Goal: Entertainment & Leisure: Consume media (video, audio)

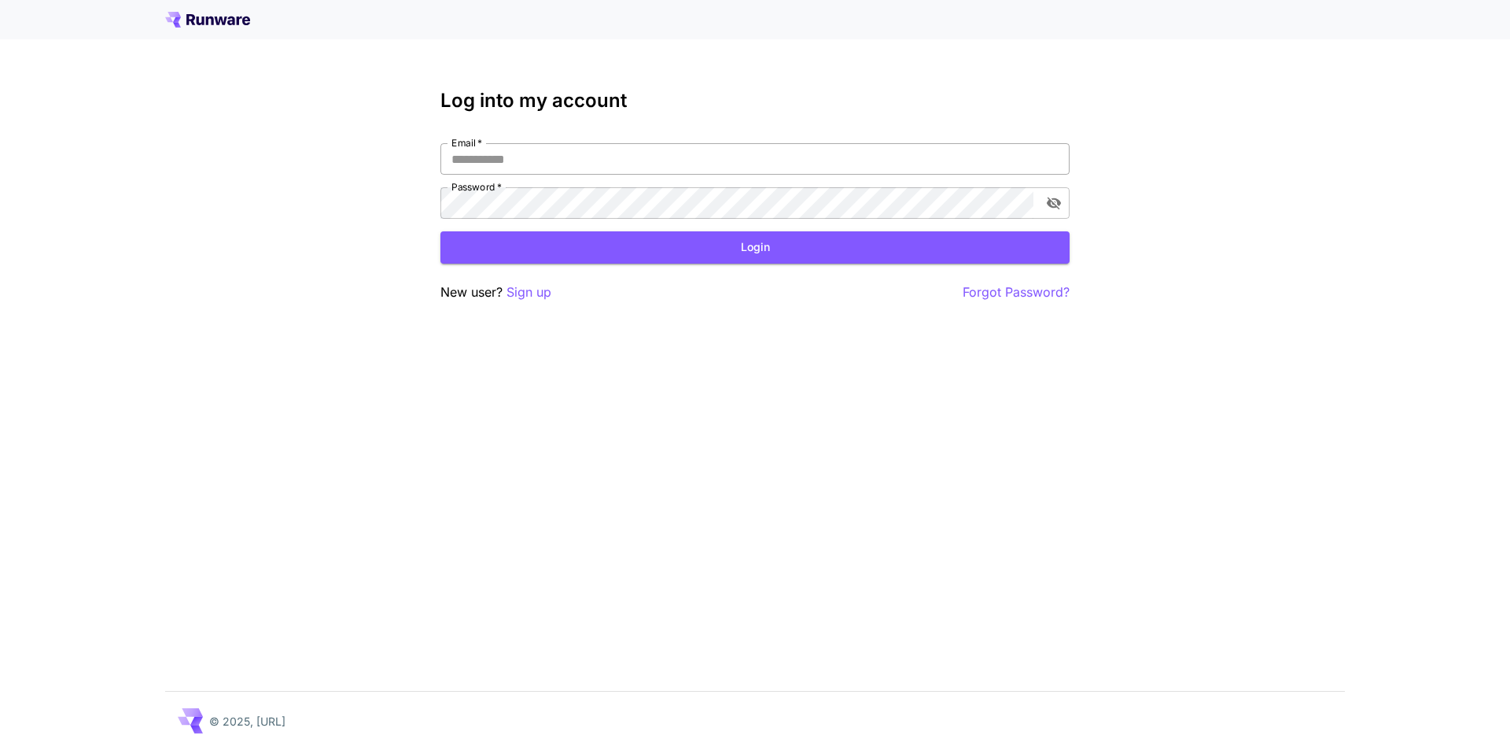
click at [563, 167] on input "Email   *" at bounding box center [754, 158] width 629 height 31
drag, startPoint x: 604, startPoint y: 157, endPoint x: 445, endPoint y: 174, distance: 159.8
click at [445, 174] on input "**********" at bounding box center [754, 158] width 629 height 31
type input "**********"
click at [1050, 204] on icon "toggle password visibility" at bounding box center [1054, 203] width 14 height 13
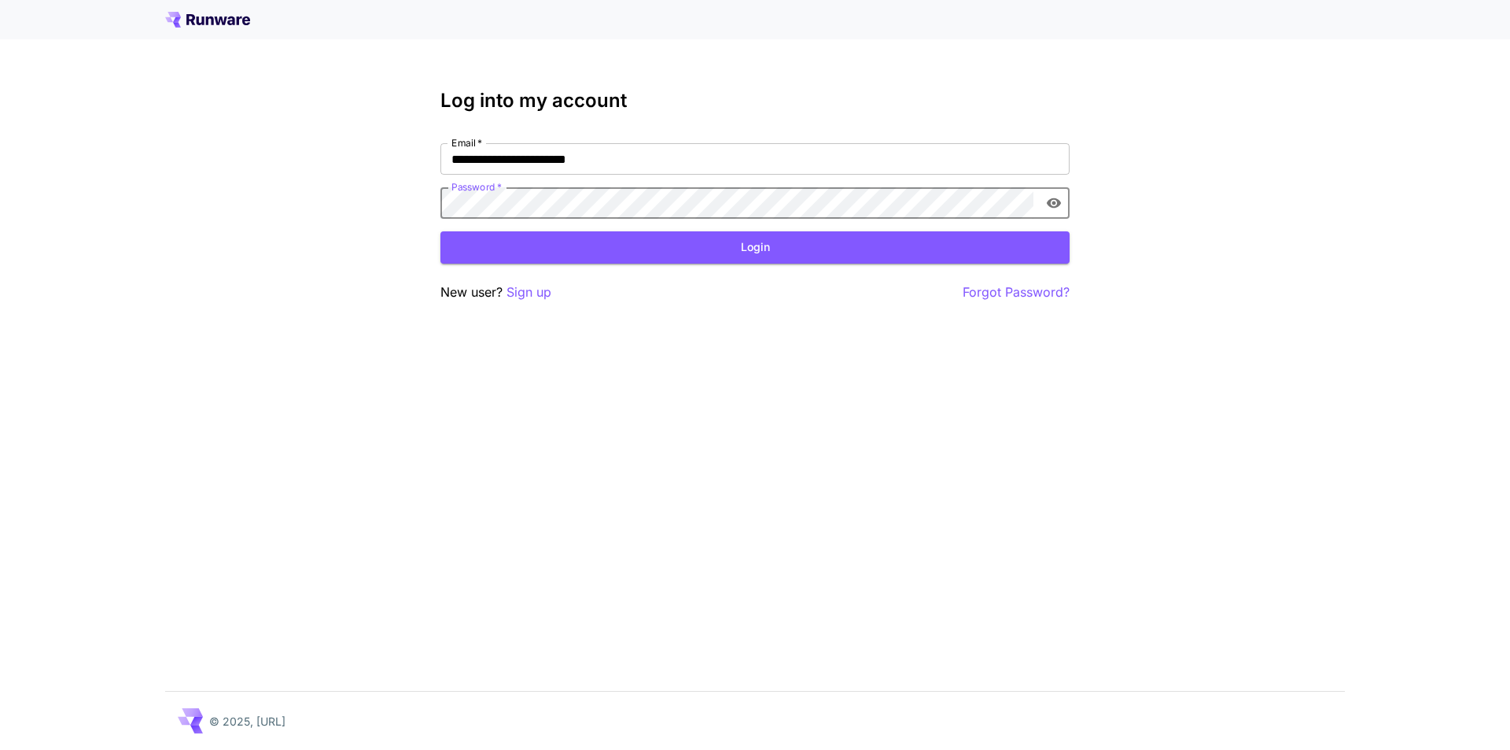
click at [505, 220] on form "**********" at bounding box center [754, 203] width 629 height 120
click at [747, 240] on button "Login" at bounding box center [754, 247] width 629 height 32
click at [676, 245] on button "Login" at bounding box center [754, 247] width 629 height 32
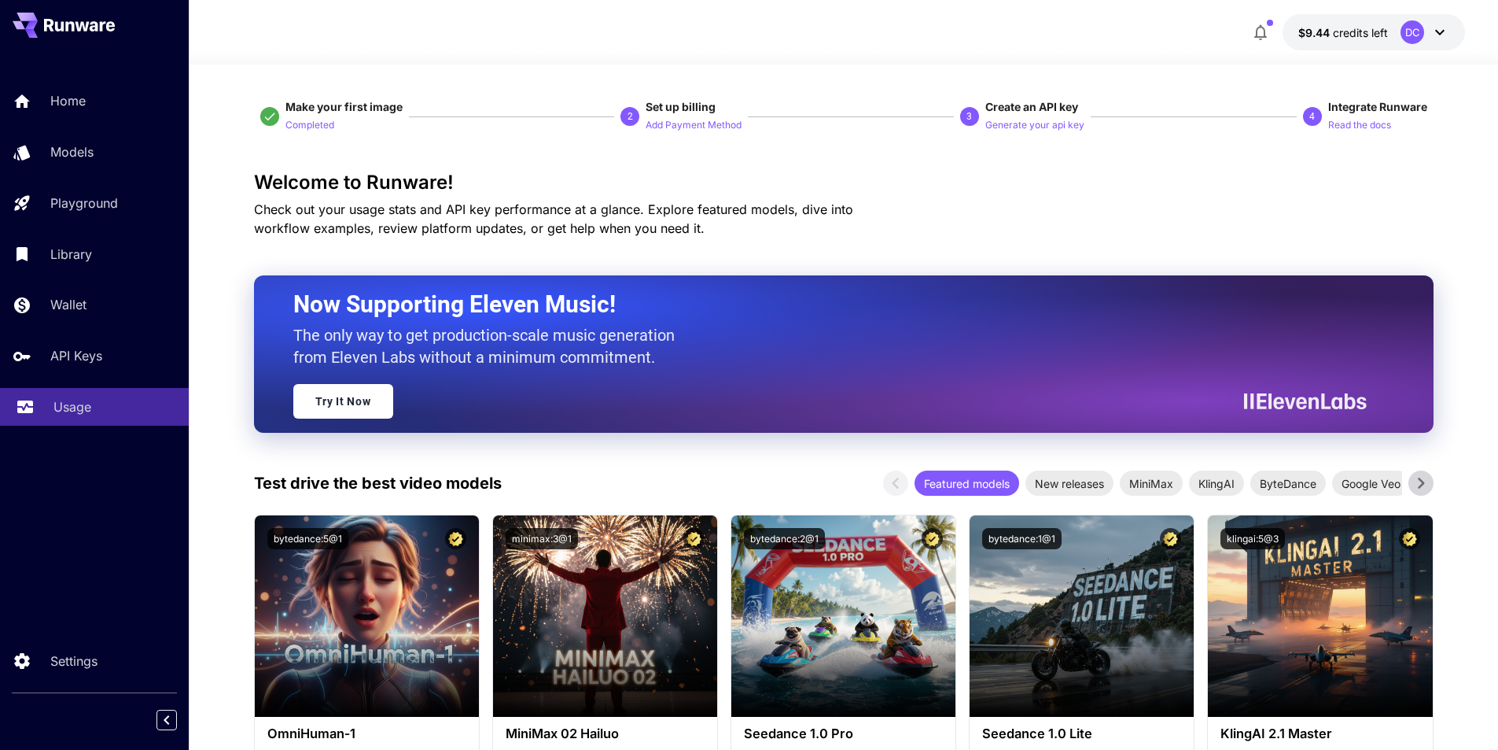
click at [51, 401] on link "Usage" at bounding box center [94, 407] width 189 height 39
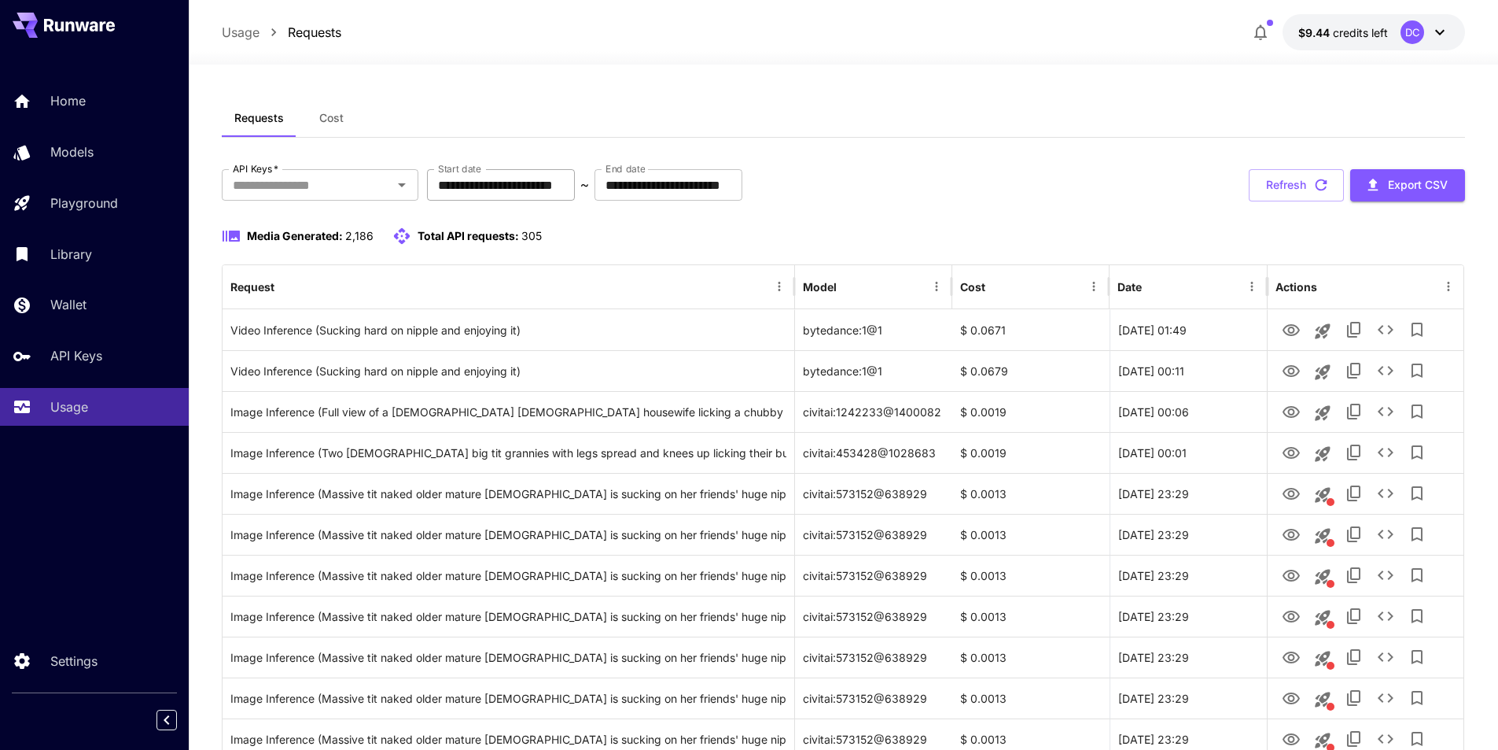
click at [513, 190] on input "**********" at bounding box center [501, 184] width 148 height 31
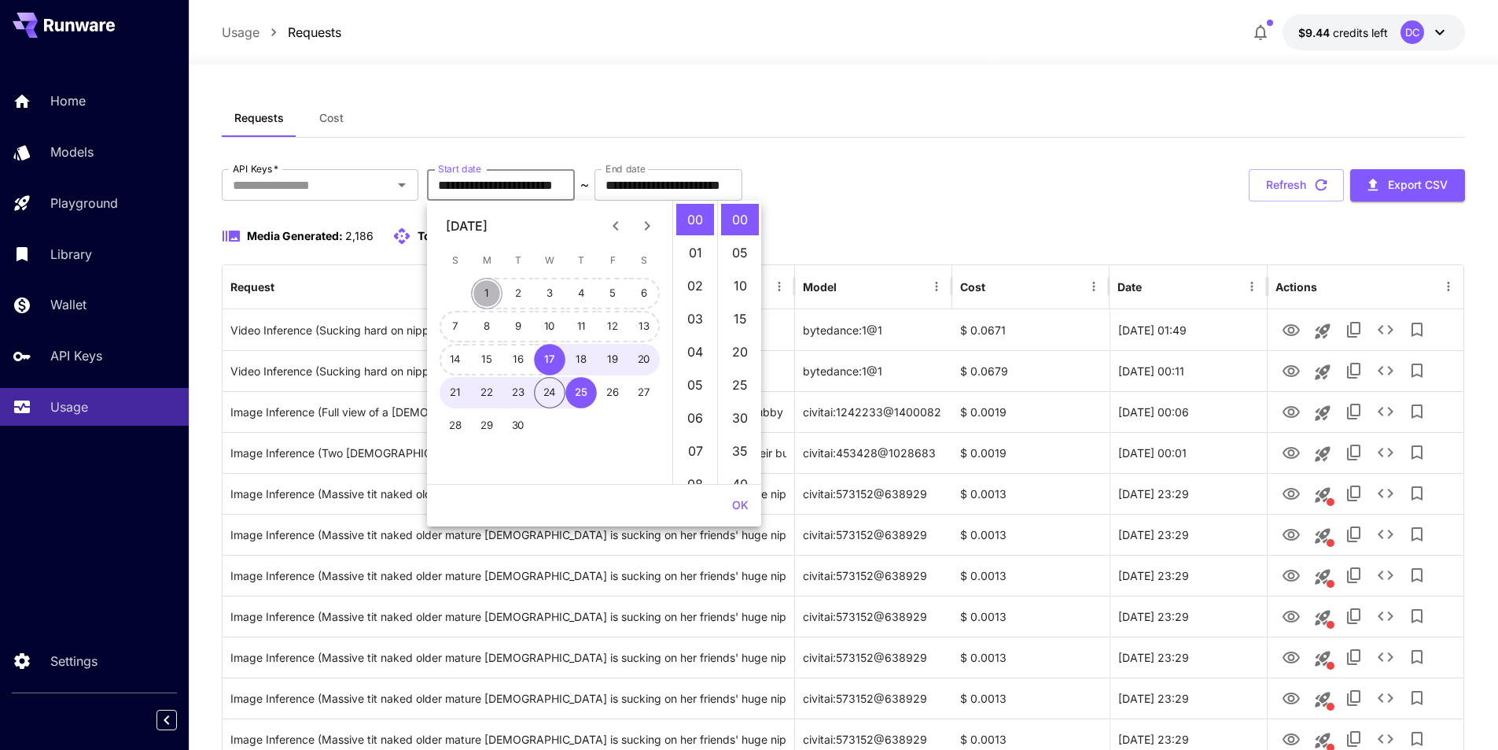
click at [483, 287] on button "1" at bounding box center [486, 293] width 31 height 31
type input "**********"
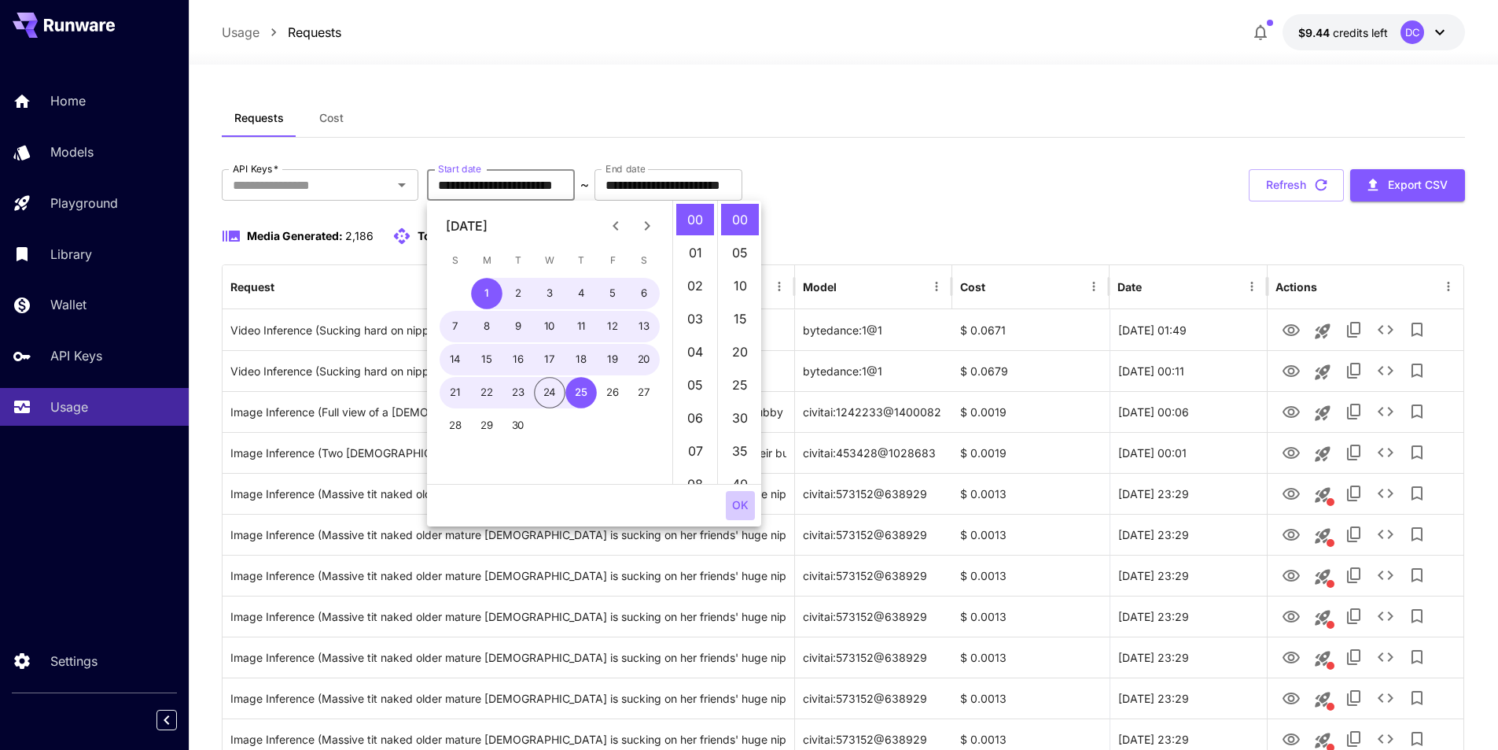
click at [744, 501] on button "OK" at bounding box center [740, 505] width 29 height 29
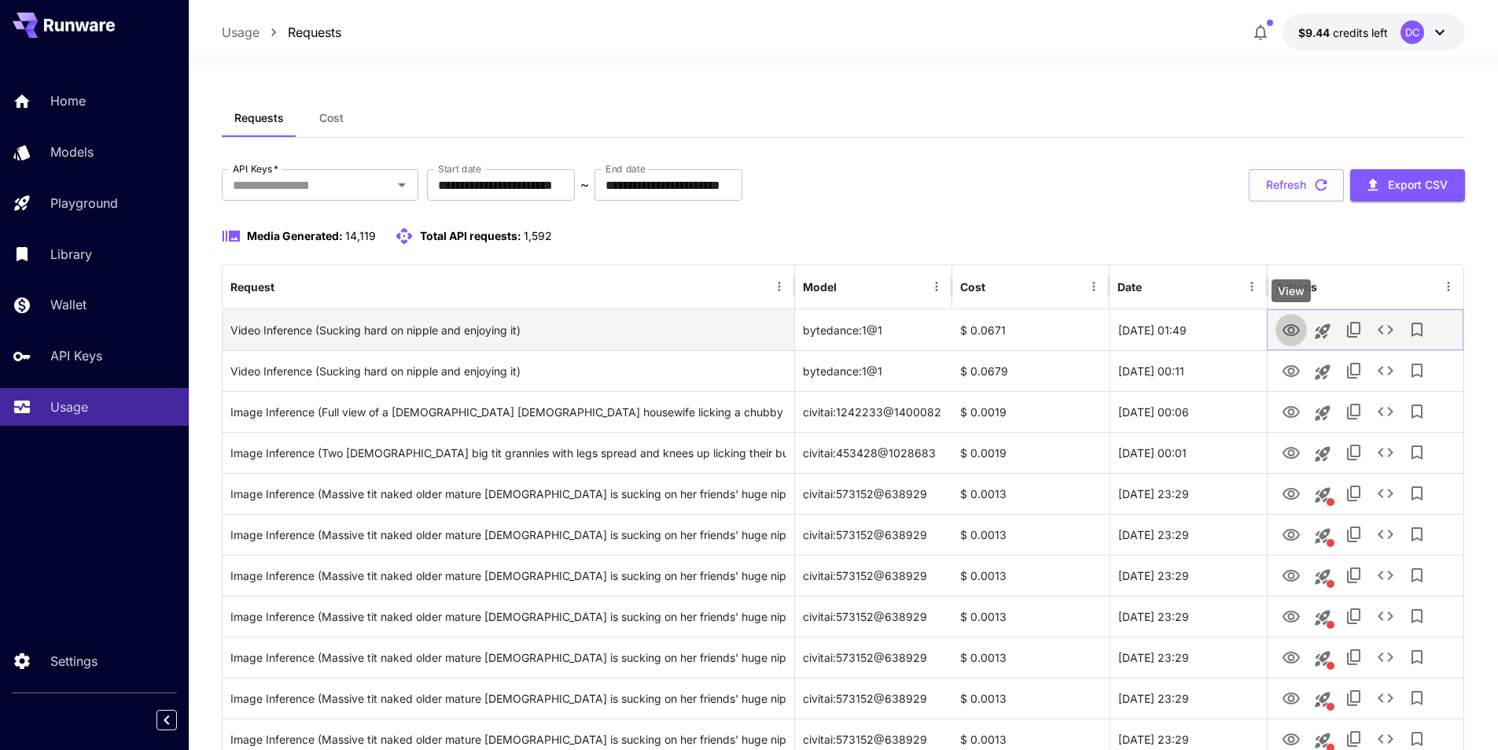
click at [1291, 330] on icon "View" at bounding box center [1291, 330] width 19 height 19
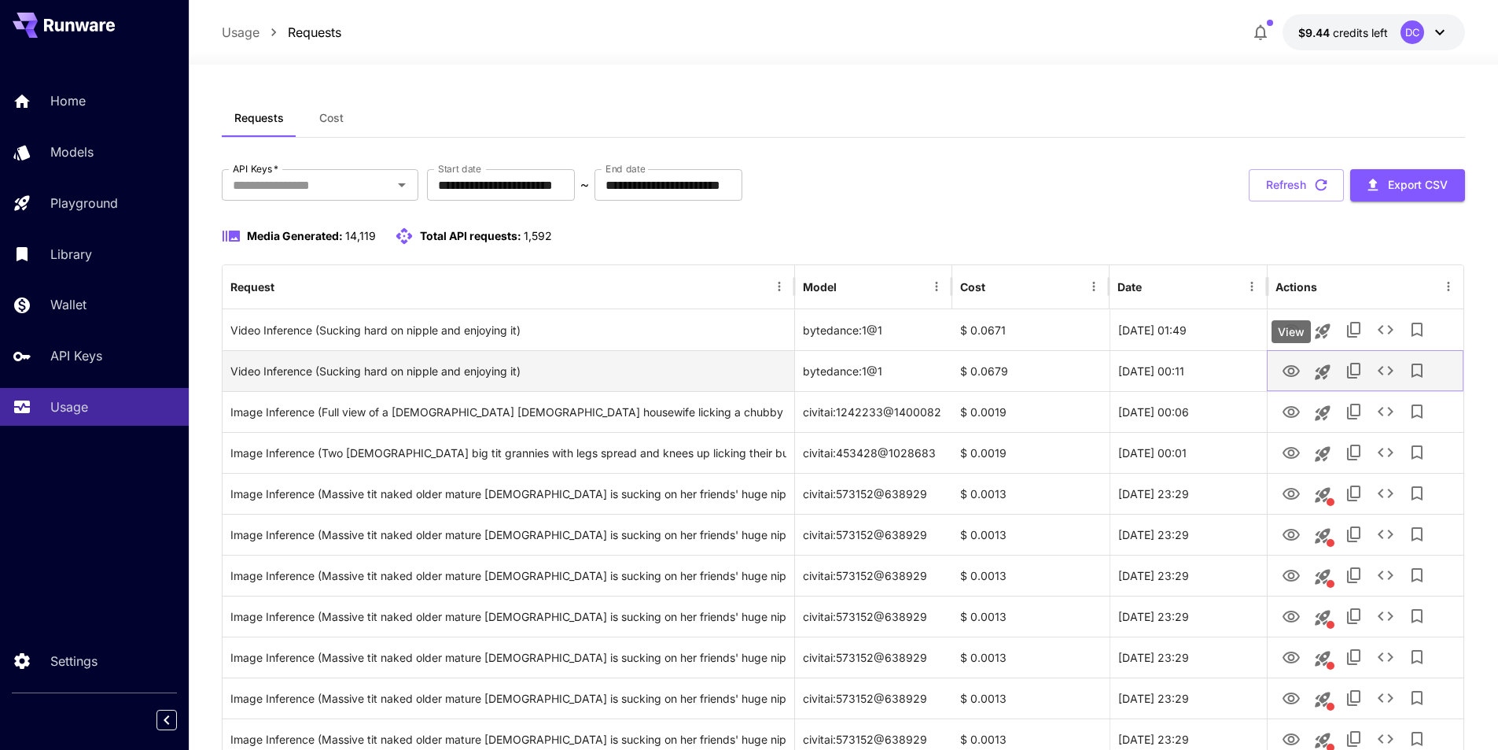
click at [1292, 369] on icon "View" at bounding box center [1291, 371] width 17 height 12
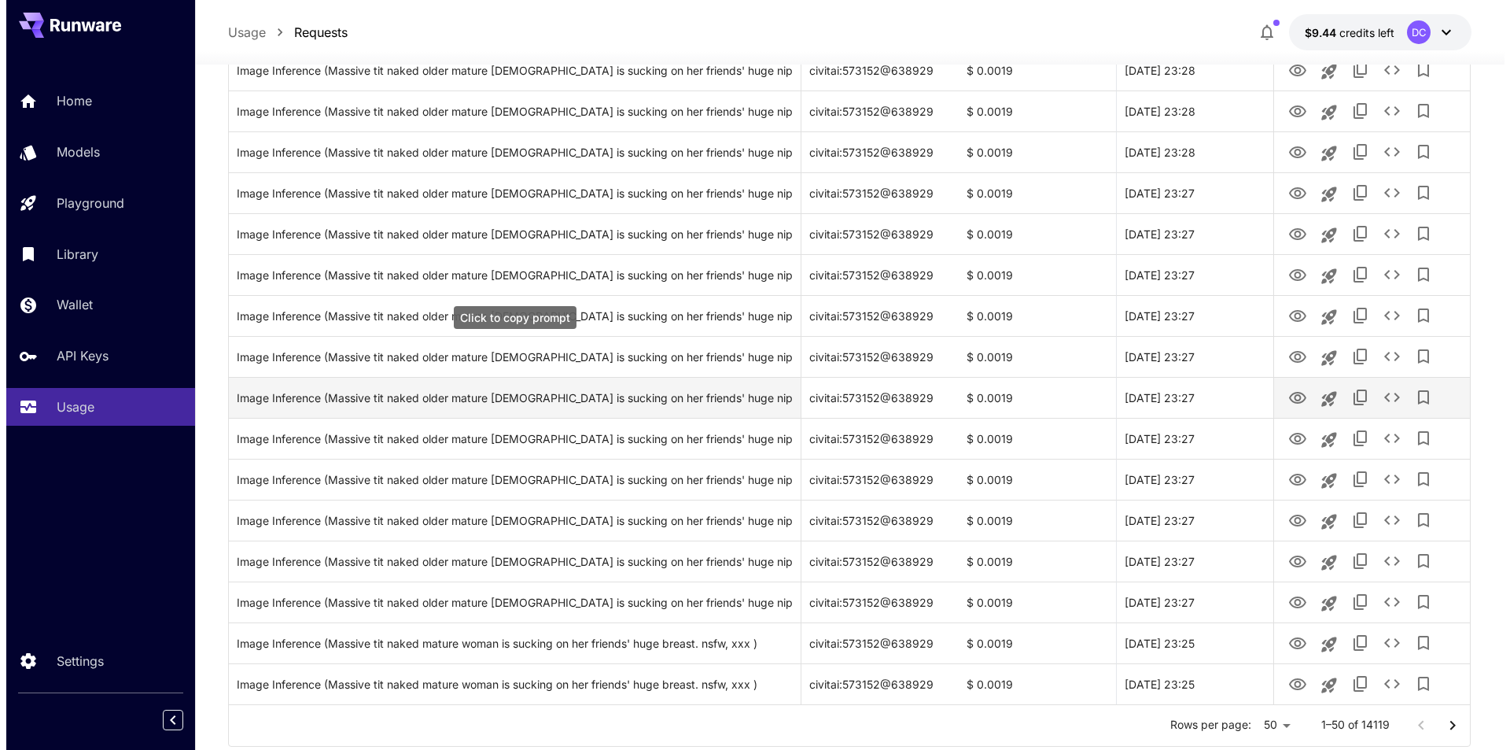
scroll to position [1694, 0]
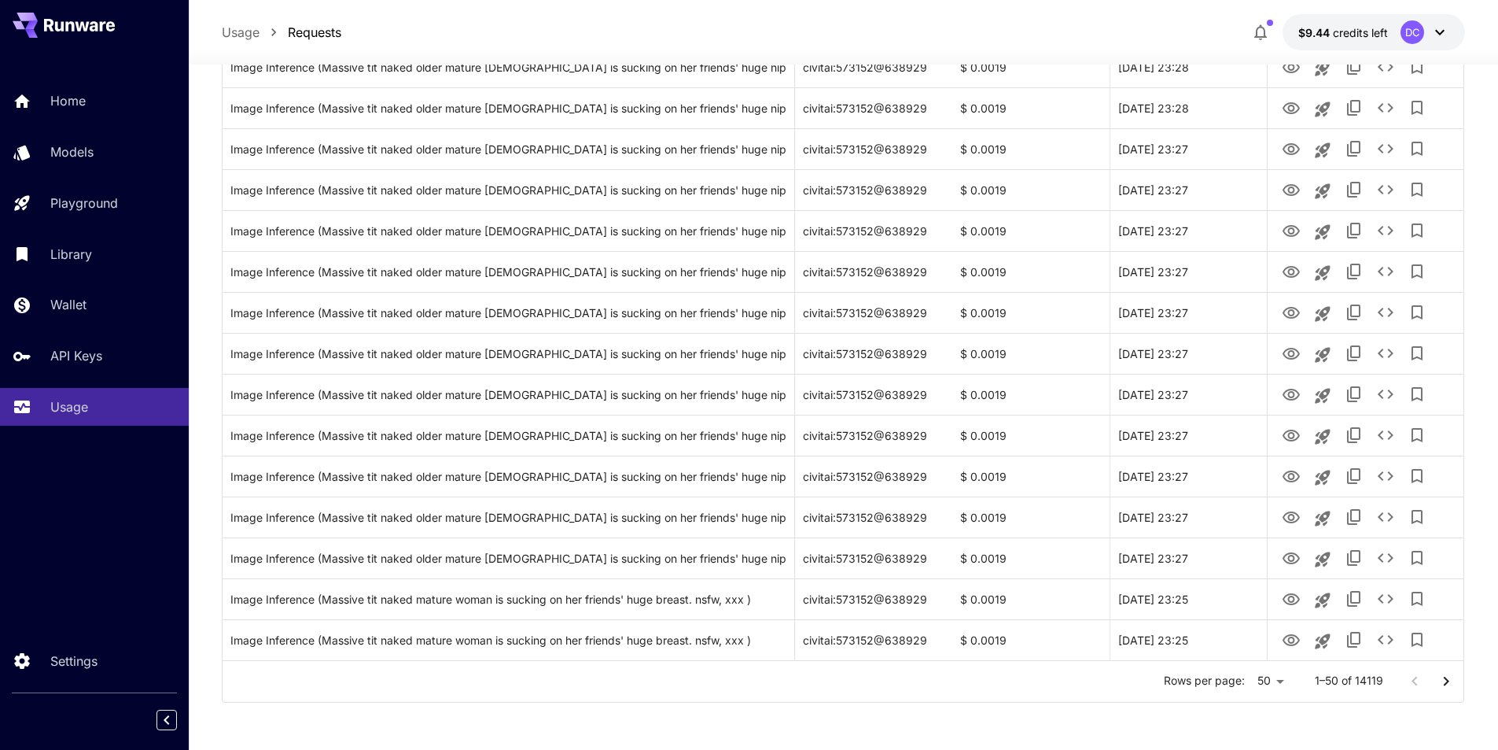
click at [1444, 675] on icon "Go to next page" at bounding box center [1446, 681] width 19 height 19
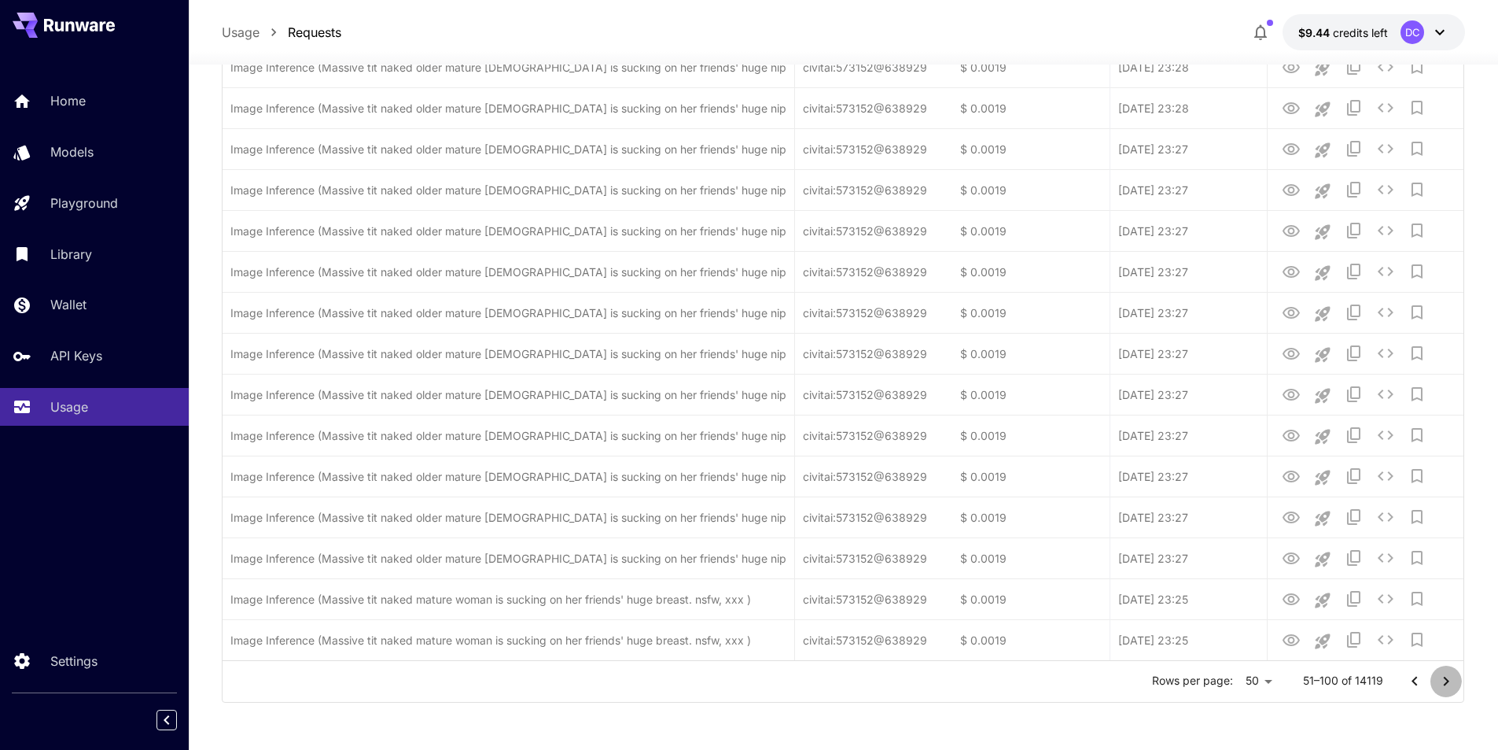
click at [1443, 675] on icon "Go to next page" at bounding box center [1446, 681] width 19 height 19
click at [1441, 675] on icon "Go to next page" at bounding box center [1446, 681] width 19 height 19
click at [1440, 674] on icon "Go to next page" at bounding box center [1446, 681] width 19 height 19
click at [1439, 674] on icon "Go to next page" at bounding box center [1446, 681] width 19 height 19
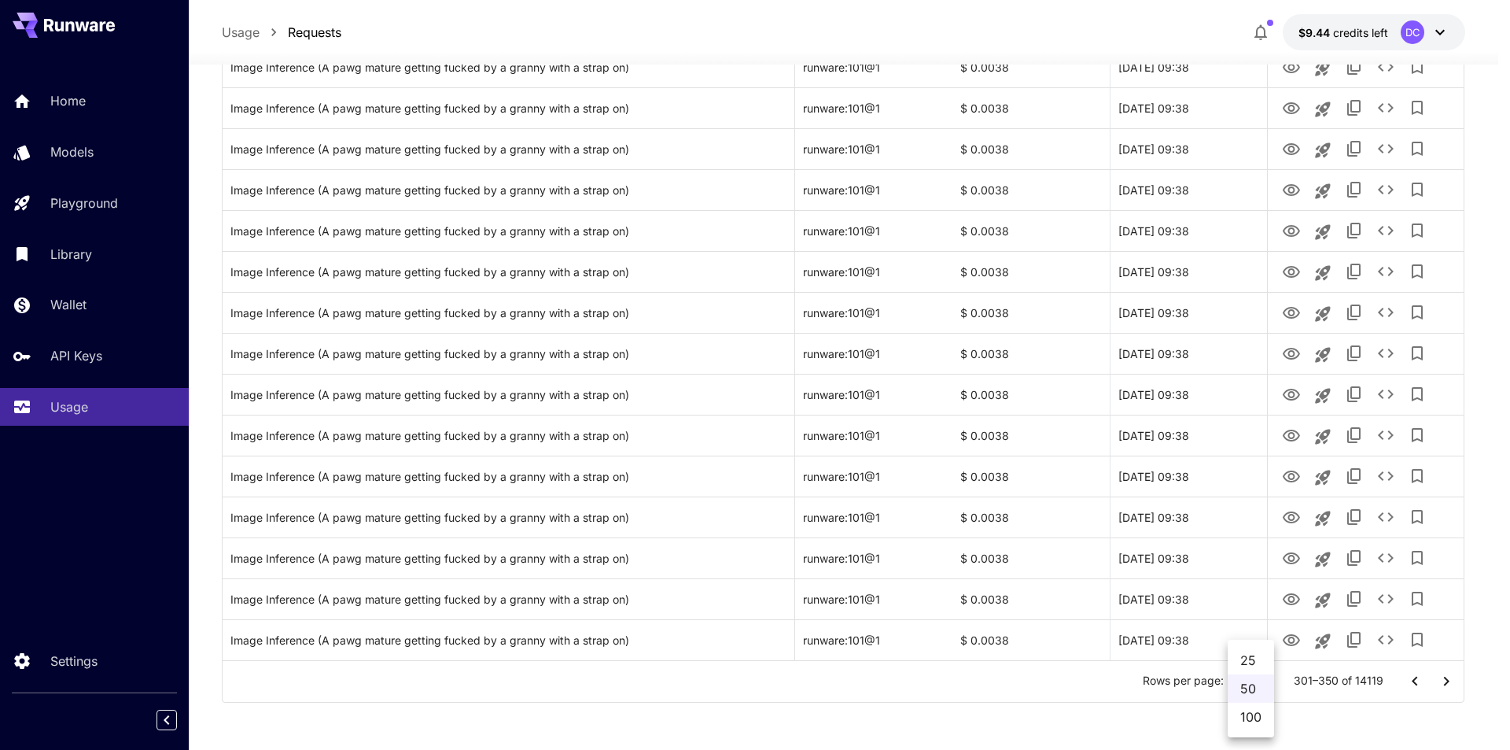
click at [1251, 720] on li "100" at bounding box center [1251, 716] width 46 height 28
type input "***"
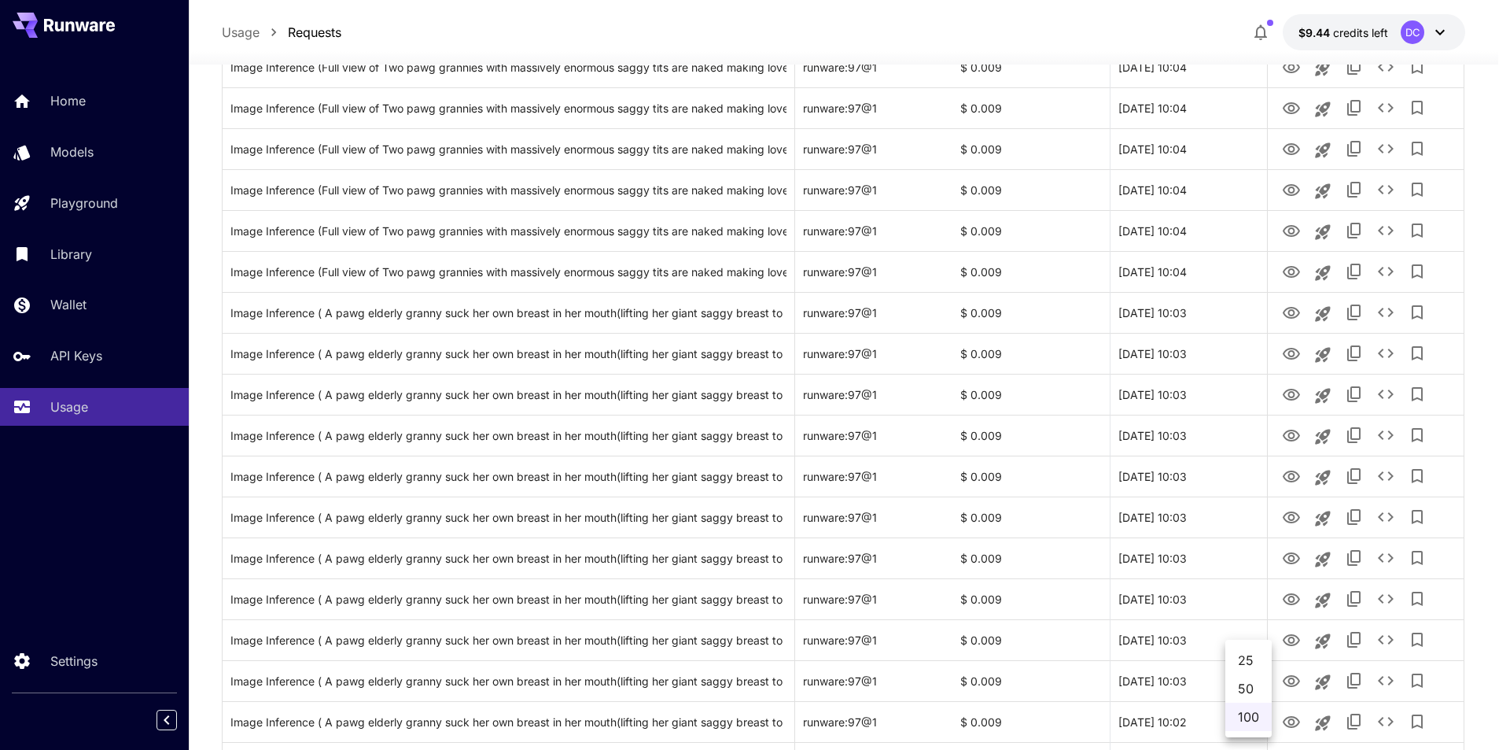
click at [1480, 599] on div at bounding box center [755, 375] width 1510 height 750
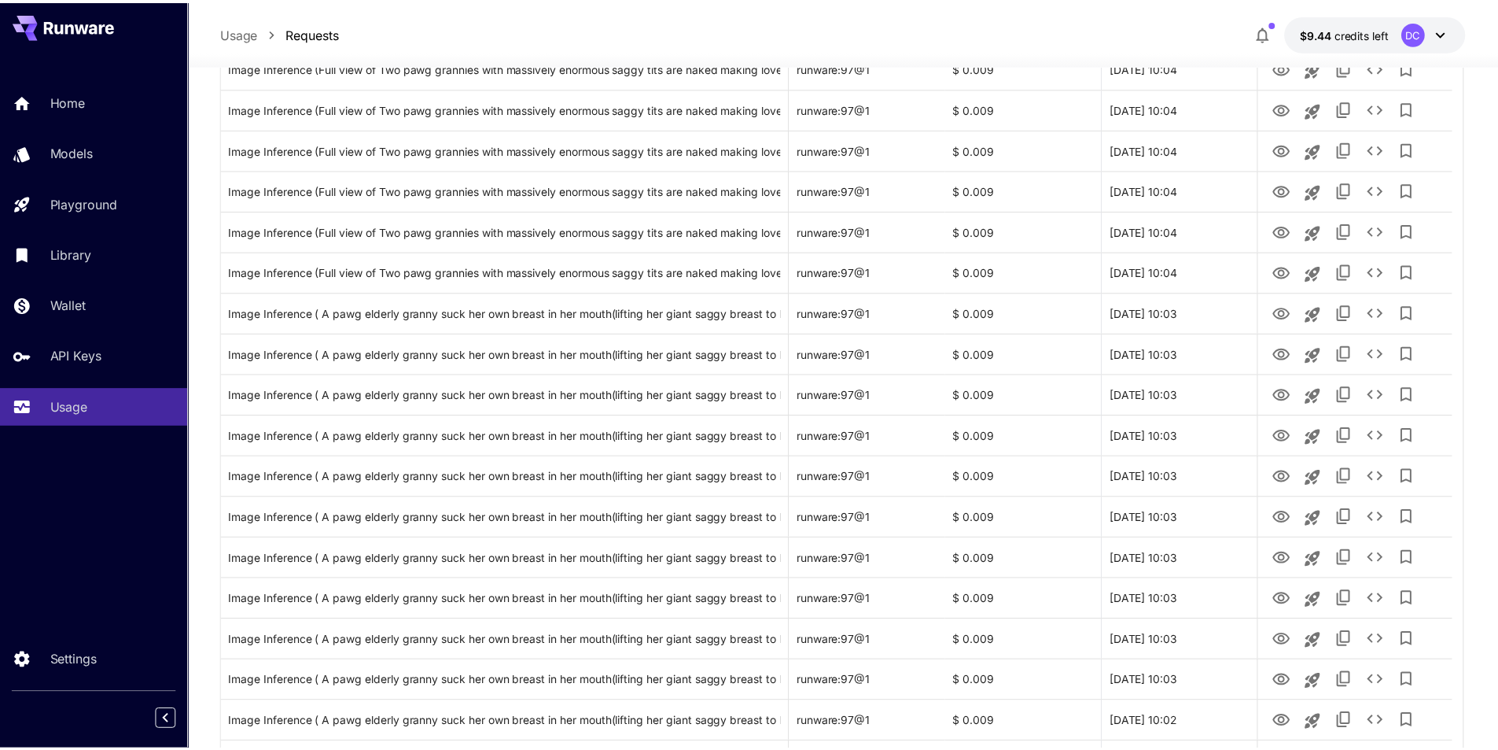
scroll to position [3739, 0]
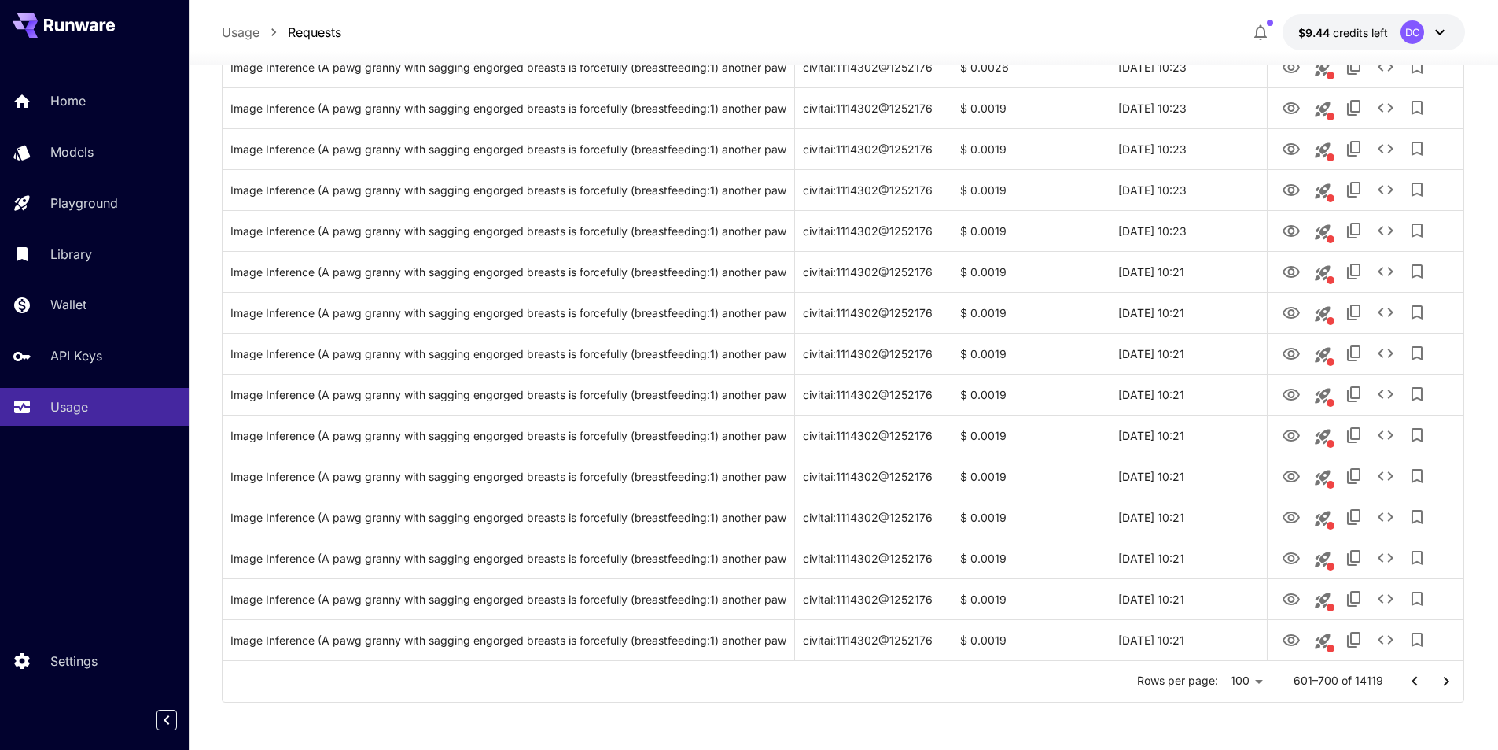
click at [1446, 679] on icon "Go to next page" at bounding box center [1446, 680] width 6 height 9
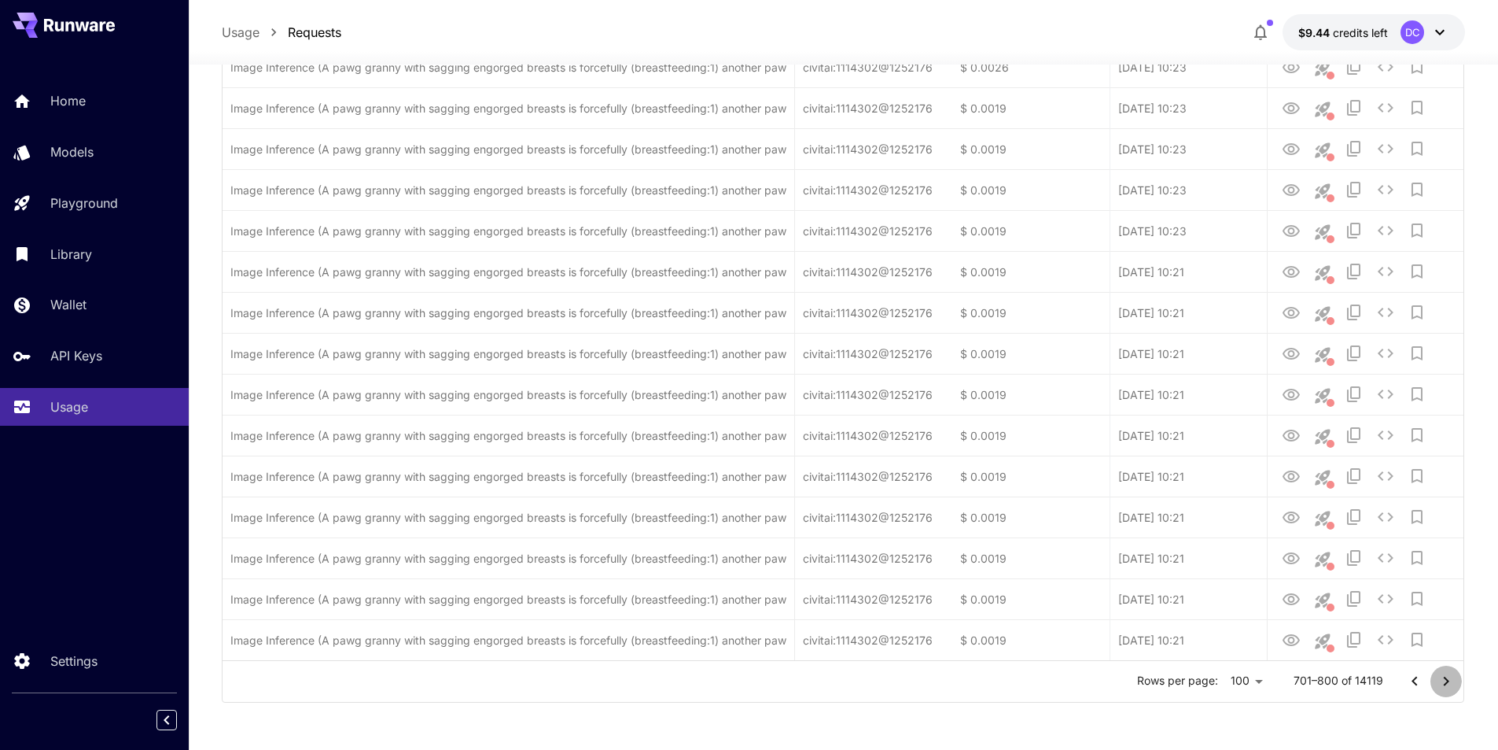
click at [1446, 679] on icon "Go to next page" at bounding box center [1446, 680] width 6 height 9
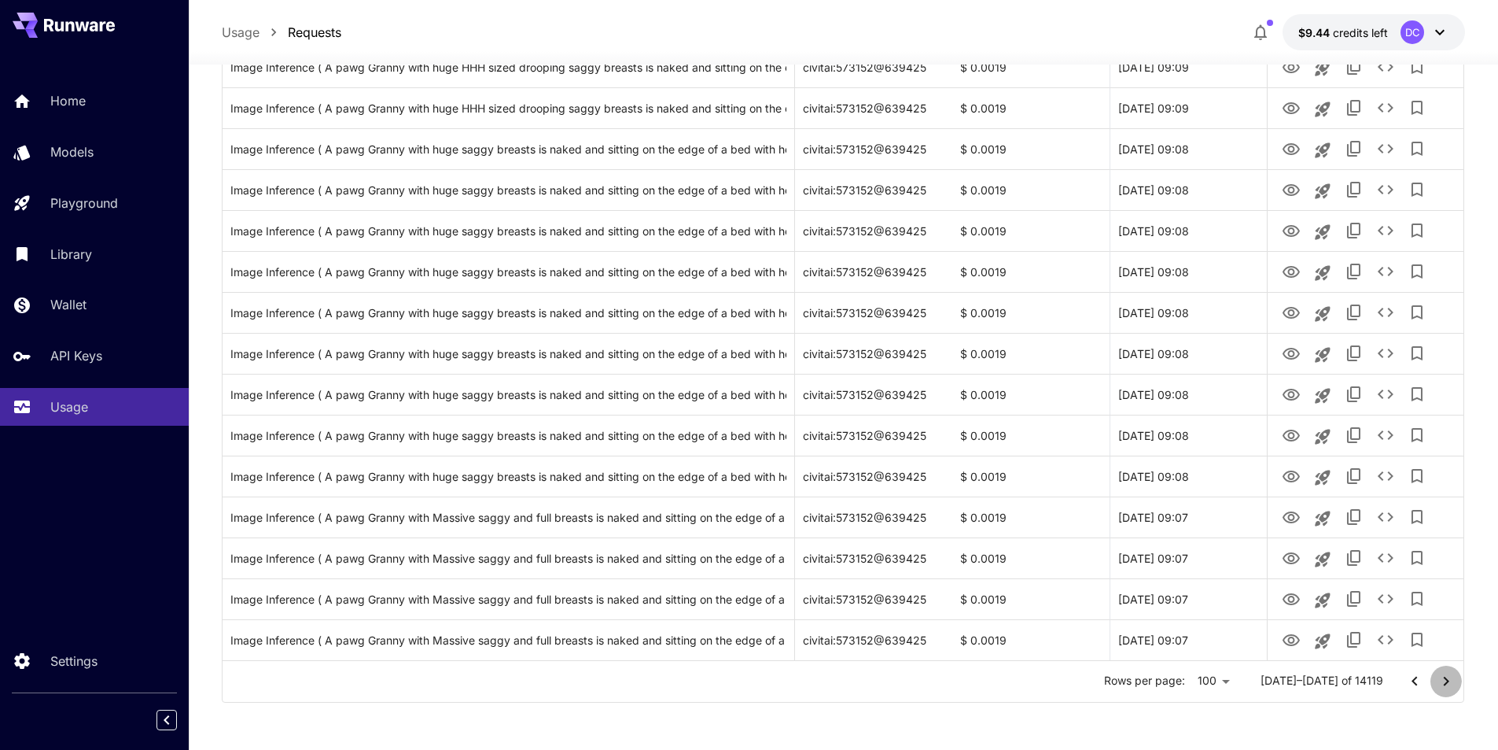
click at [1442, 678] on icon "Go to next page" at bounding box center [1446, 681] width 19 height 19
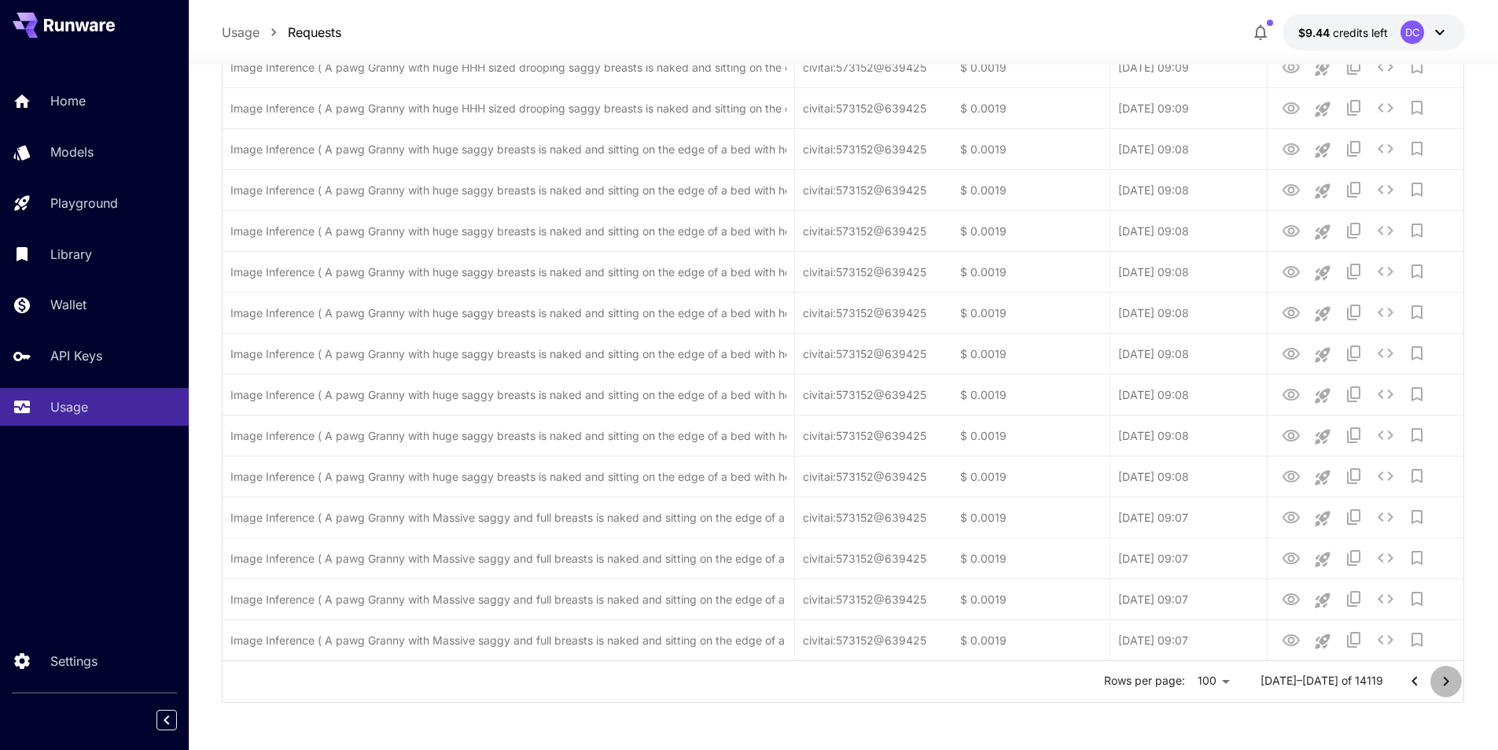
click at [1442, 678] on icon "Go to next page" at bounding box center [1446, 681] width 19 height 19
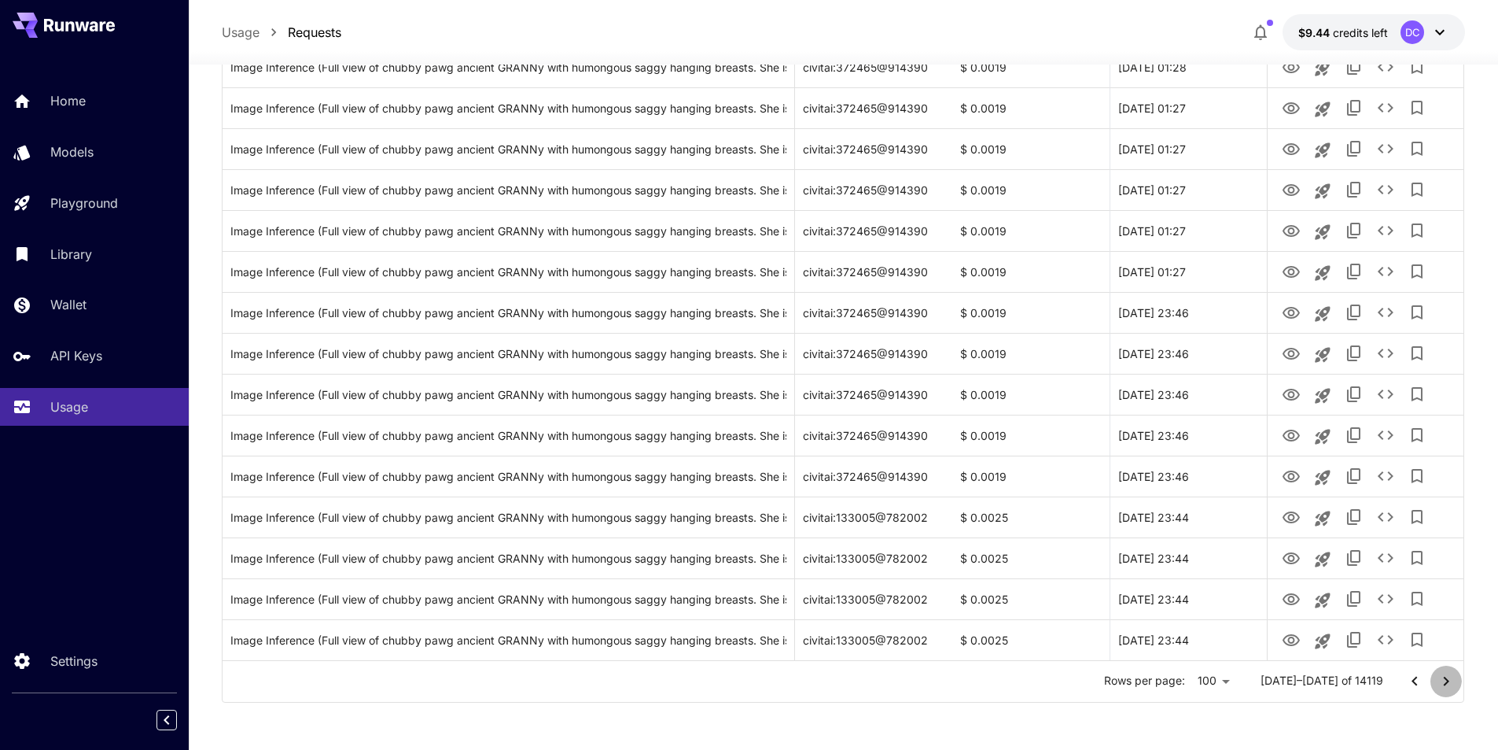
click at [1442, 678] on icon "Go to next page" at bounding box center [1446, 681] width 19 height 19
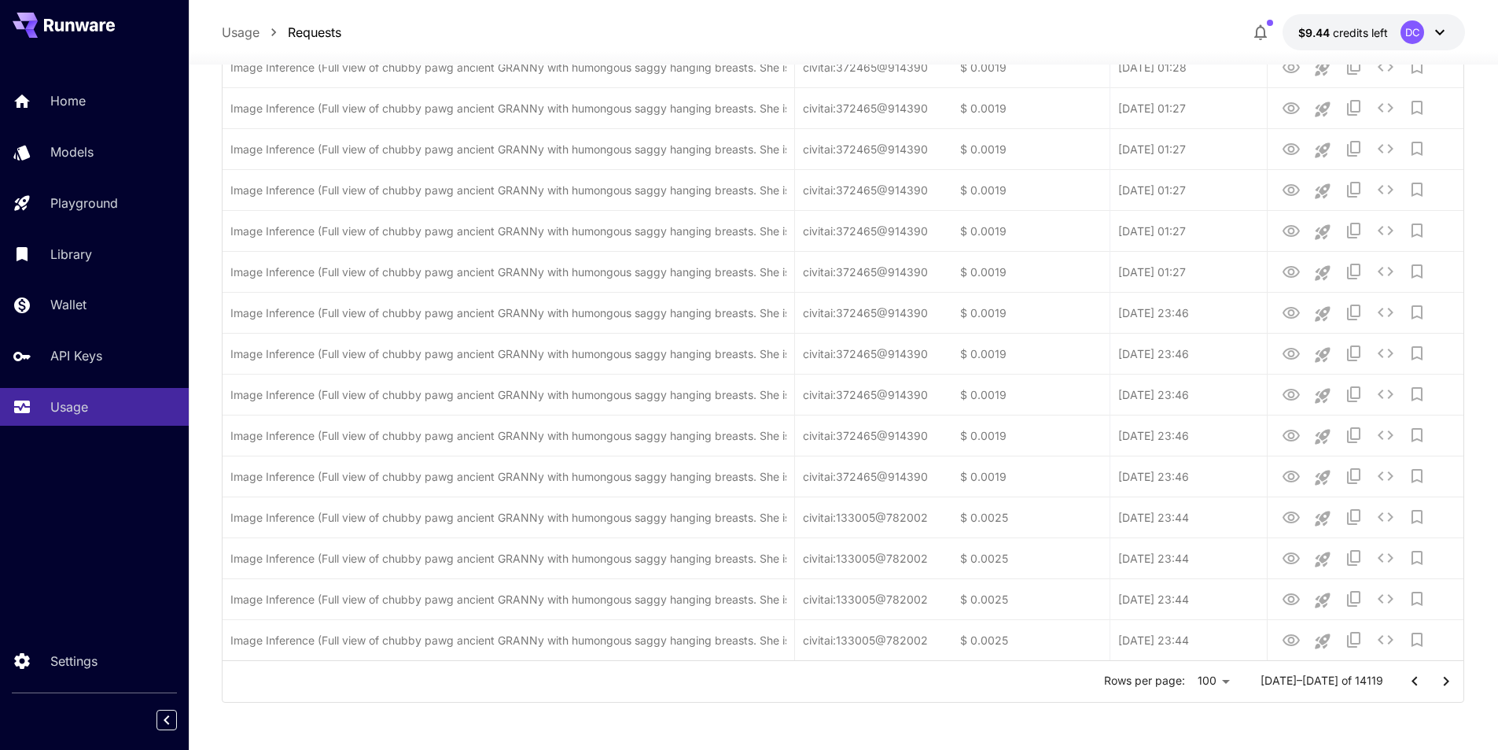
click at [1442, 678] on icon "Go to next page" at bounding box center [1446, 681] width 19 height 19
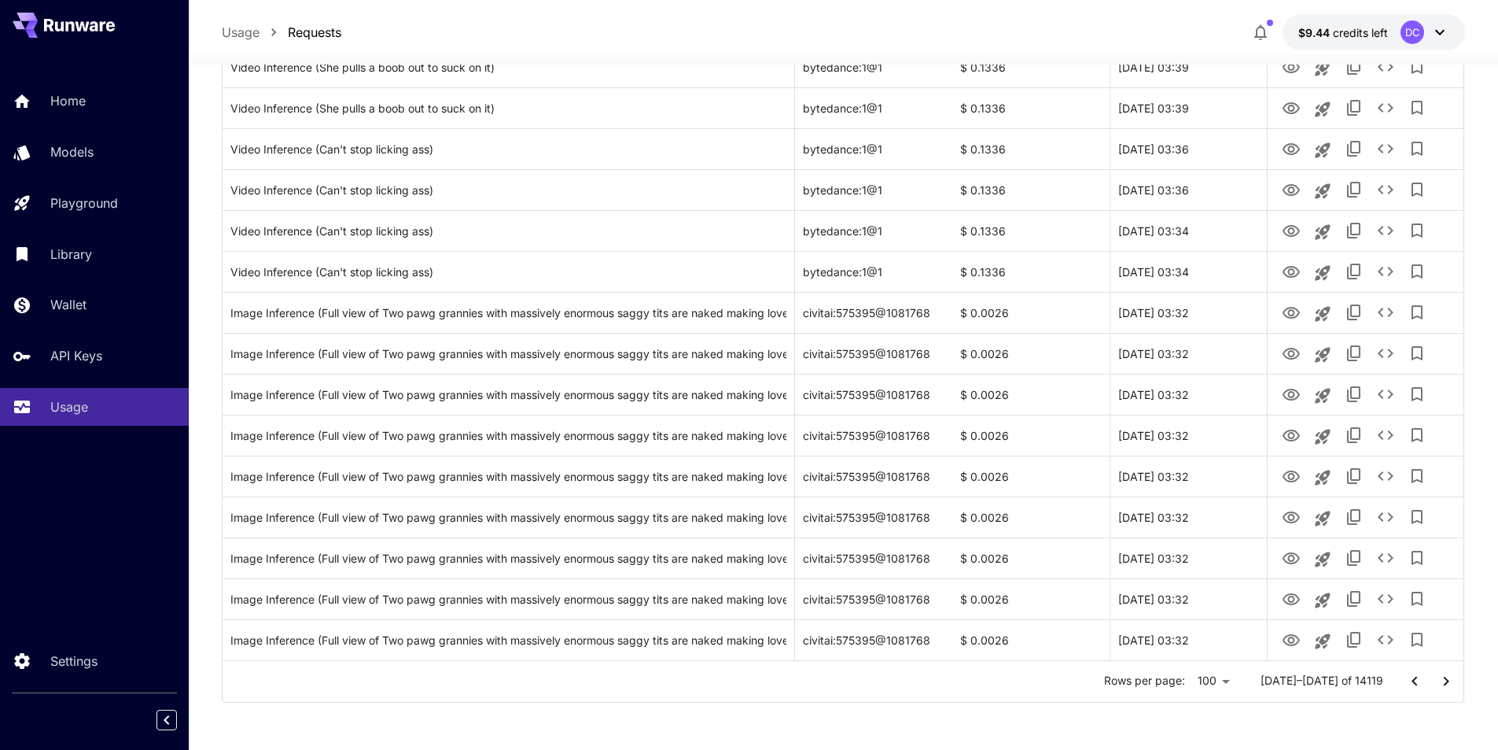
click at [1442, 678] on icon "Go to next page" at bounding box center [1446, 681] width 19 height 19
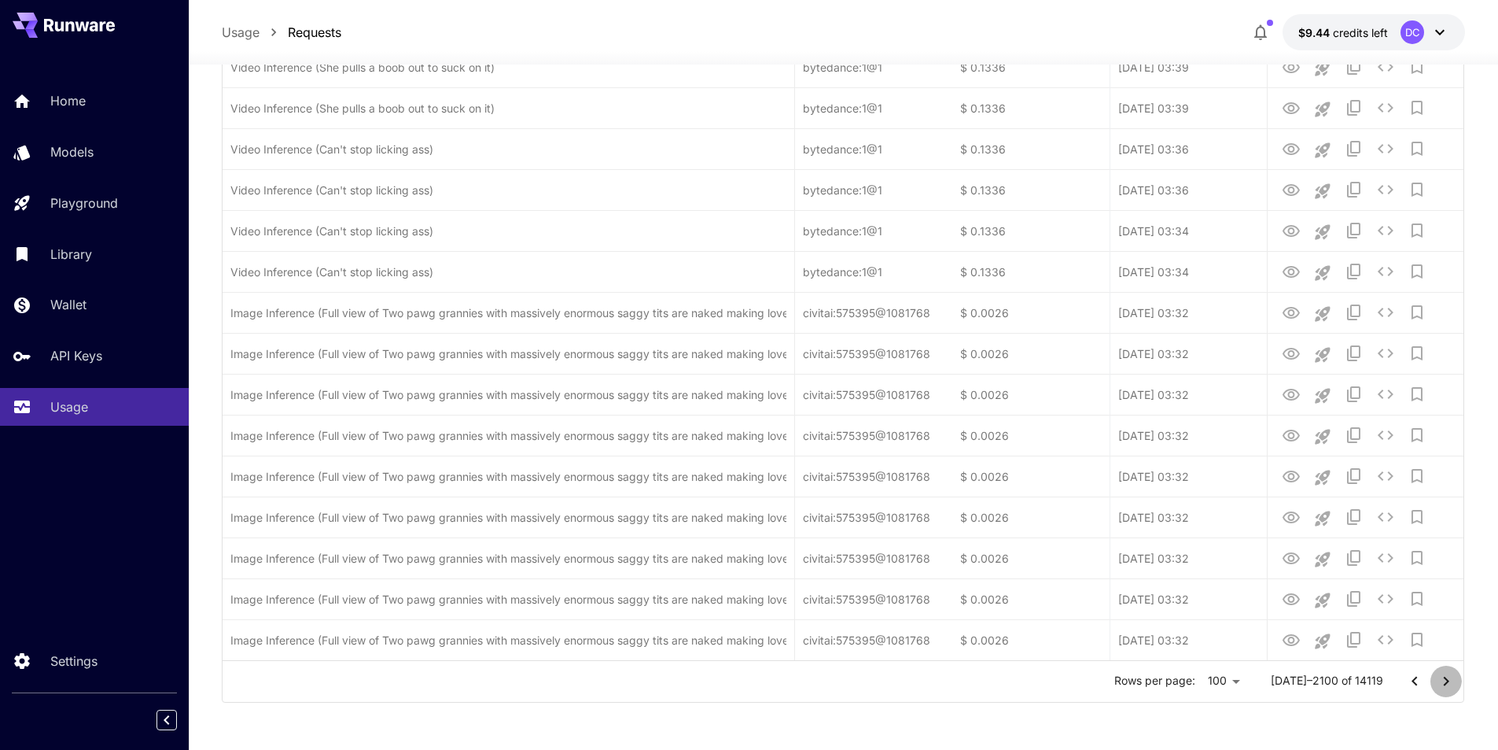
click at [1442, 678] on icon "Go to next page" at bounding box center [1446, 681] width 19 height 19
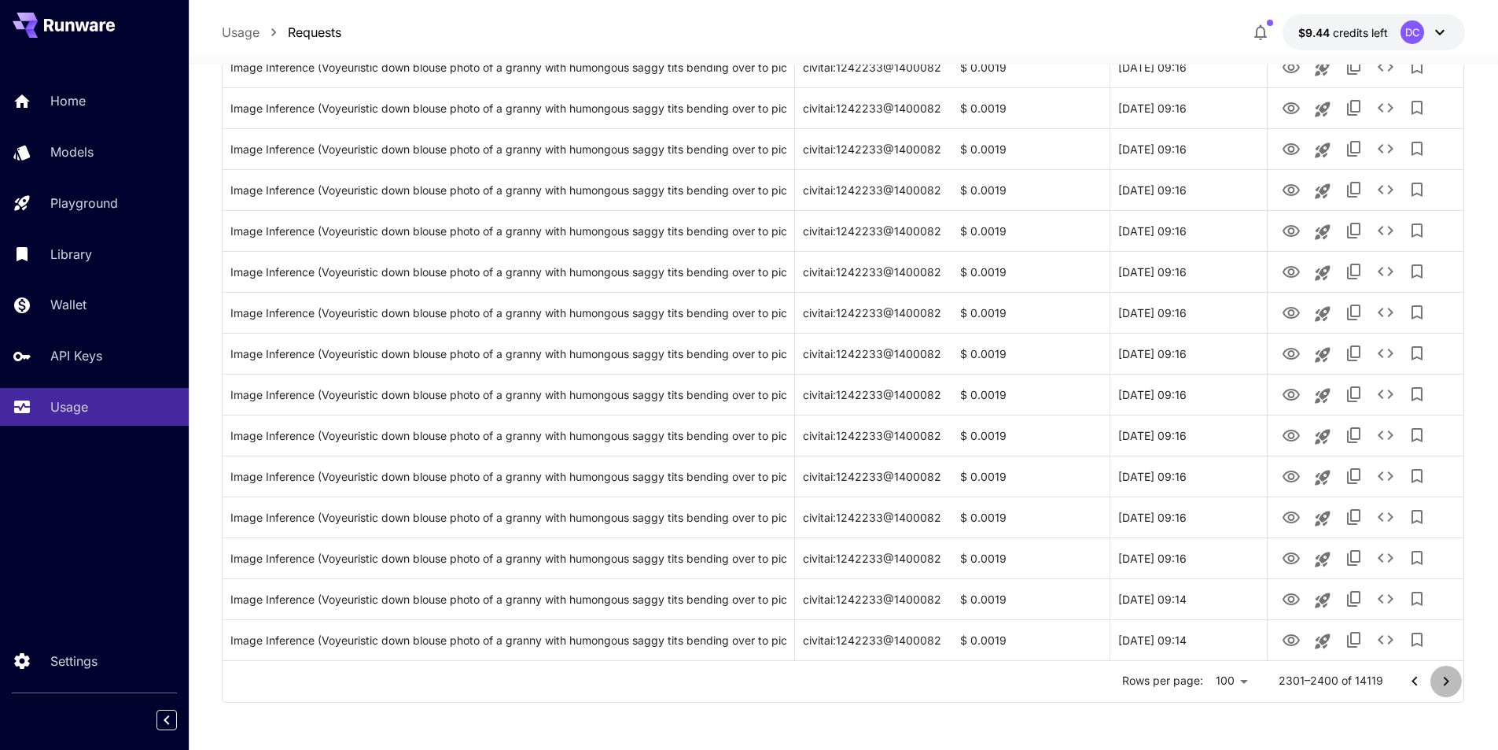
click at [1442, 678] on icon "Go to next page" at bounding box center [1446, 681] width 19 height 19
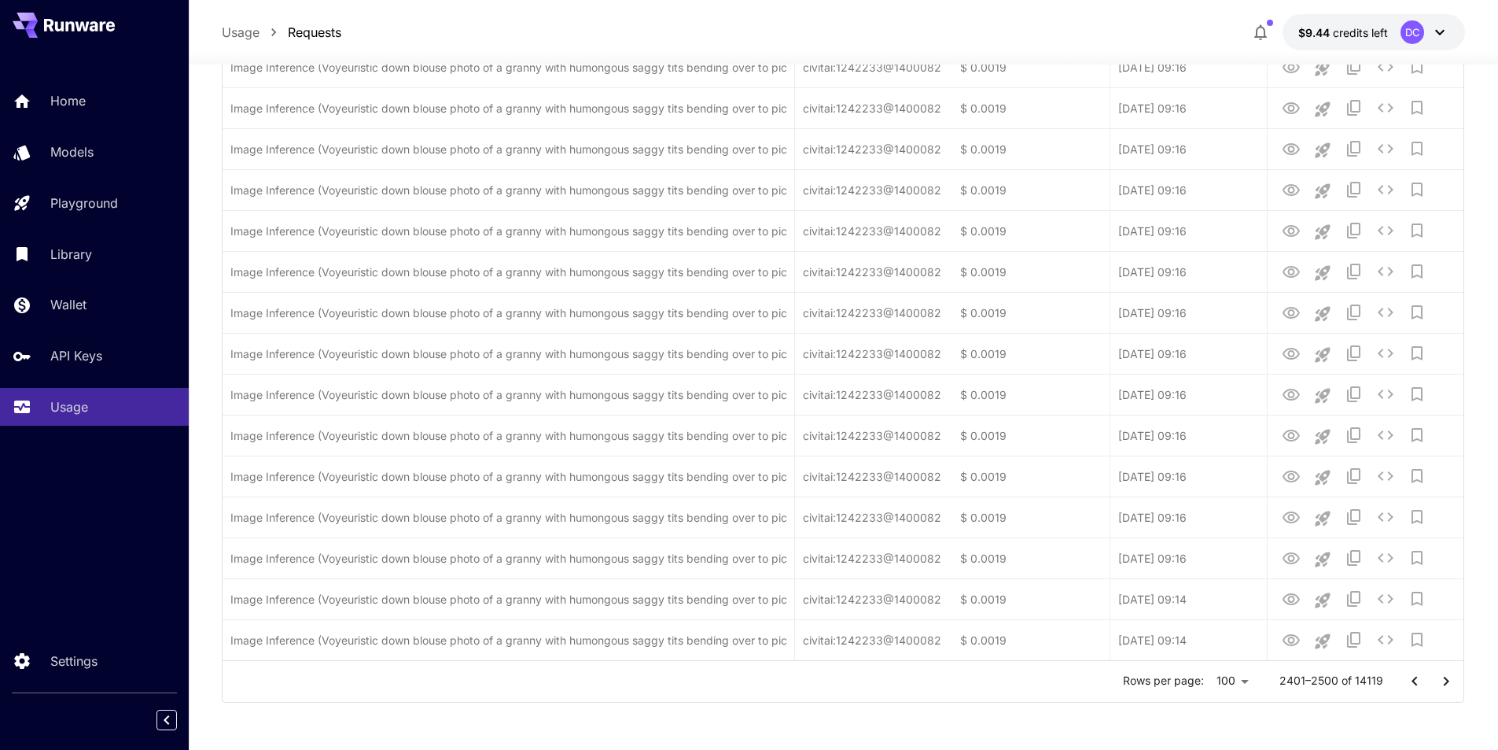
click at [1442, 678] on icon "Go to next page" at bounding box center [1446, 681] width 19 height 19
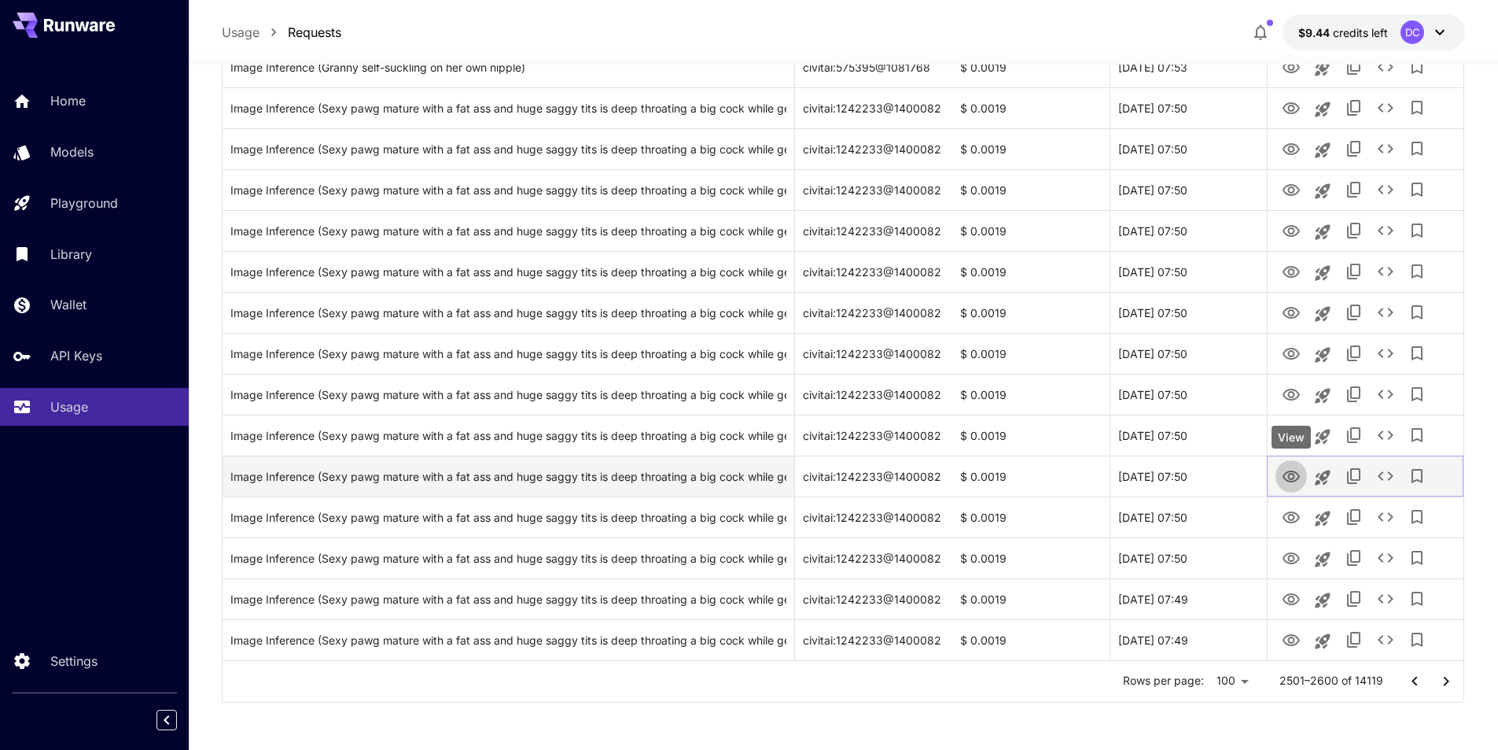
click at [1288, 472] on icon "View" at bounding box center [1291, 476] width 17 height 12
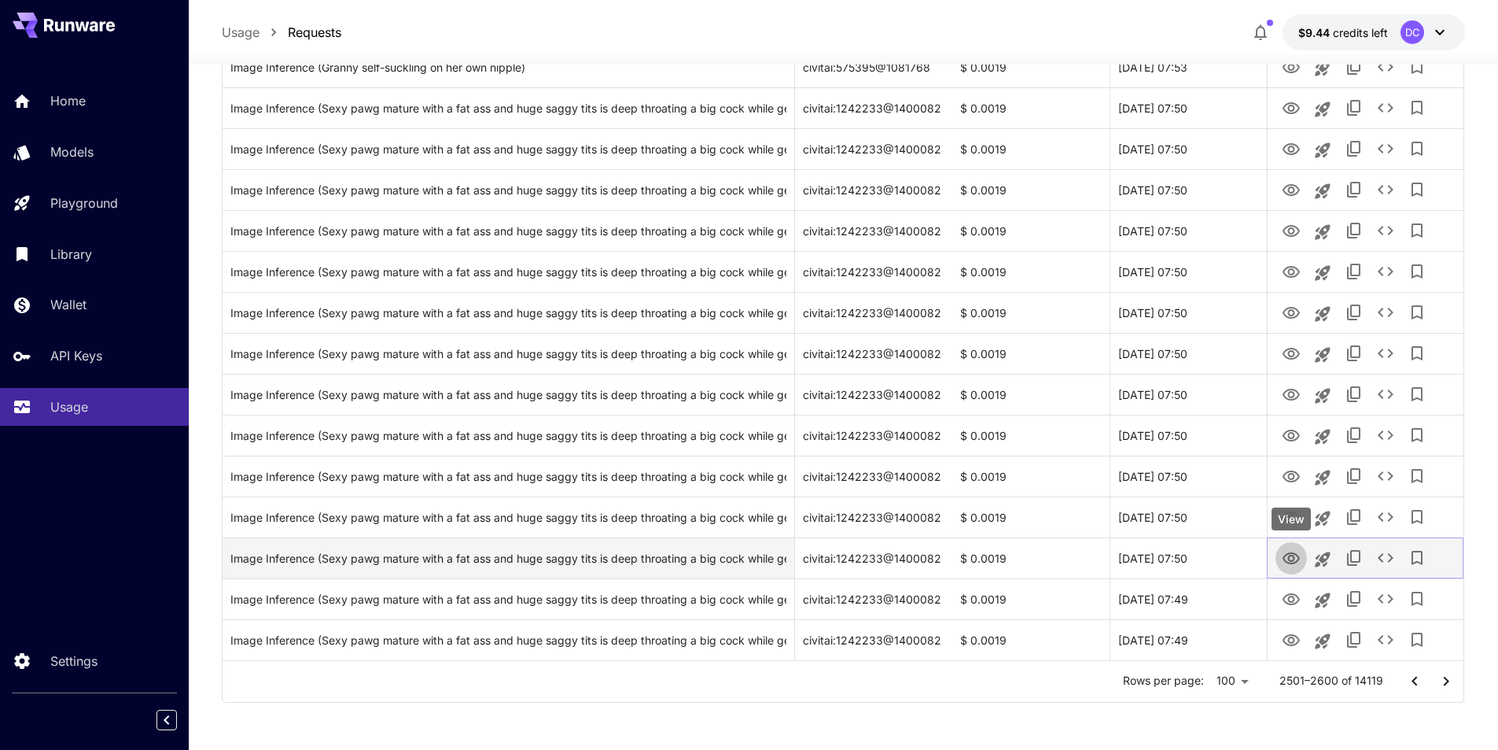
click at [1291, 555] on icon "View" at bounding box center [1291, 558] width 17 height 12
click at [1417, 558] on icon "Add to library" at bounding box center [1417, 557] width 19 height 19
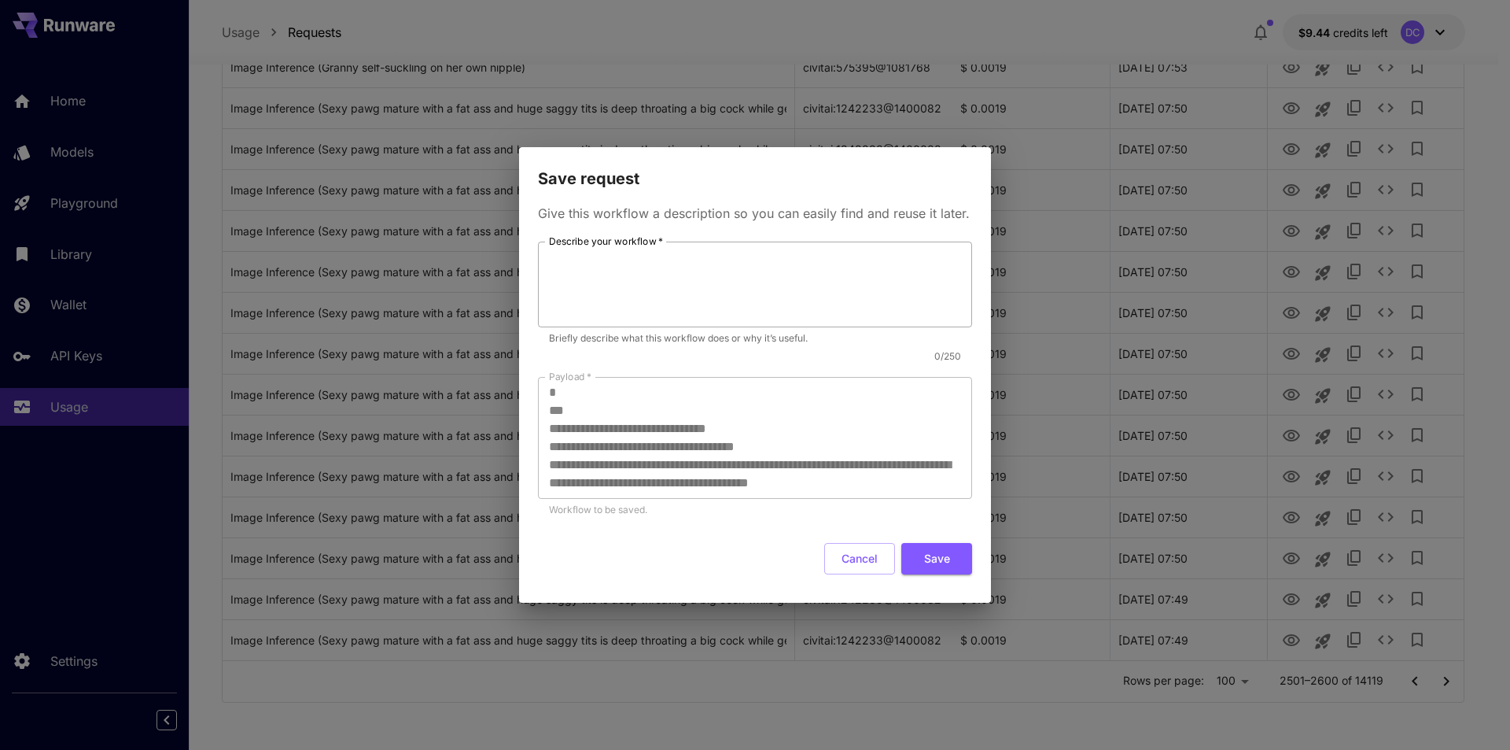
click at [720, 267] on textarea "Describe your workflow   *" at bounding box center [755, 284] width 412 height 72
type textarea "**********"
click at [937, 562] on button "Save" at bounding box center [936, 559] width 71 height 32
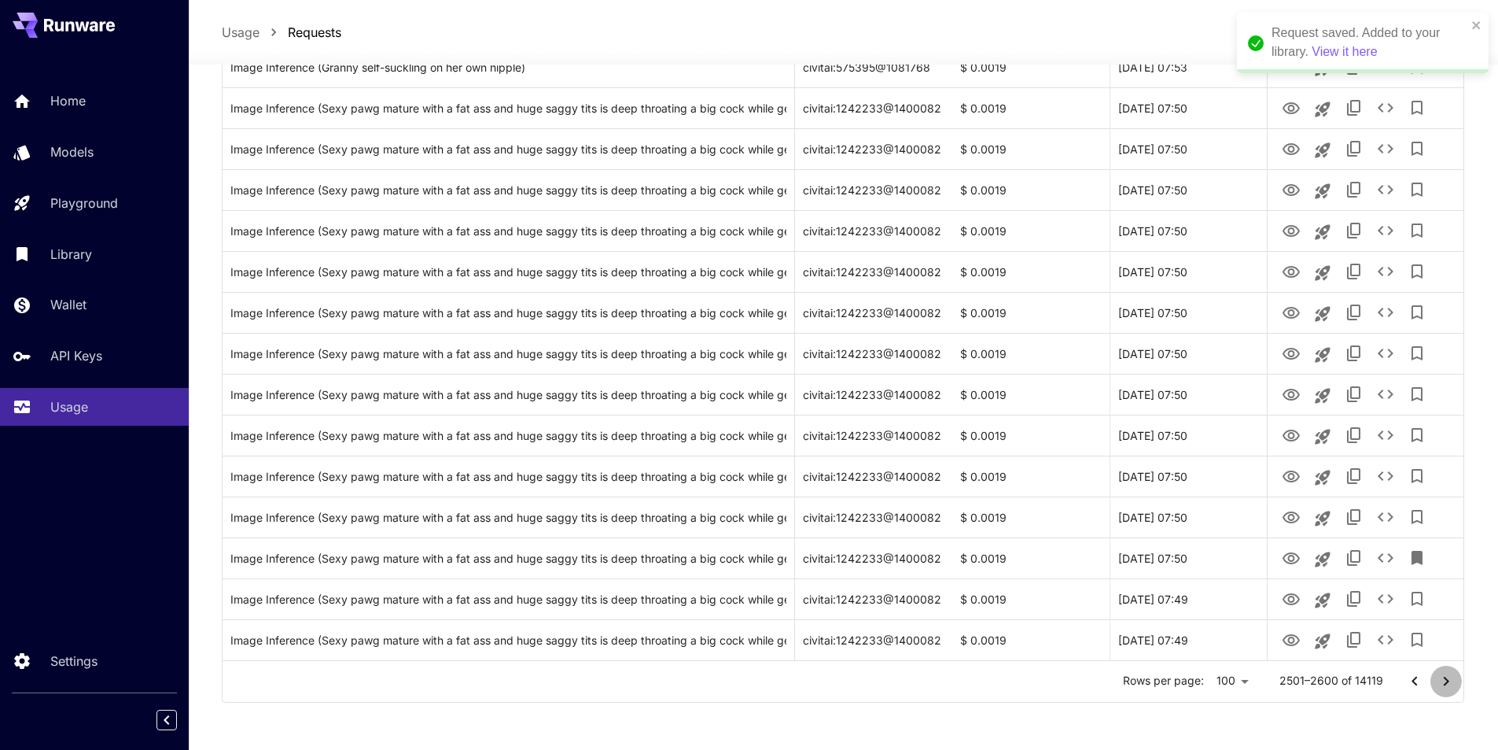
click at [1442, 679] on icon "Go to next page" at bounding box center [1446, 681] width 19 height 19
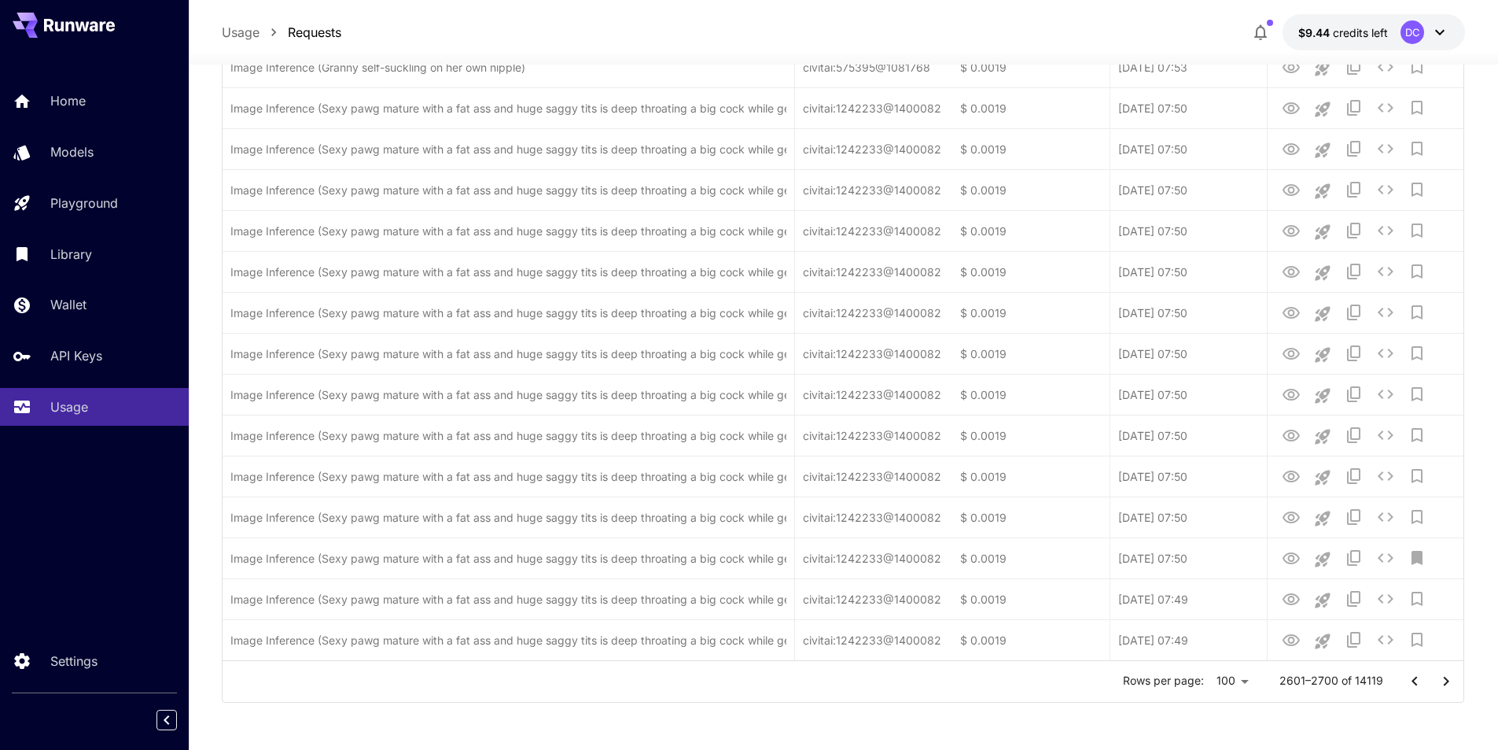
click at [1442, 679] on icon "Go to next page" at bounding box center [1446, 681] width 19 height 19
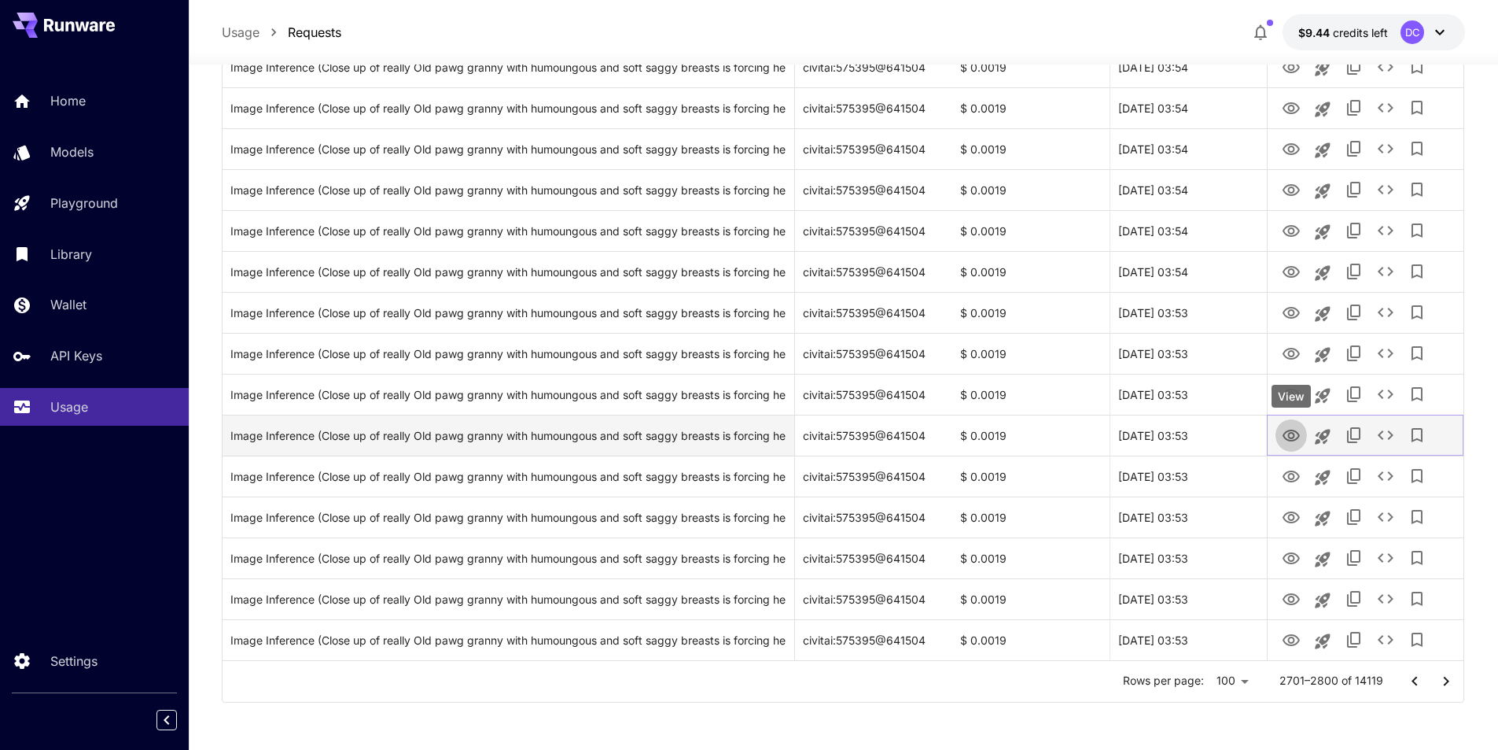
click at [1288, 435] on icon "View" at bounding box center [1291, 435] width 19 height 19
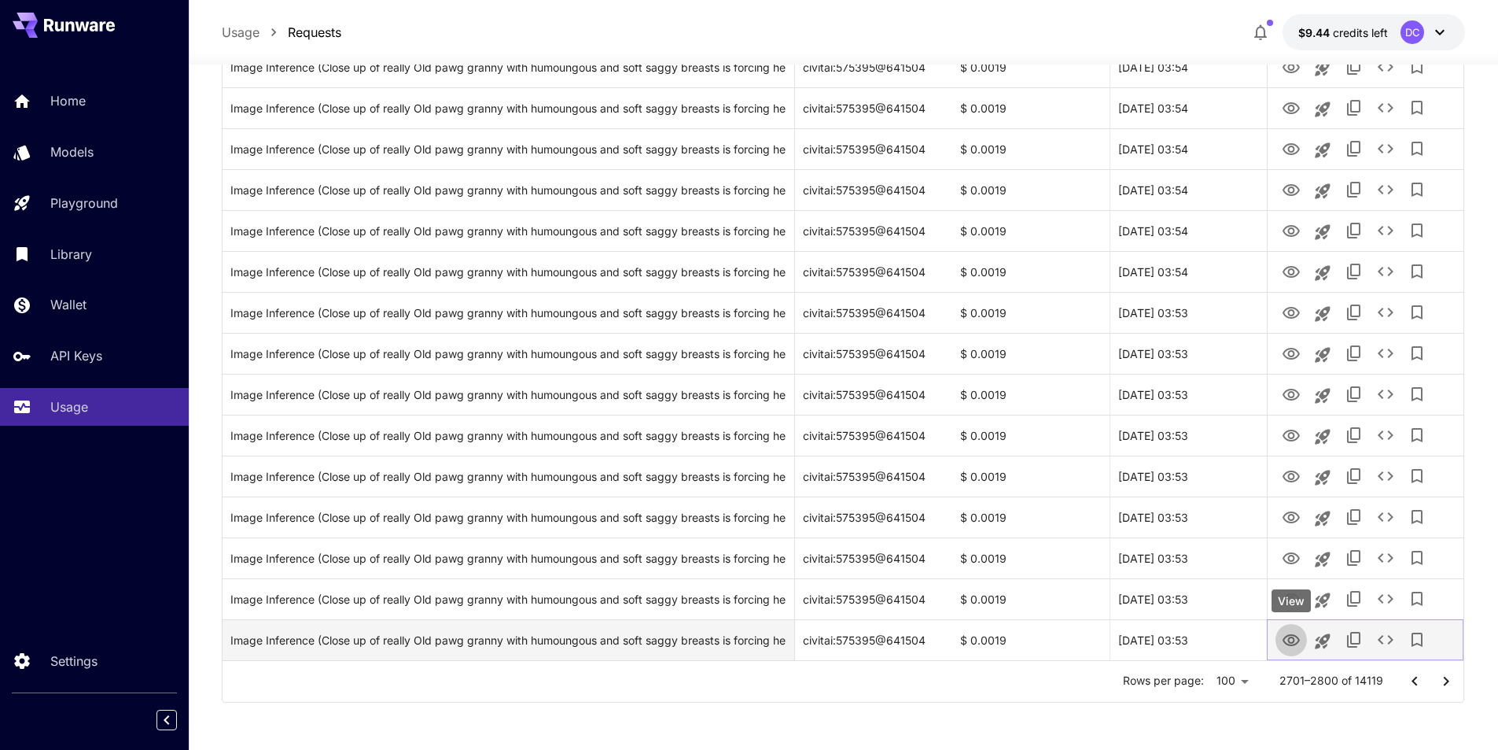
click at [1288, 638] on icon "View" at bounding box center [1291, 640] width 17 height 12
click at [1424, 633] on icon "Add to library" at bounding box center [1417, 639] width 19 height 19
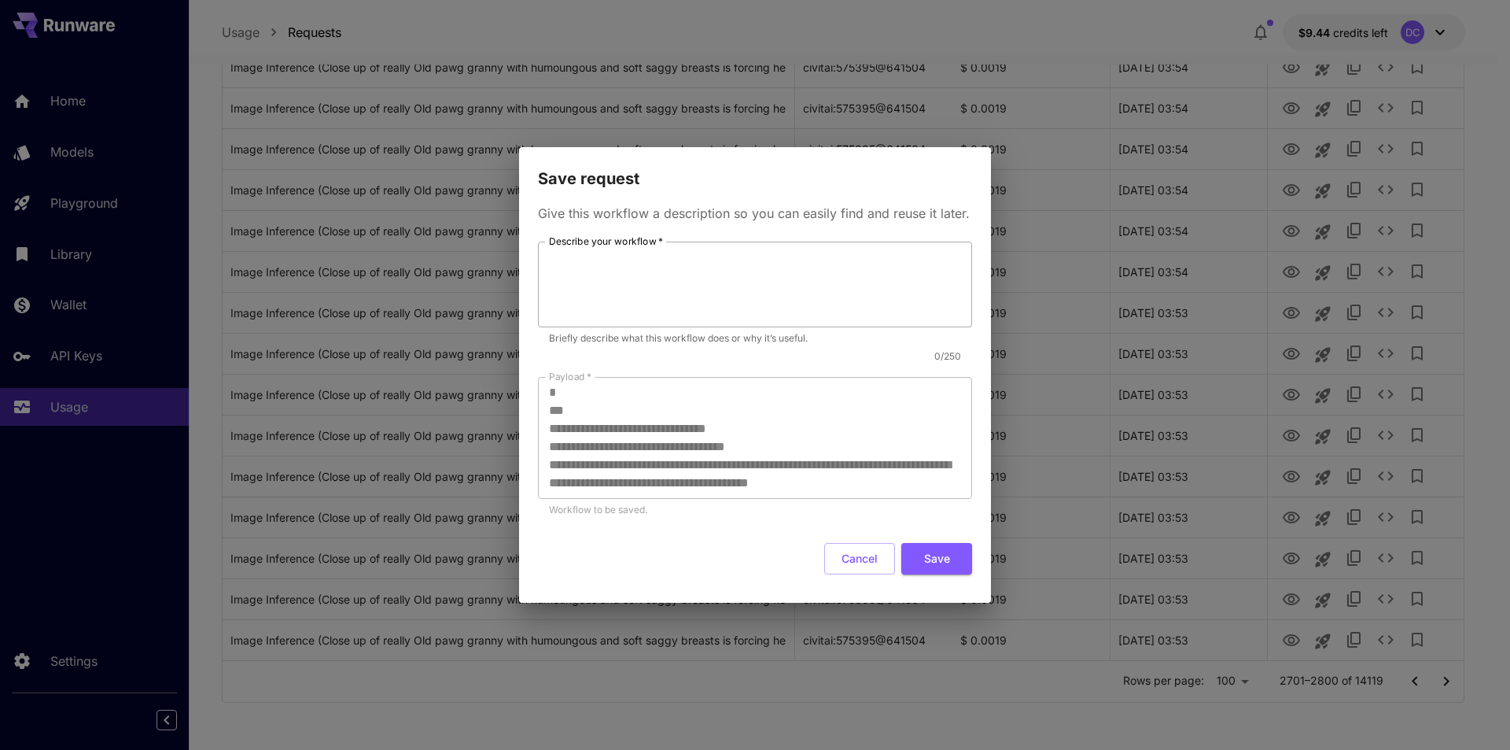
click at [886, 289] on textarea "Describe your workflow   *" at bounding box center [755, 284] width 412 height 72
type textarea "*******"
click at [956, 559] on button "Save" at bounding box center [936, 559] width 71 height 32
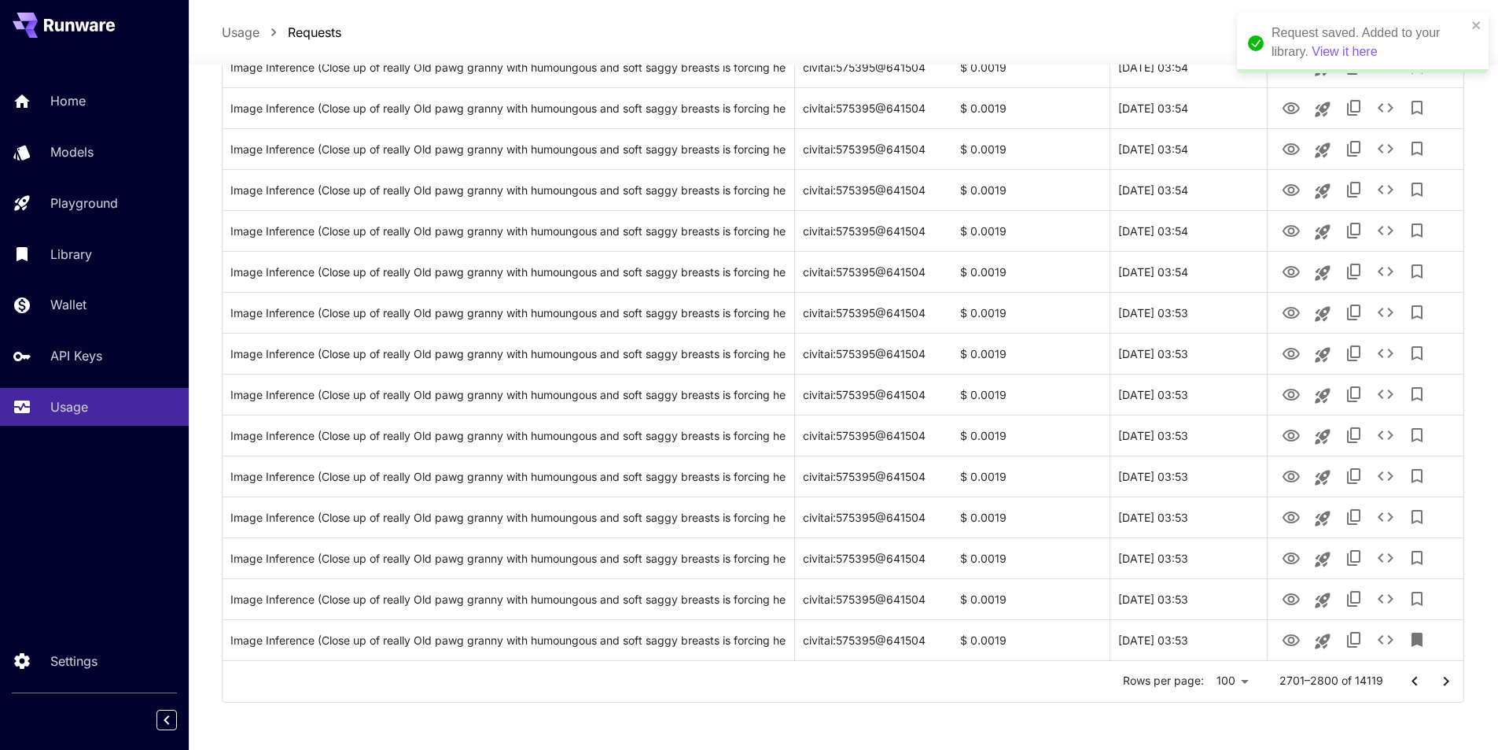
click at [1441, 680] on icon "Go to next page" at bounding box center [1446, 681] width 19 height 19
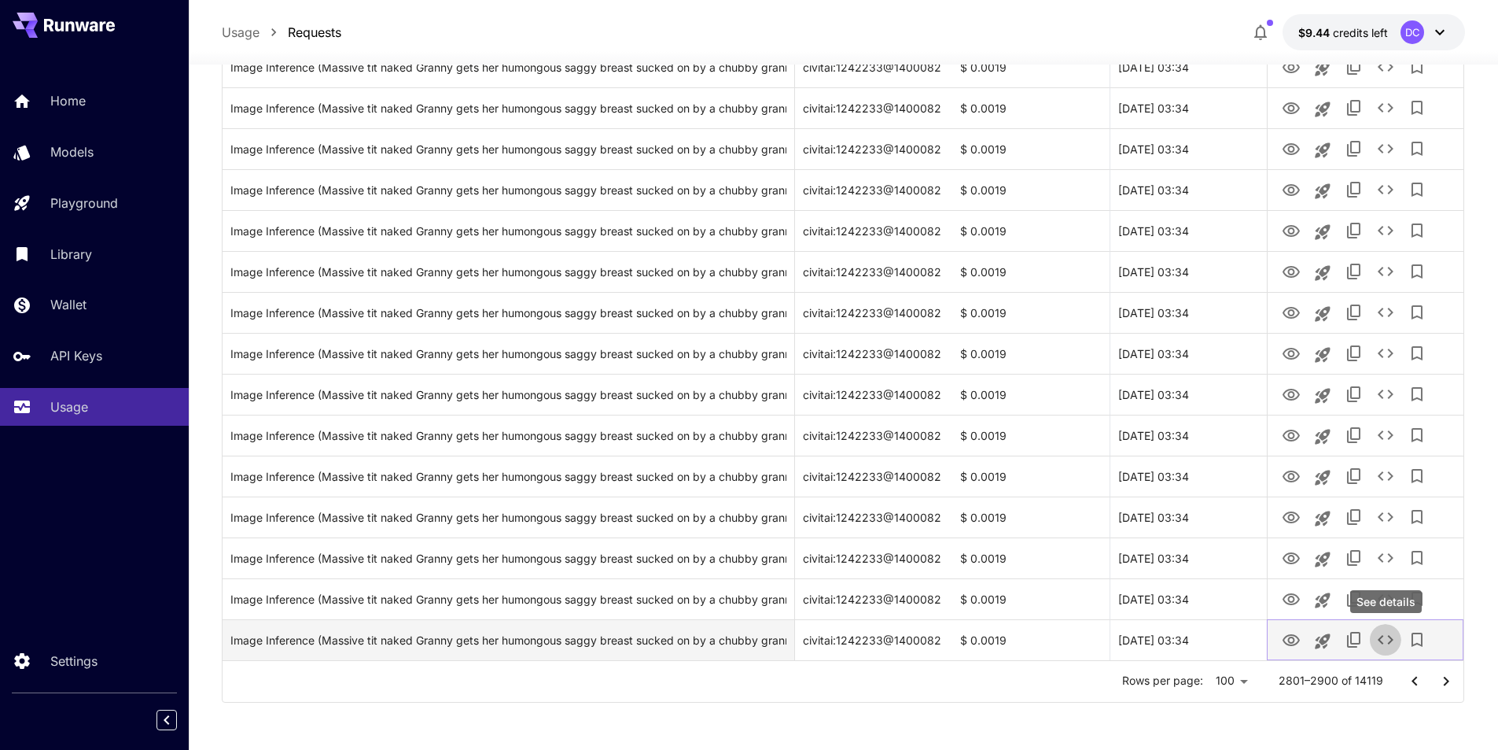
click at [1384, 638] on icon "See details" at bounding box center [1385, 639] width 19 height 19
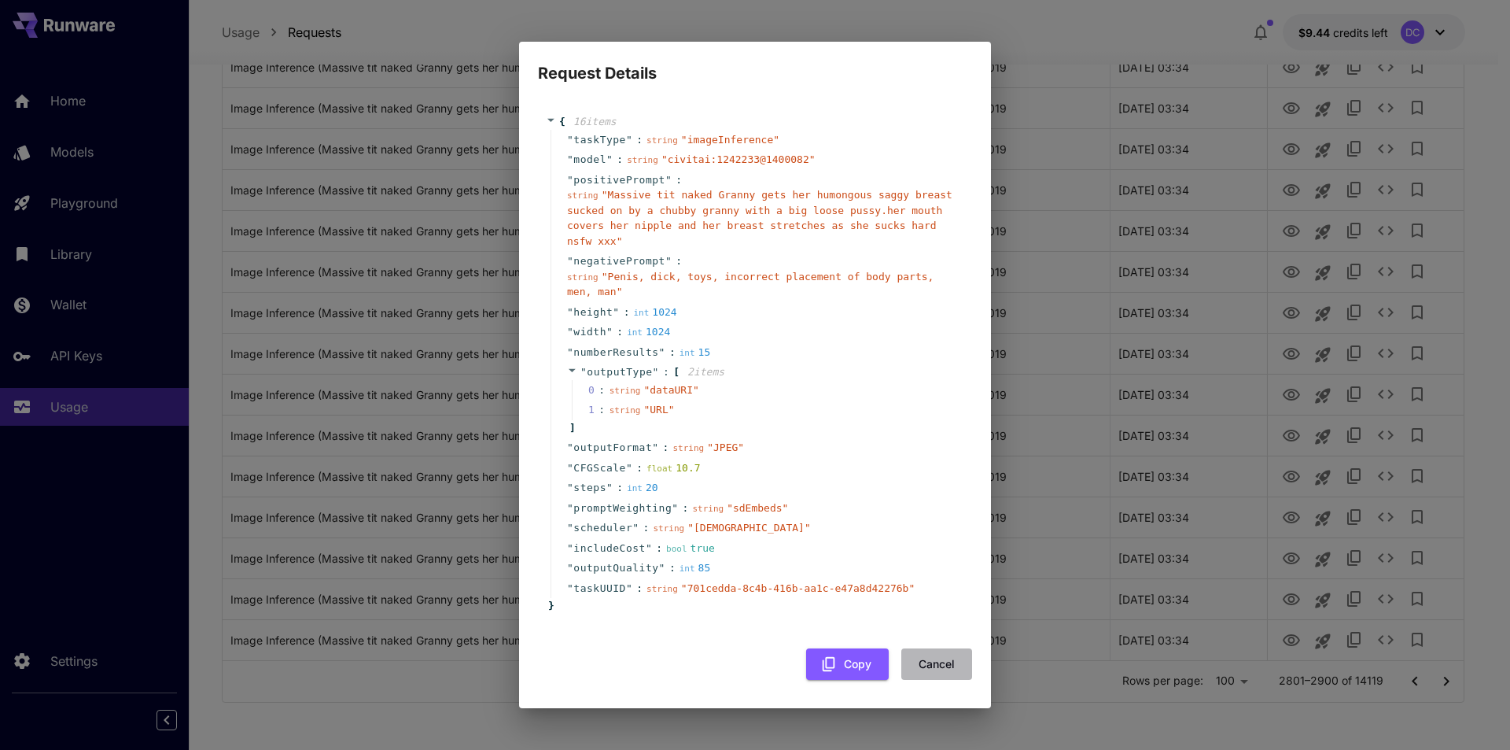
click at [940, 654] on button "Cancel" at bounding box center [936, 664] width 71 height 32
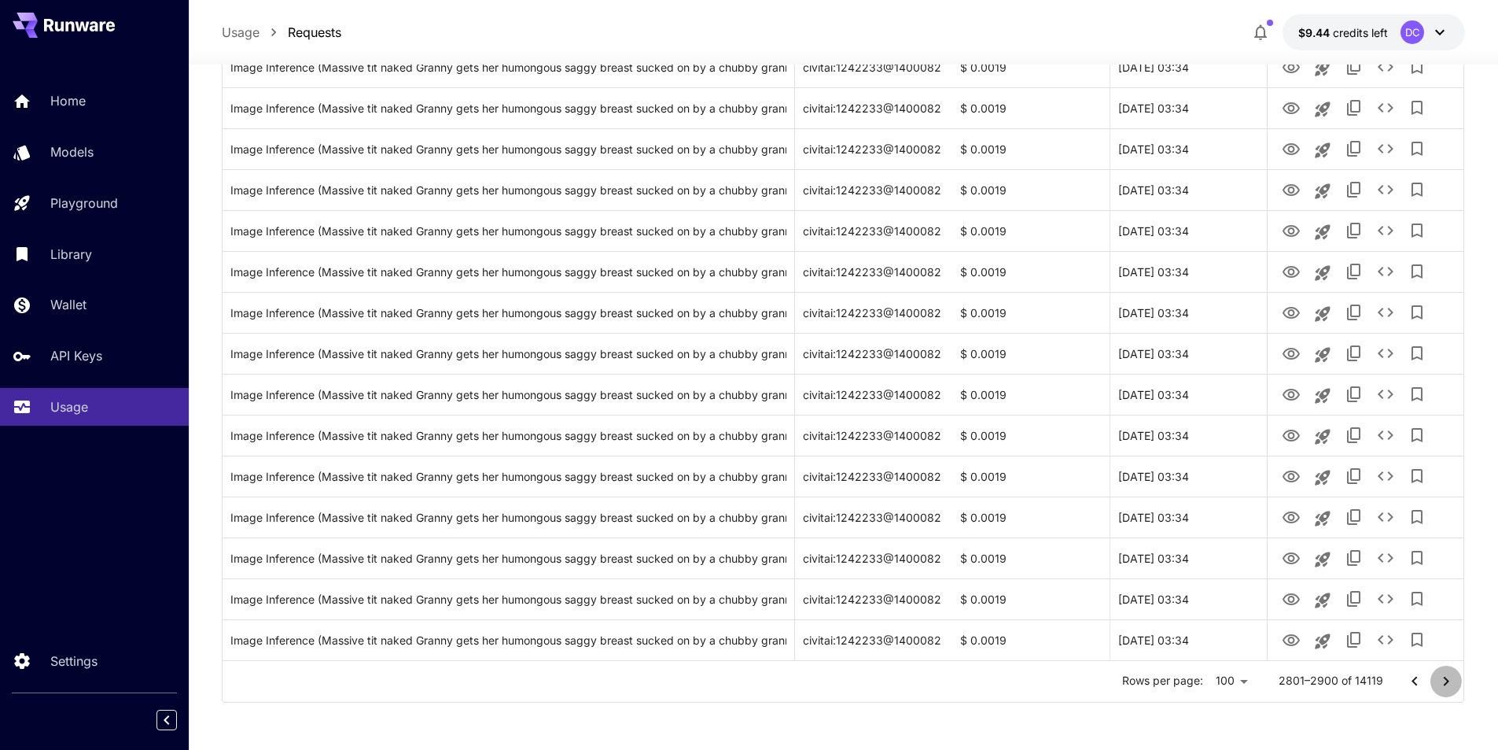
click at [1446, 682] on icon "Go to next page" at bounding box center [1446, 680] width 6 height 9
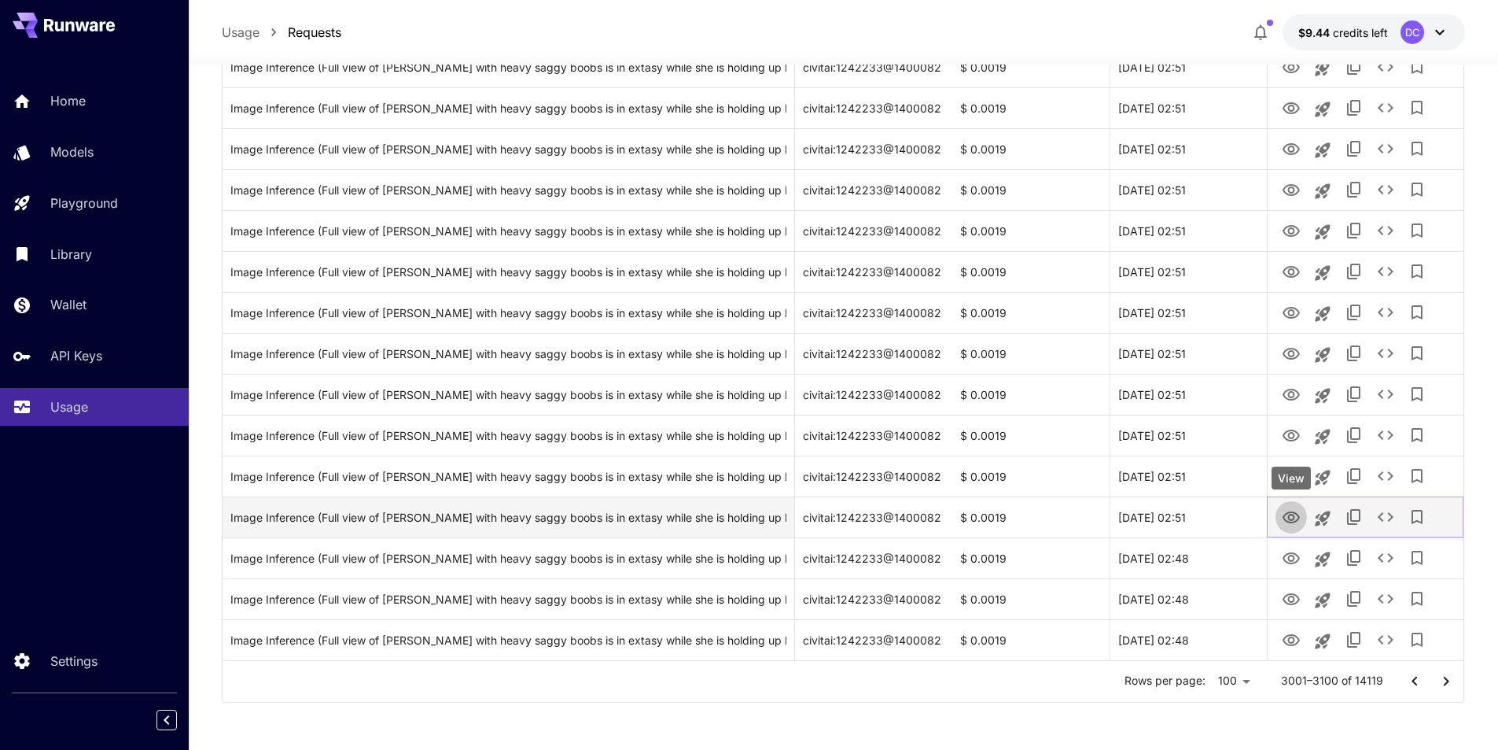
click at [1289, 518] on icon "View" at bounding box center [1291, 517] width 17 height 12
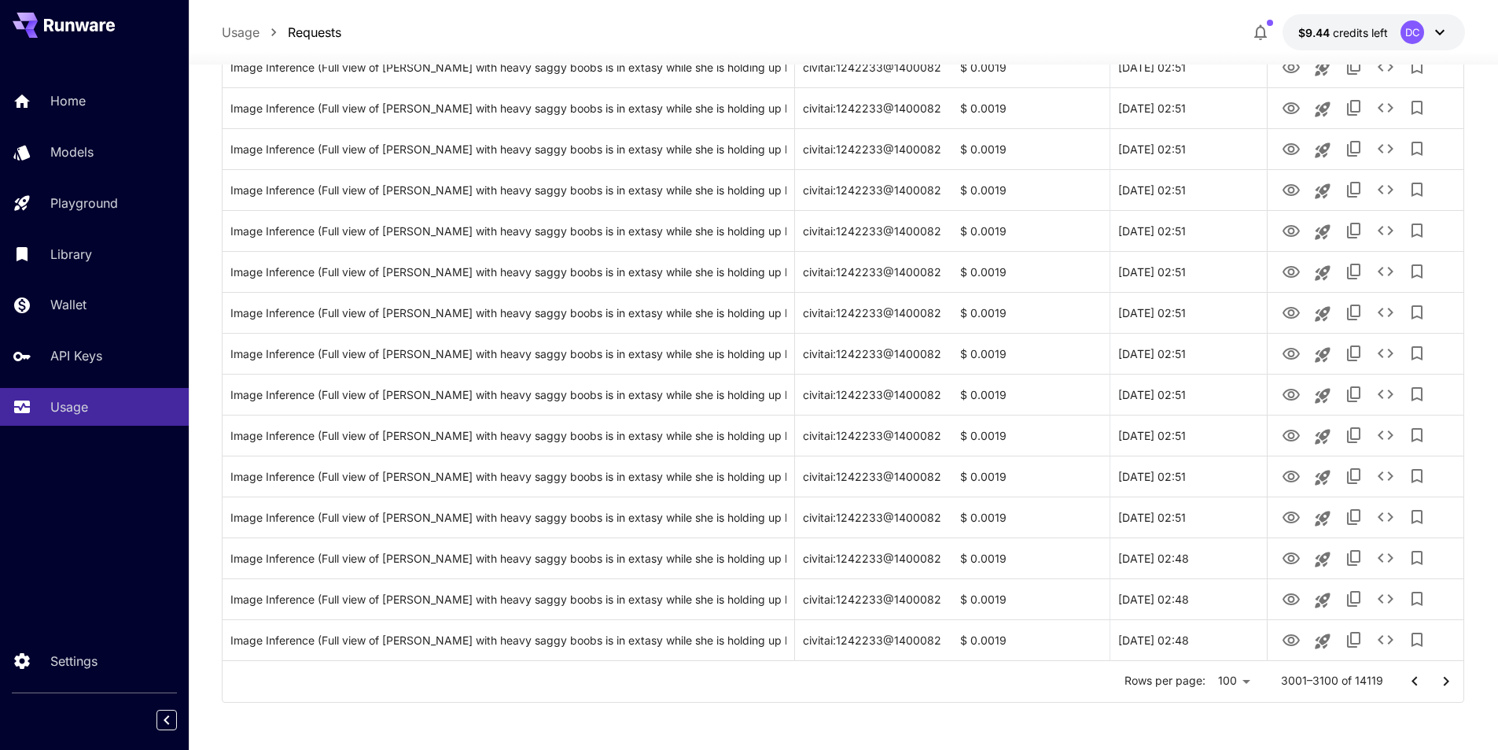
click at [1450, 678] on icon "Go to next page" at bounding box center [1446, 681] width 19 height 19
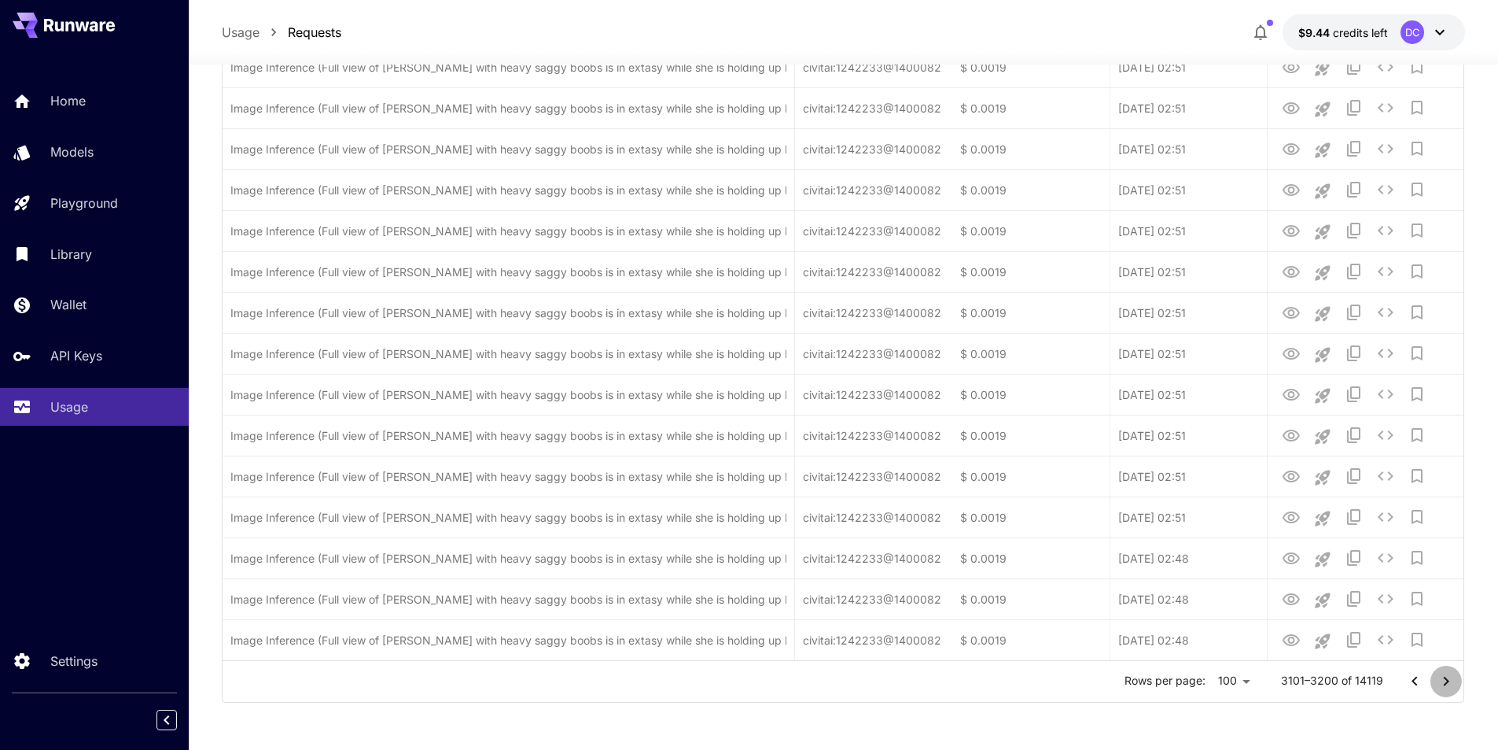
click at [1449, 678] on icon "Go to next page" at bounding box center [1446, 681] width 19 height 19
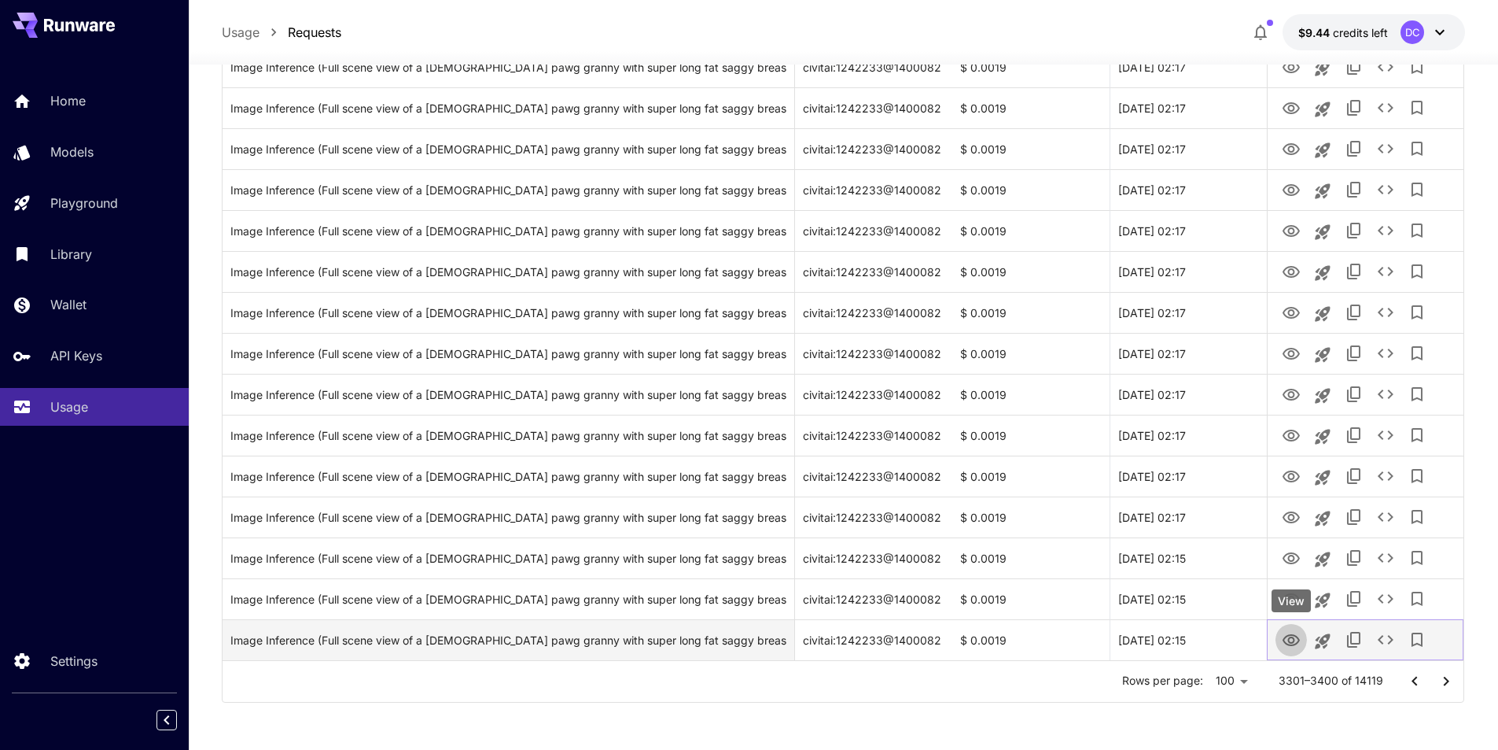
click at [1291, 639] on icon "View" at bounding box center [1291, 640] width 19 height 19
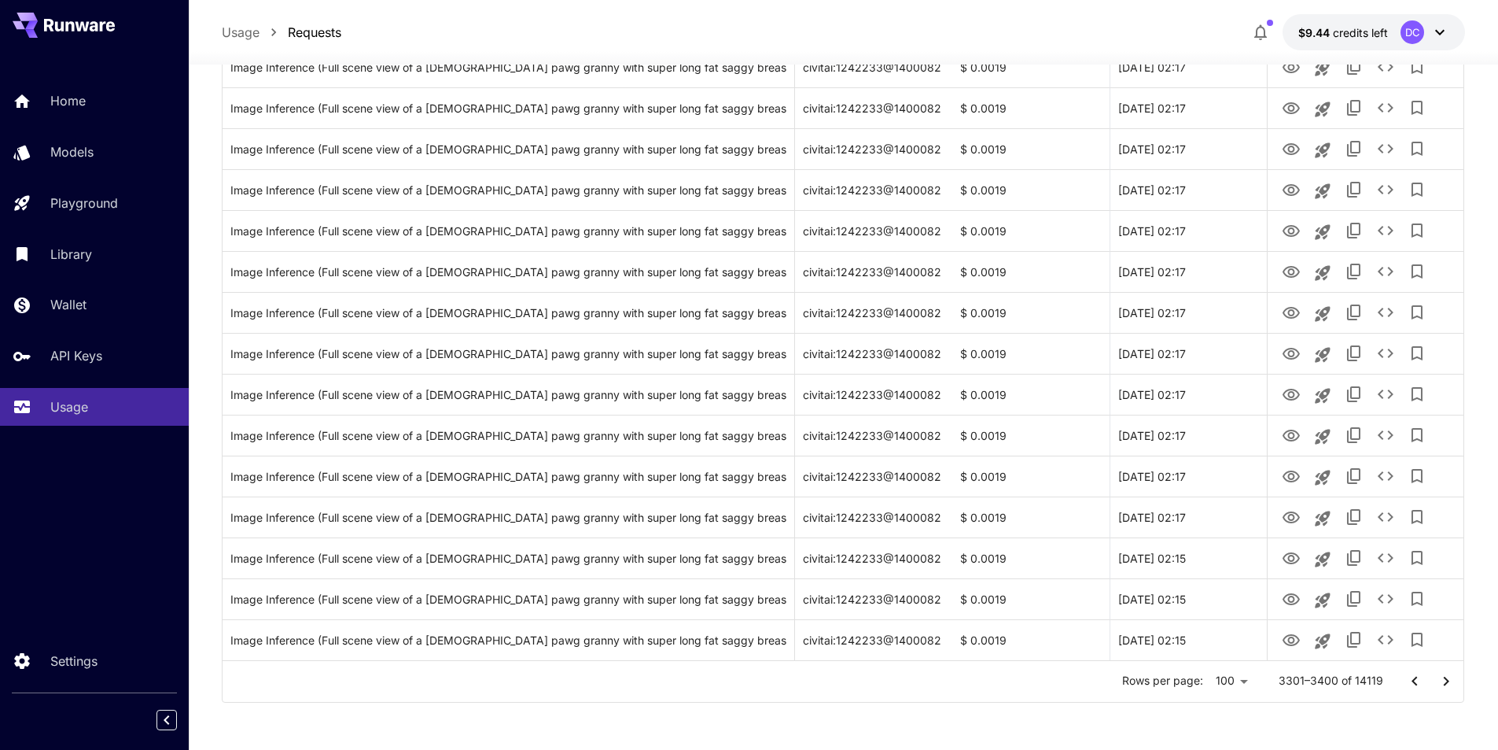
click at [1445, 682] on icon "Go to next page" at bounding box center [1446, 681] width 19 height 19
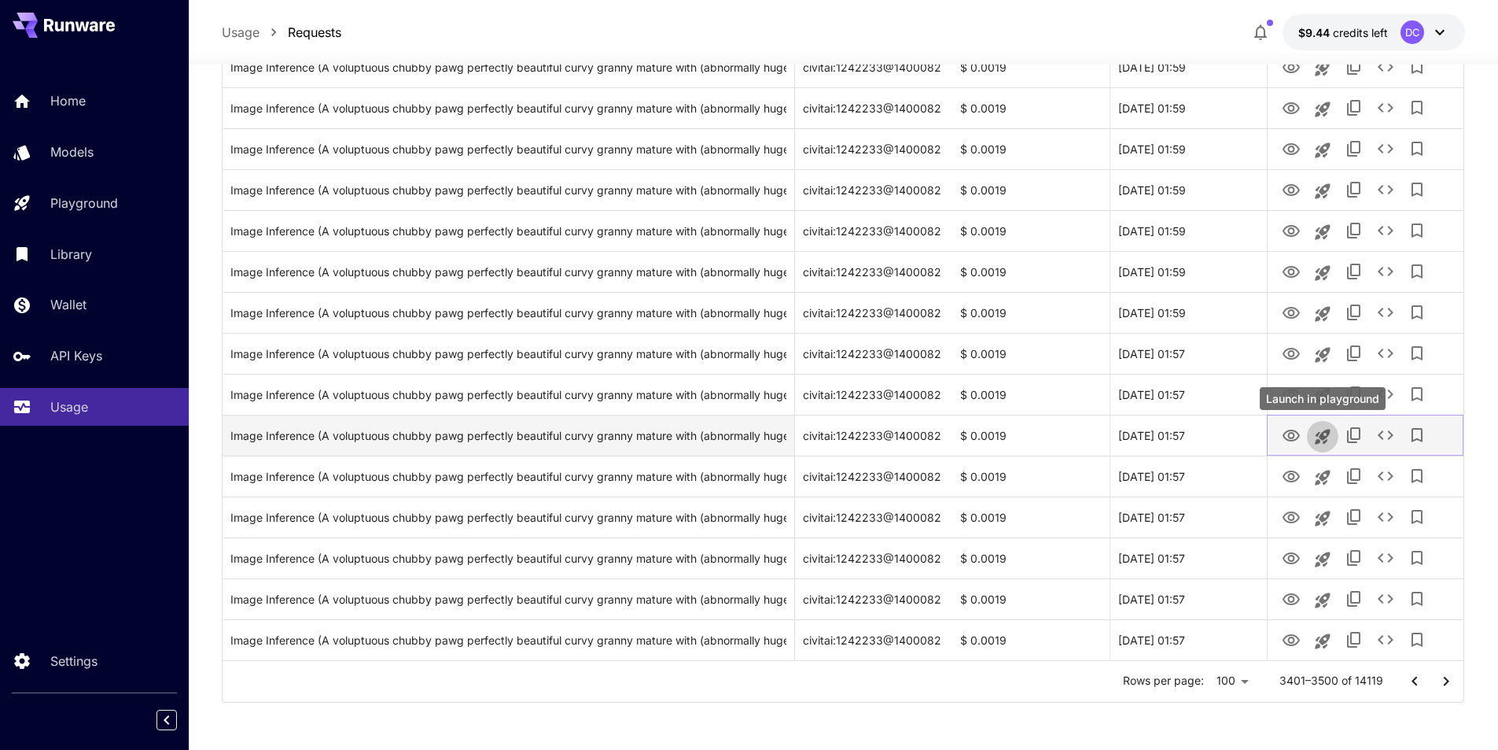
click at [1310, 438] on button "Launch in playground" at bounding box center [1322, 436] width 31 height 31
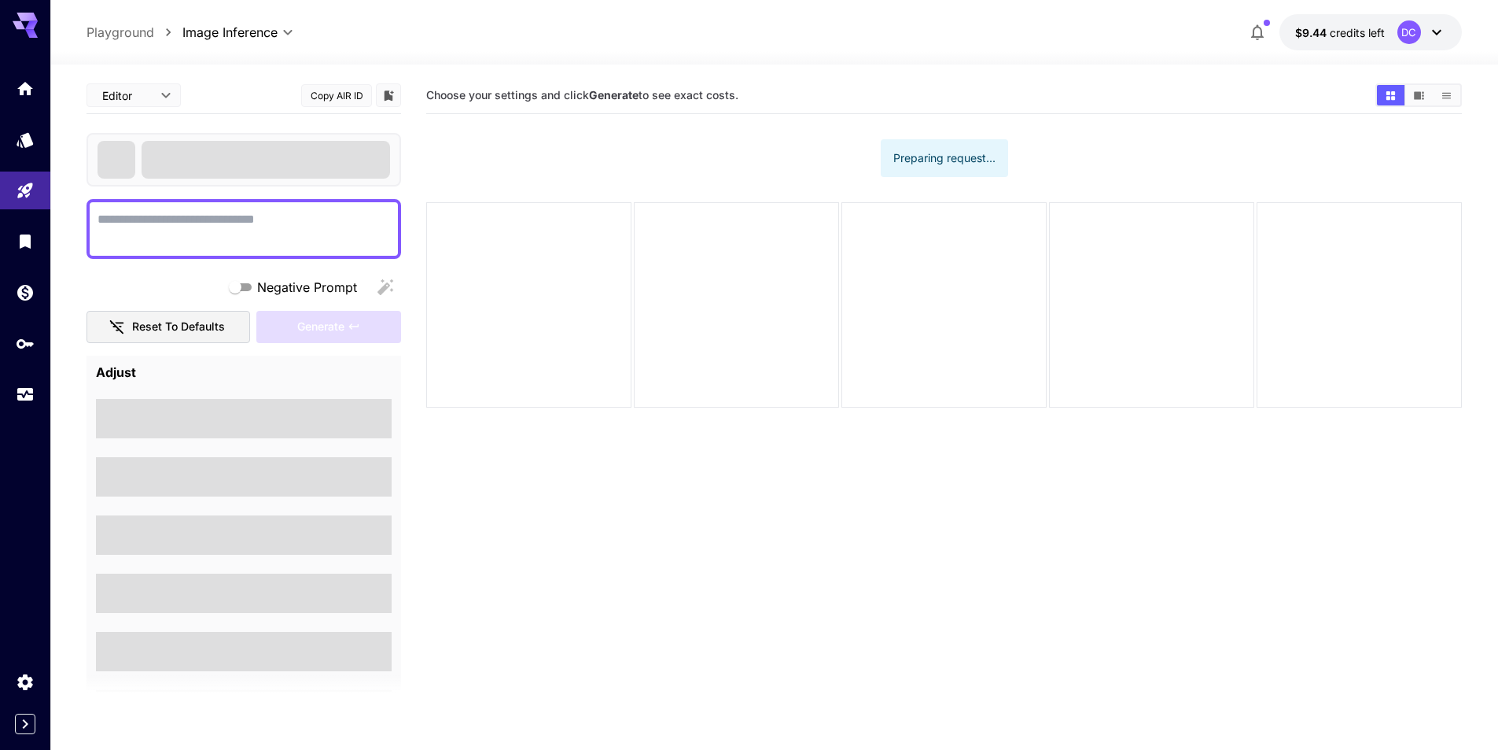
type textarea "**********"
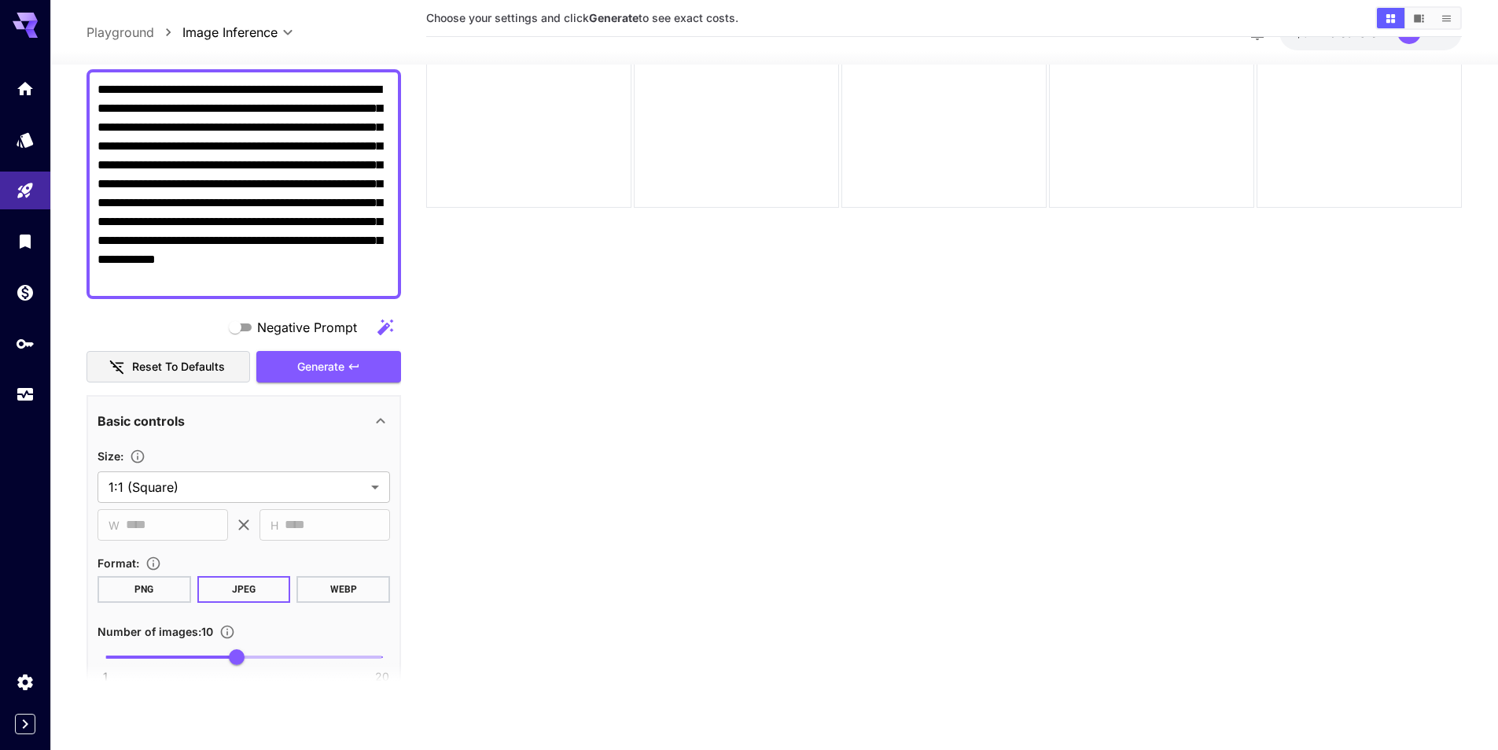
scroll to position [98, 0]
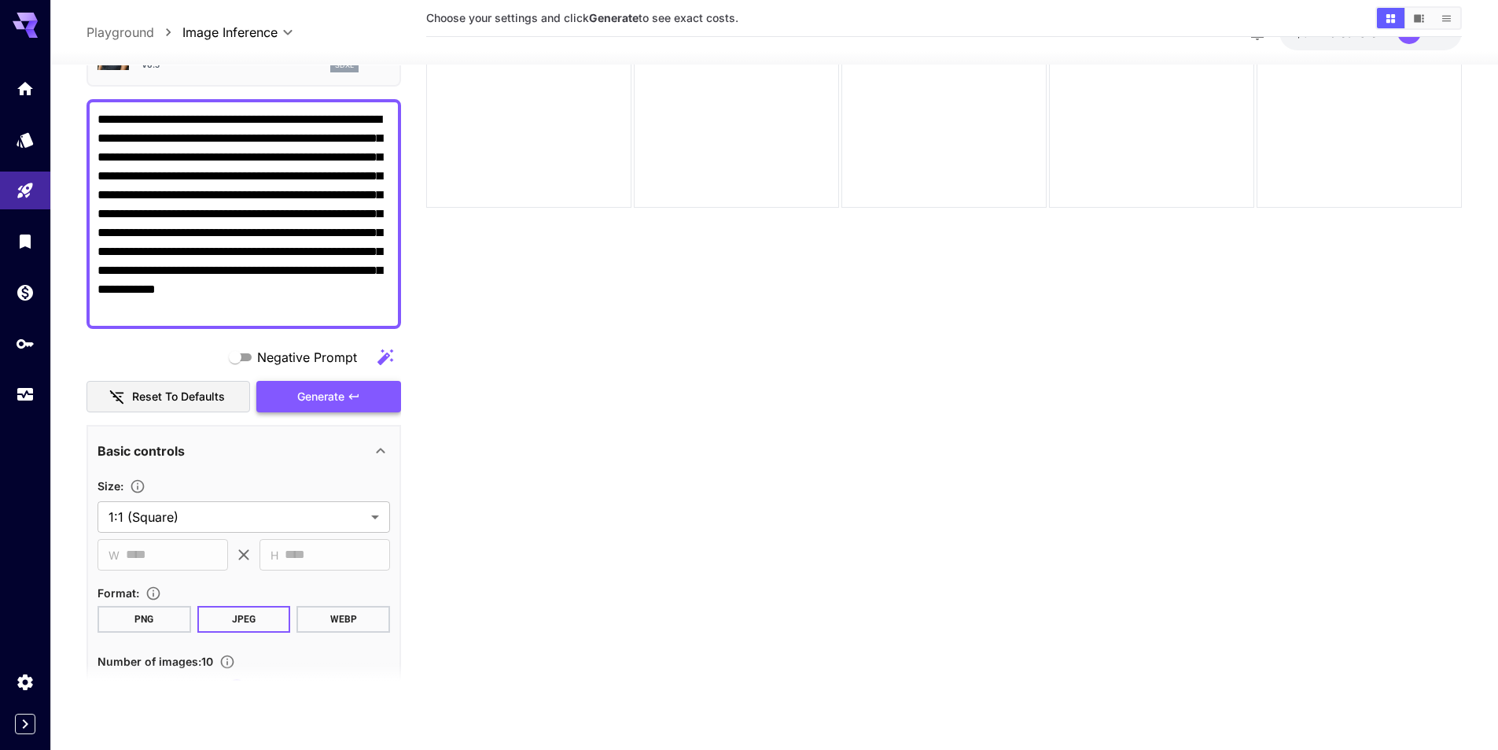
click at [333, 394] on span "Generate" at bounding box center [320, 397] width 47 height 20
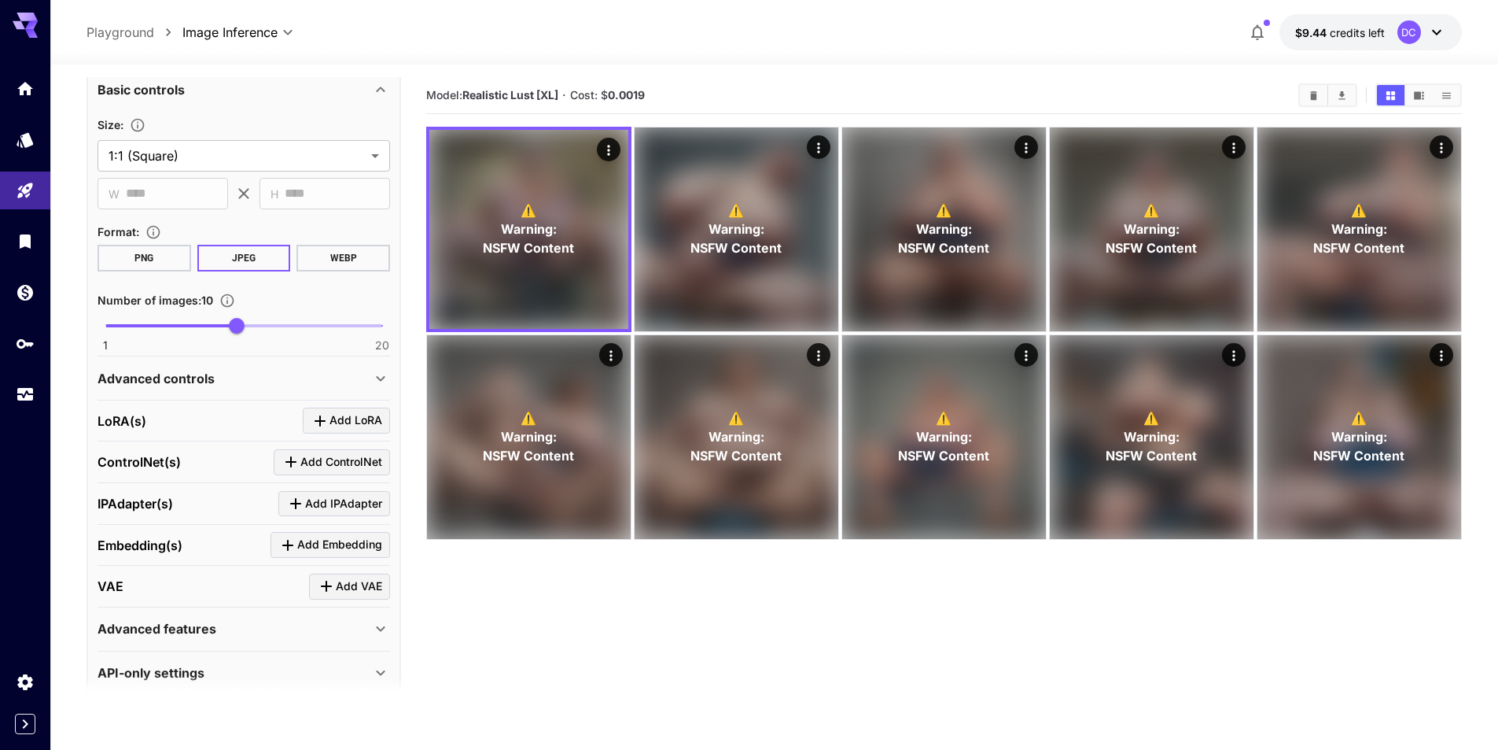
scroll to position [492, 0]
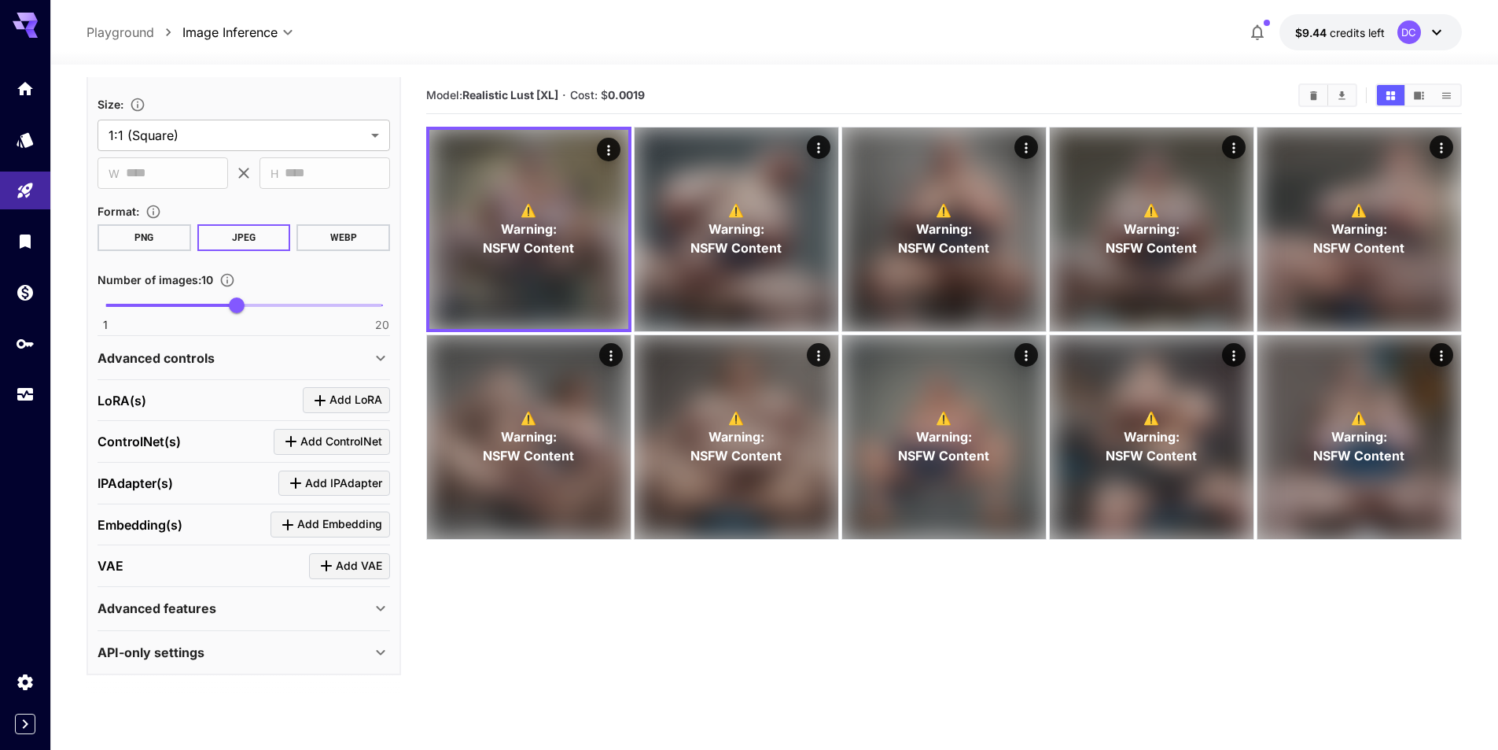
click at [176, 603] on p "Advanced features" at bounding box center [157, 608] width 119 height 19
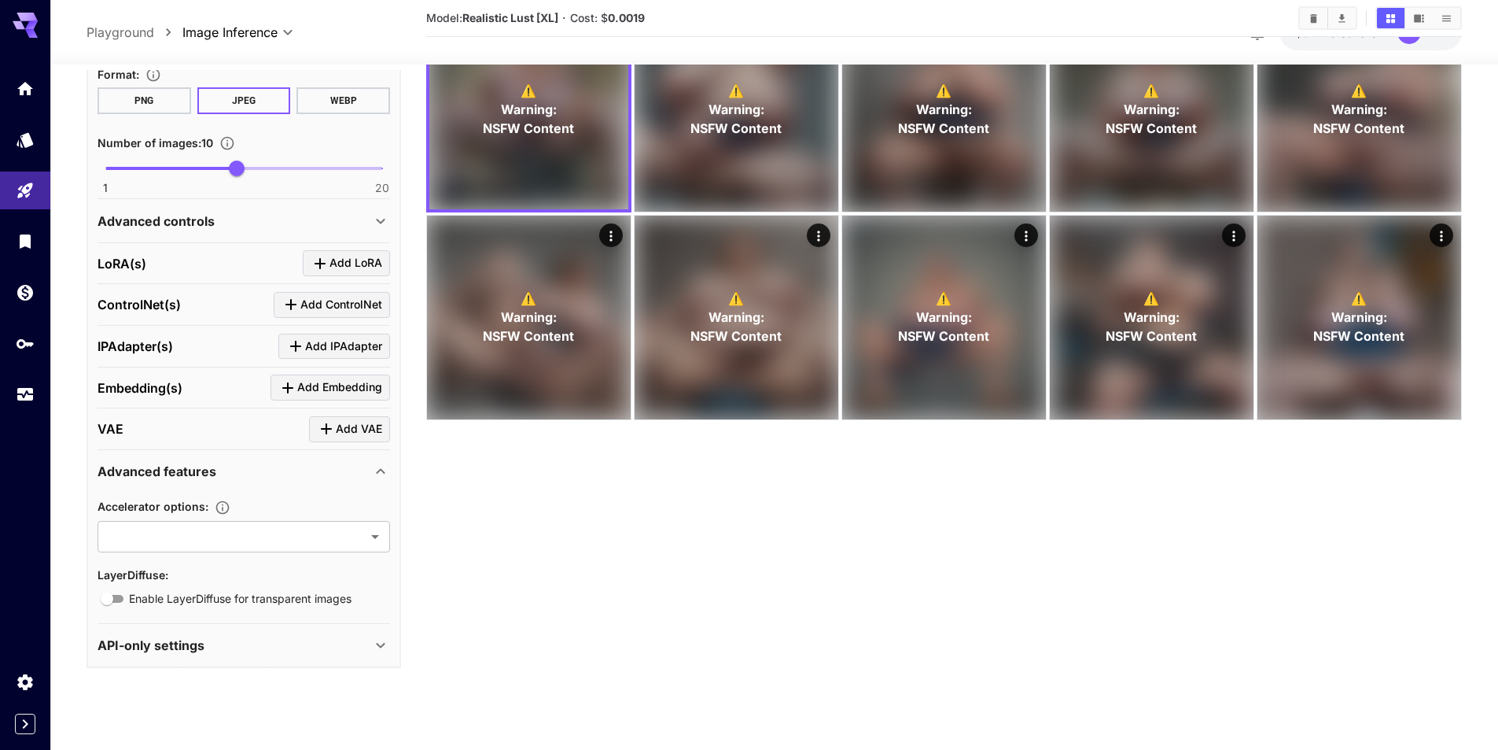
scroll to position [124, 0]
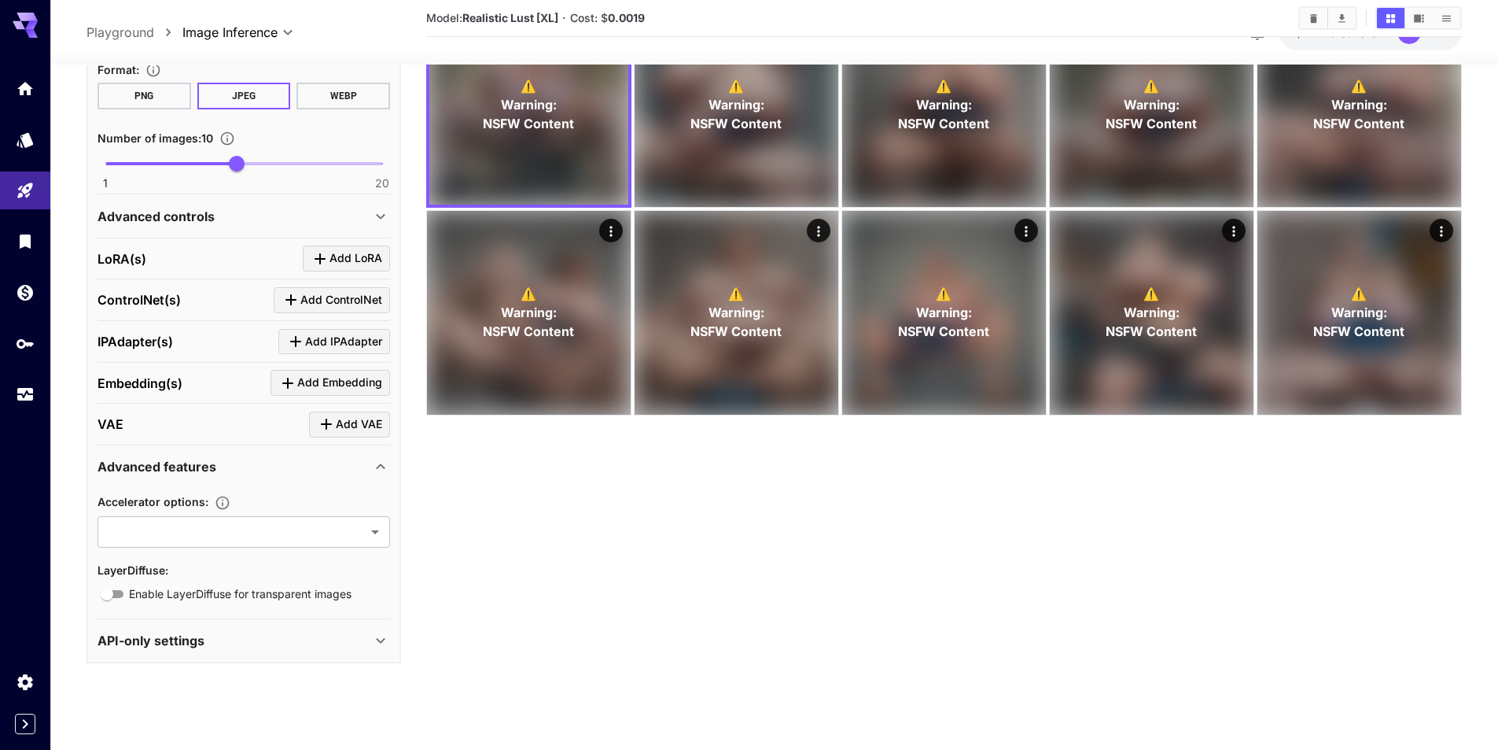
click at [226, 641] on div "API-only settings" at bounding box center [235, 640] width 274 height 19
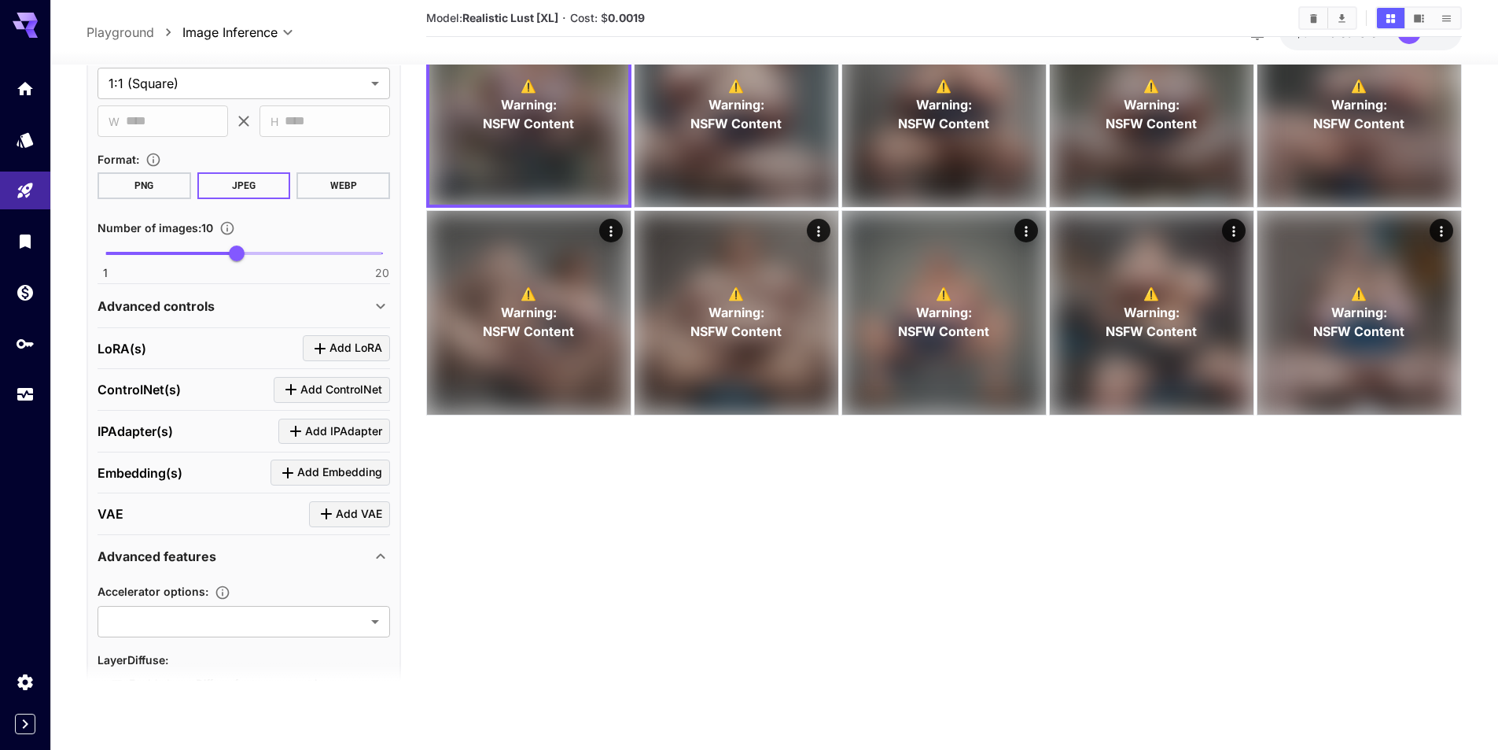
scroll to position [333, 0]
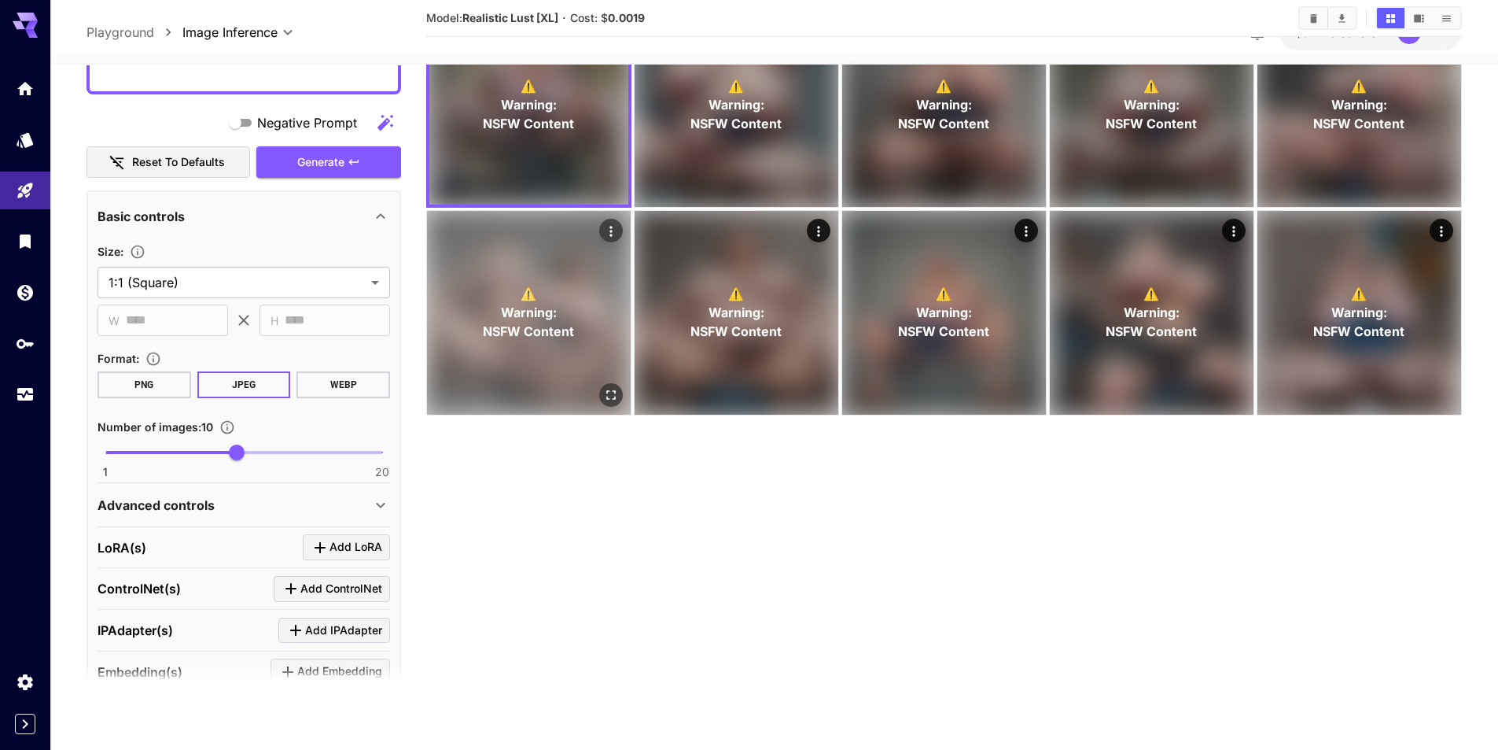
click at [541, 290] on p "⚠️ Warning: NSFW Content" at bounding box center [528, 312] width 91 height 57
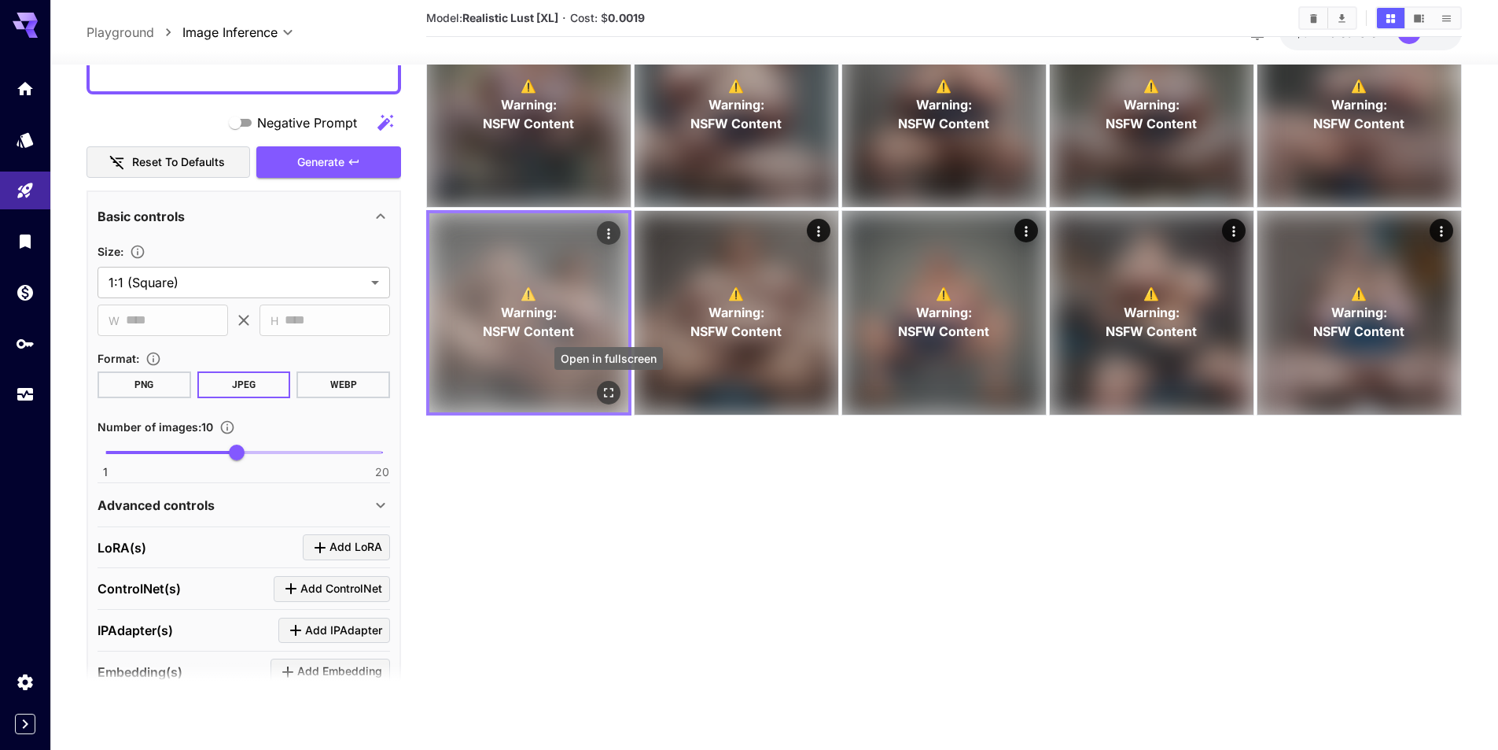
click at [610, 389] on icon "Open in fullscreen" at bounding box center [609, 393] width 16 height 16
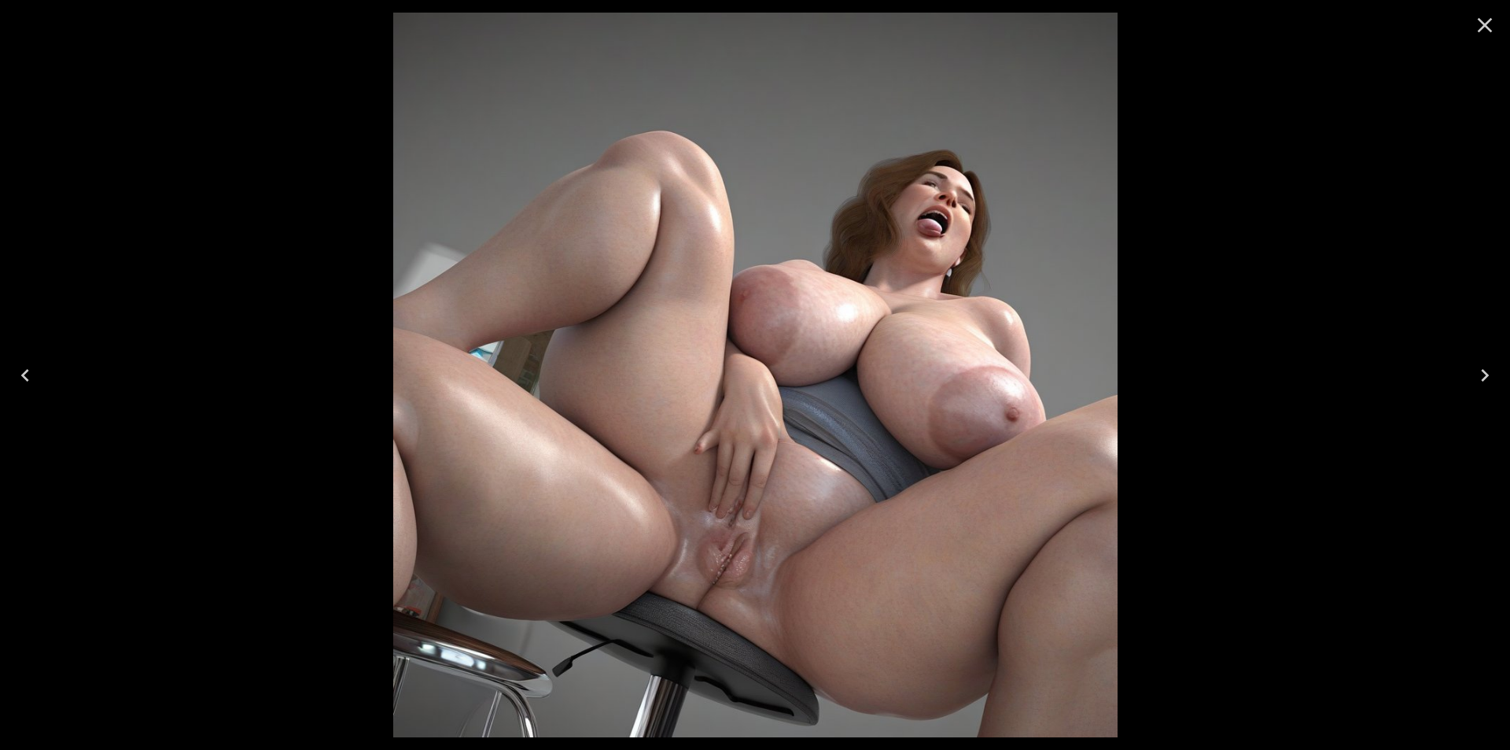
click at [256, 355] on div at bounding box center [755, 375] width 1510 height 750
click at [1484, 373] on icon "Next" at bounding box center [1484, 375] width 25 height 25
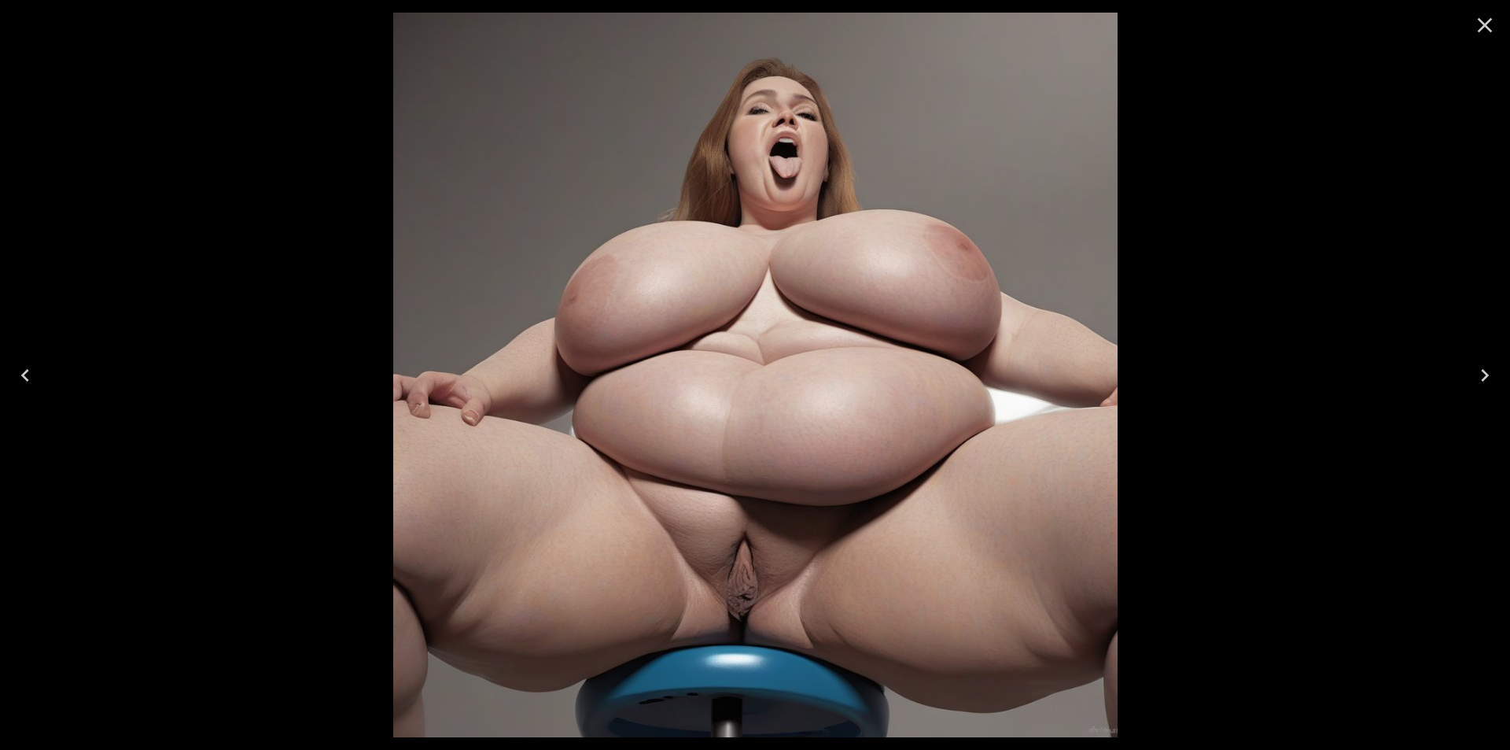
click at [1483, 371] on icon "Next" at bounding box center [1485, 375] width 8 height 13
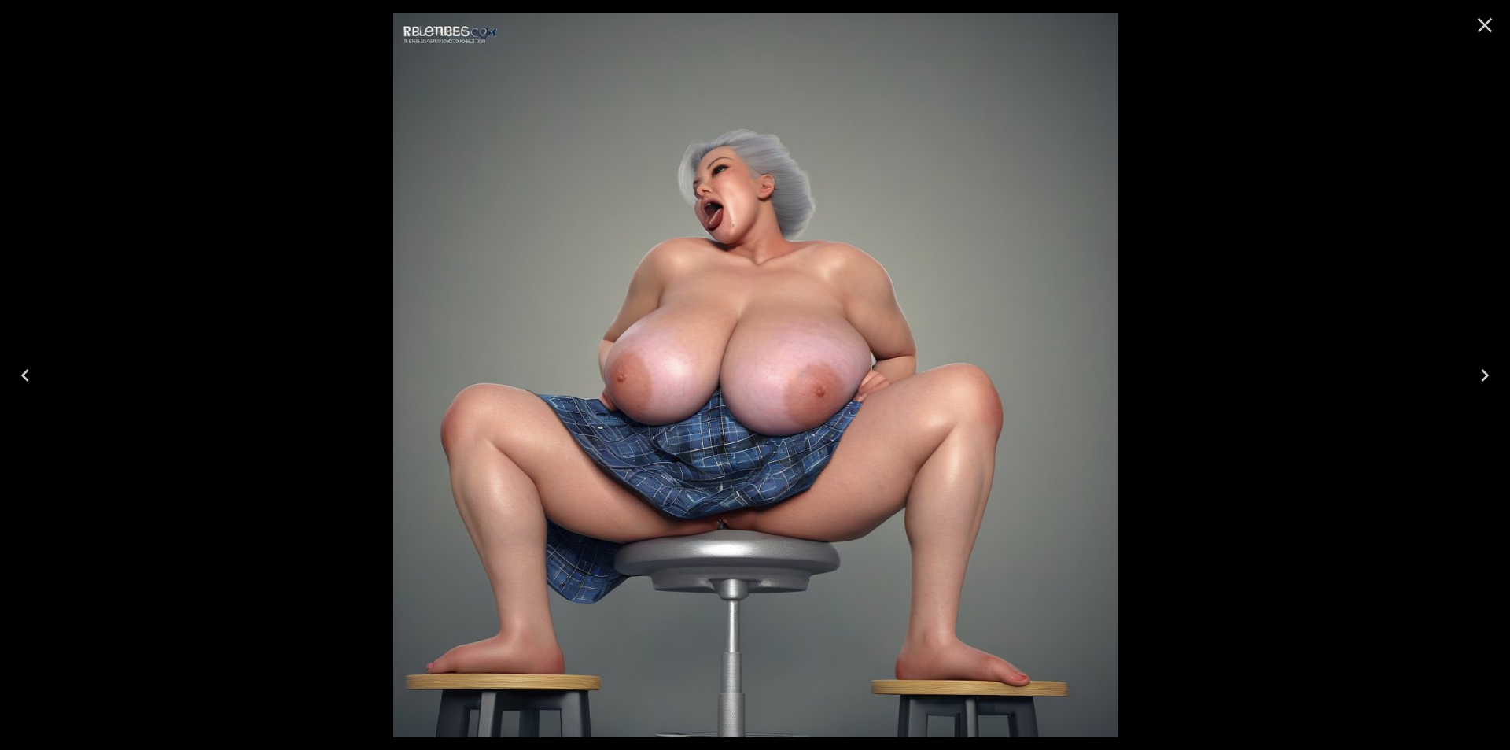
click at [1483, 371] on icon "Next" at bounding box center [1485, 375] width 8 height 13
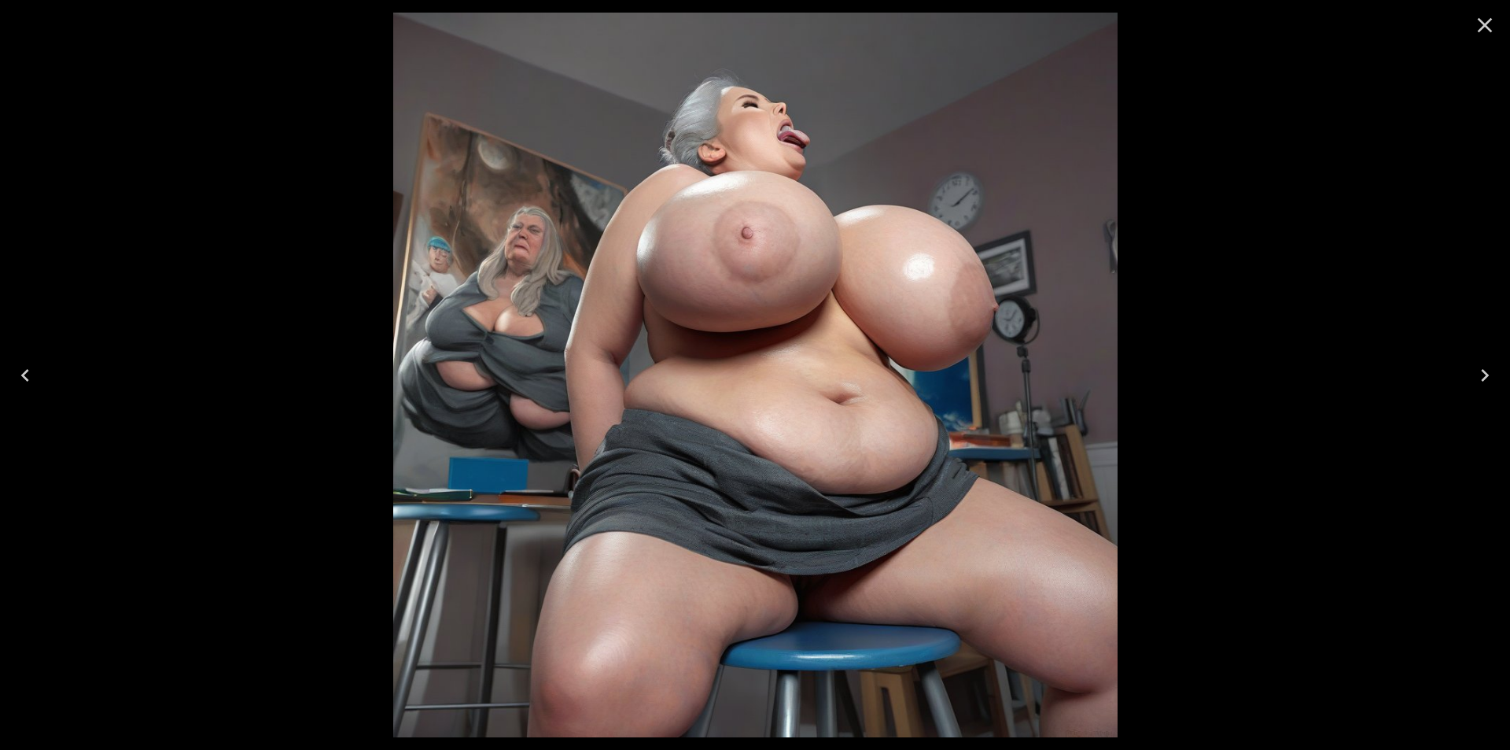
click at [1483, 371] on icon "Next" at bounding box center [1485, 375] width 8 height 13
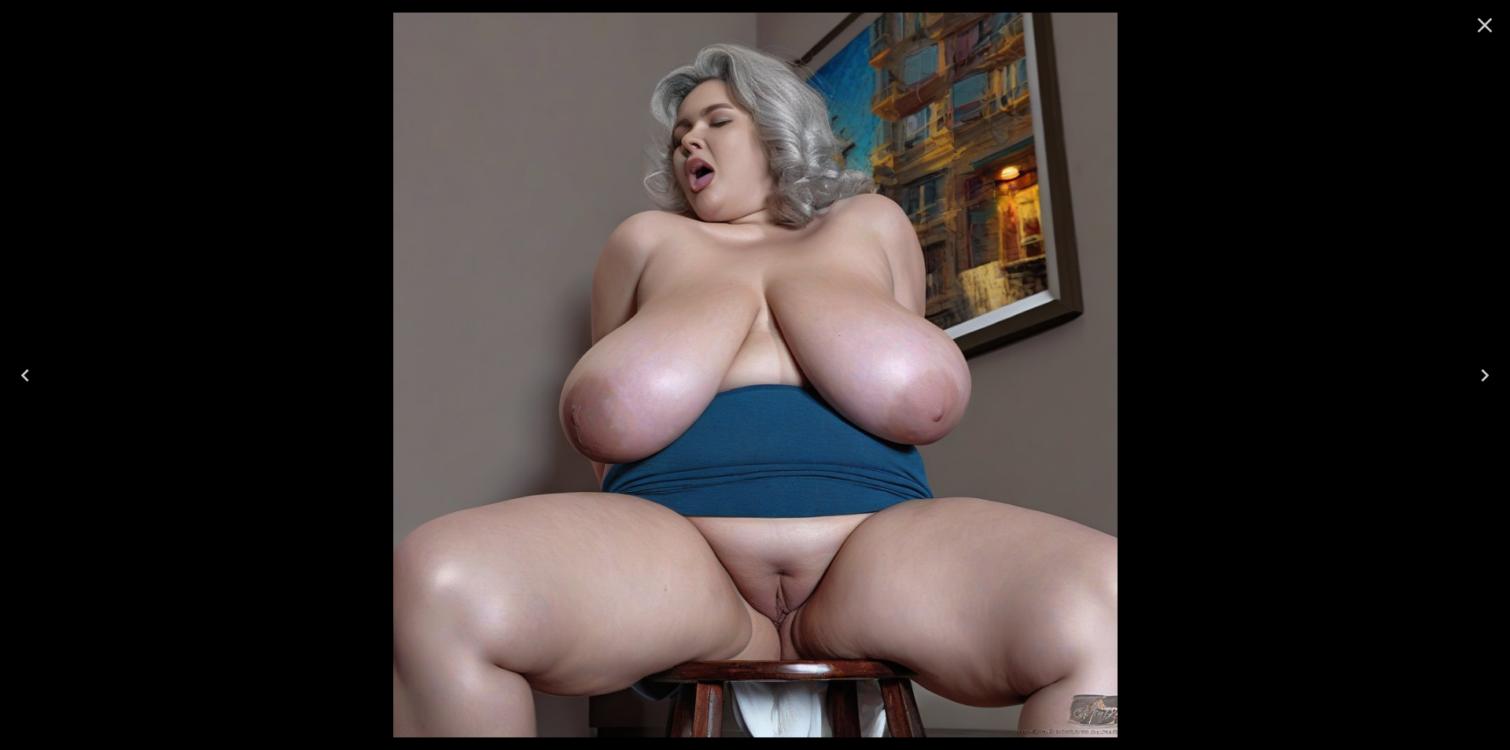
click at [1483, 371] on icon "Next" at bounding box center [1485, 375] width 8 height 13
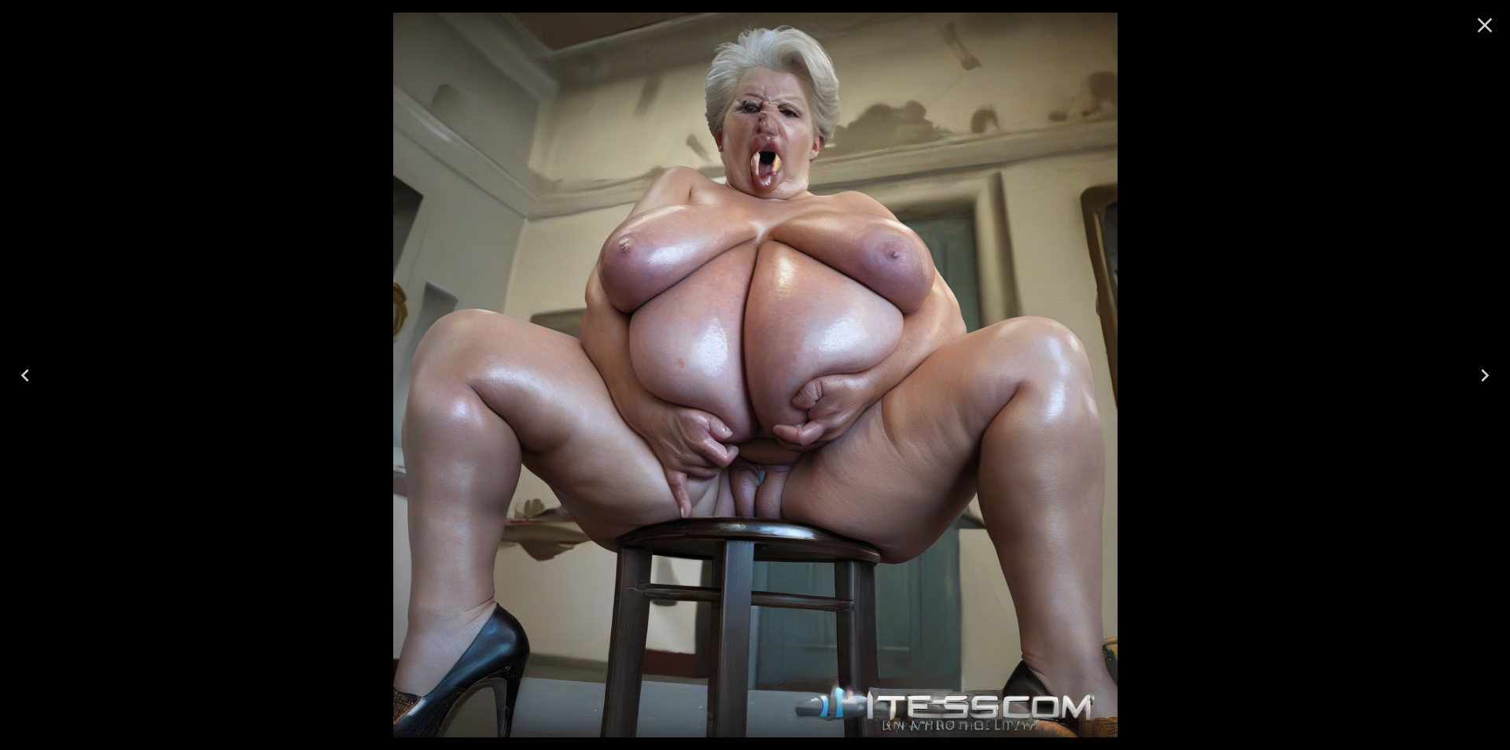
click at [1483, 371] on icon "Next" at bounding box center [1485, 375] width 8 height 13
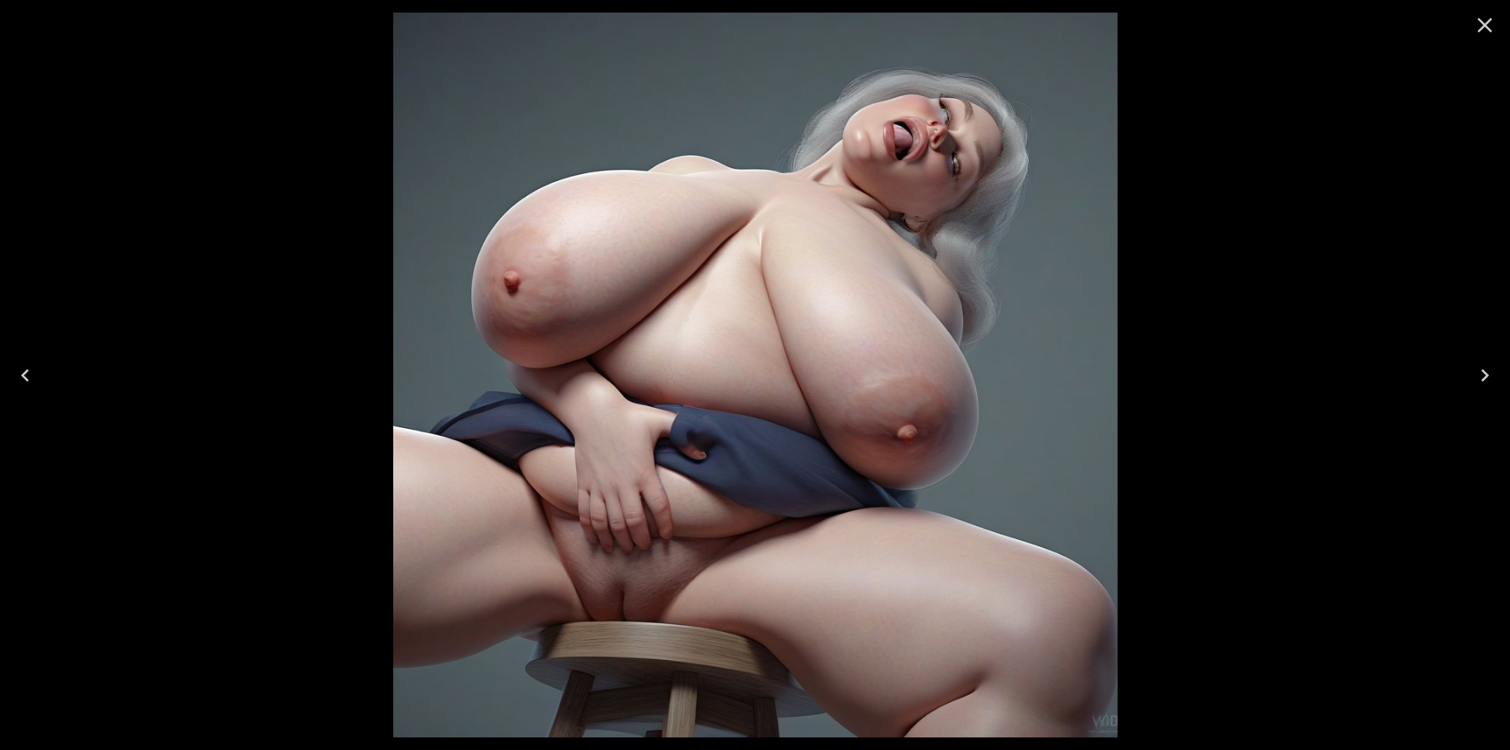
click at [1483, 371] on icon "Next" at bounding box center [1485, 375] width 8 height 13
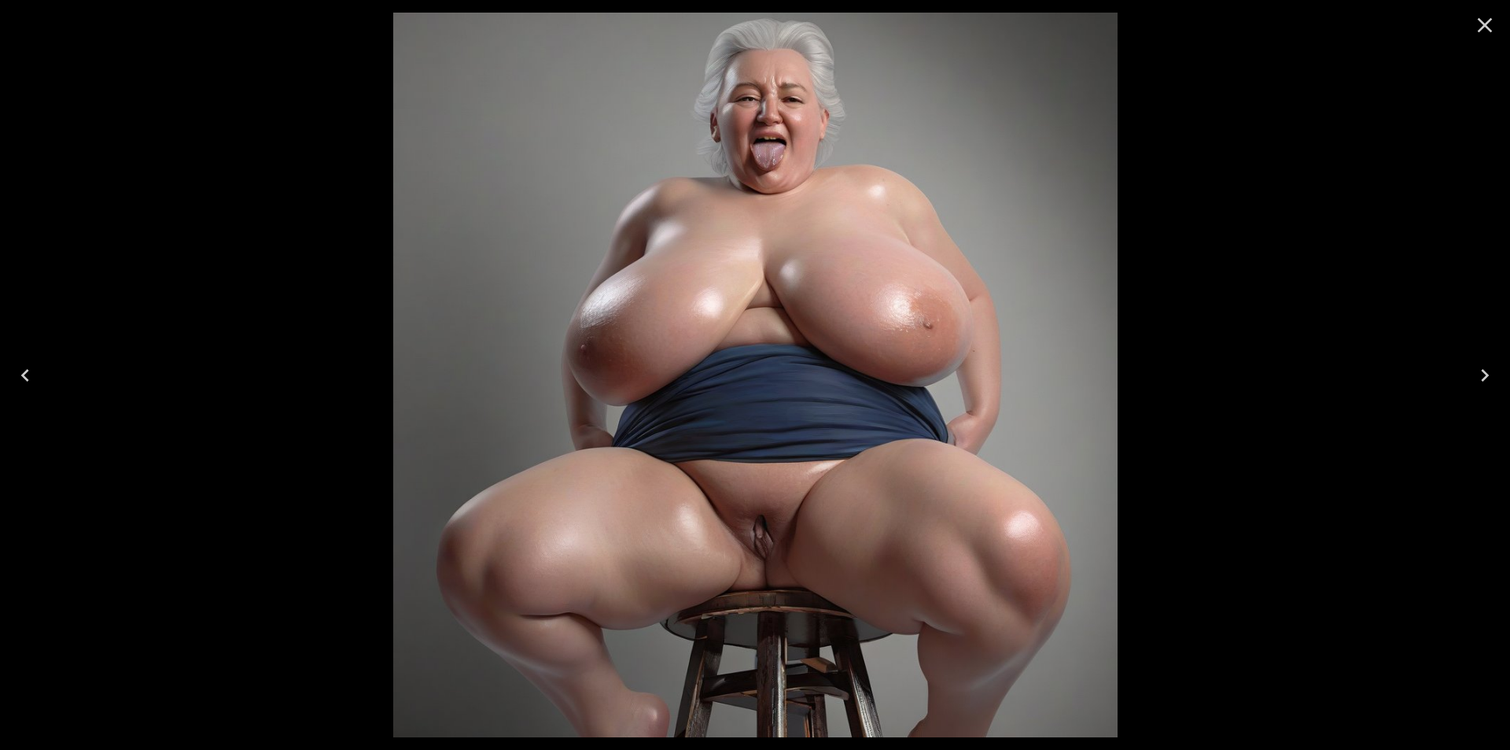
click at [1483, 371] on icon "Next" at bounding box center [1485, 375] width 8 height 13
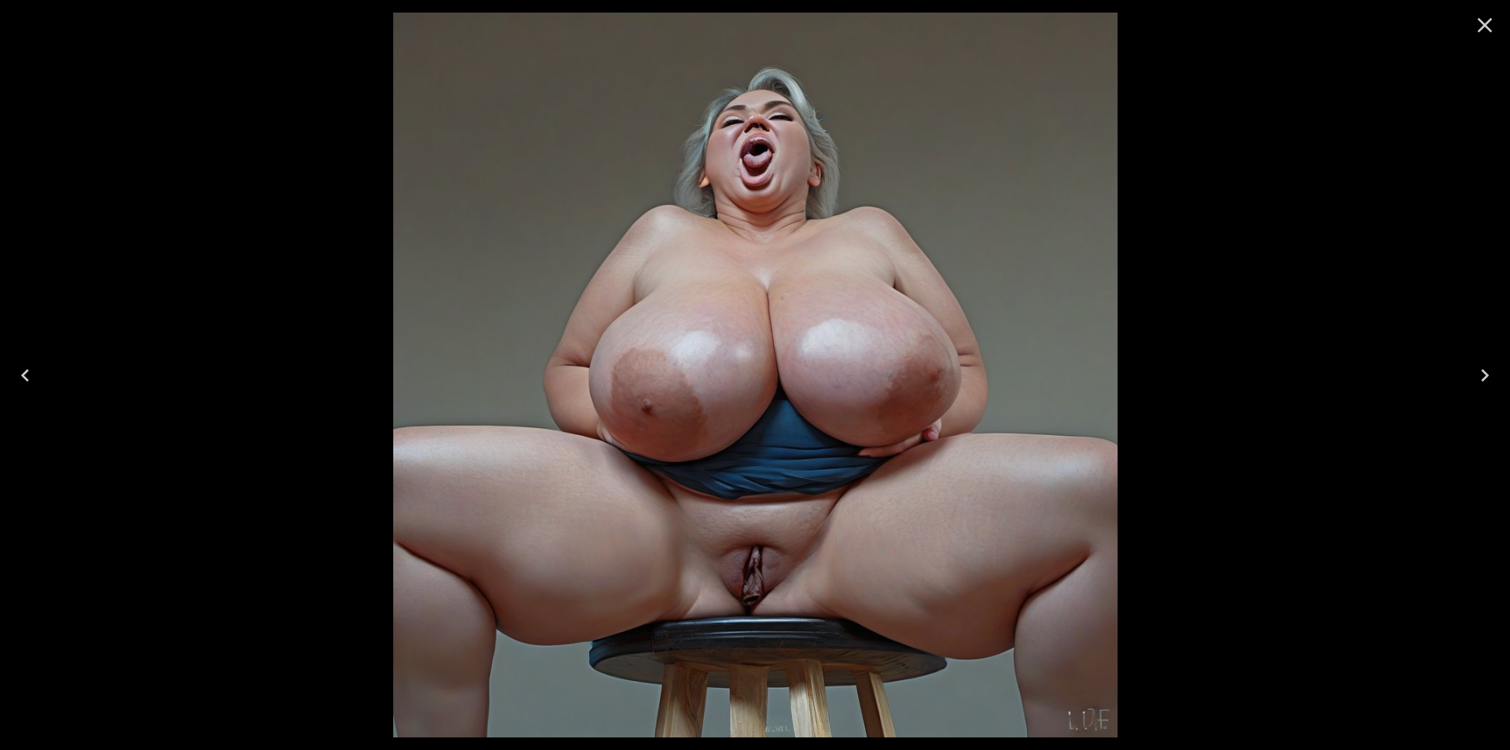
click at [1483, 371] on icon "Next" at bounding box center [1485, 375] width 8 height 13
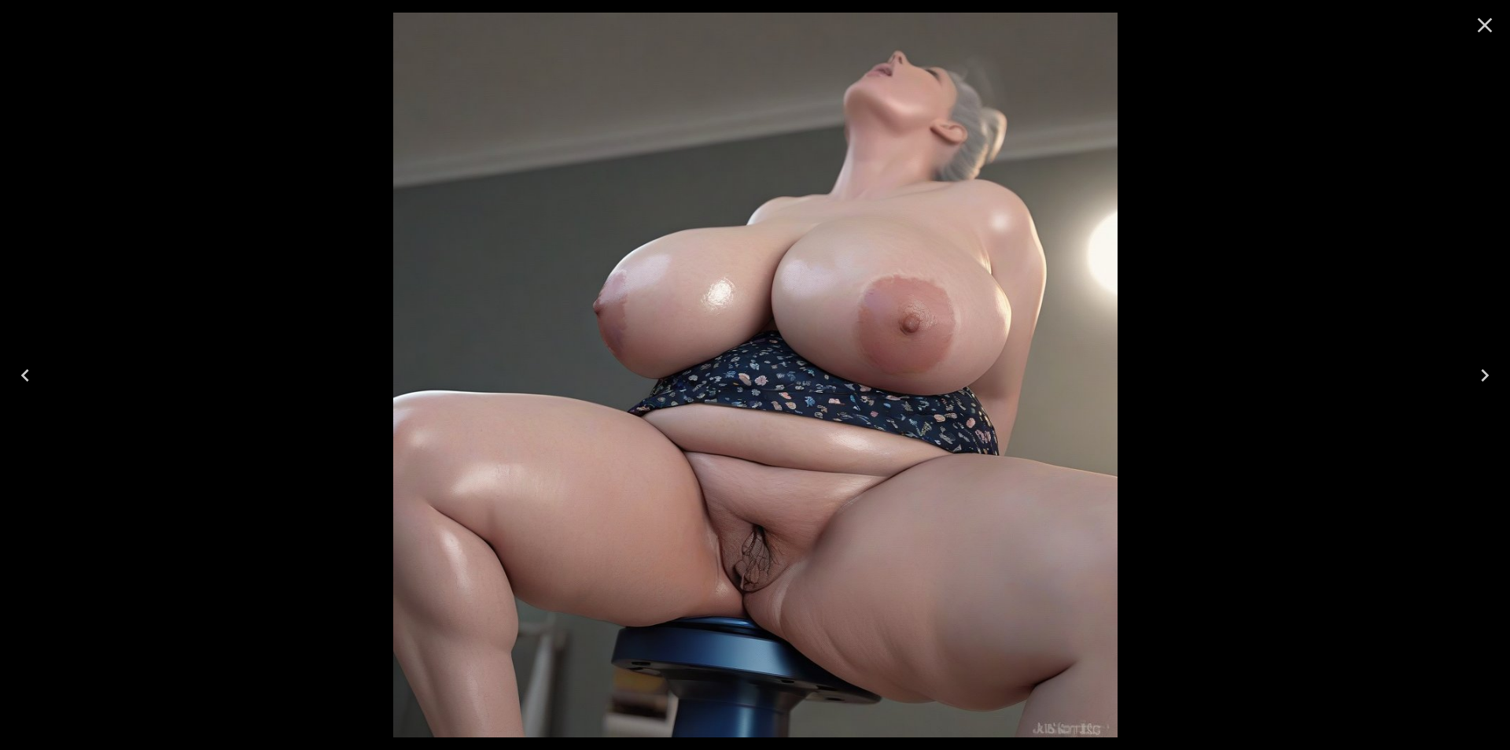
click at [1483, 371] on icon "Next" at bounding box center [1485, 375] width 8 height 13
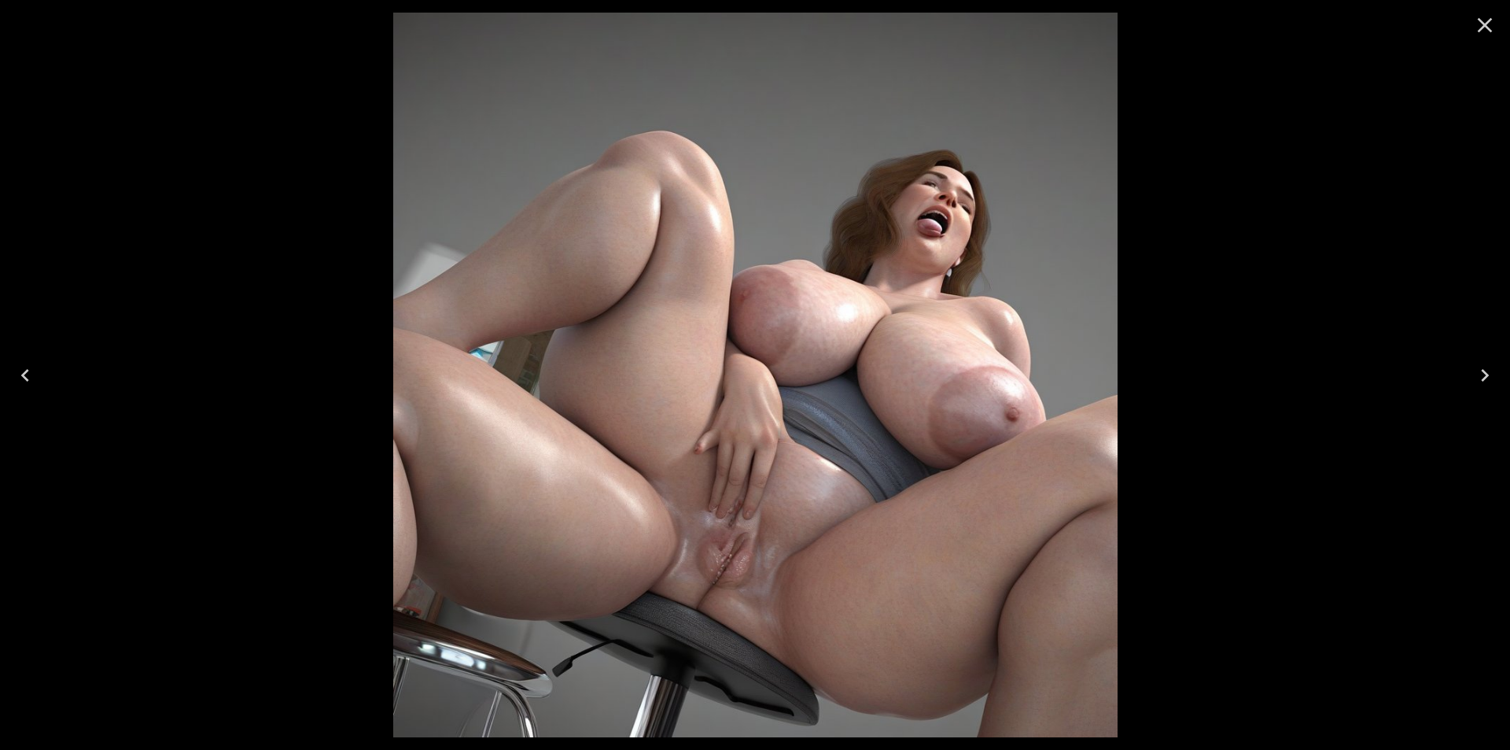
click at [1483, 371] on icon "Next" at bounding box center [1485, 375] width 8 height 13
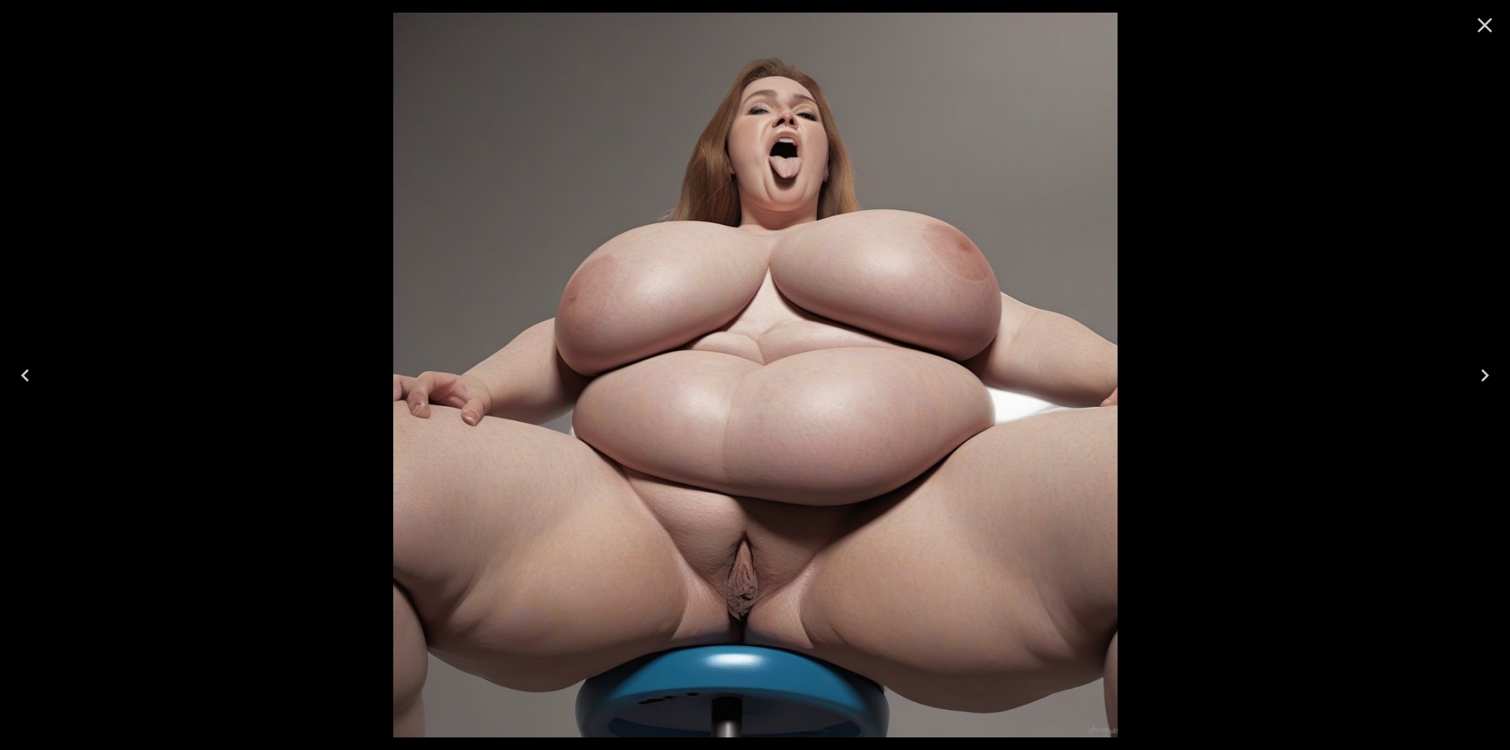
click at [1490, 20] on icon "Close" at bounding box center [1485, 25] width 15 height 15
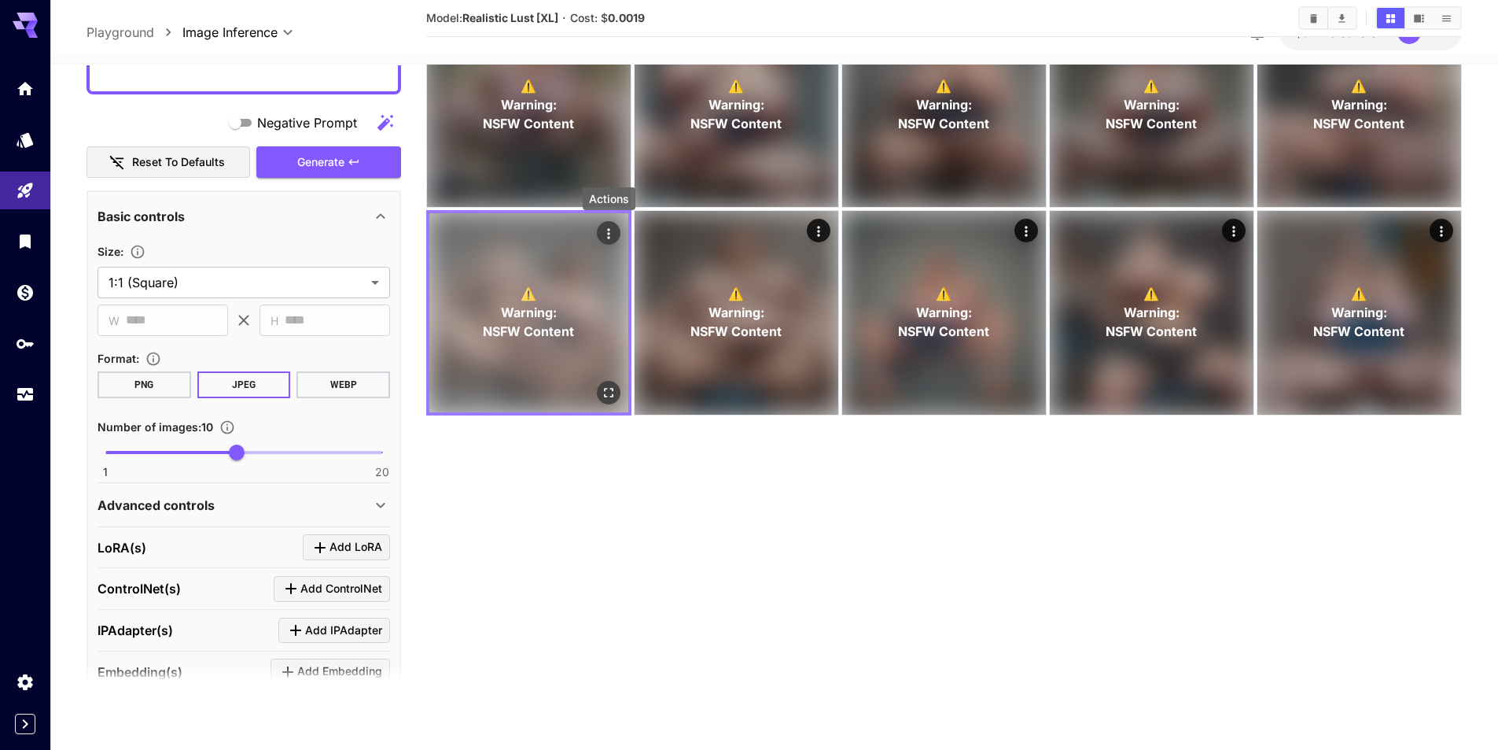
click at [613, 230] on icon "Actions" at bounding box center [609, 234] width 16 height 16
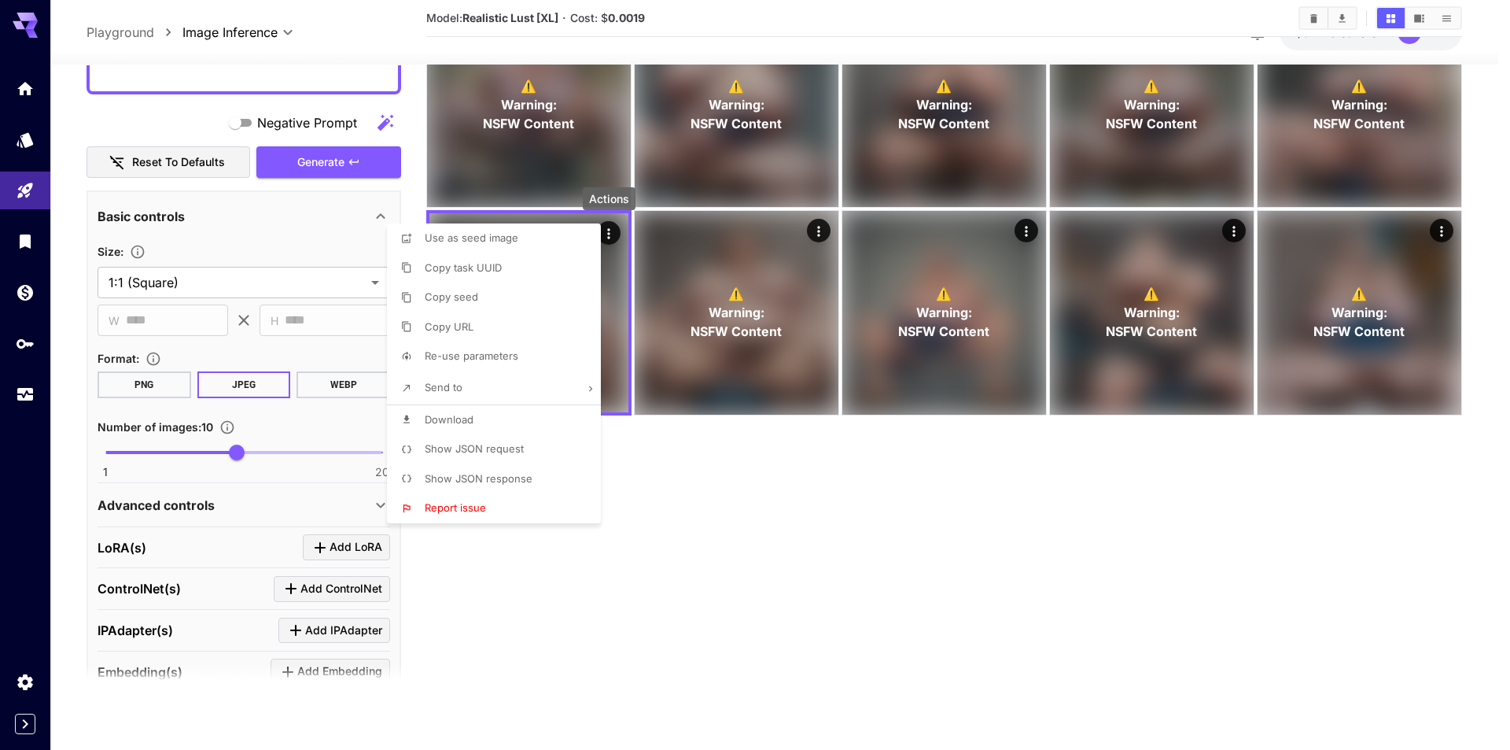
click at [728, 466] on div at bounding box center [755, 375] width 1510 height 750
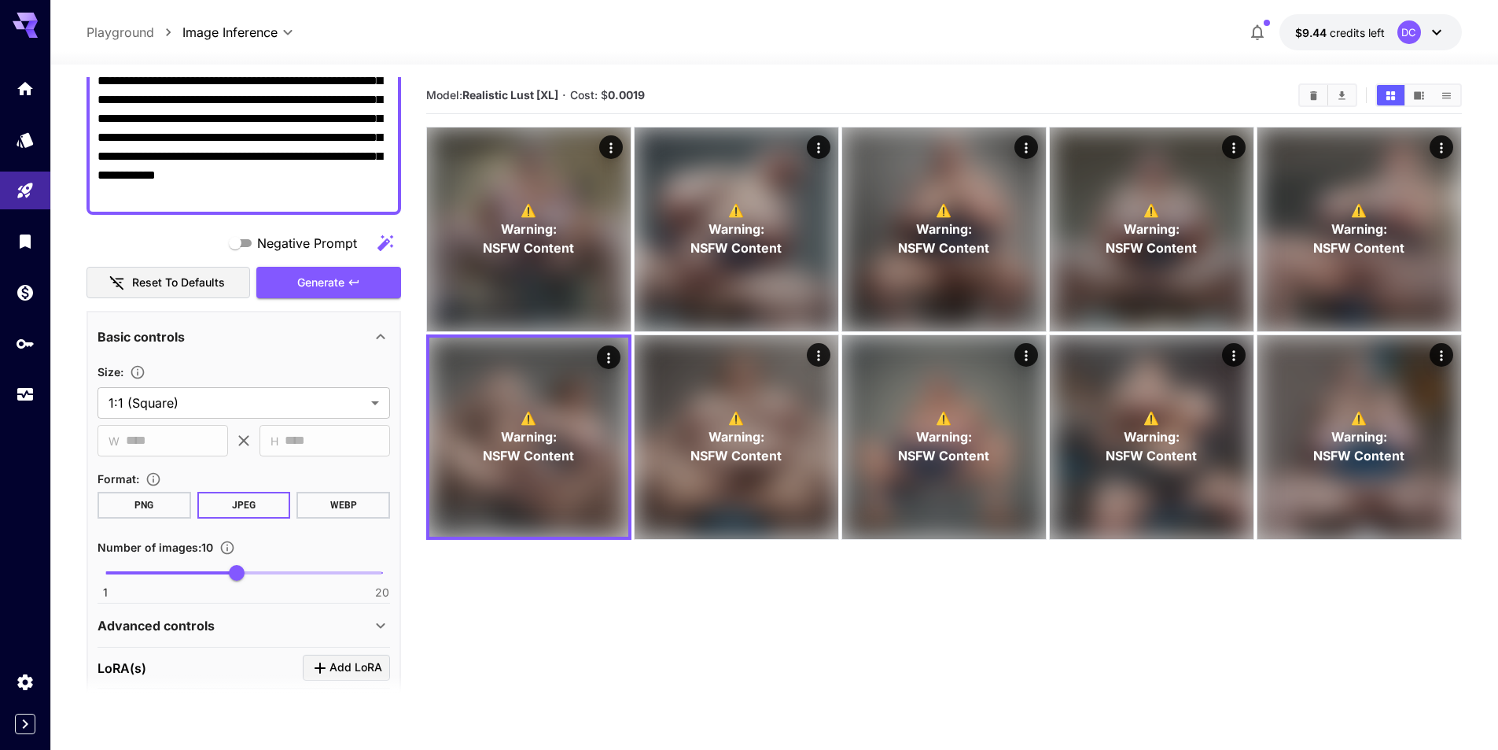
scroll to position [0, 0]
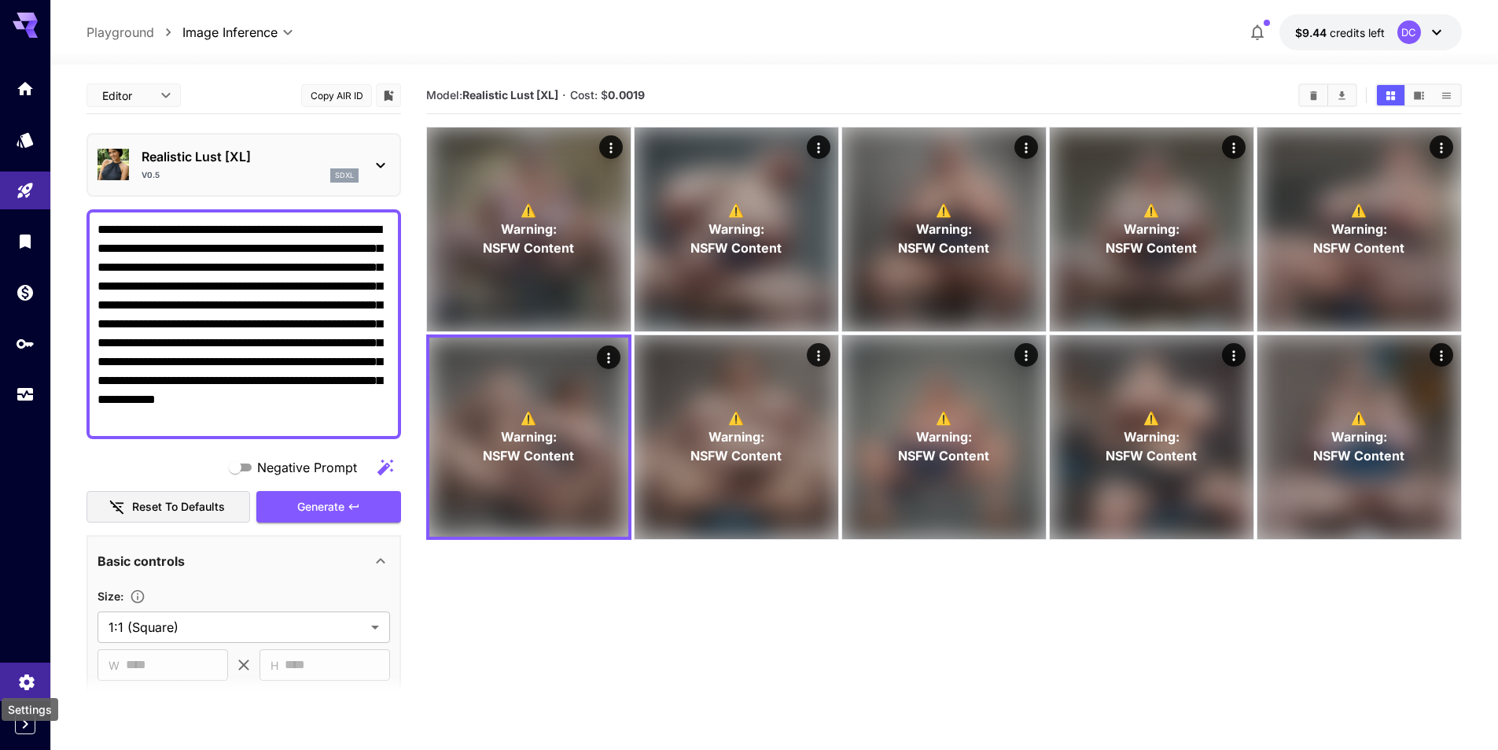
click at [25, 679] on icon "Settings" at bounding box center [26, 677] width 19 height 19
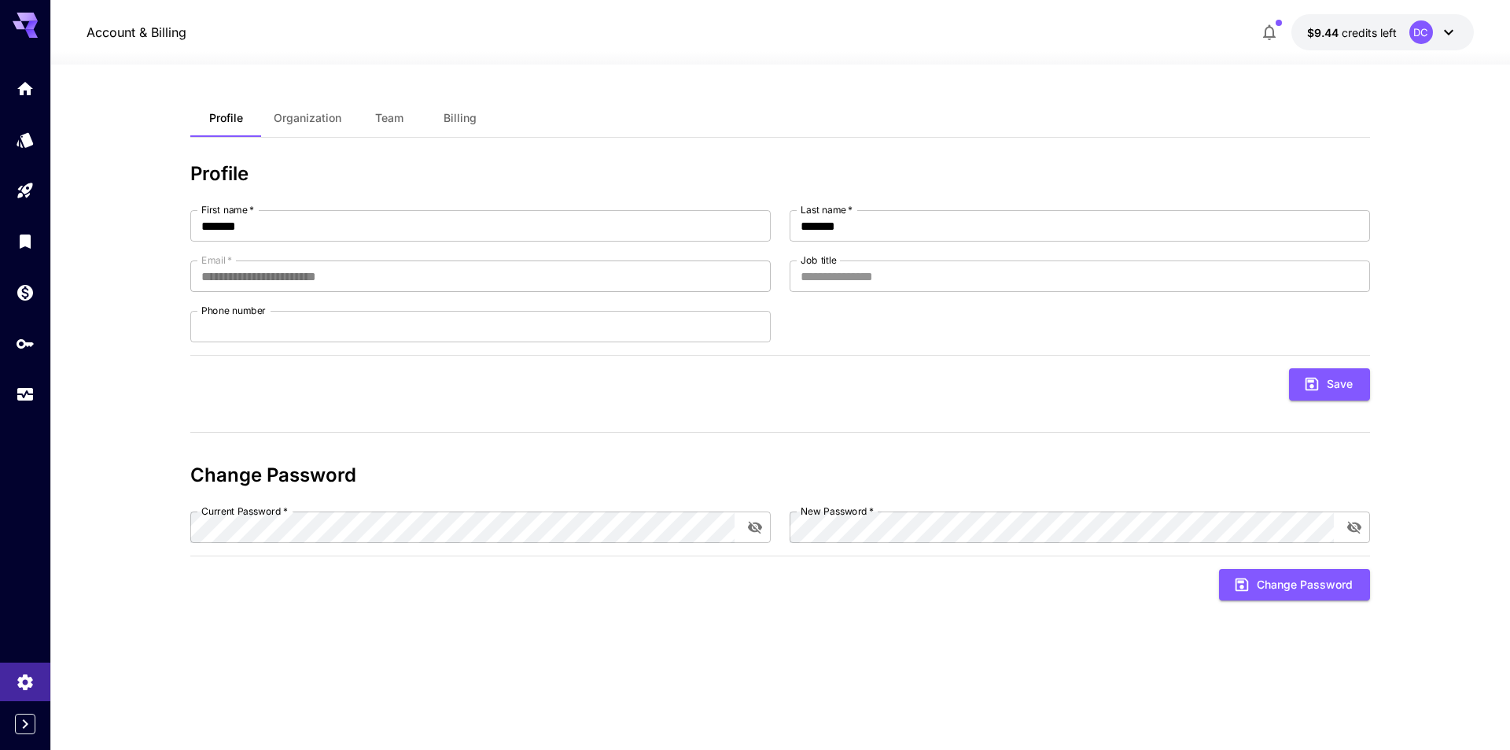
click at [333, 105] on button "Organization" at bounding box center [307, 118] width 93 height 38
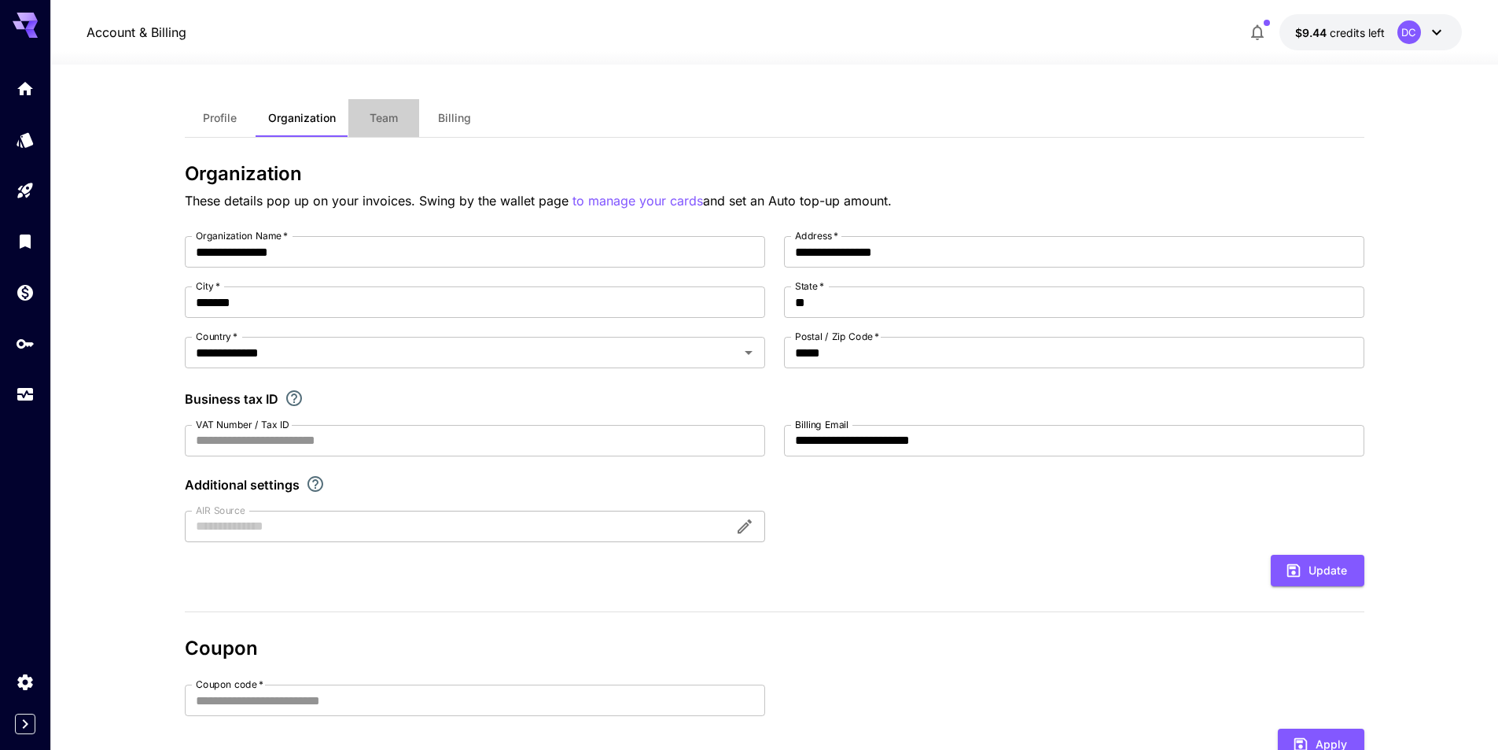
click at [391, 120] on span "Team" at bounding box center [384, 118] width 28 height 14
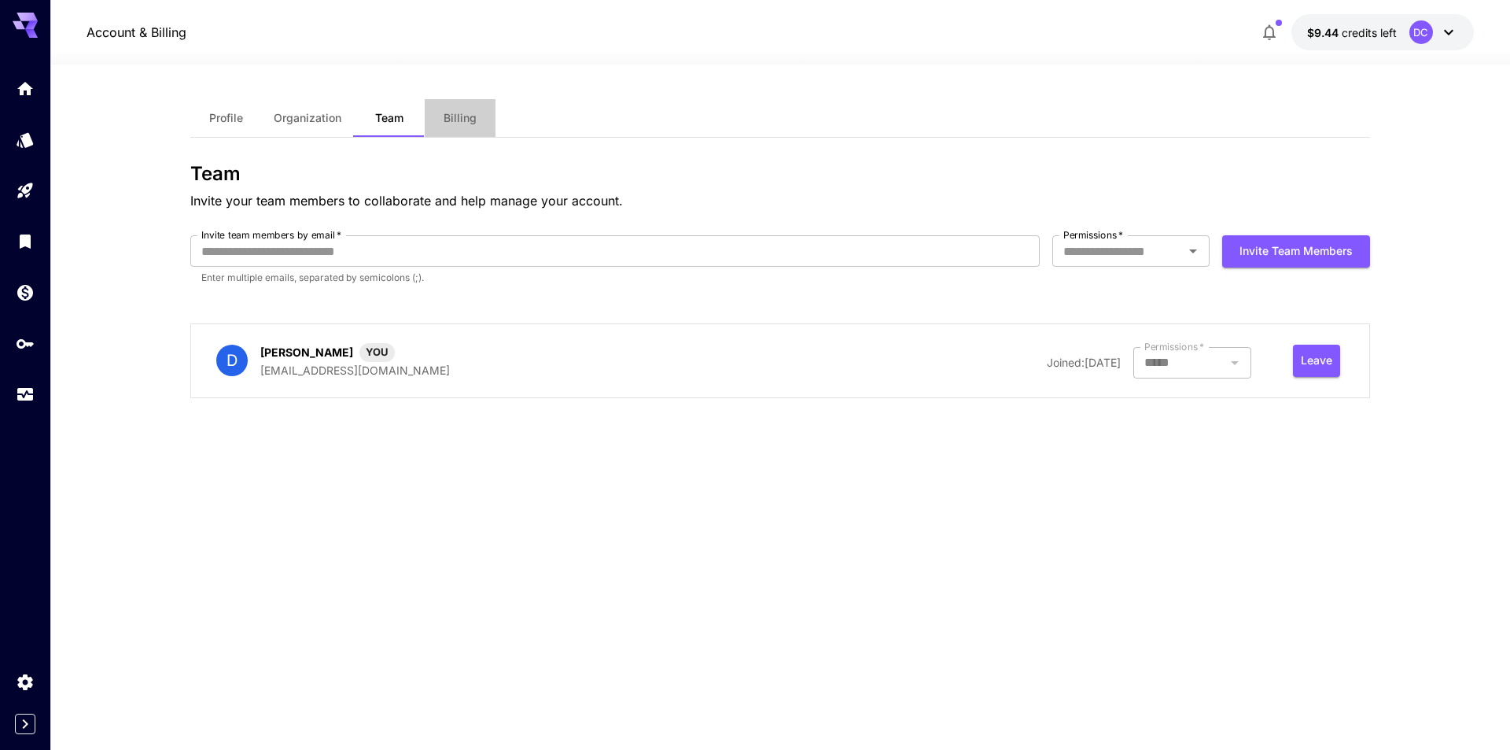
click at [466, 123] on span "Billing" at bounding box center [460, 118] width 33 height 14
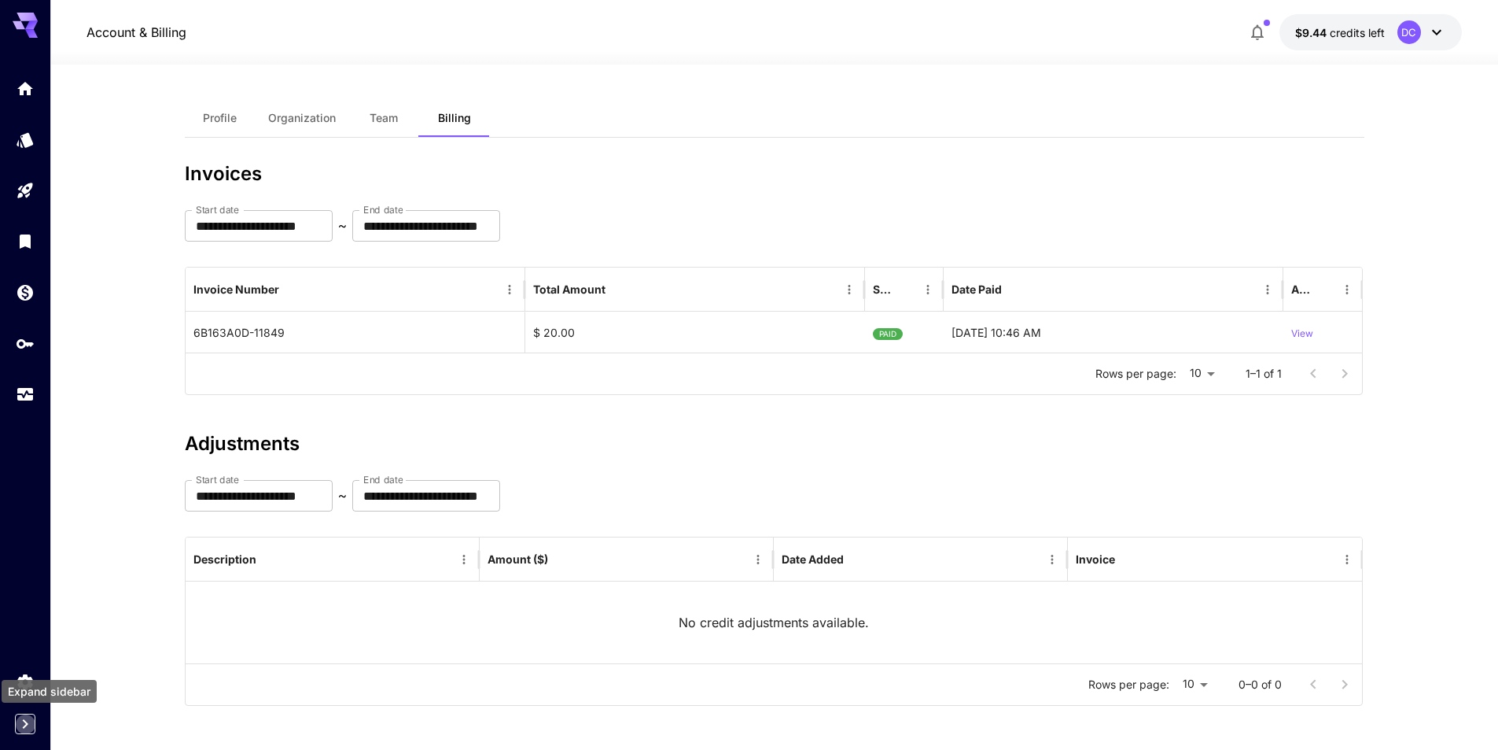
click at [25, 717] on icon "Expand sidebar" at bounding box center [25, 723] width 19 height 19
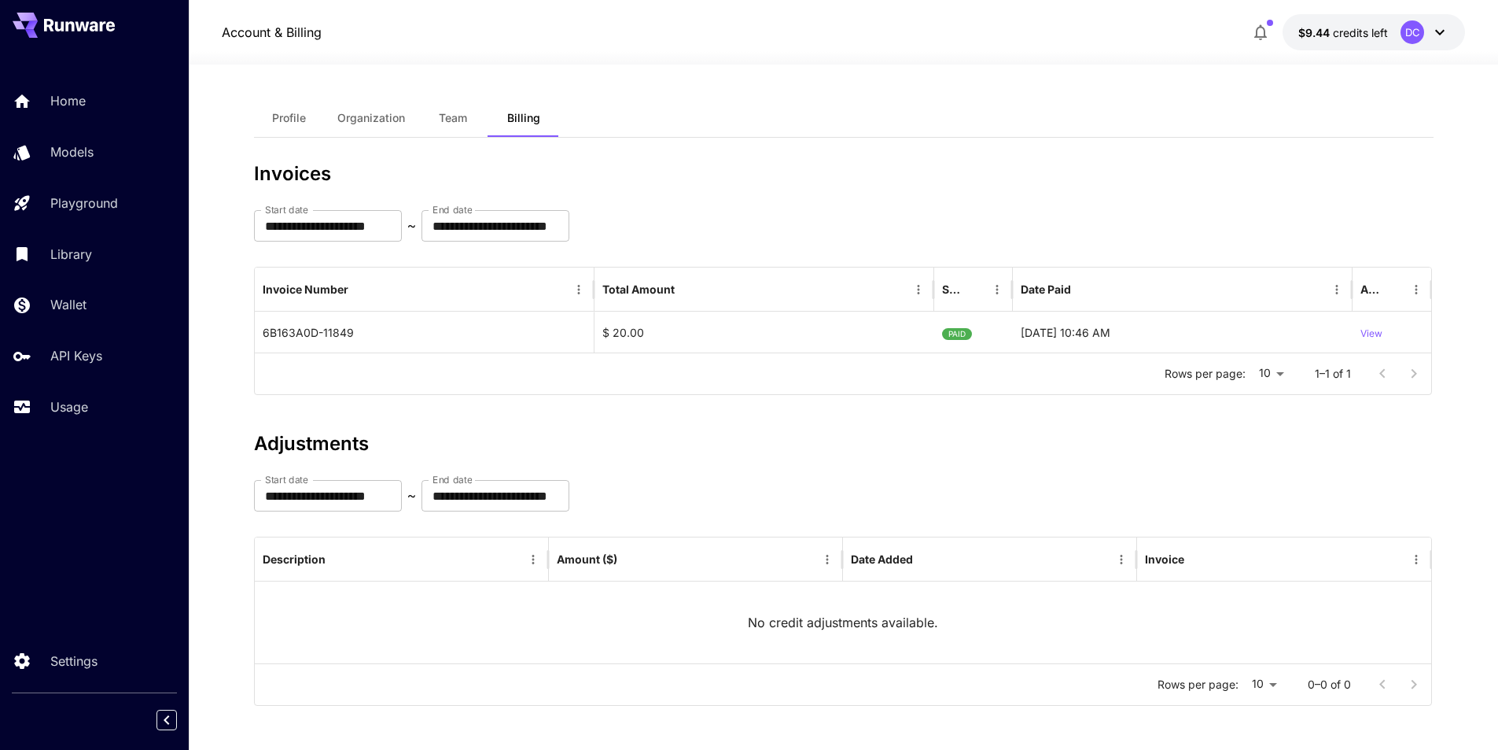
click at [1439, 29] on icon at bounding box center [1440, 32] width 19 height 19
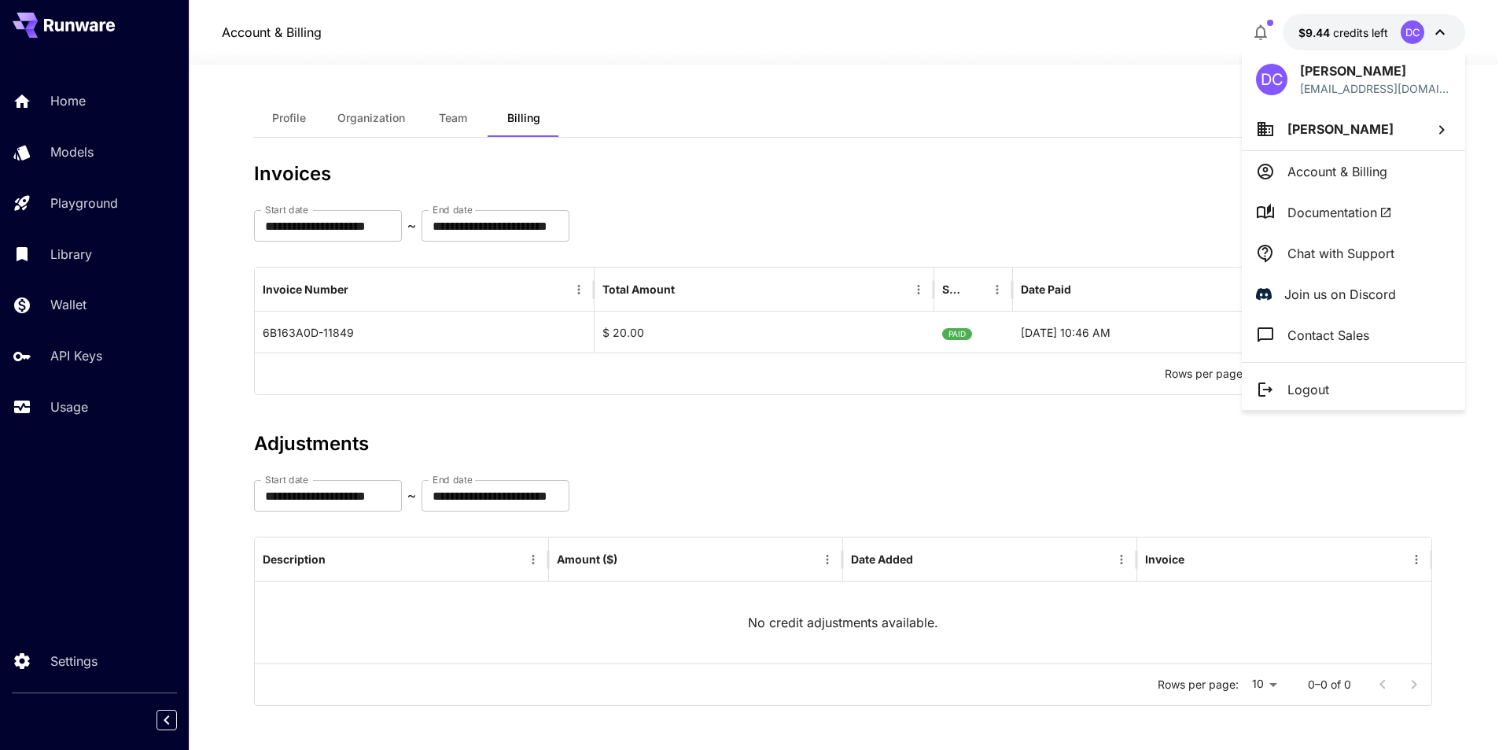
click at [1314, 130] on span "Douglas Calhoun" at bounding box center [1341, 129] width 106 height 16
click at [1307, 168] on div at bounding box center [755, 375] width 1510 height 750
click at [1307, 169] on p "Account & Billing" at bounding box center [1338, 171] width 100 height 19
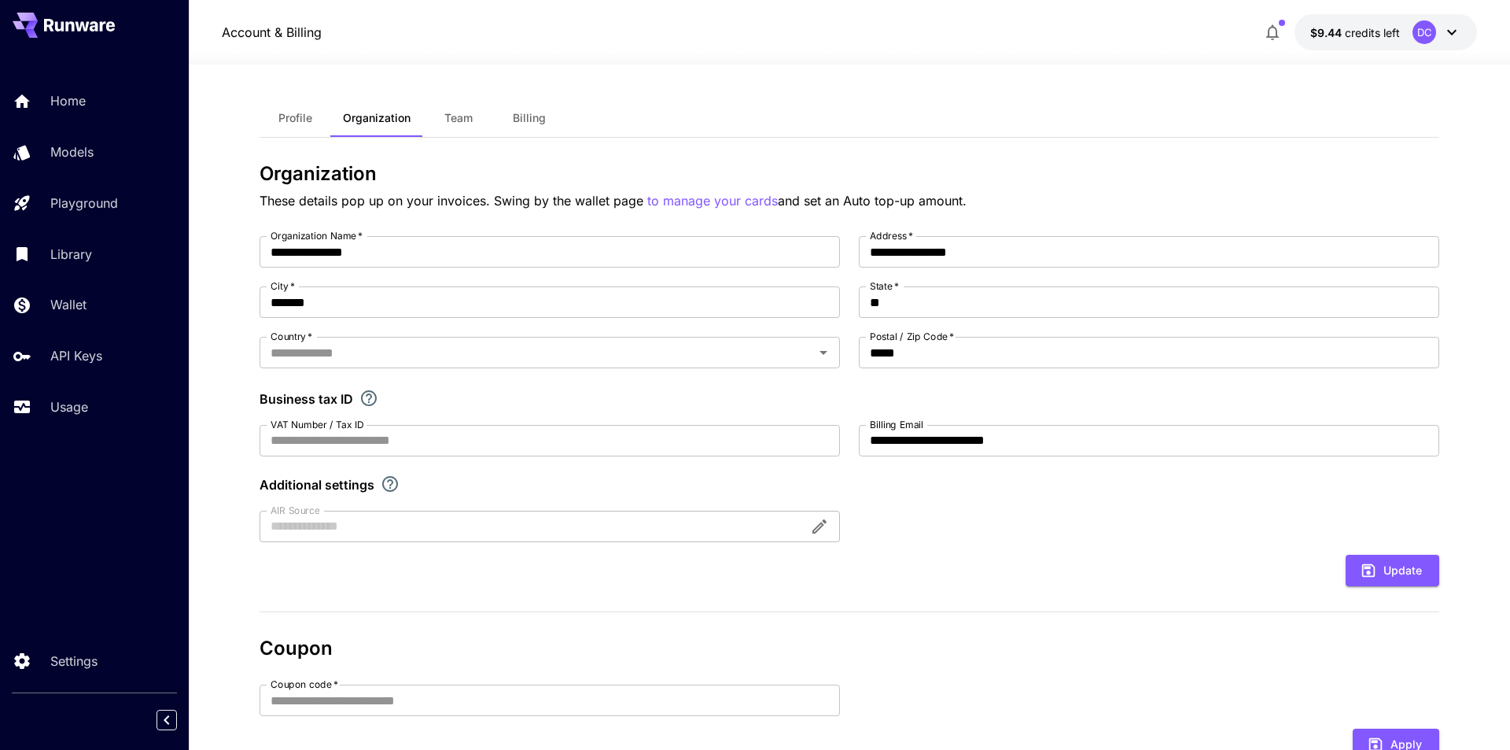
type input "**********"
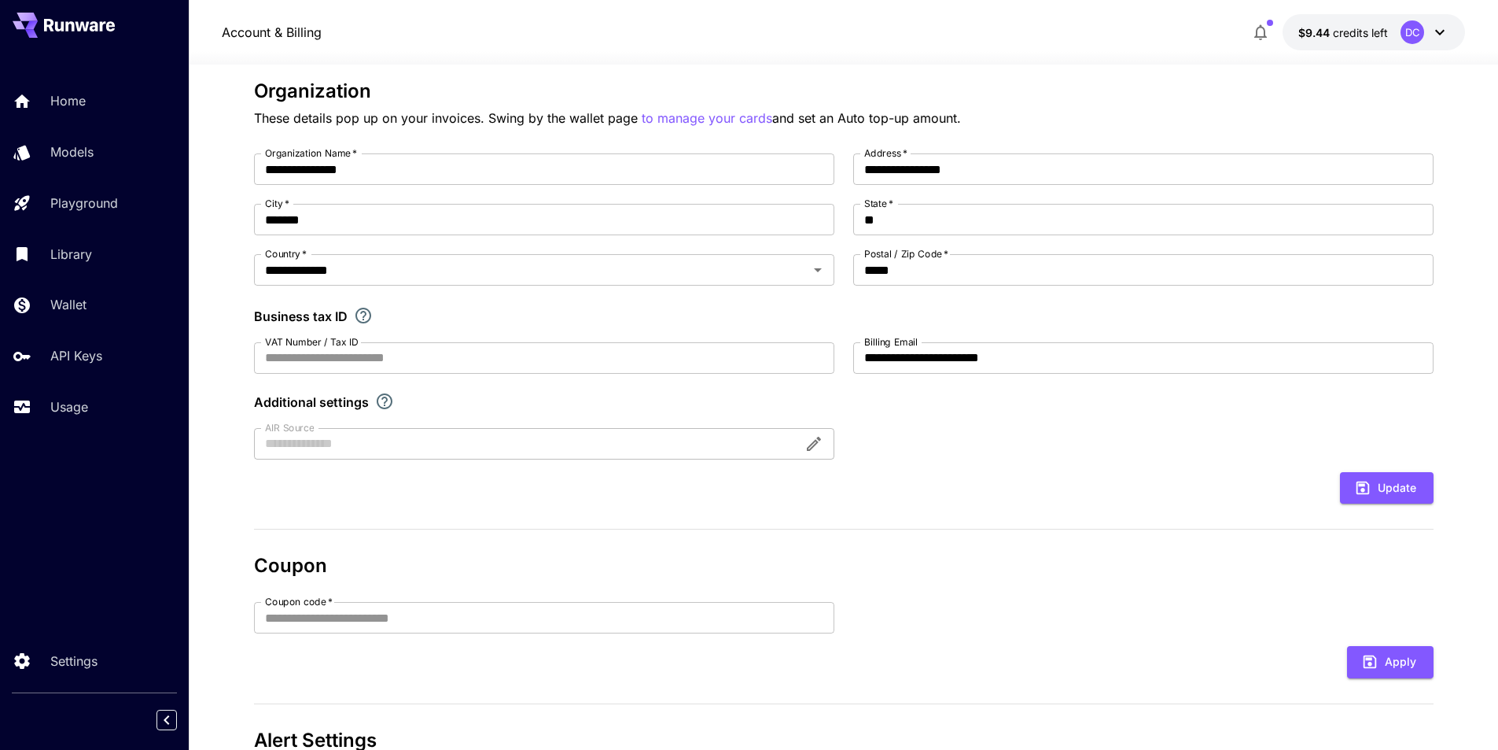
scroll to position [54, 0]
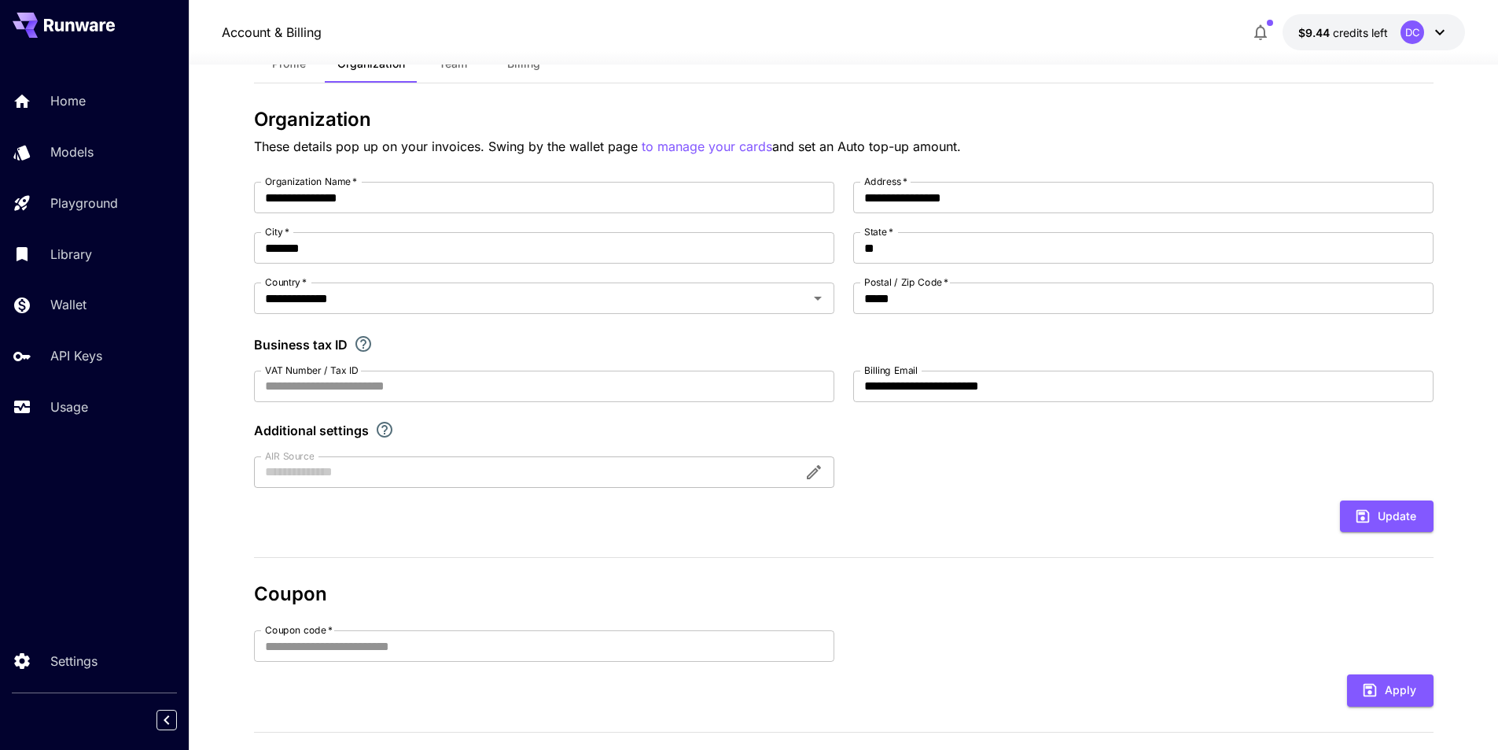
click at [815, 466] on div at bounding box center [544, 471] width 580 height 31
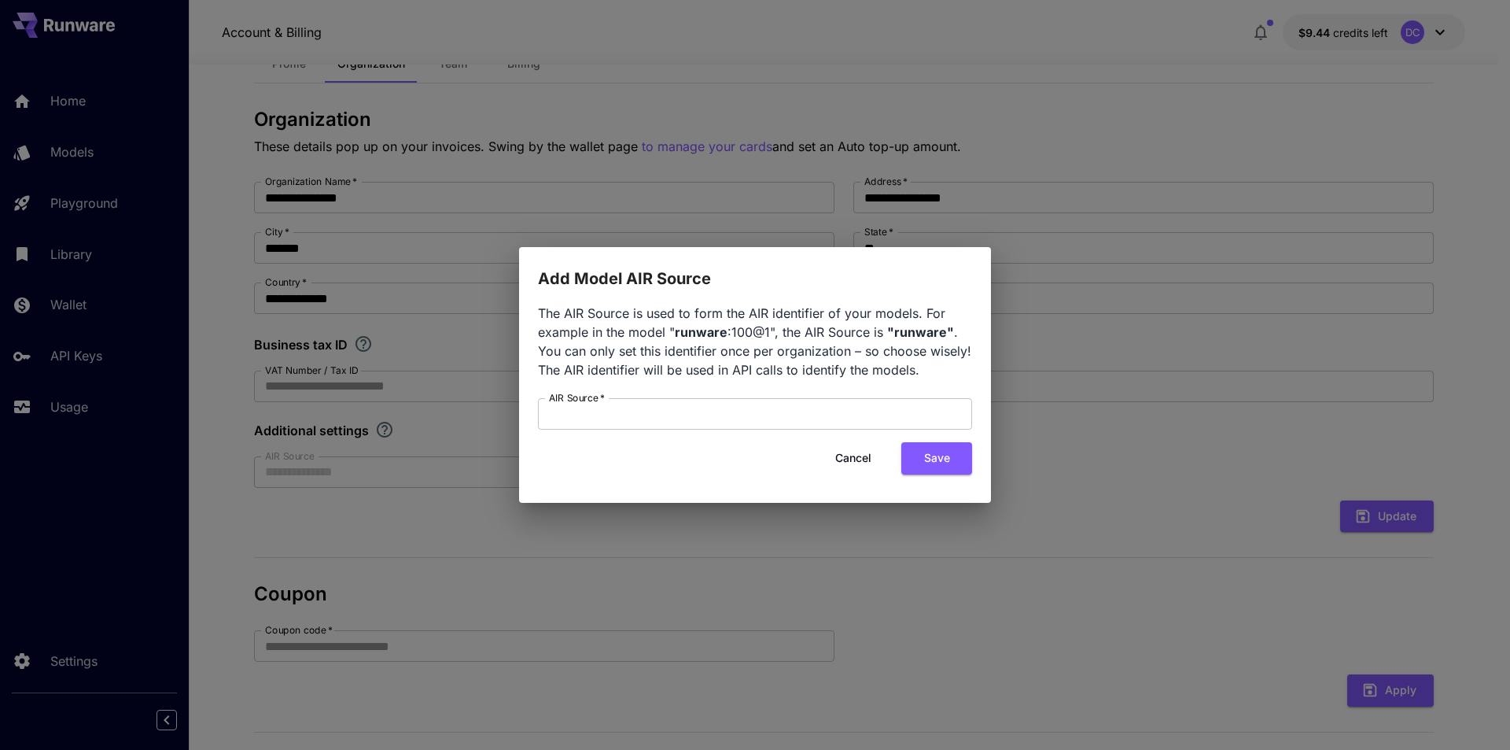
click at [838, 456] on button "Cancel" at bounding box center [853, 458] width 71 height 32
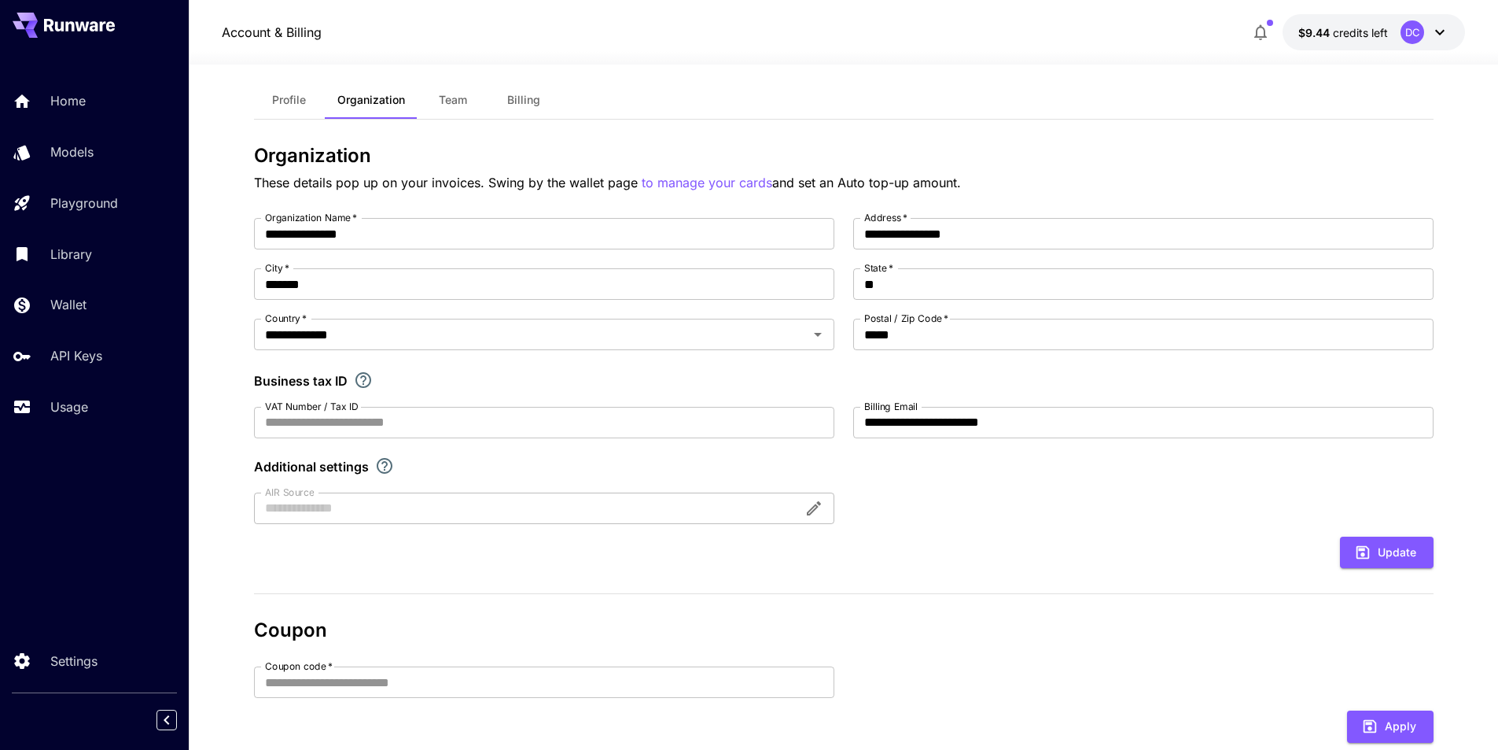
scroll to position [0, 0]
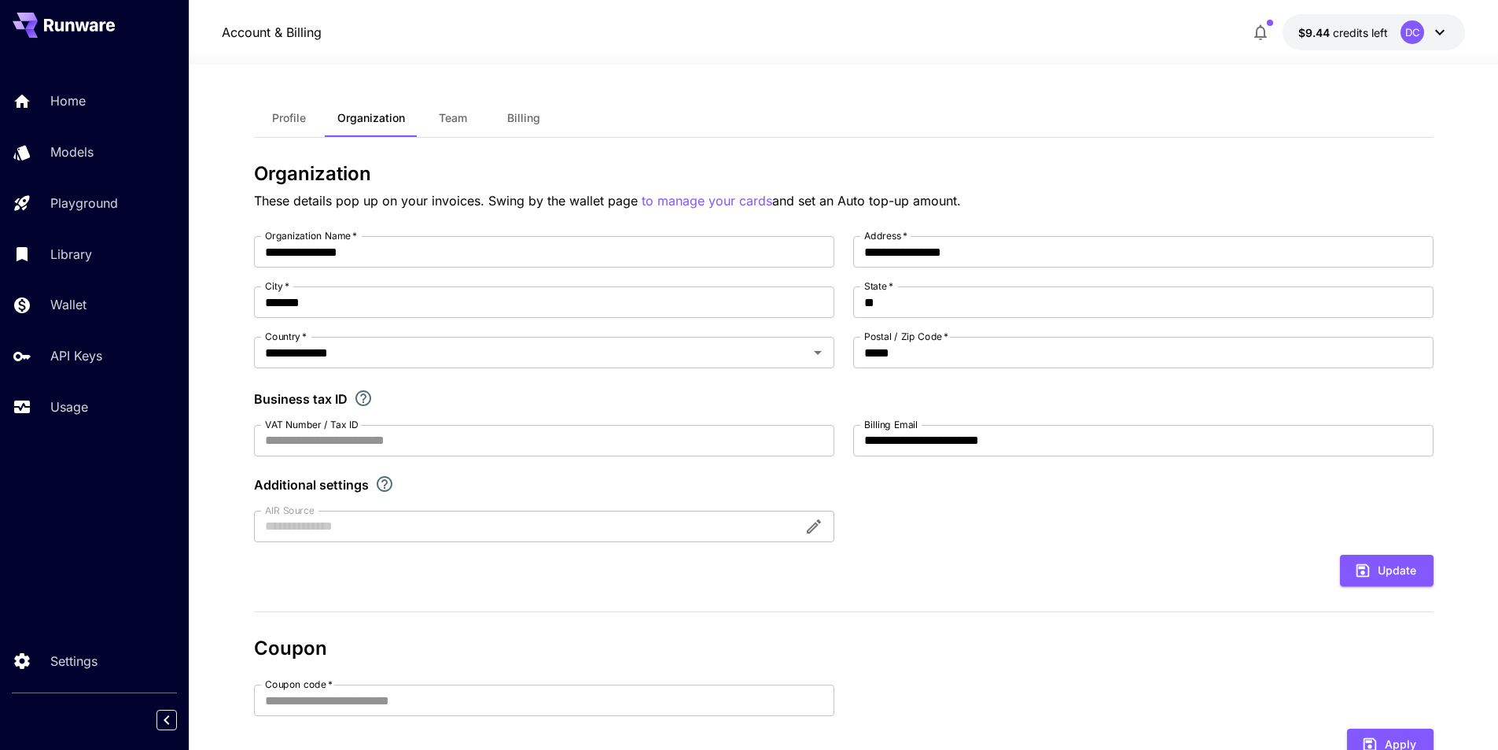
click at [1412, 28] on div "DC" at bounding box center [1413, 32] width 24 height 24
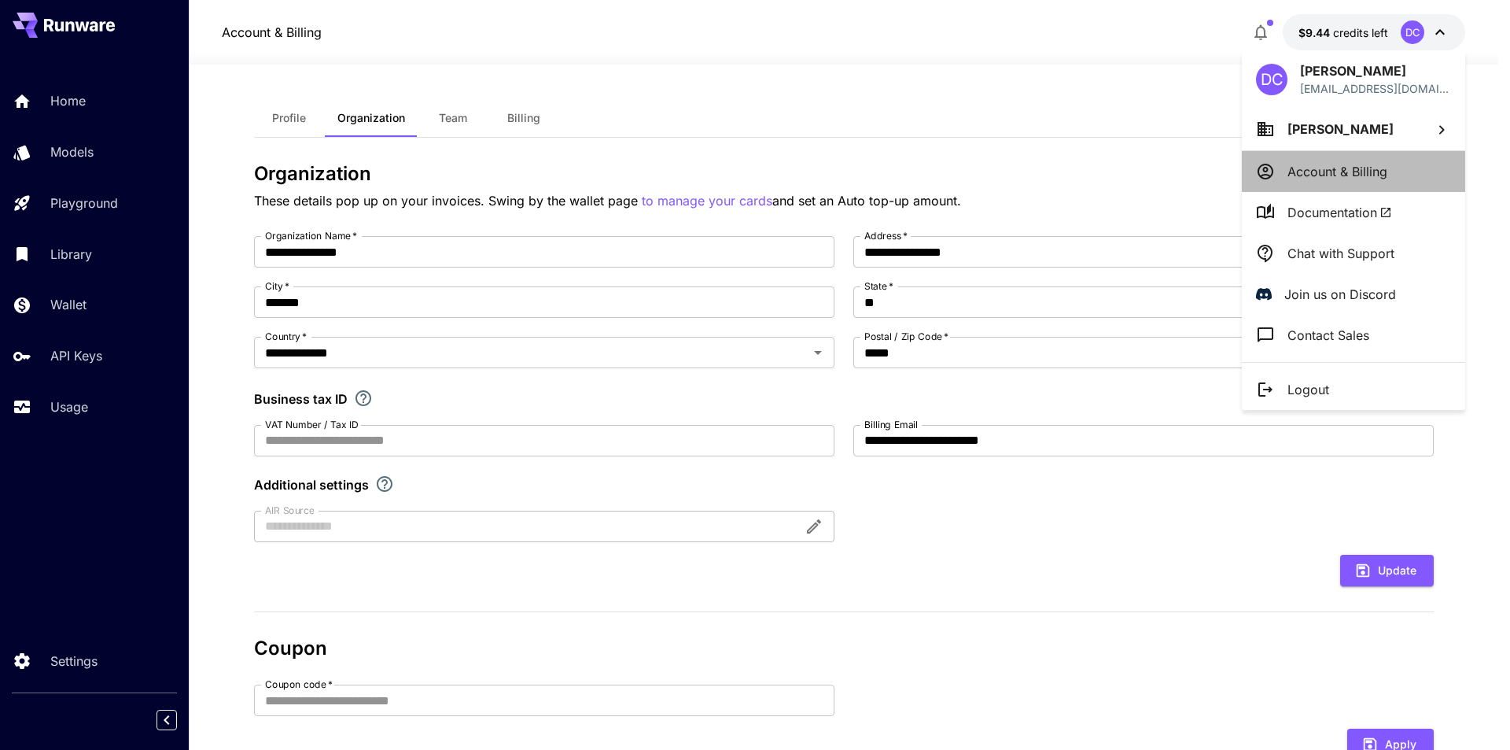
click at [1321, 168] on p "Account & Billing" at bounding box center [1338, 171] width 100 height 19
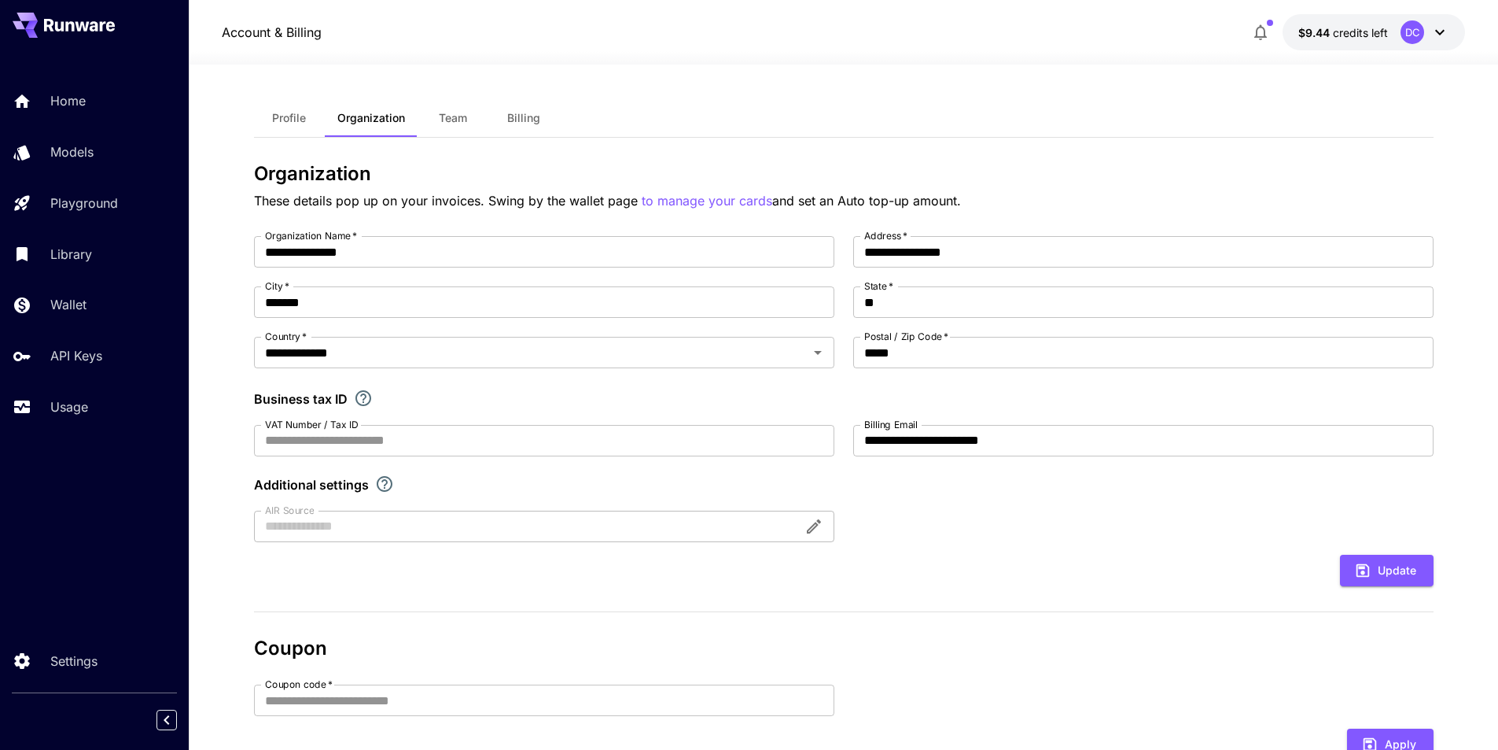
click at [1424, 30] on div "DC" at bounding box center [1413, 32] width 24 height 24
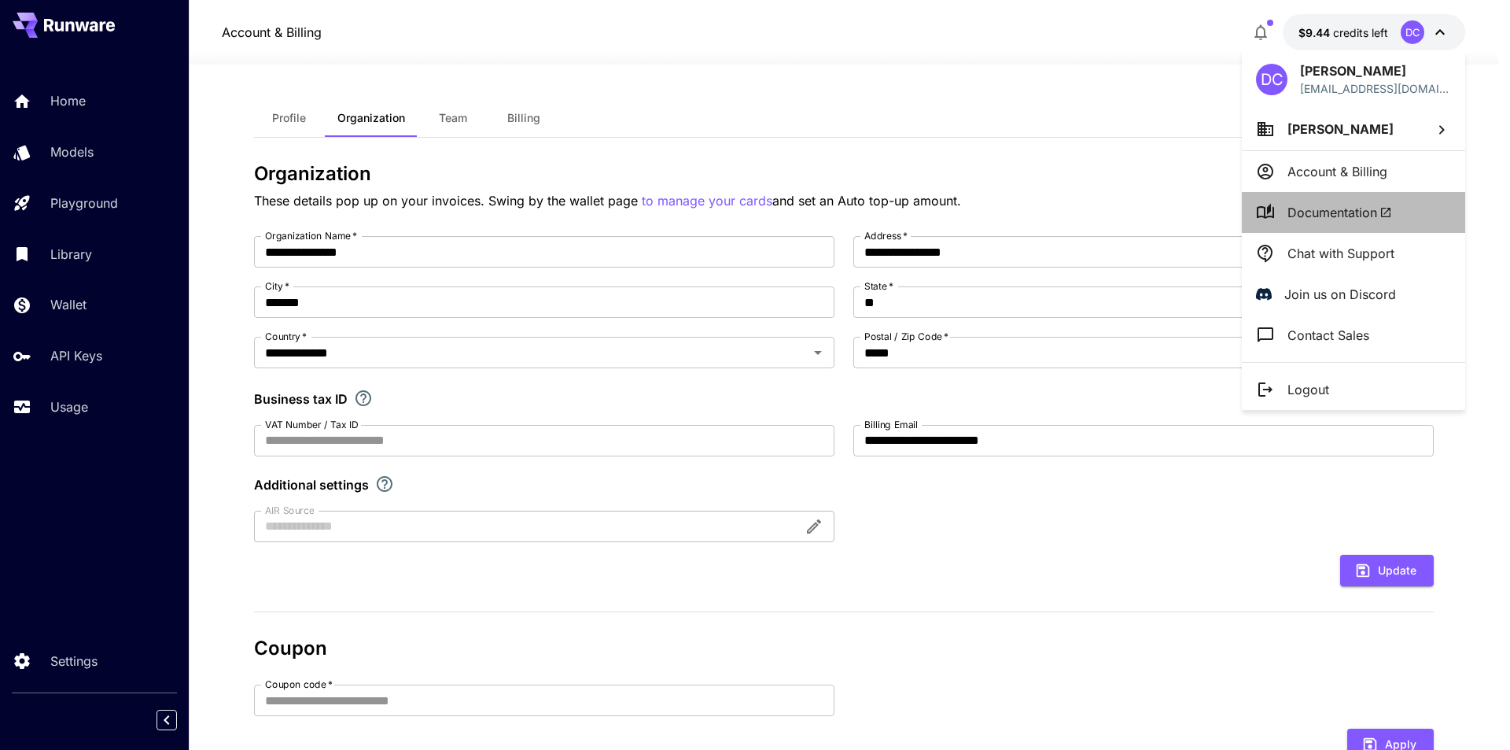
click at [1313, 208] on span "Documentation" at bounding box center [1340, 212] width 105 height 19
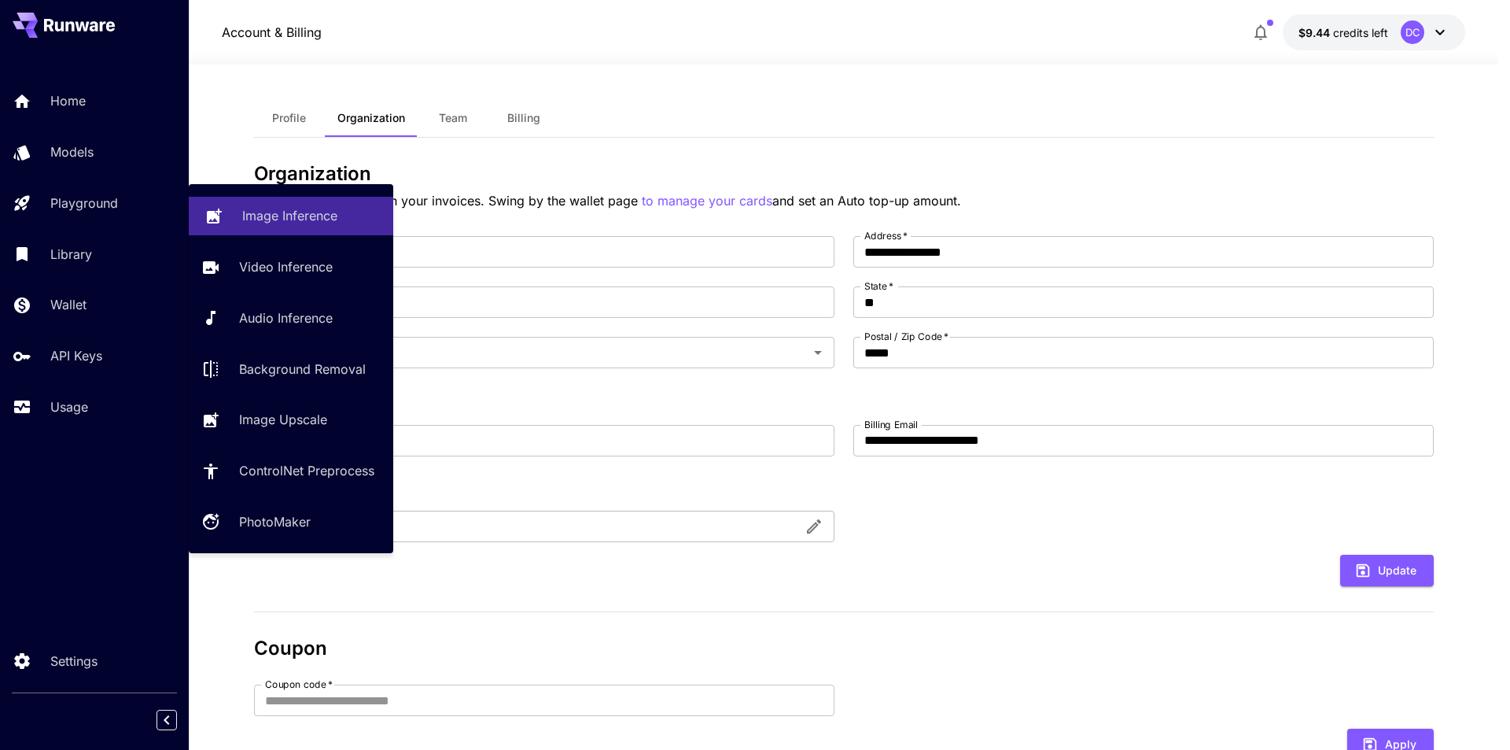
click at [274, 212] on p "Image Inference" at bounding box center [289, 215] width 95 height 19
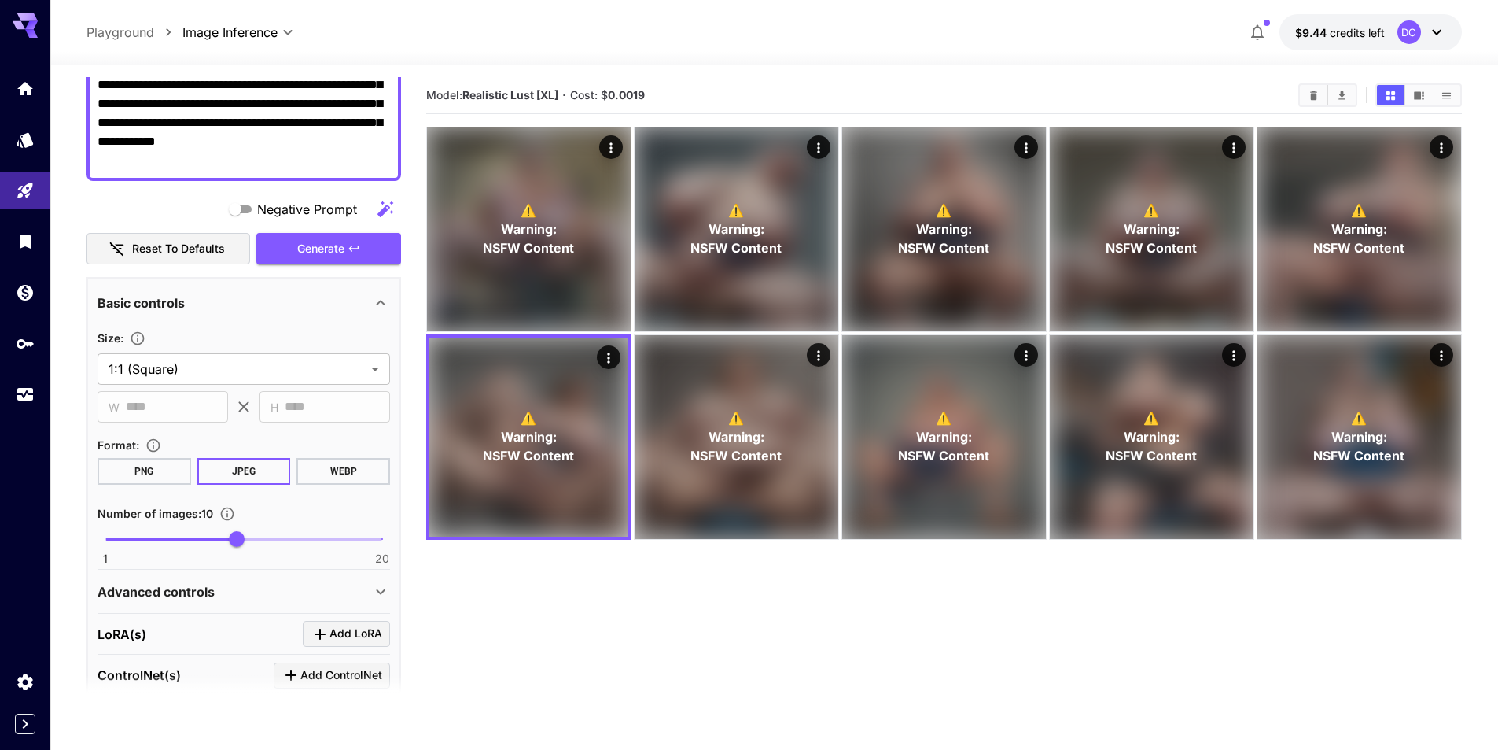
scroll to position [315, 0]
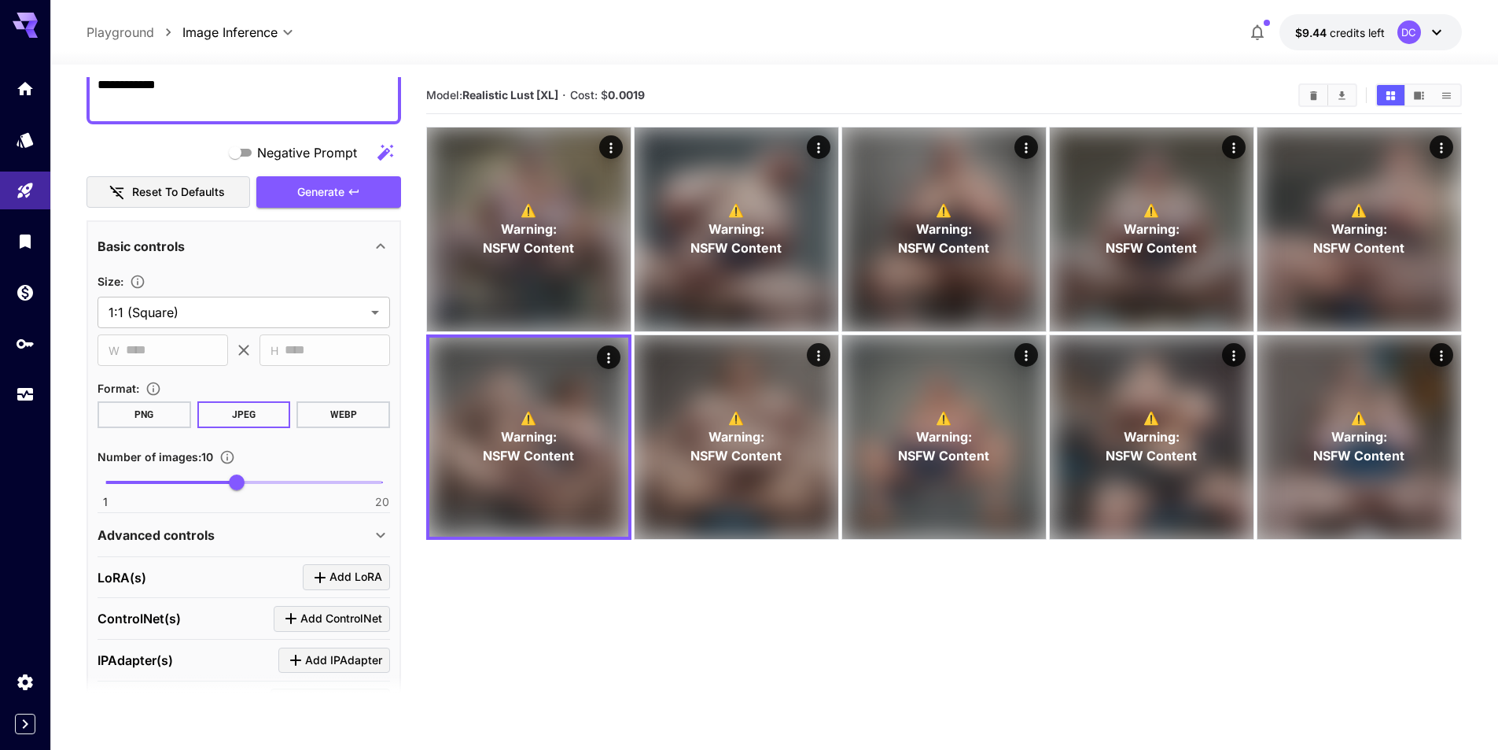
click at [223, 529] on div "Advanced controls" at bounding box center [235, 534] width 274 height 19
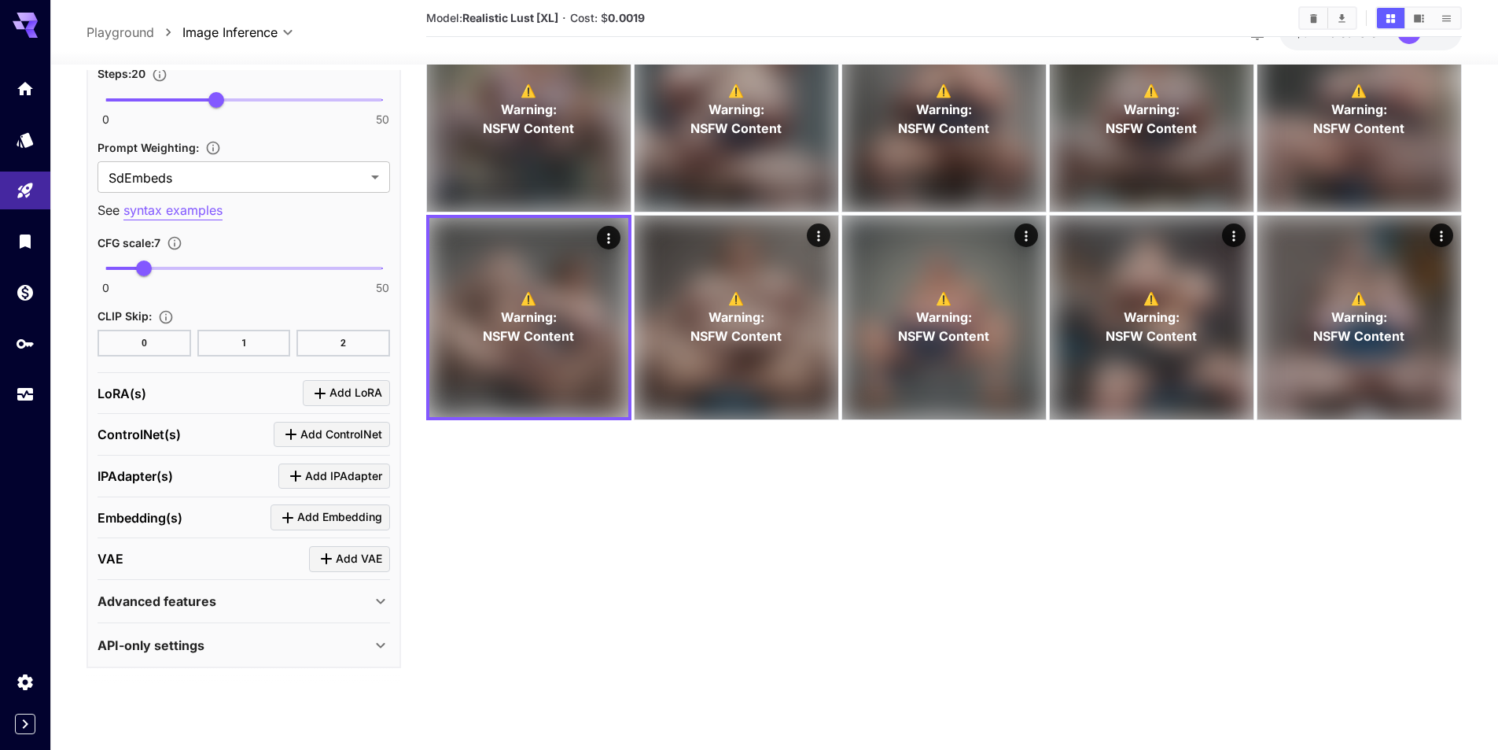
scroll to position [124, 0]
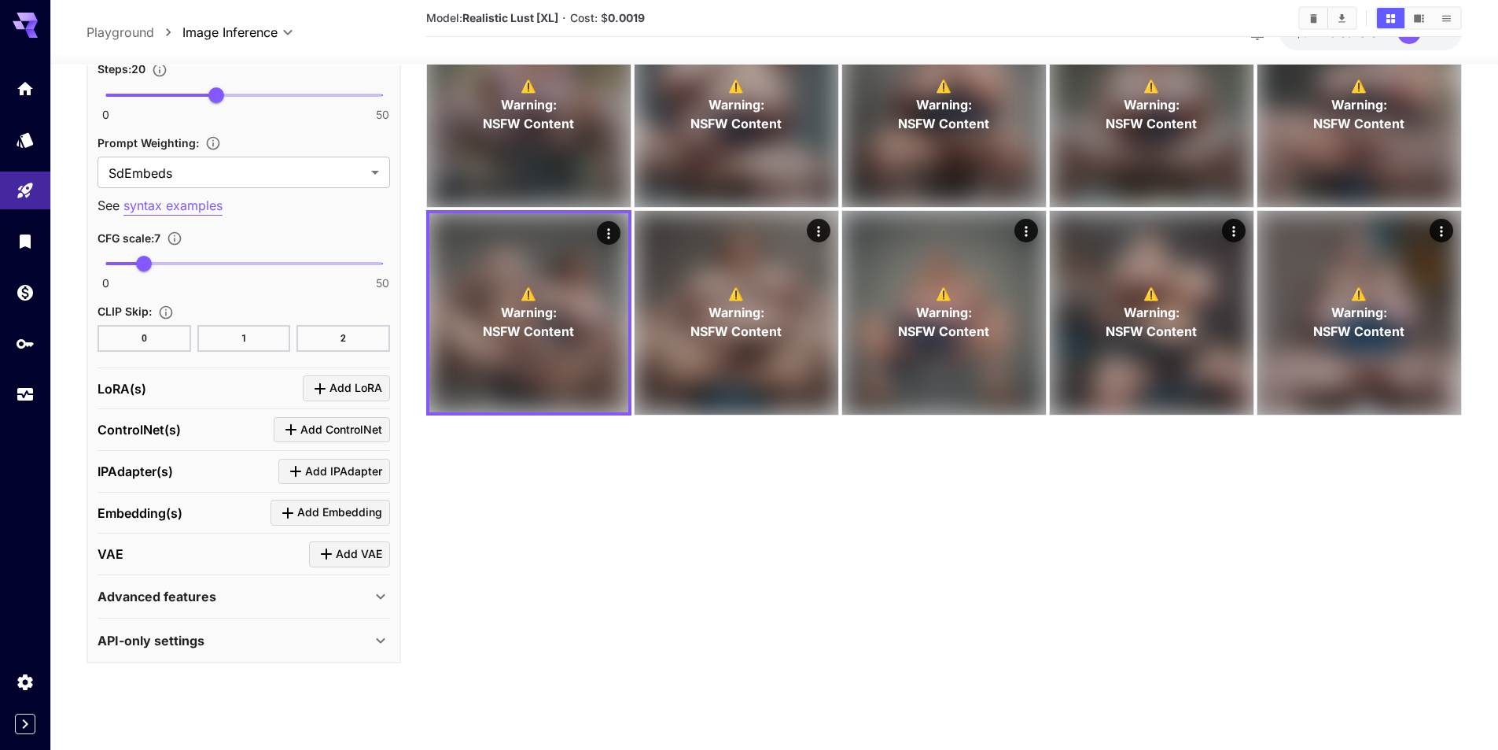
click at [205, 592] on p "Advanced features" at bounding box center [157, 596] width 119 height 19
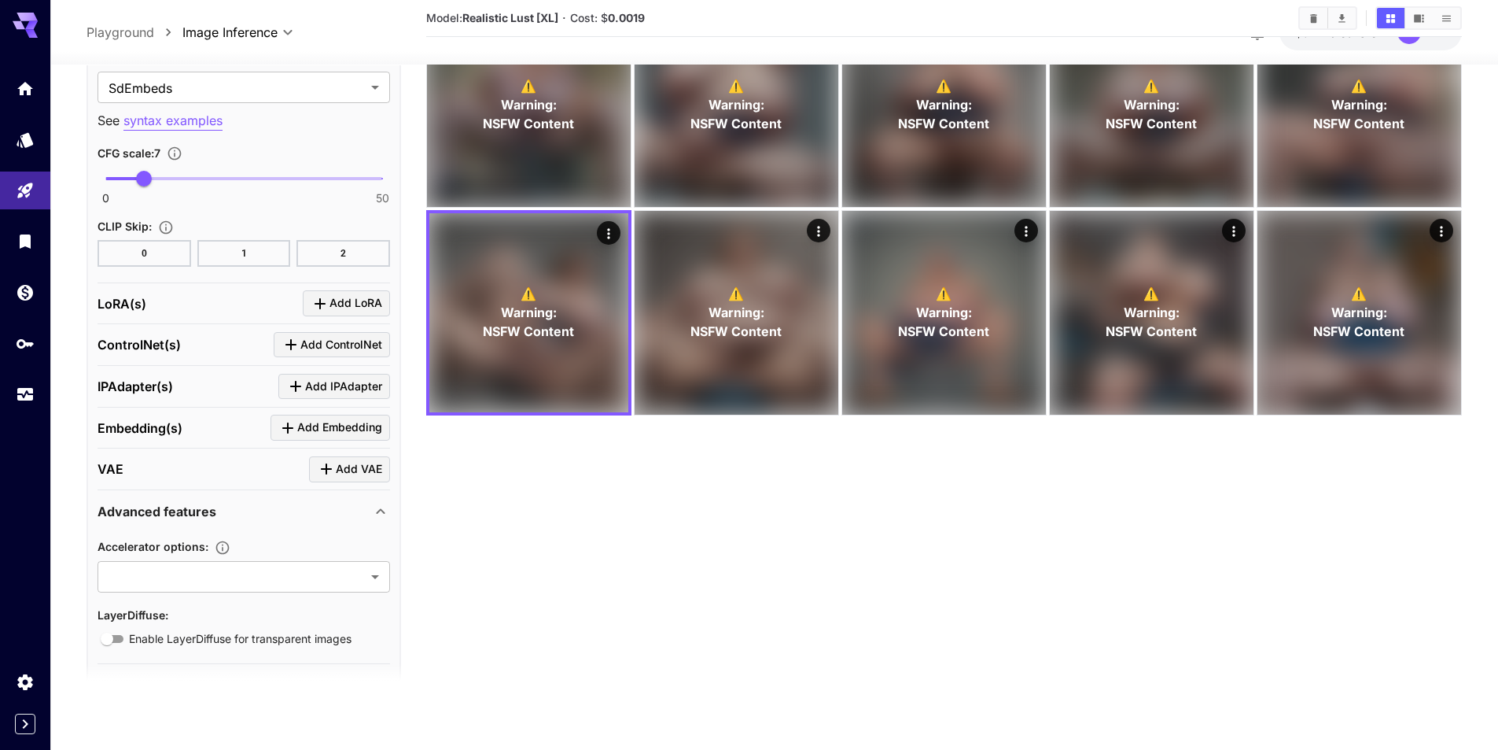
scroll to position [1402, 0]
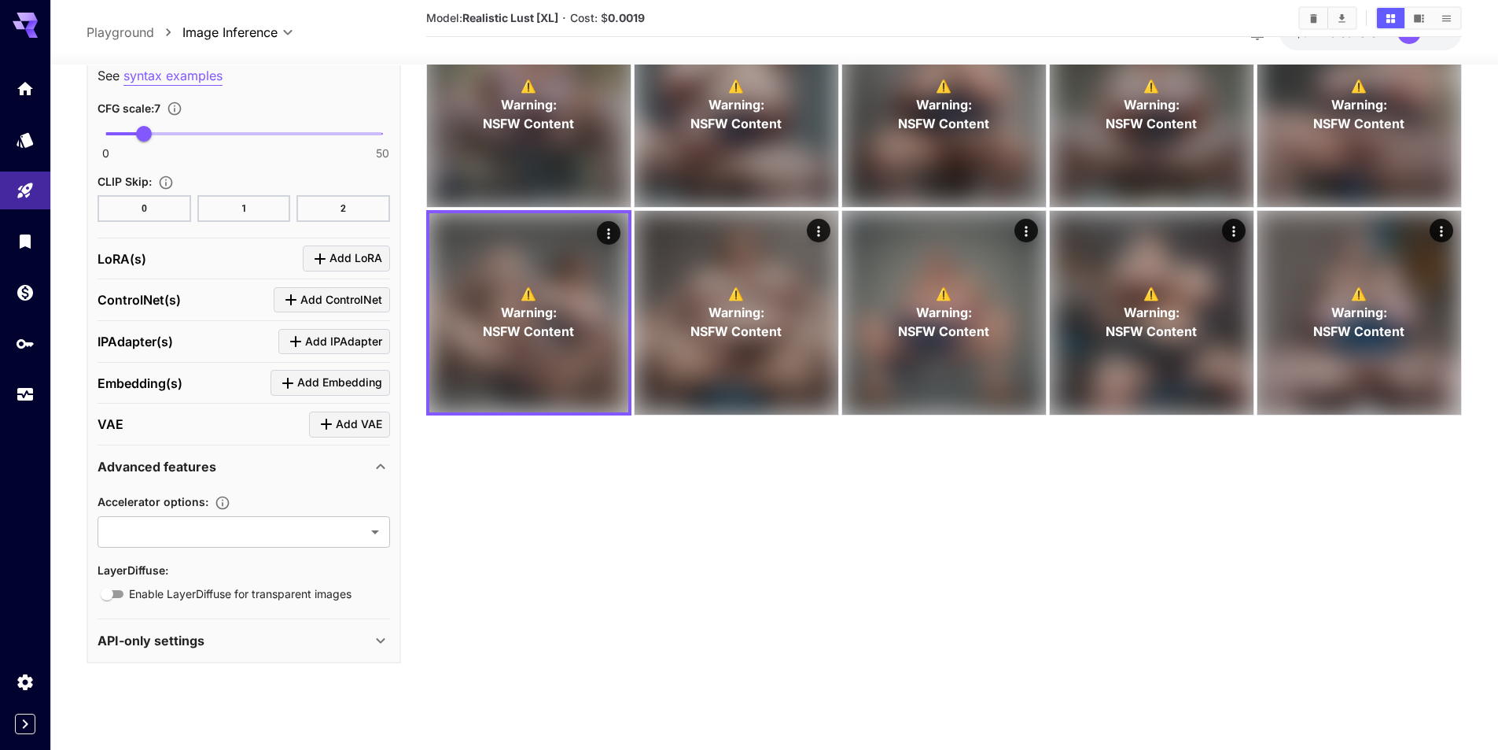
click at [184, 639] on p "API-only settings" at bounding box center [151, 640] width 107 height 19
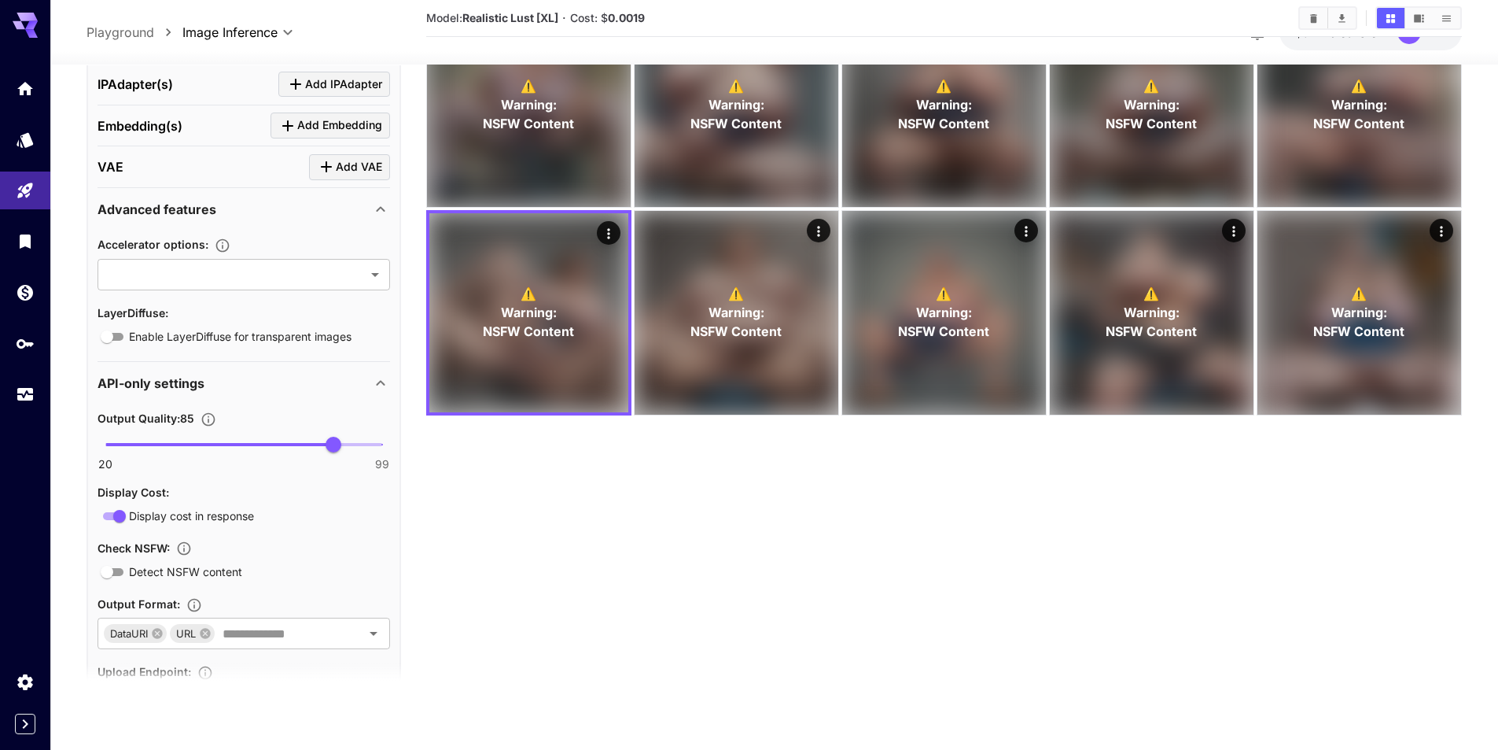
scroll to position [1742, 0]
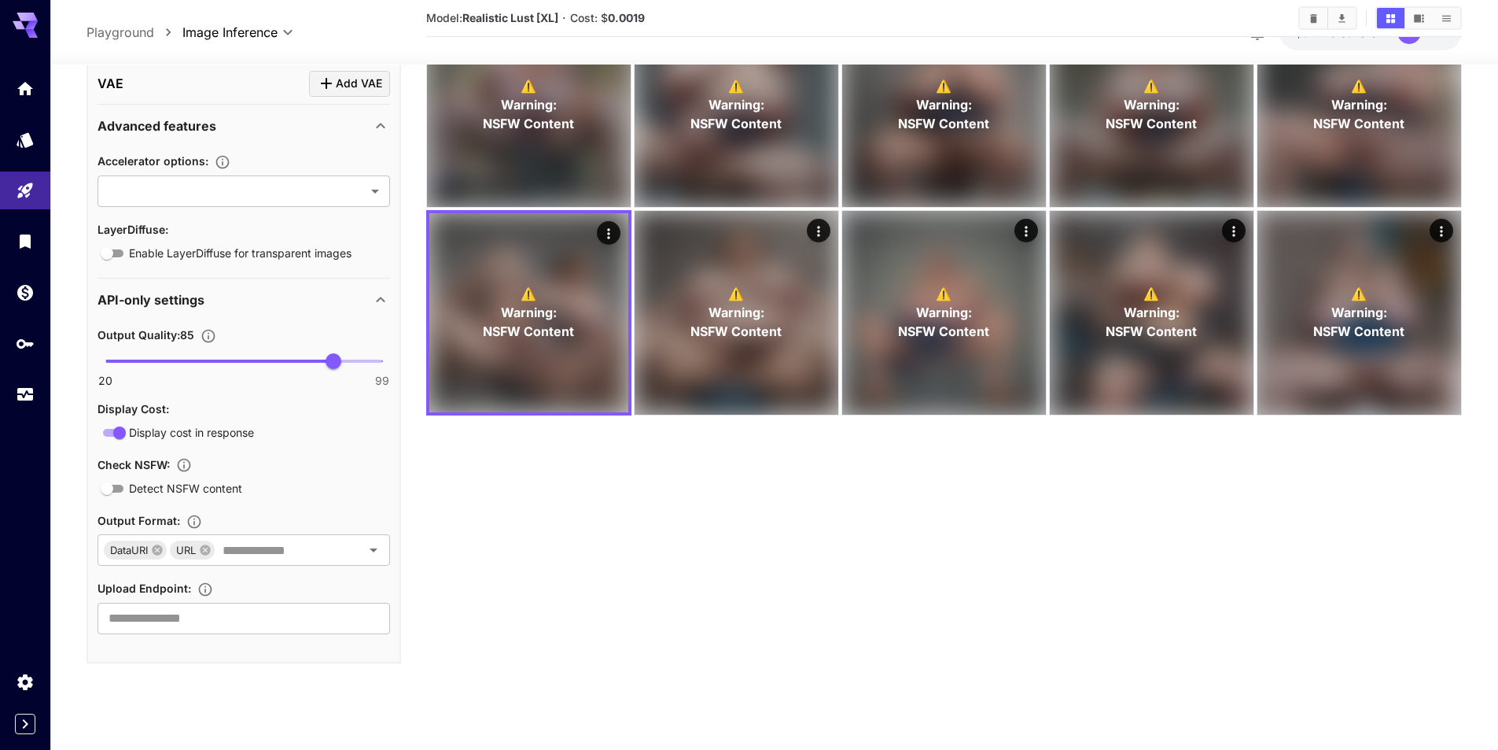
drag, startPoint x: 736, startPoint y: 155, endPoint x: 734, endPoint y: 517, distance: 361.8
click at [734, 517] on section "Model: Realistic Lust [XL] · Cost: $ 0.0019 ⚠️ Warning: NSFW Content ⚠️ Warning…" at bounding box center [944, 328] width 1036 height 750
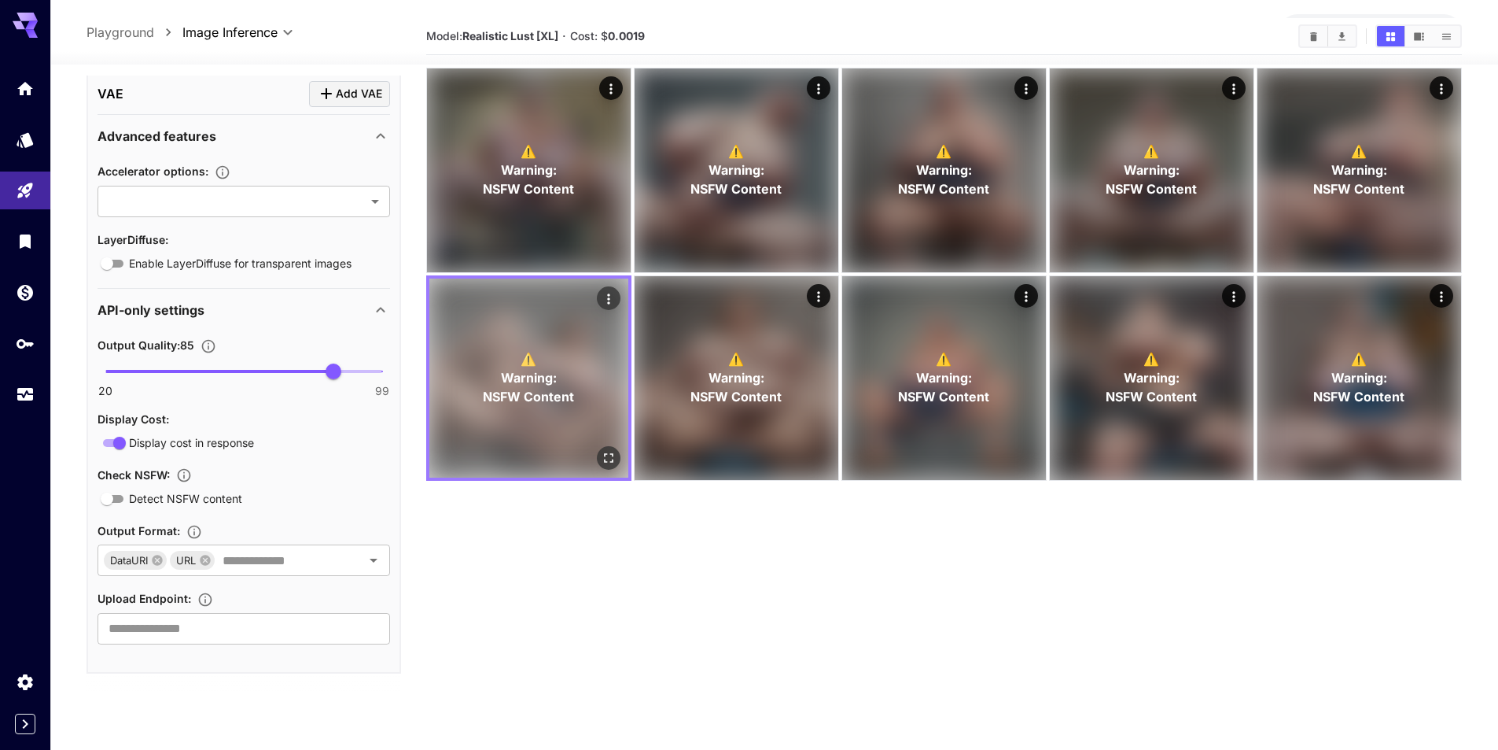
scroll to position [0, 0]
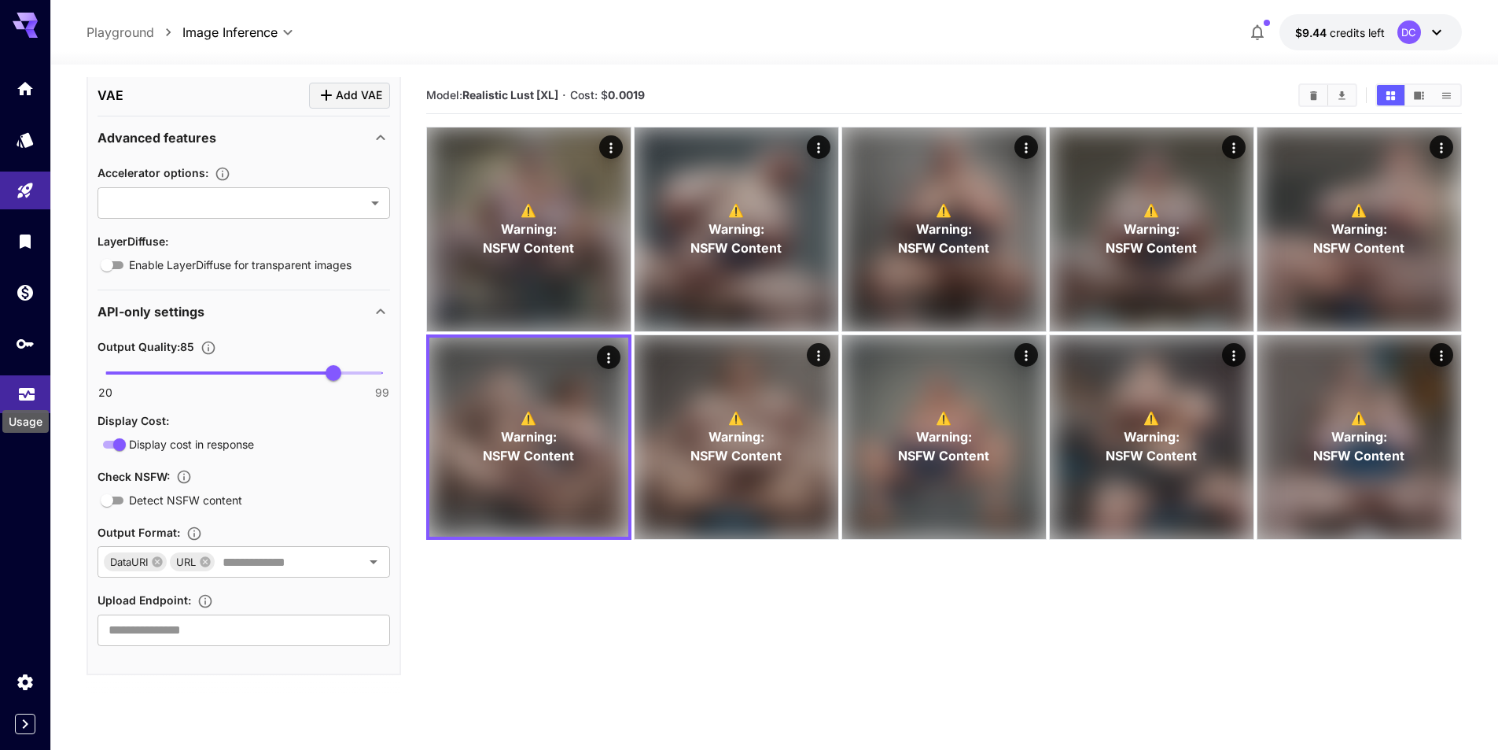
click at [20, 388] on icon "Usage" at bounding box center [27, 387] width 16 height 8
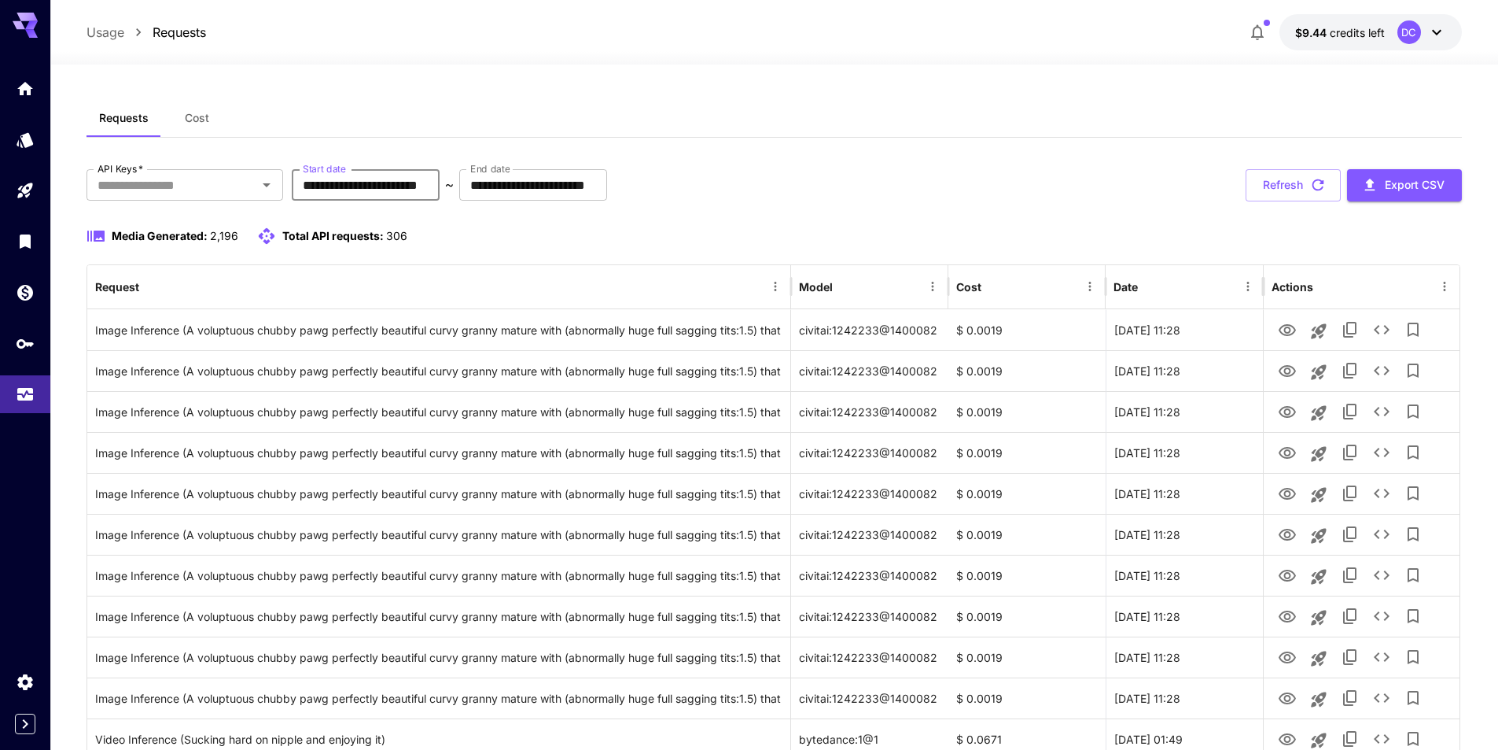
click at [354, 186] on input "**********" at bounding box center [366, 184] width 148 height 31
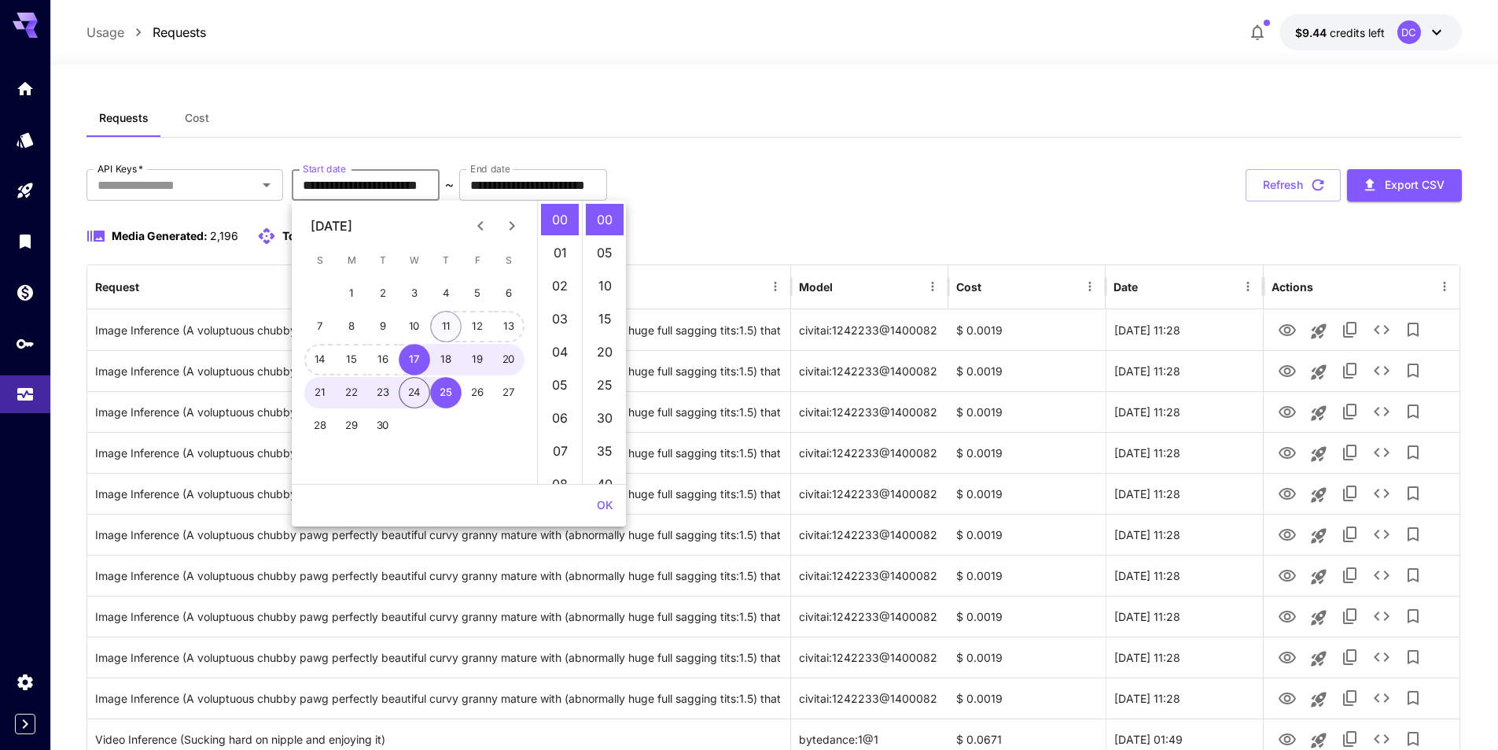
click at [442, 321] on button "11" at bounding box center [445, 326] width 31 height 31
type input "**********"
click at [599, 499] on button "OK" at bounding box center [605, 505] width 29 height 29
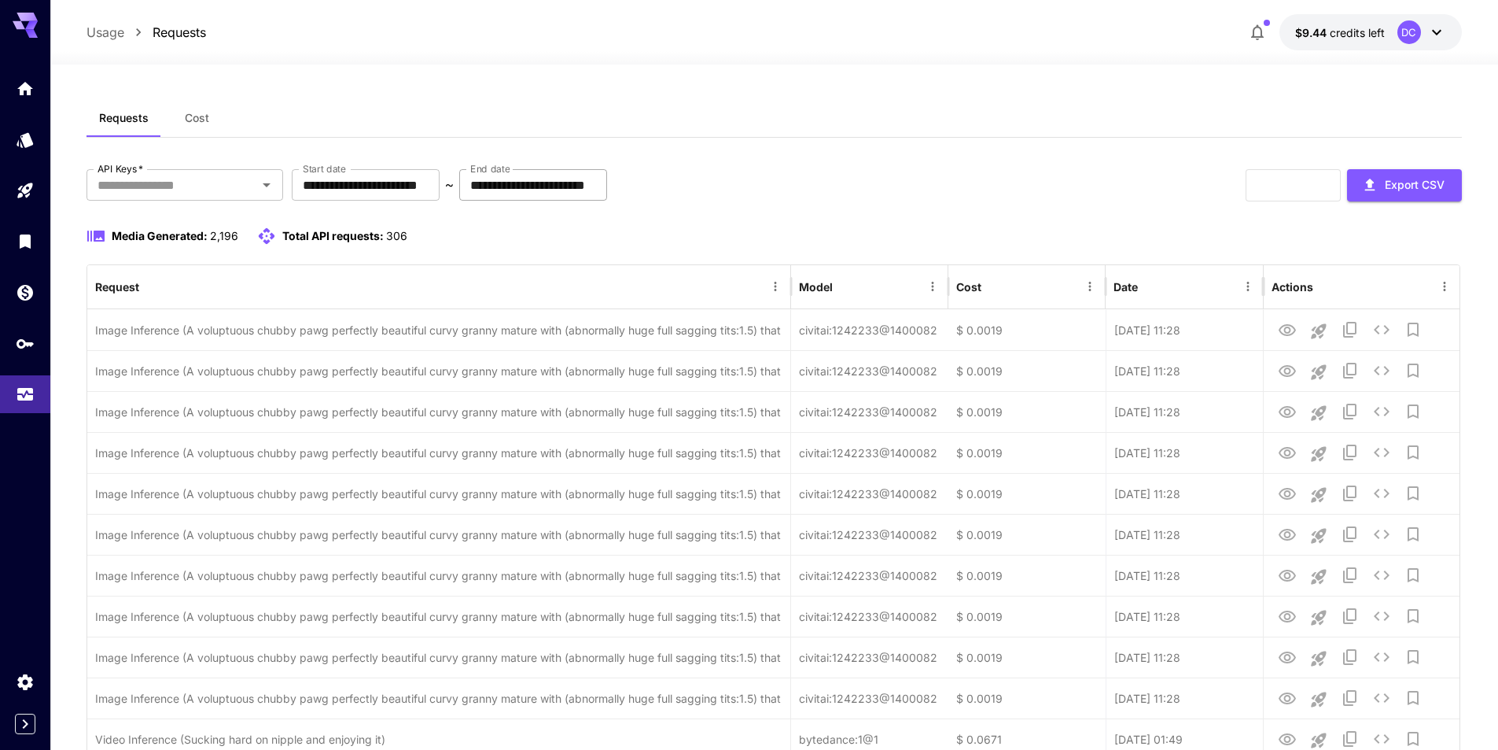
click at [574, 184] on input "**********" at bounding box center [533, 184] width 148 height 31
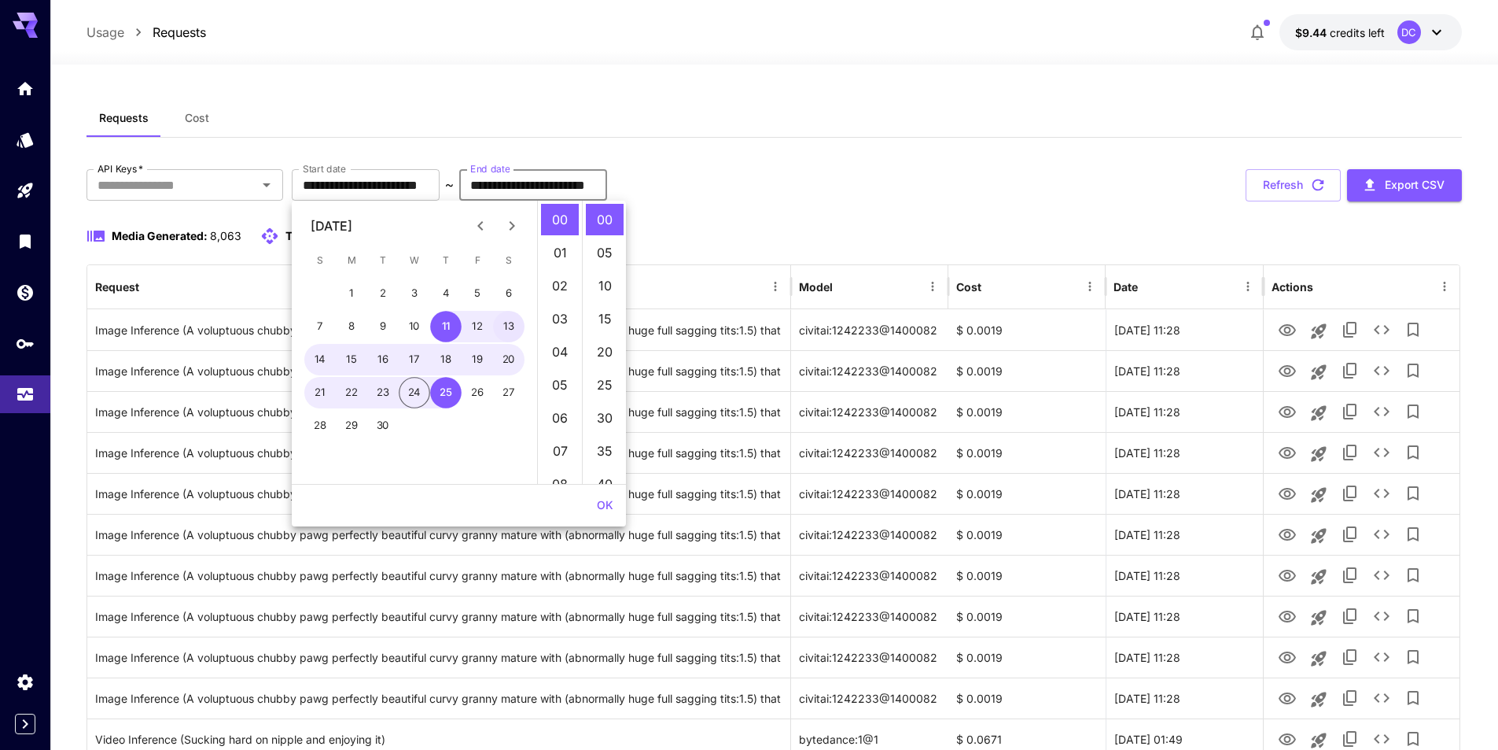
click at [515, 324] on button "13" at bounding box center [508, 326] width 31 height 31
type input "**********"
click at [606, 501] on button "OK" at bounding box center [605, 505] width 29 height 29
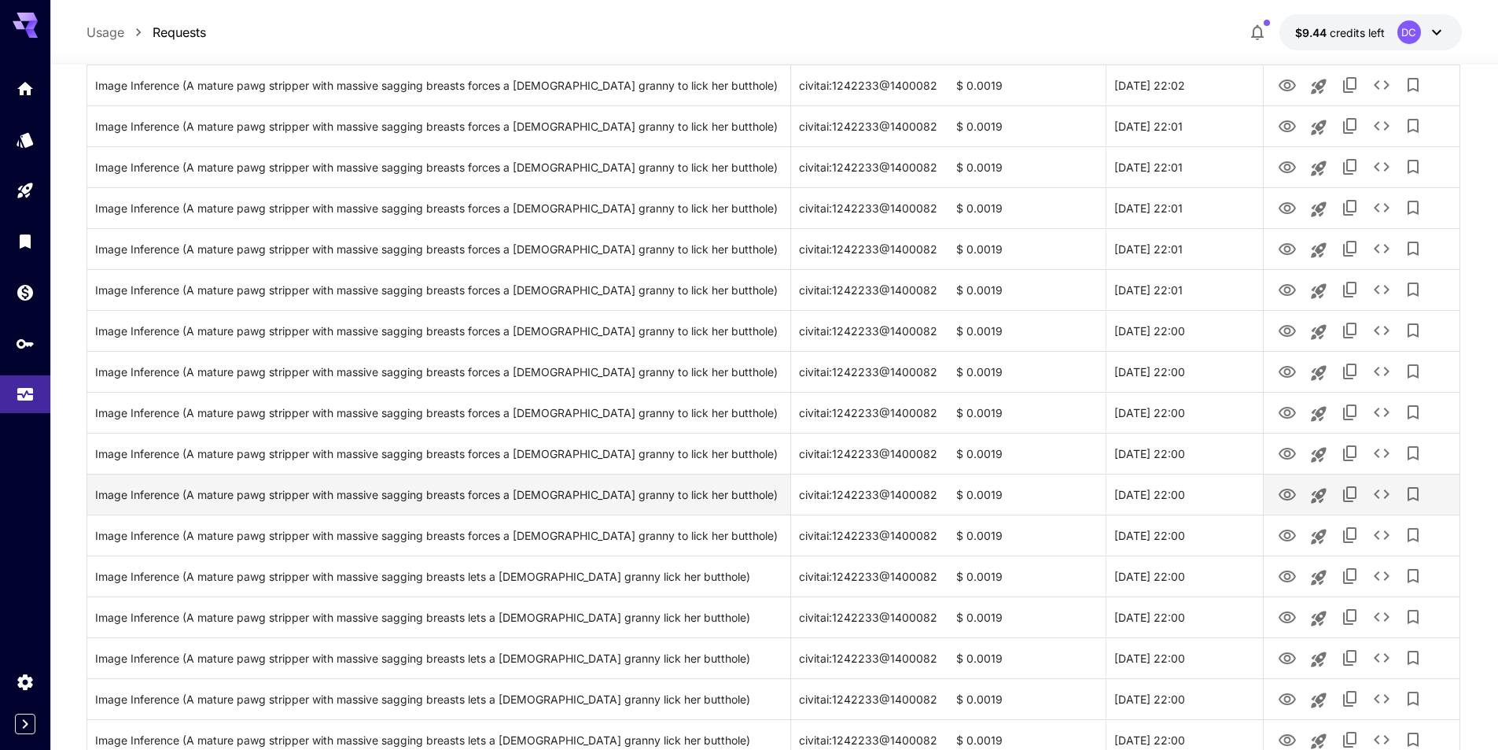
scroll to position [708, 0]
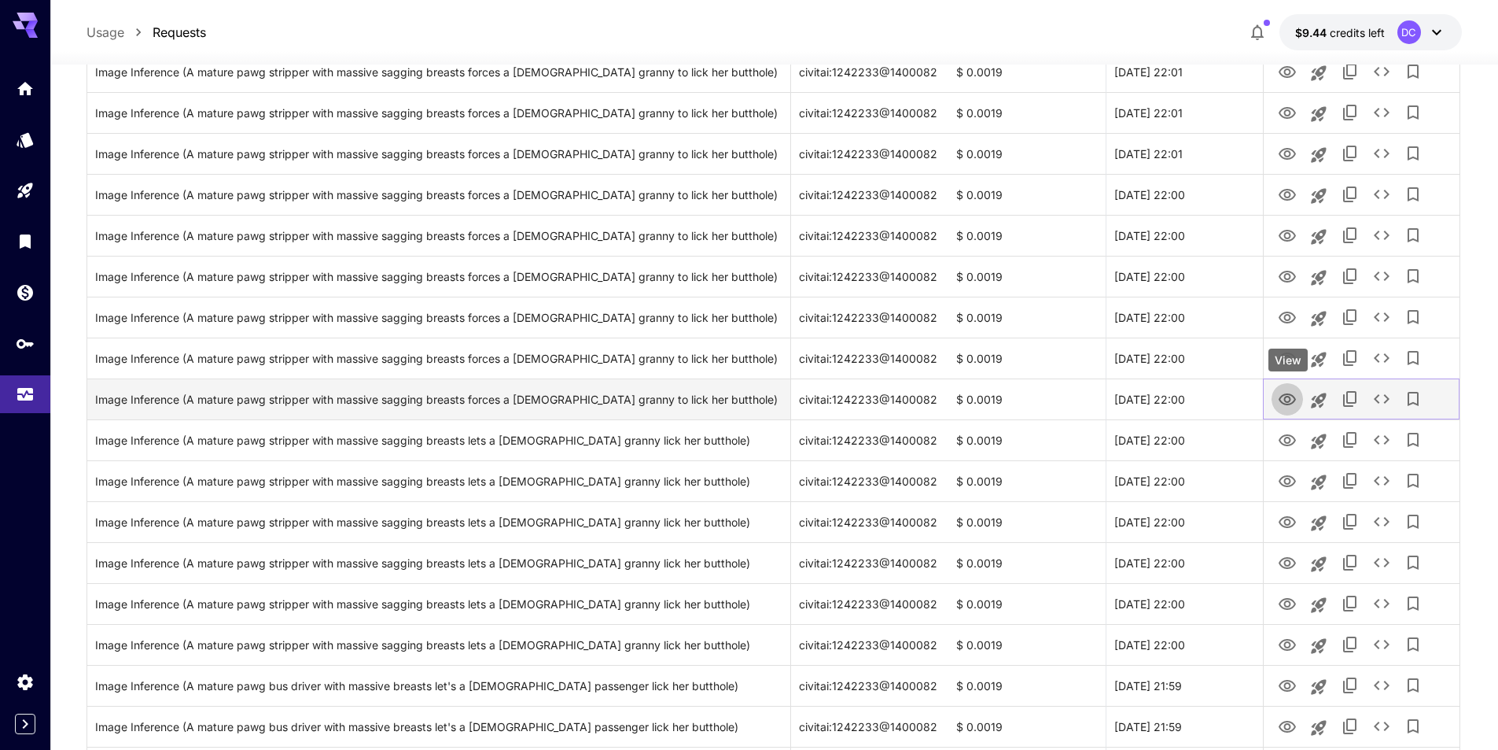
click at [1286, 397] on icon "View" at bounding box center [1287, 399] width 17 height 12
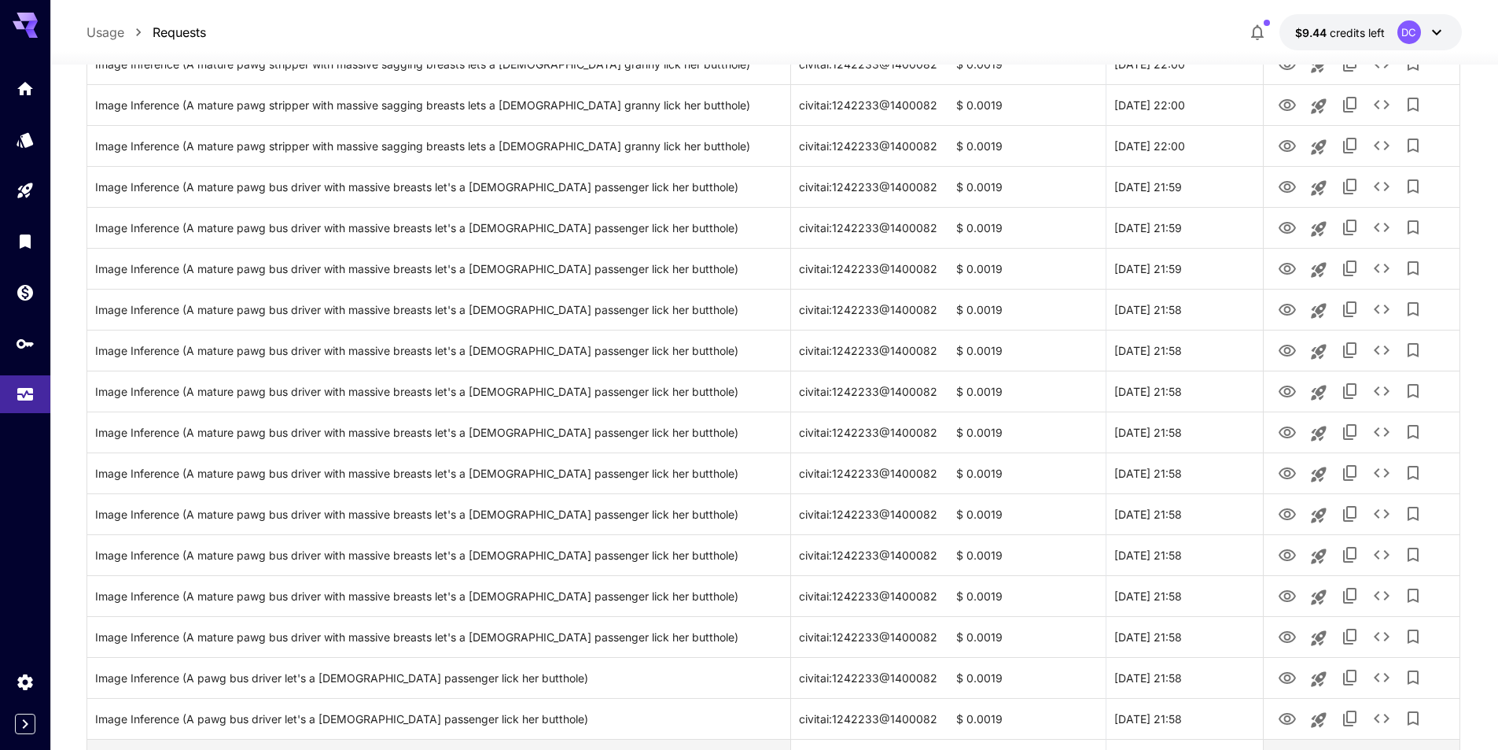
scroll to position [1337, 0]
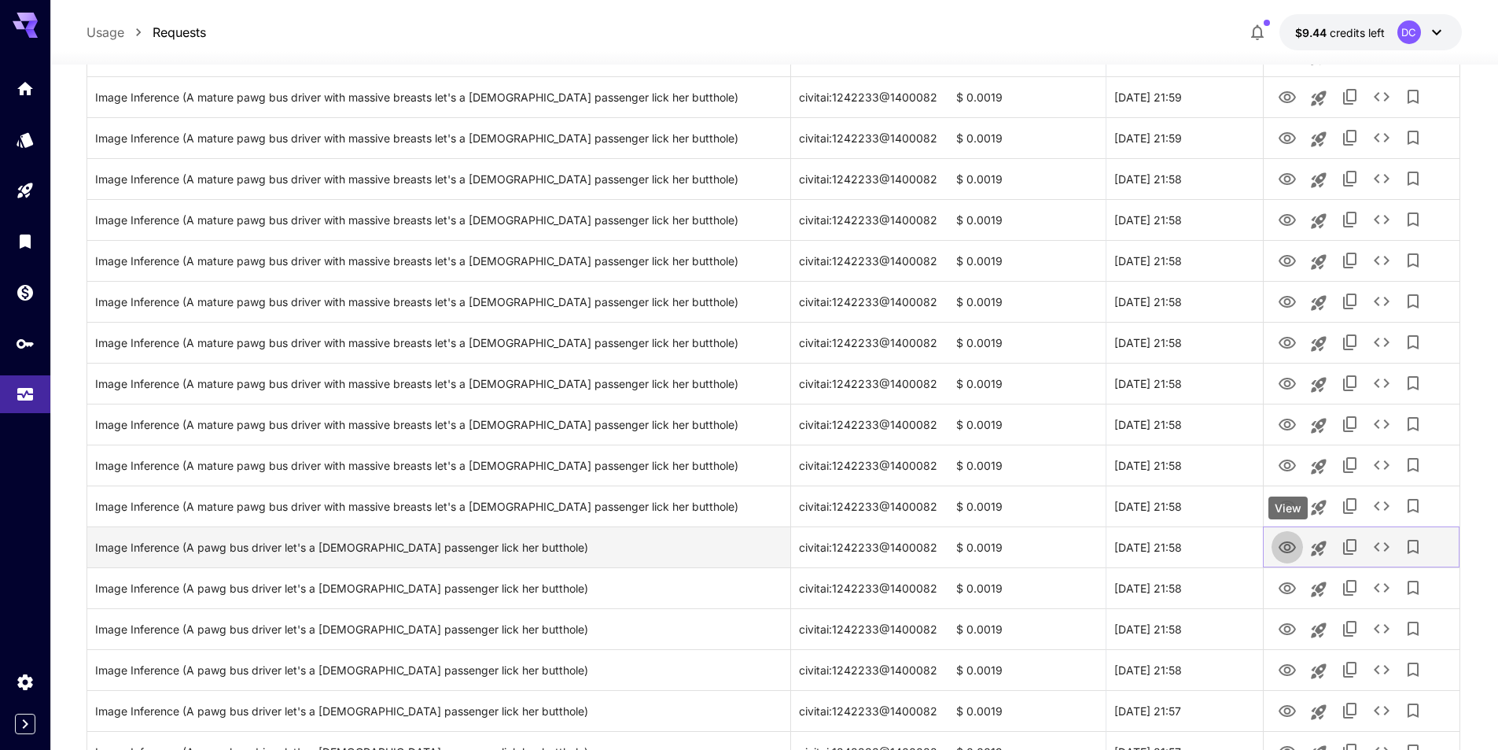
click at [1291, 553] on icon "View" at bounding box center [1287, 547] width 19 height 19
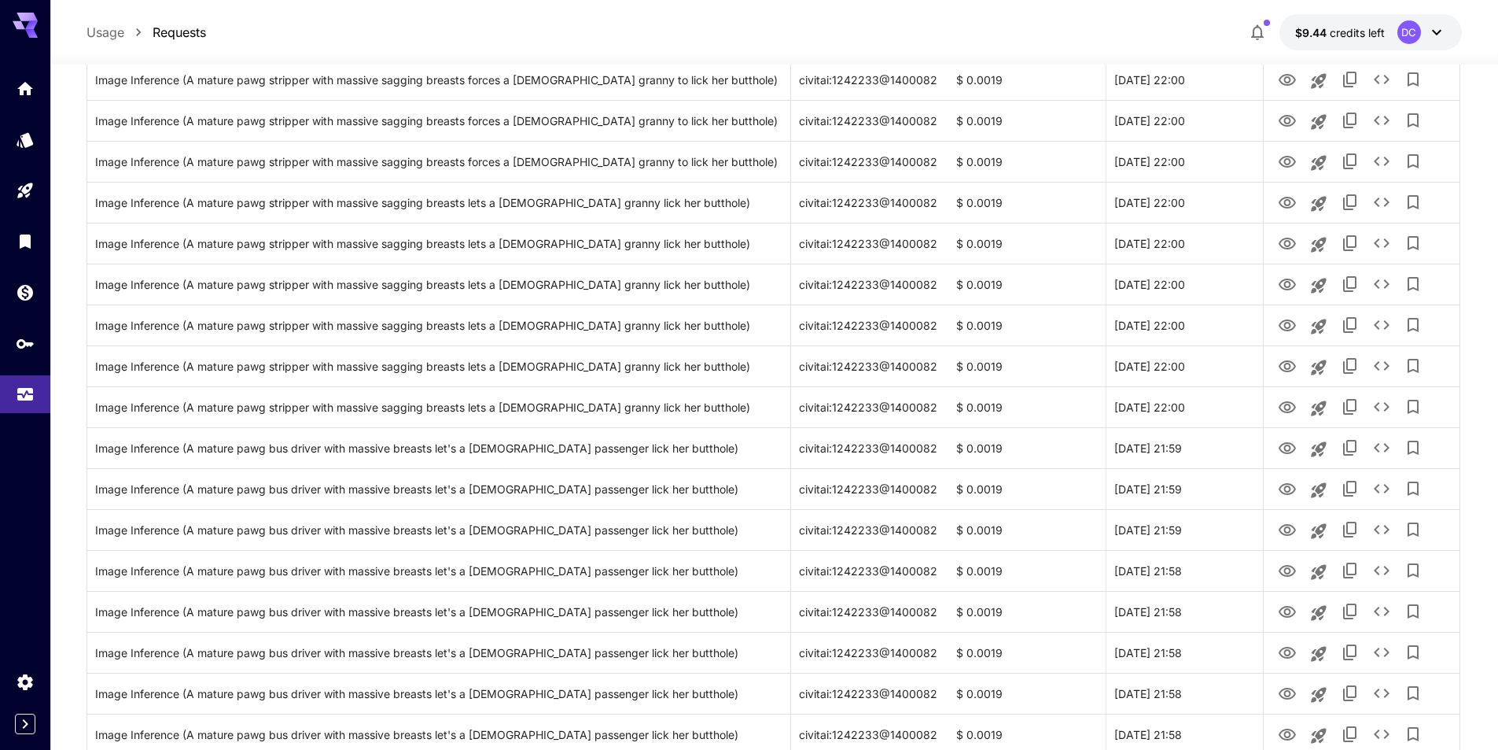
scroll to position [944, 0]
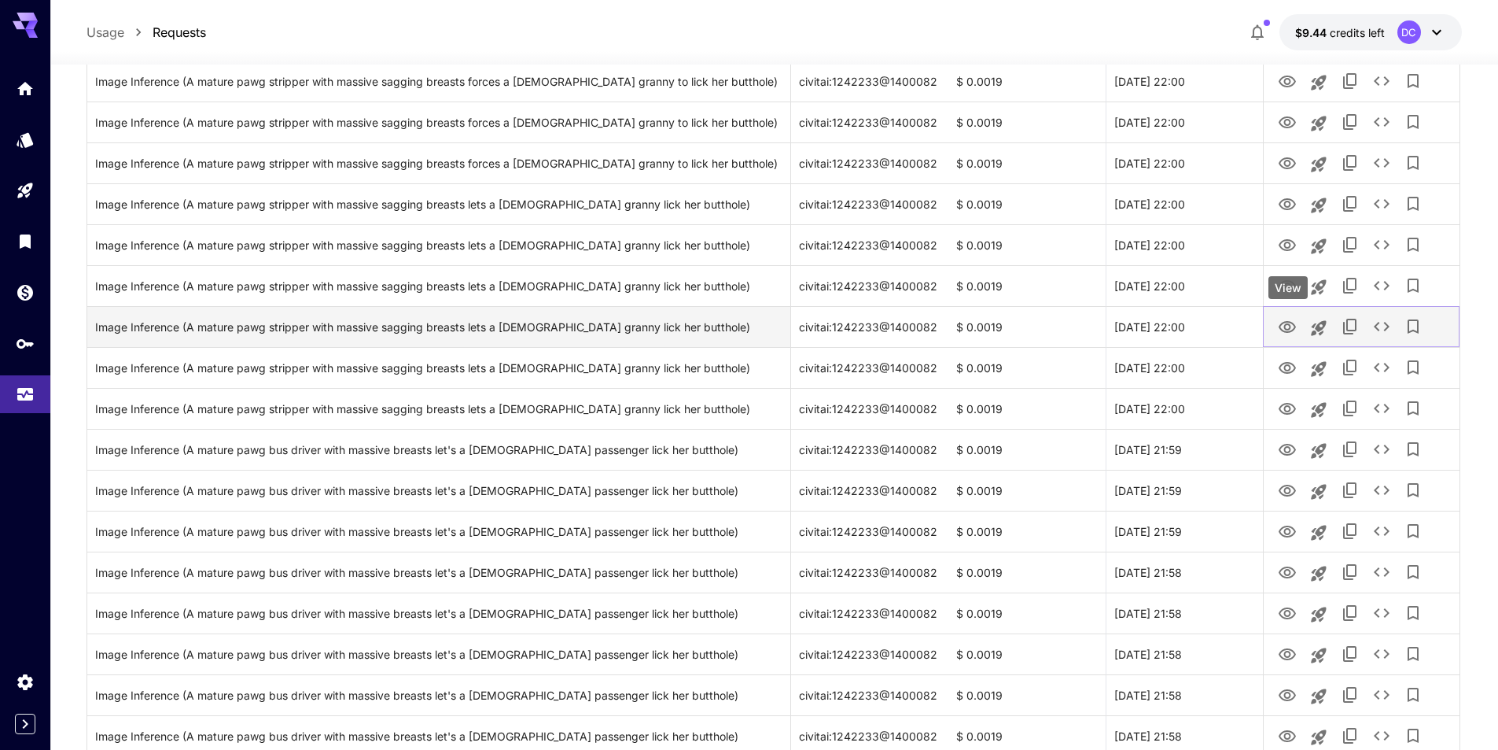
click at [1277, 319] on button "View" at bounding box center [1287, 326] width 31 height 32
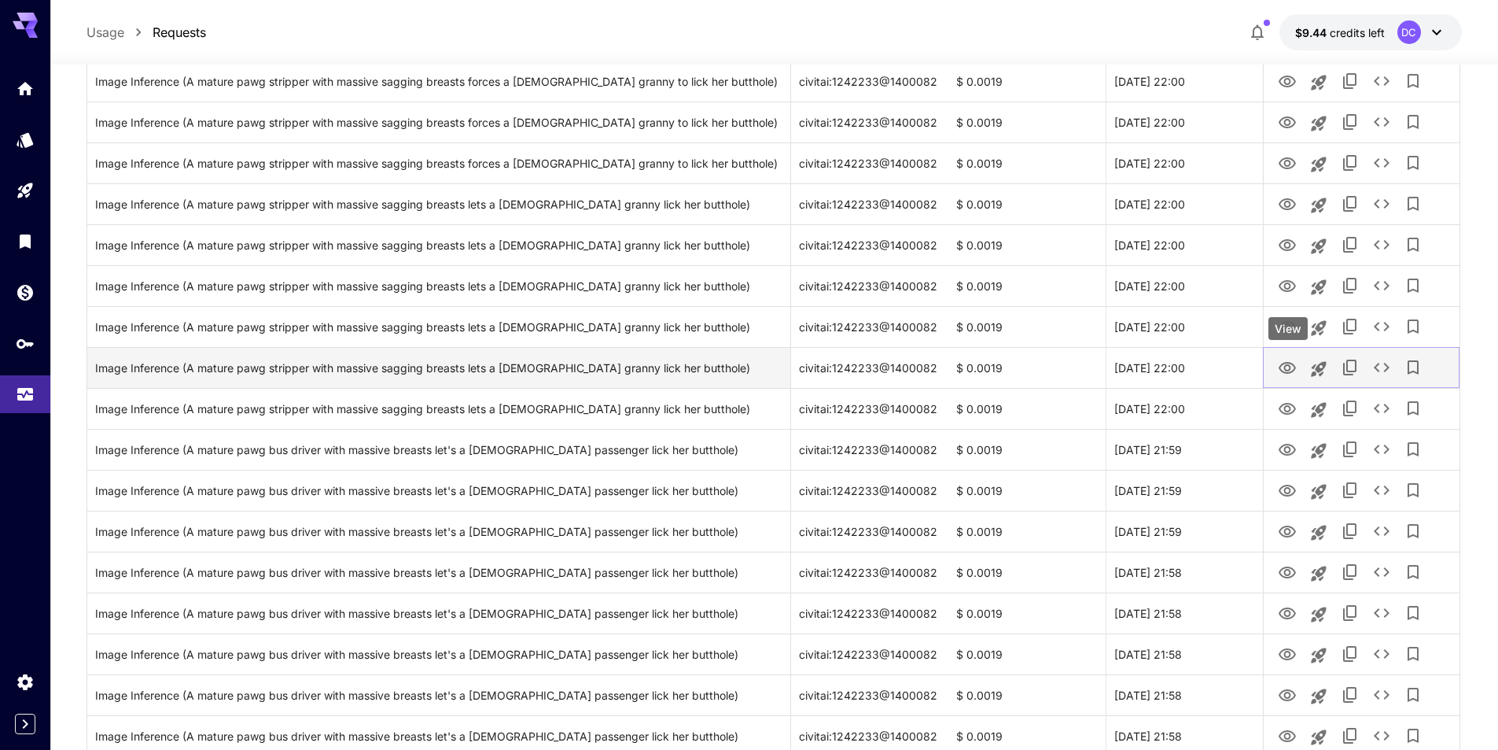
click at [1283, 367] on icon "View" at bounding box center [1287, 368] width 19 height 19
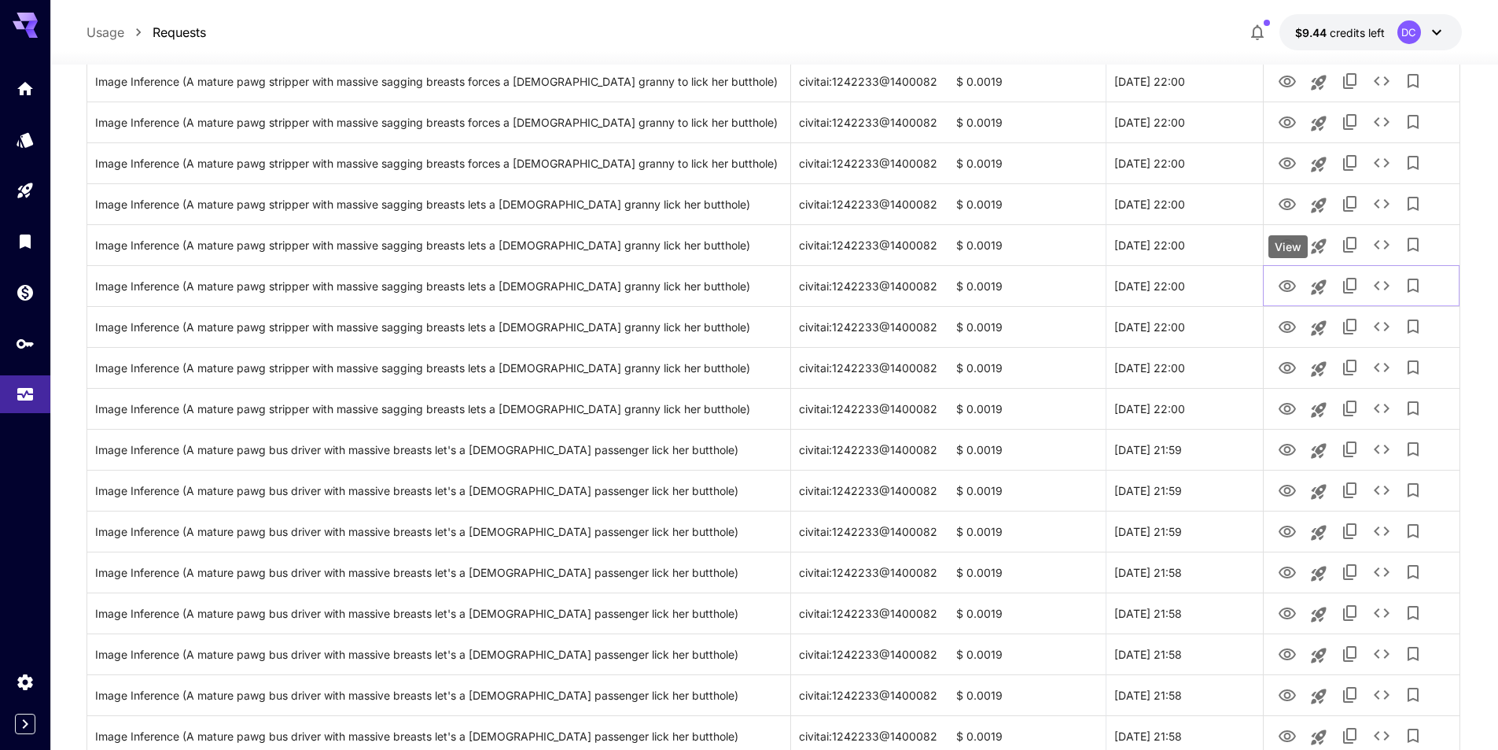
click at [1289, 241] on div "View" at bounding box center [1288, 246] width 39 height 23
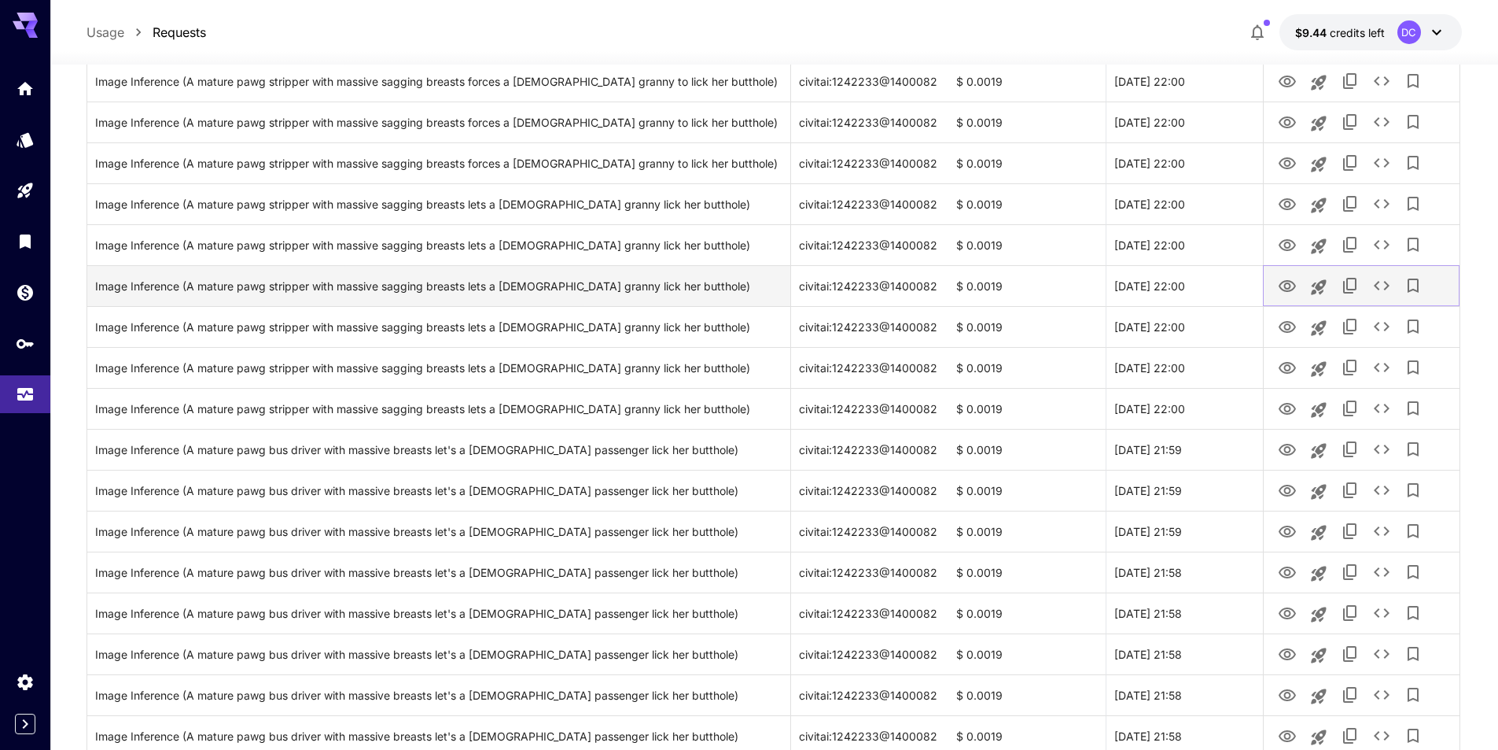
click at [1281, 285] on icon "View" at bounding box center [1287, 286] width 17 height 12
click at [1350, 282] on icon "Copy TaskUUID" at bounding box center [1350, 285] width 19 height 19
click at [1317, 283] on icon "Launch in playground" at bounding box center [1319, 287] width 19 height 19
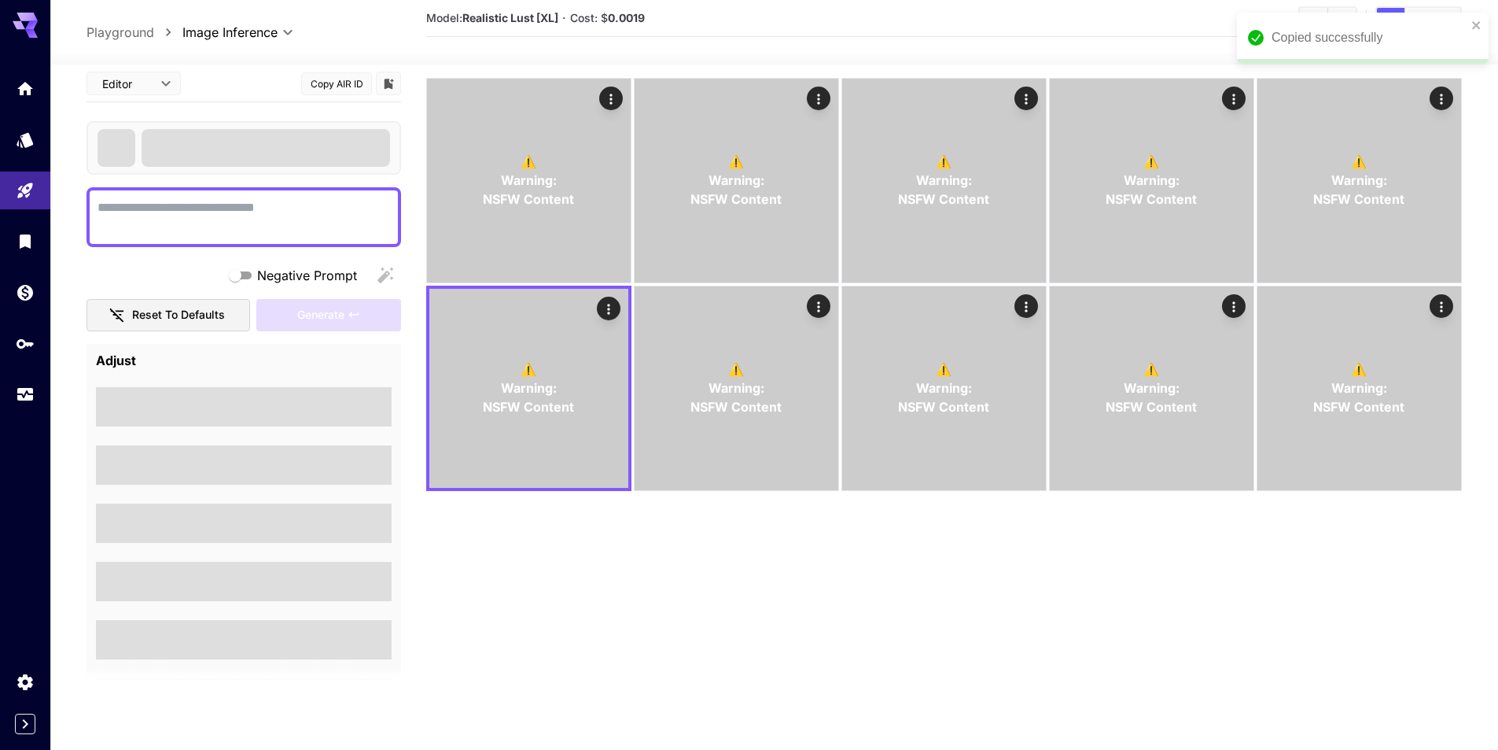
scroll to position [124, 0]
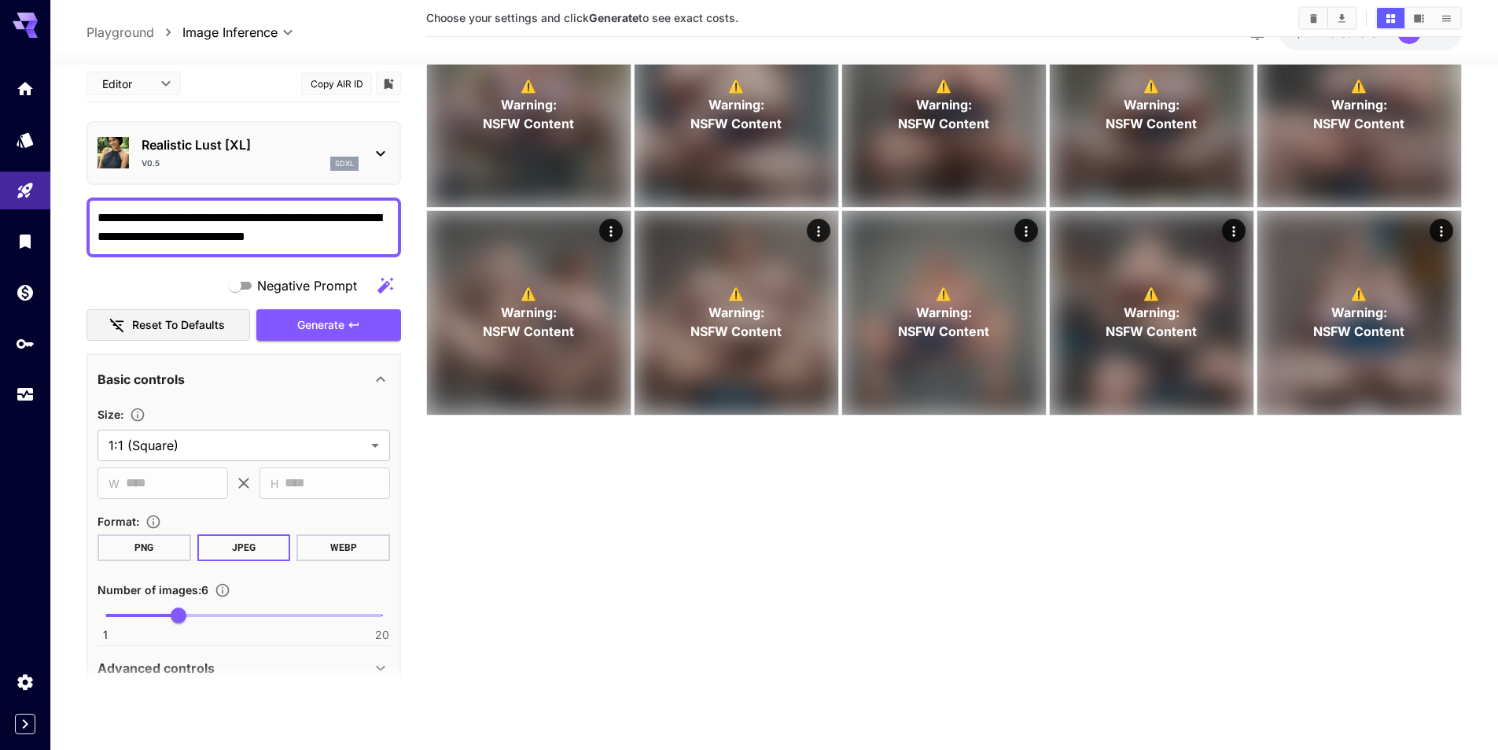
drag, startPoint x: 348, startPoint y: 237, endPoint x: 139, endPoint y: 239, distance: 209.2
click at [139, 239] on textarea "**********" at bounding box center [244, 227] width 293 height 38
click at [110, 280] on div "Negative Prompt" at bounding box center [244, 285] width 315 height 31
click at [144, 238] on textarea "**********" at bounding box center [244, 227] width 293 height 38
drag, startPoint x: 141, startPoint y: 241, endPoint x: 359, endPoint y: 268, distance: 220.3
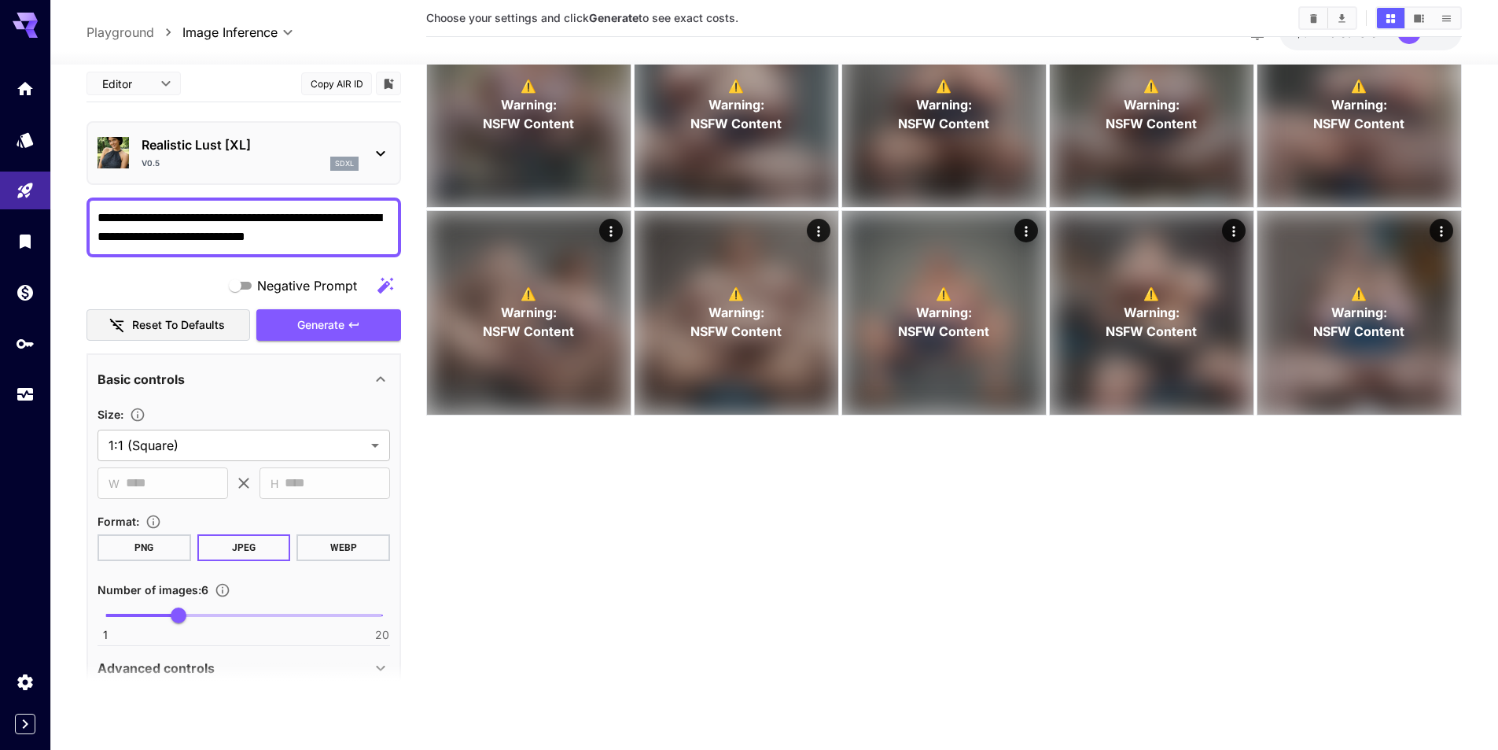
click at [359, 268] on div "**********" at bounding box center [244, 524] width 315 height 919
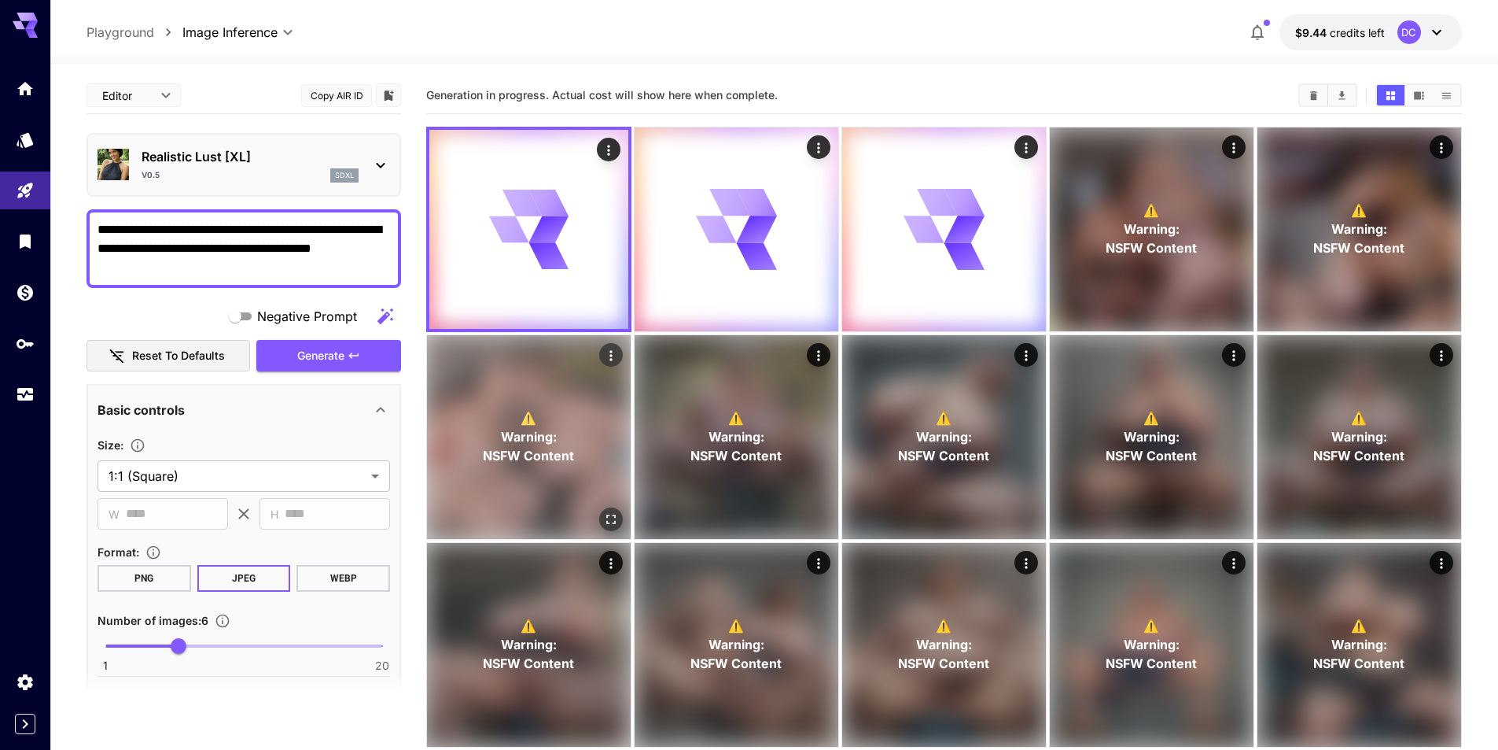
type textarea "**********"
click at [518, 428] on span "Warning:" at bounding box center [529, 436] width 56 height 19
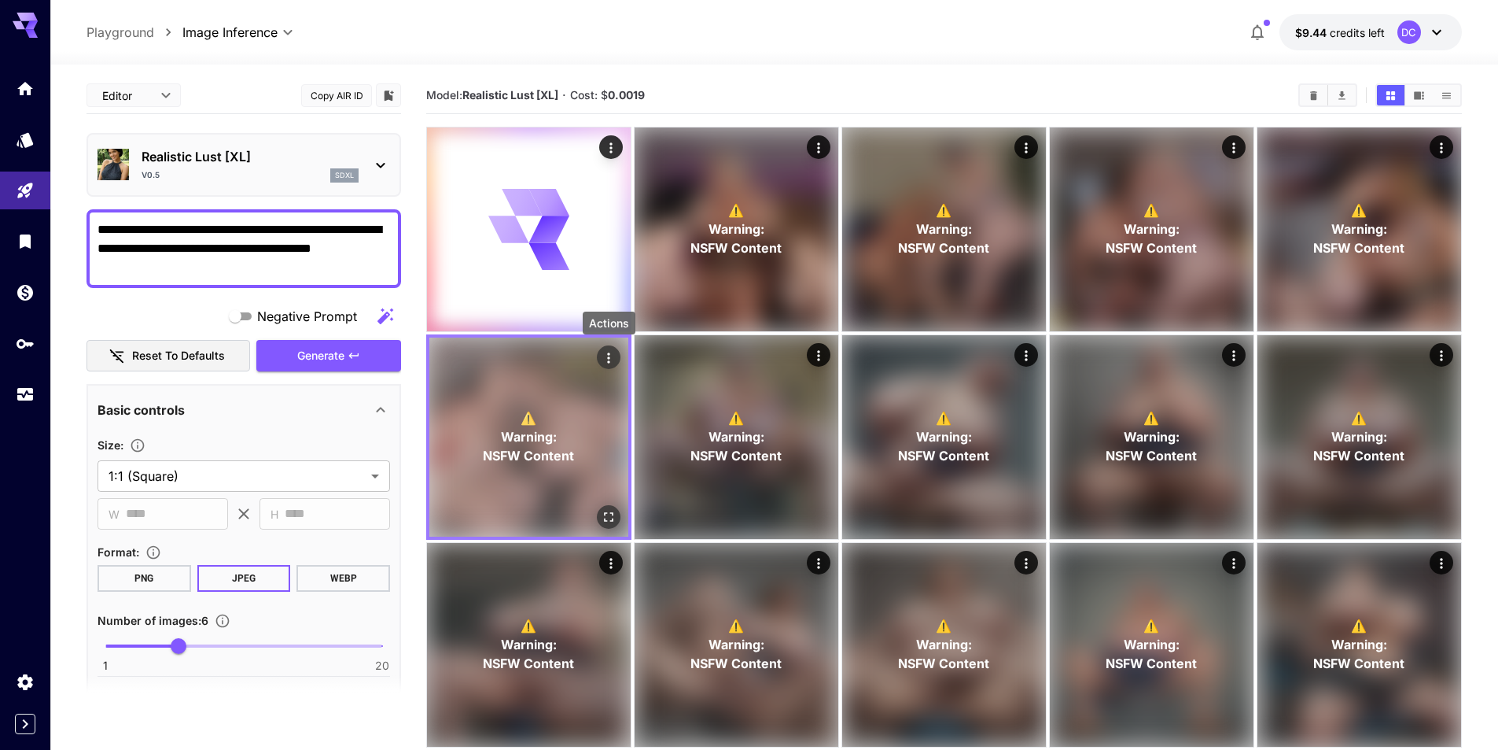
click at [608, 354] on icon "Actions" at bounding box center [608, 357] width 2 height 10
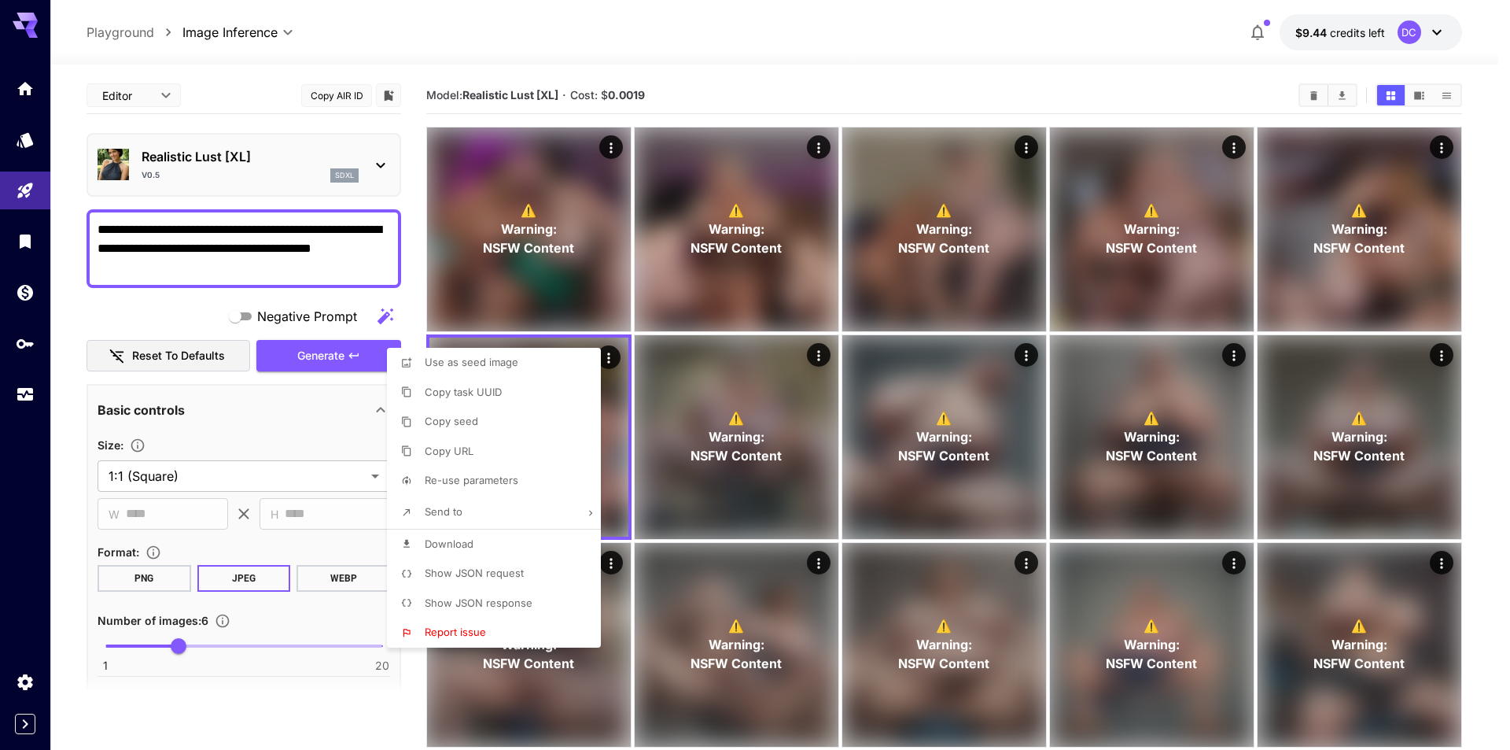
click at [758, 44] on div at bounding box center [755, 375] width 1510 height 750
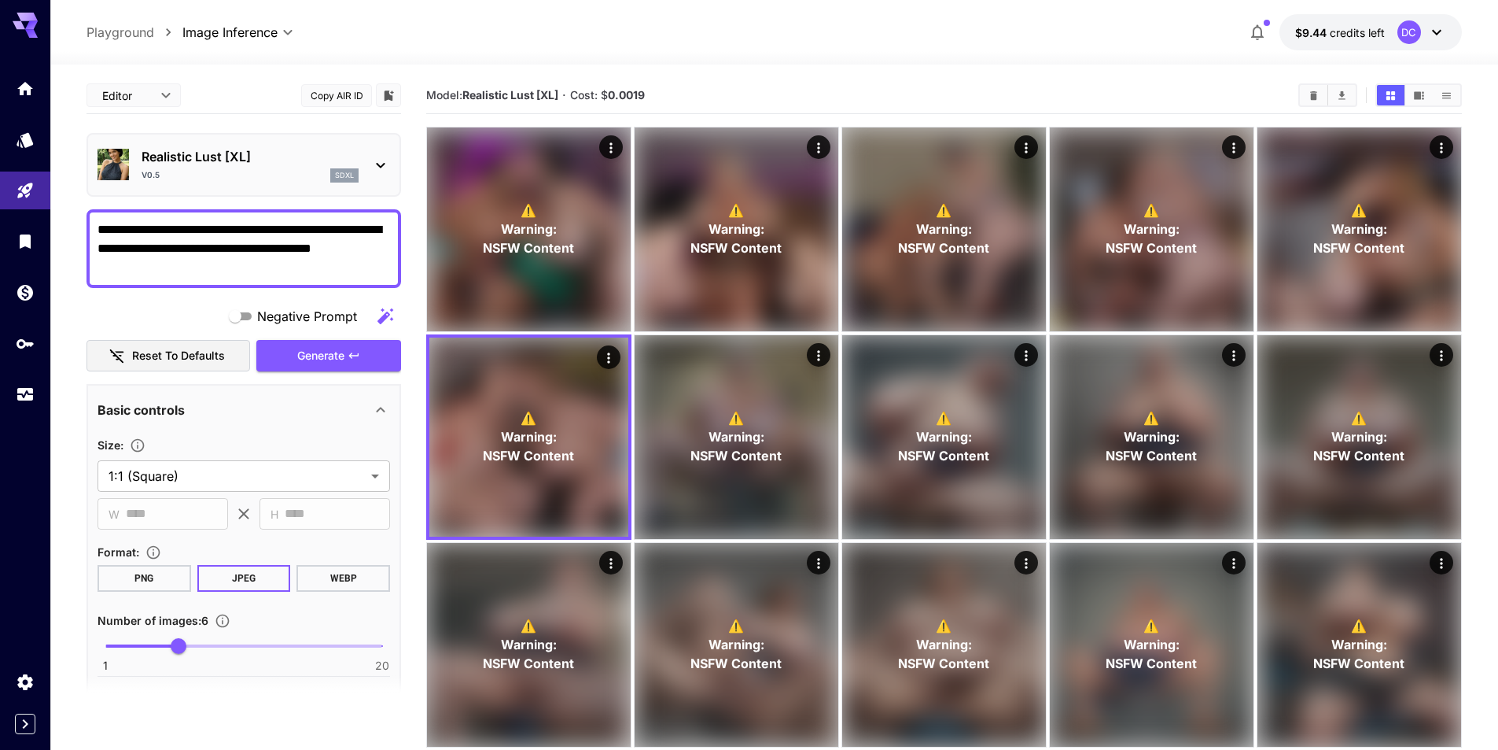
click at [267, 157] on p "Realistic Lust [XL]" at bounding box center [250, 156] width 217 height 19
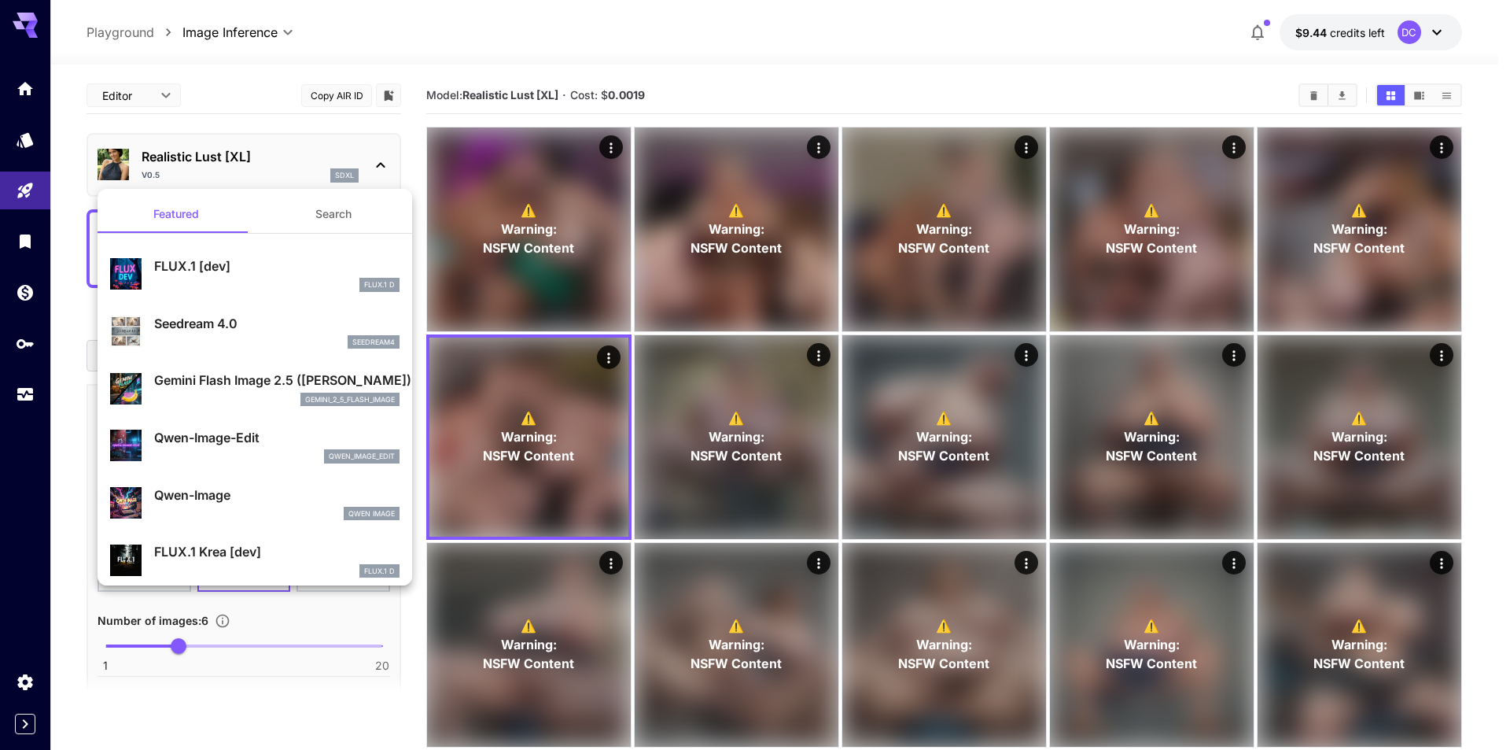
drag, startPoint x: 516, startPoint y: 212, endPoint x: 215, endPoint y: 152, distance: 307.3
click at [215, 152] on div at bounding box center [755, 375] width 1510 height 750
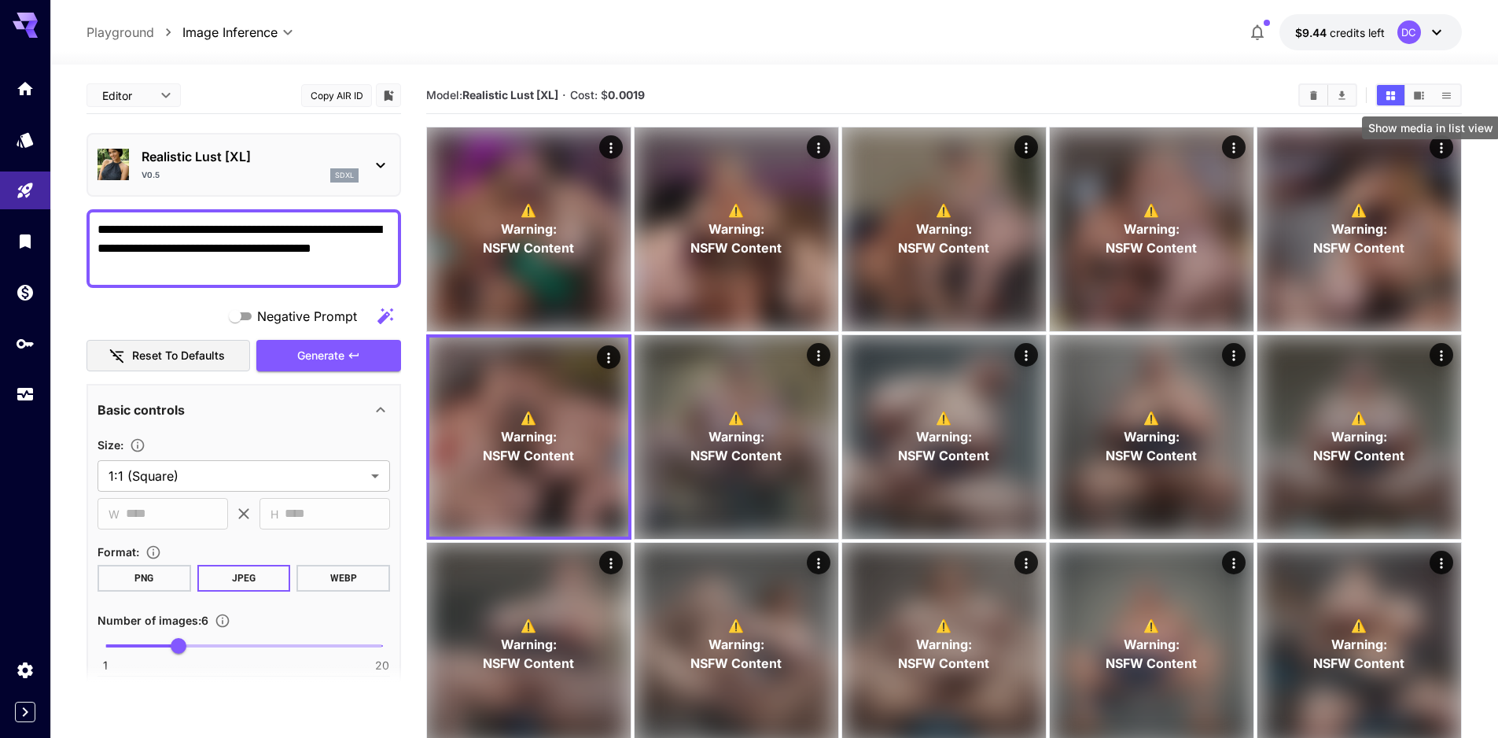
click at [1444, 94] on icon "Show media in list view" at bounding box center [1447, 96] width 12 height 12
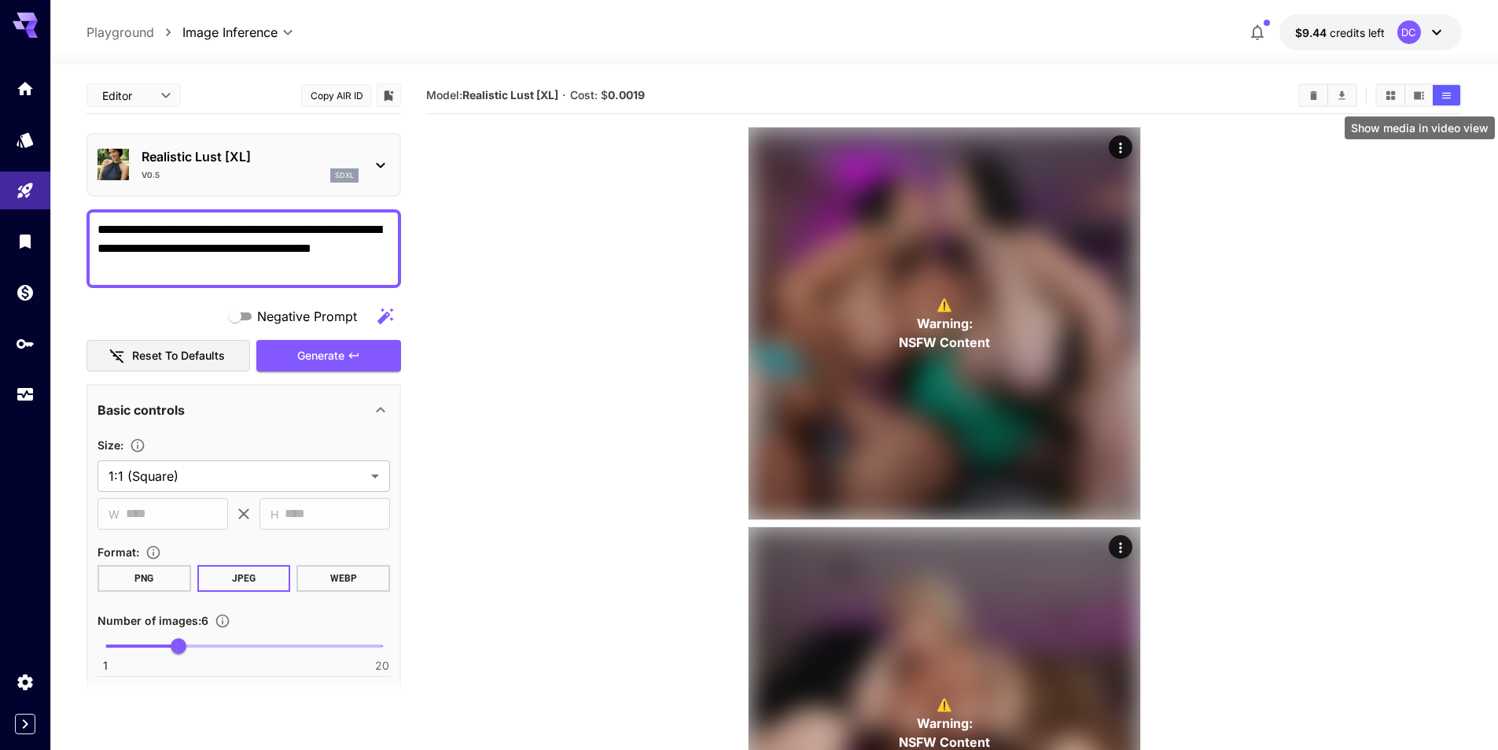
click at [1417, 90] on icon "Show media in video view" at bounding box center [1419, 96] width 12 height 12
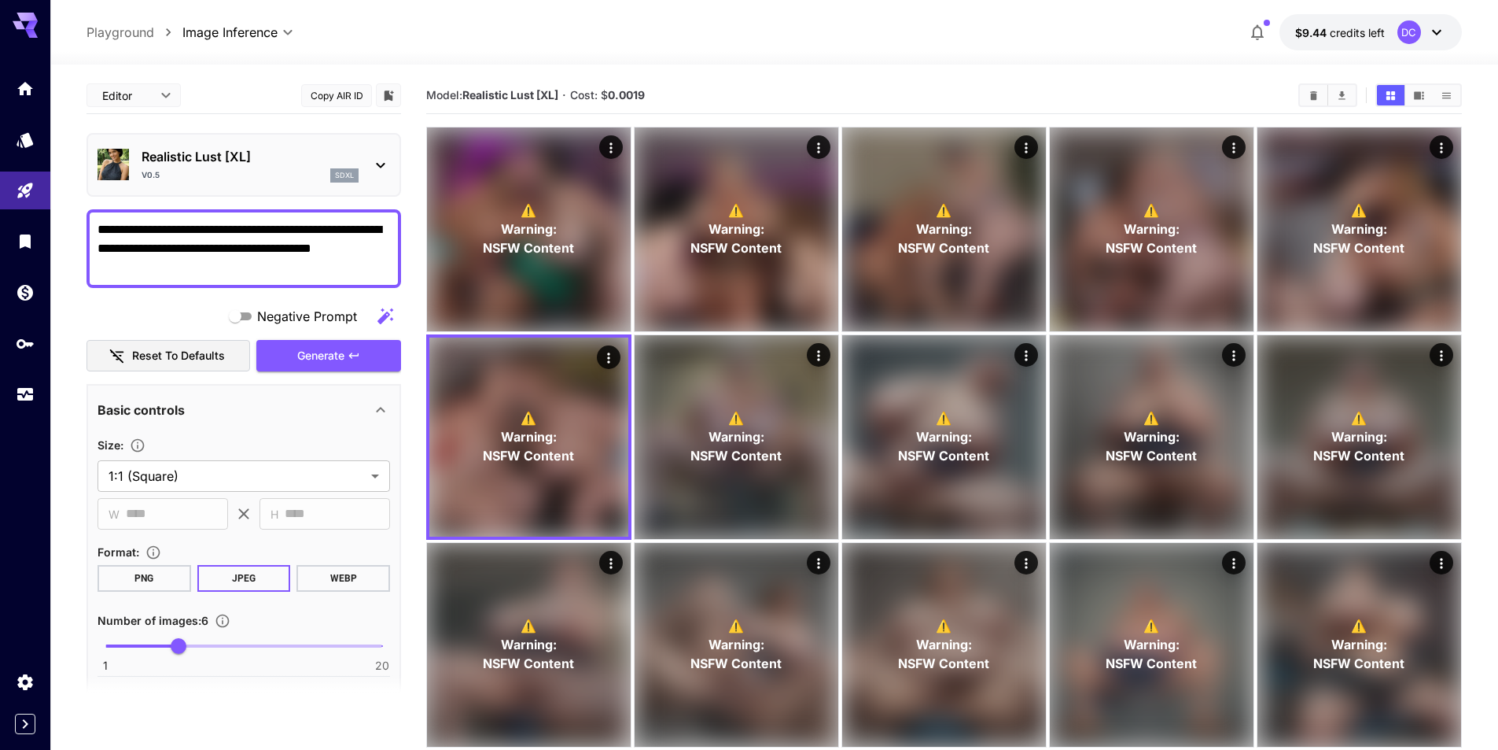
click at [1434, 31] on icon at bounding box center [1436, 33] width 9 height 6
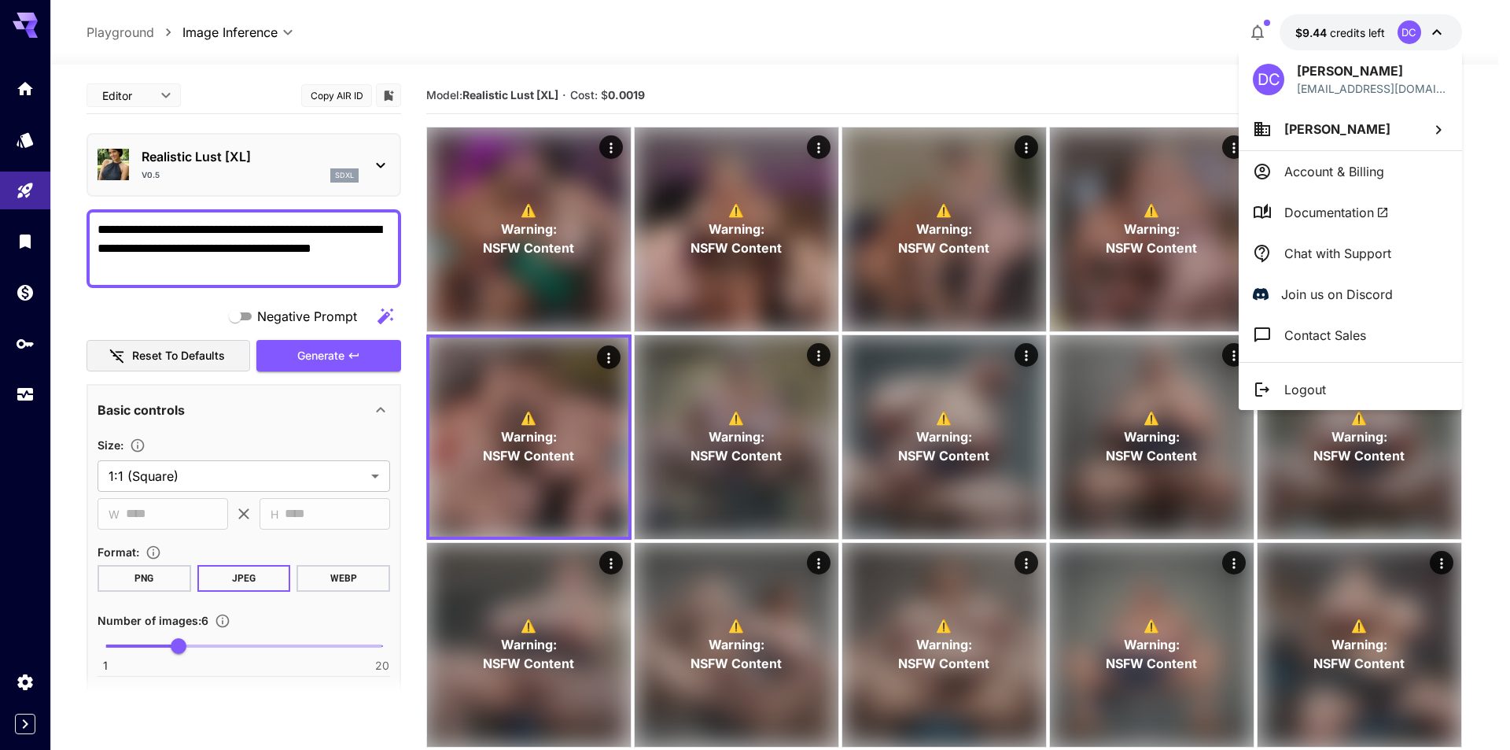
click at [197, 420] on div at bounding box center [755, 375] width 1510 height 750
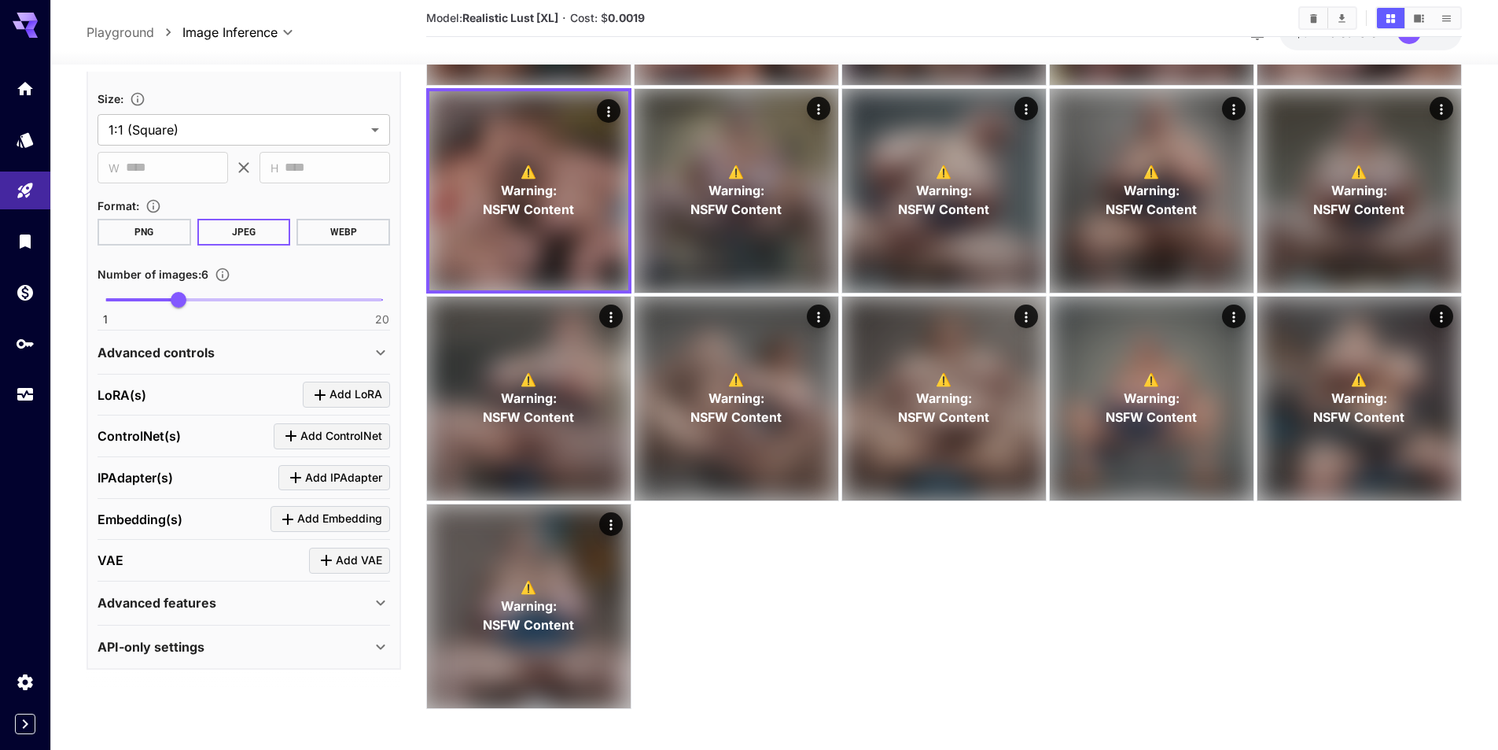
scroll to position [252, 0]
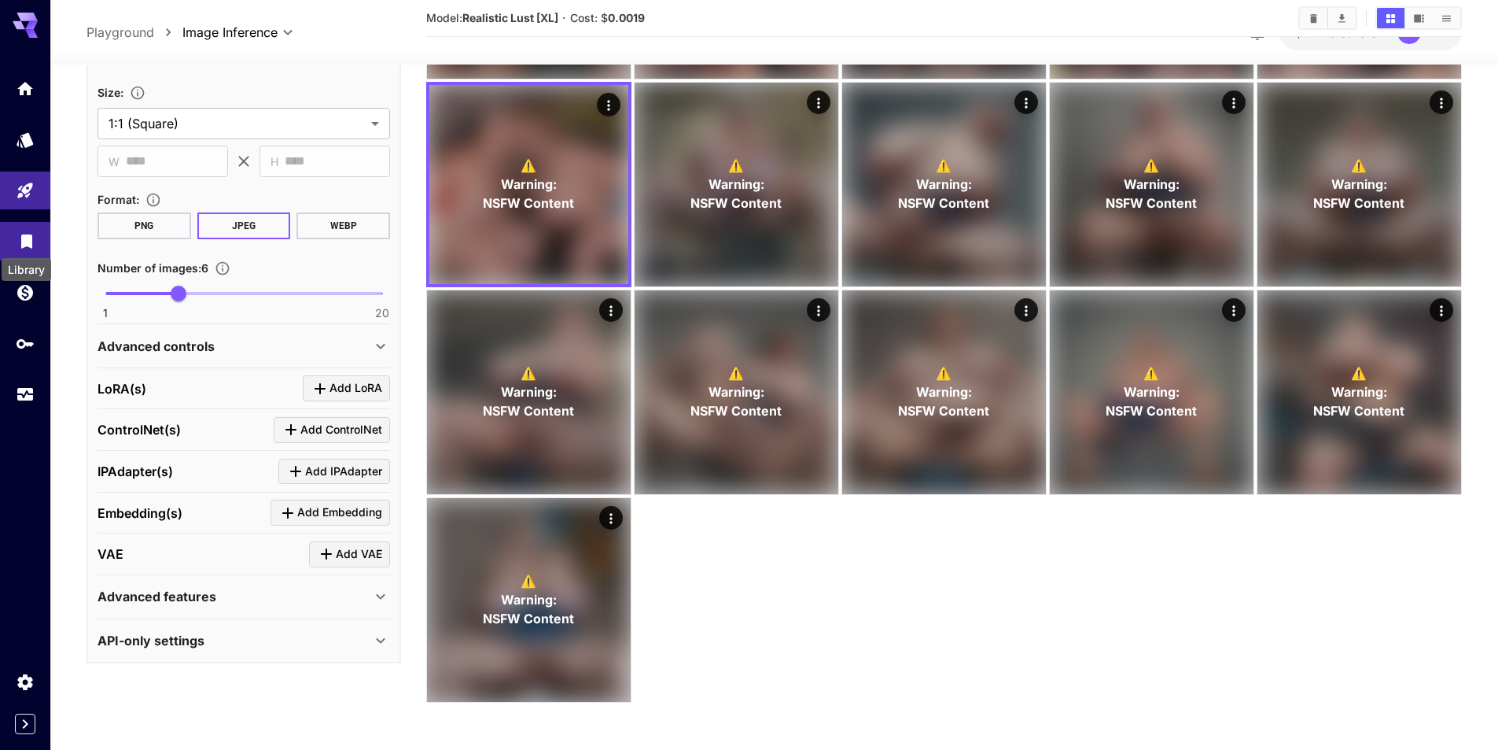
click at [24, 240] on icon "Library" at bounding box center [26, 240] width 11 height 14
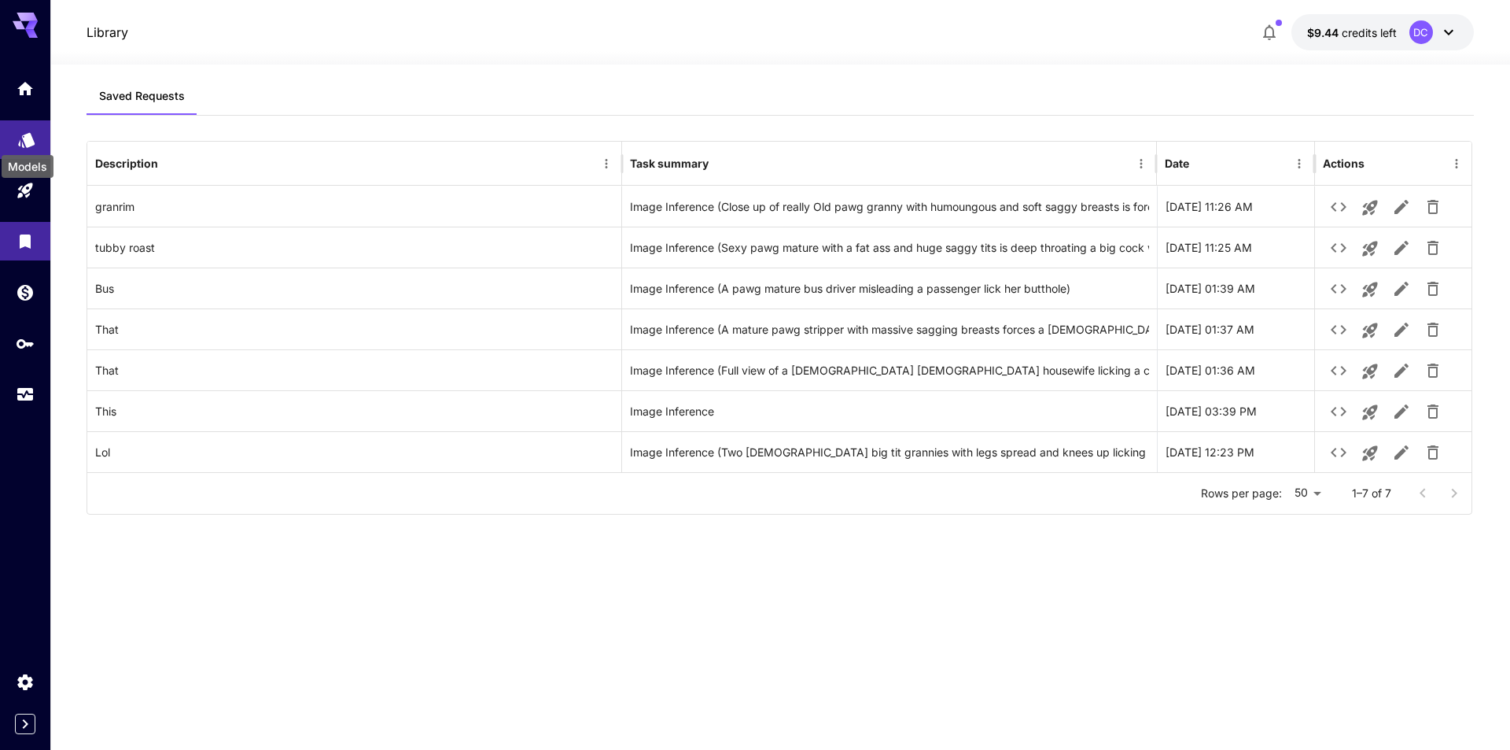
click at [20, 139] on icon "Models" at bounding box center [26, 139] width 17 height 15
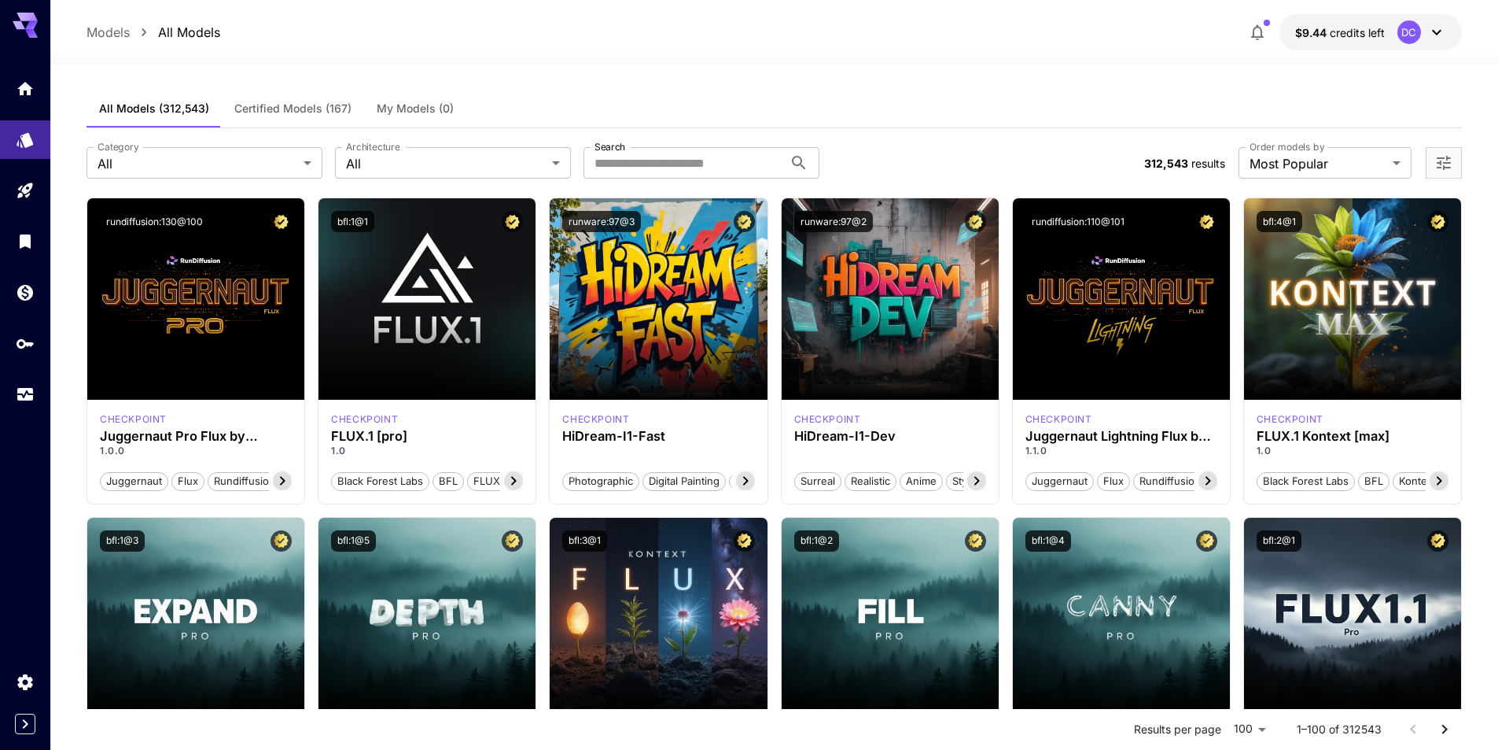
click at [1442, 157] on icon "Open more filters" at bounding box center [1444, 162] width 19 height 19
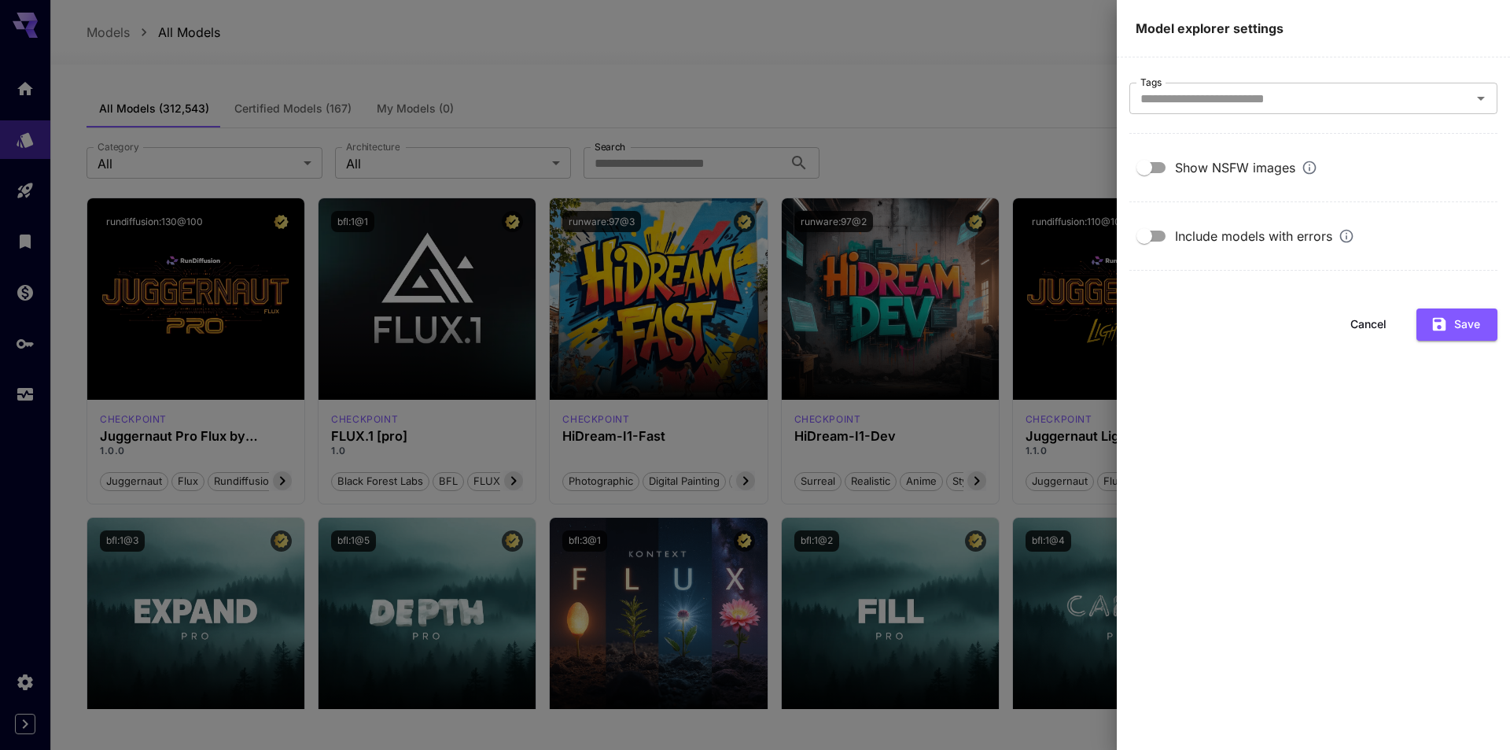
click at [1235, 170] on div "Show NSFW images" at bounding box center [1246, 167] width 142 height 19
click at [1394, 99] on input "Tags" at bounding box center [1300, 98] width 333 height 22
type input "****"
type input "**"
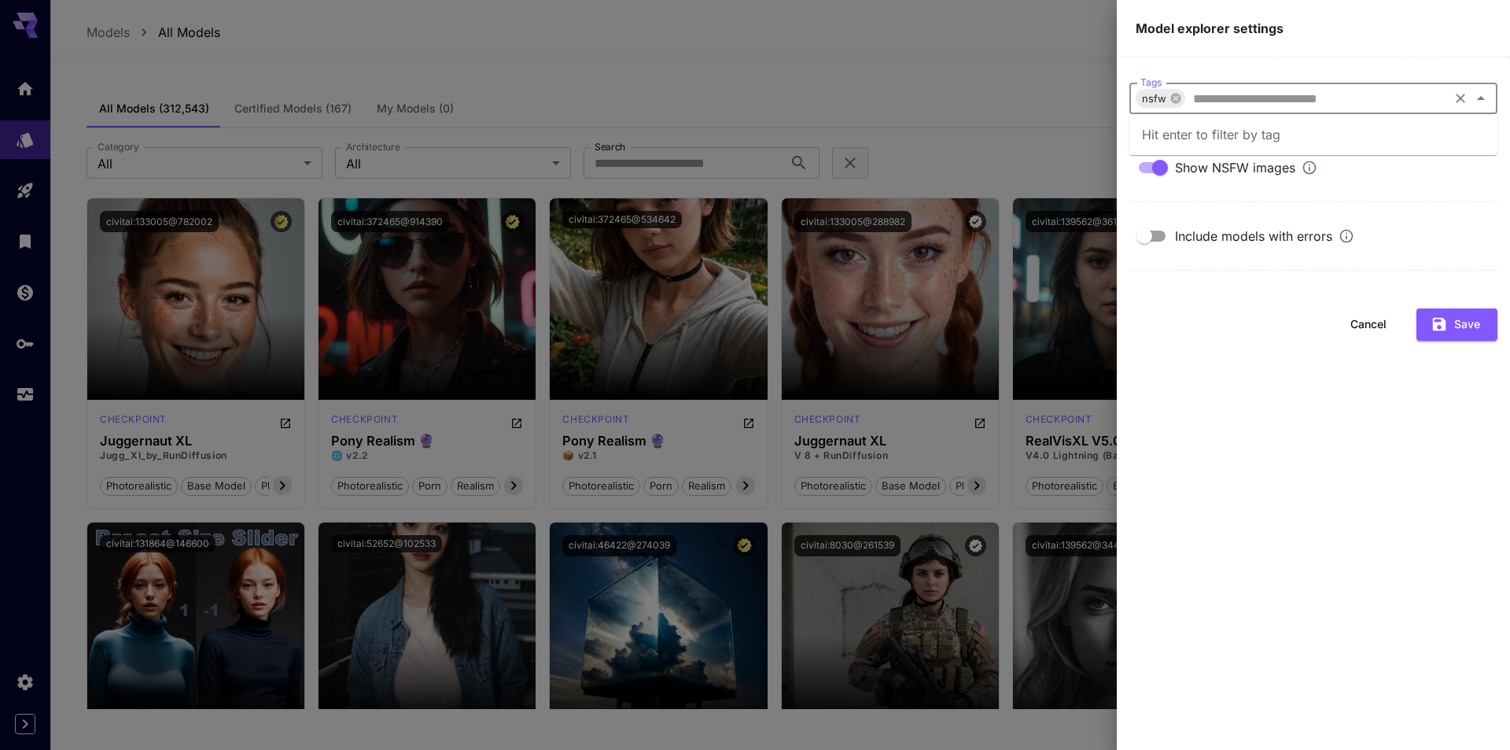
click at [1199, 105] on input "Tags" at bounding box center [1317, 98] width 260 height 22
type input "****"
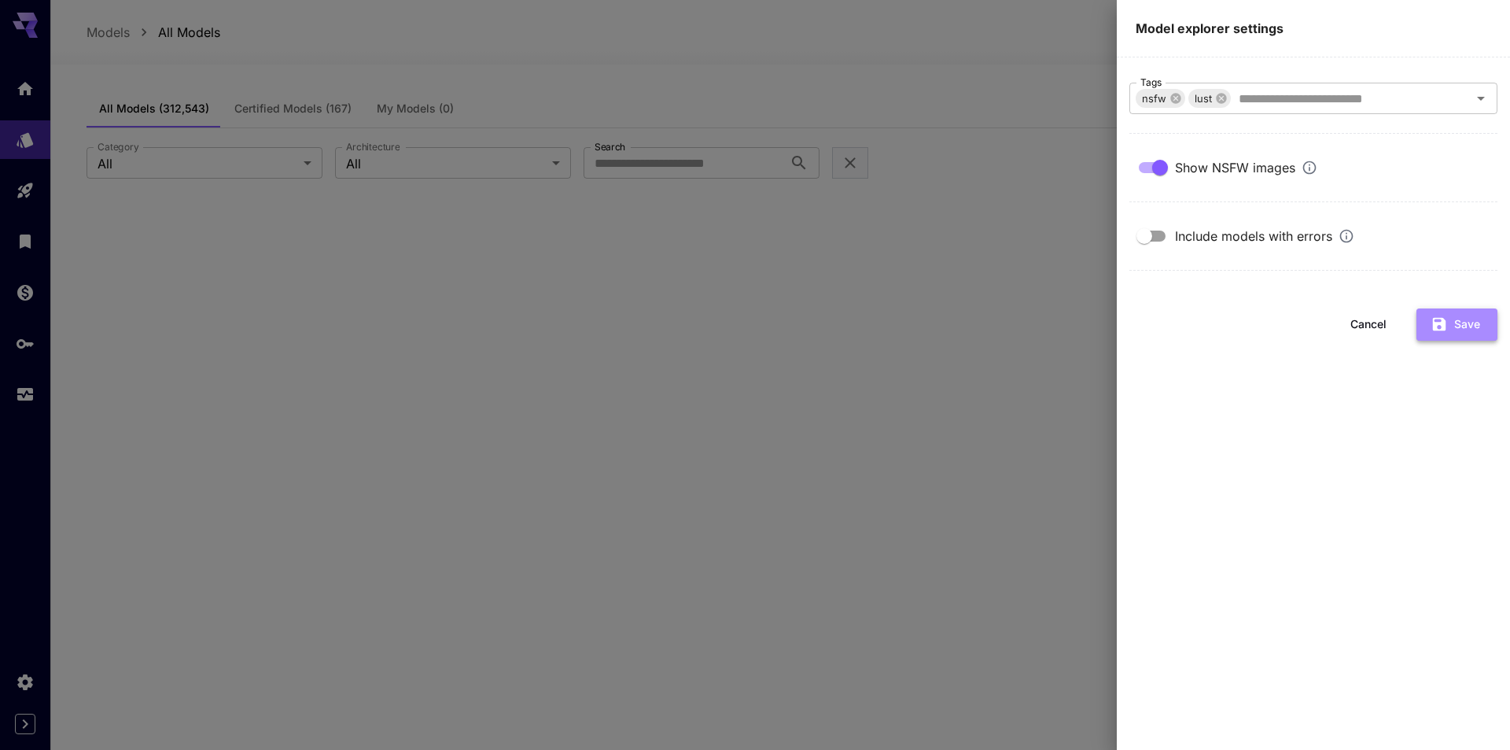
click at [1457, 315] on button "Save" at bounding box center [1457, 324] width 81 height 32
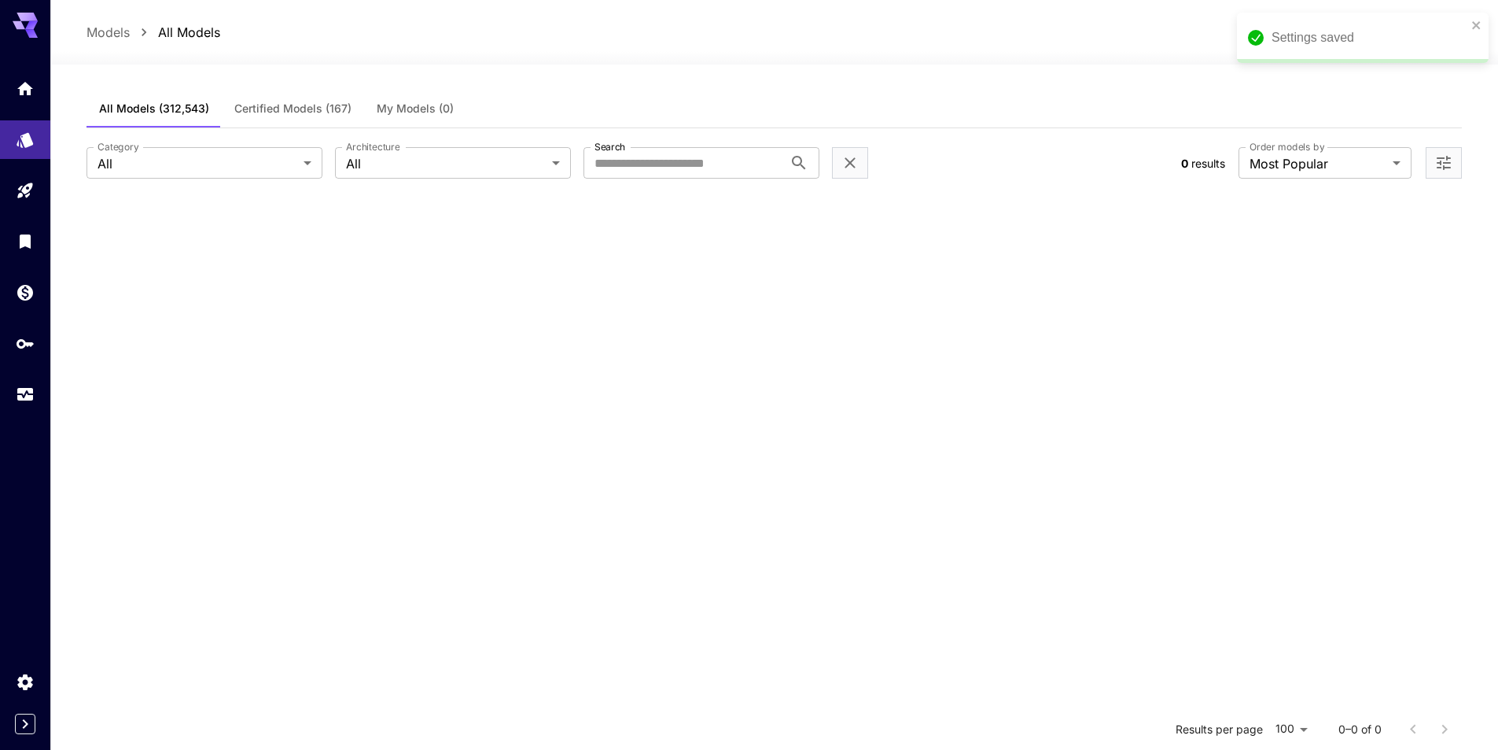
click at [1446, 160] on icon "Open more filters" at bounding box center [1444, 162] width 19 height 19
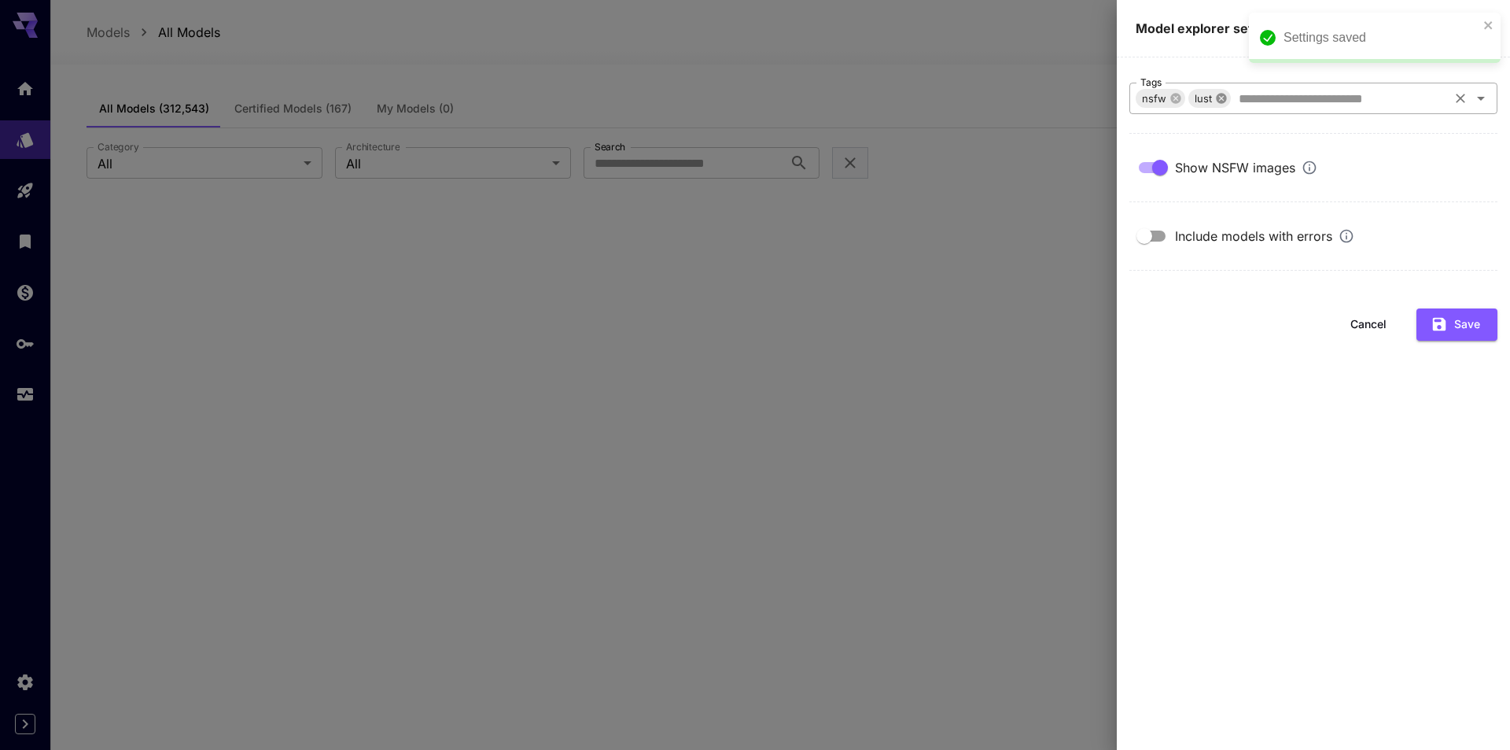
click at [1220, 95] on icon at bounding box center [1221, 98] width 10 height 10
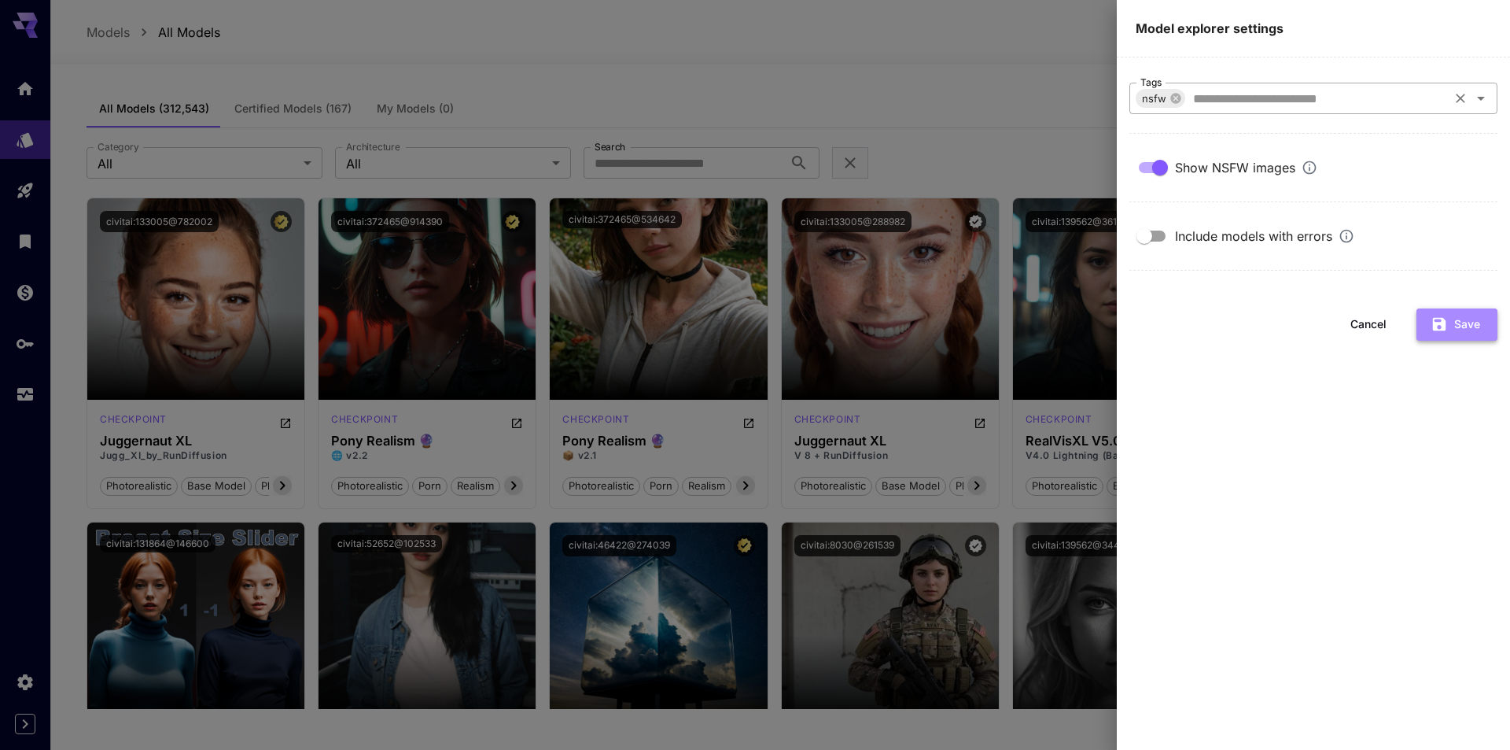
click at [1456, 327] on button "Save" at bounding box center [1457, 324] width 81 height 32
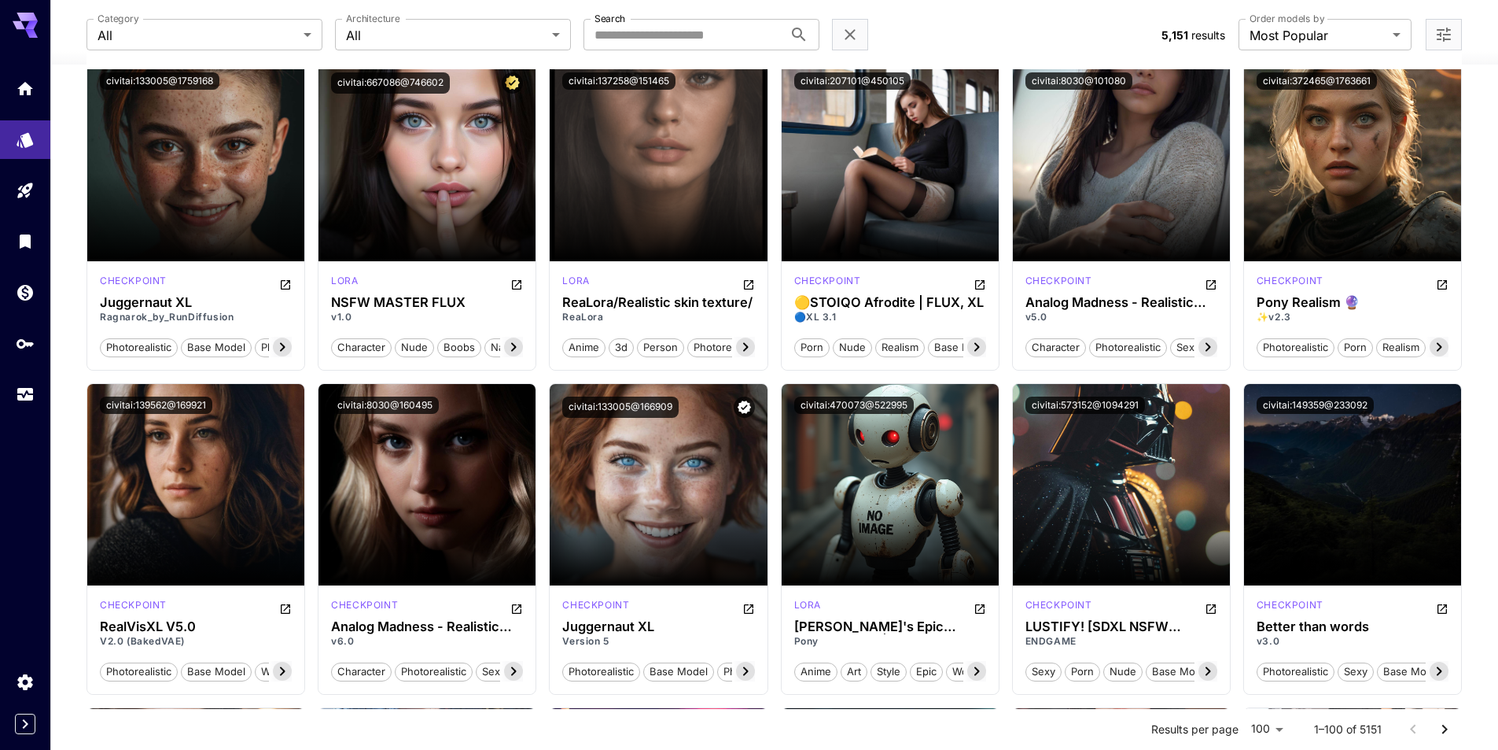
scroll to position [236, 0]
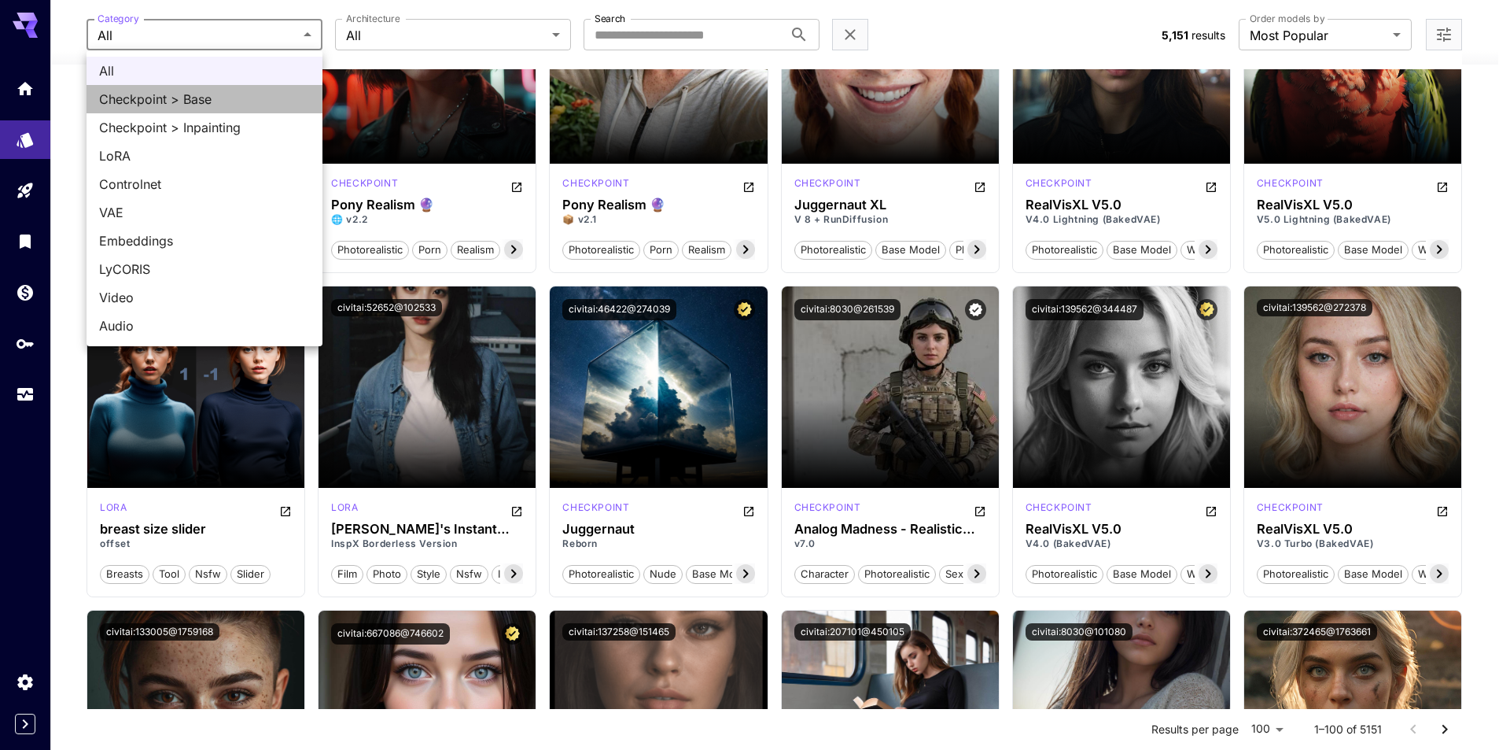
click at [201, 97] on span "Checkpoint > Base" at bounding box center [204, 99] width 211 height 19
type input "**********"
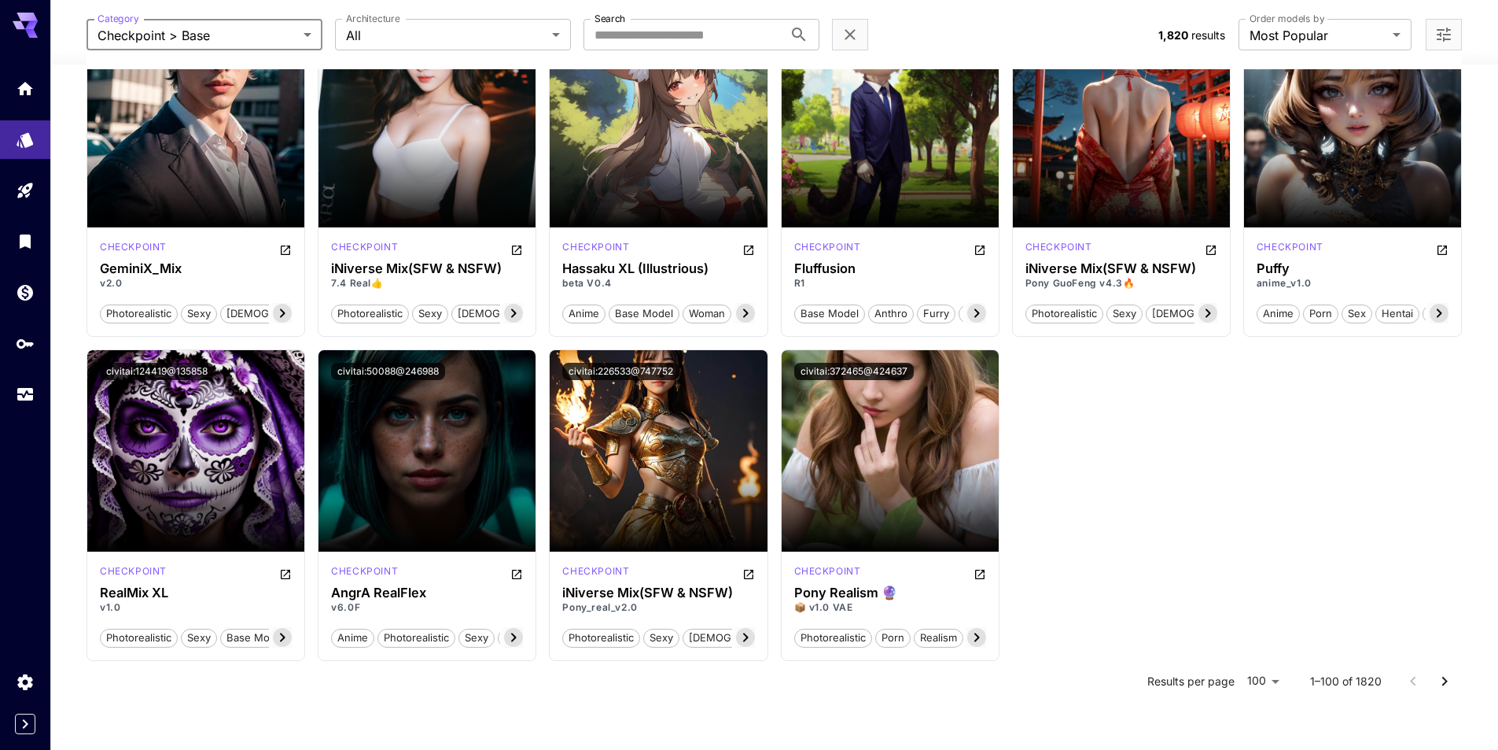
scroll to position [5034, 0]
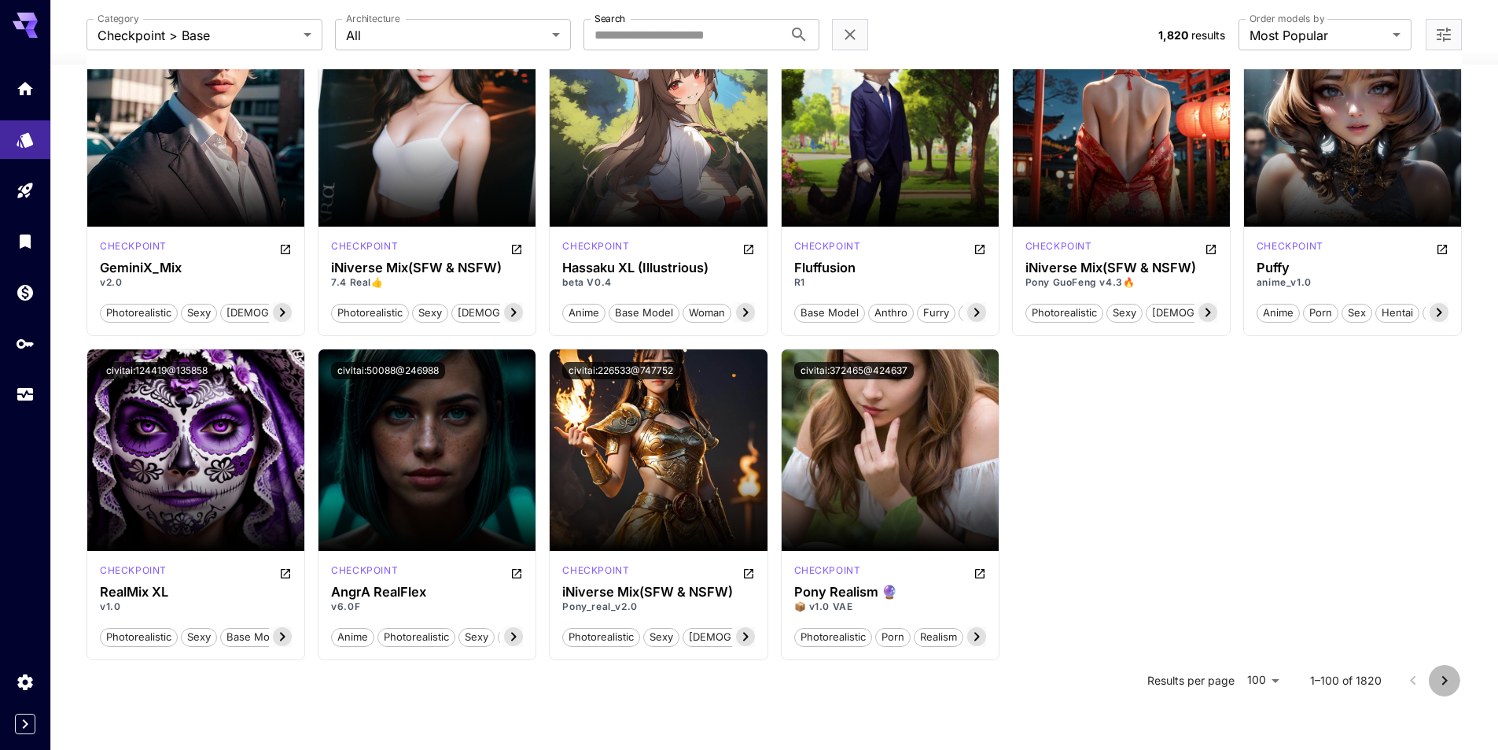
click at [1434, 676] on button "Go to next page" at bounding box center [1444, 680] width 31 height 31
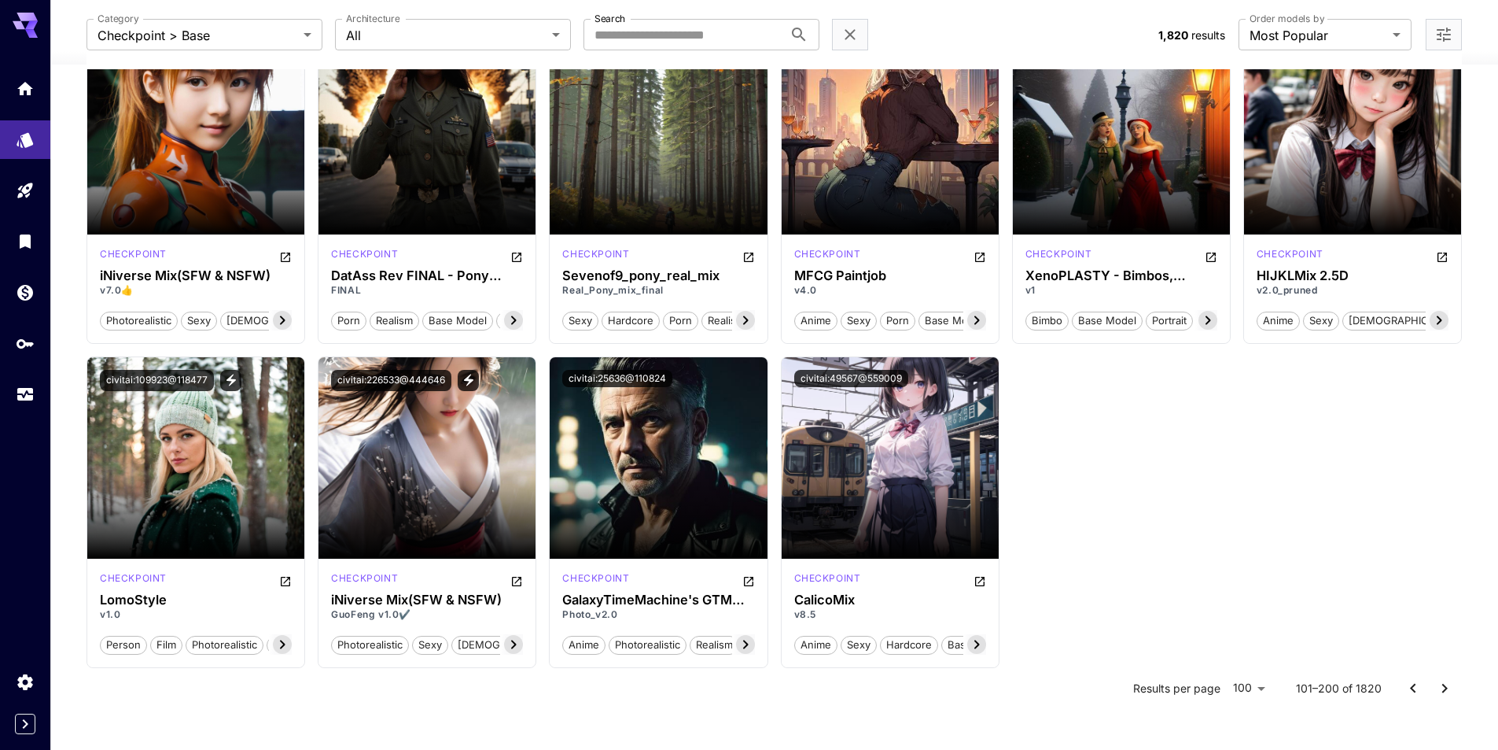
scroll to position [6961, 0]
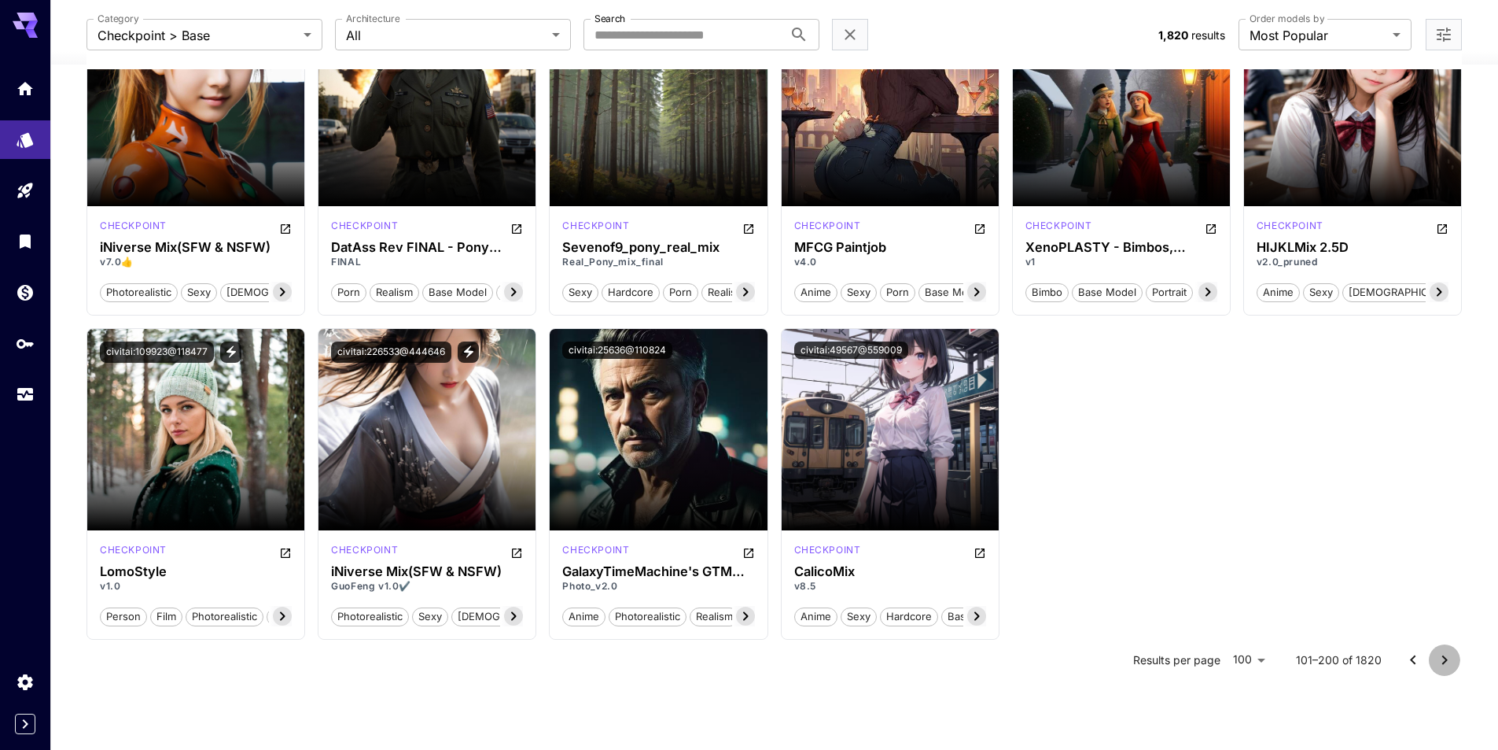
click at [1441, 658] on icon "Go to next page" at bounding box center [1444, 659] width 19 height 19
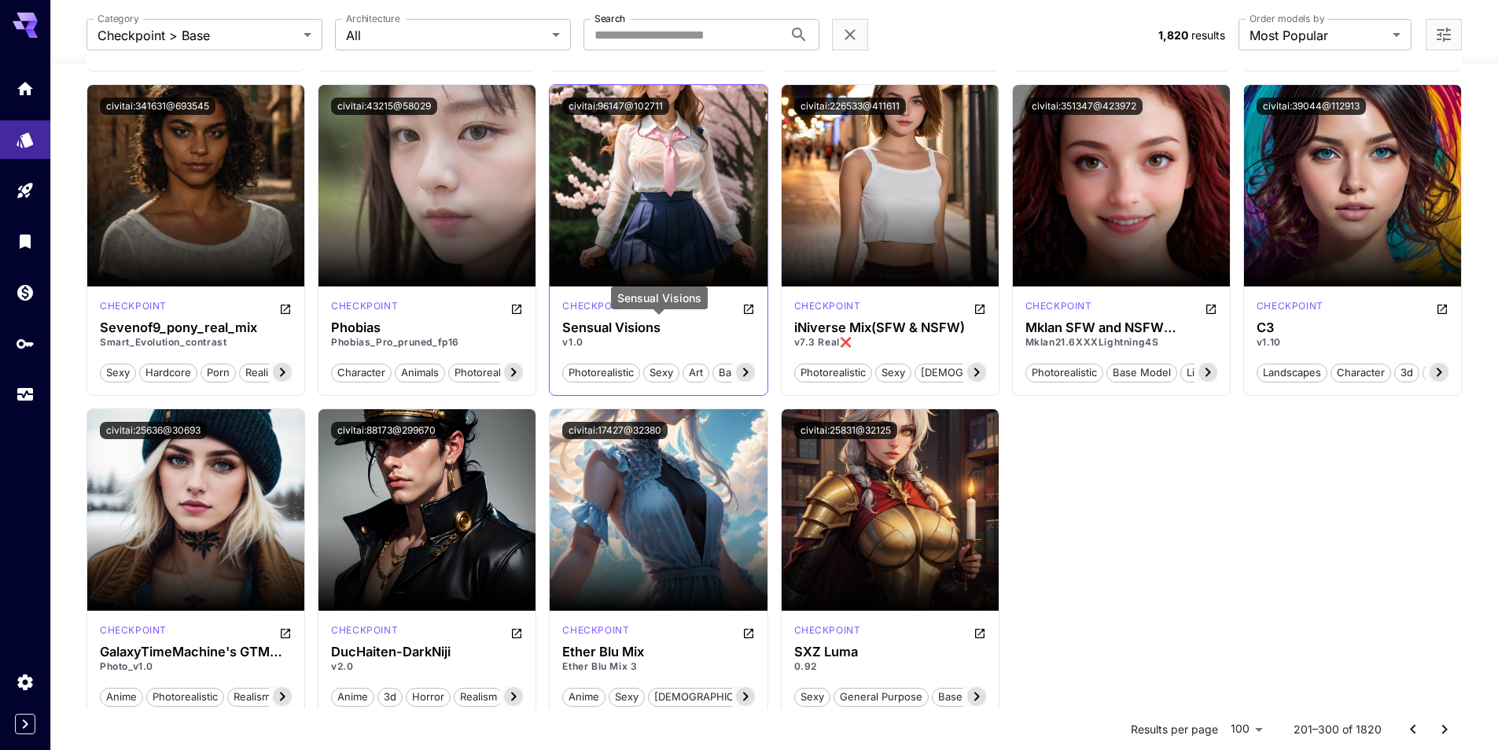
scroll to position [7596, 0]
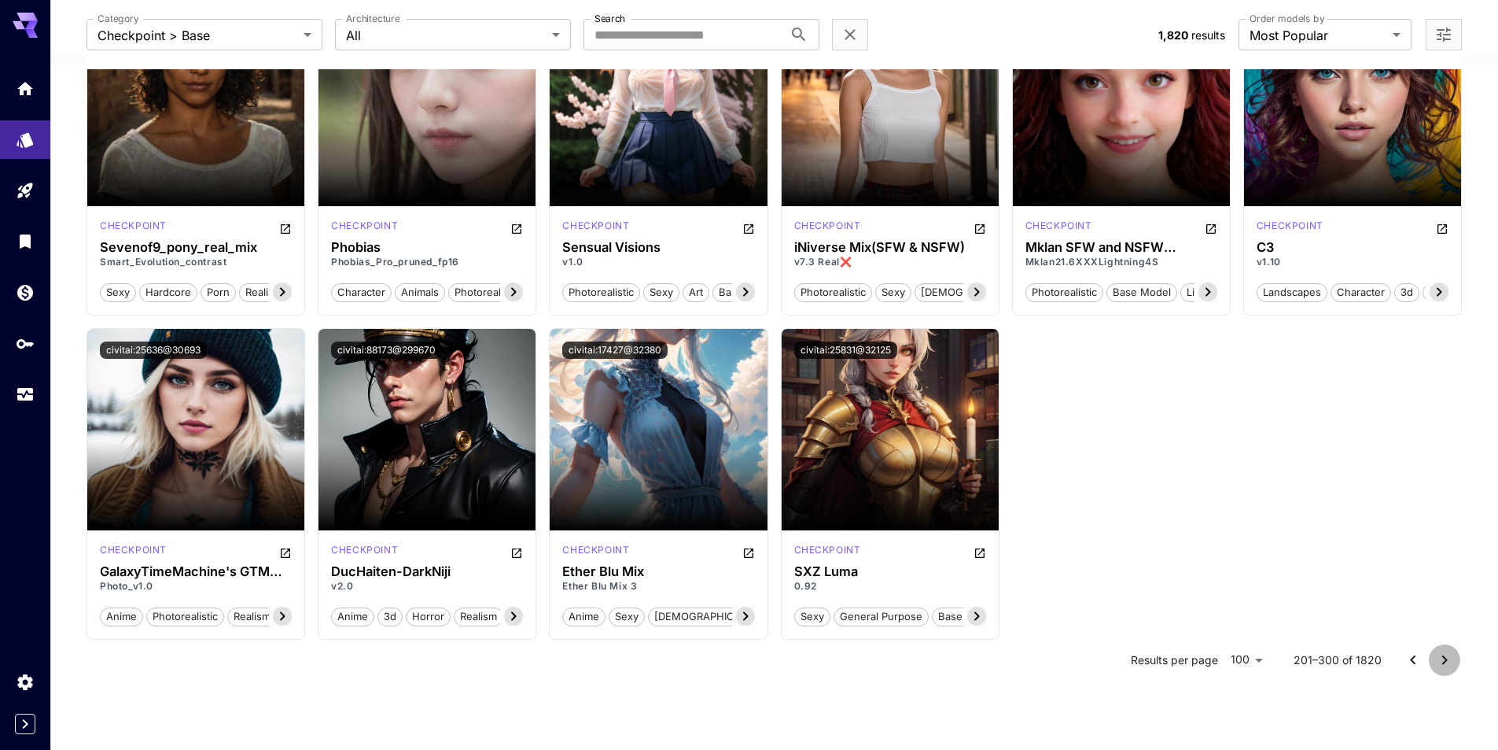
click at [1449, 661] on icon "Go to next page" at bounding box center [1444, 659] width 19 height 19
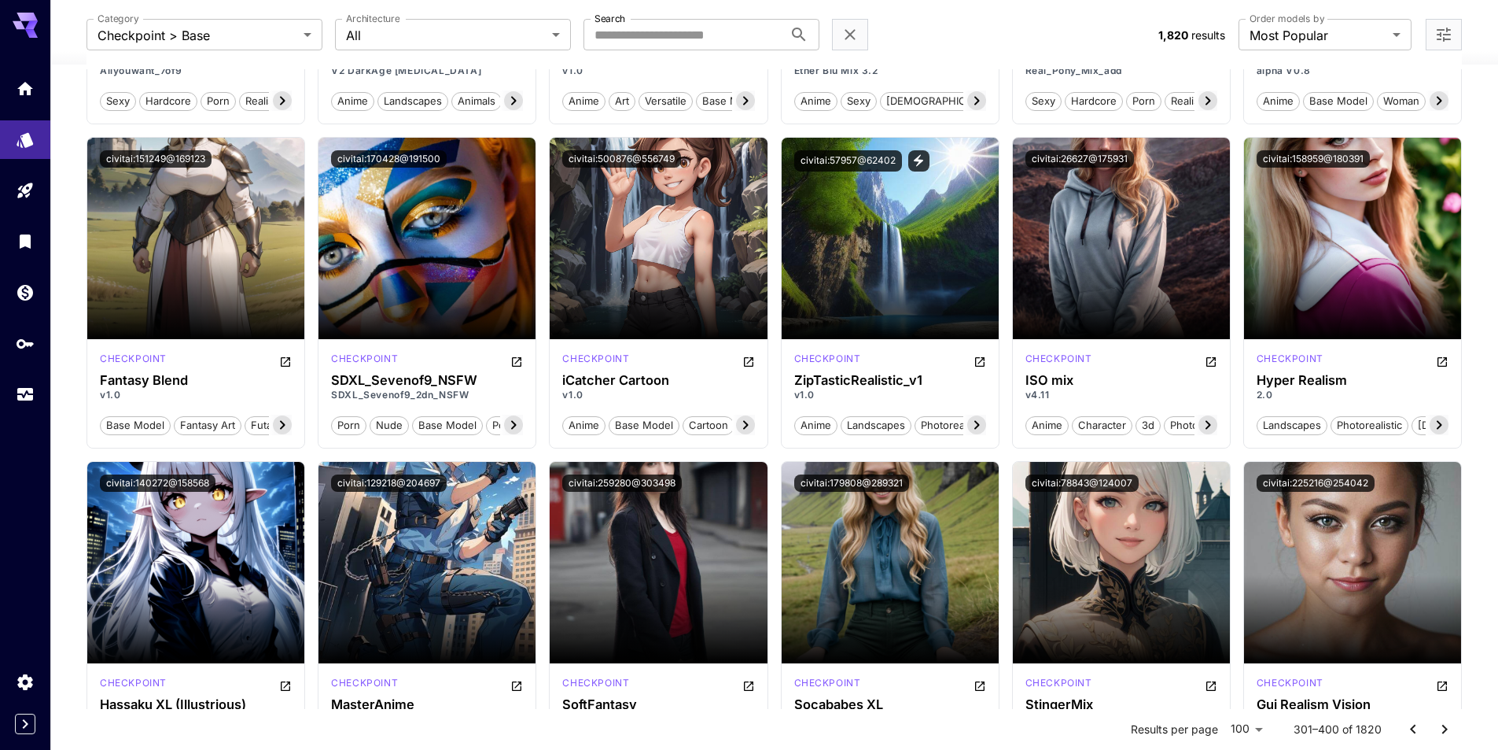
scroll to position [1449, 0]
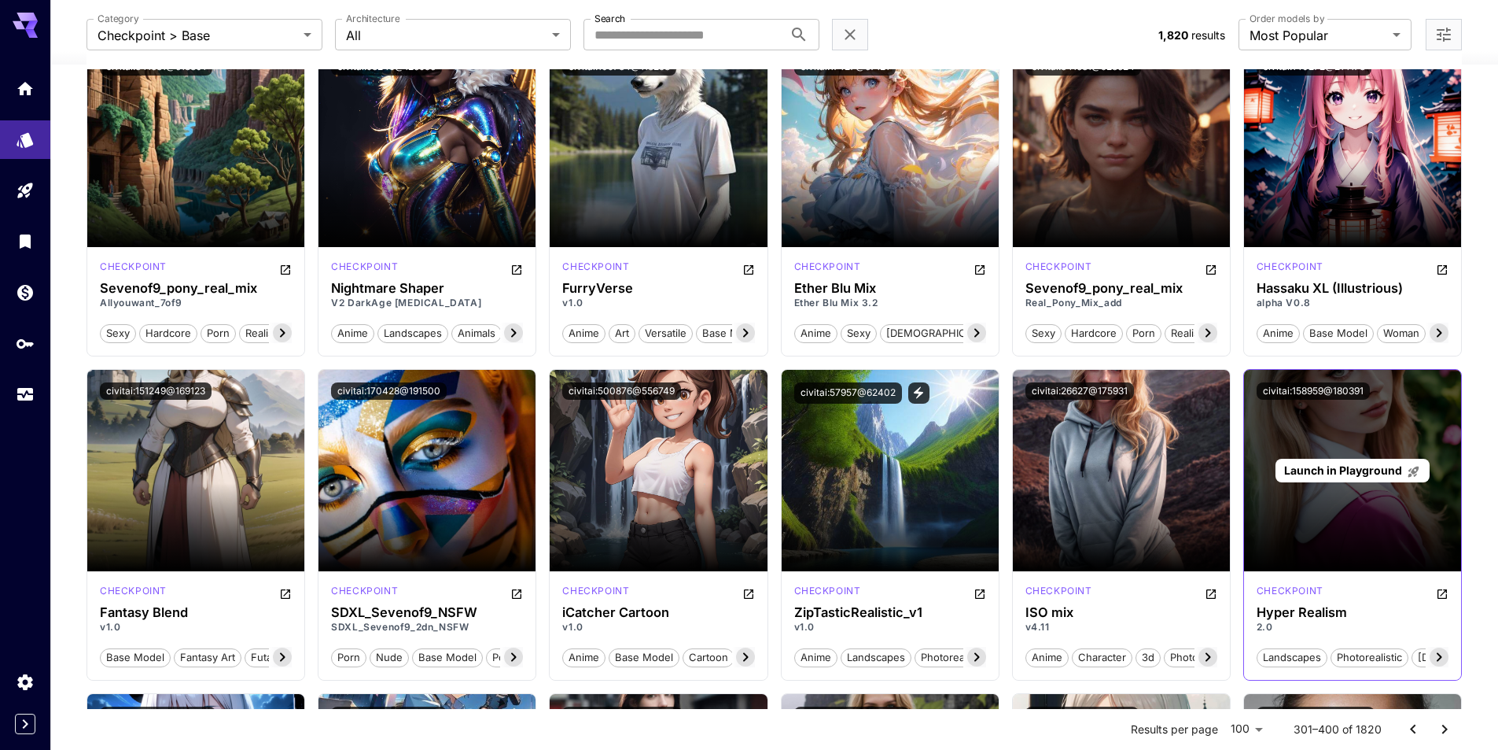
click at [1341, 467] on span "Launch in Playground" at bounding box center [1343, 469] width 118 height 13
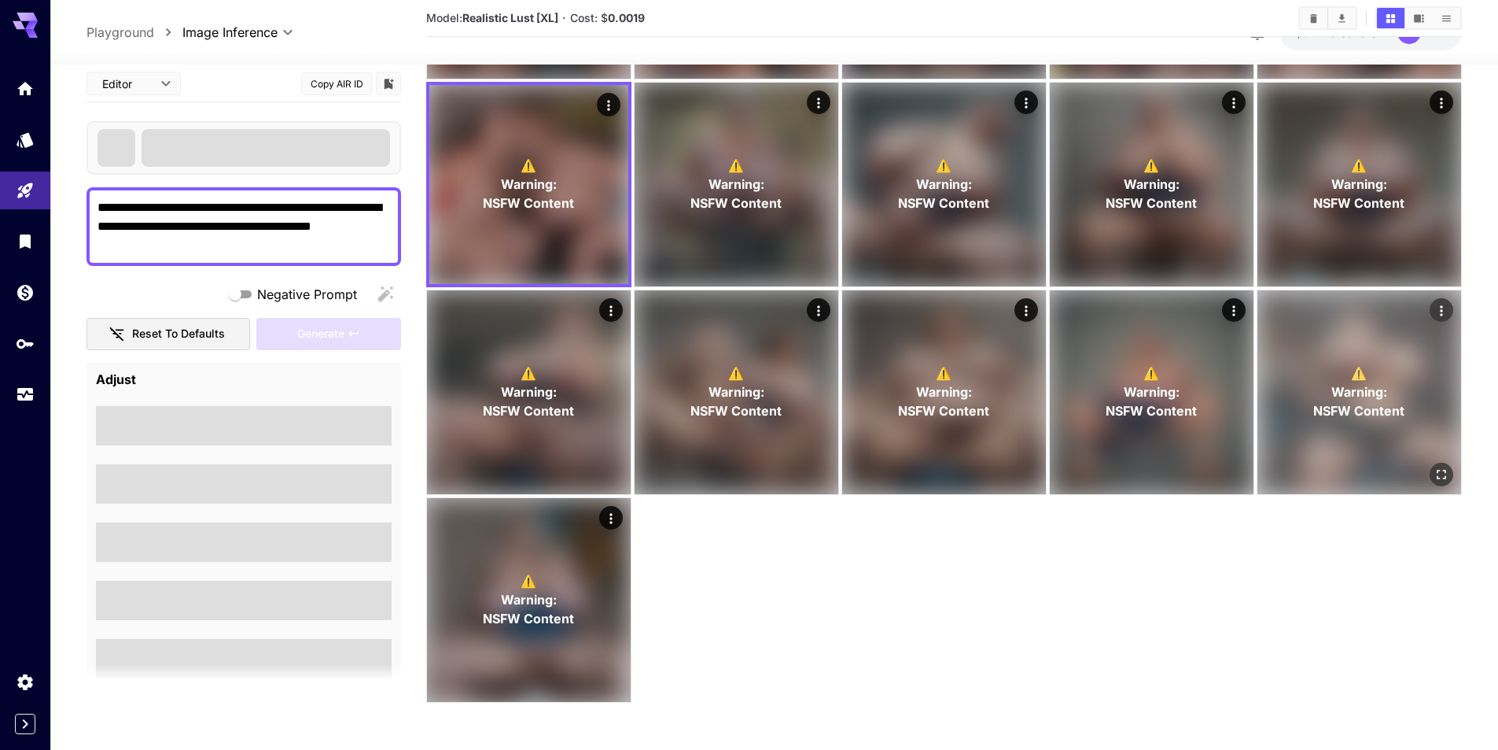
scroll to position [252, 0]
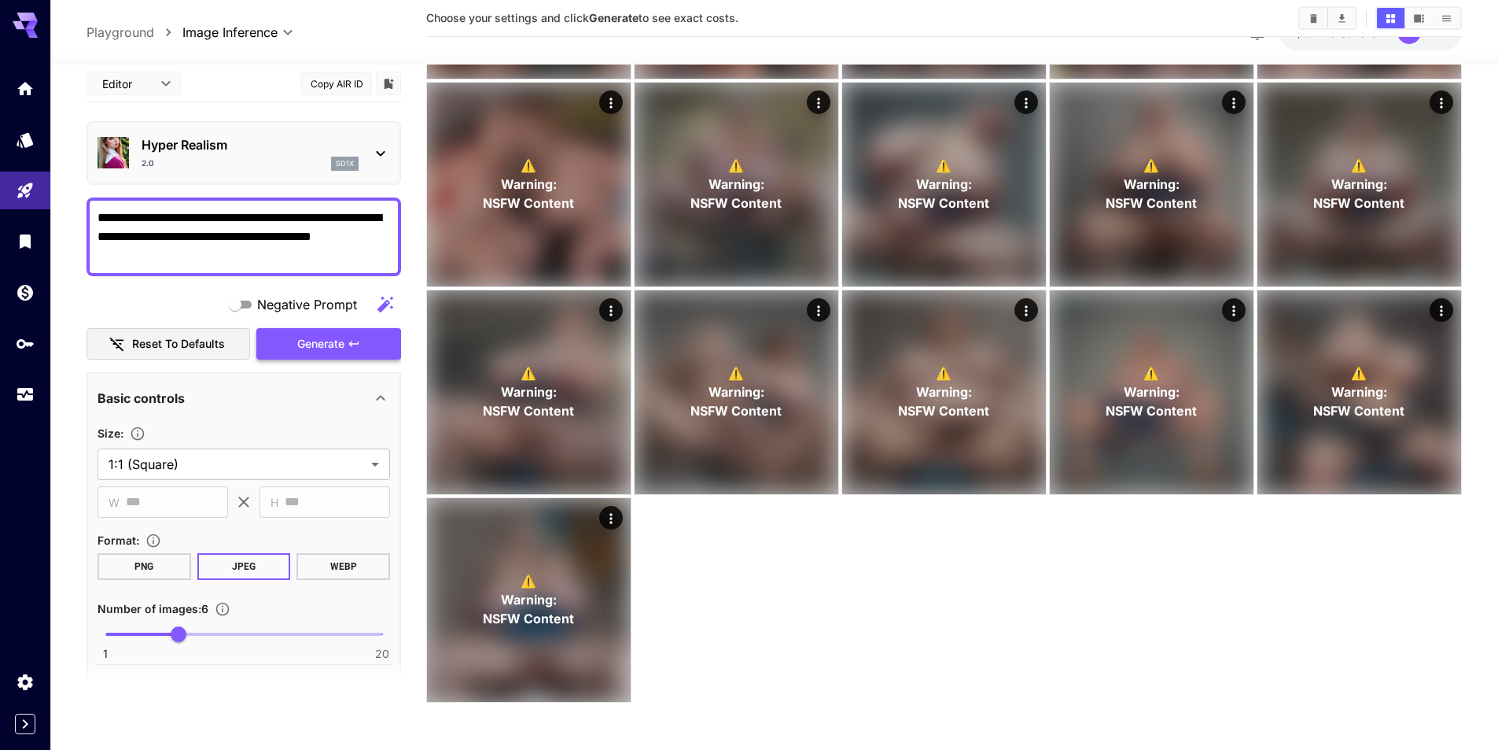
click at [314, 341] on button "Generate" at bounding box center [328, 344] width 145 height 32
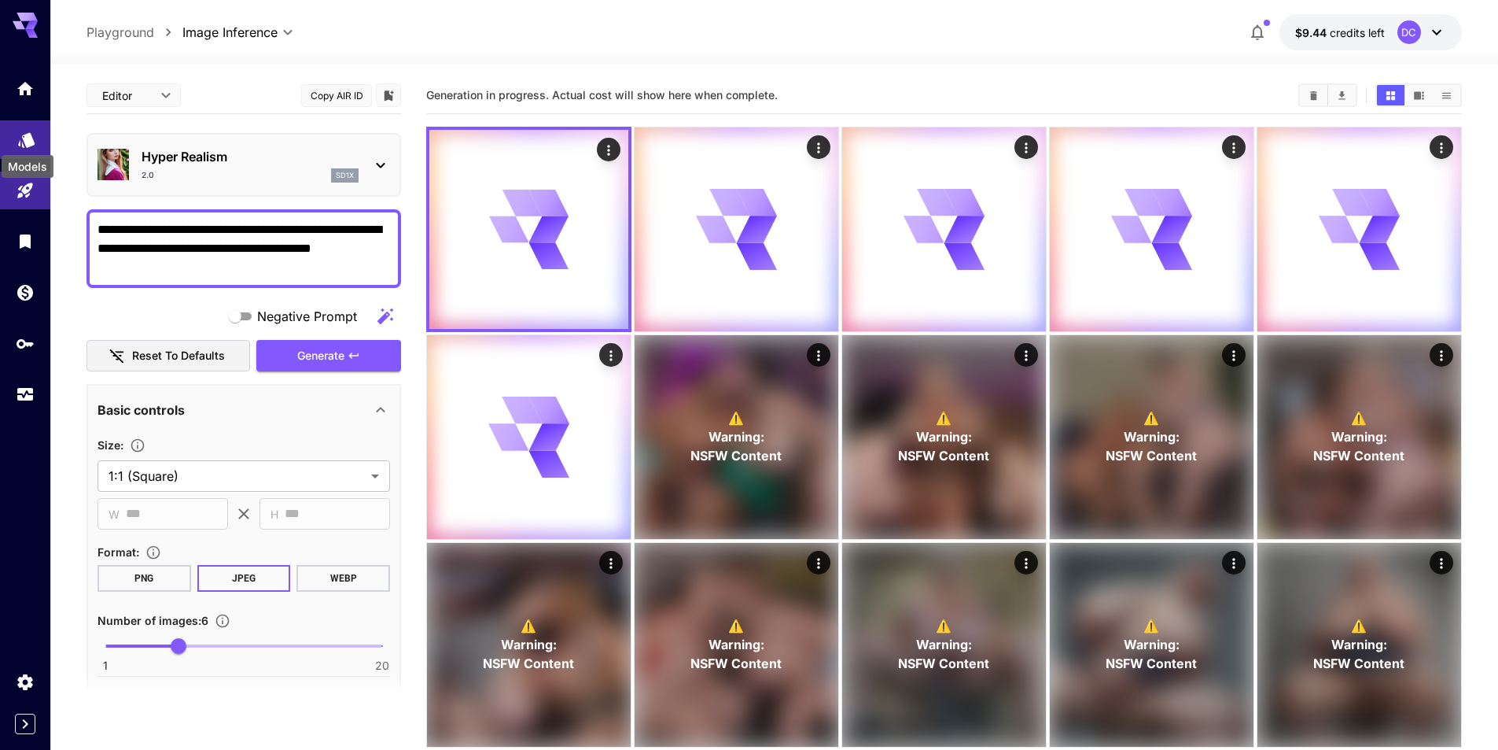
click at [21, 133] on icon "Models" at bounding box center [26, 136] width 19 height 19
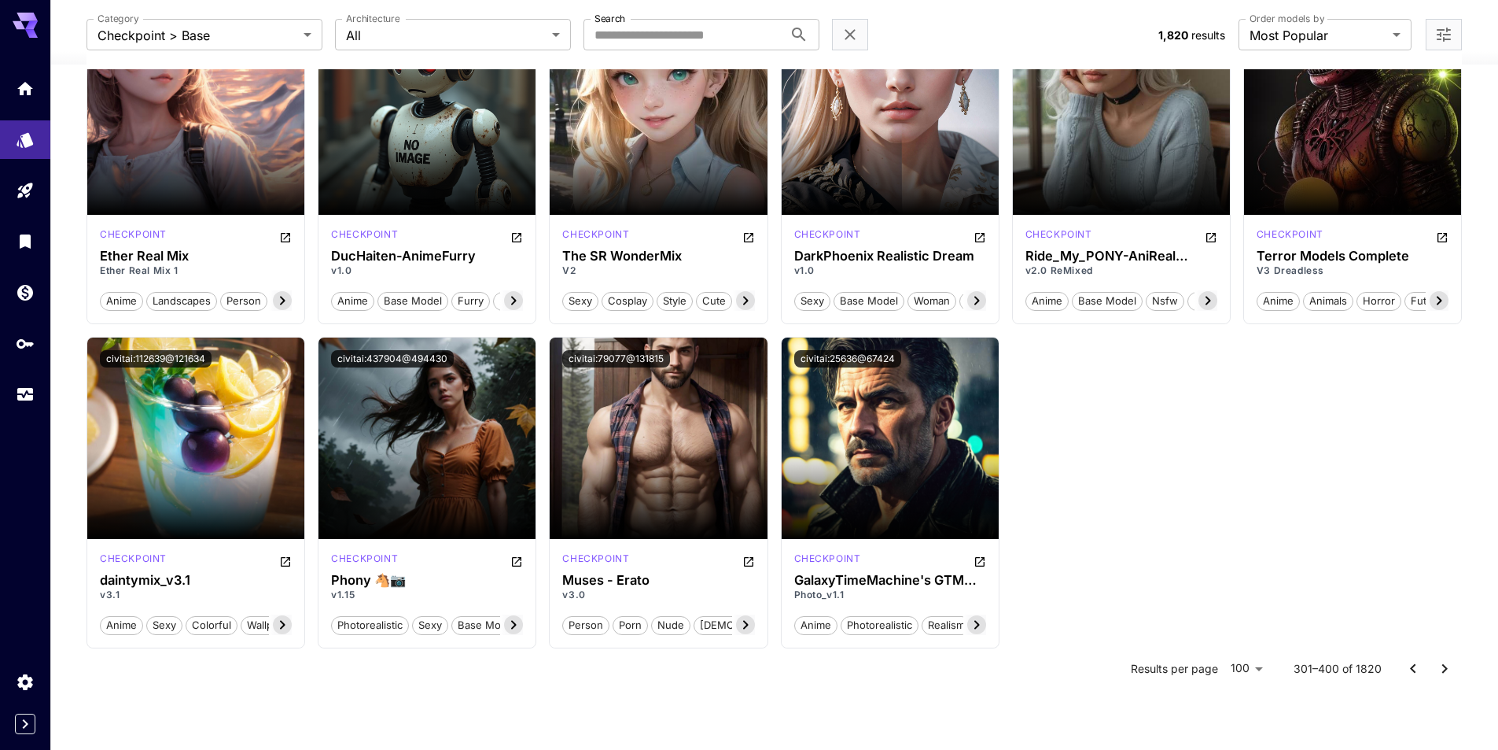
scroll to position [5054, 0]
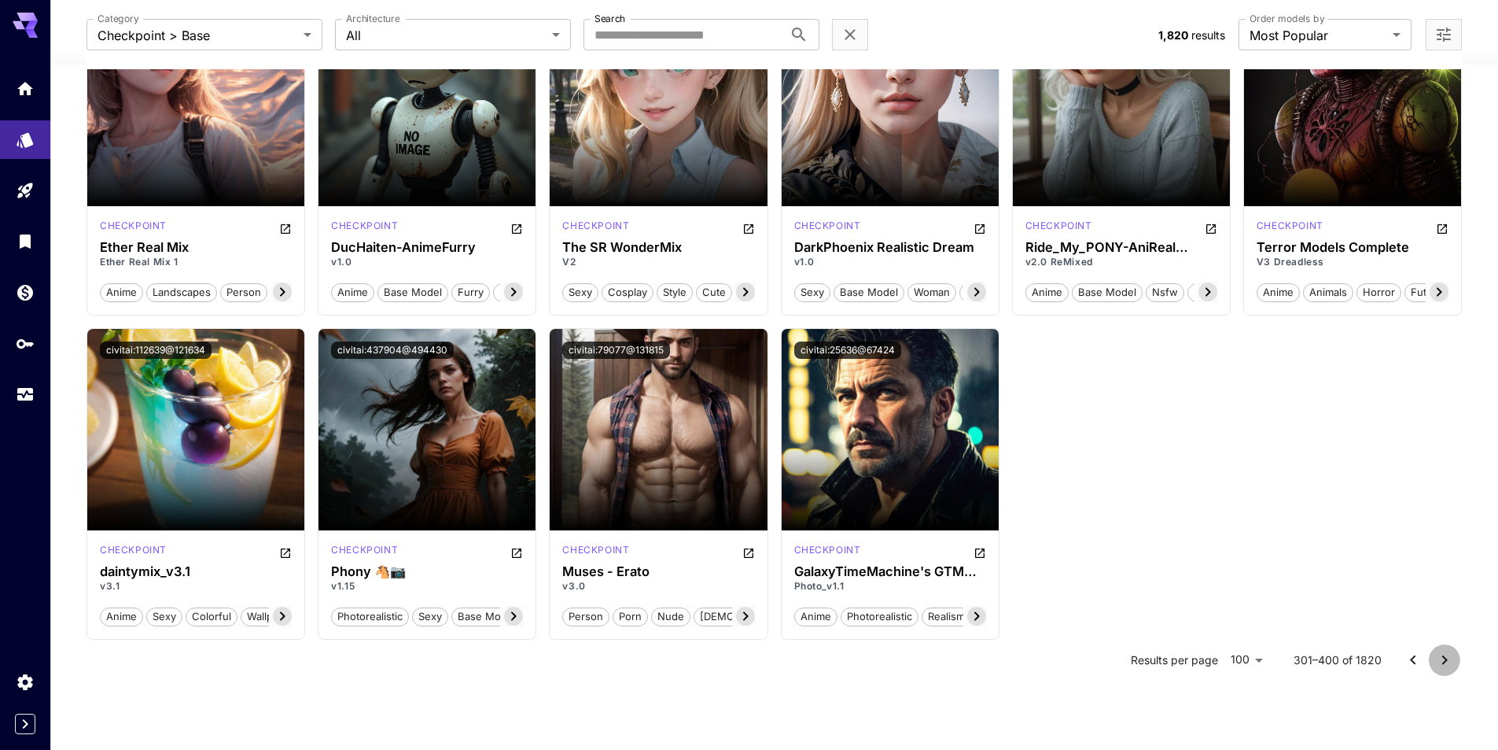
click at [1447, 654] on icon "Go to next page" at bounding box center [1444, 659] width 19 height 19
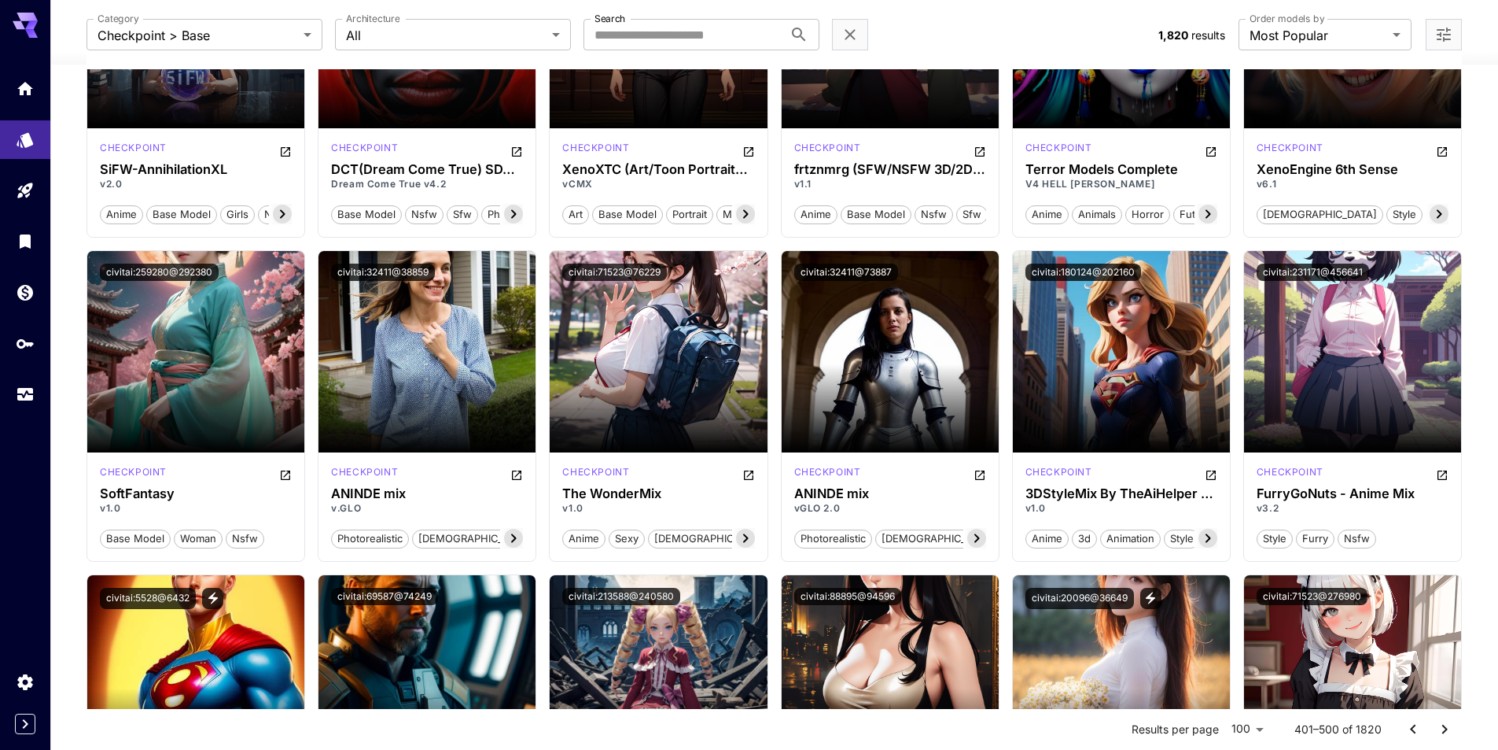
scroll to position [5841, 0]
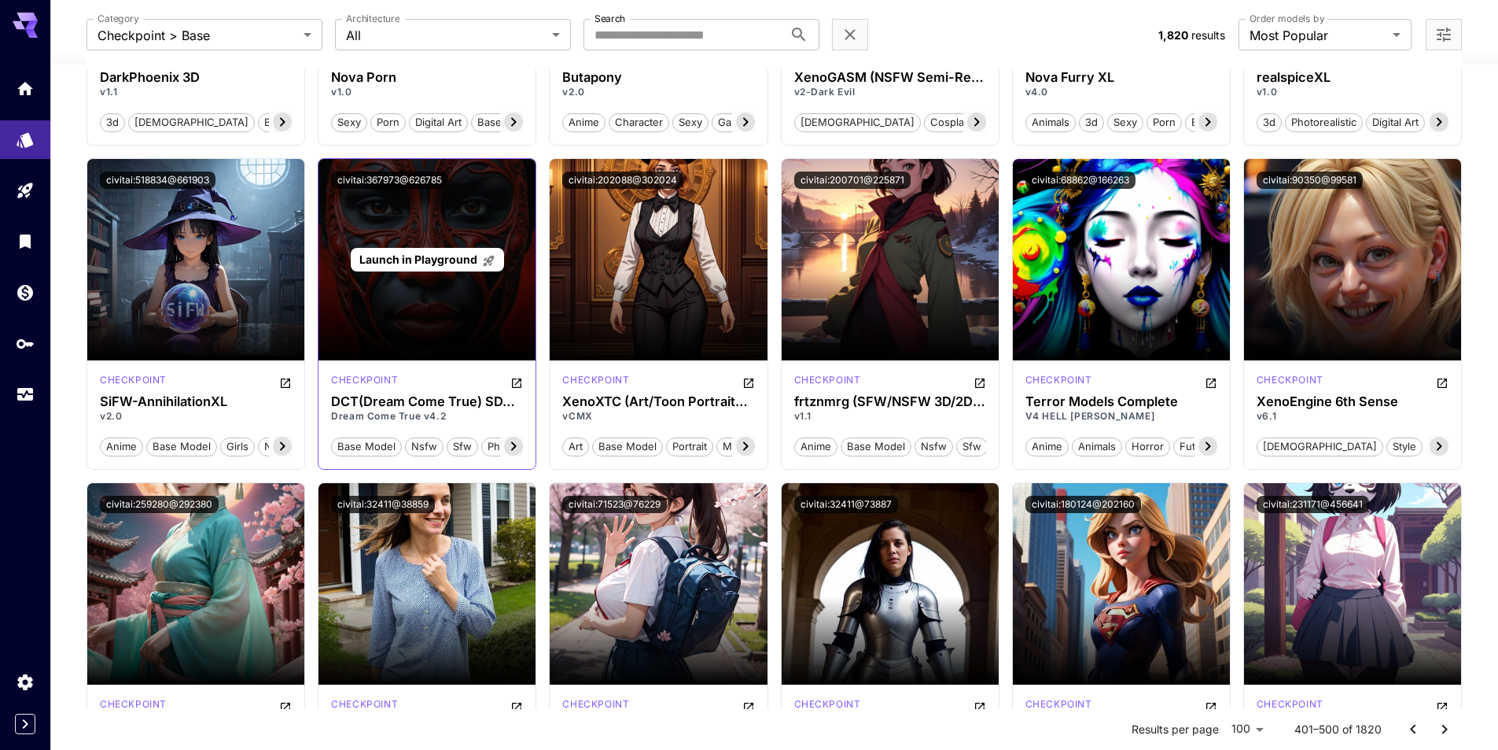
click at [412, 259] on span "Launch in Playground" at bounding box center [418, 258] width 118 height 13
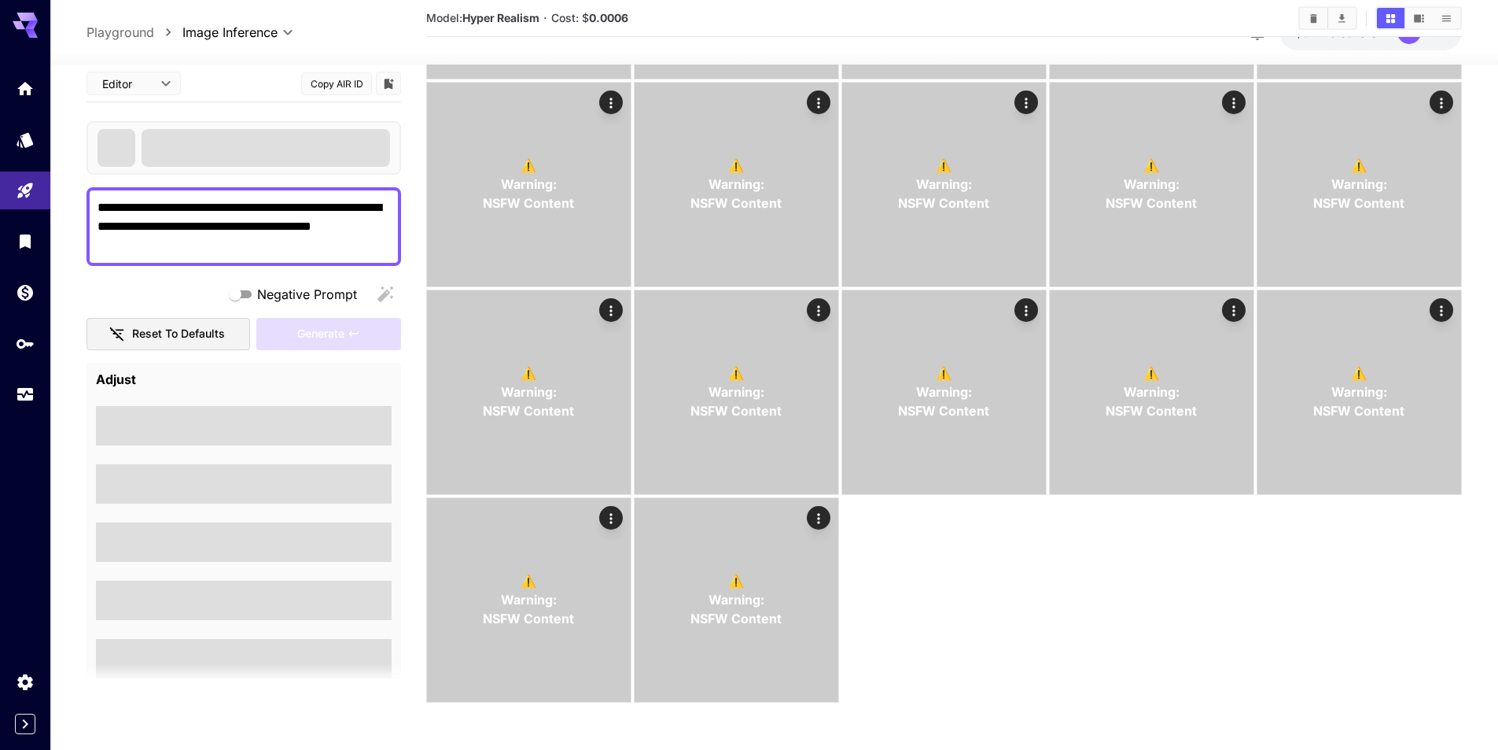
scroll to position [460, 0]
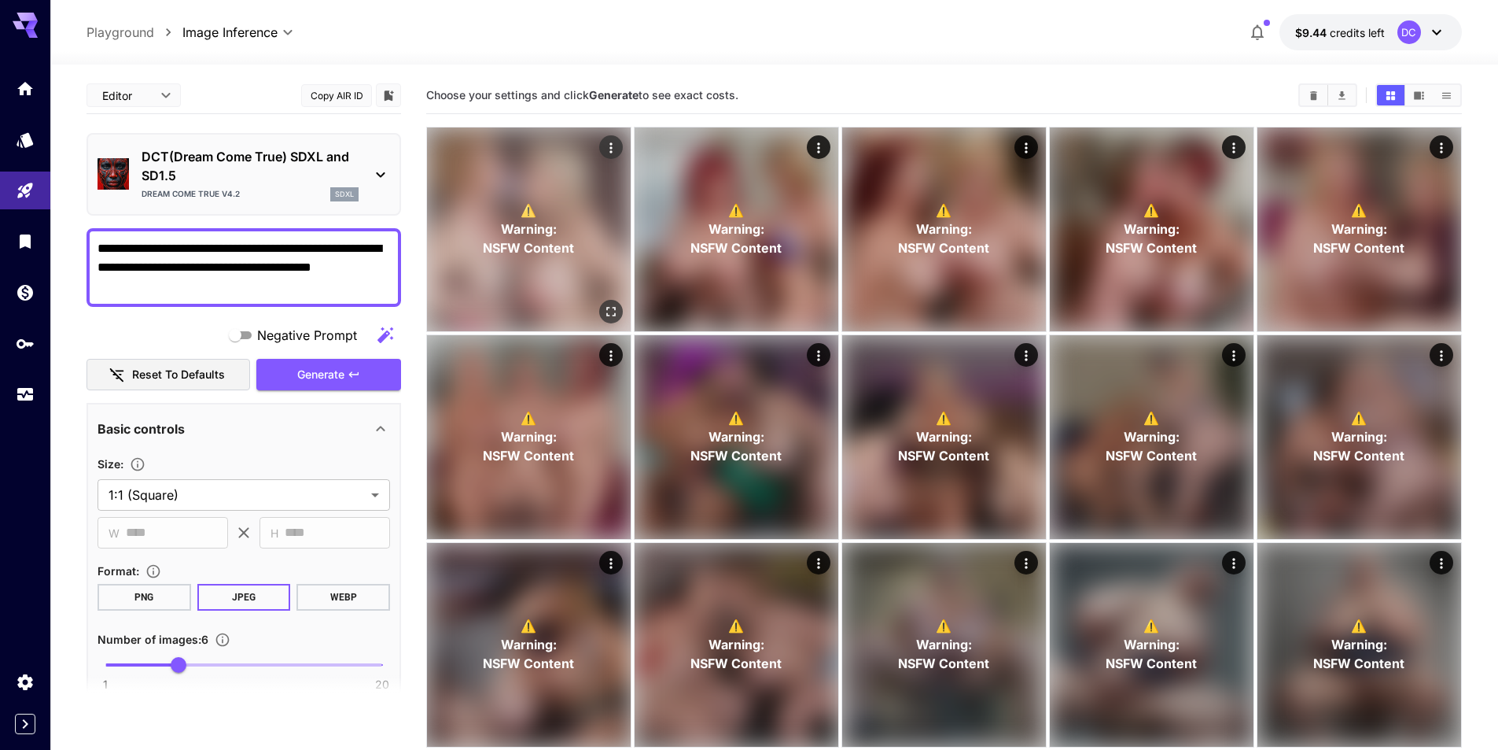
click at [552, 253] on span "NSFW Content" at bounding box center [528, 247] width 91 height 19
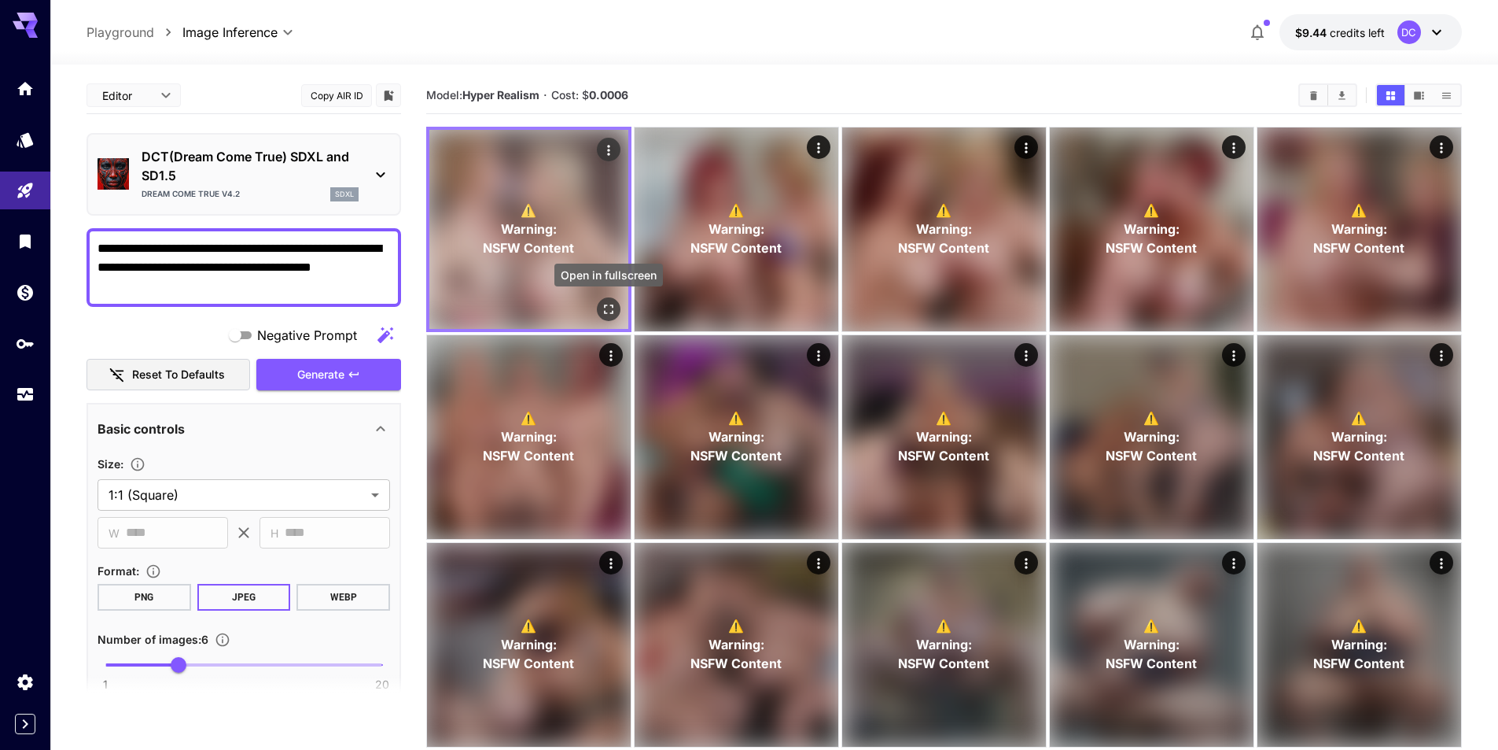
click at [613, 308] on icon "Open in fullscreen" at bounding box center [609, 309] width 16 height 16
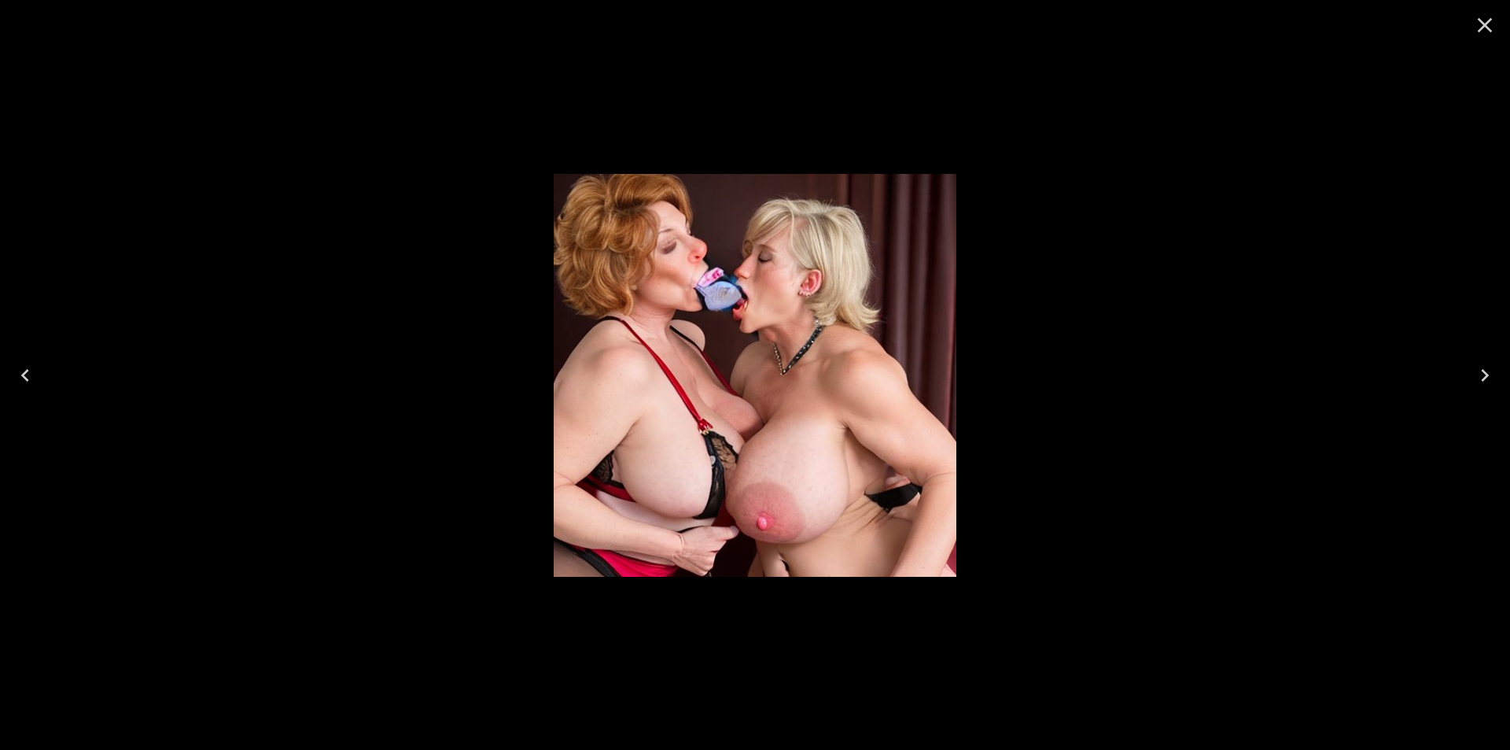
click at [1483, 366] on icon "Next" at bounding box center [1484, 375] width 25 height 25
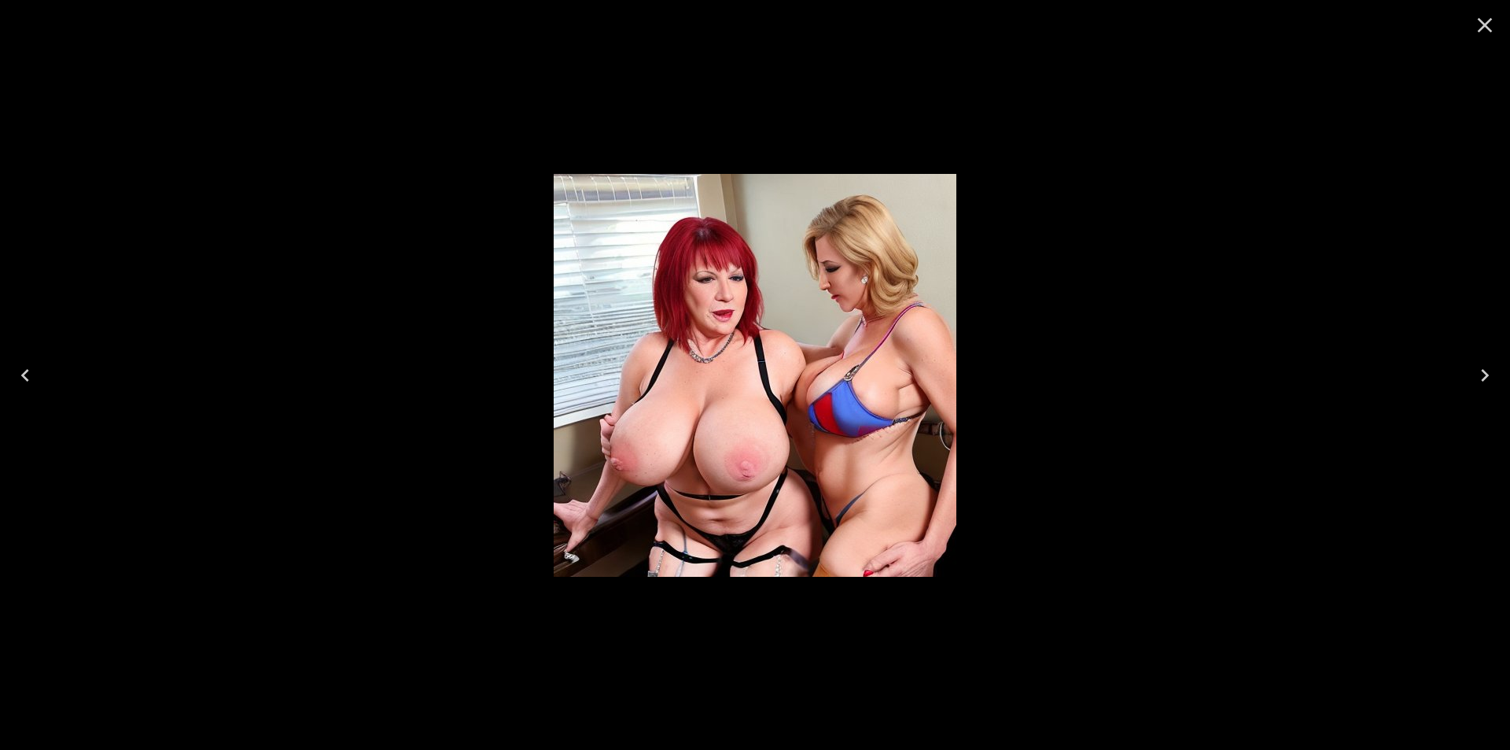
click at [1483, 372] on icon "Next" at bounding box center [1484, 375] width 25 height 25
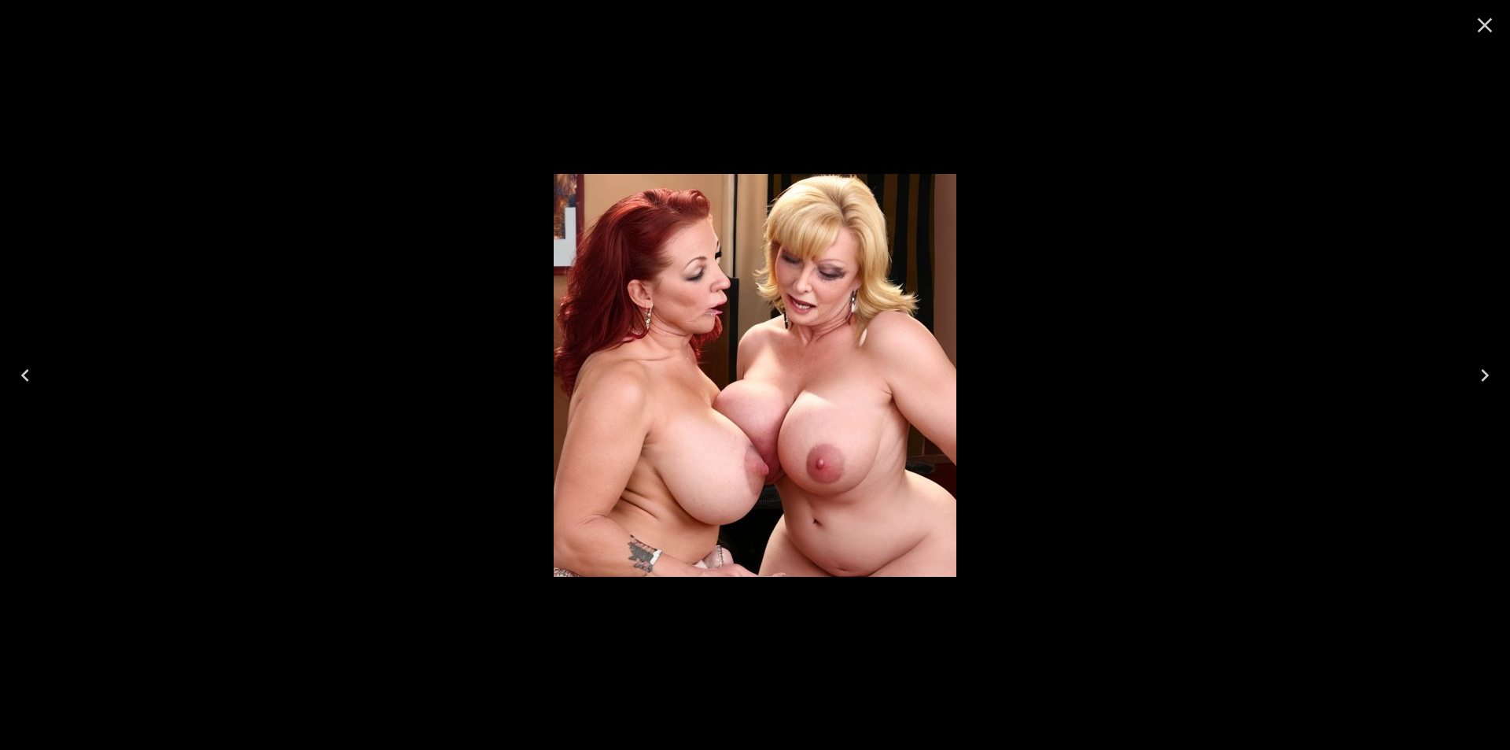
click at [1483, 372] on icon "Next" at bounding box center [1484, 375] width 25 height 25
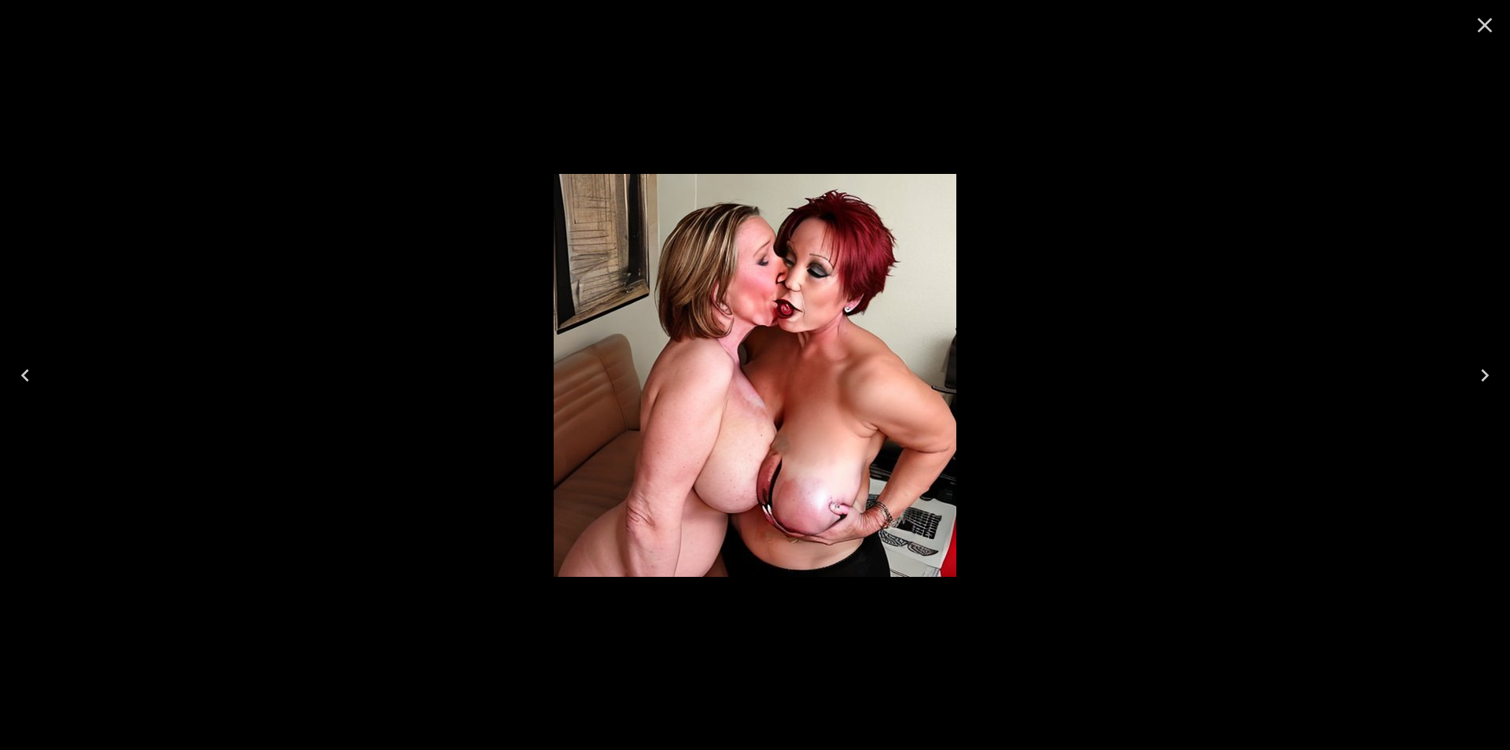
click at [1483, 372] on icon "Next" at bounding box center [1484, 375] width 25 height 25
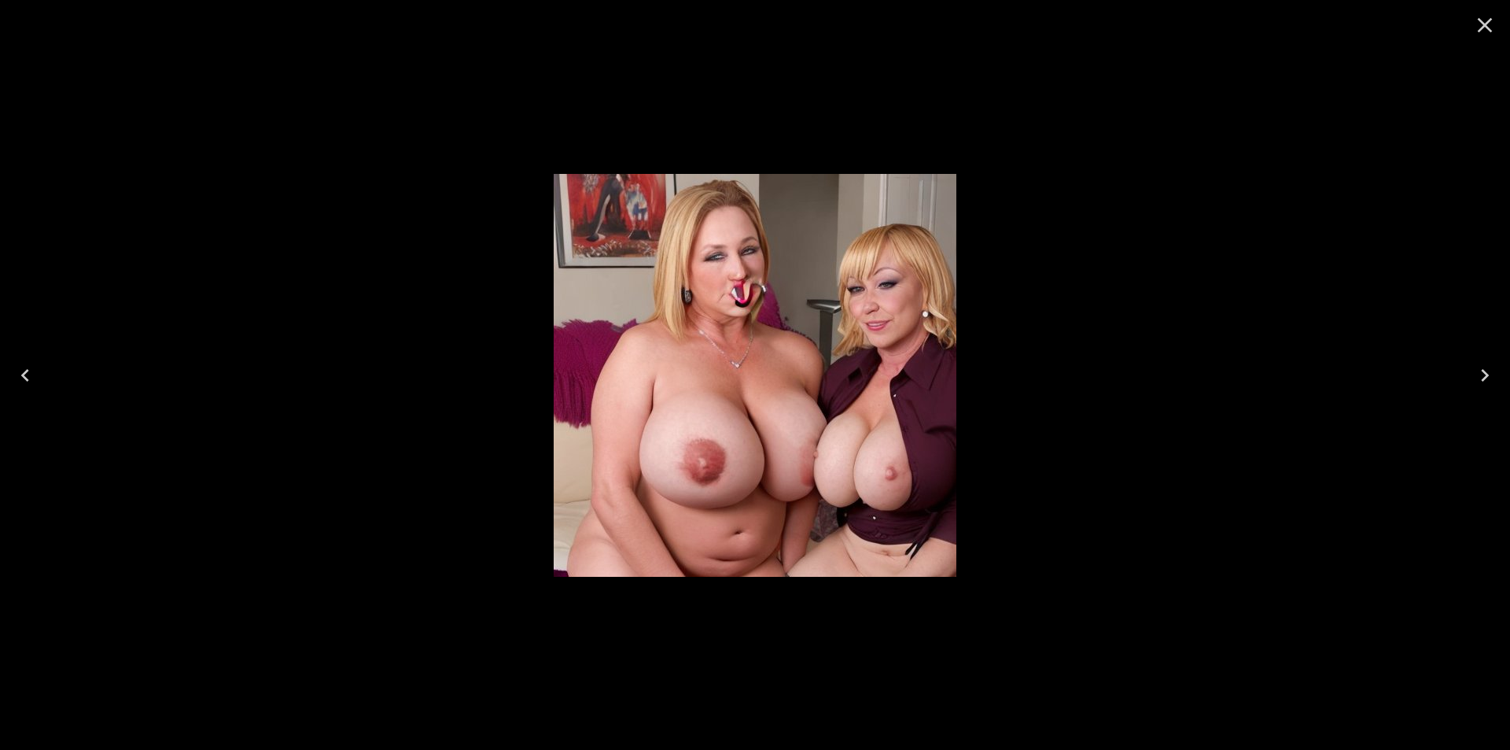
click at [1483, 372] on icon "Next" at bounding box center [1484, 375] width 25 height 25
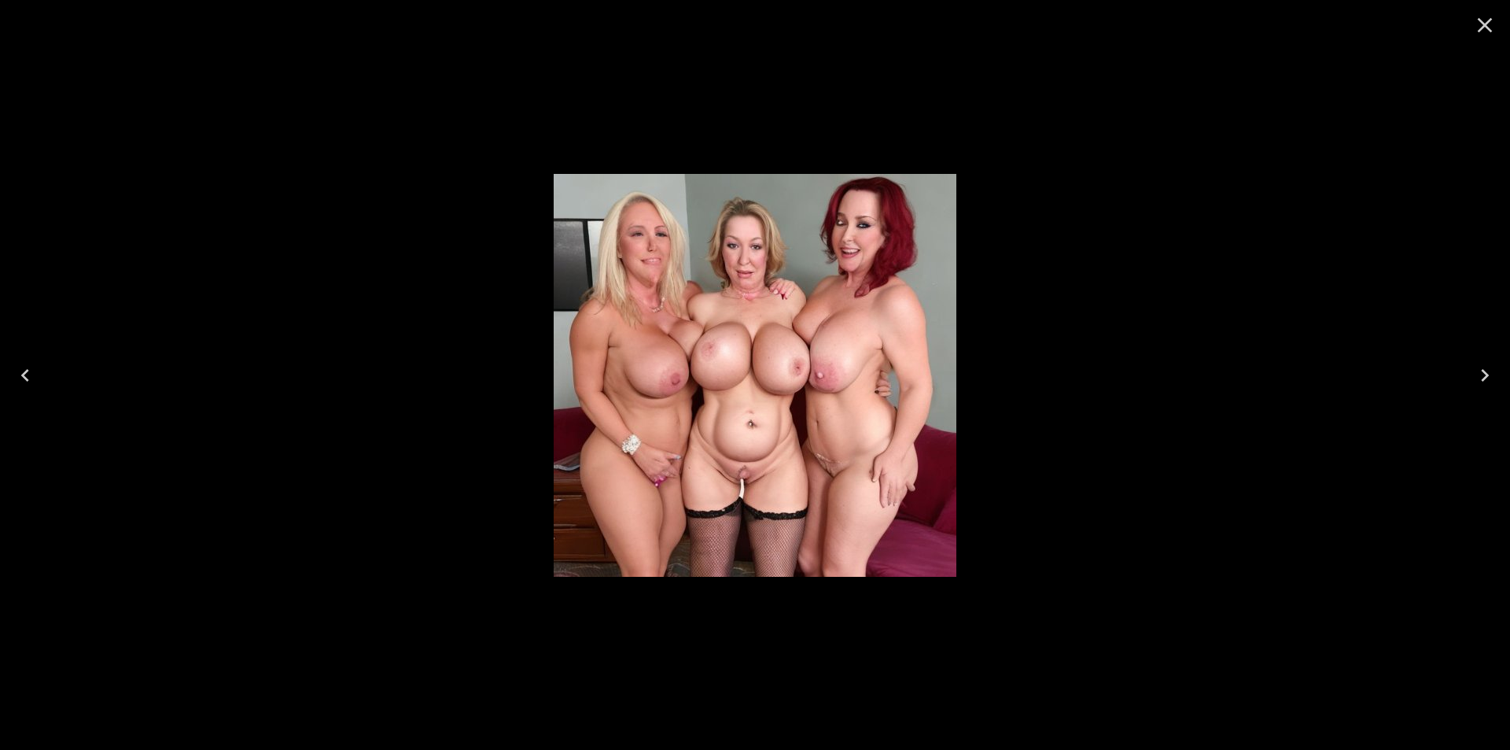
click at [1483, 372] on icon "Next" at bounding box center [1484, 375] width 25 height 25
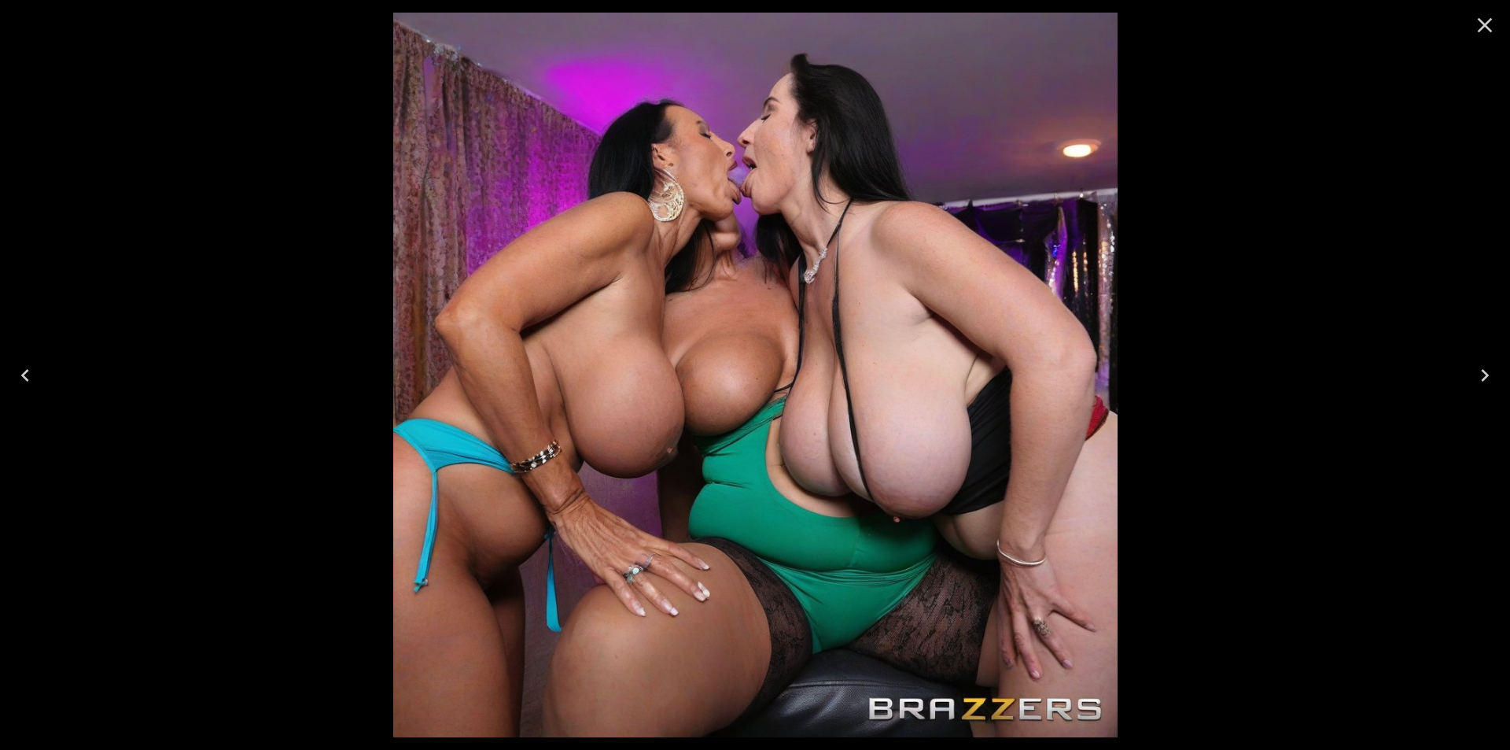
click at [1483, 372] on icon "Next" at bounding box center [1484, 375] width 25 height 25
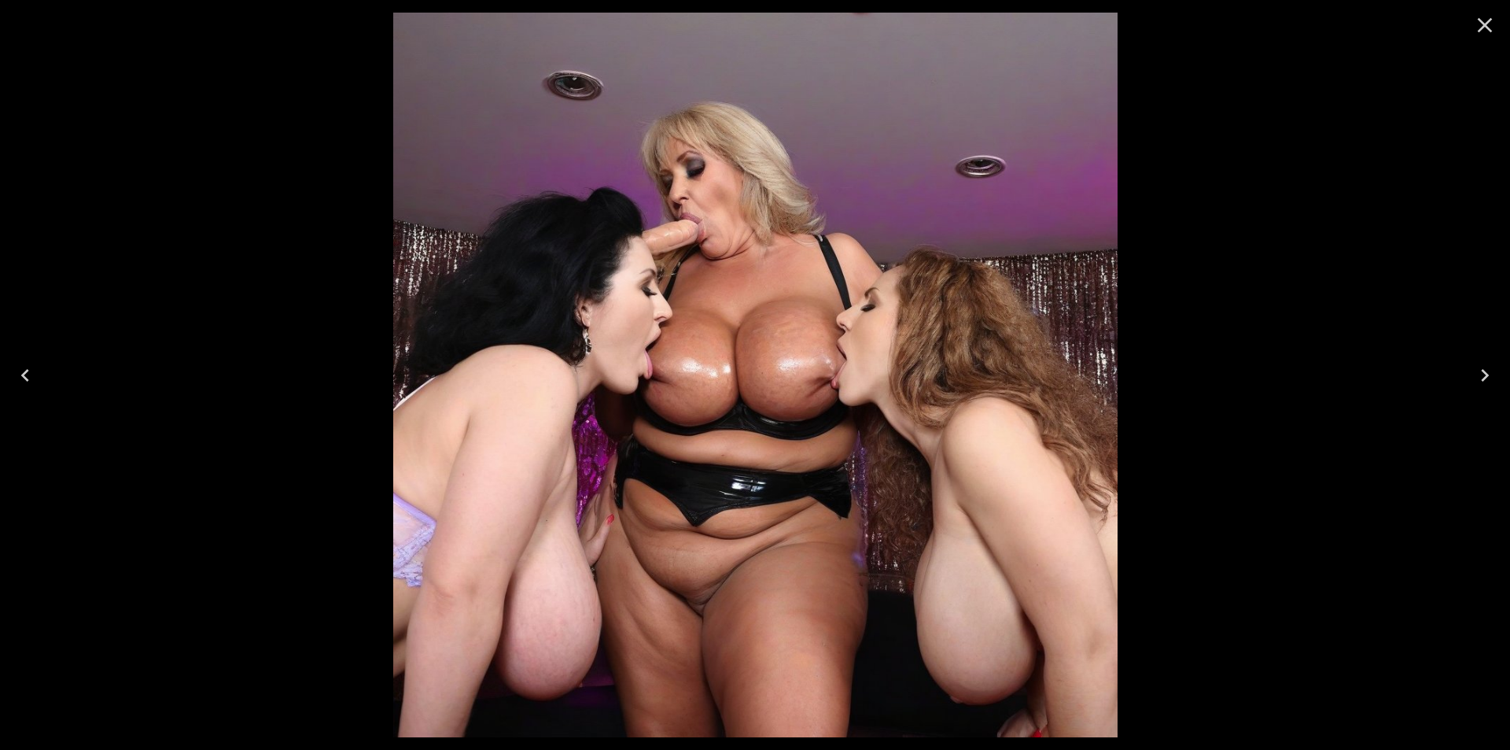
click at [1483, 372] on icon "Next" at bounding box center [1484, 375] width 25 height 25
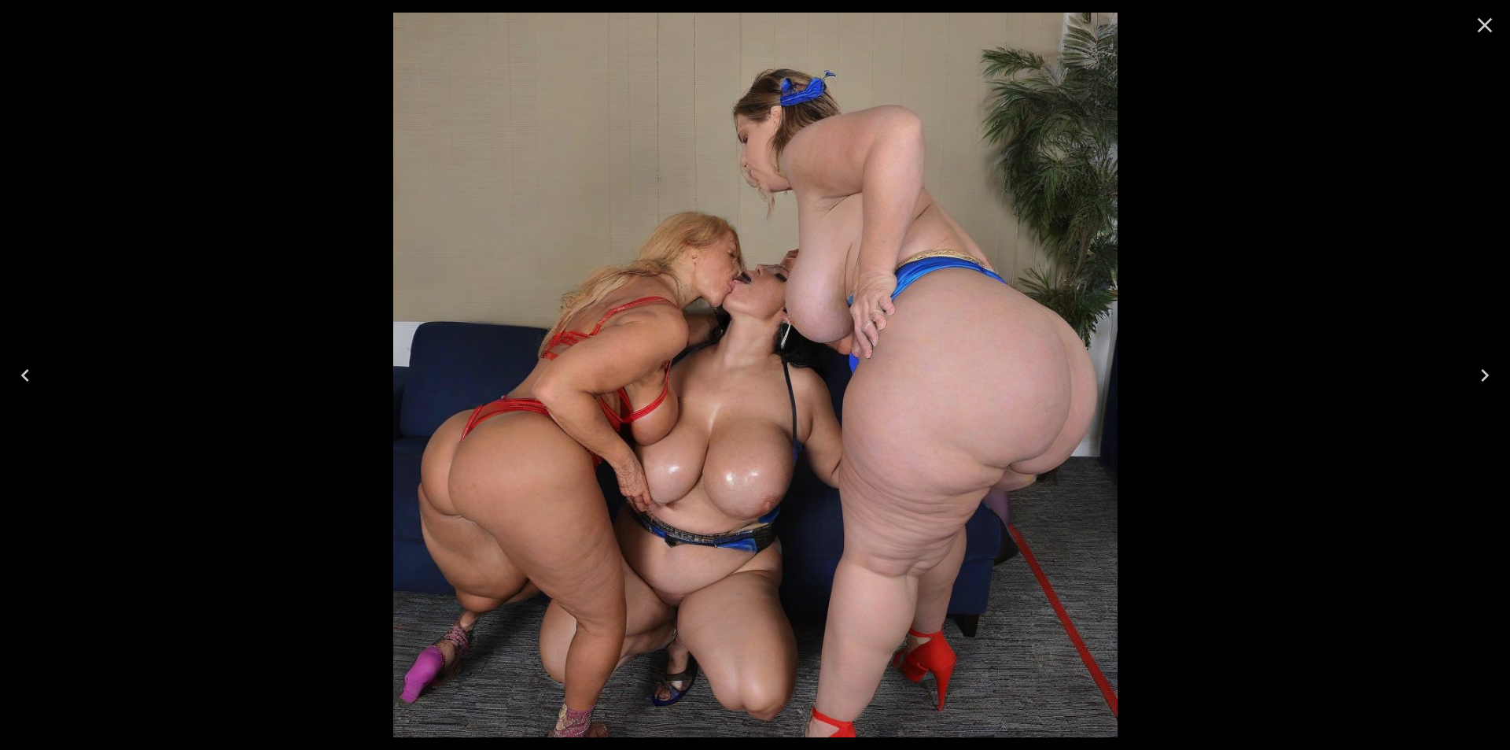
click at [1483, 372] on icon "Next" at bounding box center [1484, 375] width 25 height 25
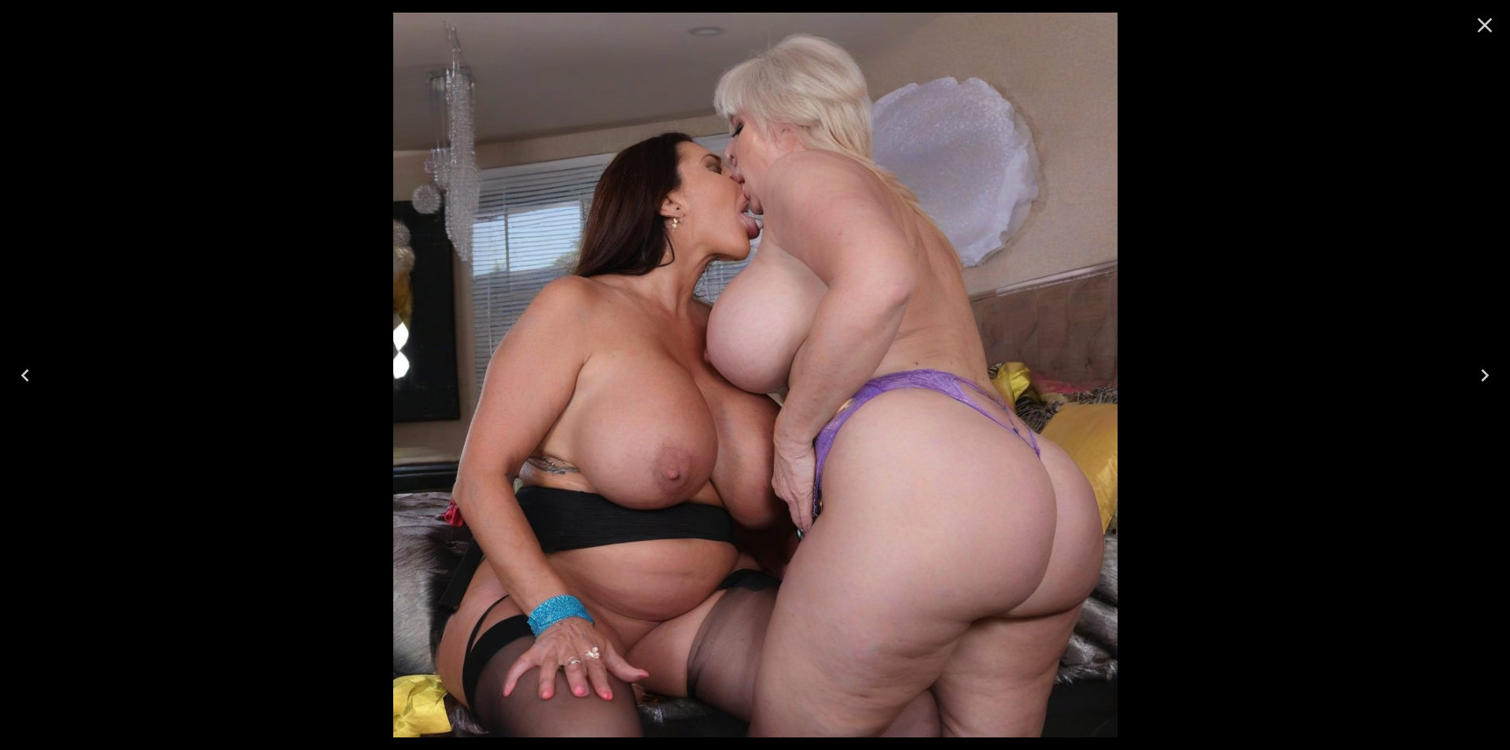
click at [1483, 372] on icon "Next" at bounding box center [1484, 375] width 25 height 25
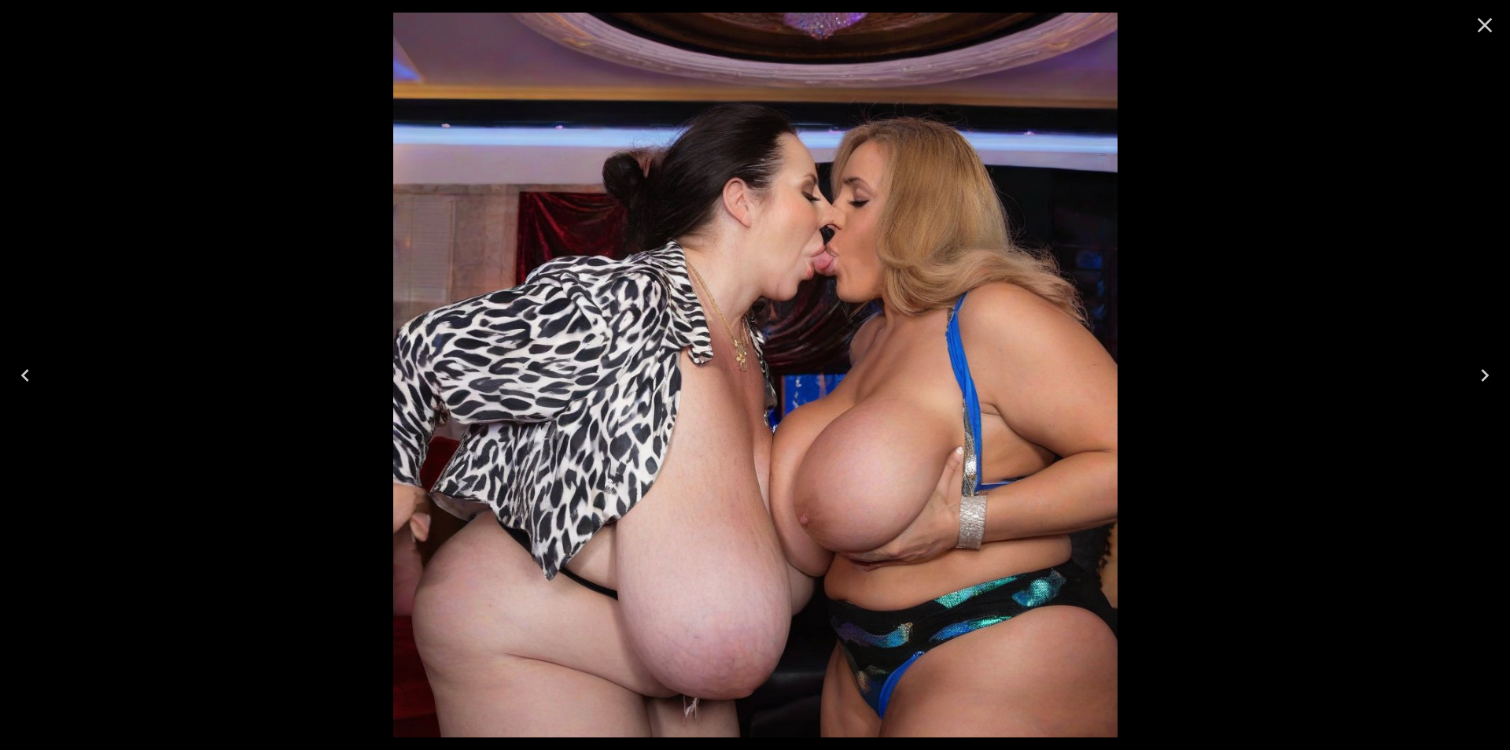
click at [1483, 372] on icon "Next" at bounding box center [1484, 375] width 25 height 25
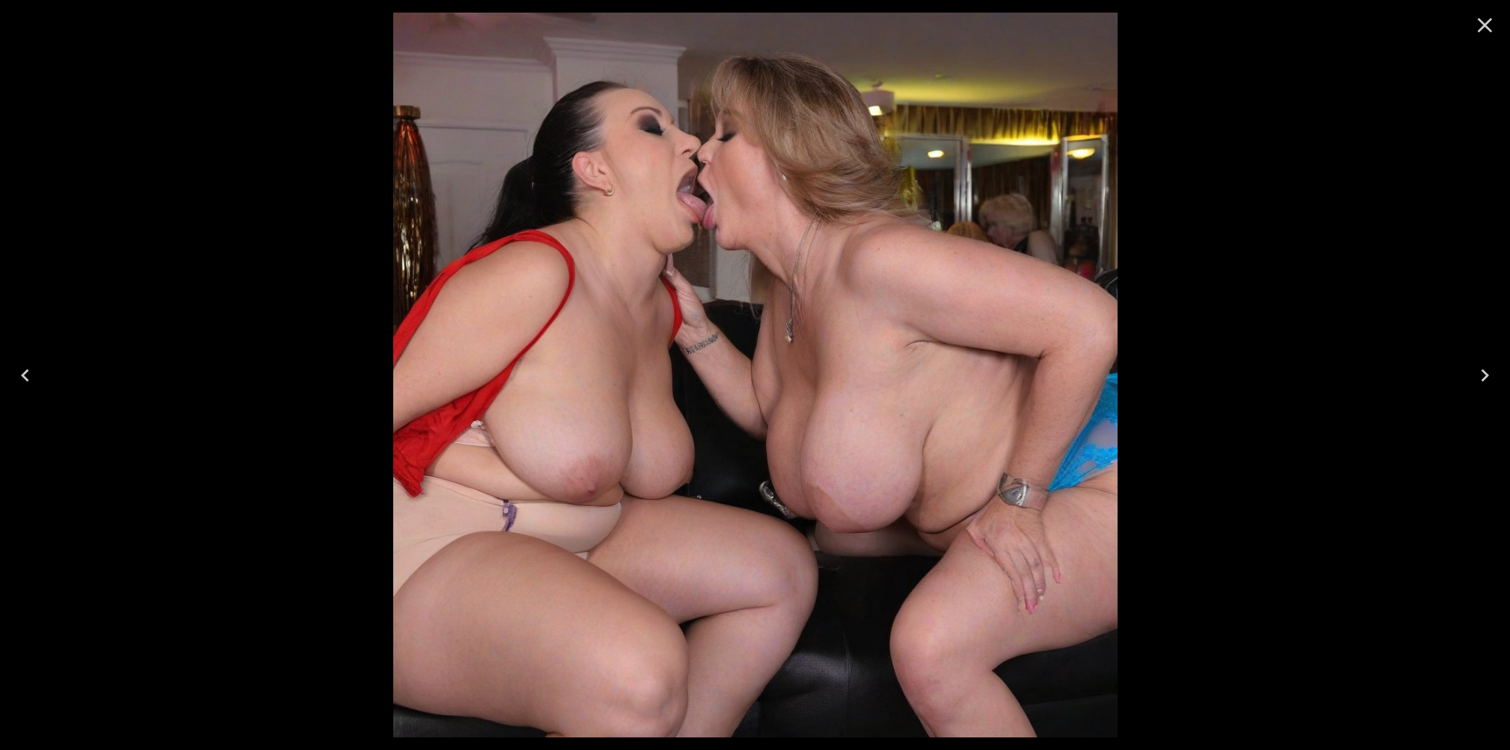
click at [1483, 372] on icon "Next" at bounding box center [1484, 375] width 25 height 25
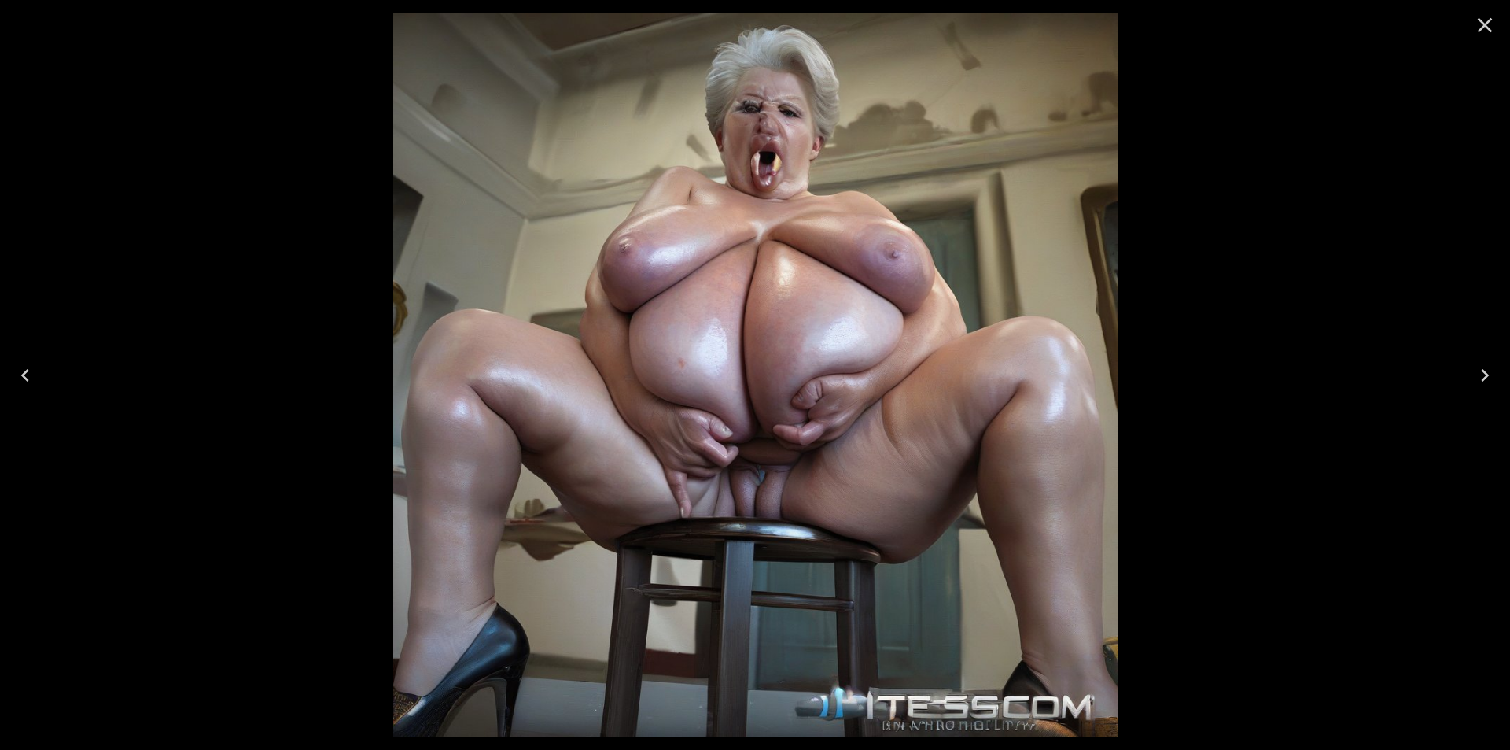
click at [1498, 37] on button "Close" at bounding box center [1485, 25] width 38 height 38
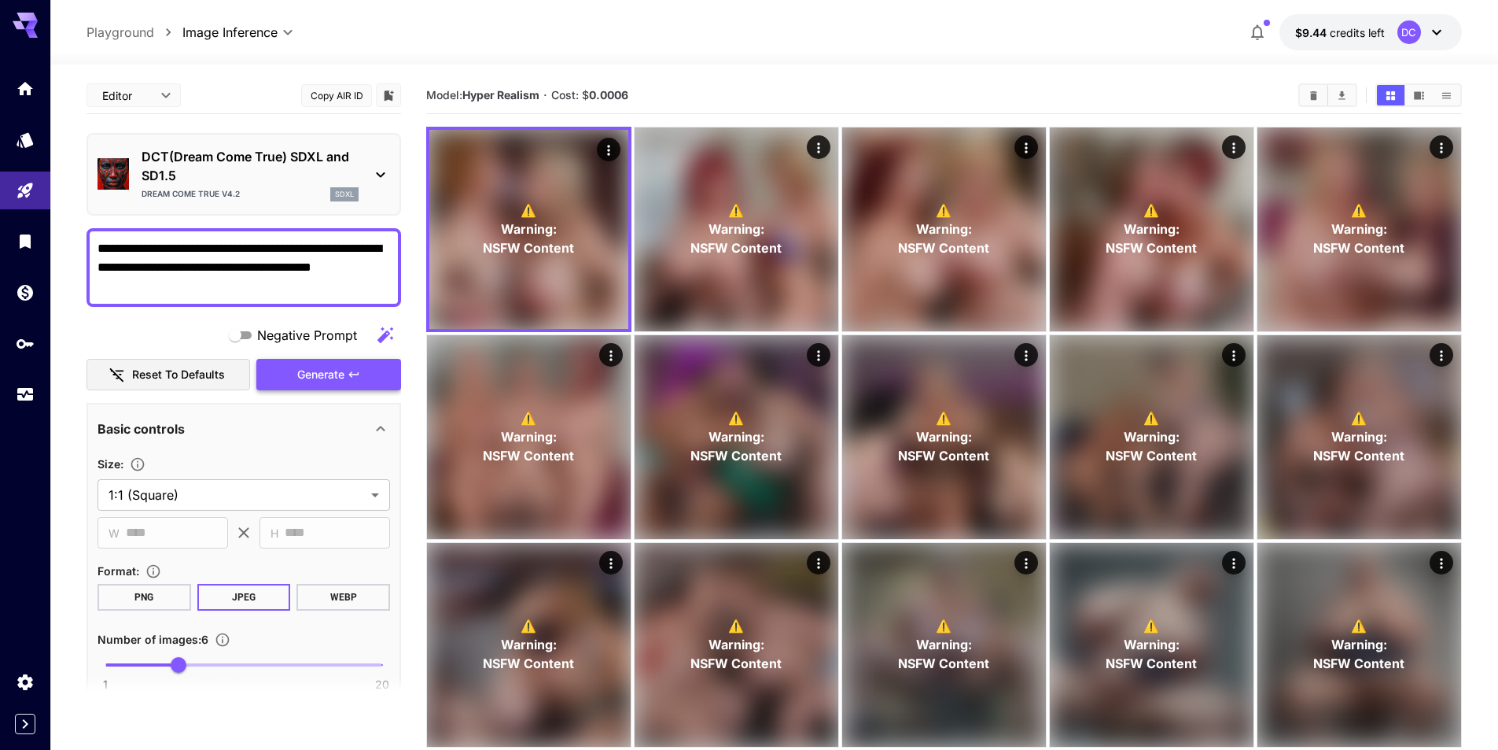
click at [322, 368] on span "Generate" at bounding box center [320, 375] width 47 height 20
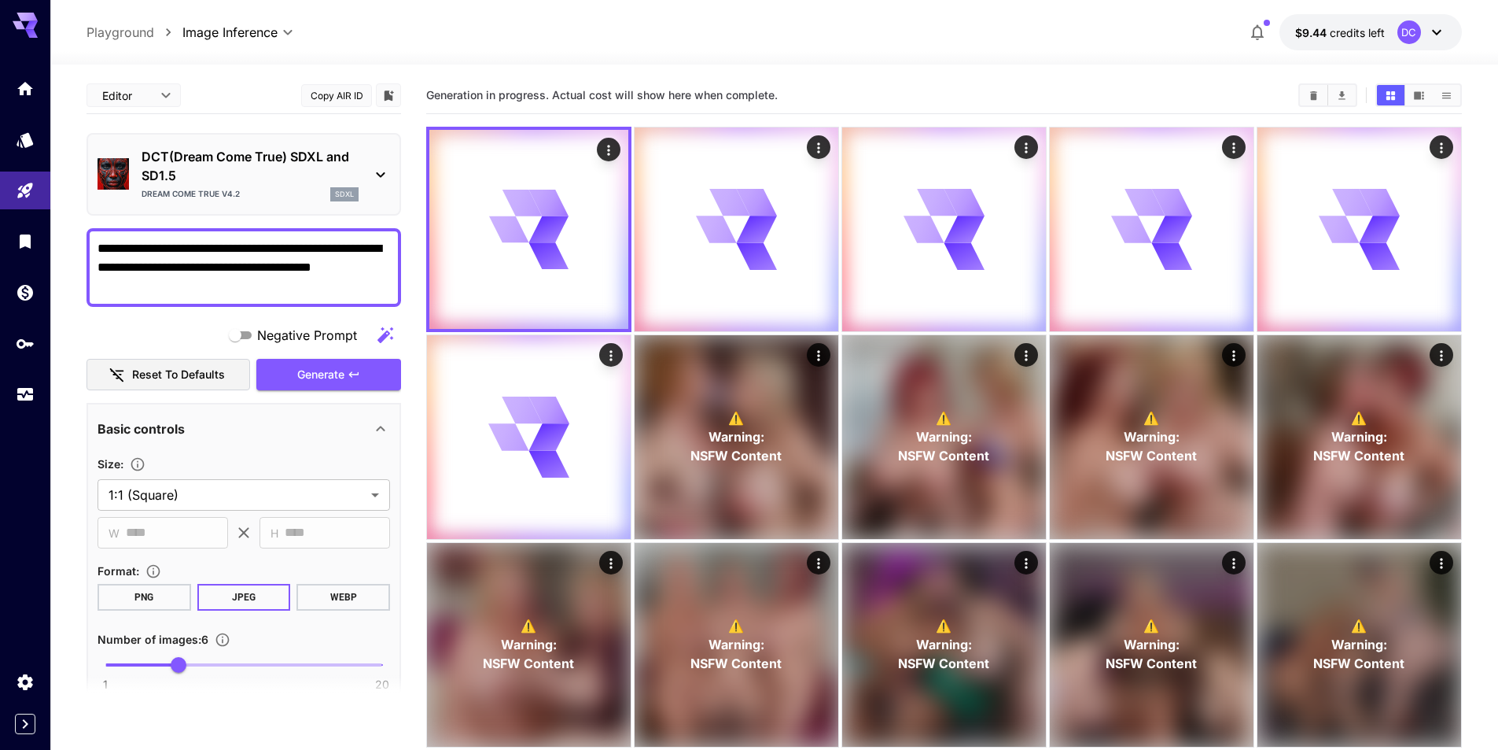
click at [227, 243] on textarea "**********" at bounding box center [244, 267] width 293 height 57
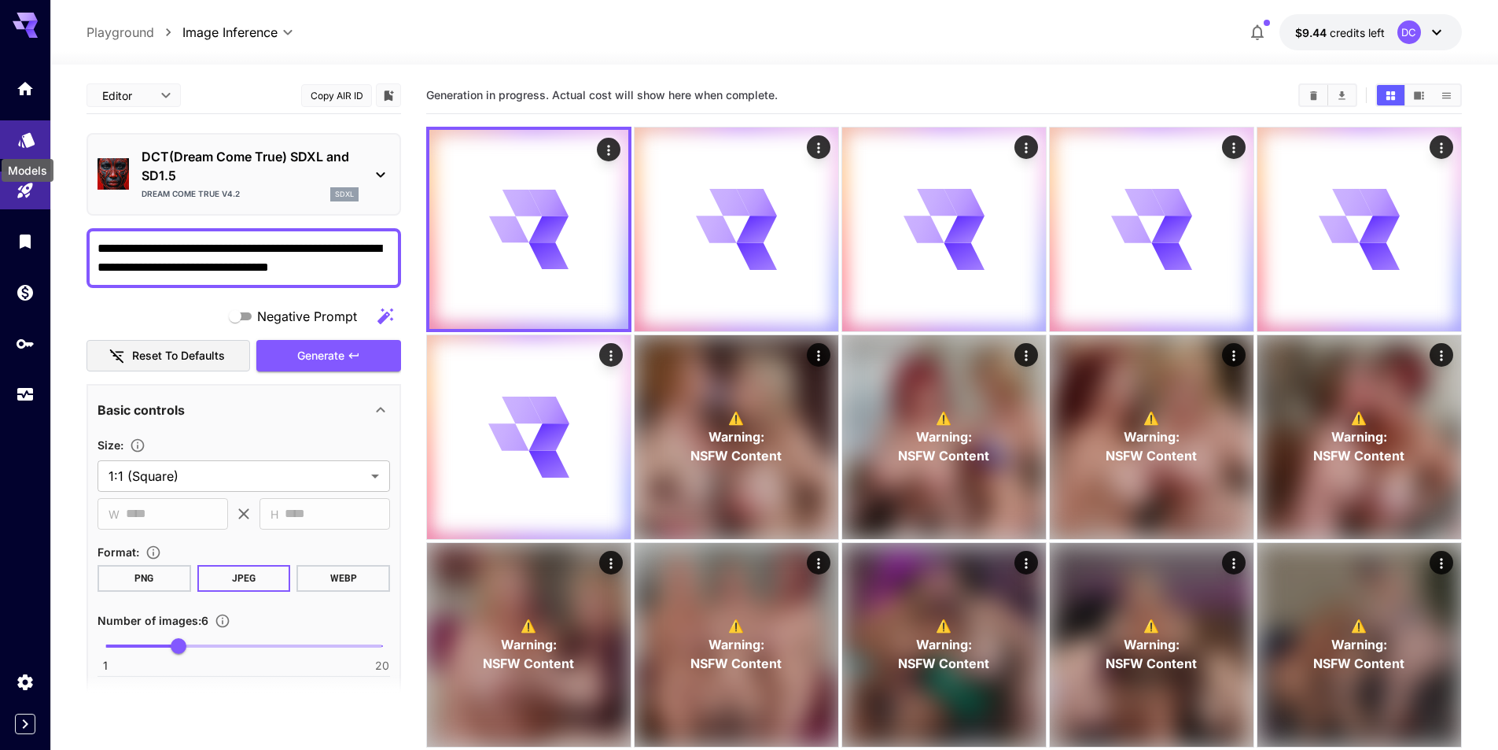
type textarea "**********"
click at [25, 138] on icon "Models" at bounding box center [26, 137] width 17 height 15
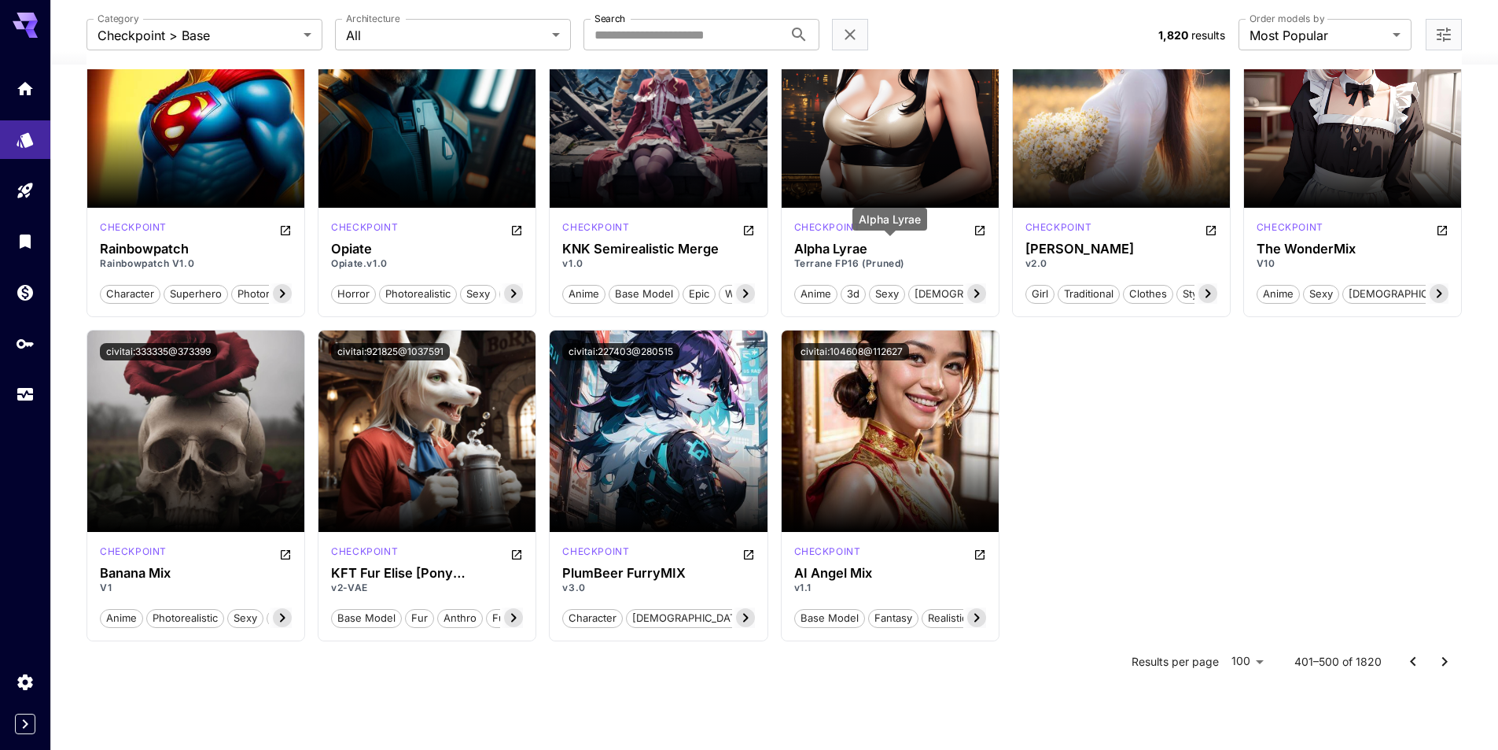
scroll to position [5054, 0]
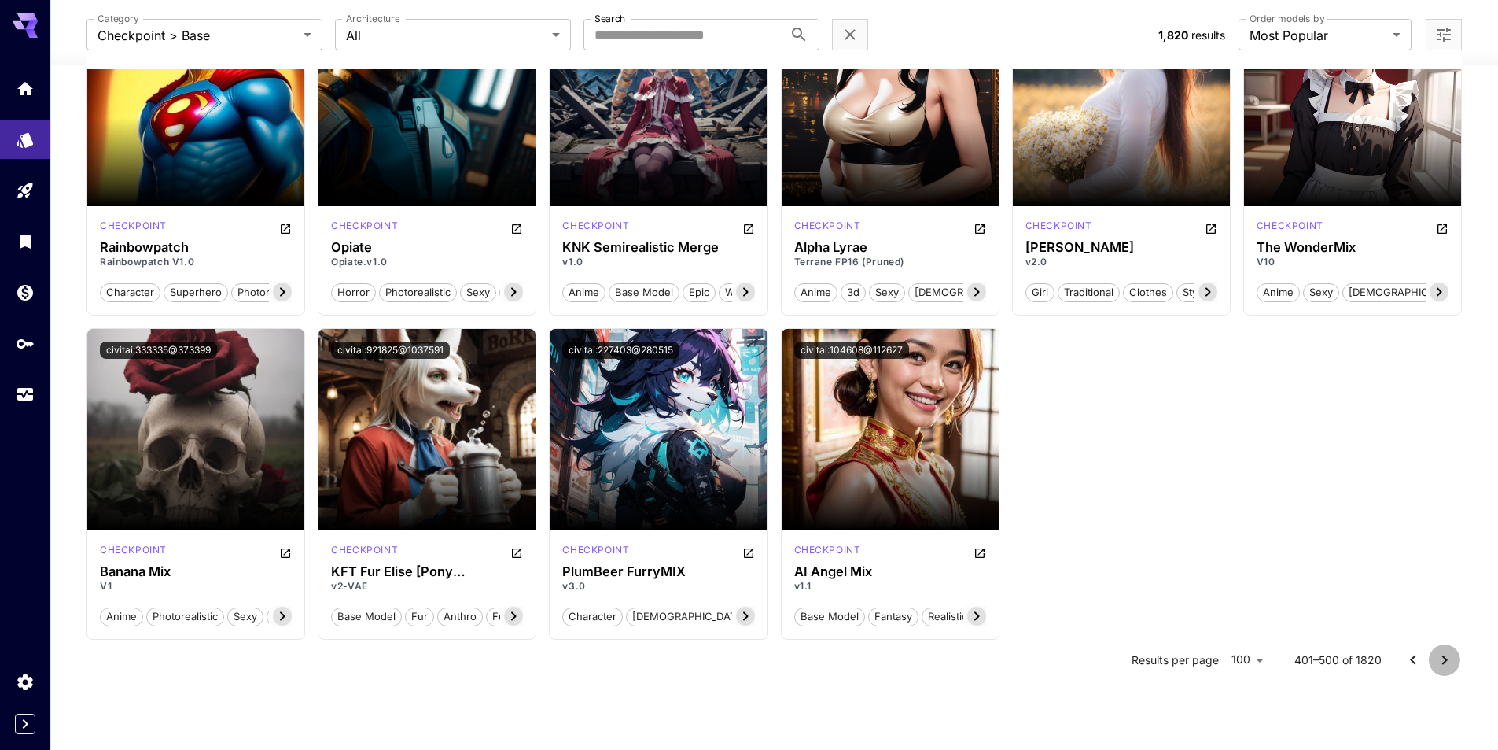
click at [1442, 650] on icon "Go to next page" at bounding box center [1444, 659] width 19 height 19
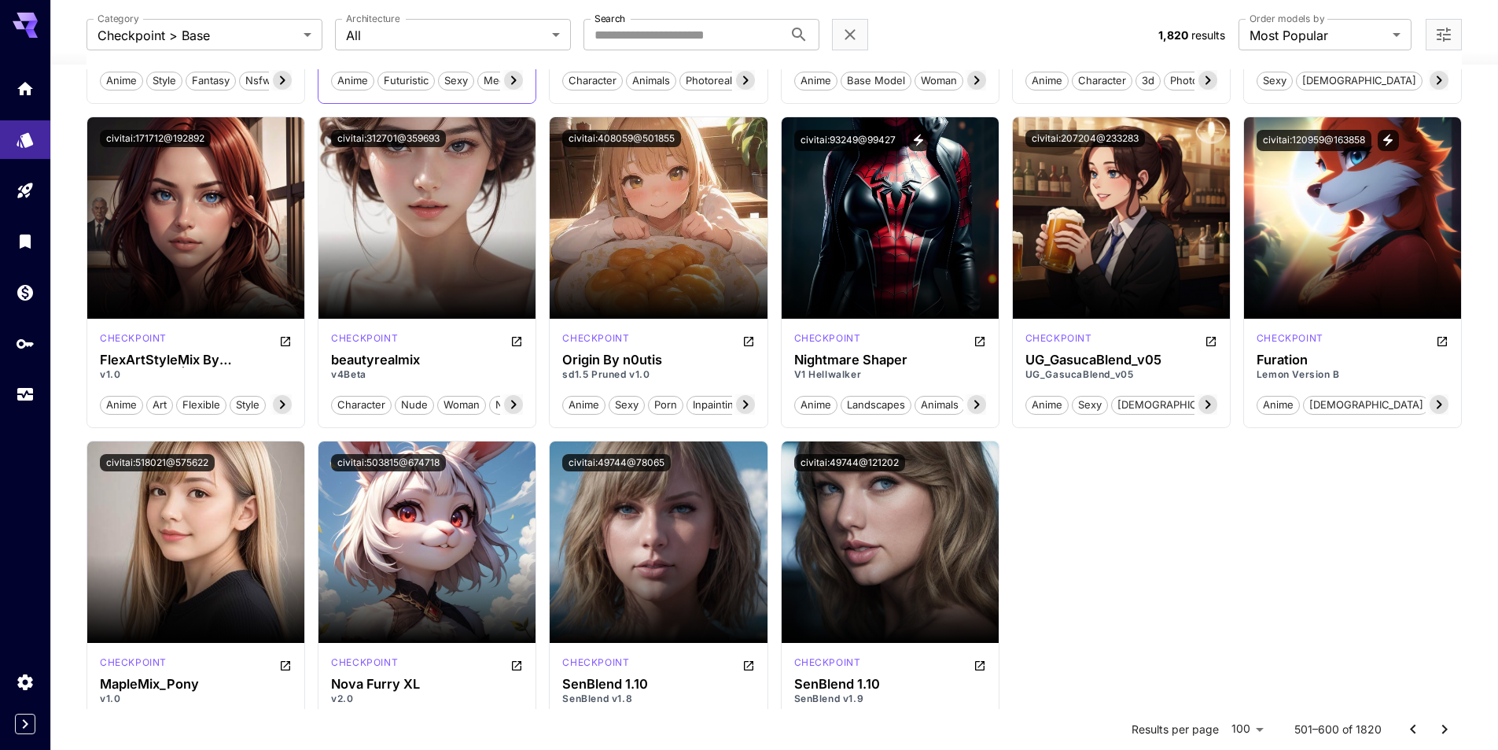
scroll to position [6007, 0]
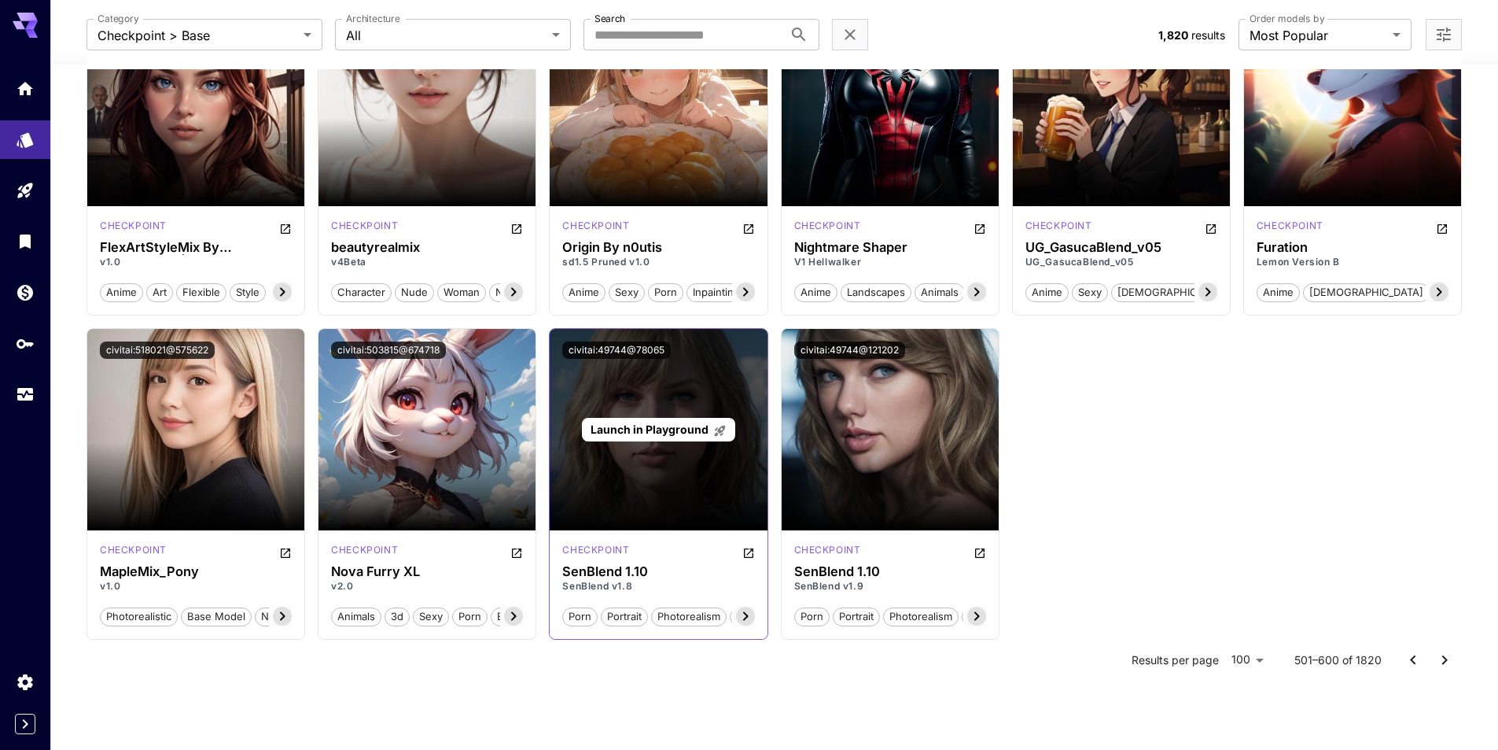
click at [647, 419] on div "Launch in Playground" at bounding box center [658, 430] width 153 height 24
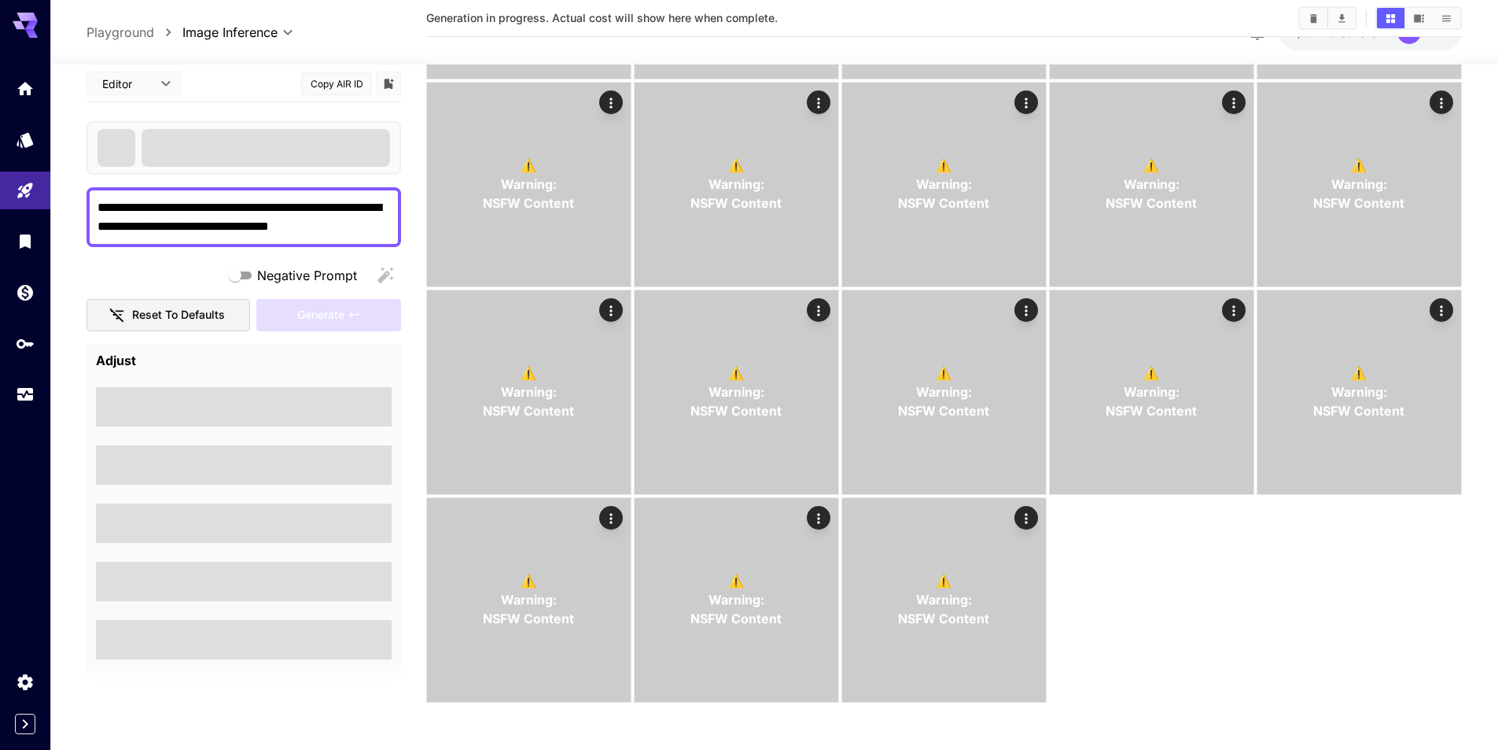
scroll to position [668, 0]
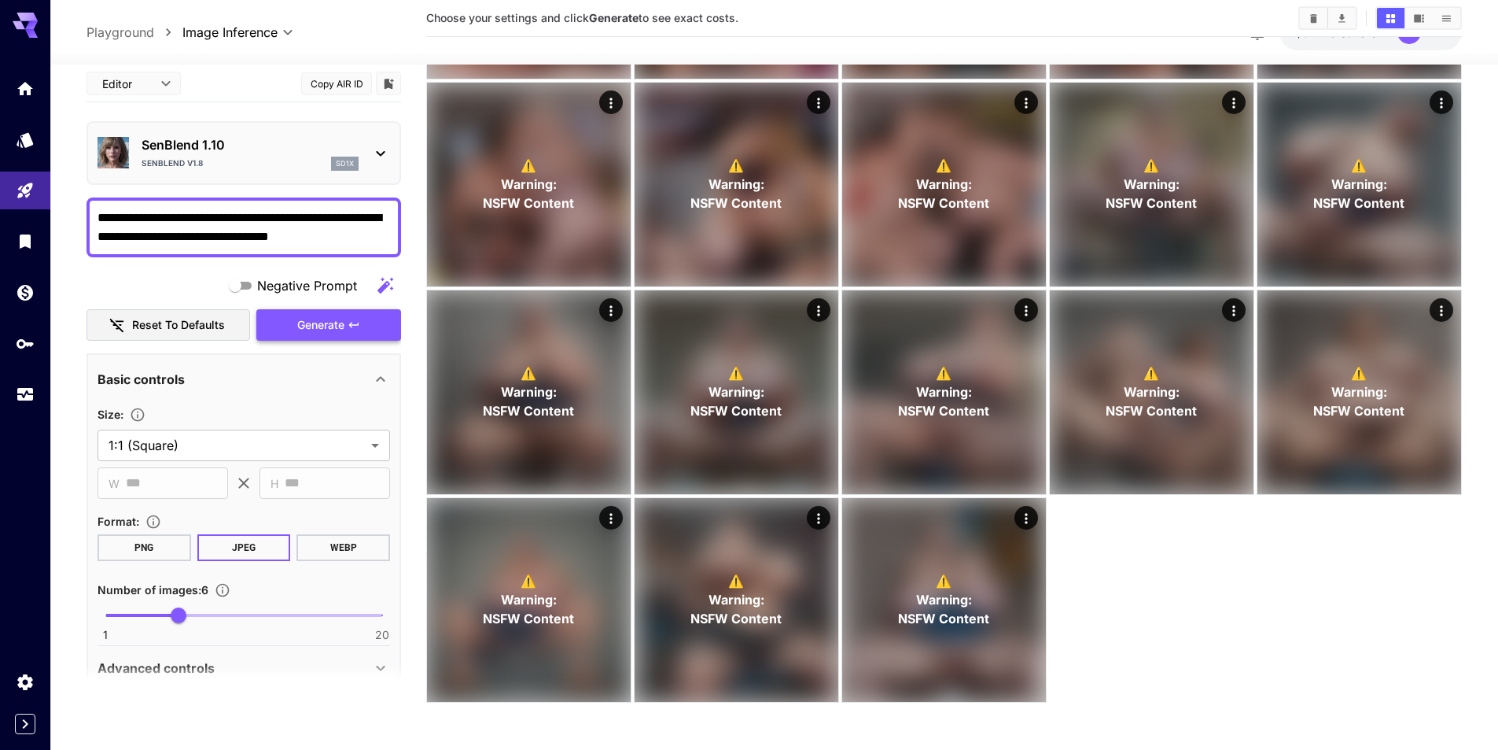
click at [312, 322] on button "Generate" at bounding box center [328, 325] width 145 height 32
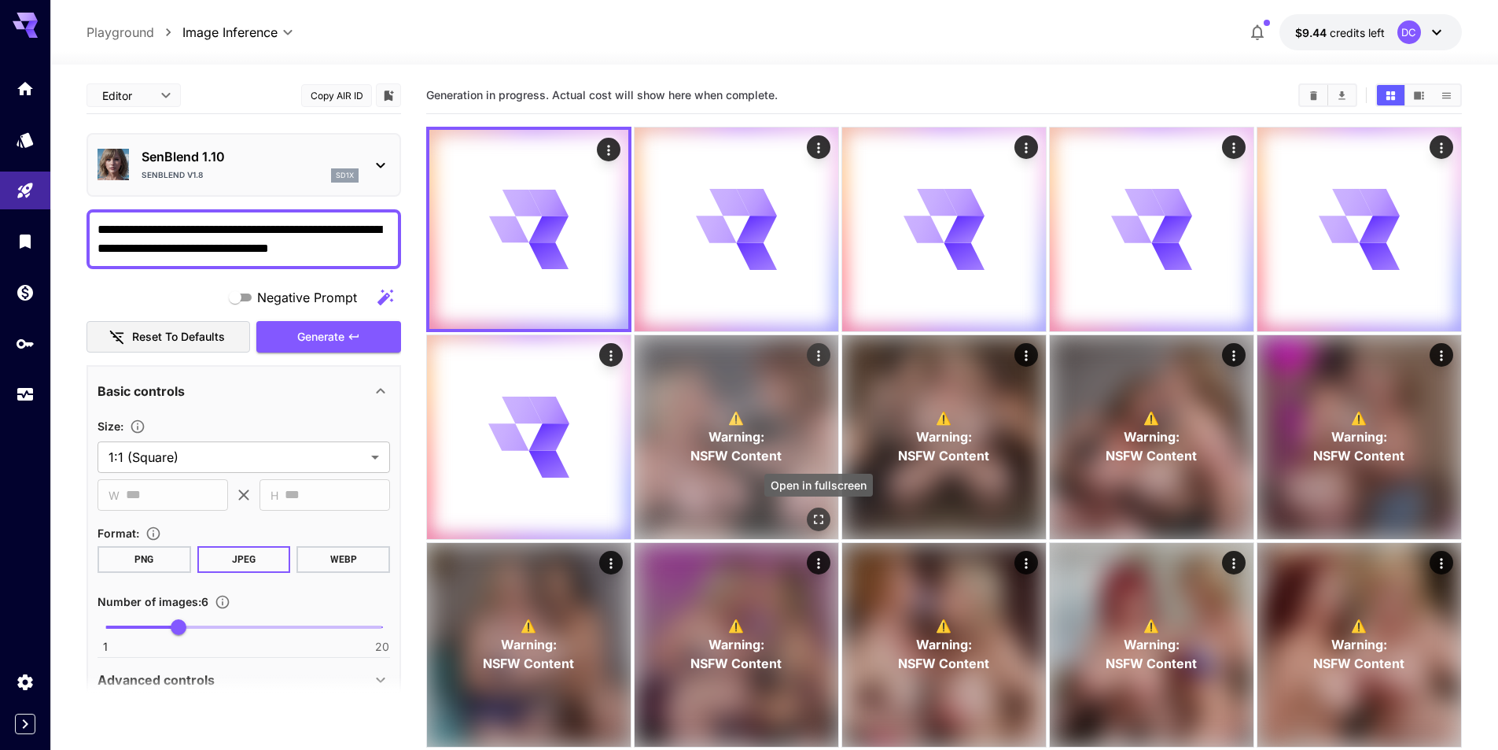
click at [816, 511] on icon "Open in fullscreen" at bounding box center [819, 519] width 16 height 16
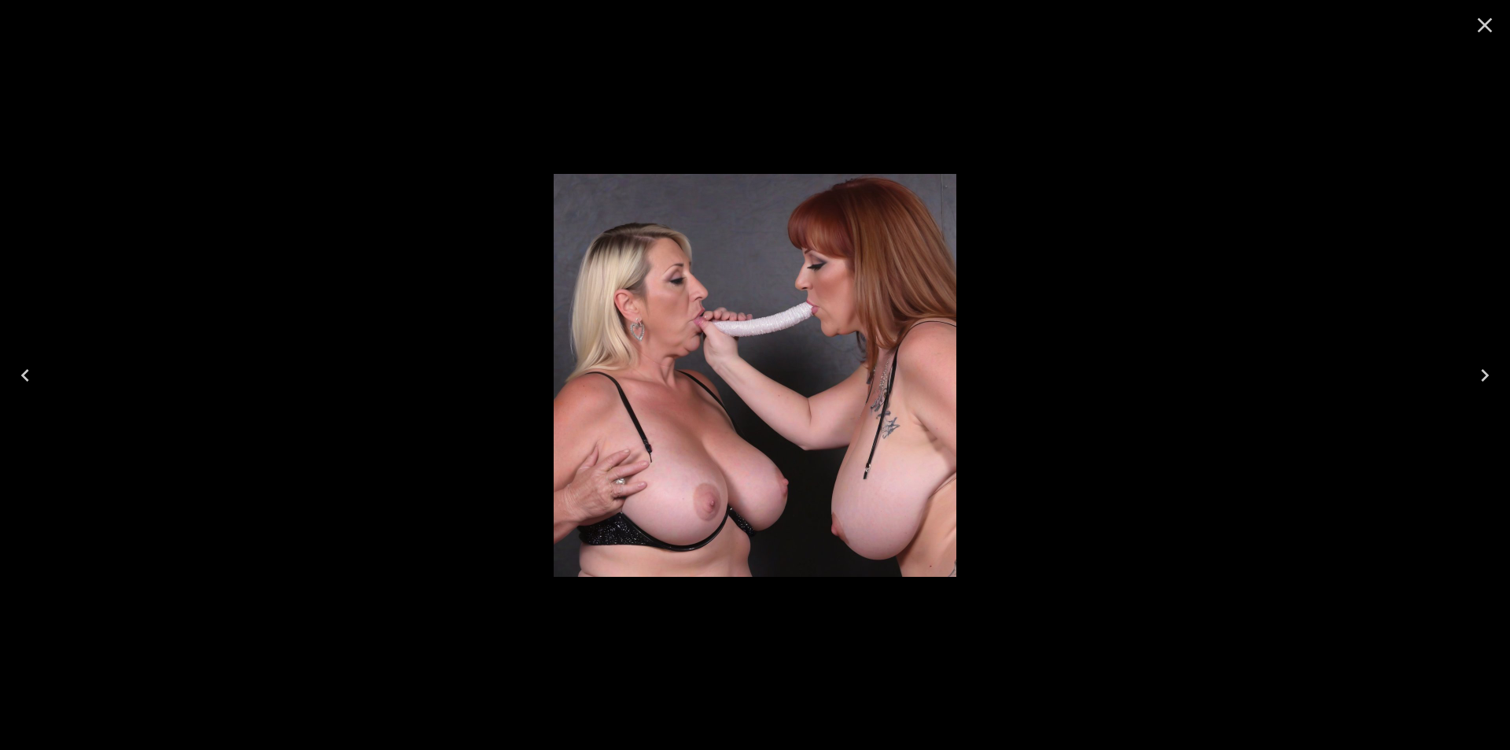
click at [27, 372] on icon "Previous" at bounding box center [25, 375] width 25 height 25
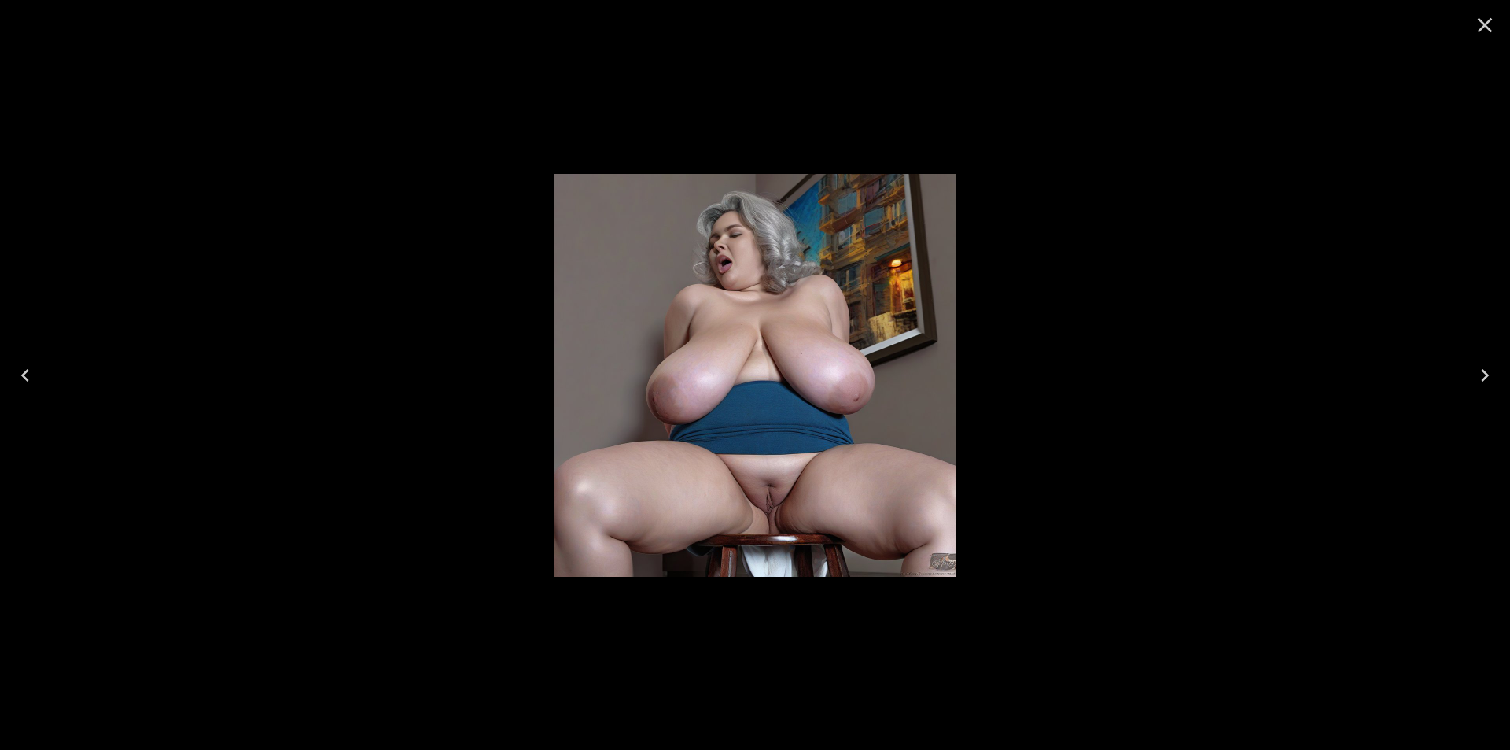
click at [27, 372] on icon "Previous" at bounding box center [25, 375] width 25 height 25
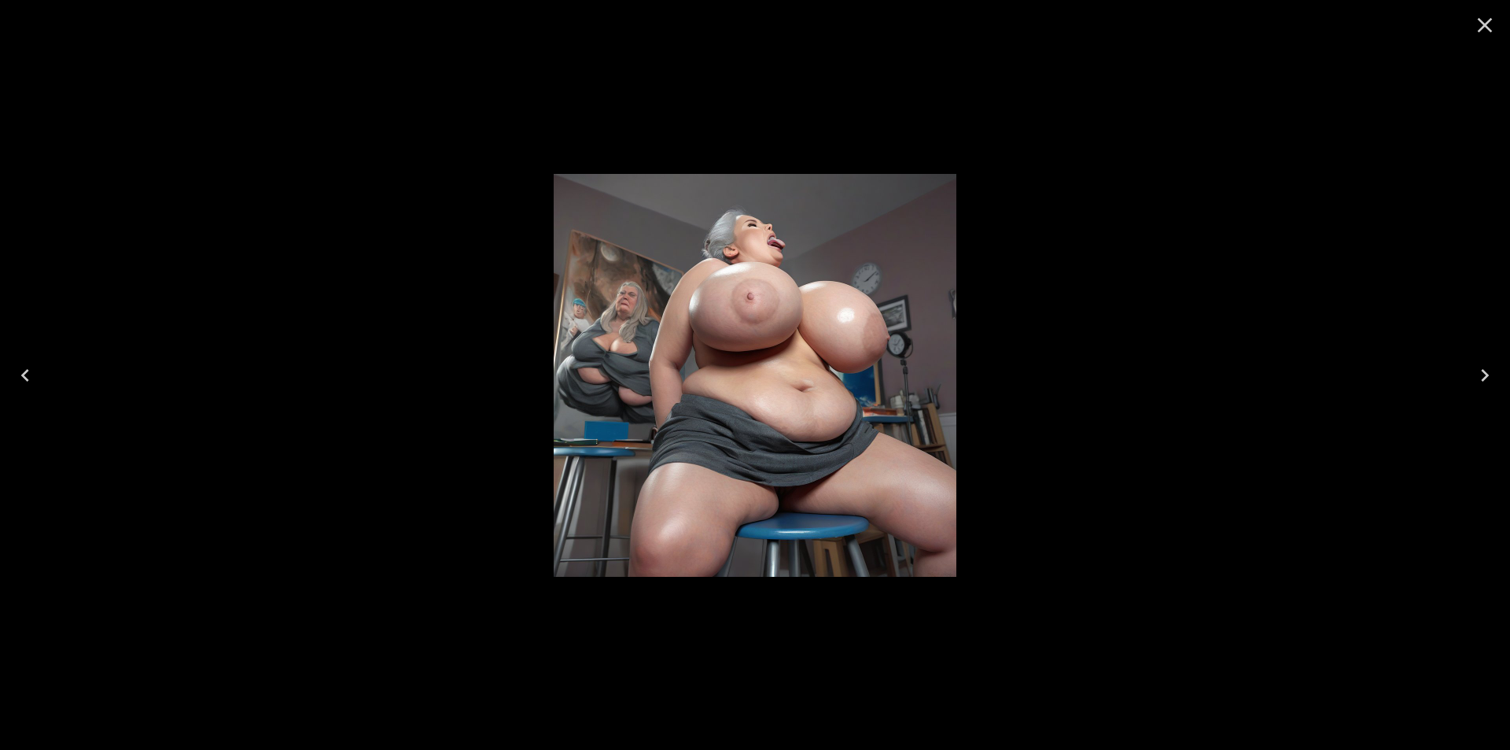
click at [27, 372] on icon "Previous" at bounding box center [25, 375] width 25 height 25
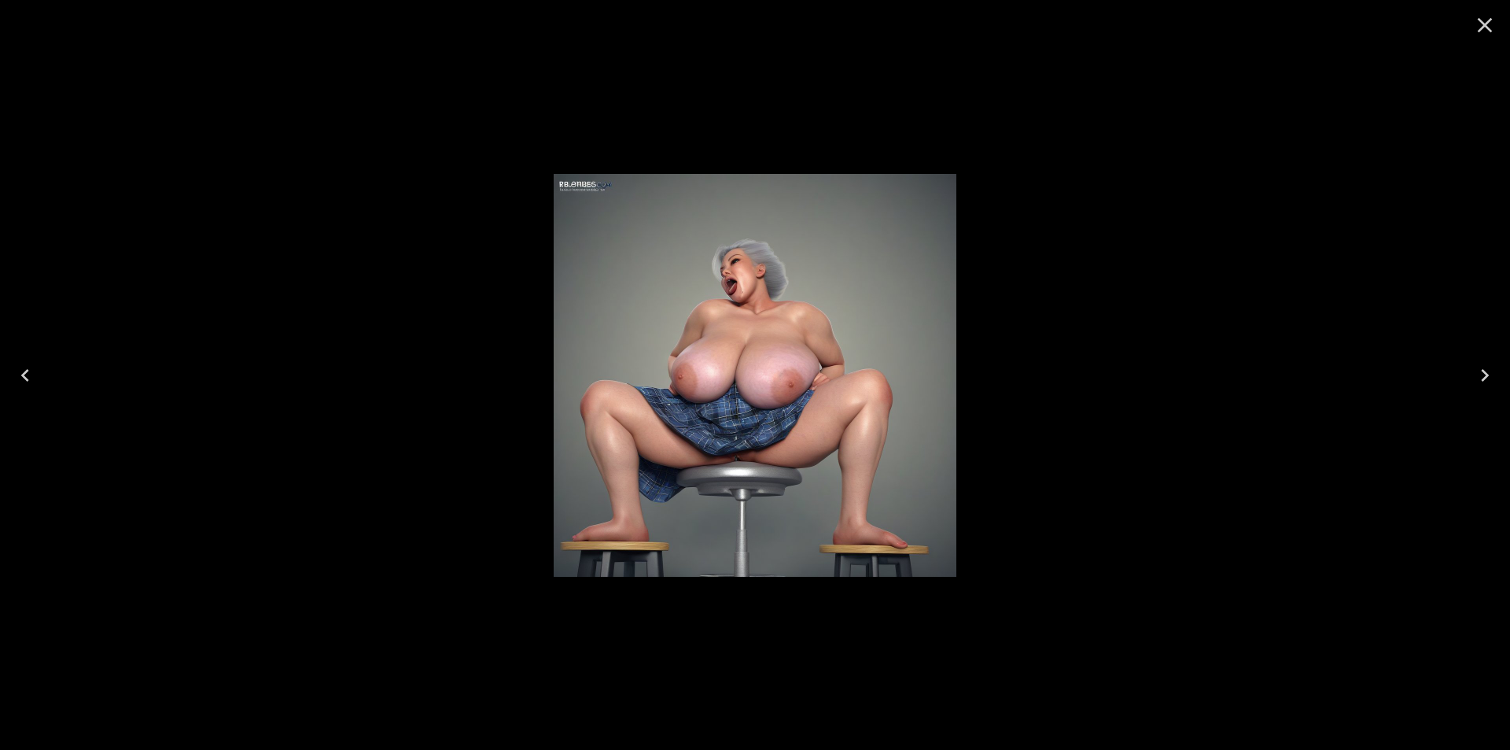
click at [1487, 369] on icon "Next" at bounding box center [1484, 375] width 25 height 25
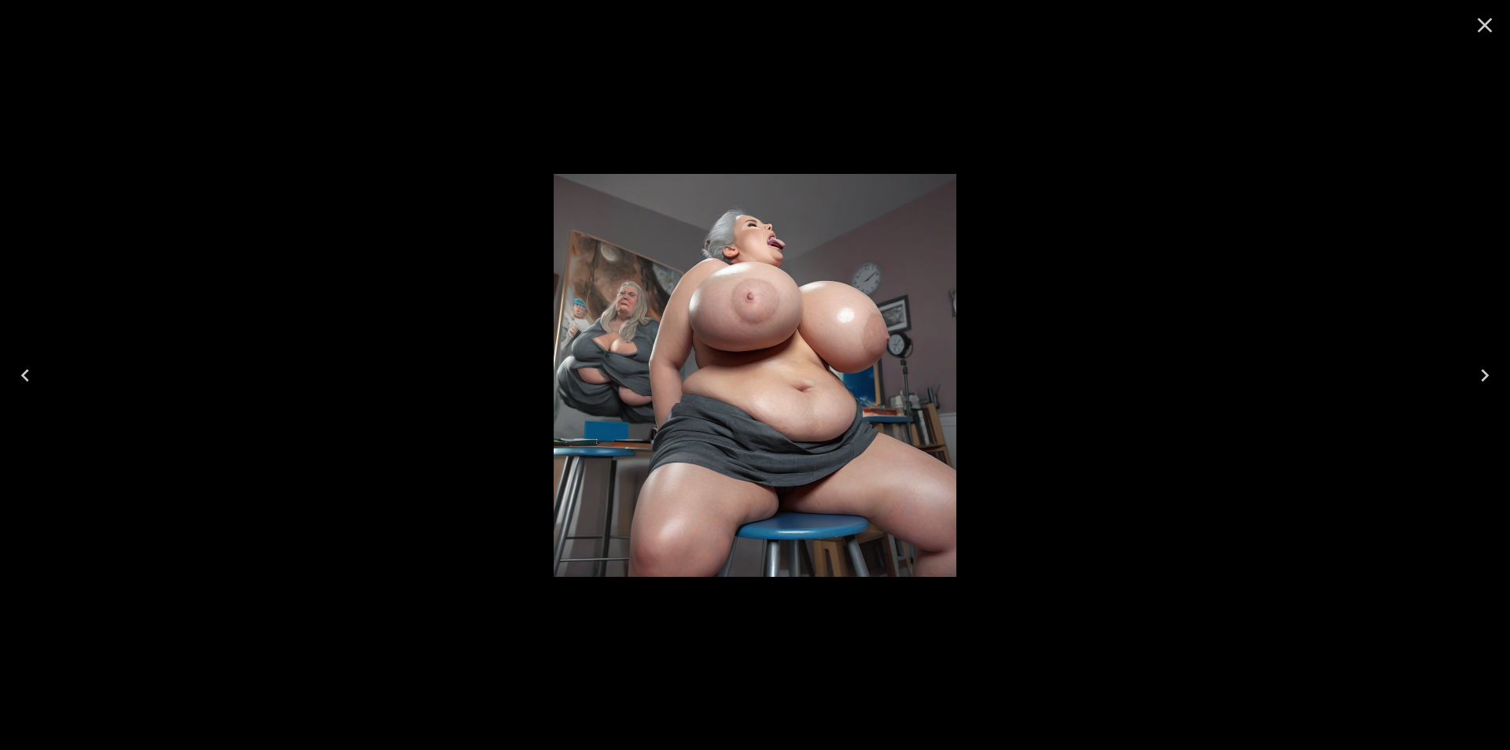
click at [1487, 370] on icon "Next" at bounding box center [1484, 375] width 25 height 25
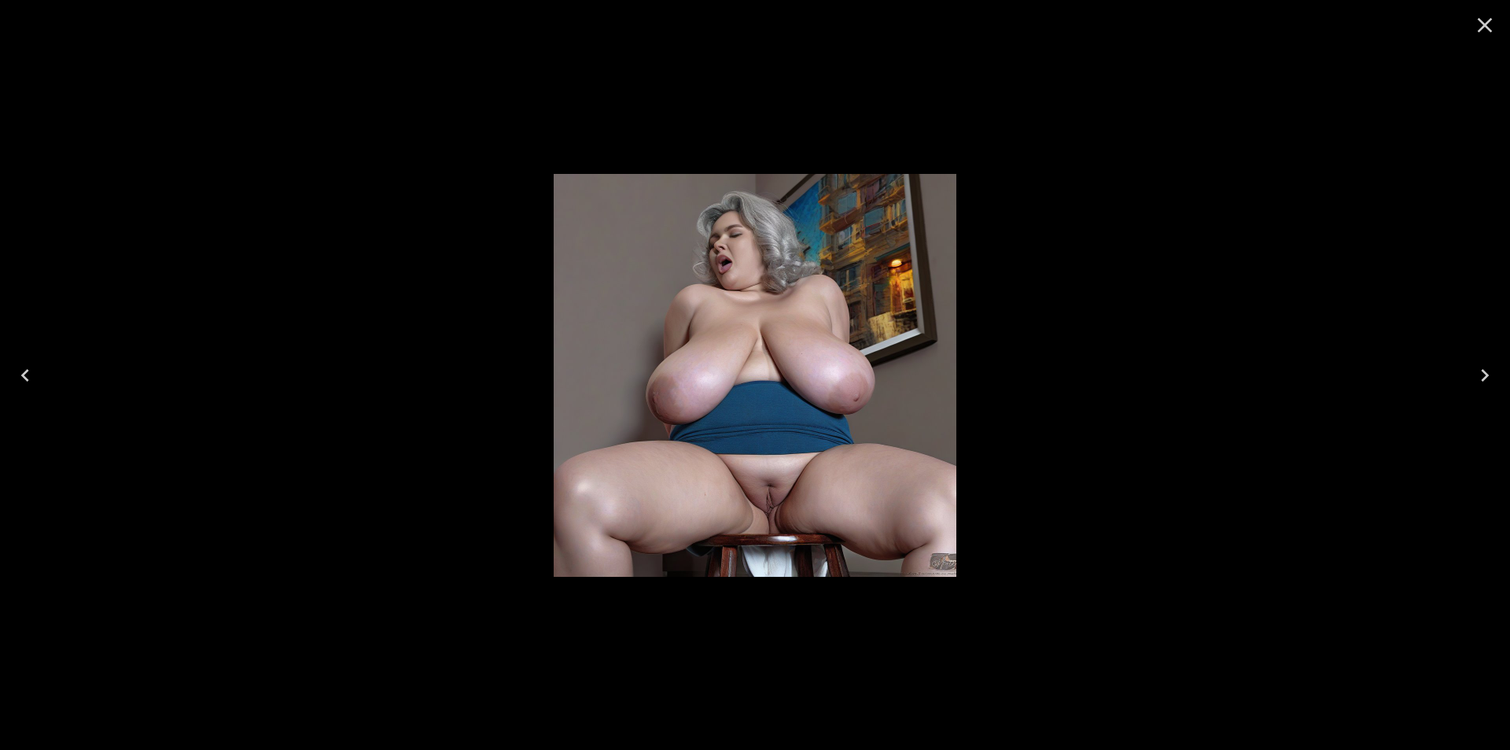
click at [1487, 370] on icon "Next" at bounding box center [1484, 375] width 25 height 25
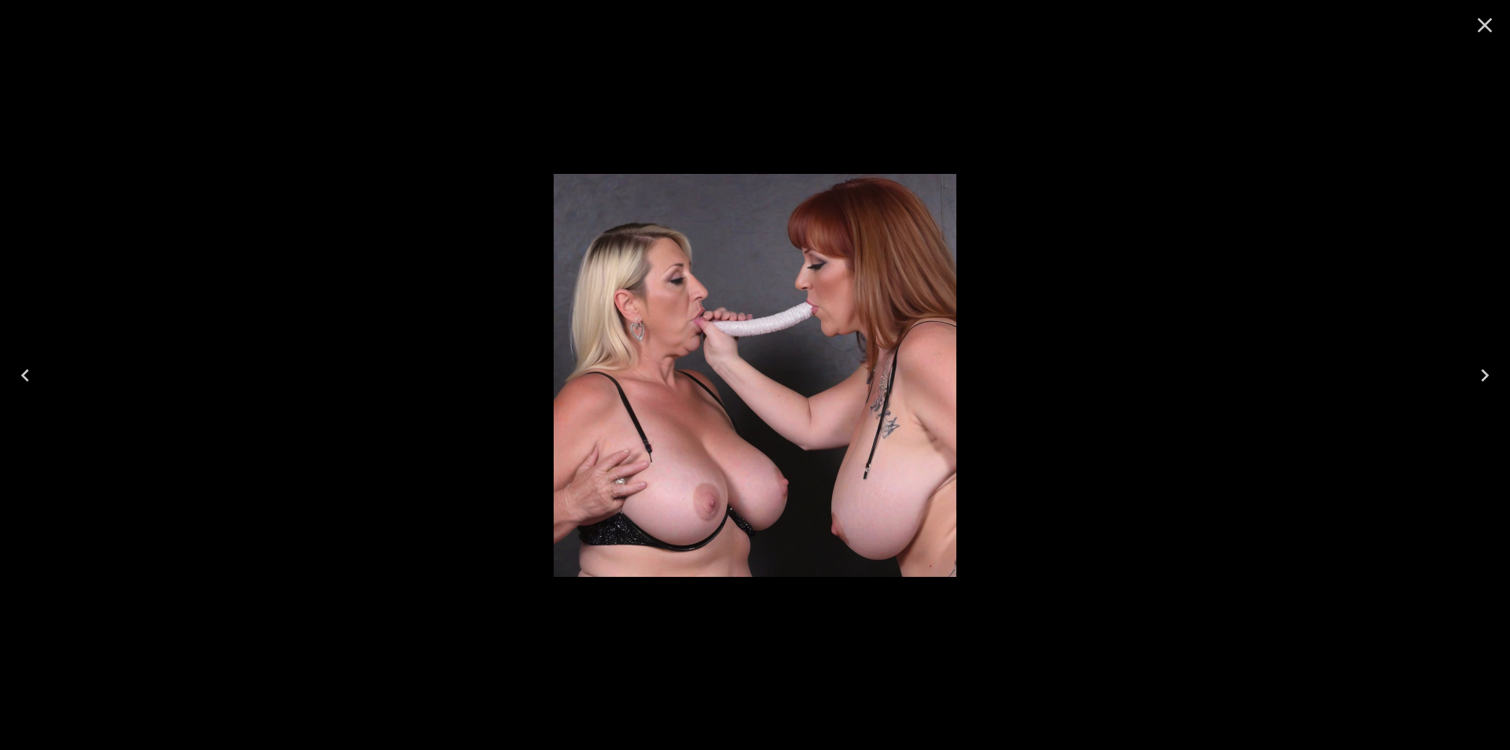
click at [1487, 370] on icon "Next" at bounding box center [1484, 375] width 25 height 25
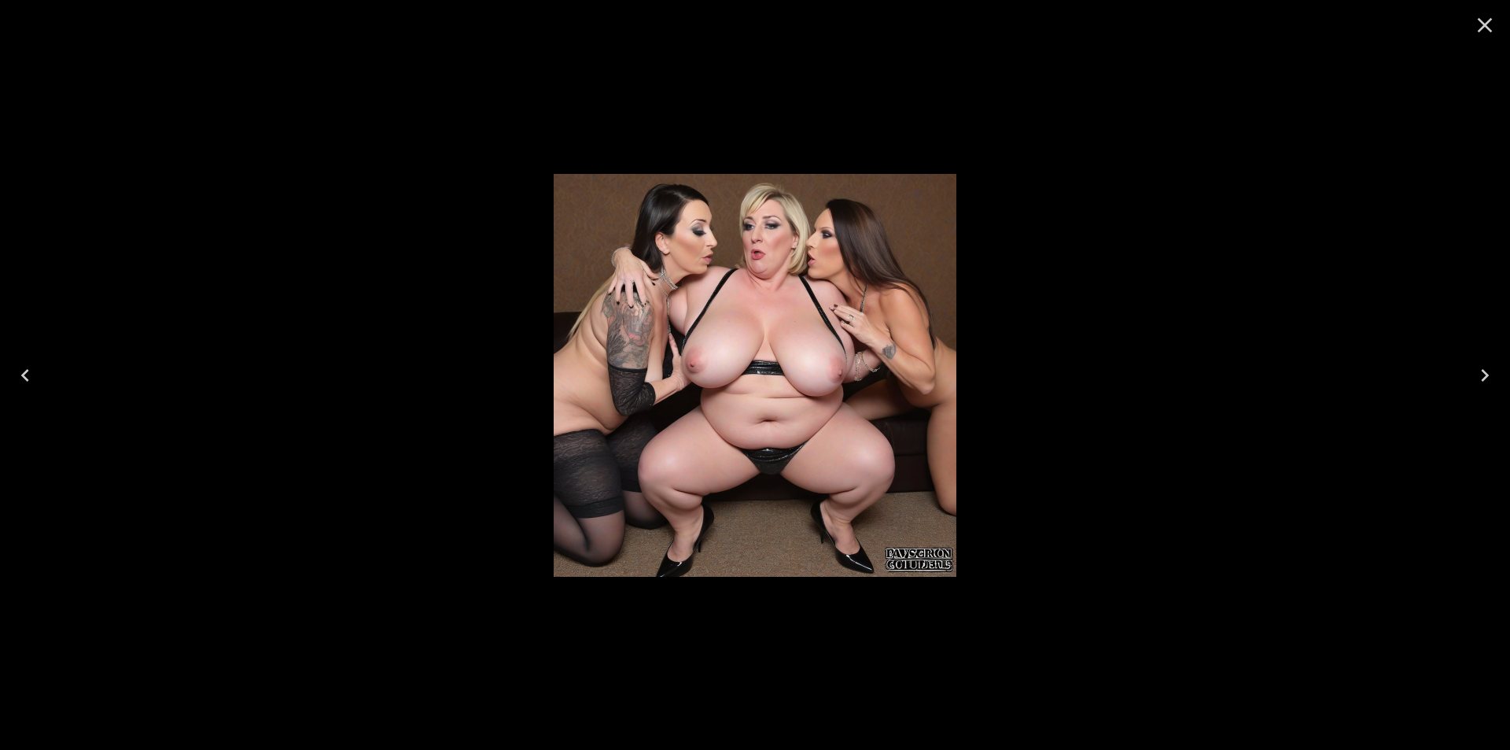
click at [1487, 370] on icon "Next" at bounding box center [1484, 375] width 25 height 25
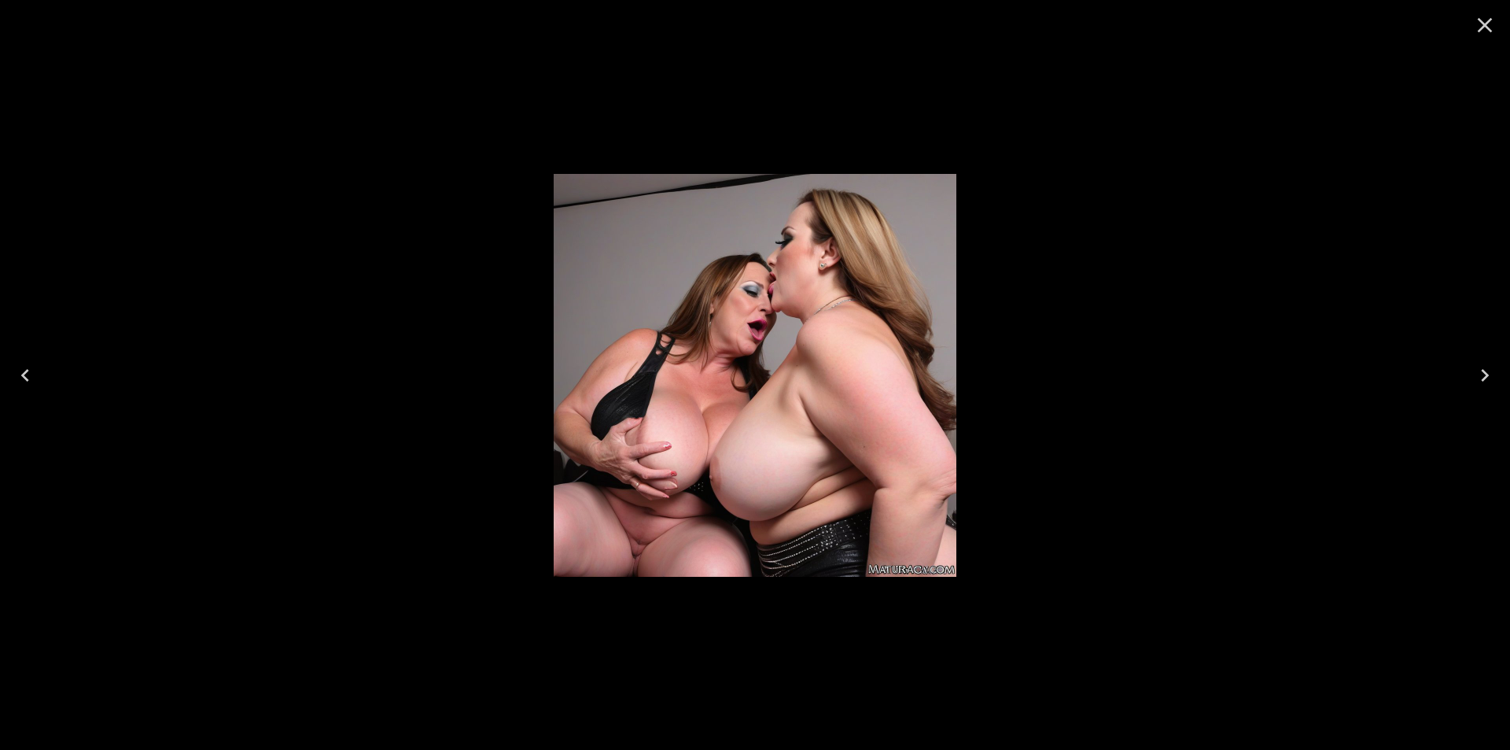
click at [1487, 370] on icon "Next" at bounding box center [1484, 375] width 25 height 25
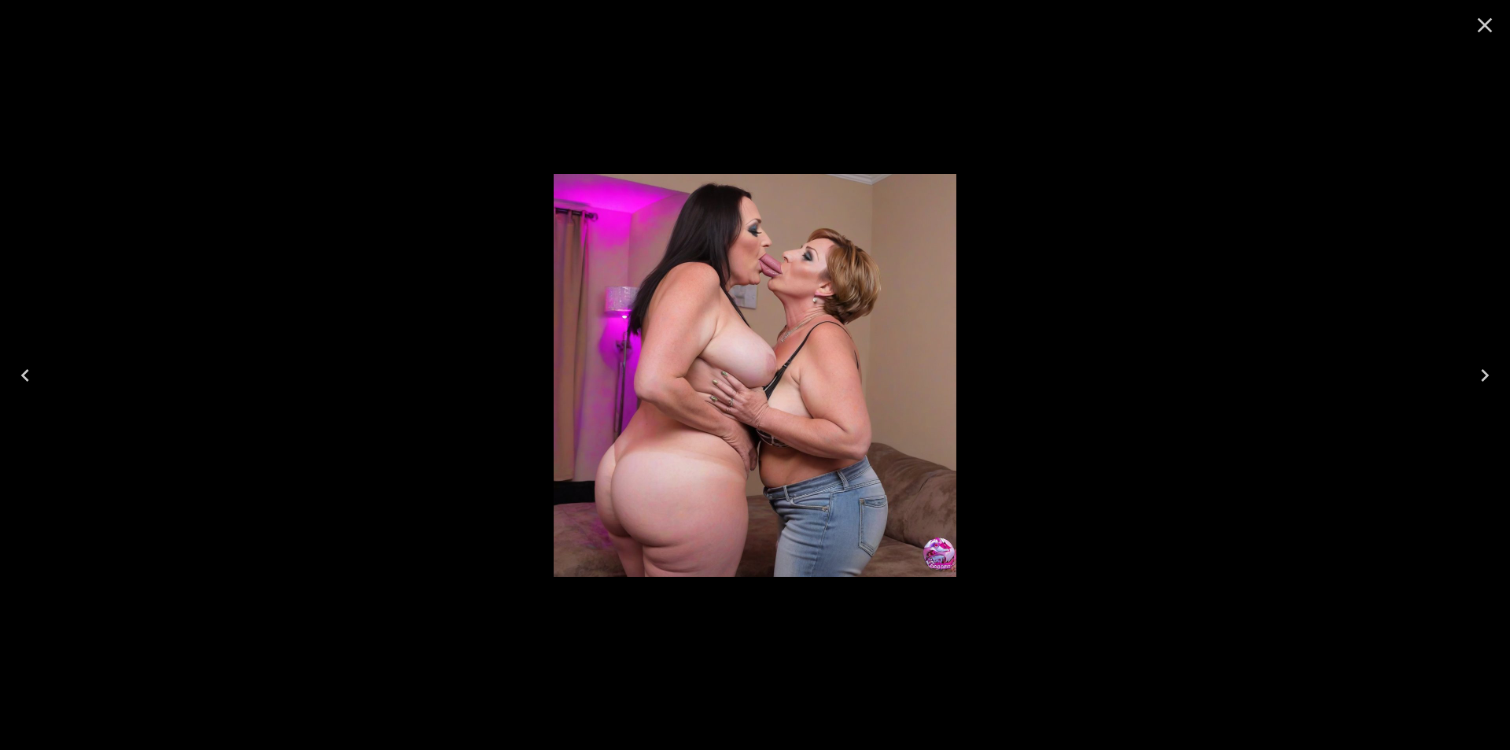
click at [1487, 370] on icon "Next" at bounding box center [1484, 375] width 25 height 25
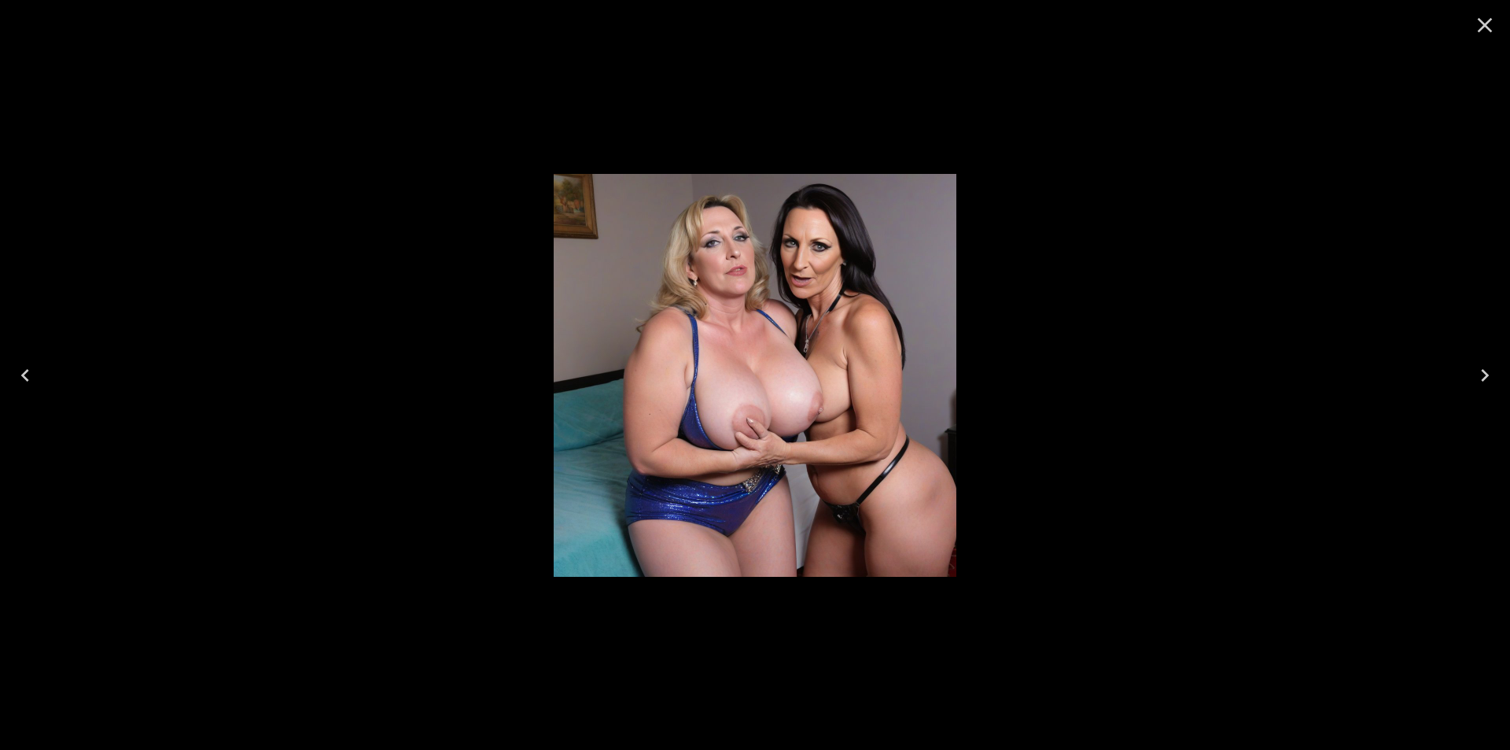
click at [1487, 370] on icon "Next" at bounding box center [1484, 375] width 25 height 25
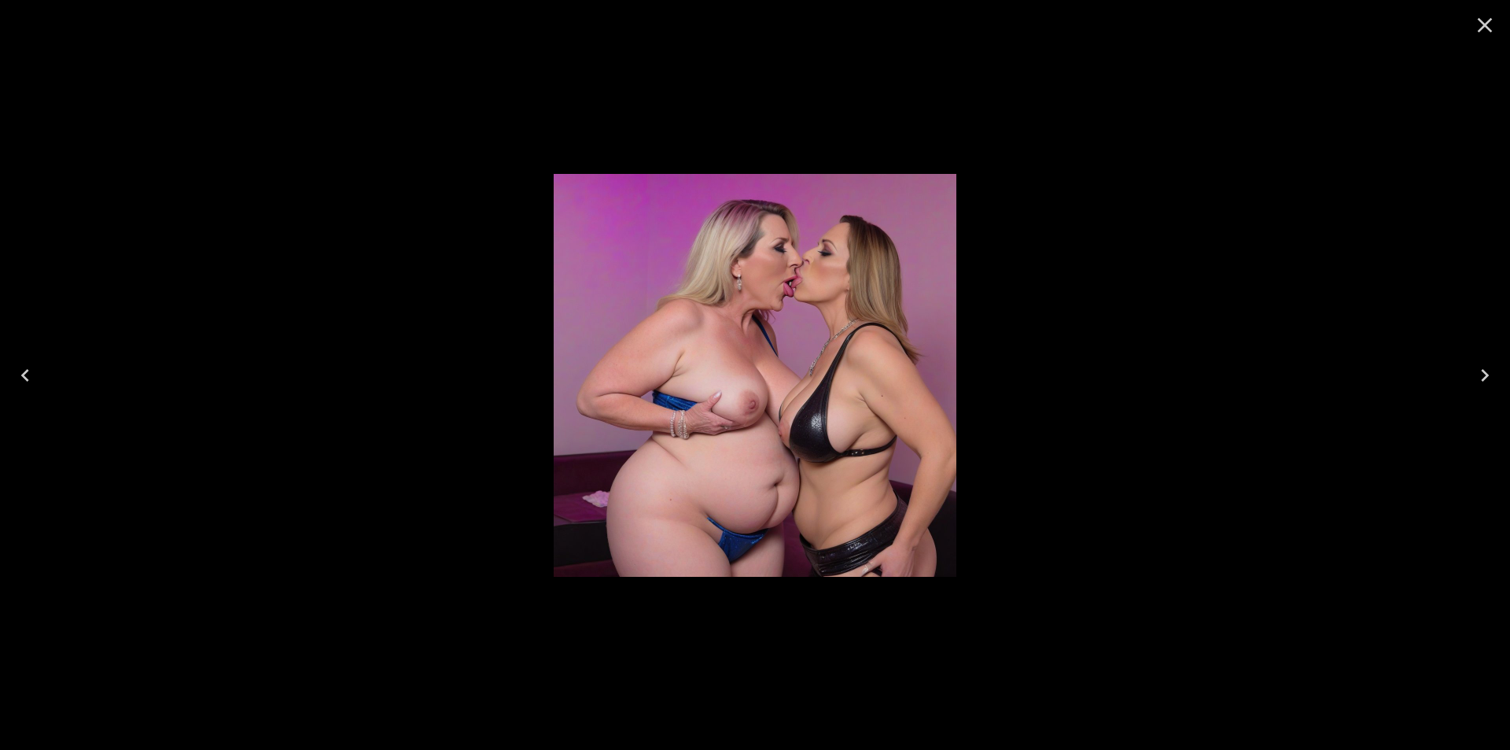
click at [1487, 370] on icon "Next" at bounding box center [1484, 375] width 25 height 25
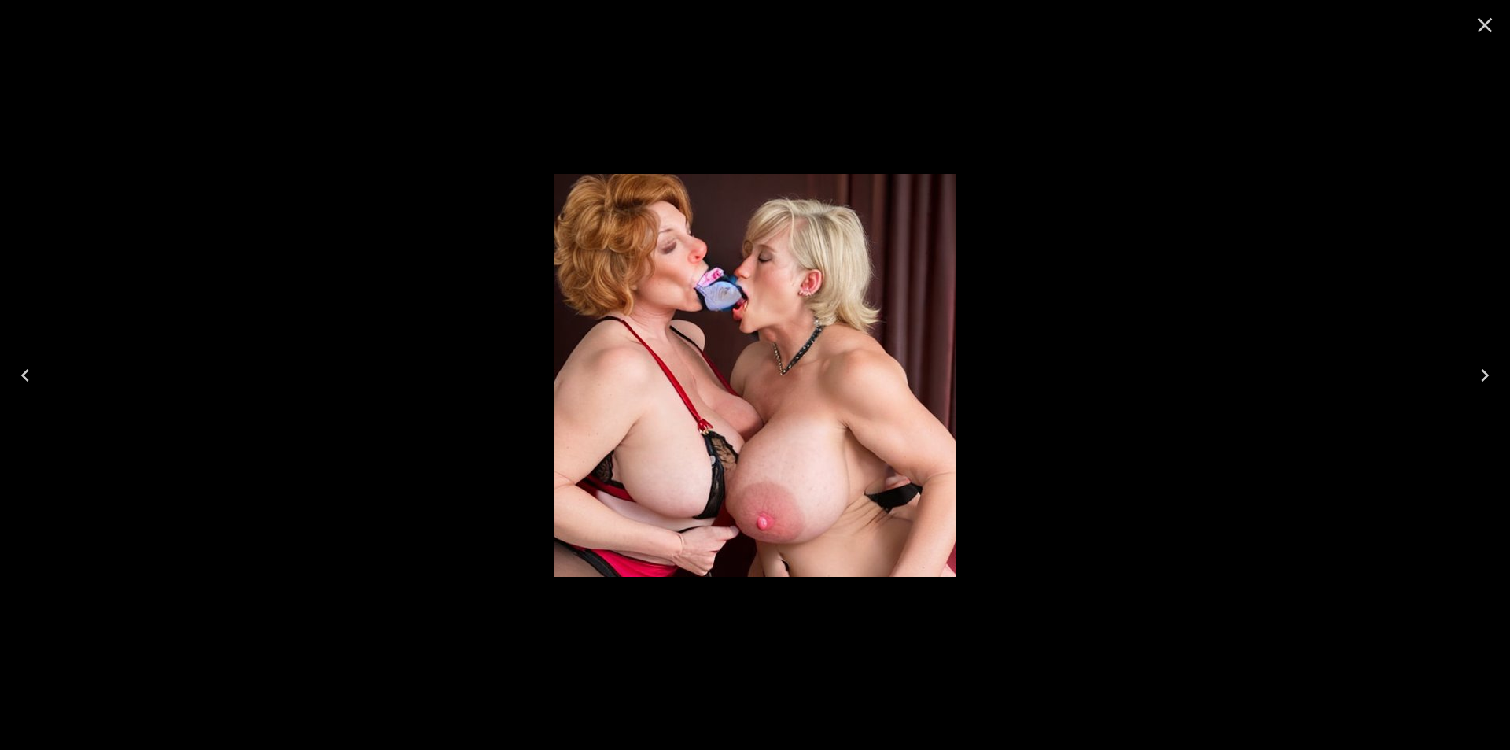
click at [1487, 370] on icon "Next" at bounding box center [1484, 375] width 25 height 25
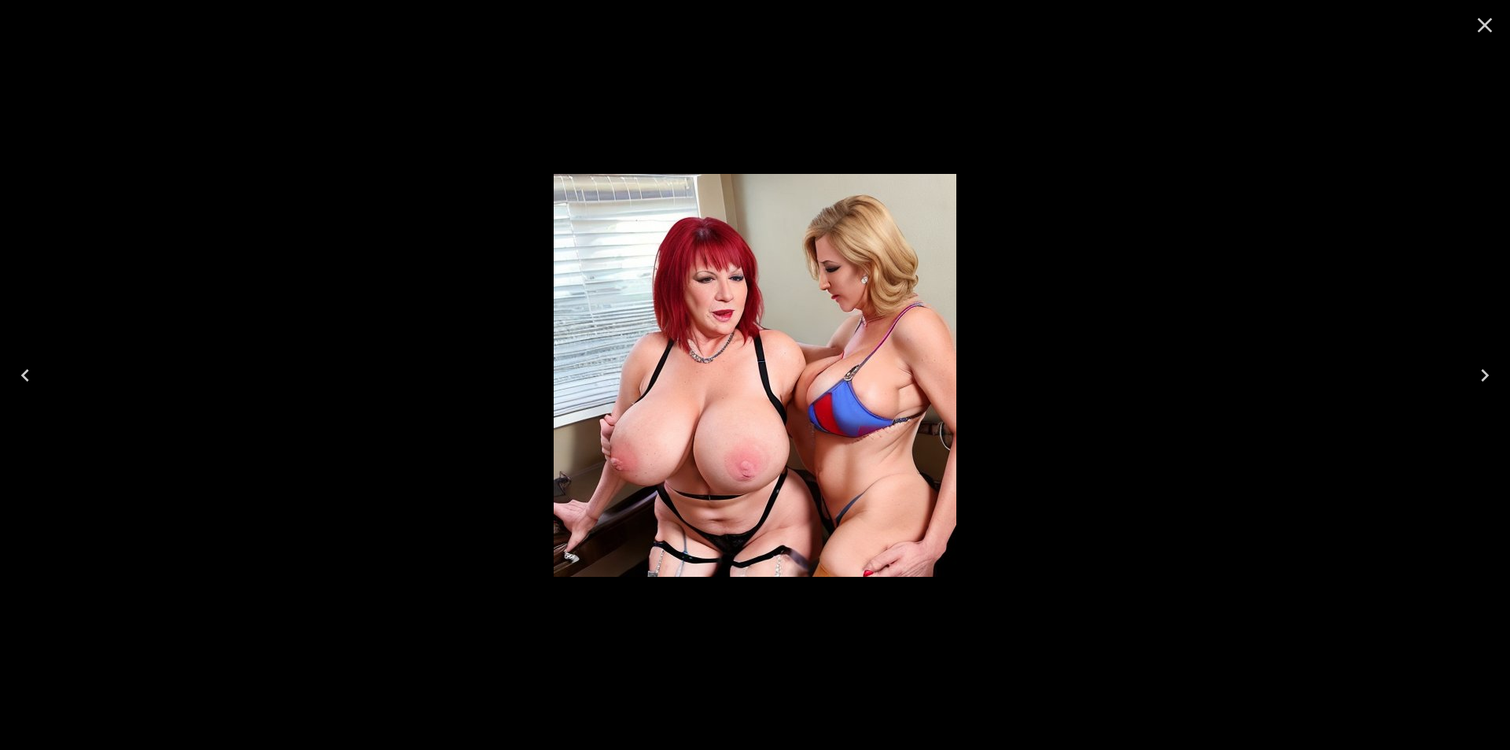
click at [1487, 370] on icon "Next" at bounding box center [1484, 375] width 25 height 25
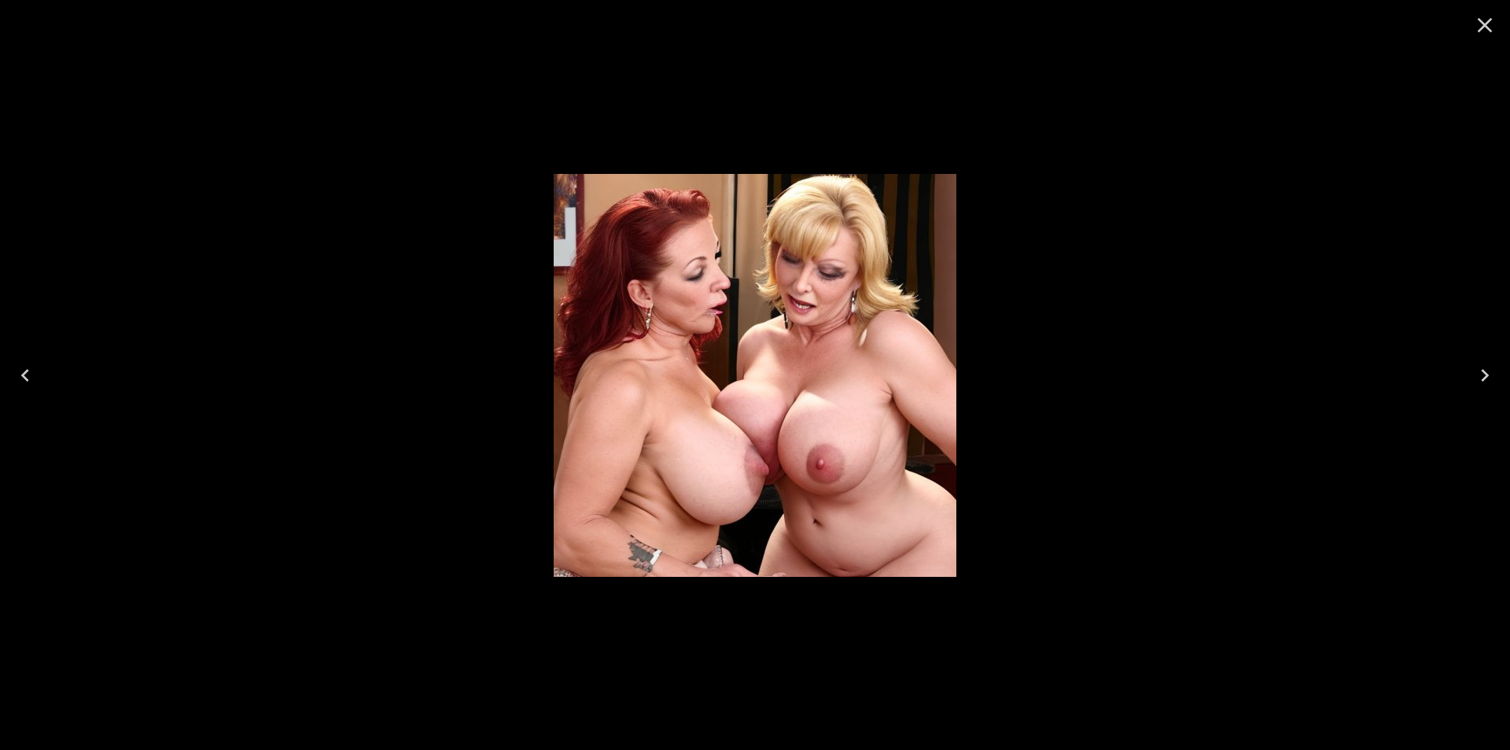
click at [1487, 370] on icon "Next" at bounding box center [1484, 375] width 25 height 25
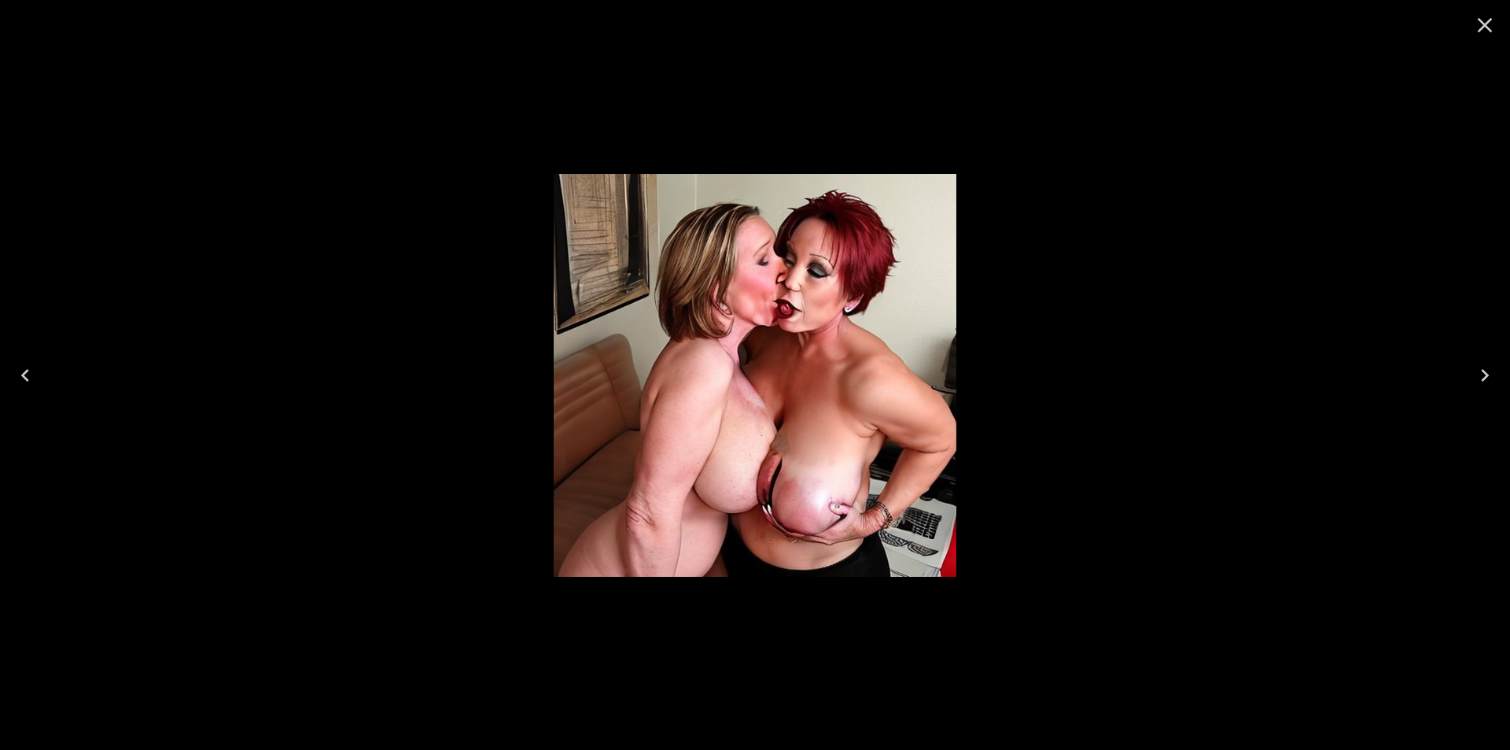
click at [1487, 370] on icon "Next" at bounding box center [1484, 375] width 25 height 25
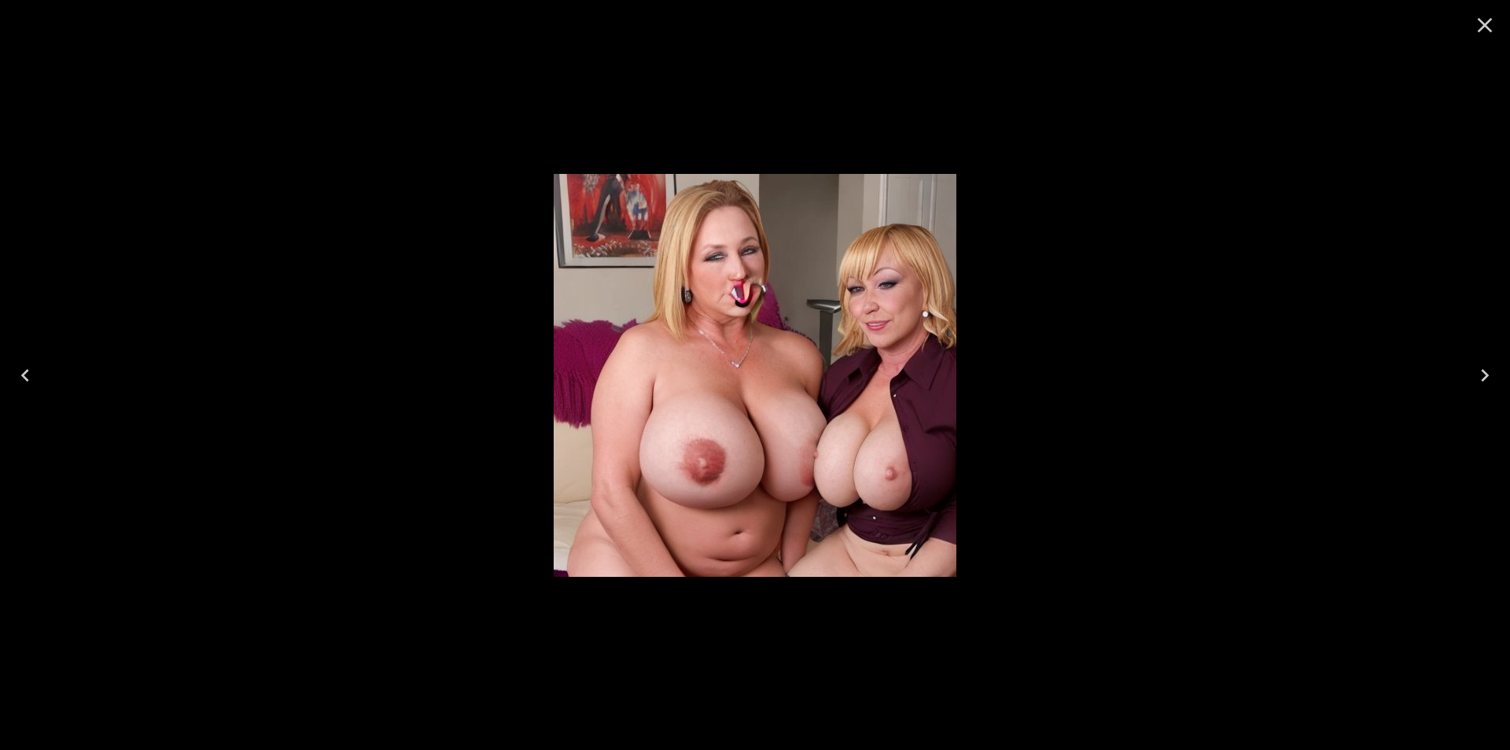
click at [1487, 370] on icon "Next" at bounding box center [1484, 375] width 25 height 25
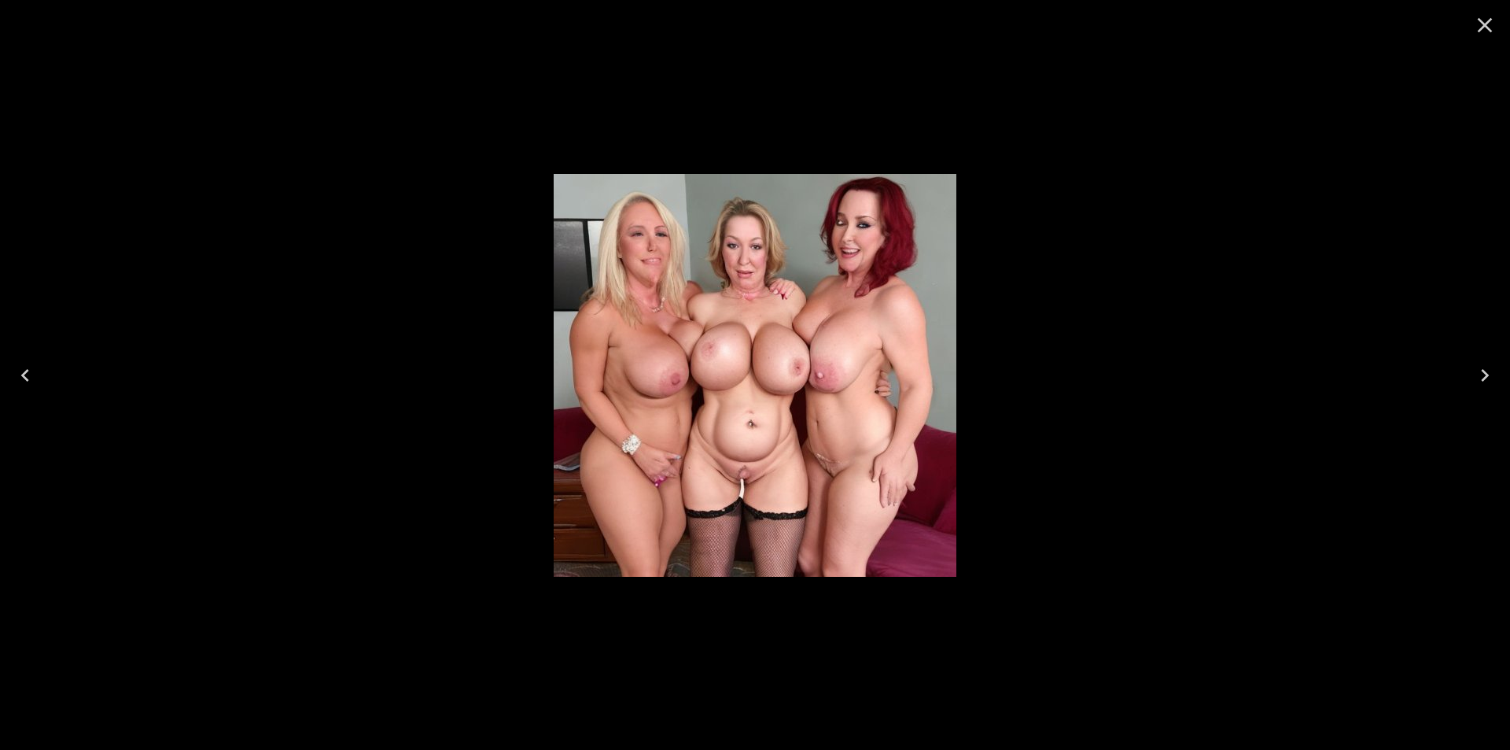
click at [1487, 370] on icon "Next" at bounding box center [1484, 375] width 25 height 25
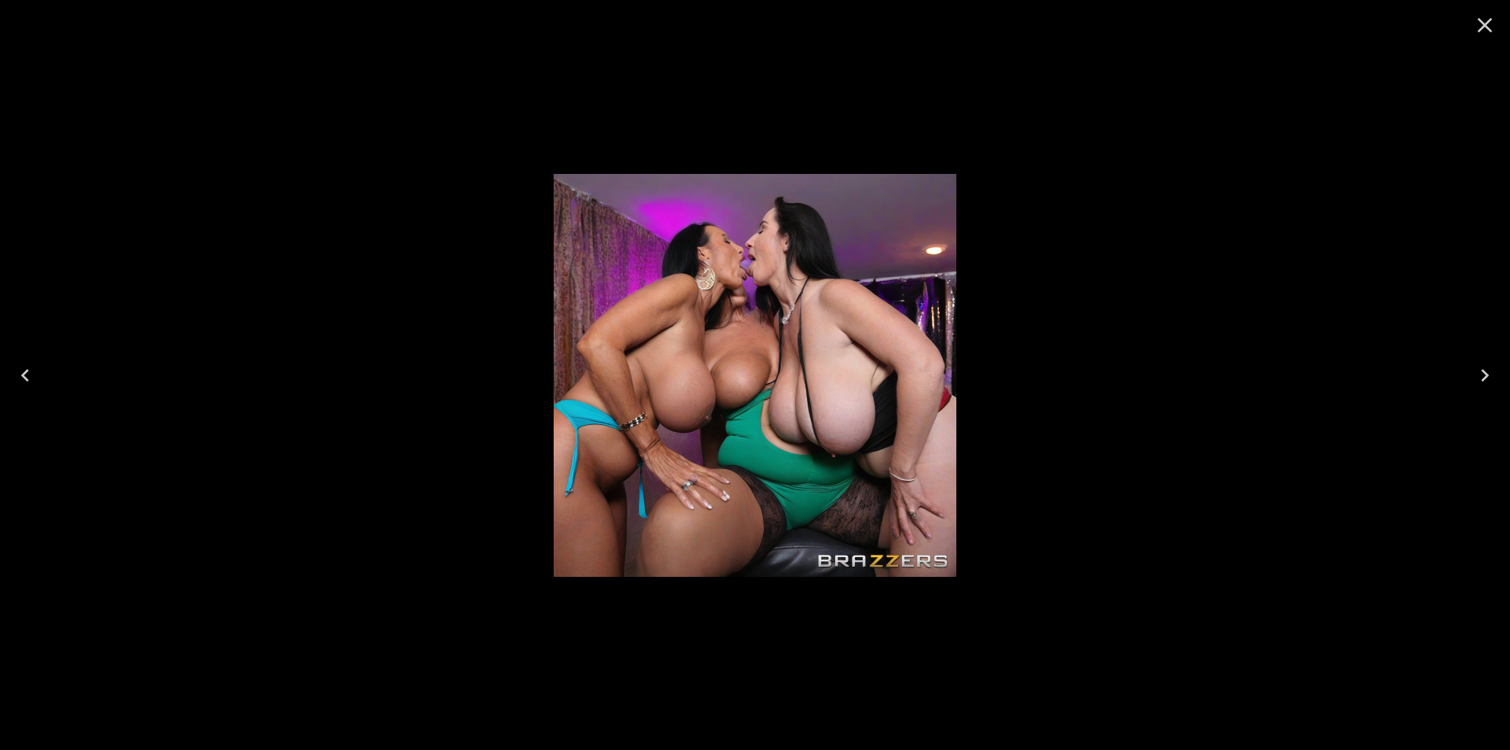
click at [1487, 370] on icon "Next" at bounding box center [1484, 375] width 25 height 25
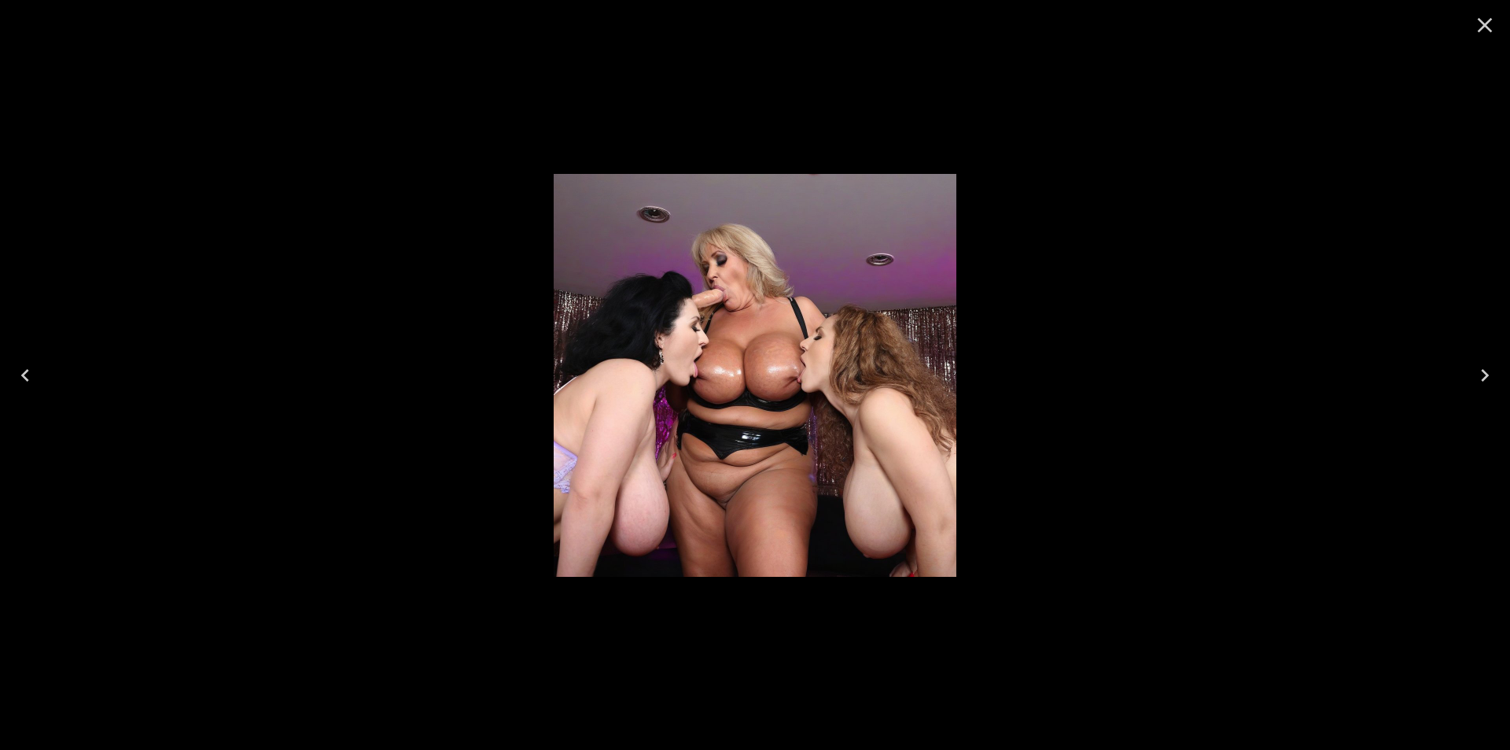
click at [1487, 370] on icon "Next" at bounding box center [1484, 375] width 25 height 25
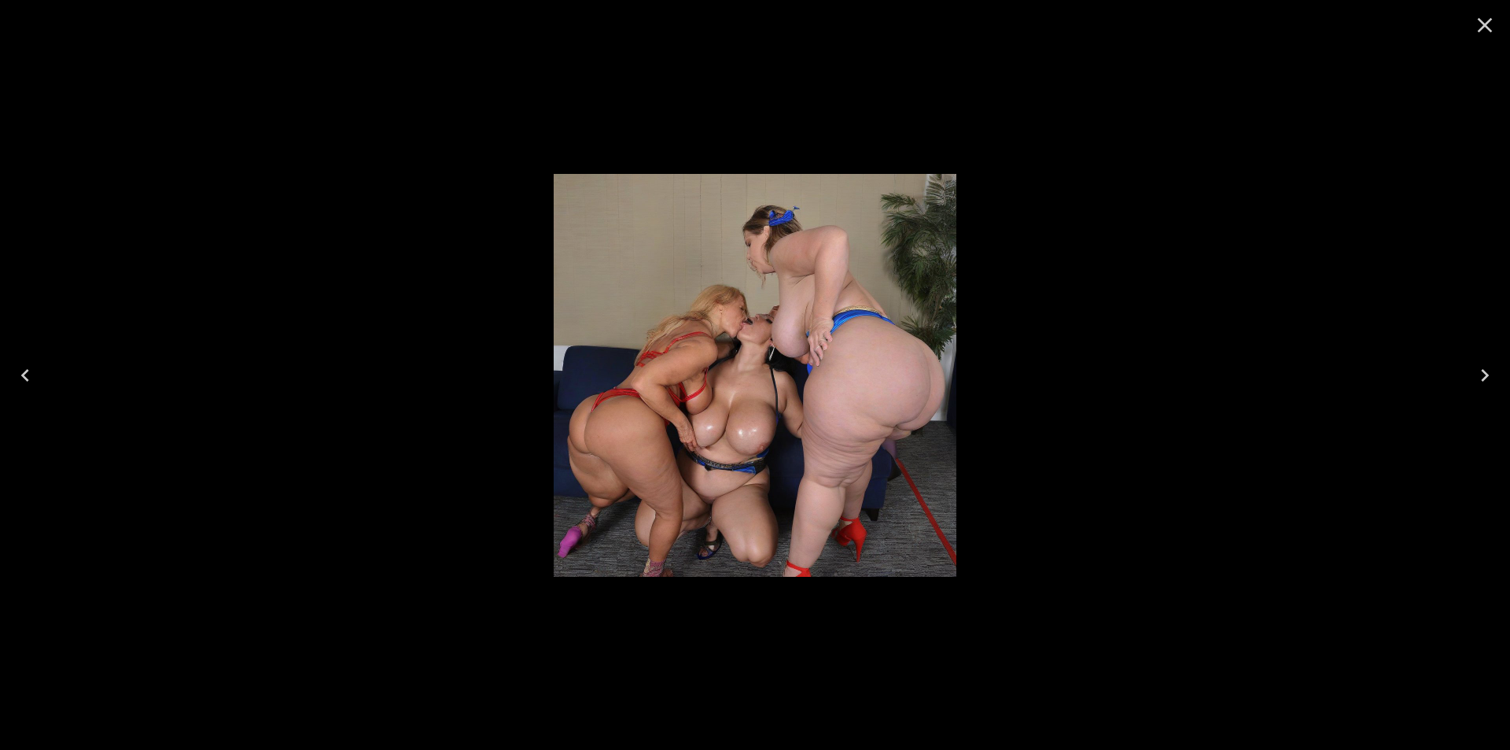
click at [1487, 370] on icon "Next" at bounding box center [1484, 375] width 25 height 25
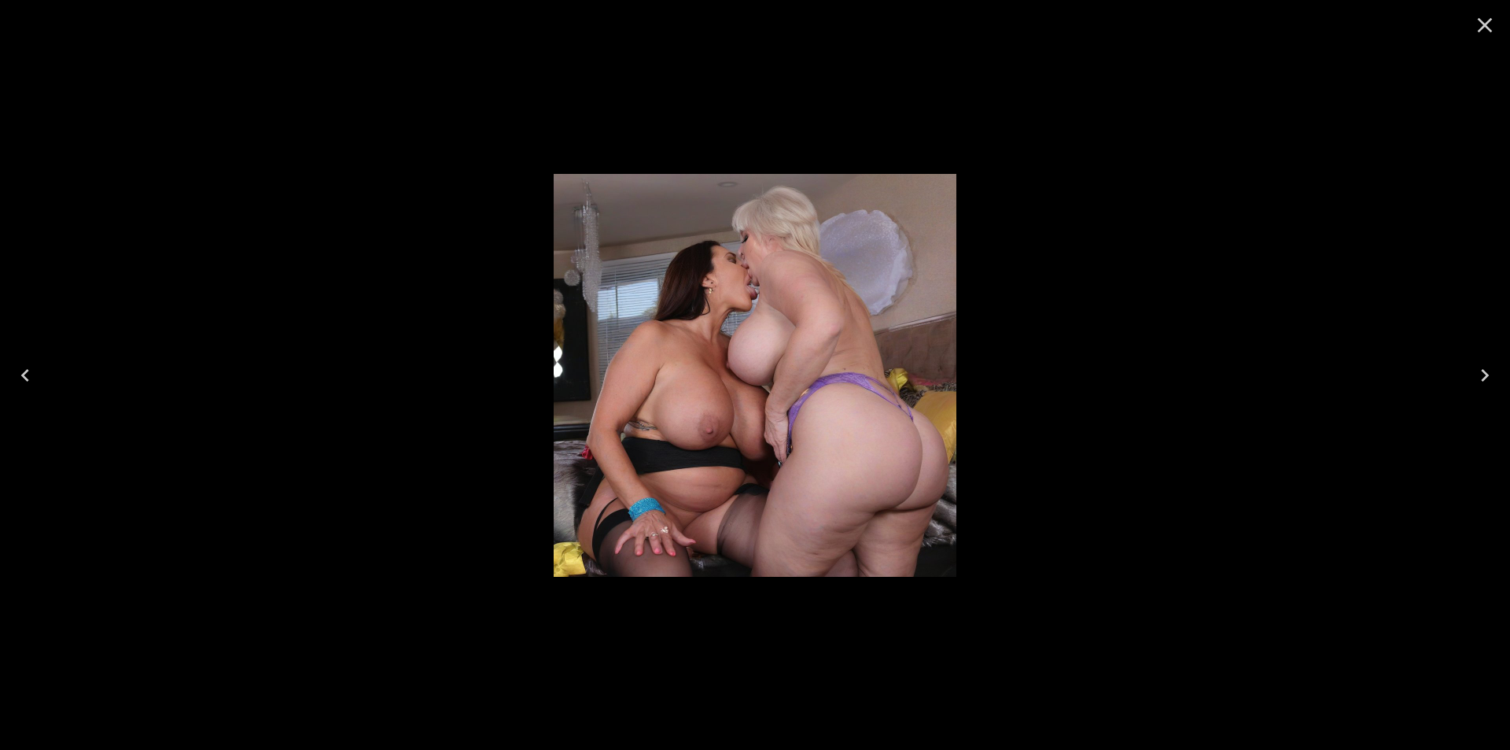
click at [1487, 370] on icon "Next" at bounding box center [1484, 375] width 25 height 25
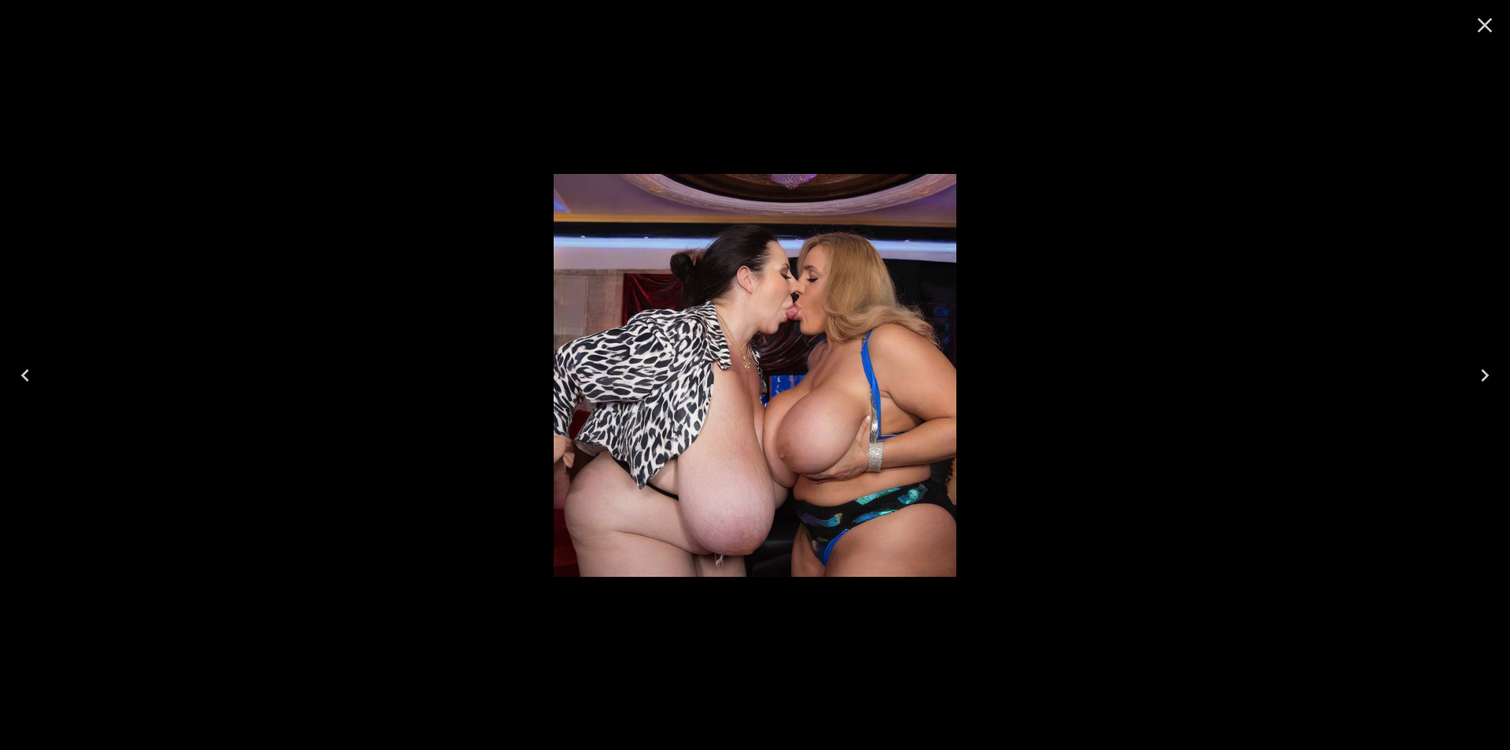
click at [1487, 370] on icon "Next" at bounding box center [1484, 375] width 25 height 25
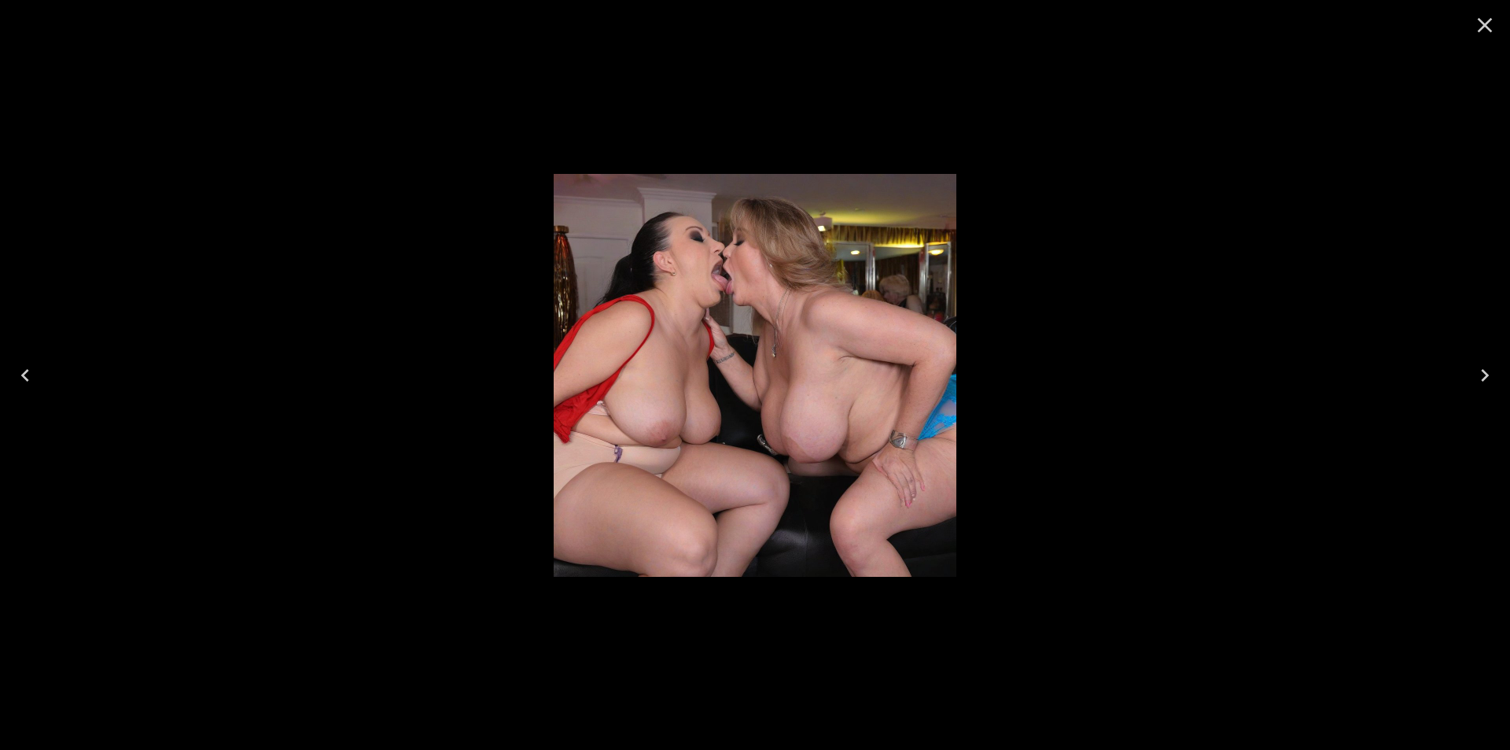
click at [1487, 370] on icon "Next" at bounding box center [1484, 375] width 25 height 25
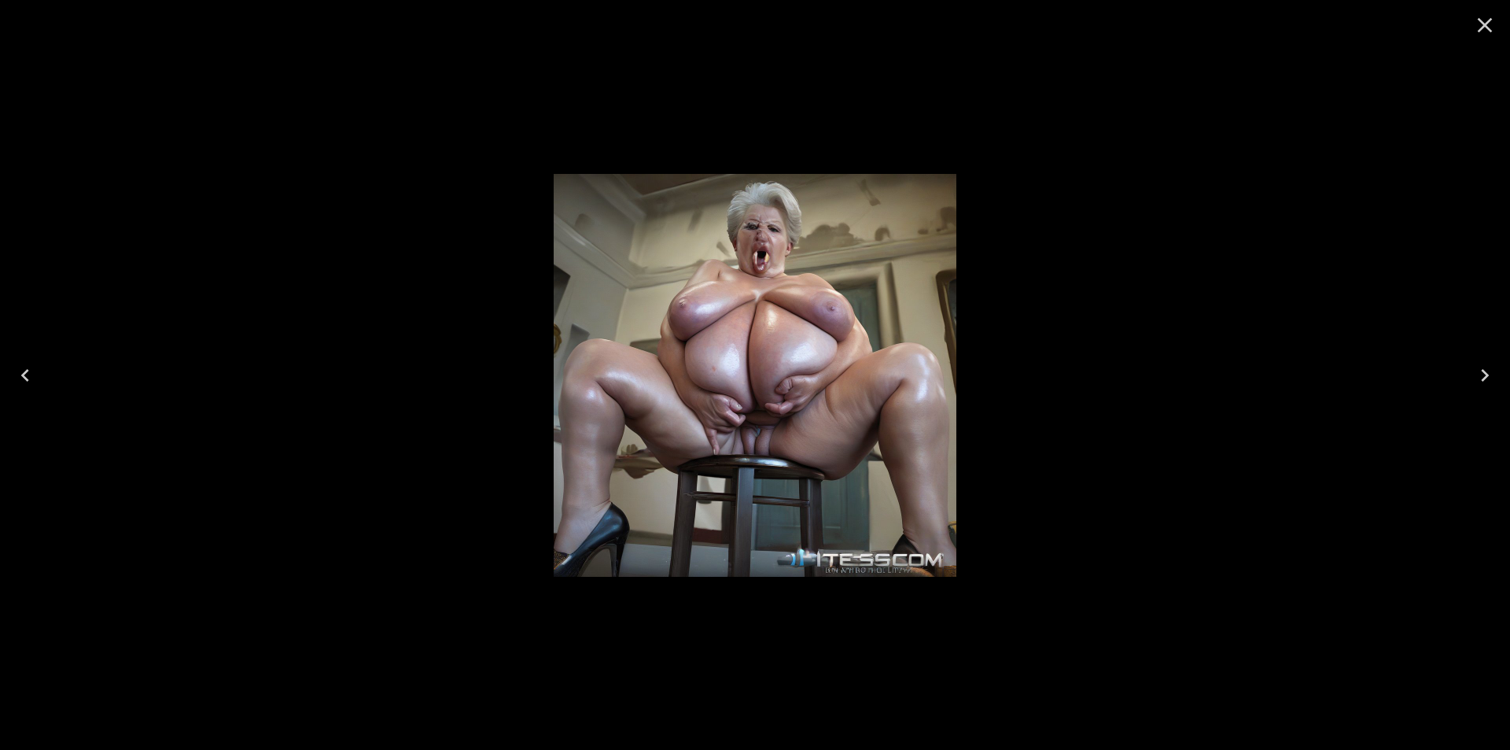
click at [1487, 370] on icon "Next" at bounding box center [1484, 375] width 25 height 25
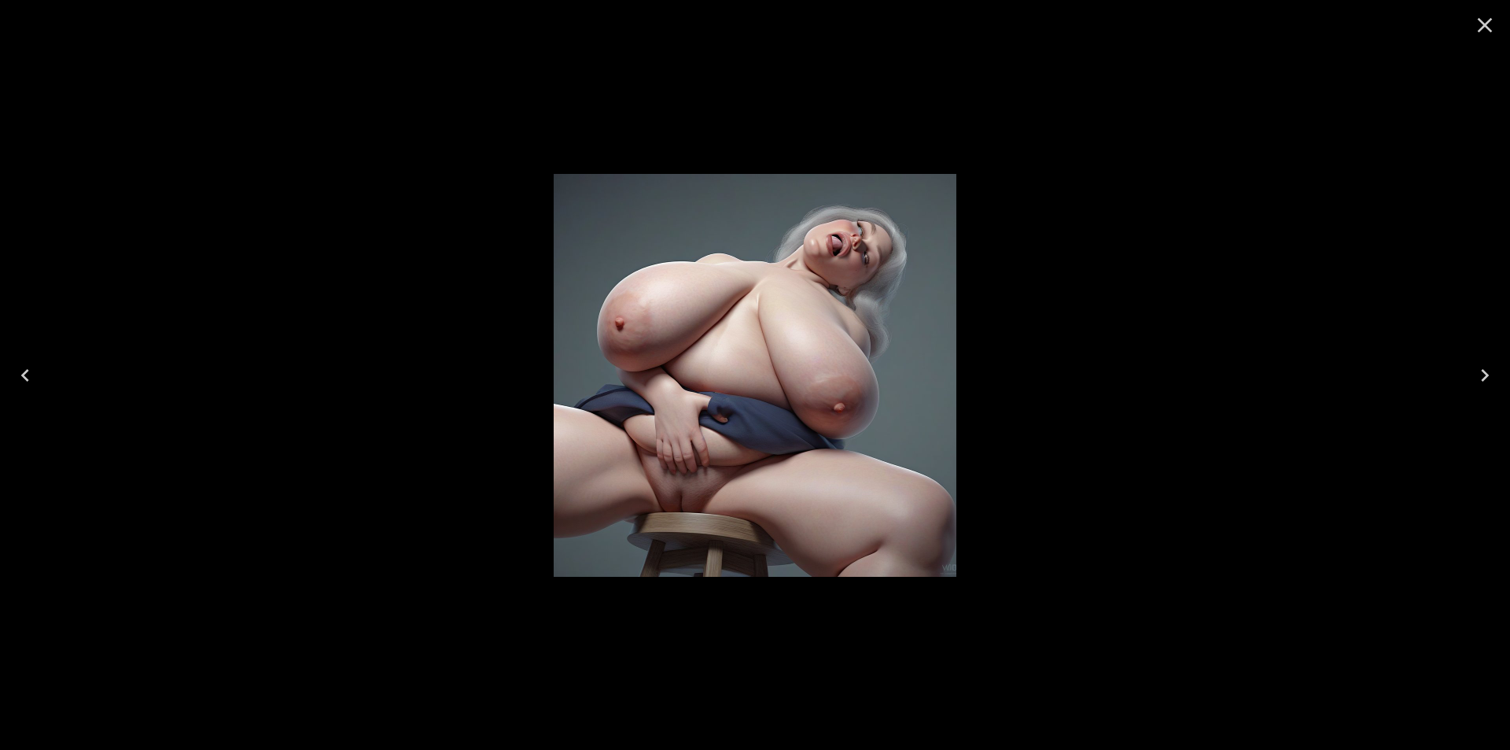
click at [1486, 26] on icon "Close" at bounding box center [1485, 25] width 15 height 15
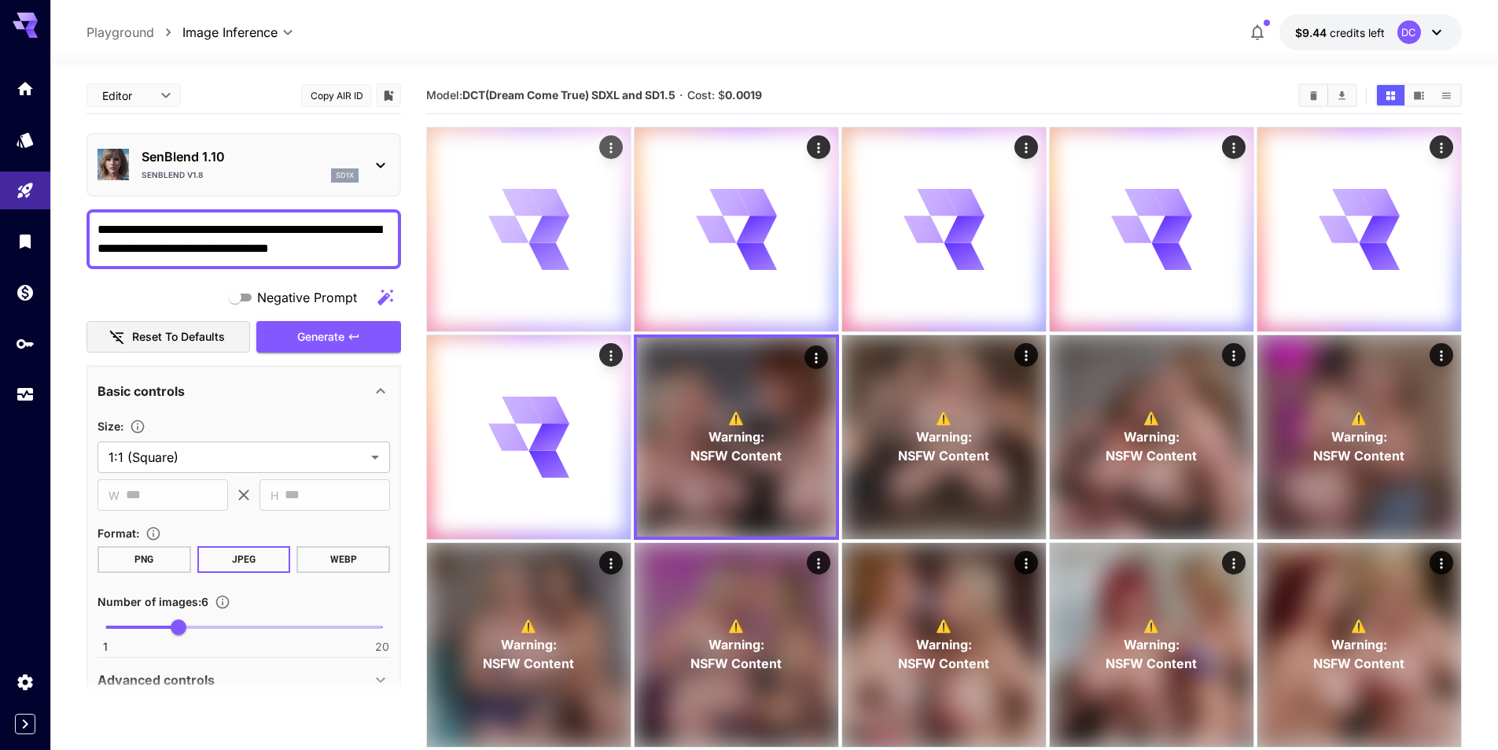
click at [532, 246] on icon at bounding box center [549, 256] width 46 height 35
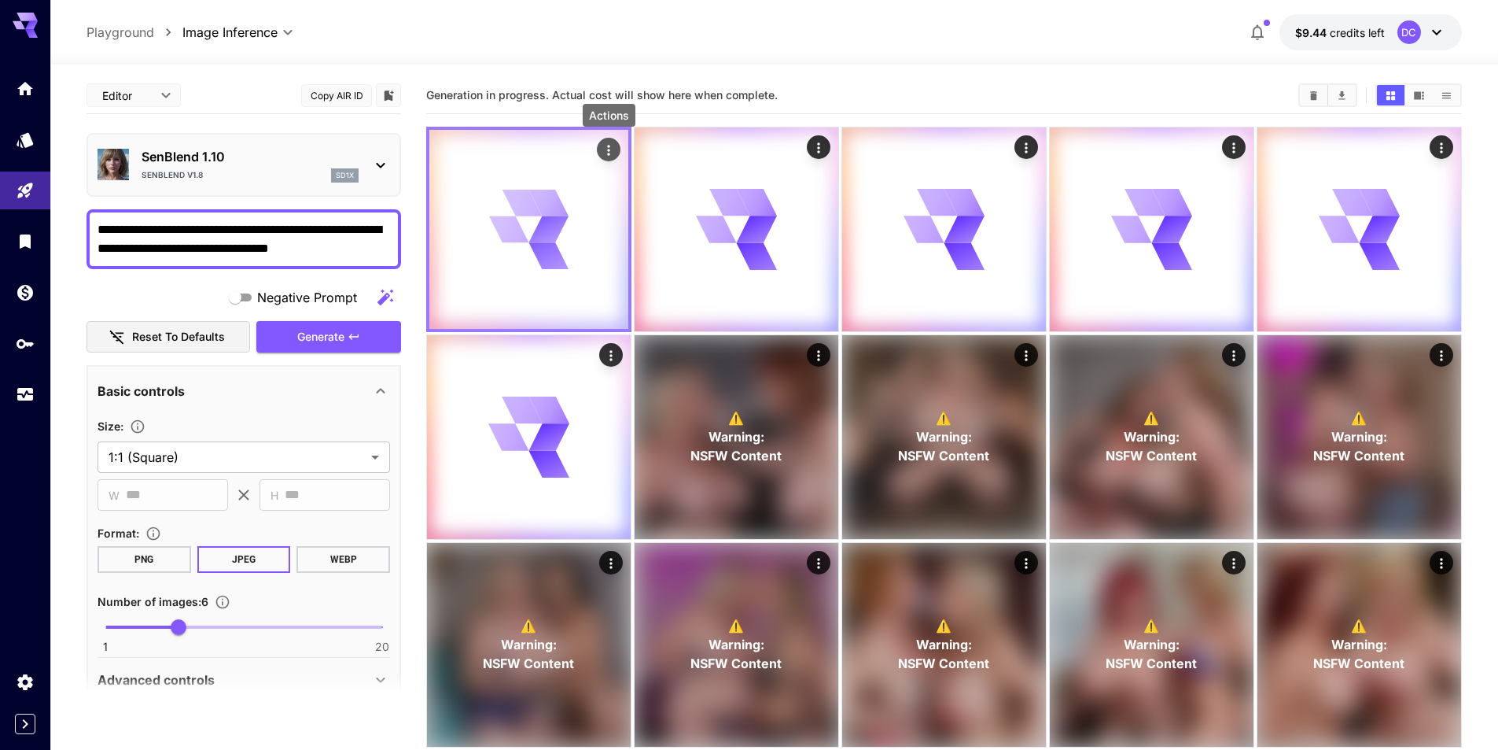
click at [611, 145] on icon "Actions" at bounding box center [609, 150] width 16 height 16
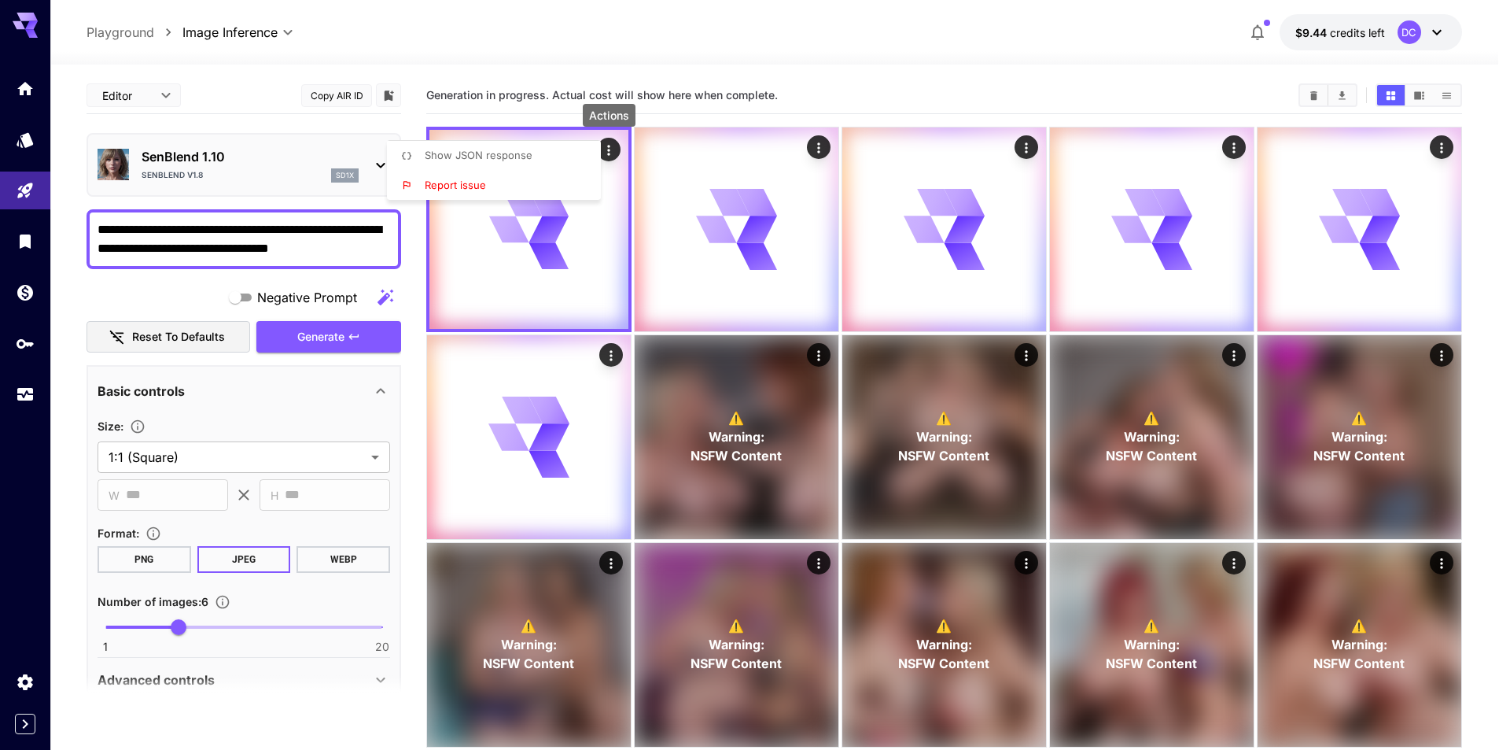
click at [776, 270] on div at bounding box center [755, 375] width 1510 height 750
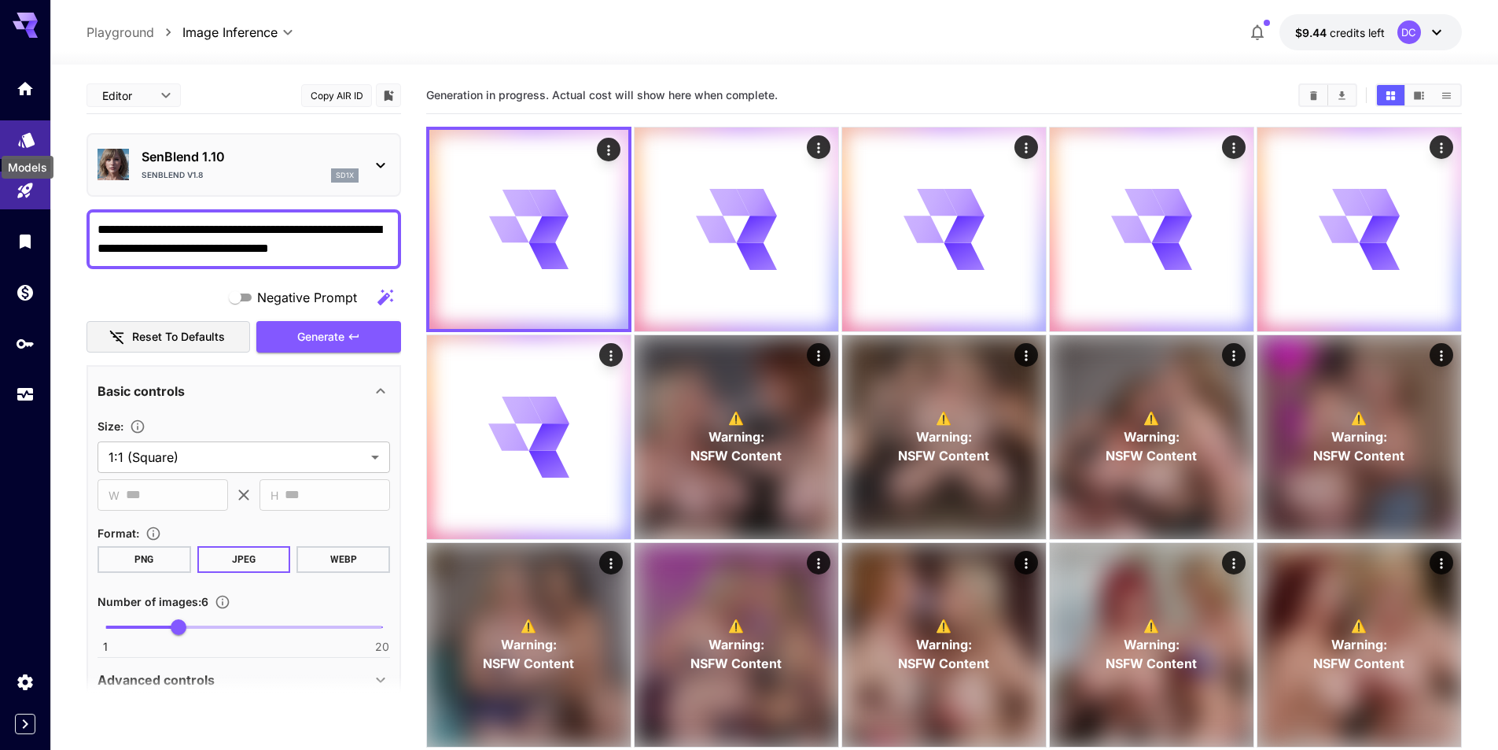
click at [22, 132] on icon "Models" at bounding box center [26, 139] width 19 height 19
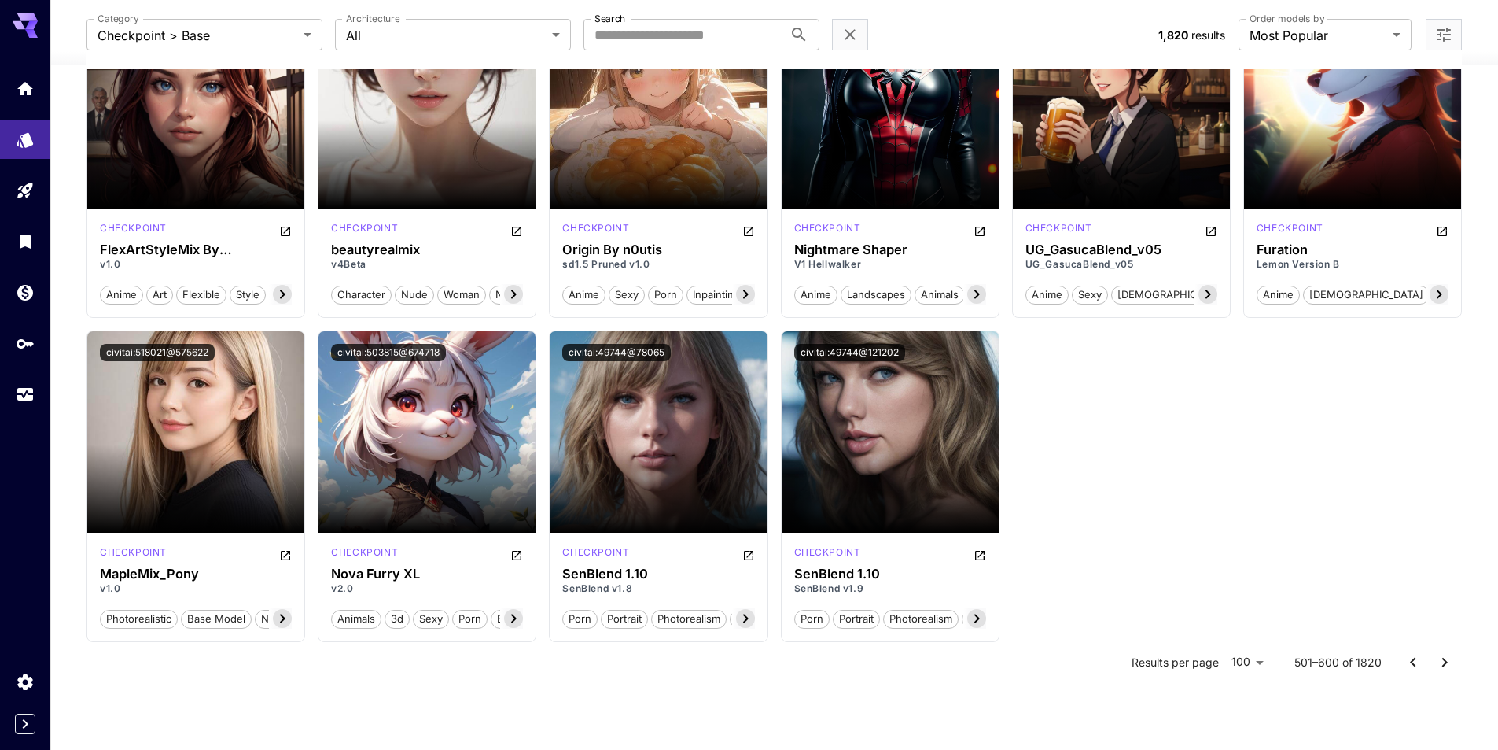
scroll to position [5054, 0]
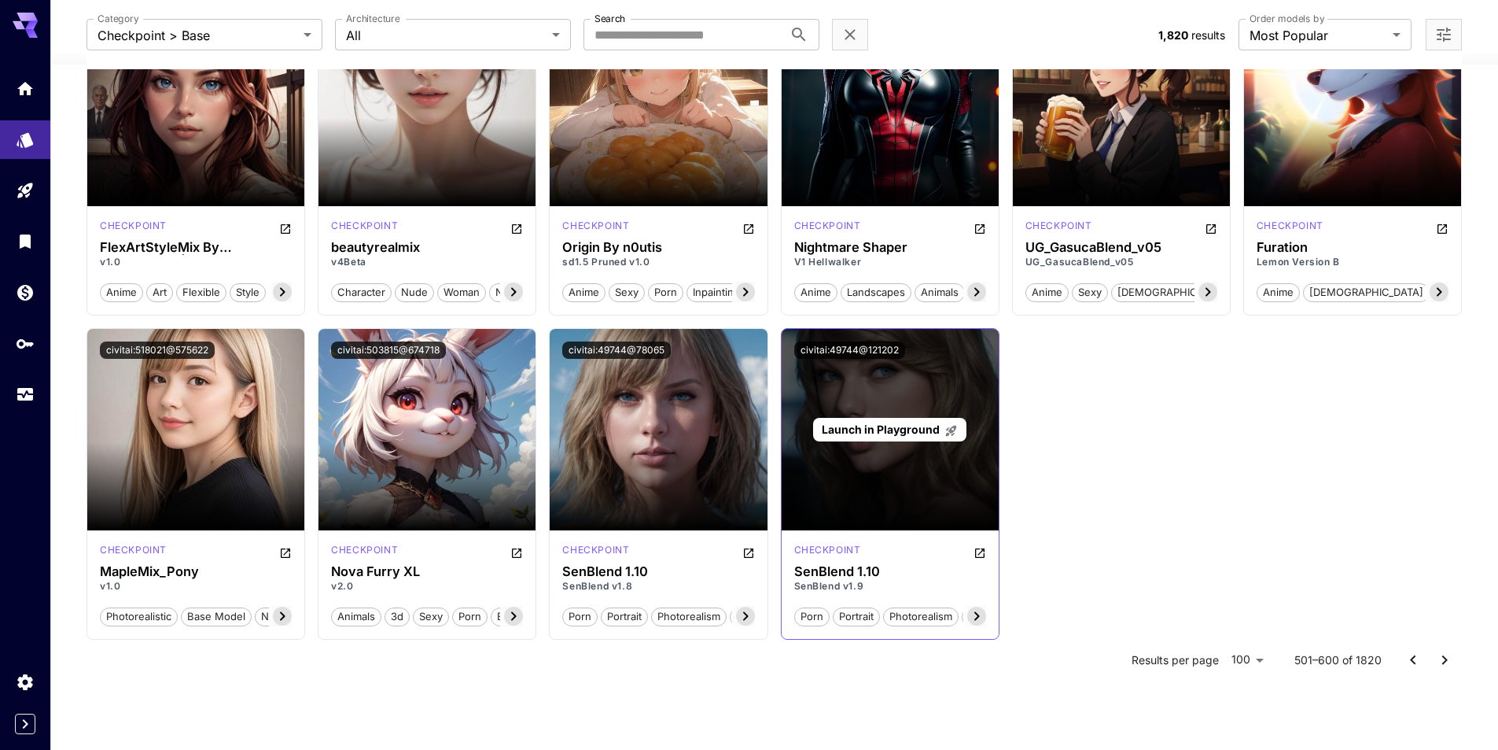
click at [875, 422] on span "Launch in Playground" at bounding box center [881, 428] width 118 height 13
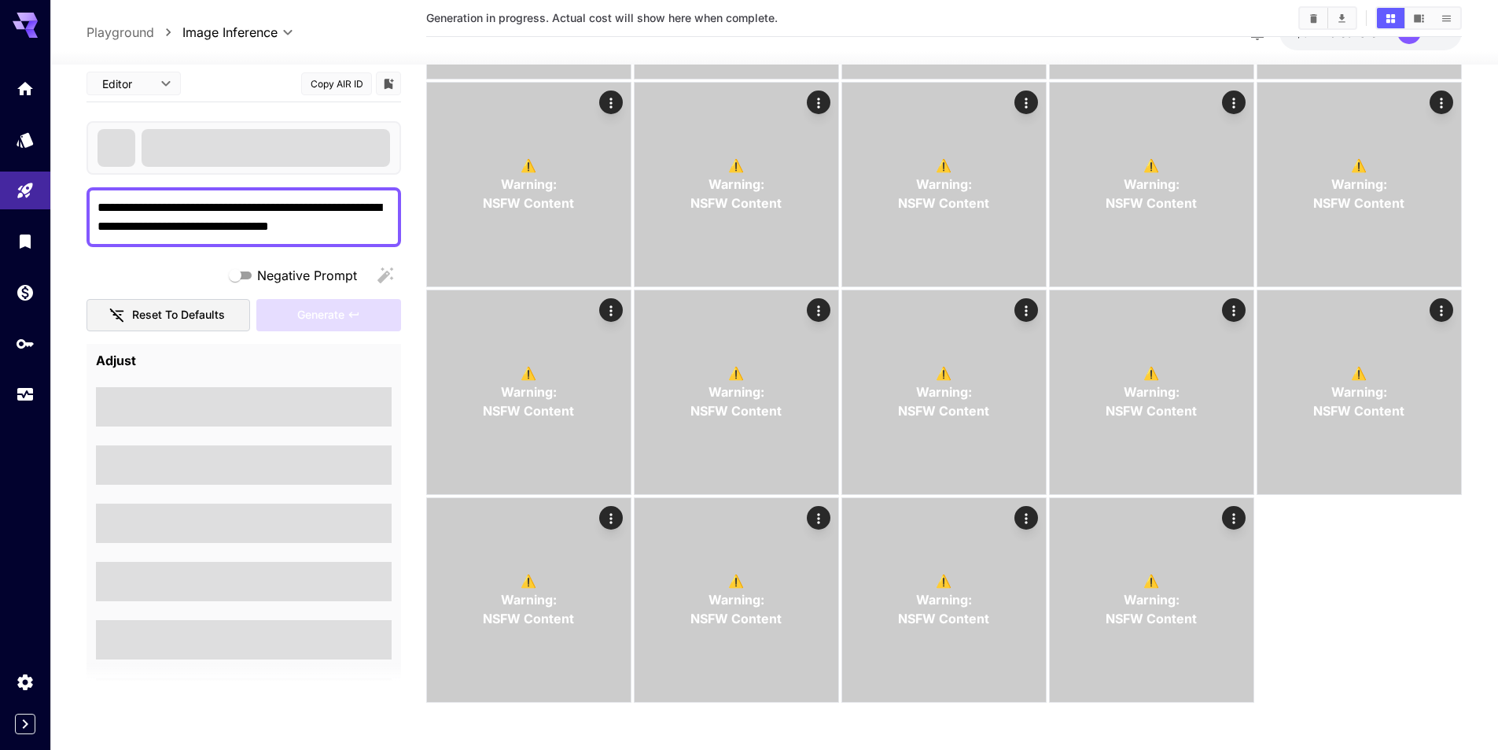
scroll to position [875, 0]
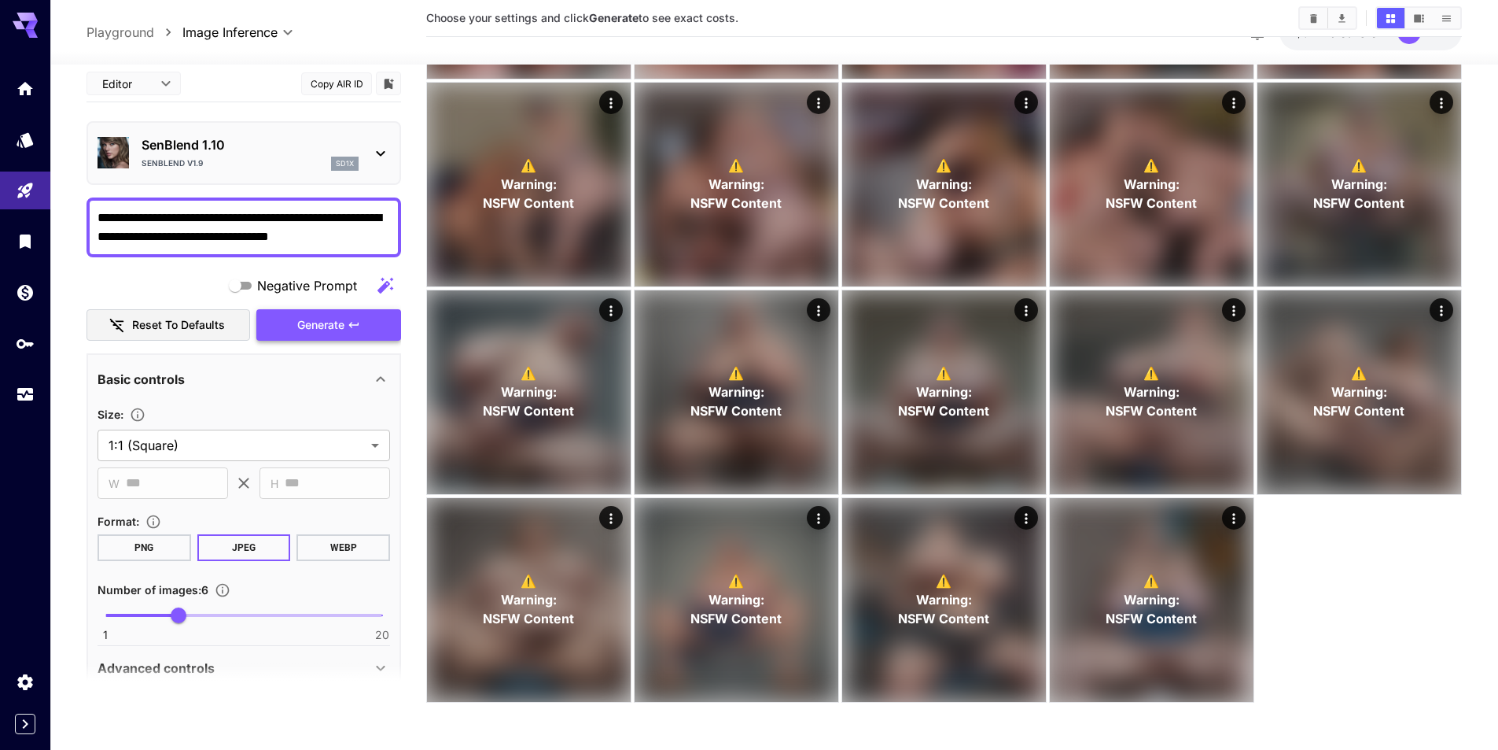
click at [311, 321] on button "Generate" at bounding box center [328, 325] width 145 height 32
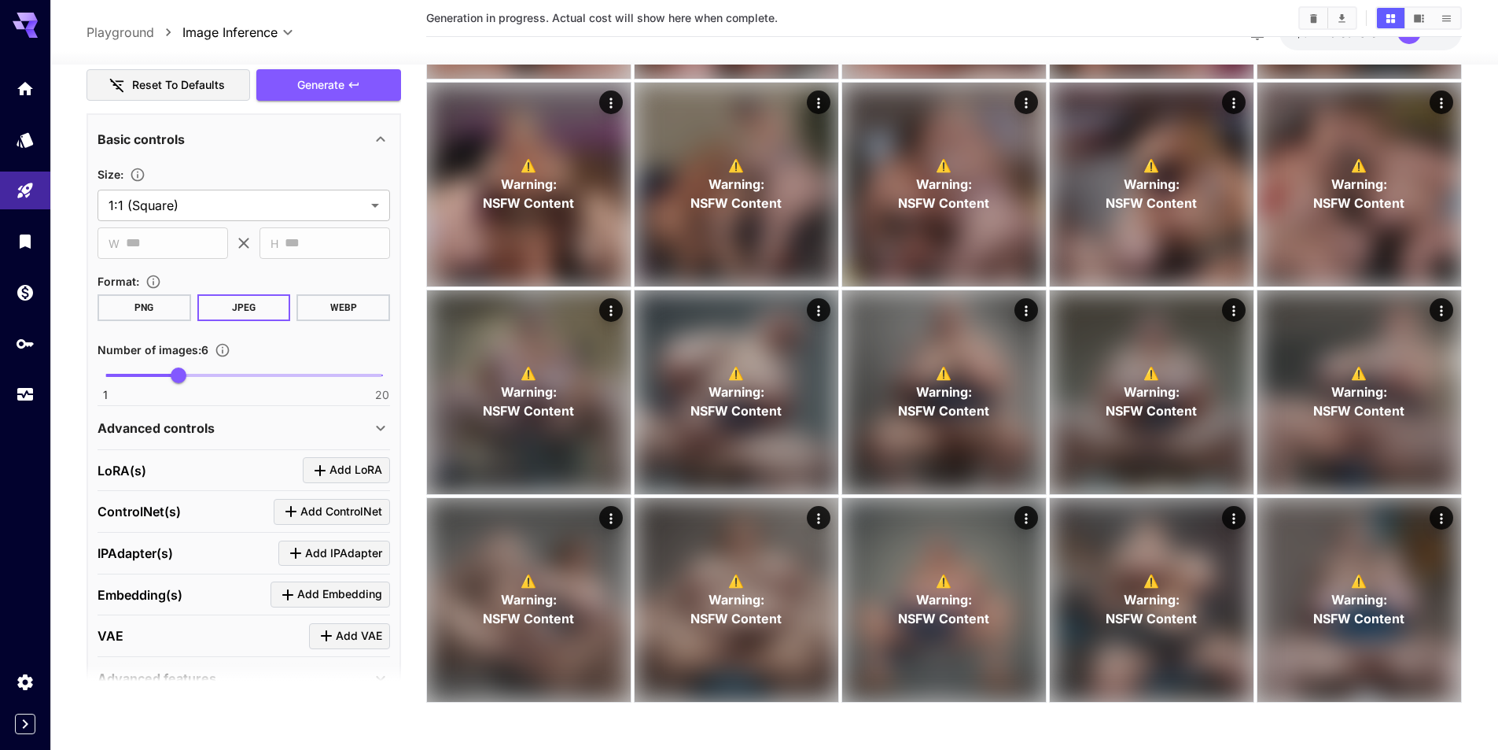
scroll to position [322, 0]
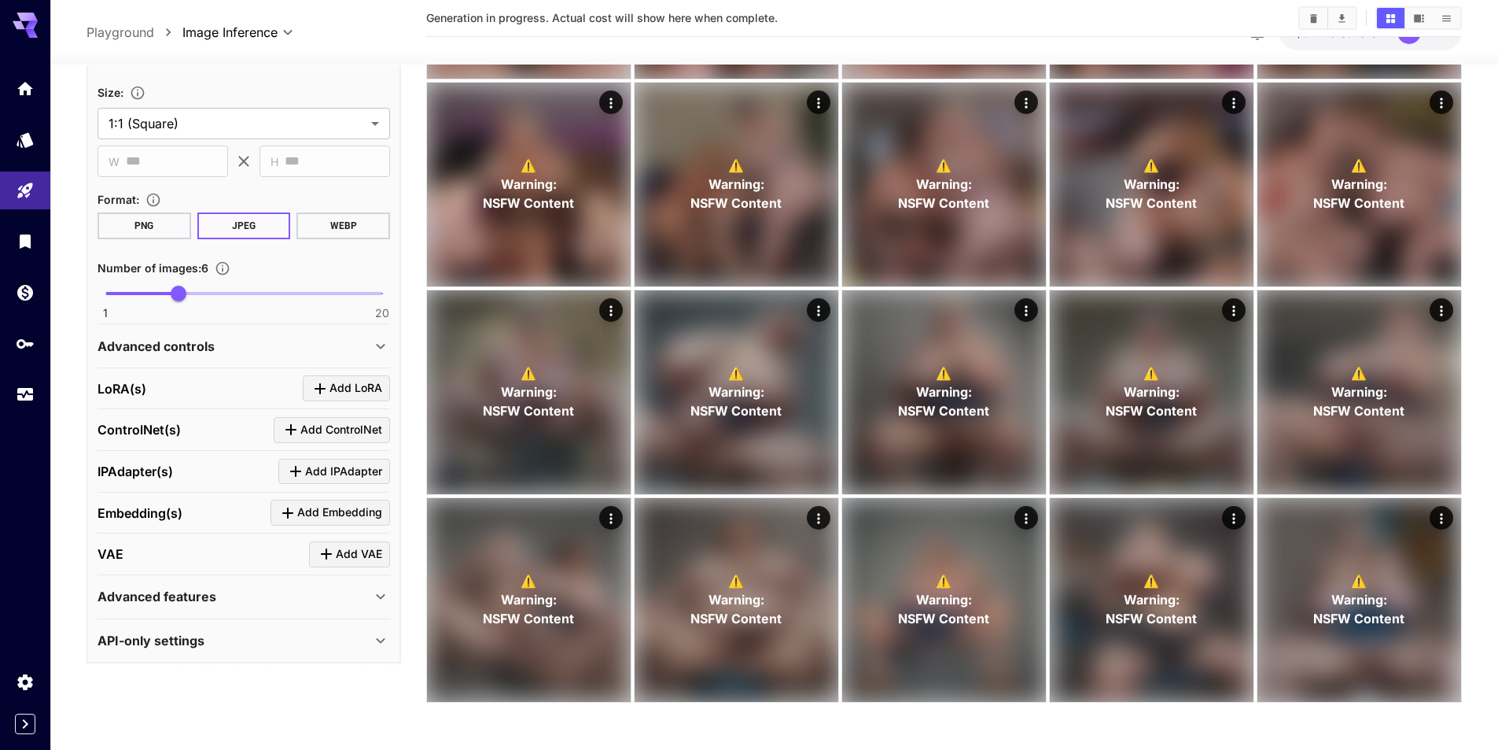
click at [235, 339] on div "Advanced controls" at bounding box center [235, 346] width 274 height 19
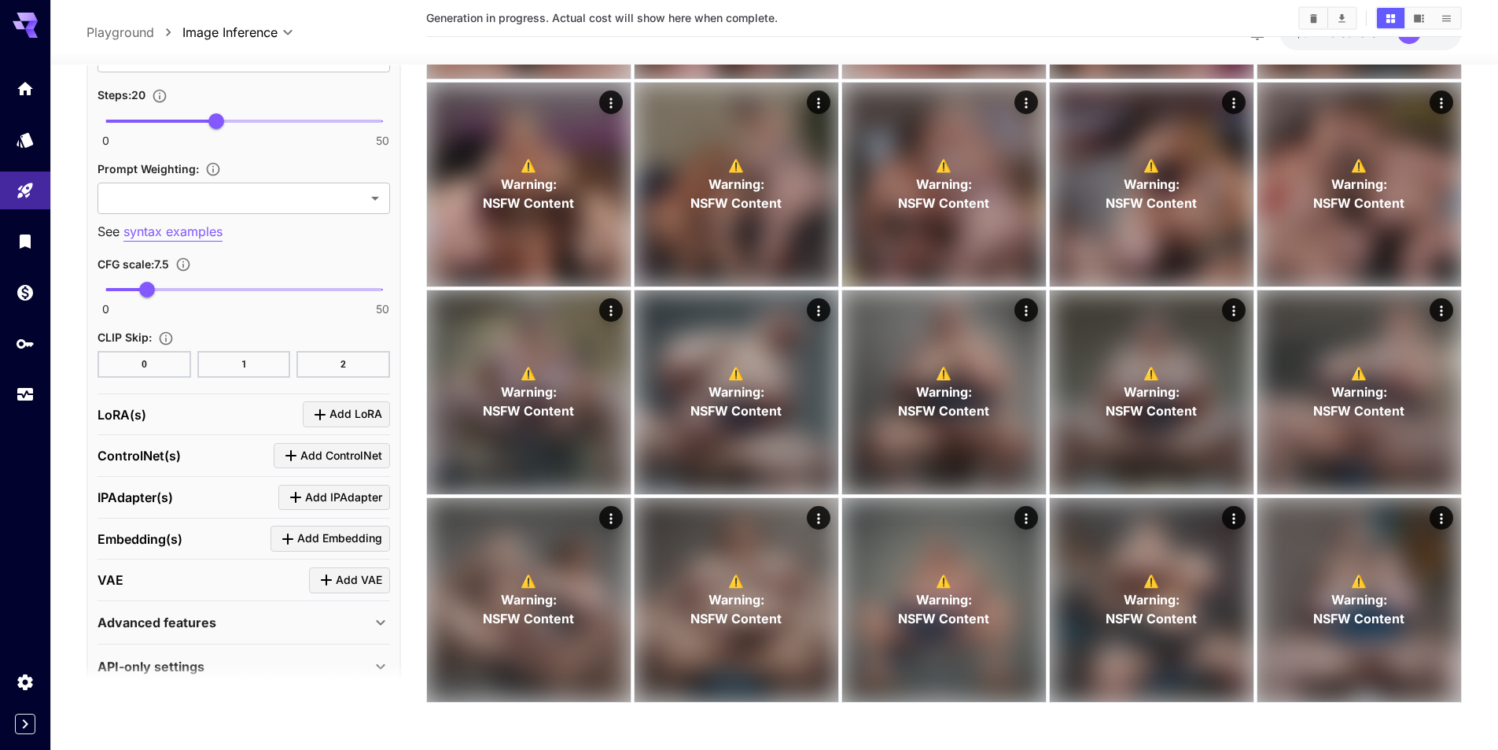
scroll to position [1102, 0]
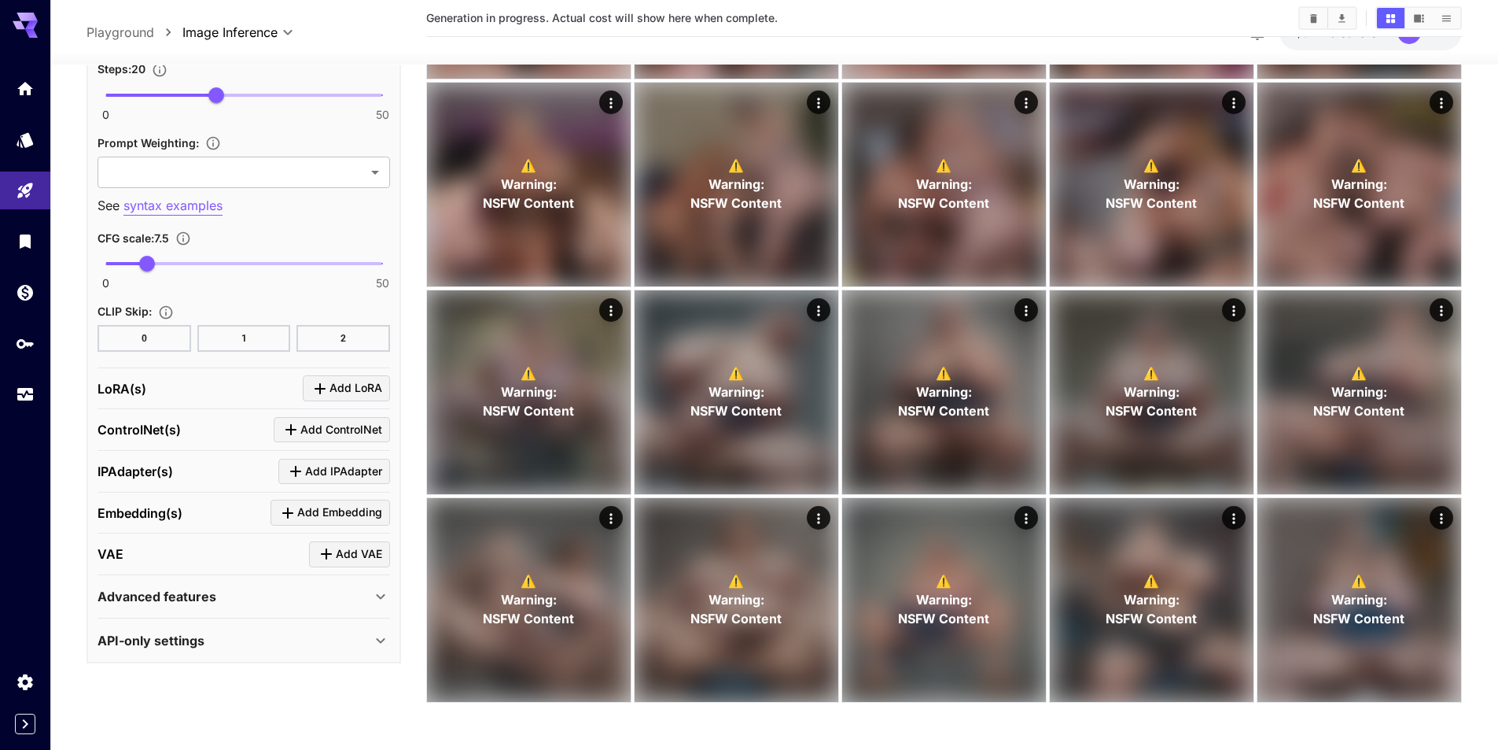
click at [369, 588] on div "Advanced features" at bounding box center [235, 596] width 274 height 19
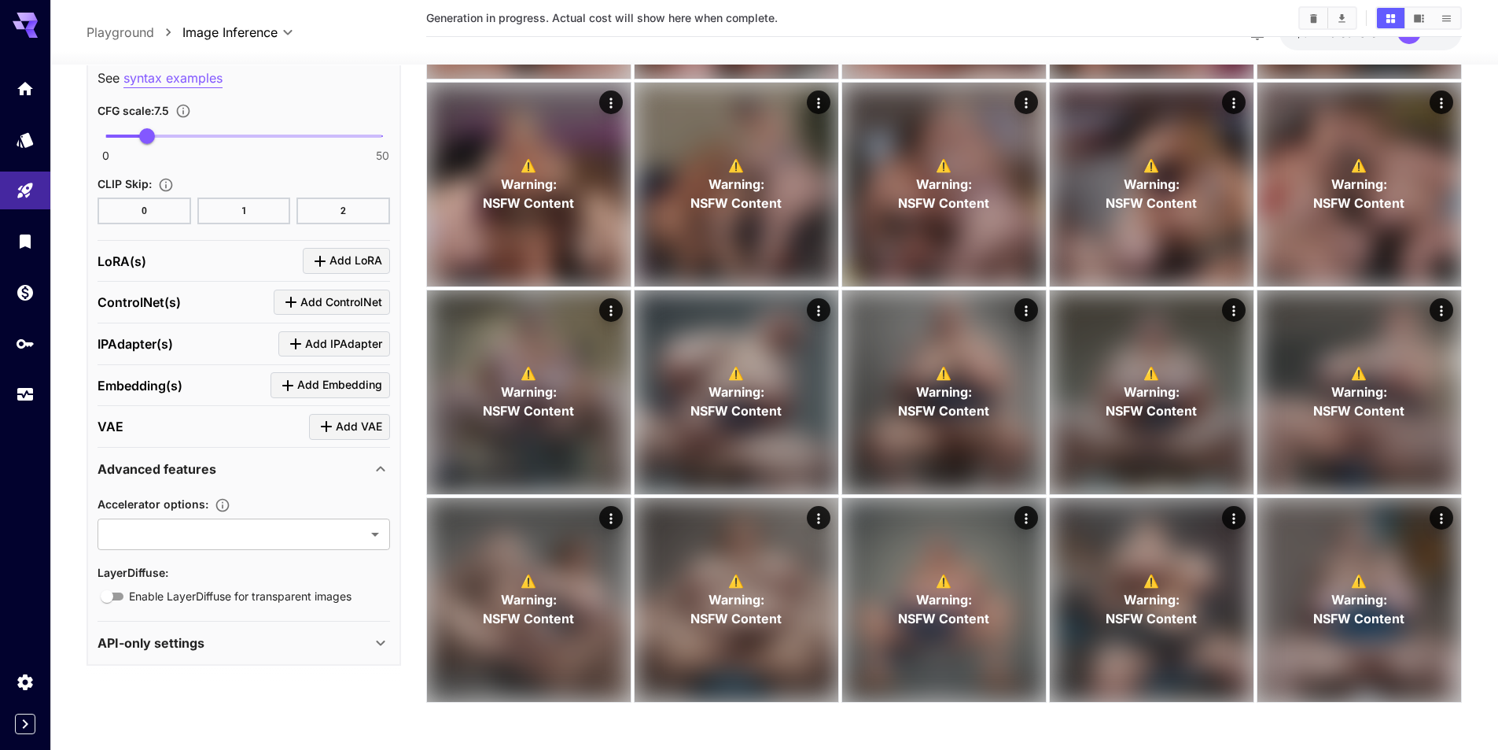
scroll to position [1232, 0]
click at [381, 641] on icon at bounding box center [380, 641] width 9 height 6
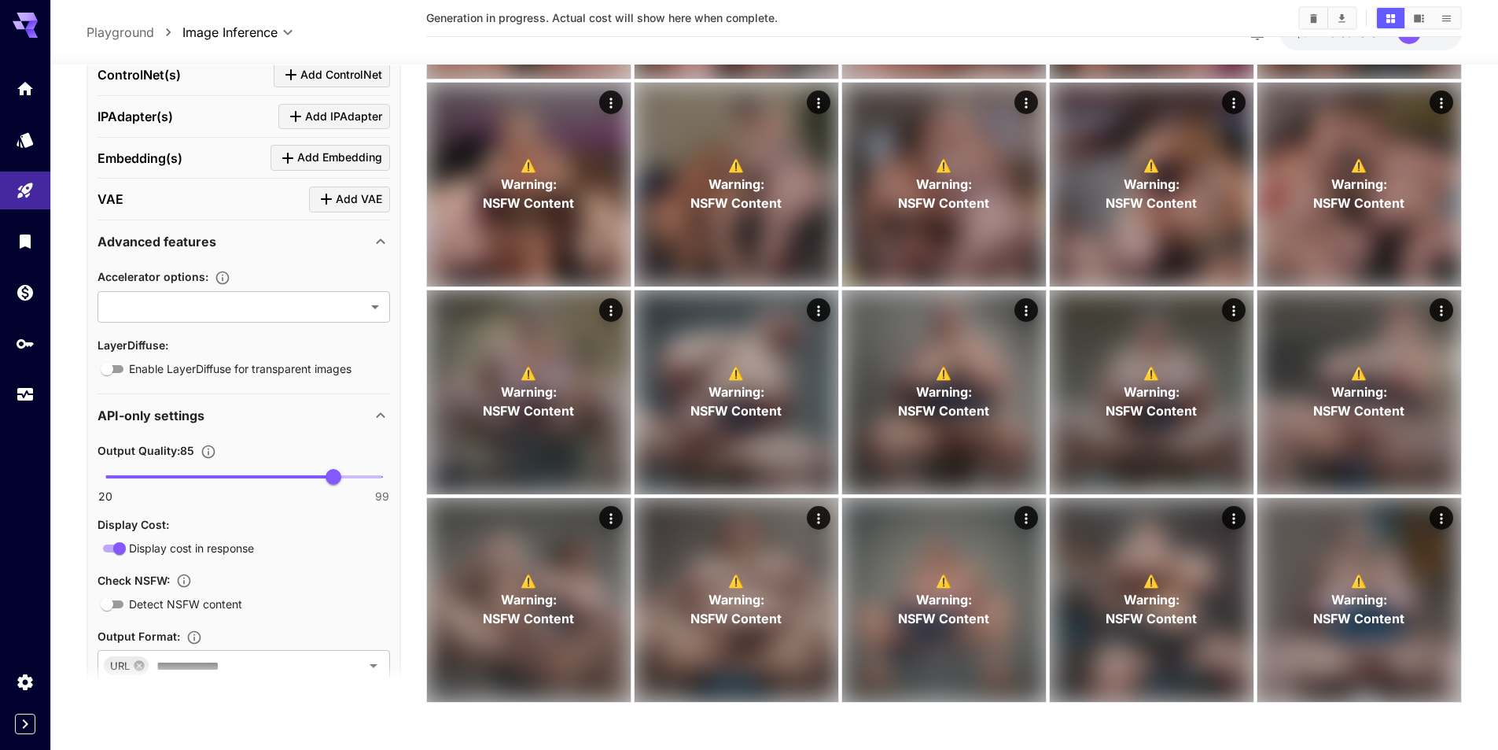
scroll to position [1546, 0]
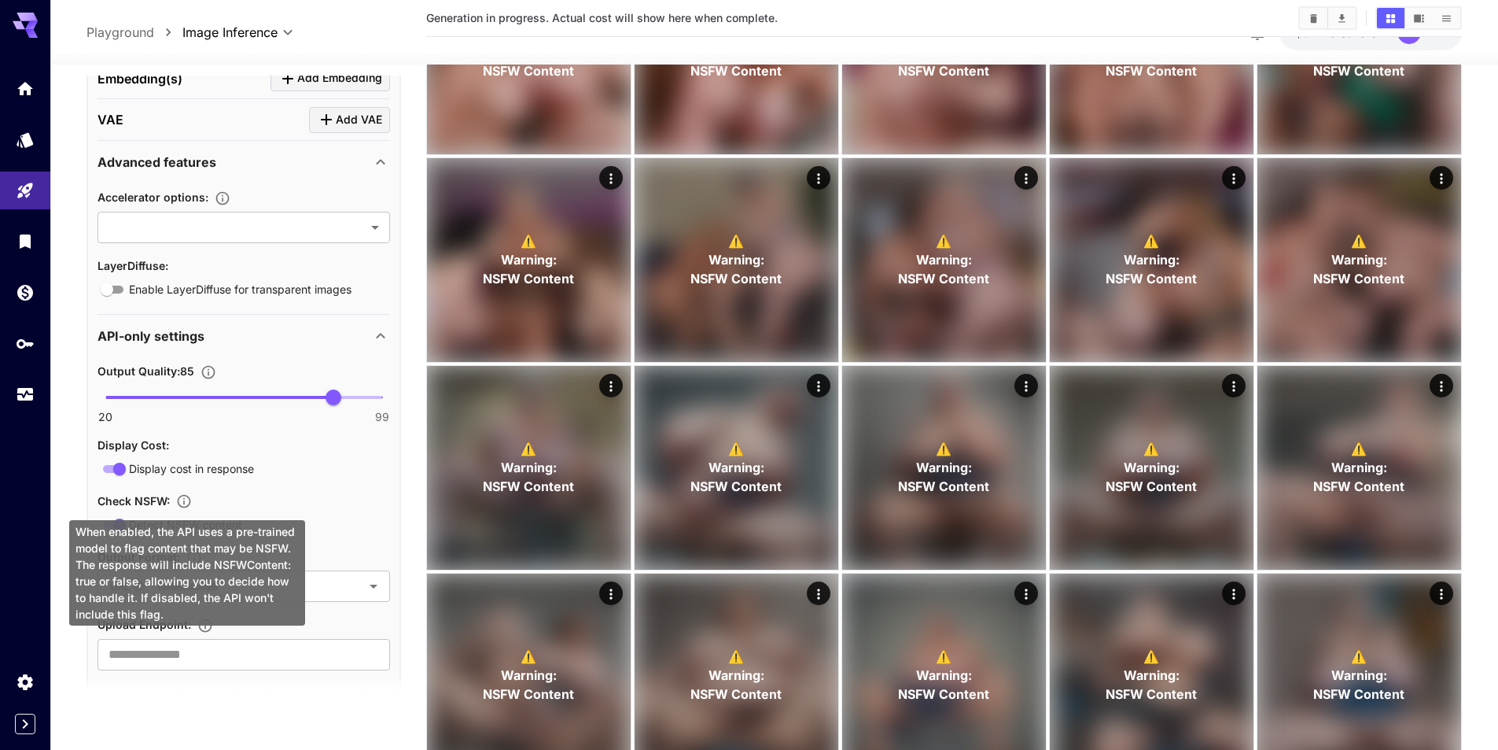
click at [185, 496] on icon "When enabled, the API uses a pre-trained model to flag content that may be NSFW…" at bounding box center [184, 501] width 13 height 13
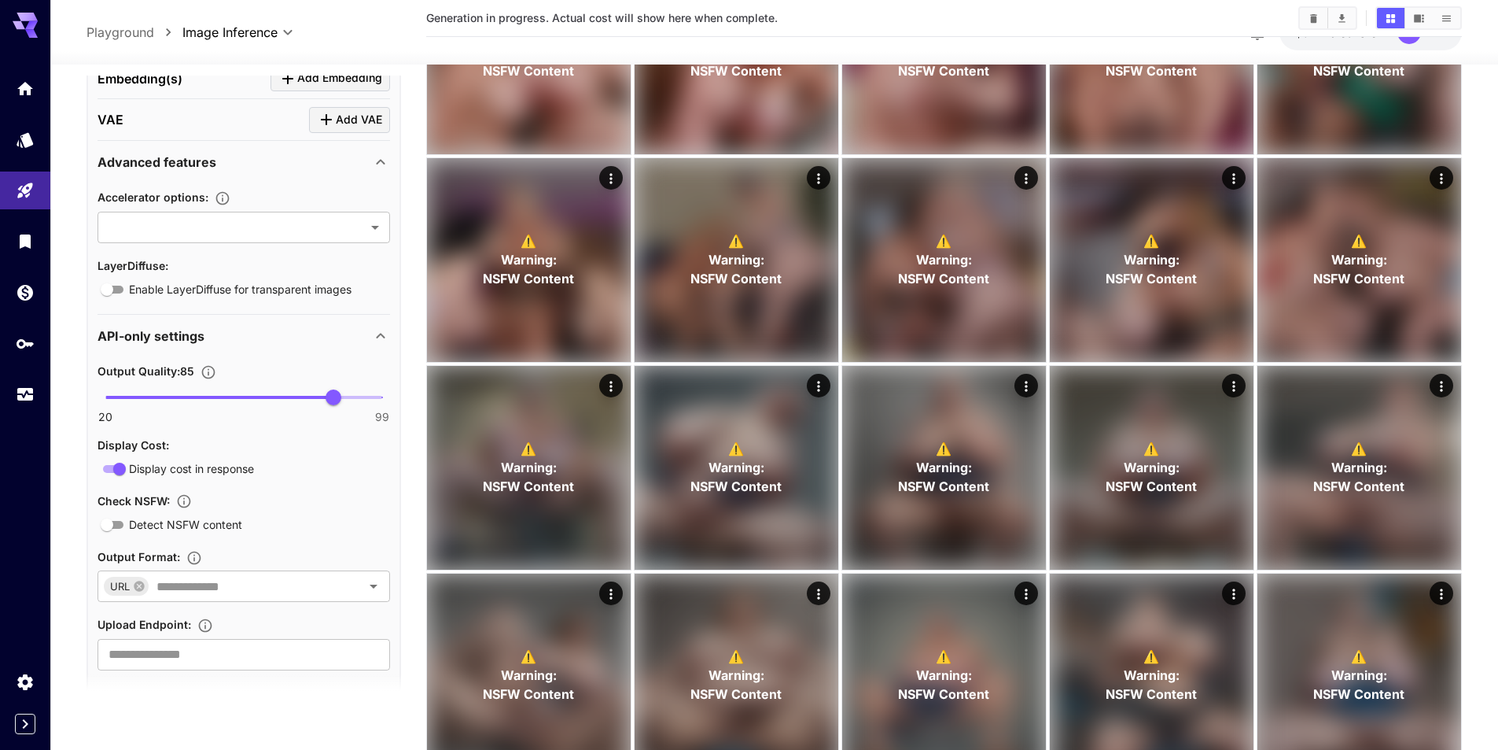
click at [314, 514] on section "Check NSFW : Detect NSFW content" at bounding box center [244, 512] width 293 height 43
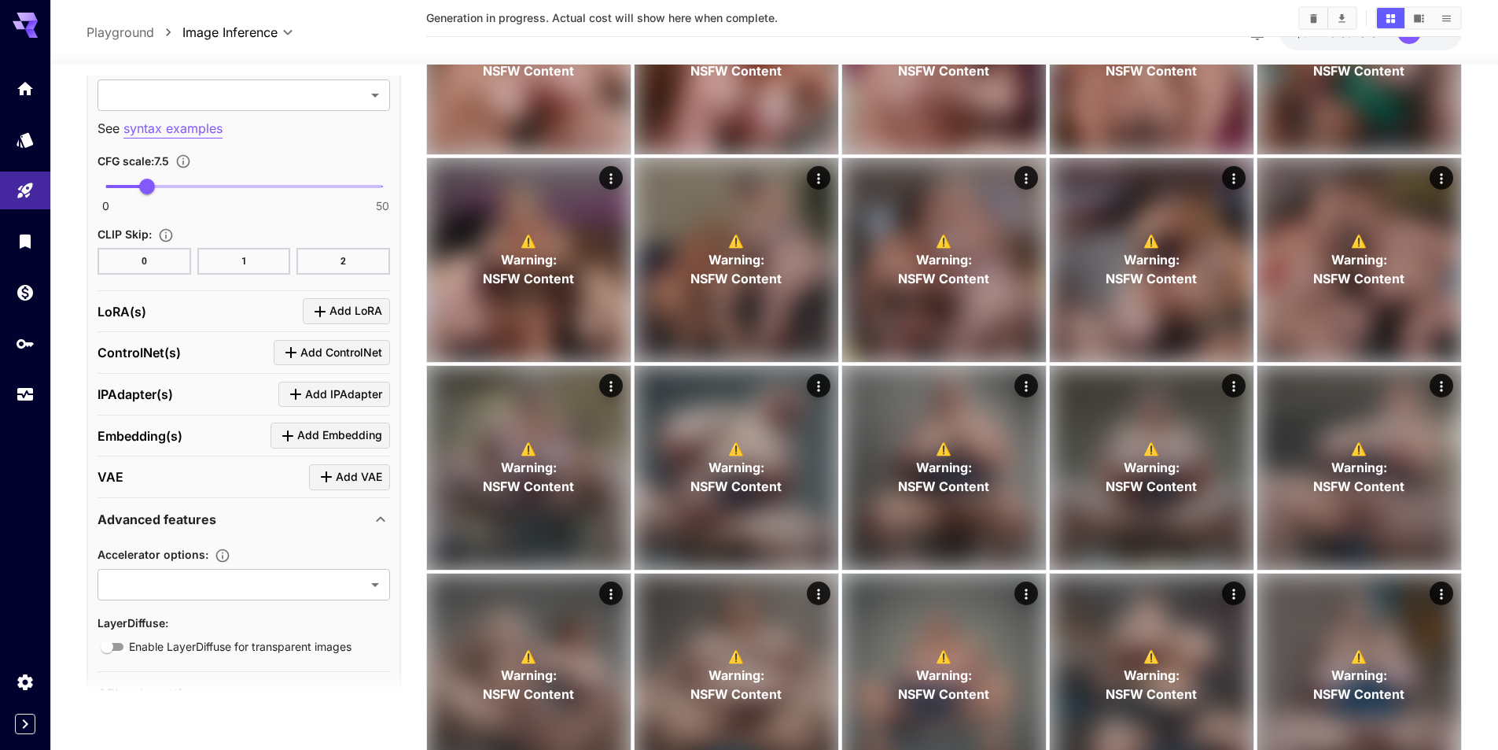
scroll to position [1153, 0]
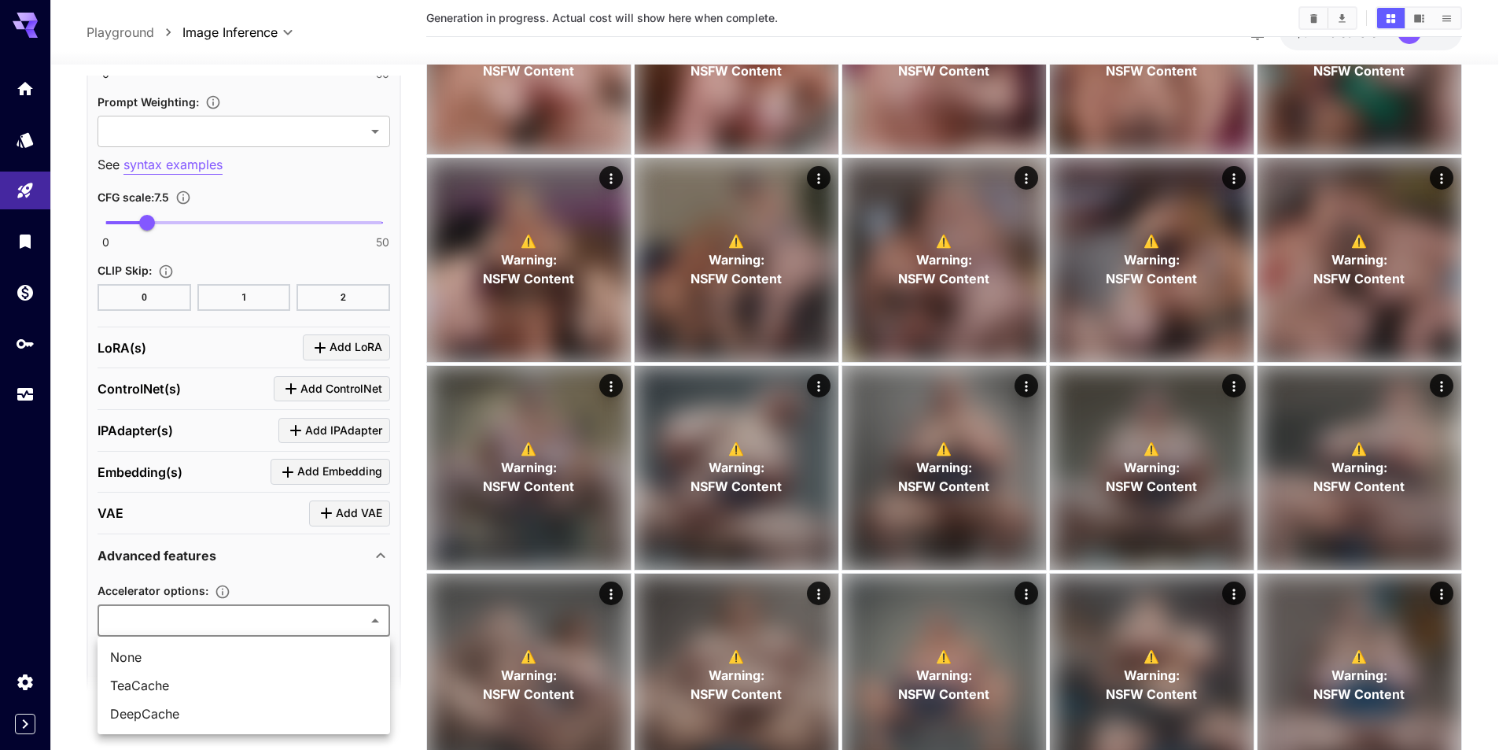
click at [246, 567] on div at bounding box center [755, 375] width 1510 height 750
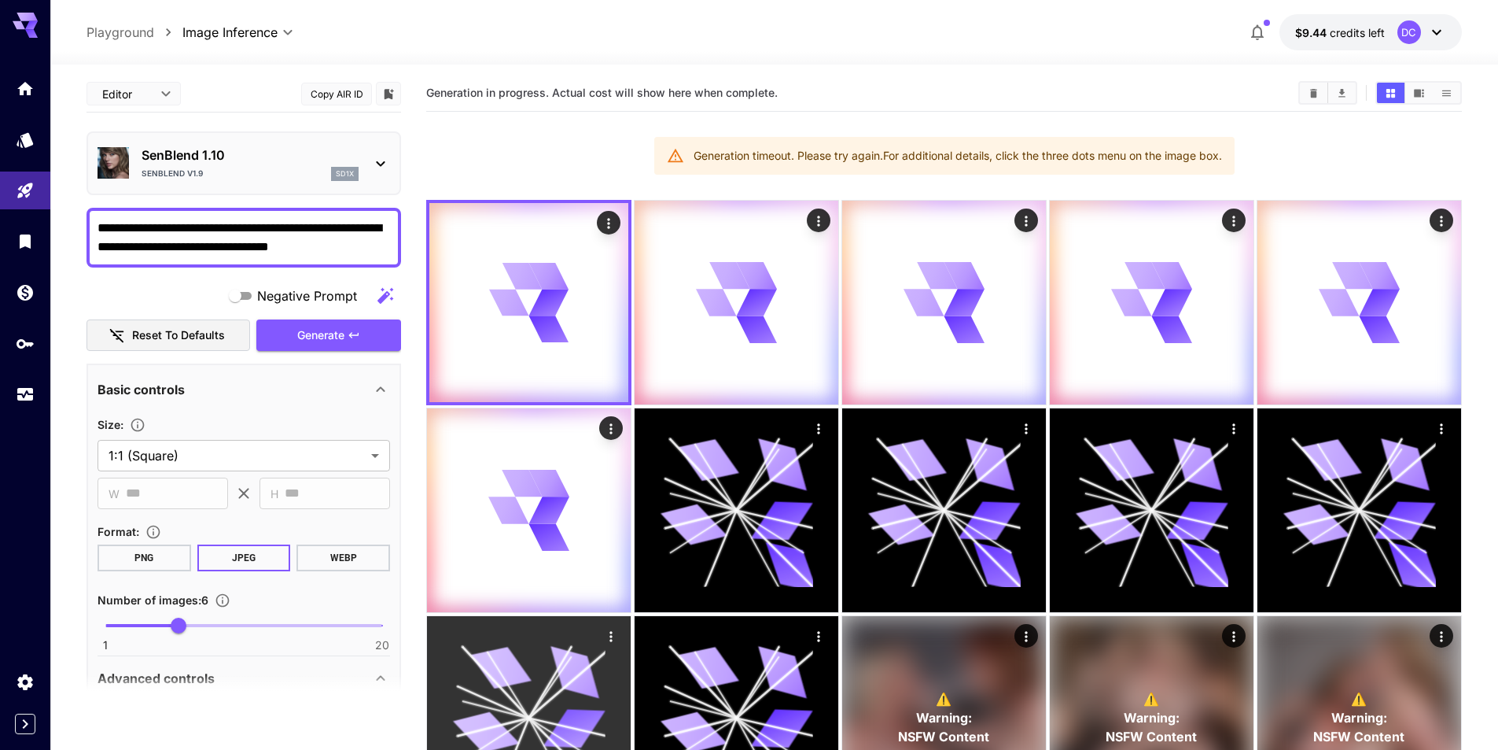
scroll to position [0, 0]
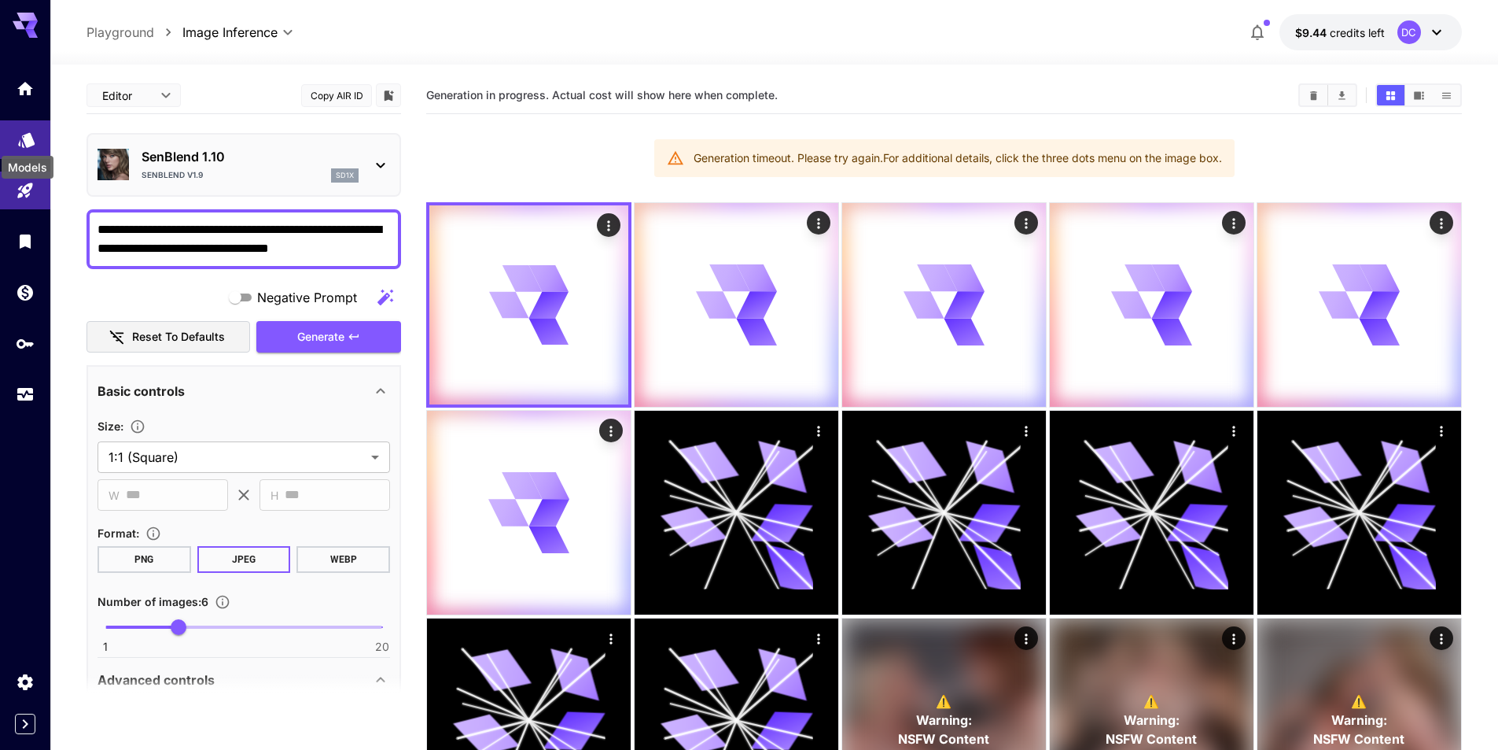
click at [18, 137] on icon "Models" at bounding box center [26, 134] width 19 height 19
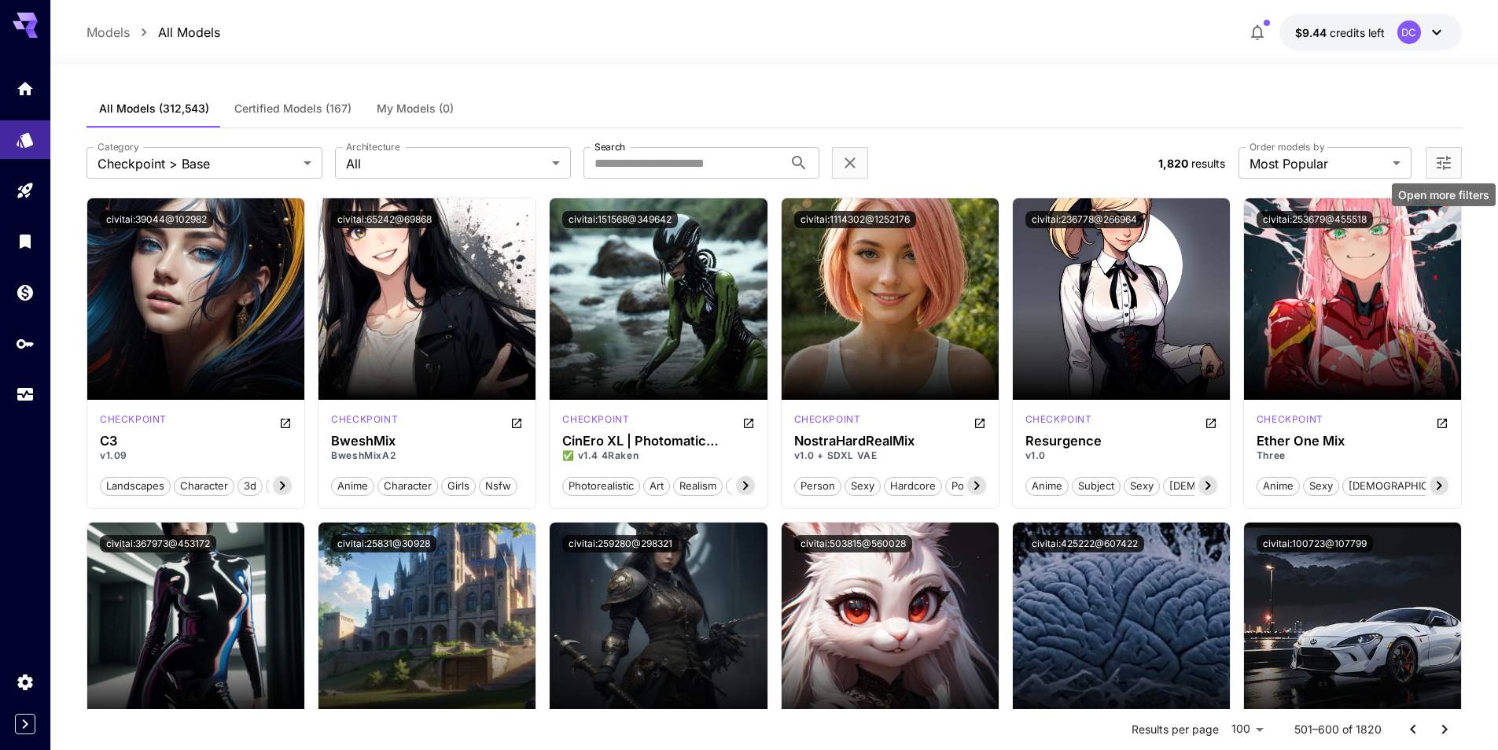
click at [1443, 157] on icon "Open more filters" at bounding box center [1444, 162] width 19 height 19
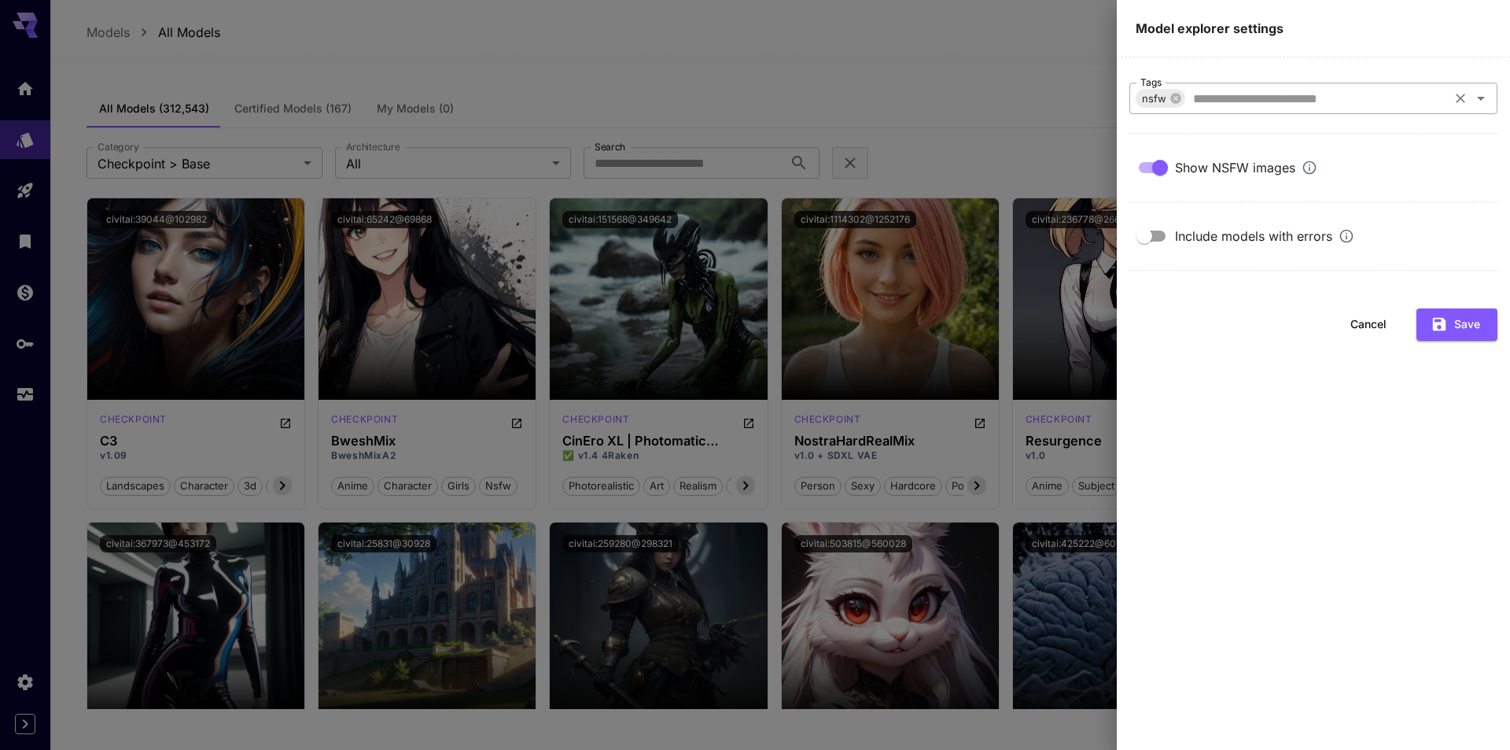
click at [1166, 91] on span "nsfw" at bounding box center [1154, 99] width 37 height 18
click at [1170, 100] on icon at bounding box center [1176, 98] width 13 height 13
click at [1170, 98] on input "Tags" at bounding box center [1300, 98] width 333 height 22
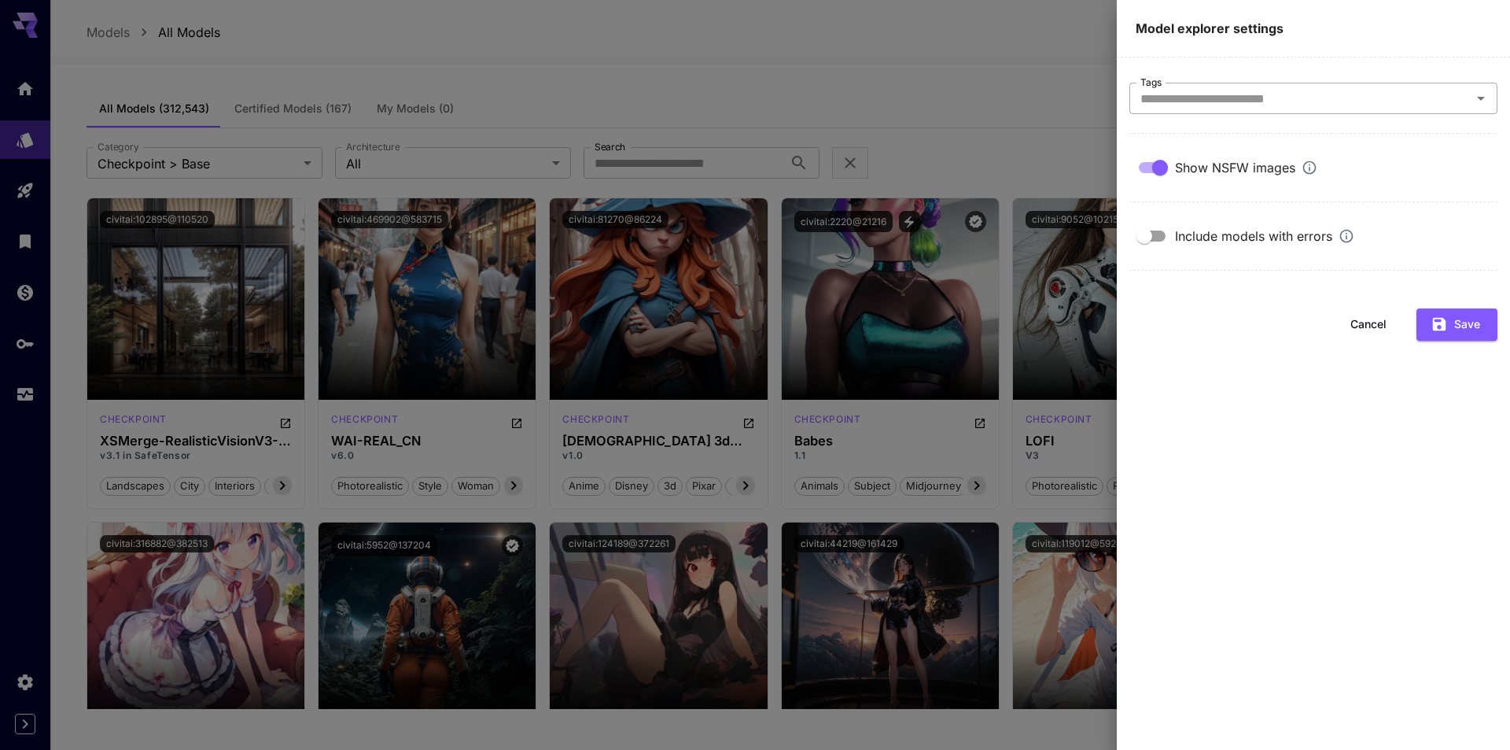
click at [1169, 105] on input "Tags" at bounding box center [1300, 98] width 333 height 22
type input "****"
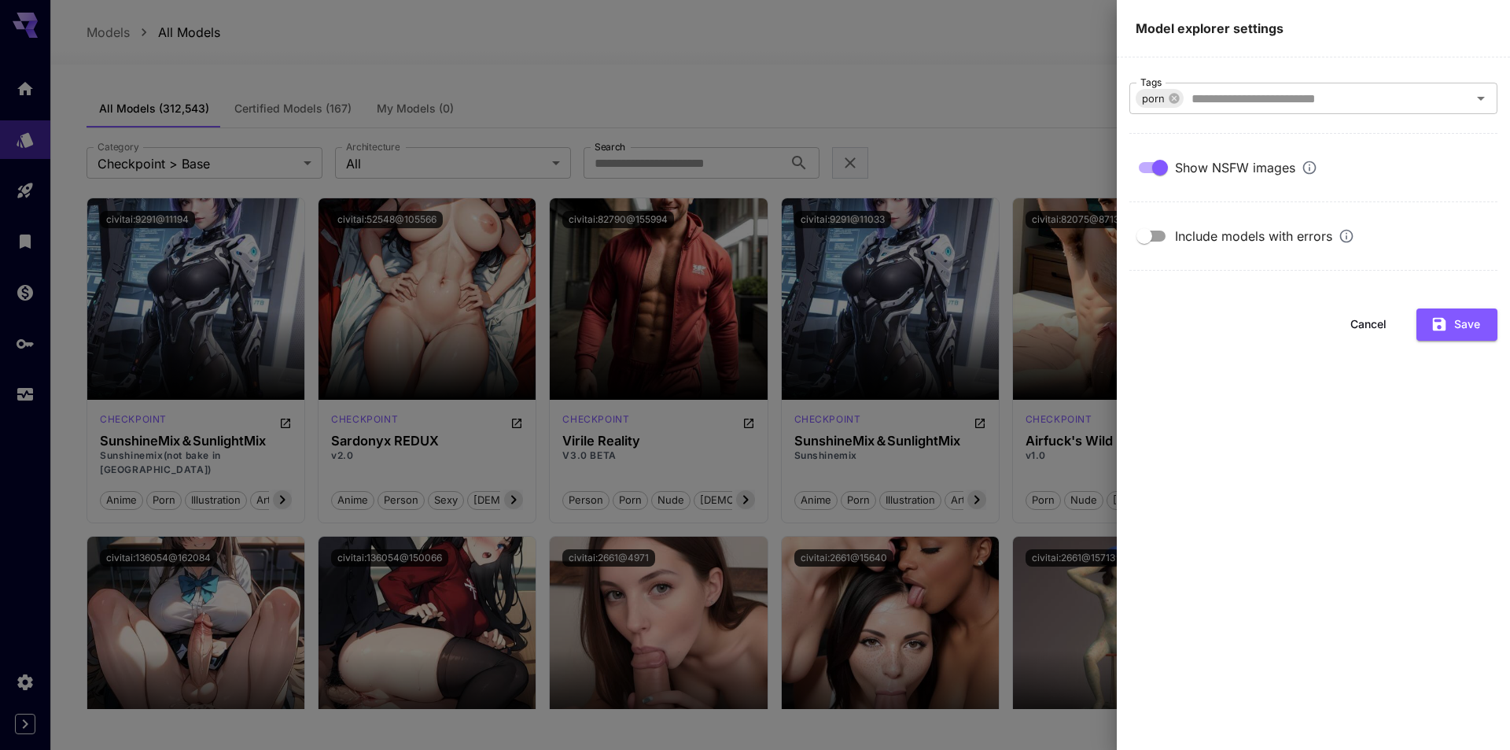
click at [793, 33] on div at bounding box center [755, 375] width 1510 height 750
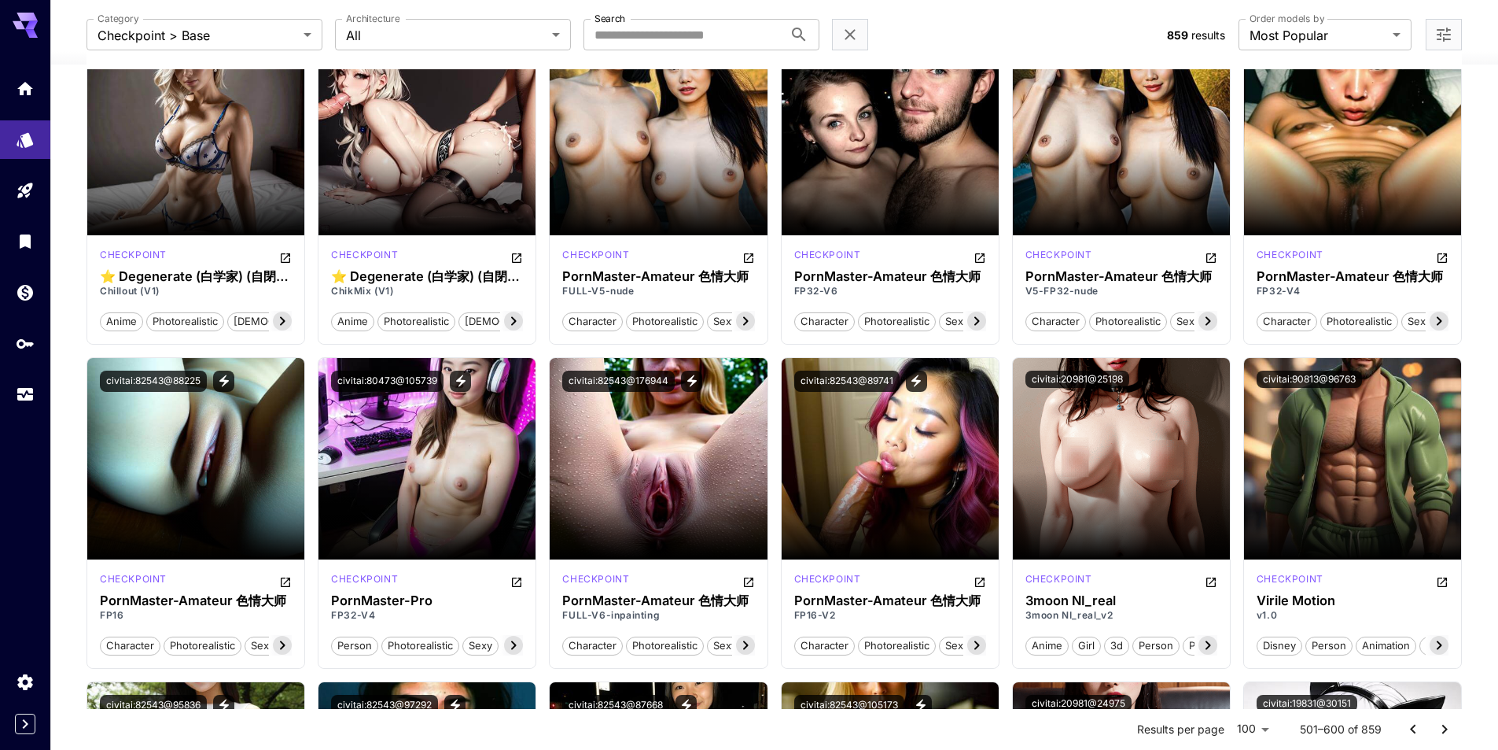
scroll to position [1987, 0]
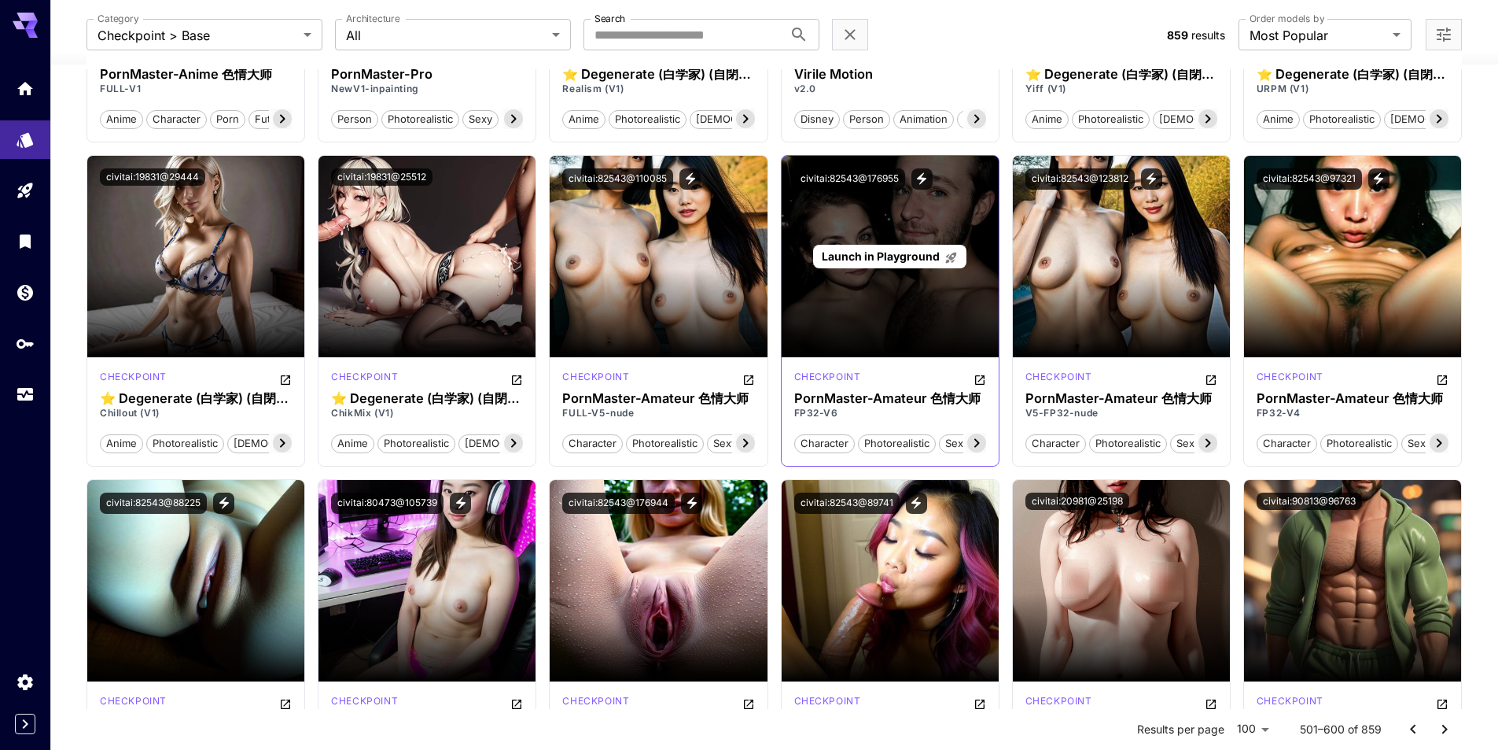
click at [861, 247] on div "Launch in Playground" at bounding box center [889, 257] width 153 height 24
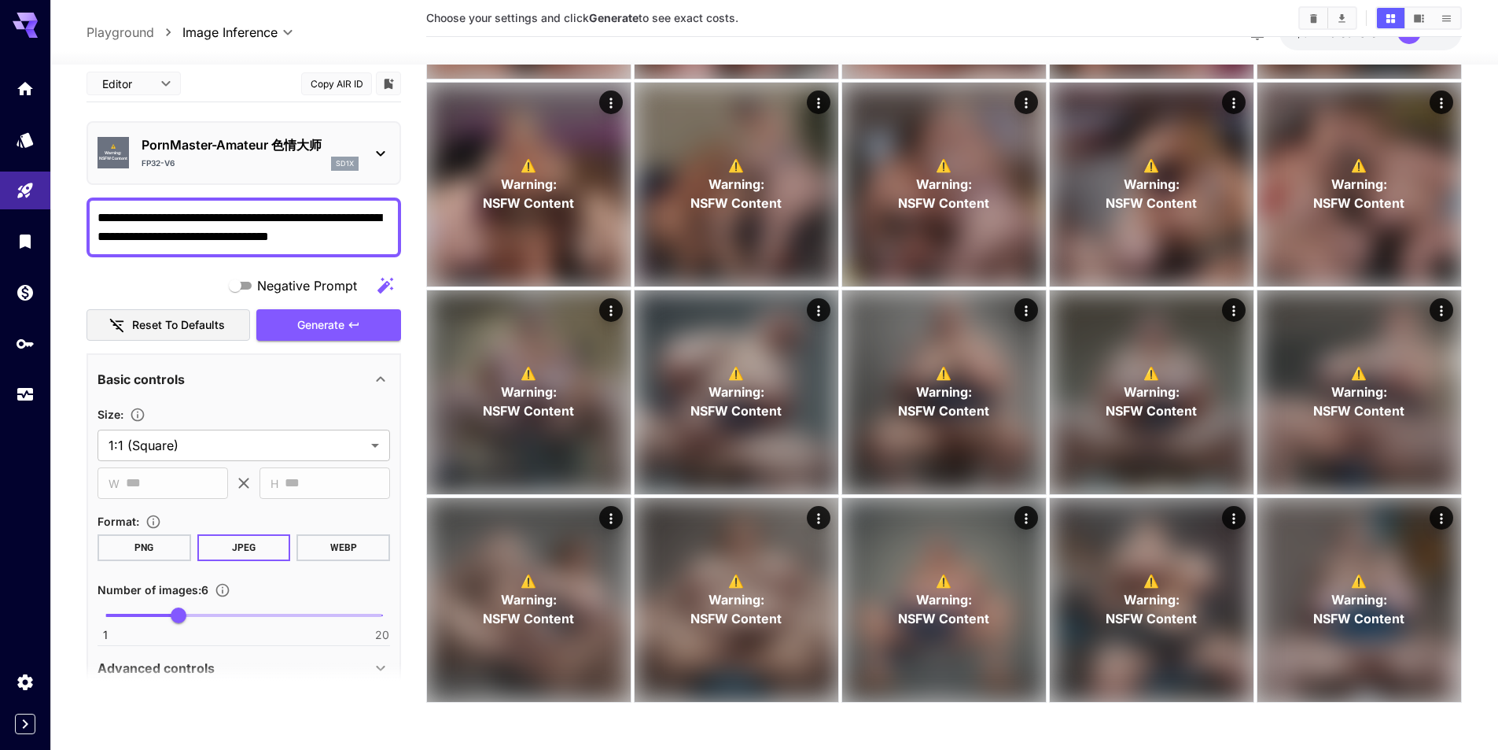
scroll to position [1083, 0]
click at [329, 323] on button "Generate" at bounding box center [328, 325] width 145 height 32
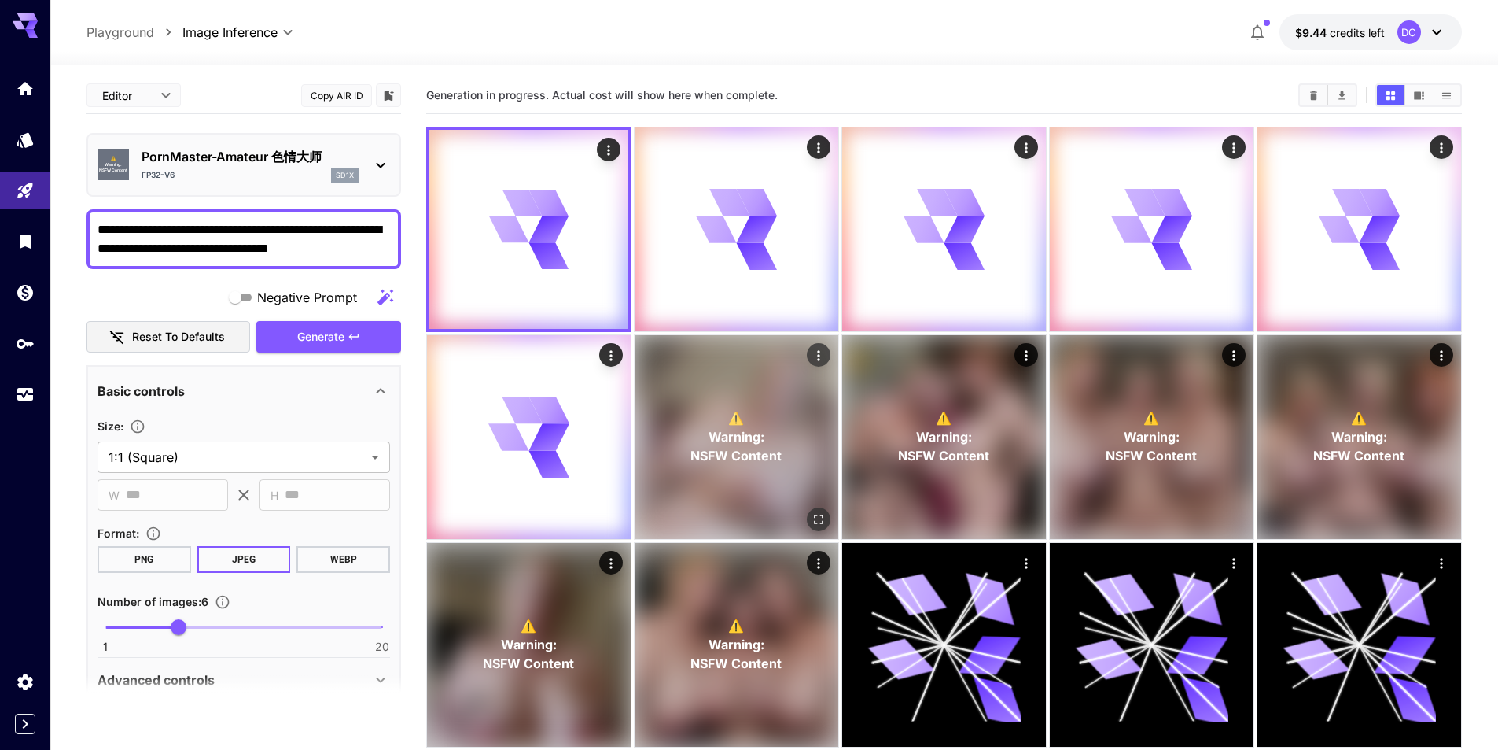
click at [813, 513] on icon "Open in fullscreen" at bounding box center [819, 519] width 16 height 16
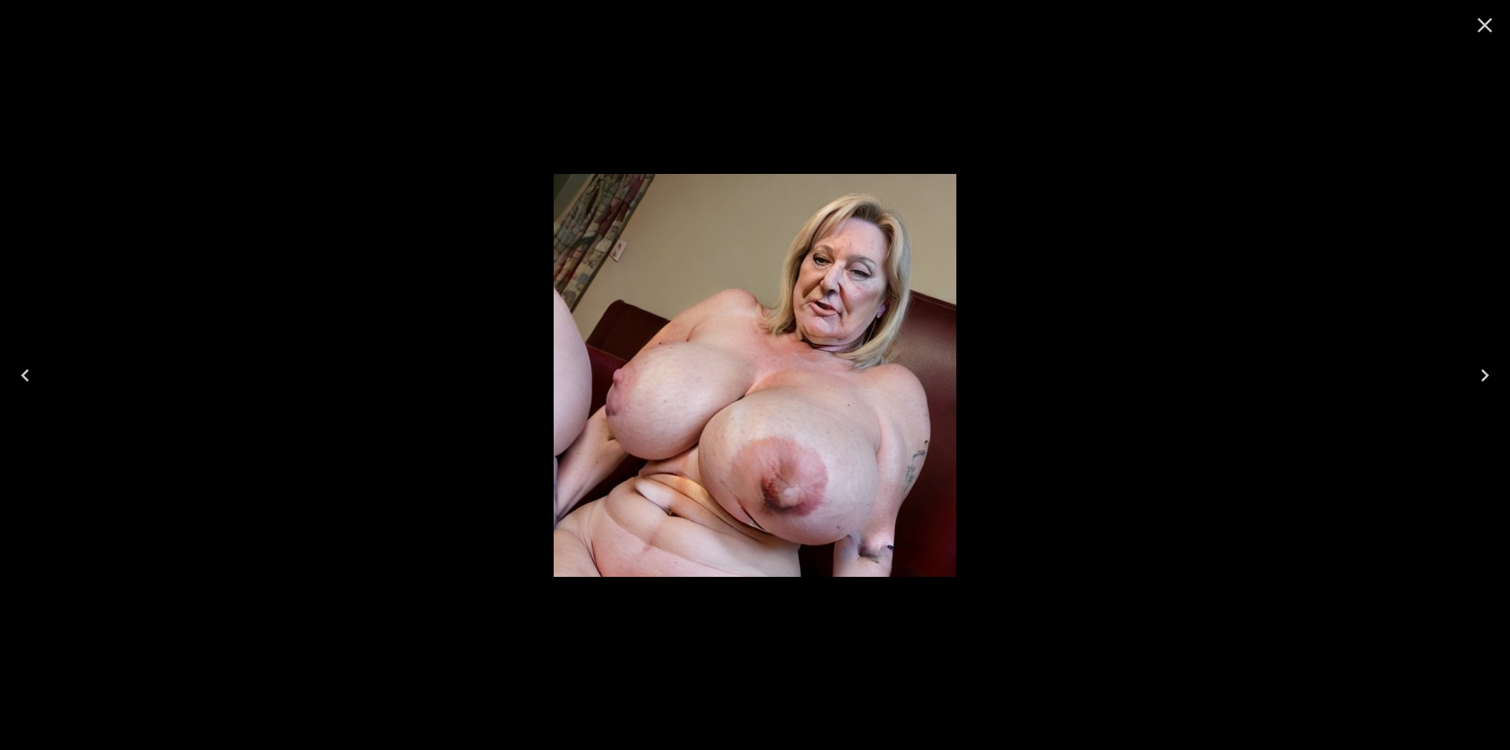
click at [1476, 367] on icon "Next" at bounding box center [1484, 375] width 25 height 25
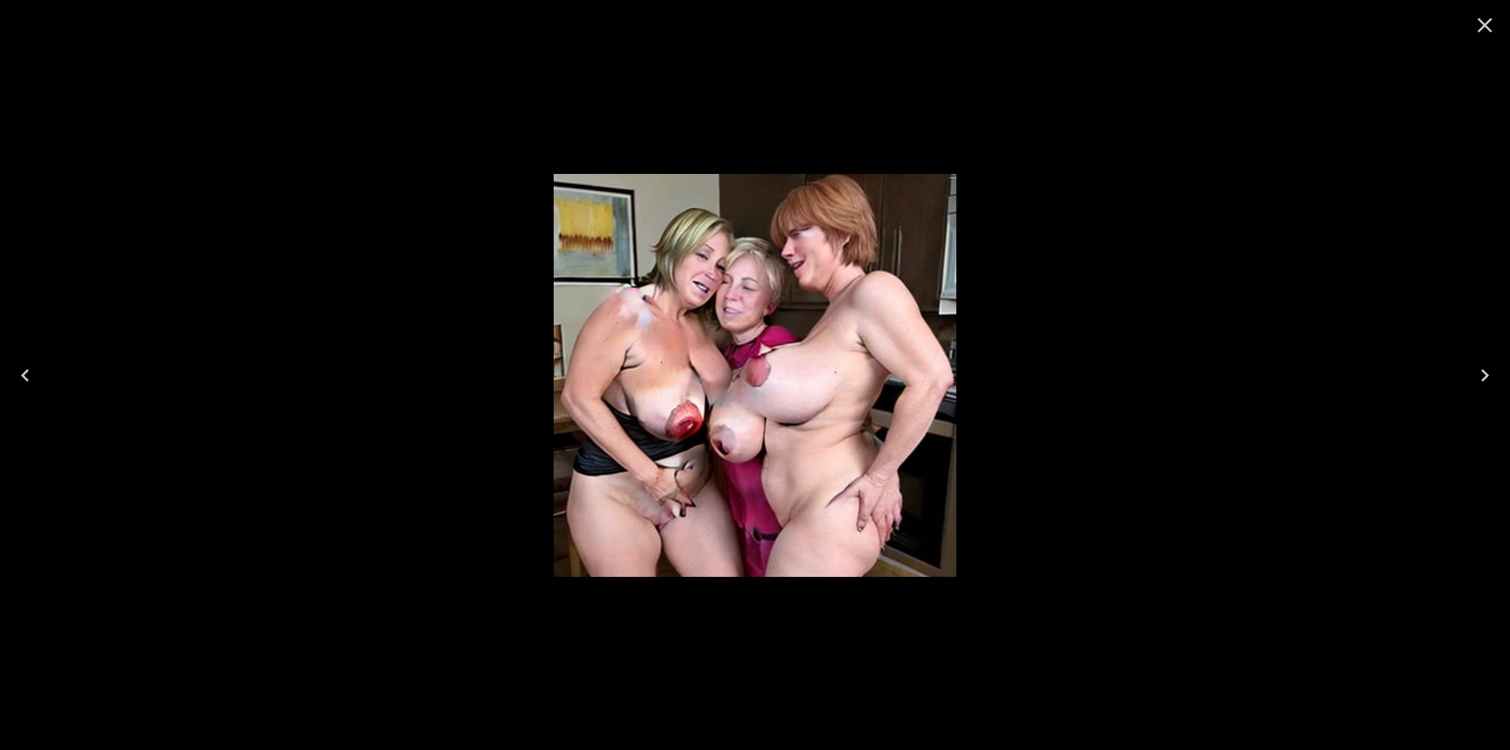
click at [1476, 367] on icon "Next" at bounding box center [1484, 375] width 25 height 25
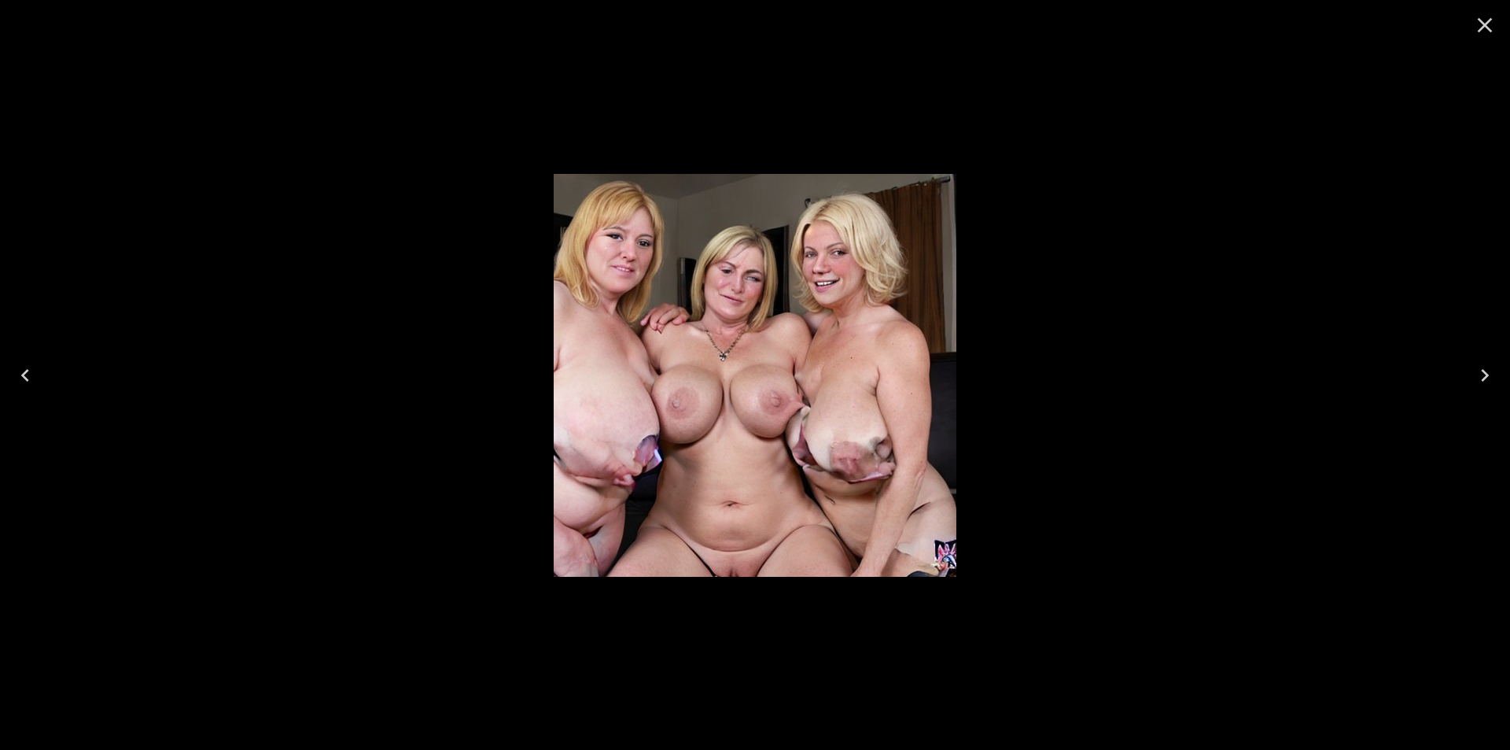
click at [1476, 367] on icon "Next" at bounding box center [1484, 375] width 25 height 25
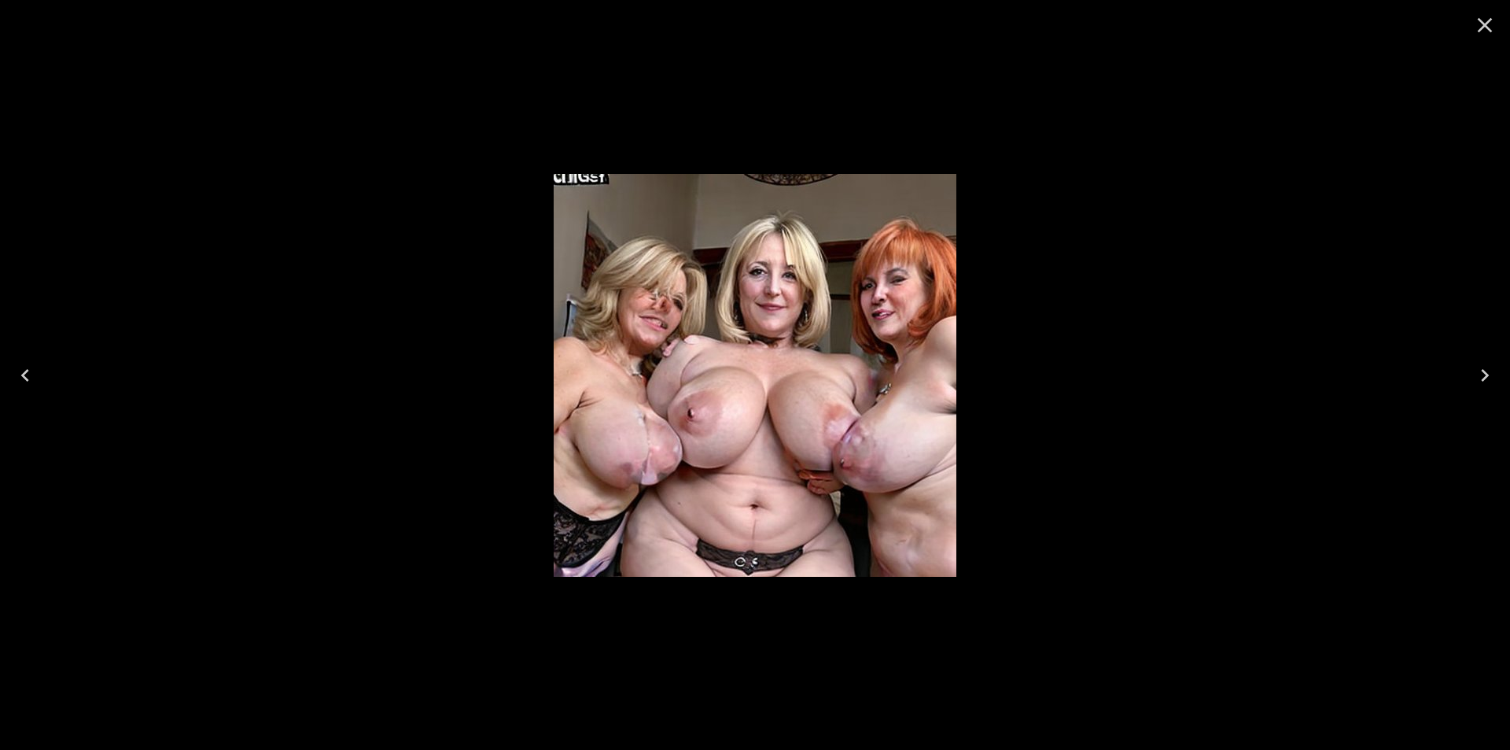
click at [1476, 367] on icon "Next" at bounding box center [1484, 375] width 25 height 25
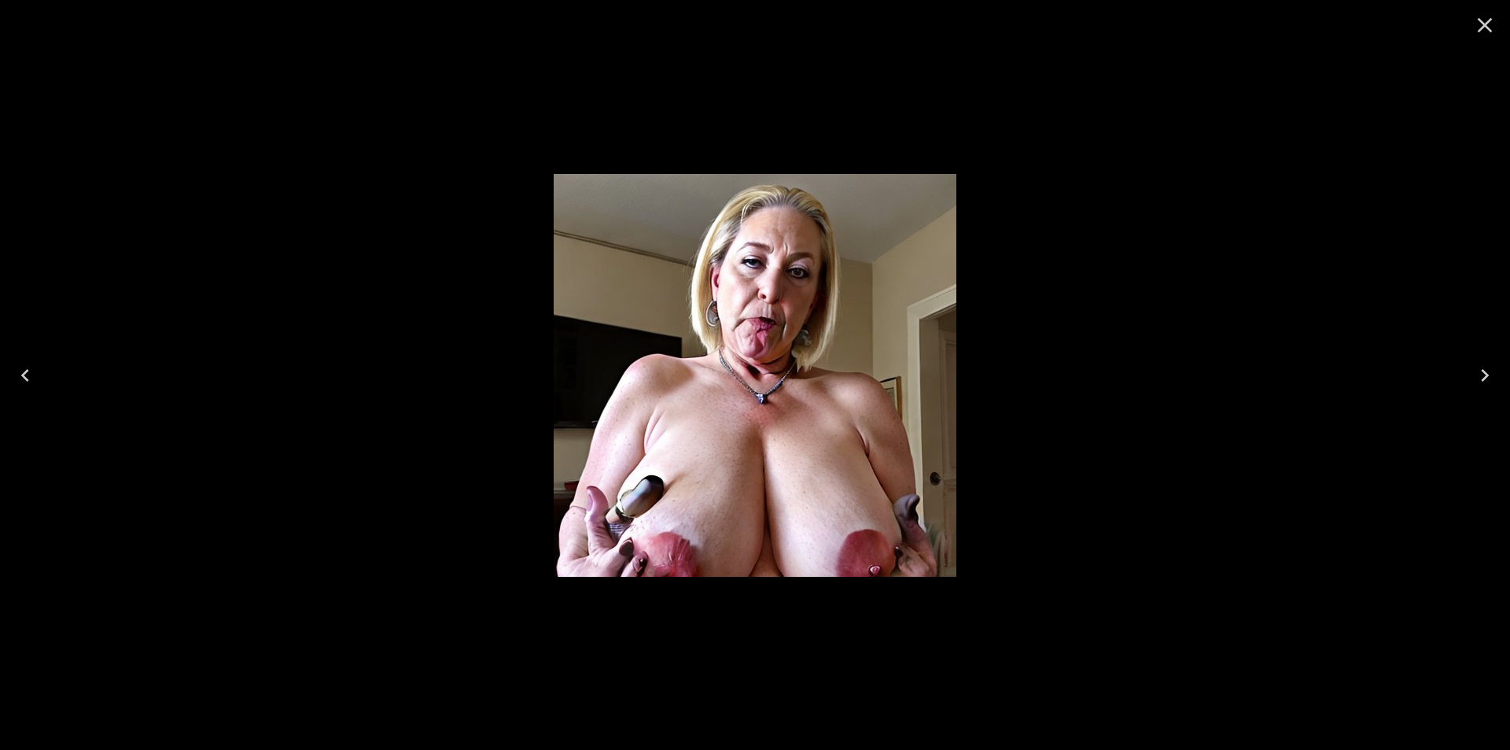
click at [1476, 367] on icon "Next" at bounding box center [1484, 375] width 25 height 25
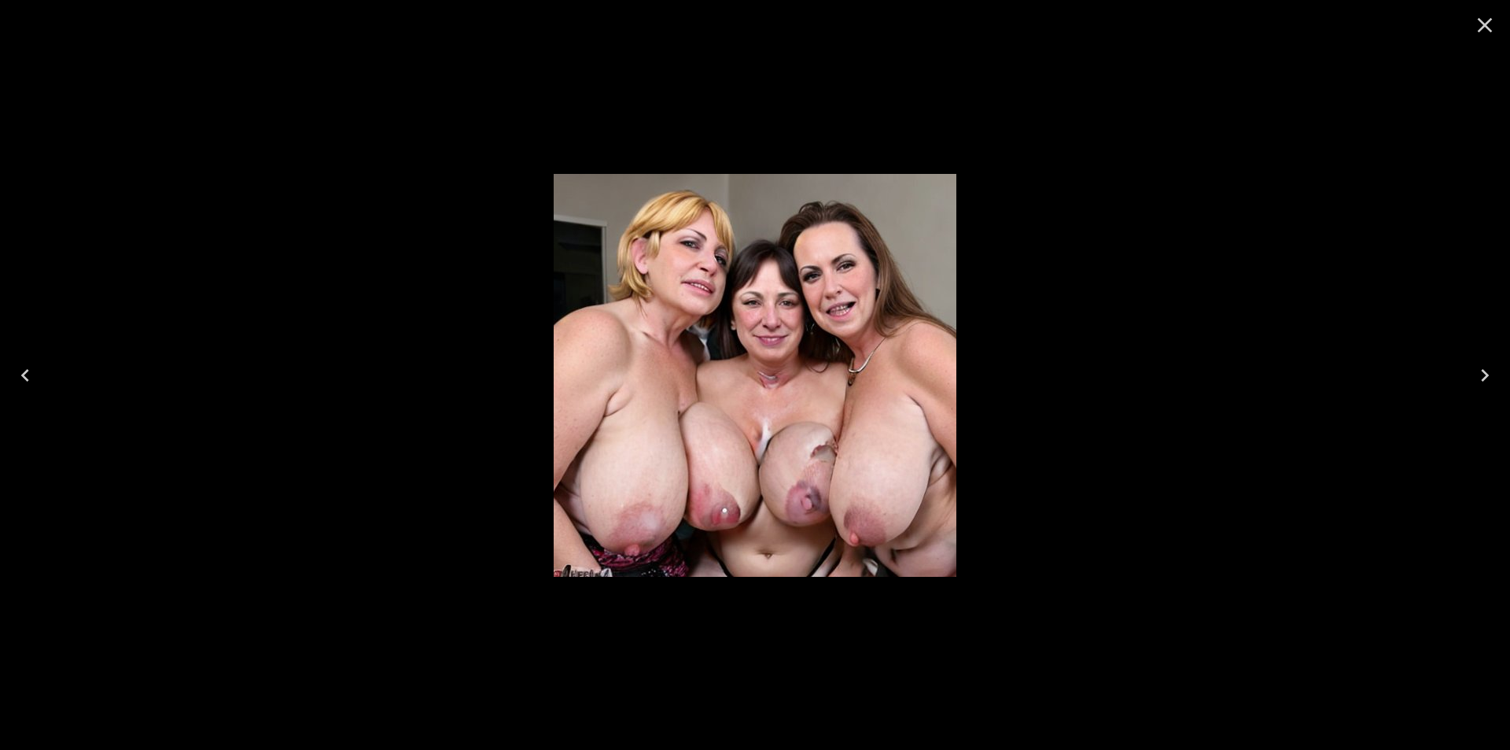
click at [1476, 367] on icon "Next" at bounding box center [1484, 375] width 25 height 25
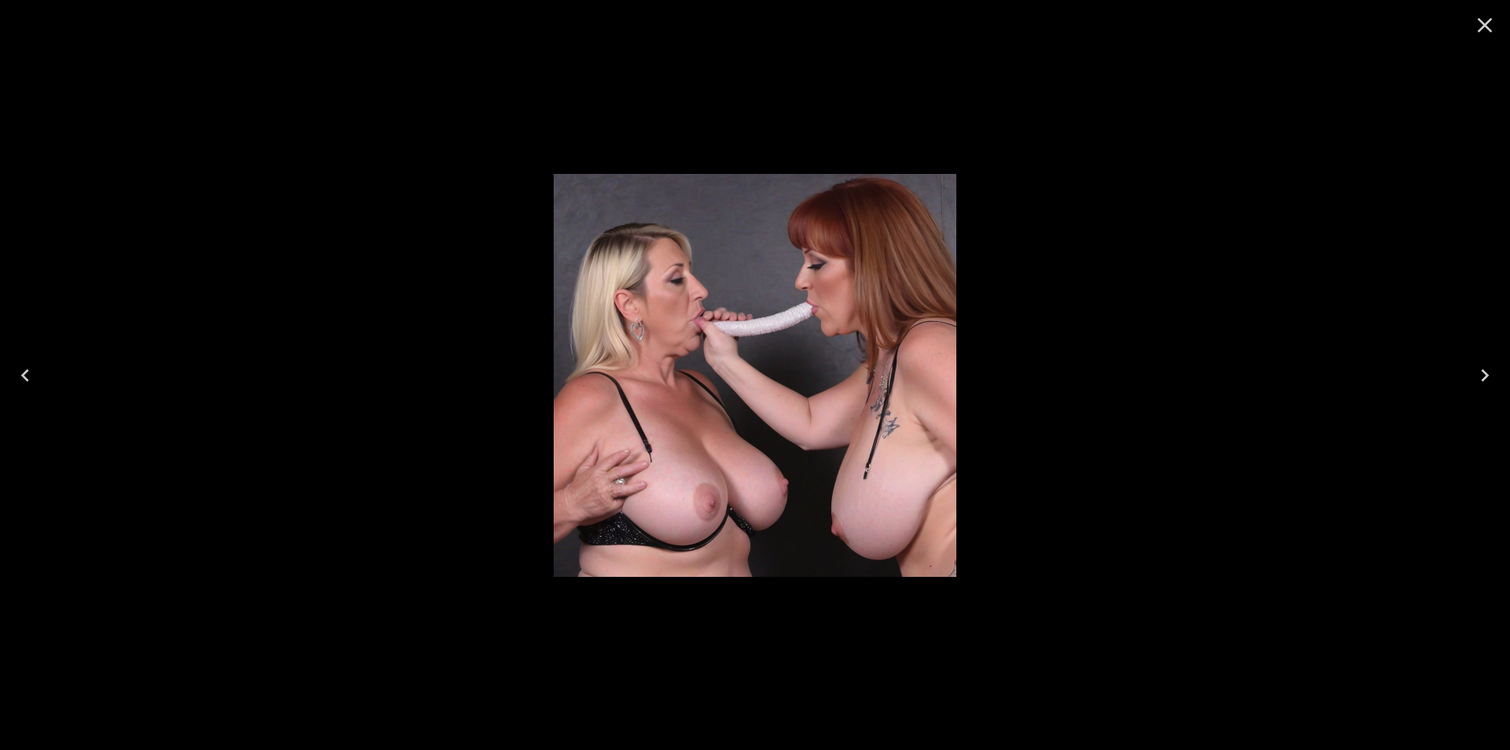
click at [1476, 367] on icon "Next" at bounding box center [1484, 375] width 25 height 25
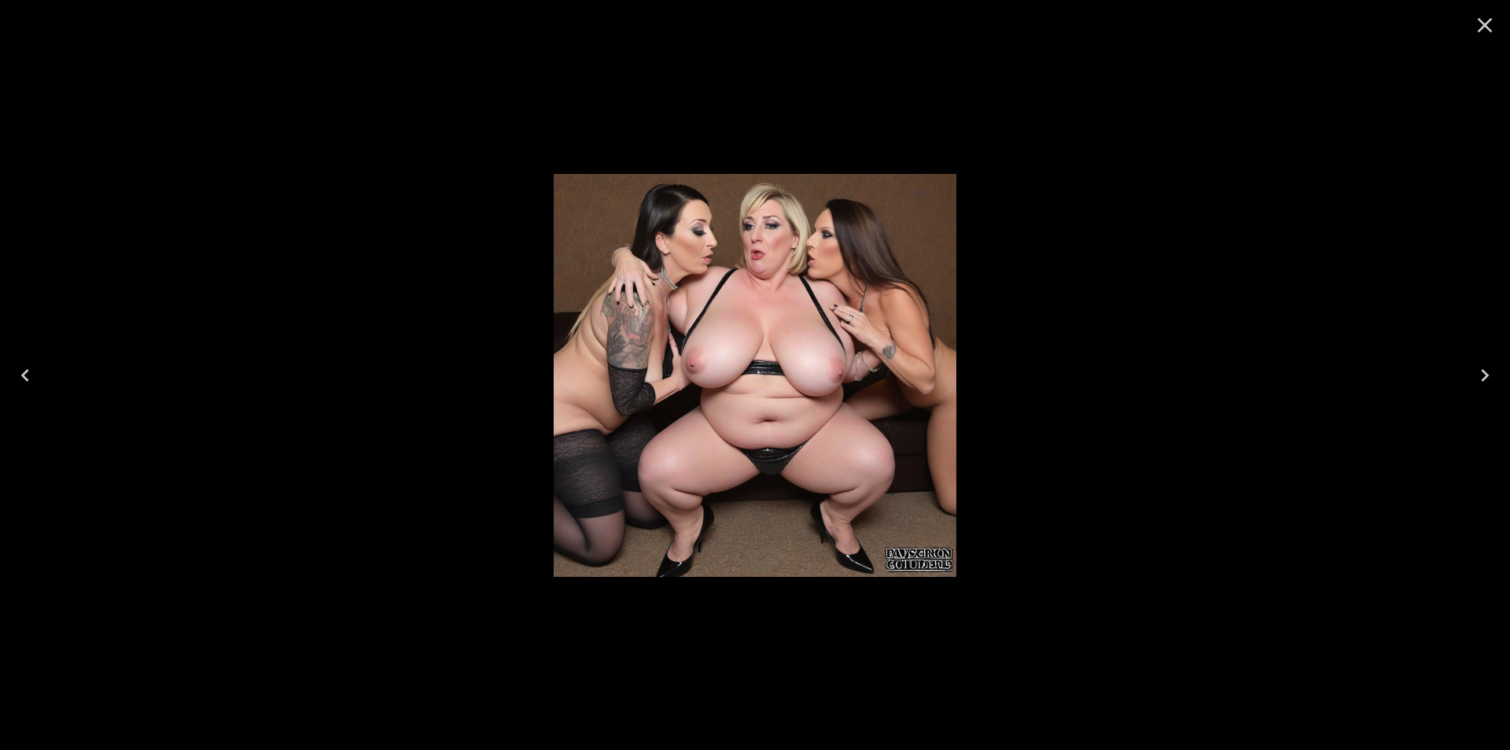
click at [1486, 27] on icon "Close" at bounding box center [1485, 25] width 15 height 15
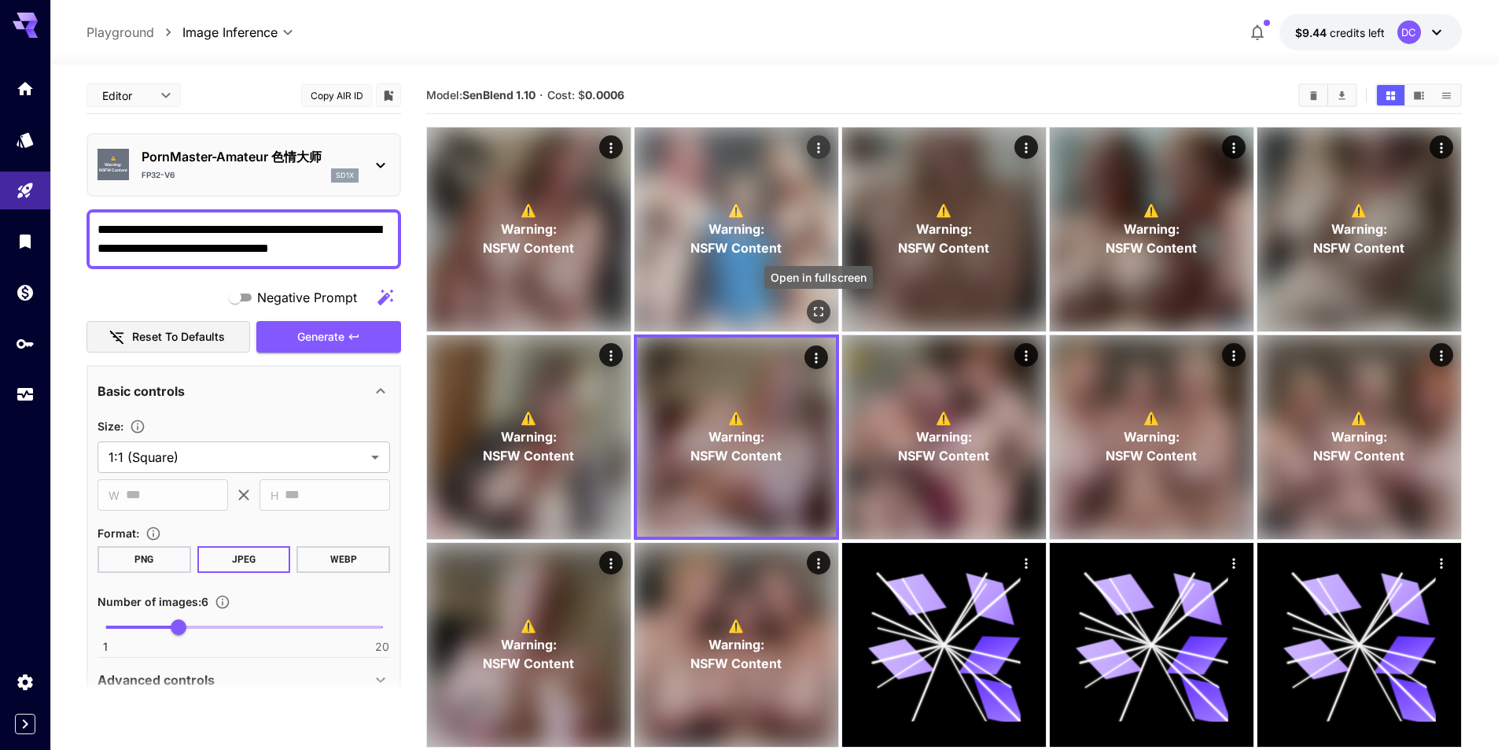
click at [818, 304] on icon "Open in fullscreen" at bounding box center [819, 312] width 16 height 16
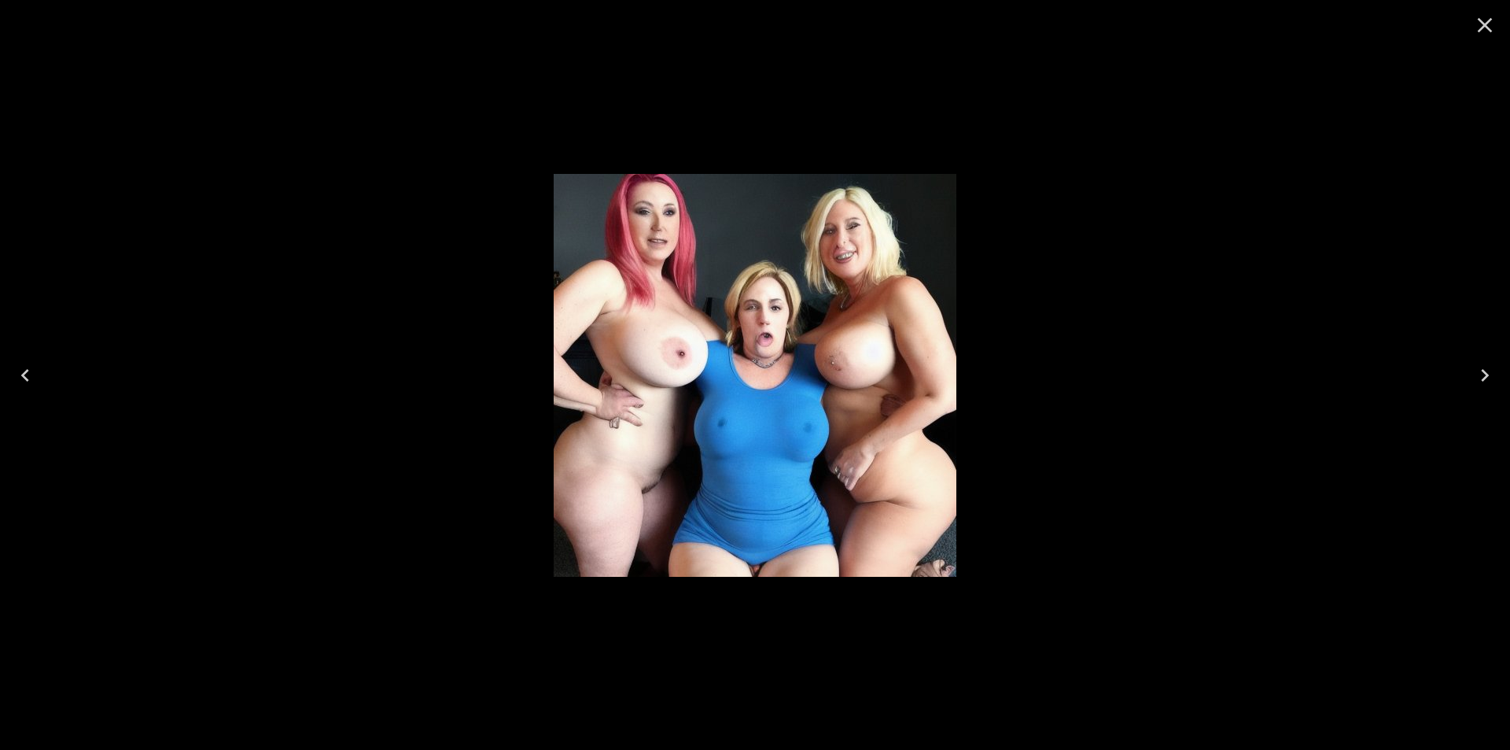
click at [1483, 372] on icon "Next" at bounding box center [1484, 375] width 25 height 25
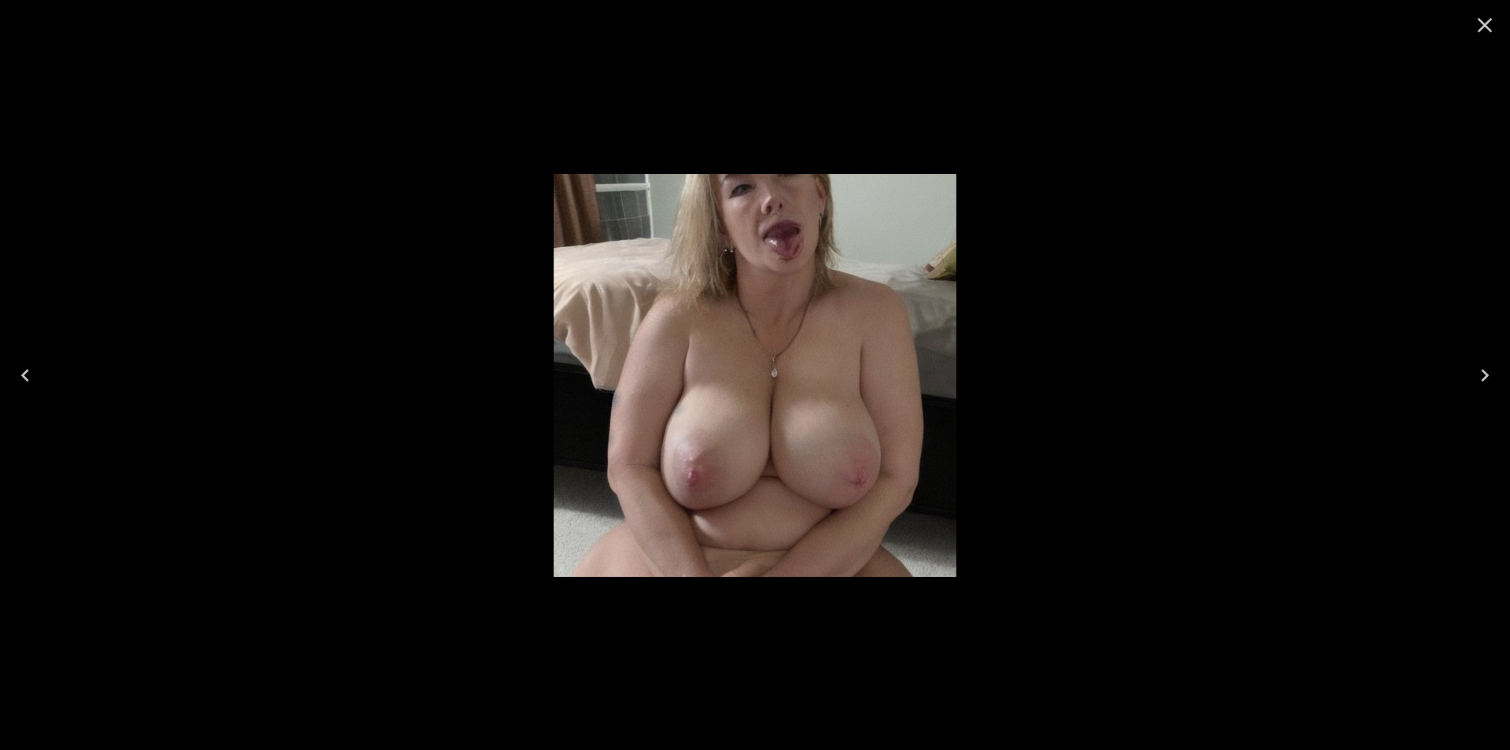
click at [1483, 372] on icon "Next" at bounding box center [1484, 375] width 25 height 25
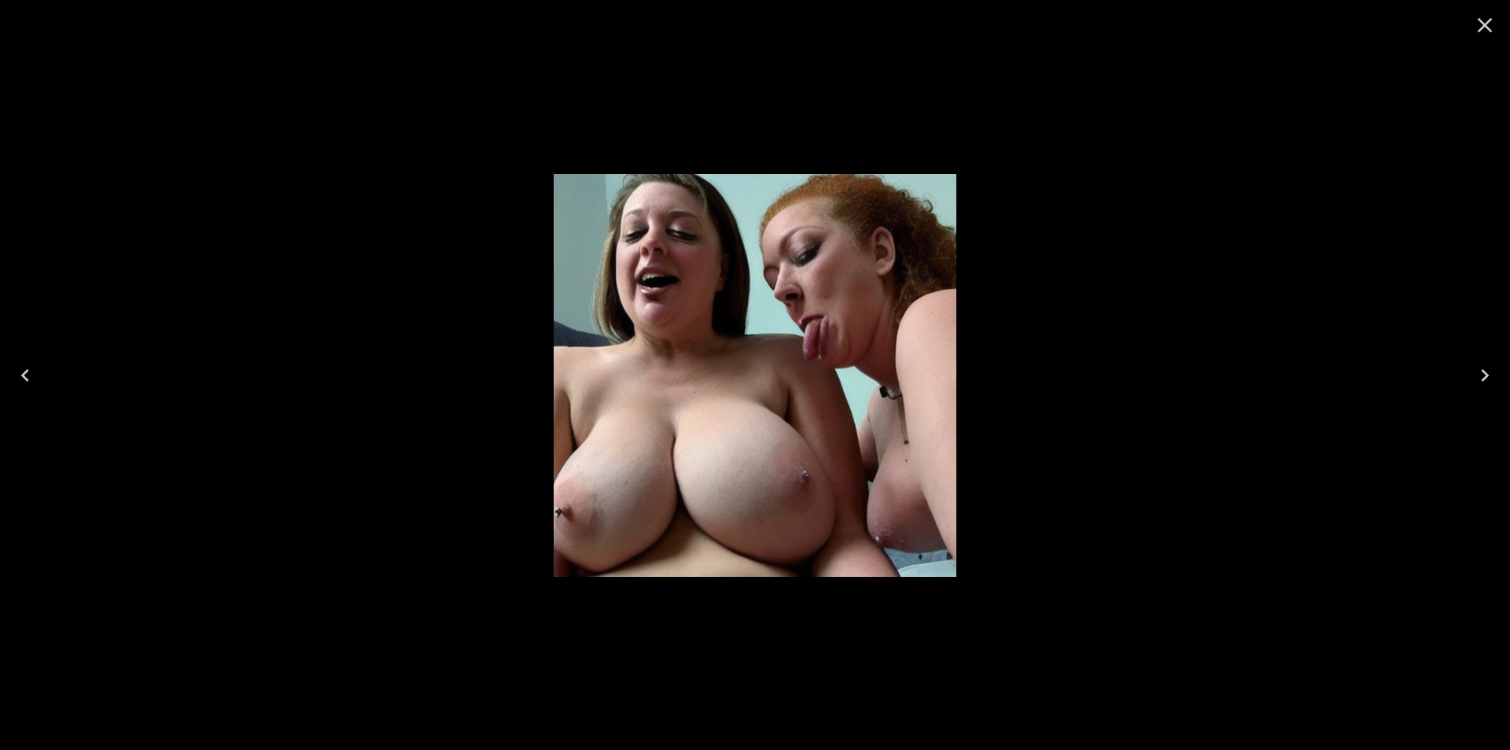
click at [1483, 372] on icon "Next" at bounding box center [1484, 375] width 25 height 25
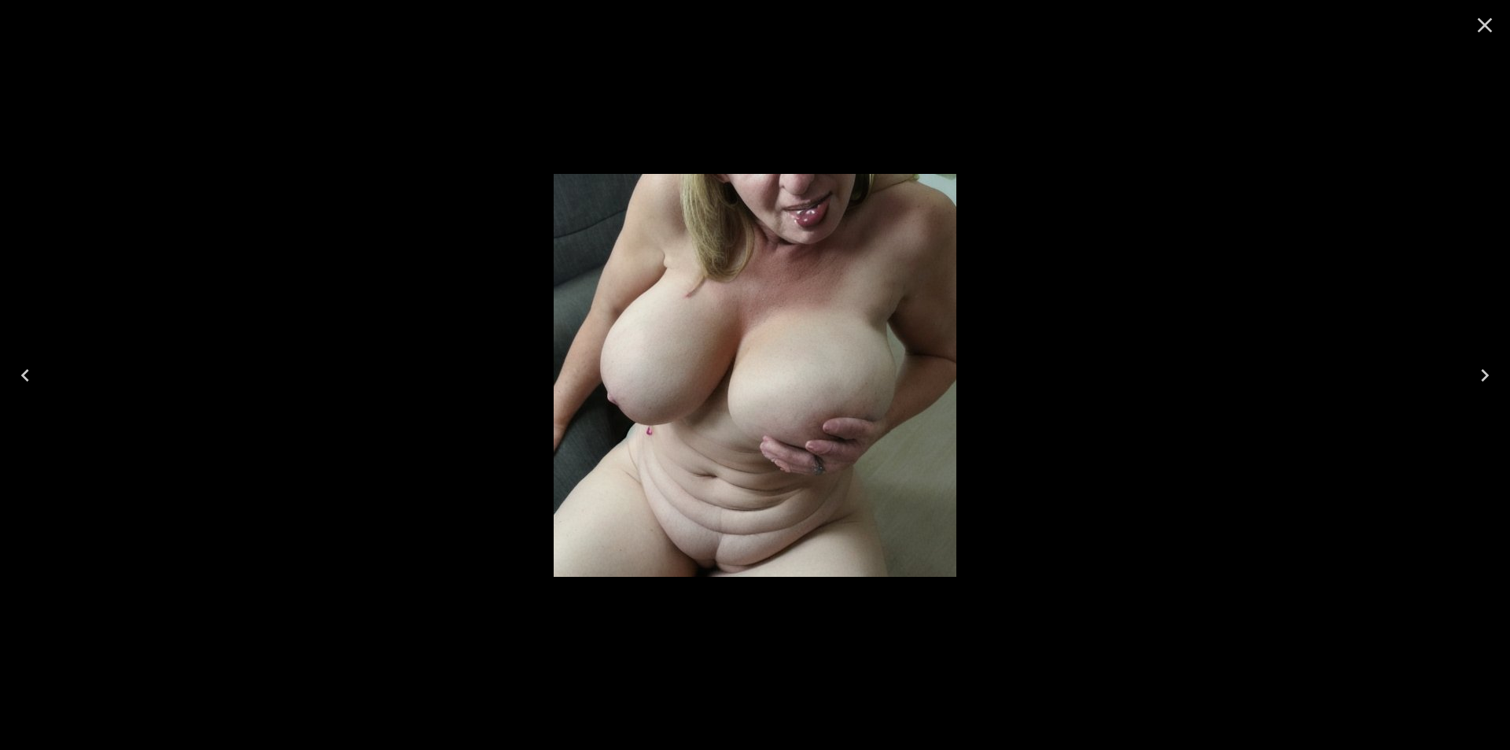
click at [1483, 372] on icon "Next" at bounding box center [1484, 375] width 25 height 25
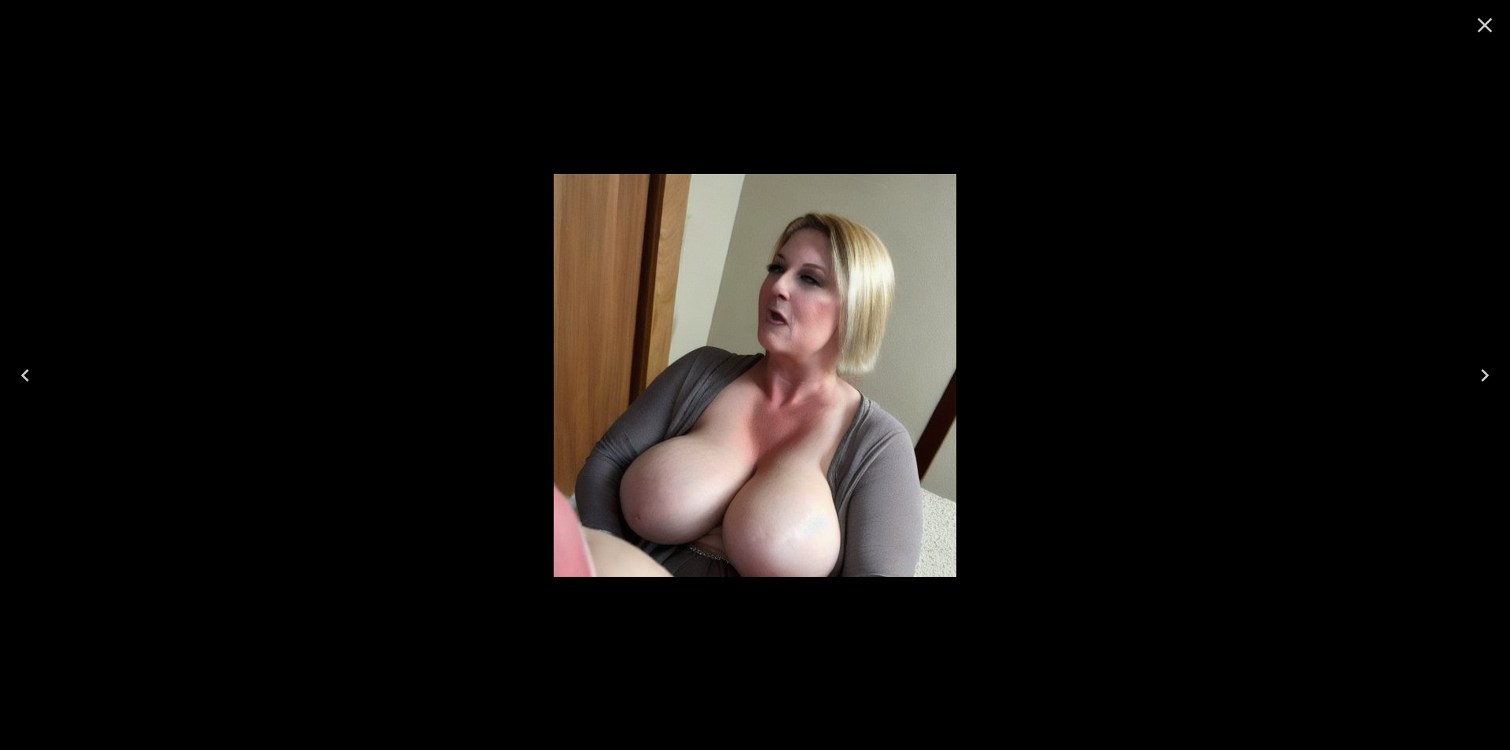
click at [1483, 372] on icon "Next" at bounding box center [1484, 375] width 25 height 25
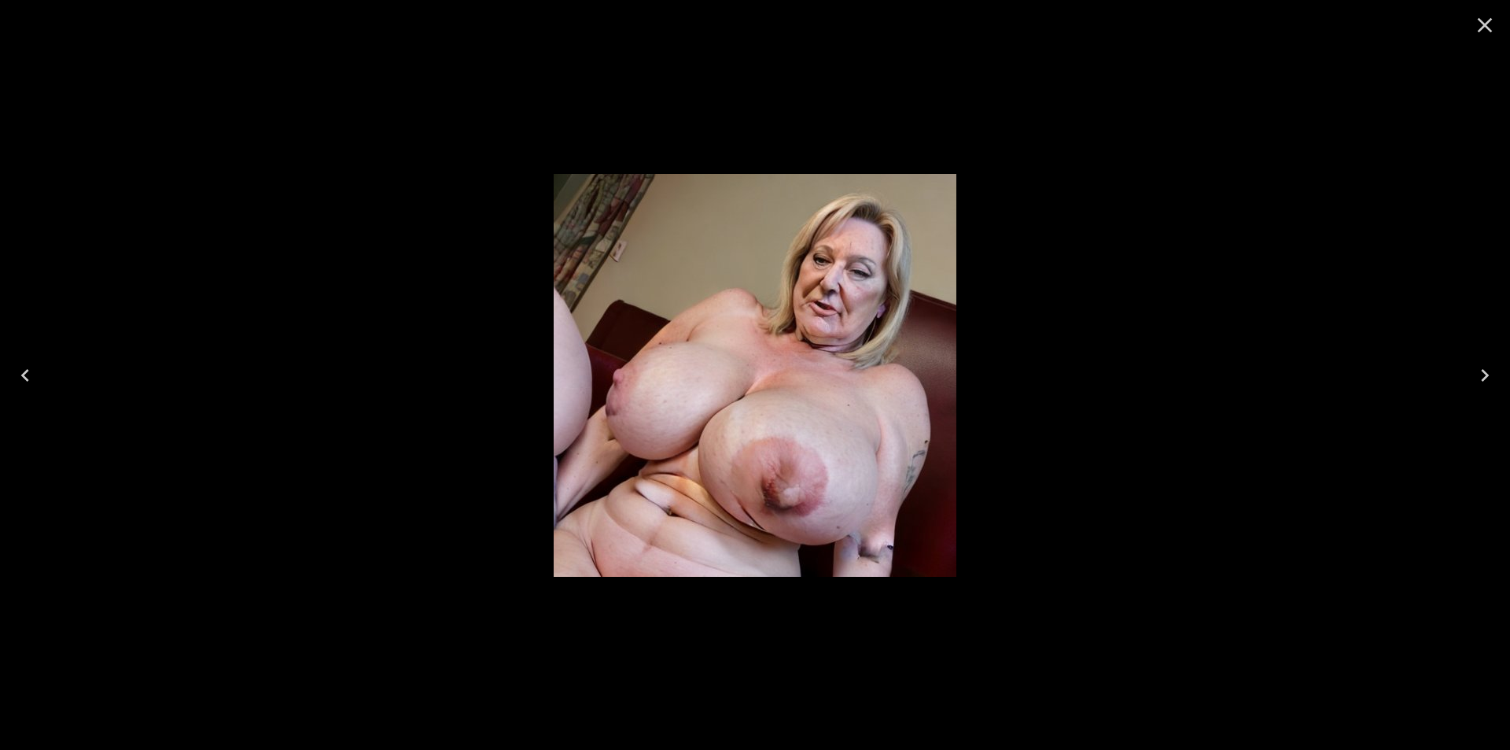
click at [1483, 372] on icon "Next" at bounding box center [1484, 375] width 25 height 25
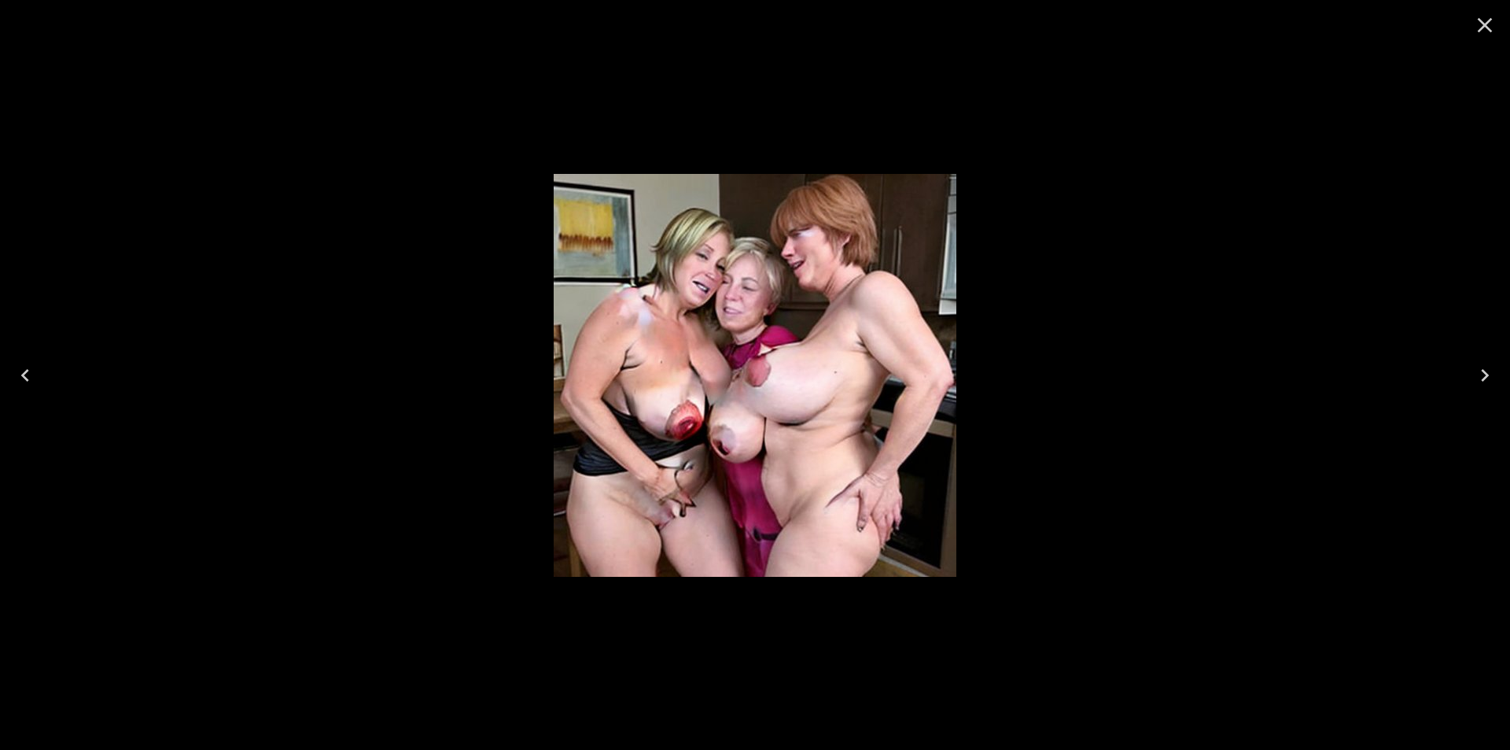
click at [1481, 28] on icon "Close" at bounding box center [1485, 25] width 15 height 15
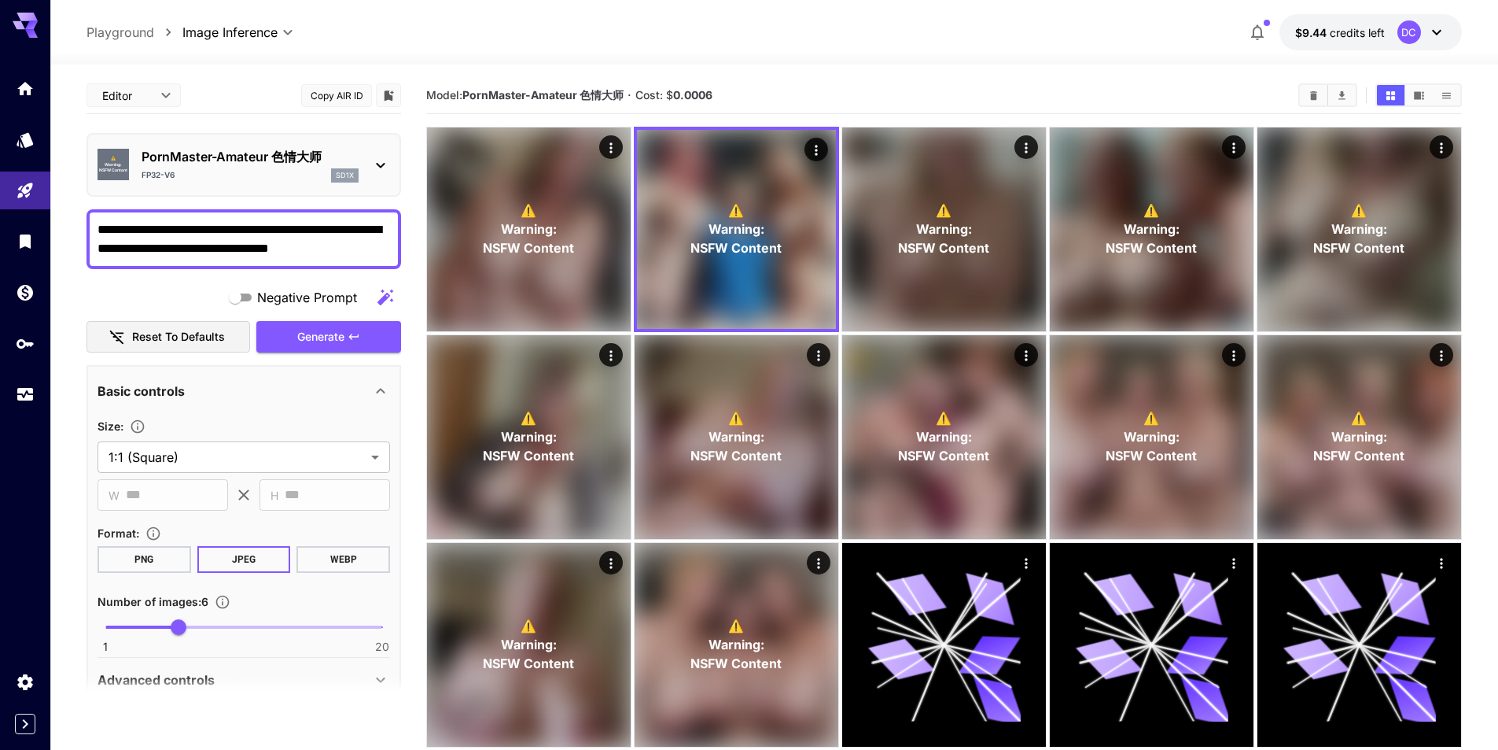
drag, startPoint x: 367, startPoint y: 249, endPoint x: 92, endPoint y: 230, distance: 275.1
click at [92, 230] on div "**********" at bounding box center [244, 239] width 315 height 60
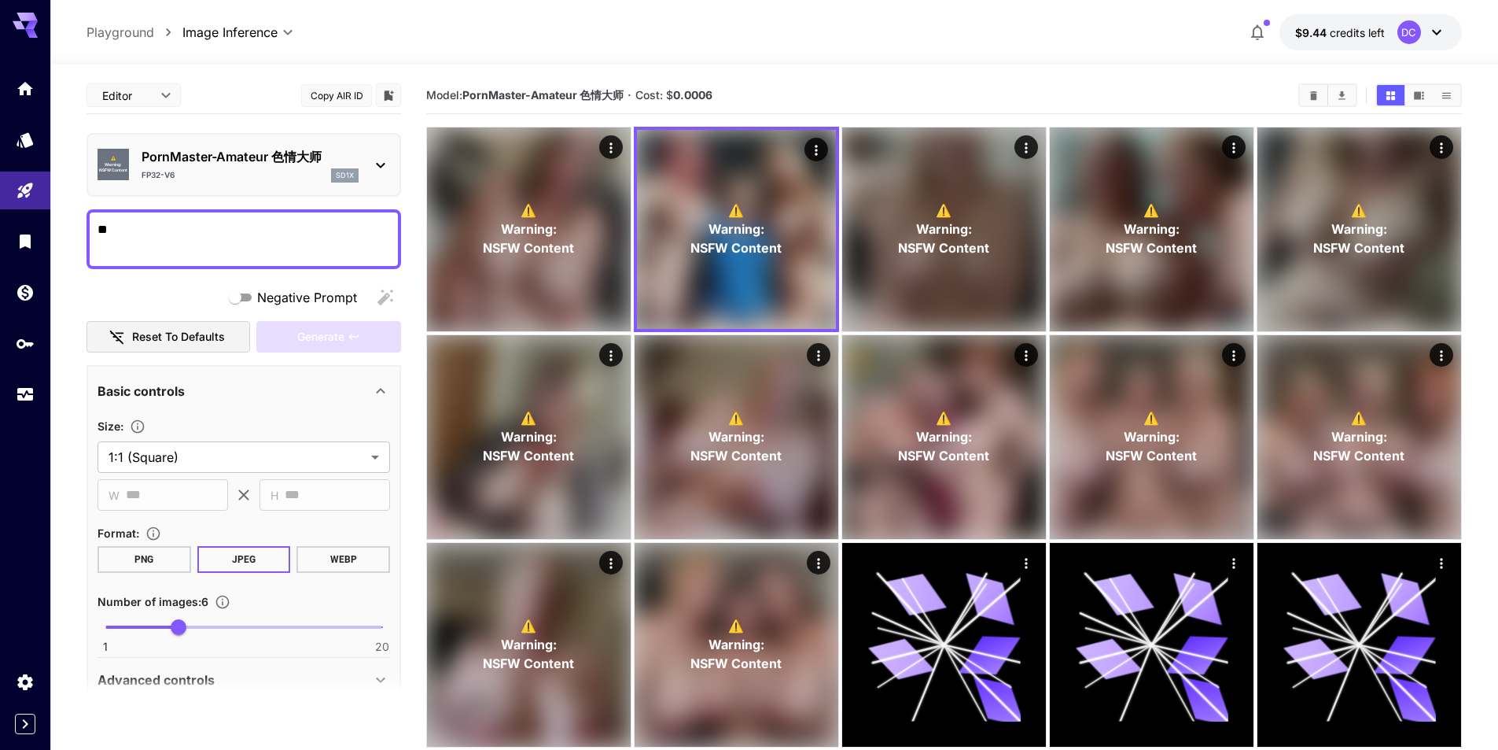
type textarea "*"
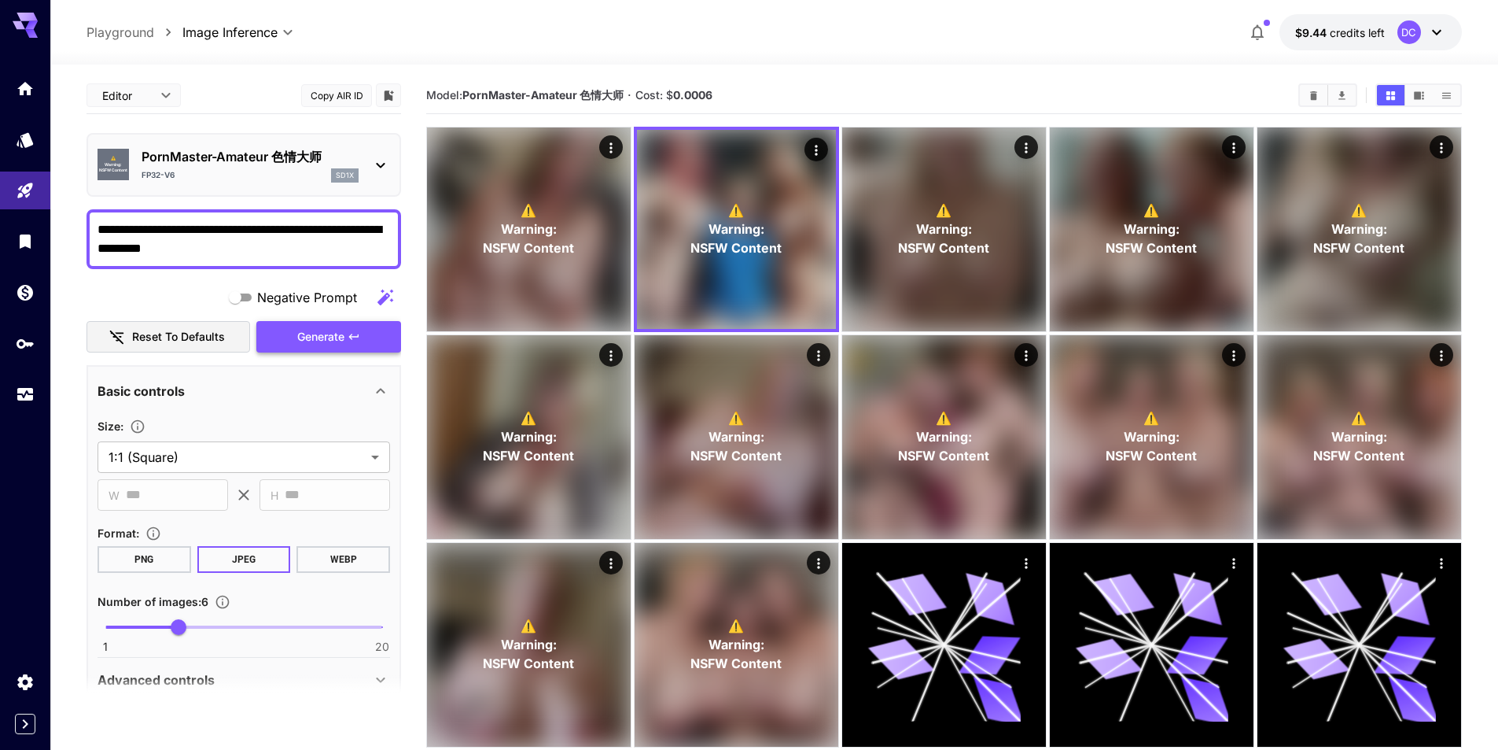
type textarea "**********"
click at [310, 340] on span "Generate" at bounding box center [320, 337] width 47 height 20
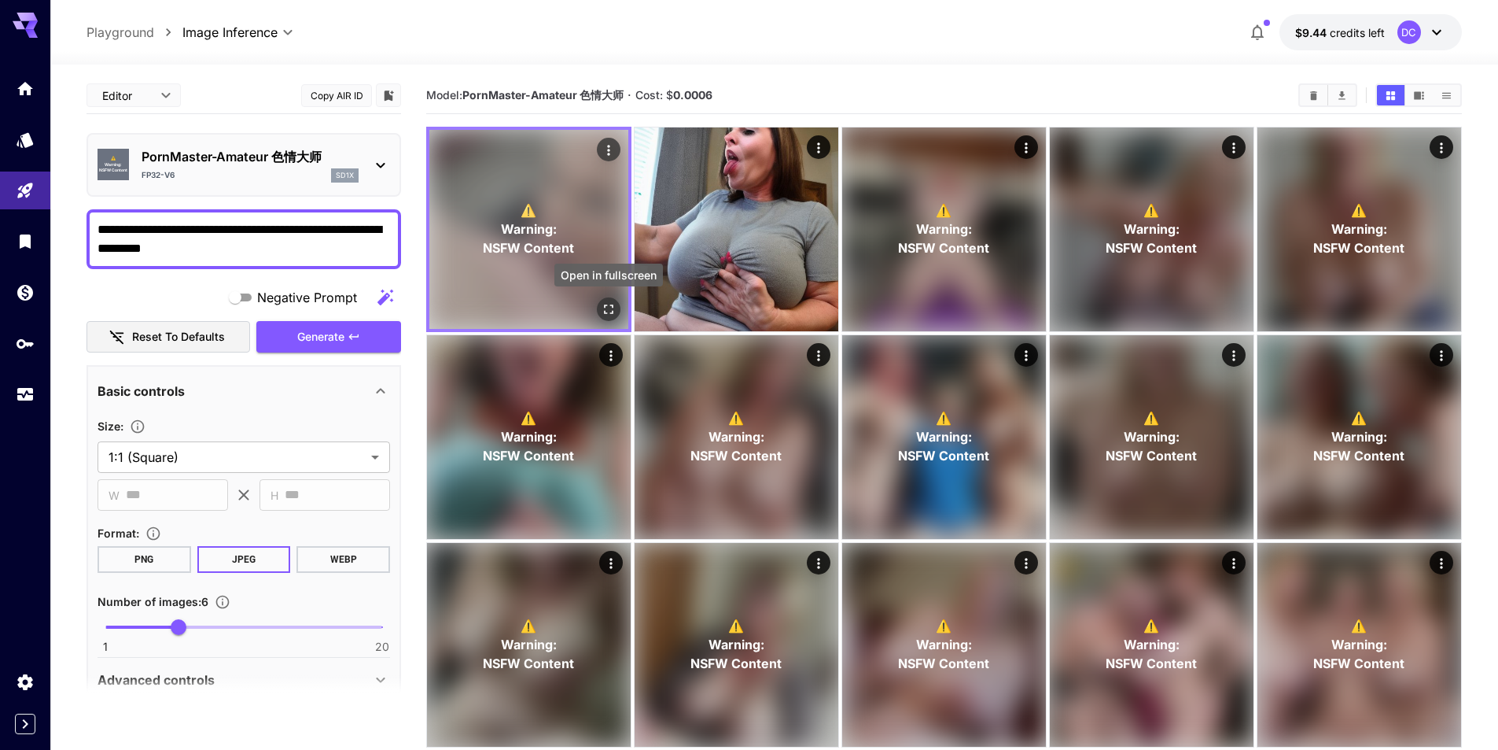
click at [603, 303] on icon "Open in fullscreen" at bounding box center [609, 309] width 16 height 16
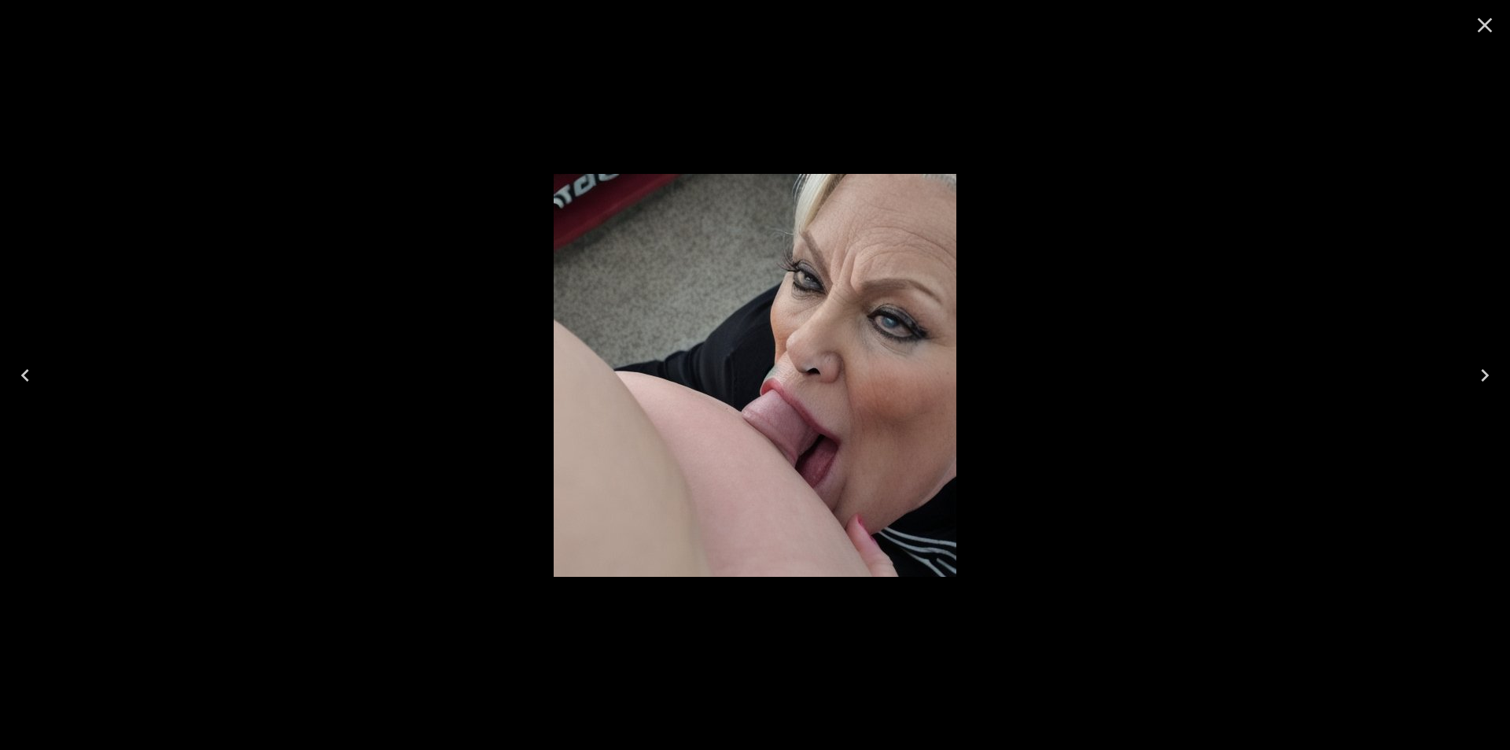
drag, startPoint x: 1120, startPoint y: 257, endPoint x: 1127, endPoint y: 263, distance: 9.0
click at [1121, 267] on div at bounding box center [755, 375] width 1510 height 750
click at [1484, 380] on icon "Next" at bounding box center [1484, 375] width 25 height 25
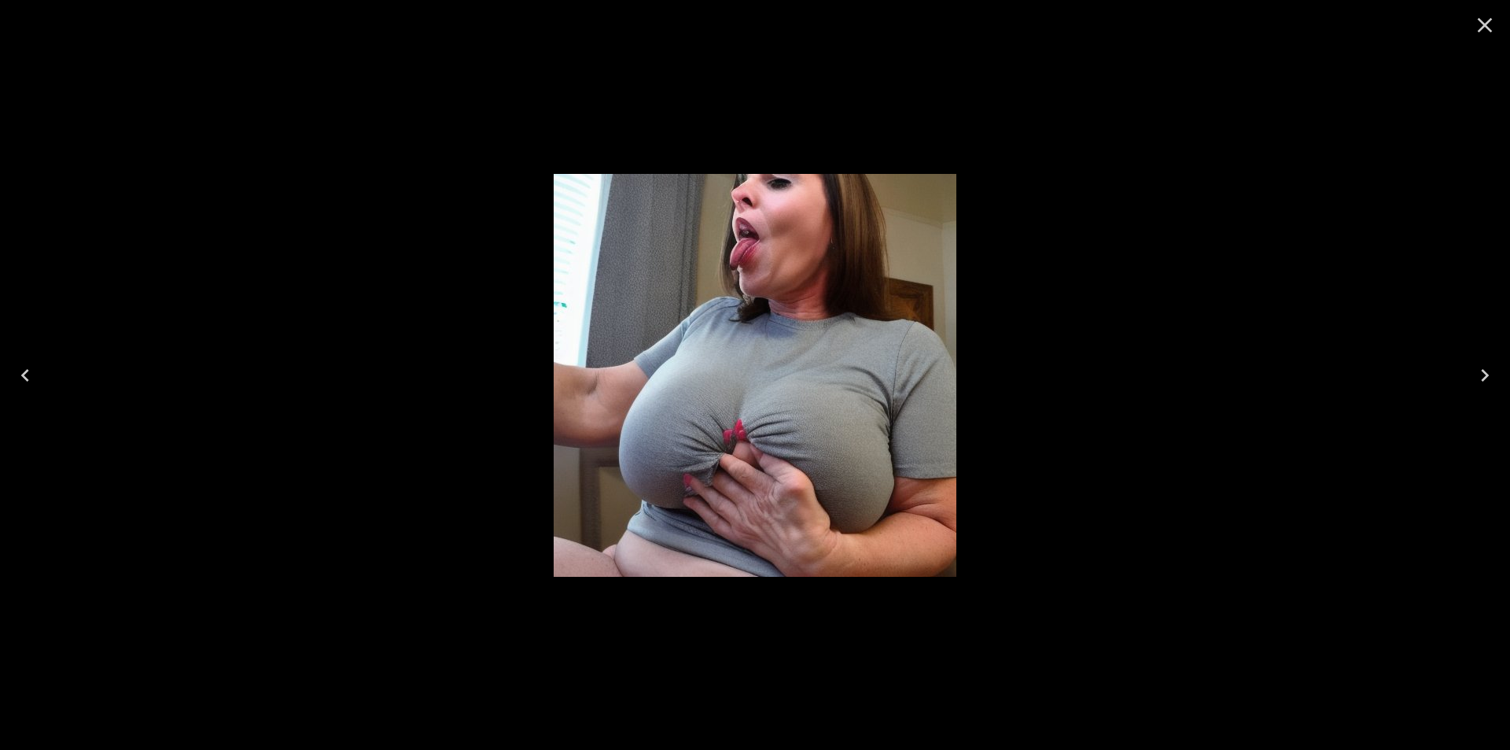
click at [1484, 380] on icon "Next" at bounding box center [1484, 375] width 25 height 25
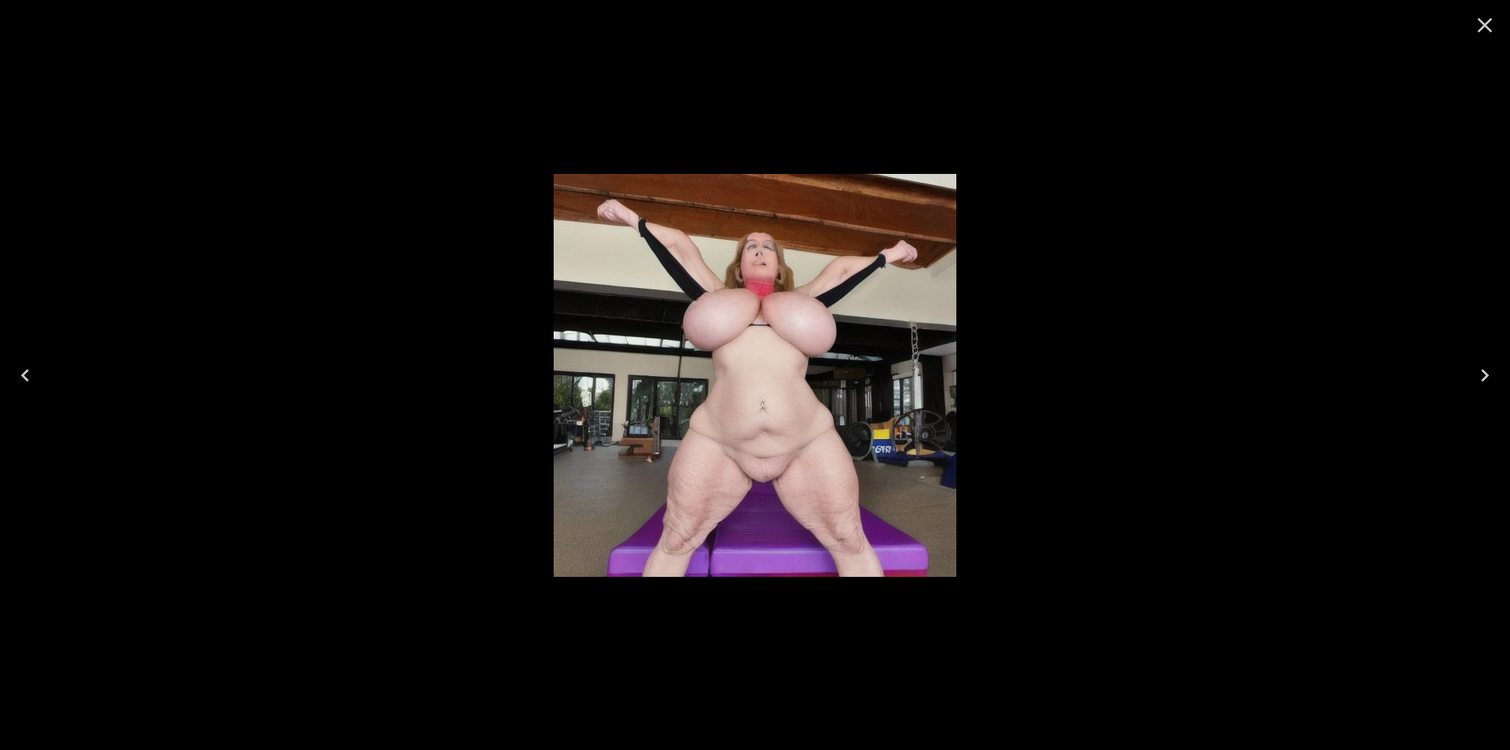
click at [1484, 380] on icon "Next" at bounding box center [1484, 375] width 25 height 25
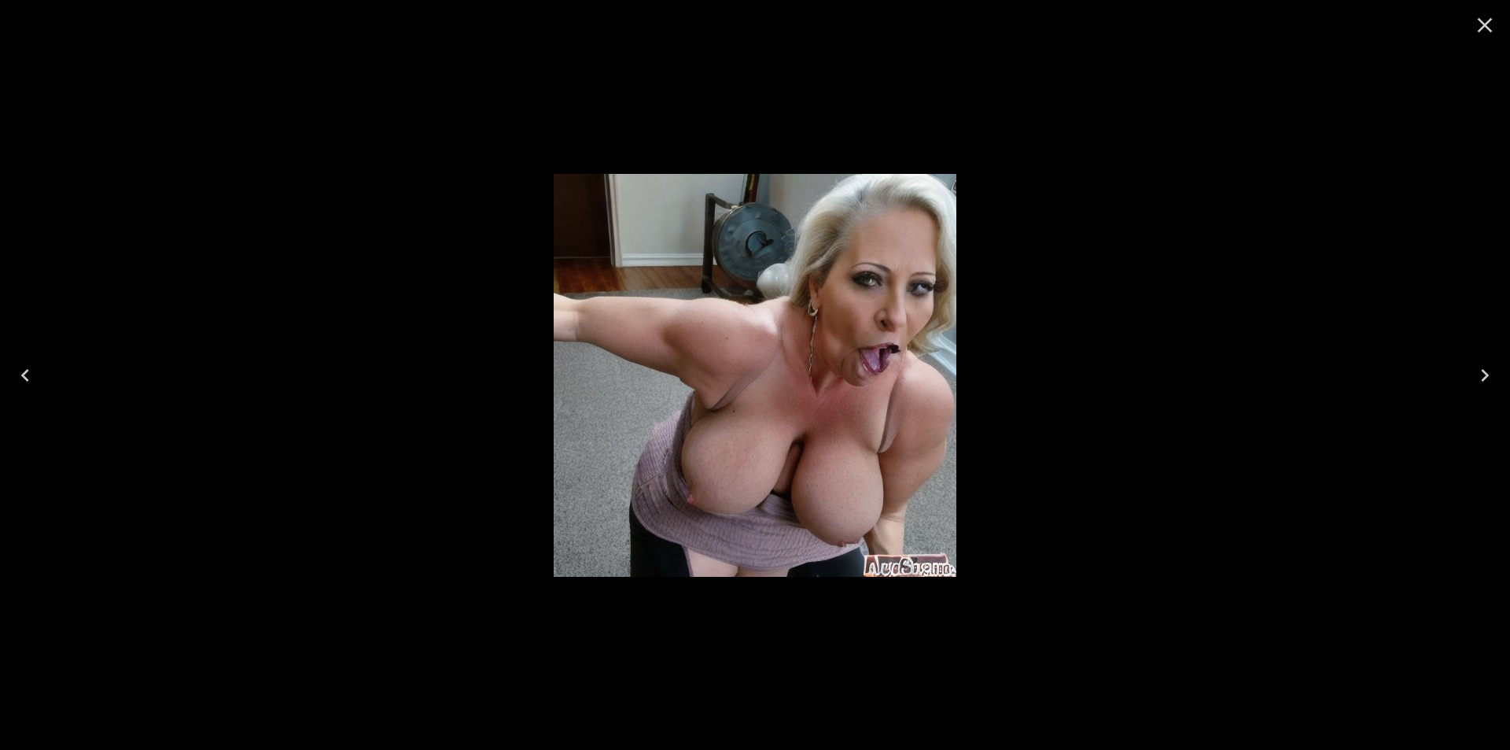
click at [1484, 380] on icon "Next" at bounding box center [1484, 375] width 25 height 25
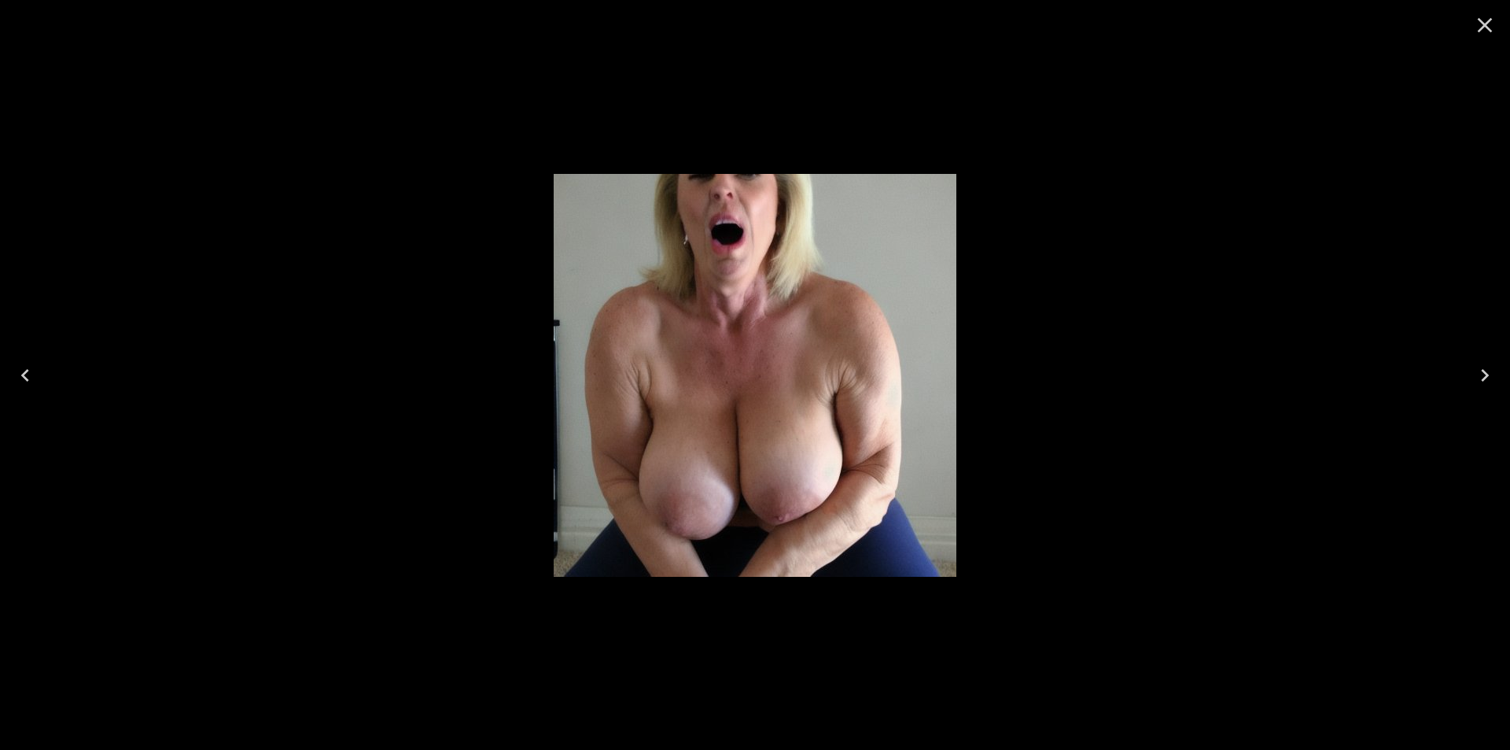
click at [1484, 380] on icon "Next" at bounding box center [1484, 375] width 25 height 25
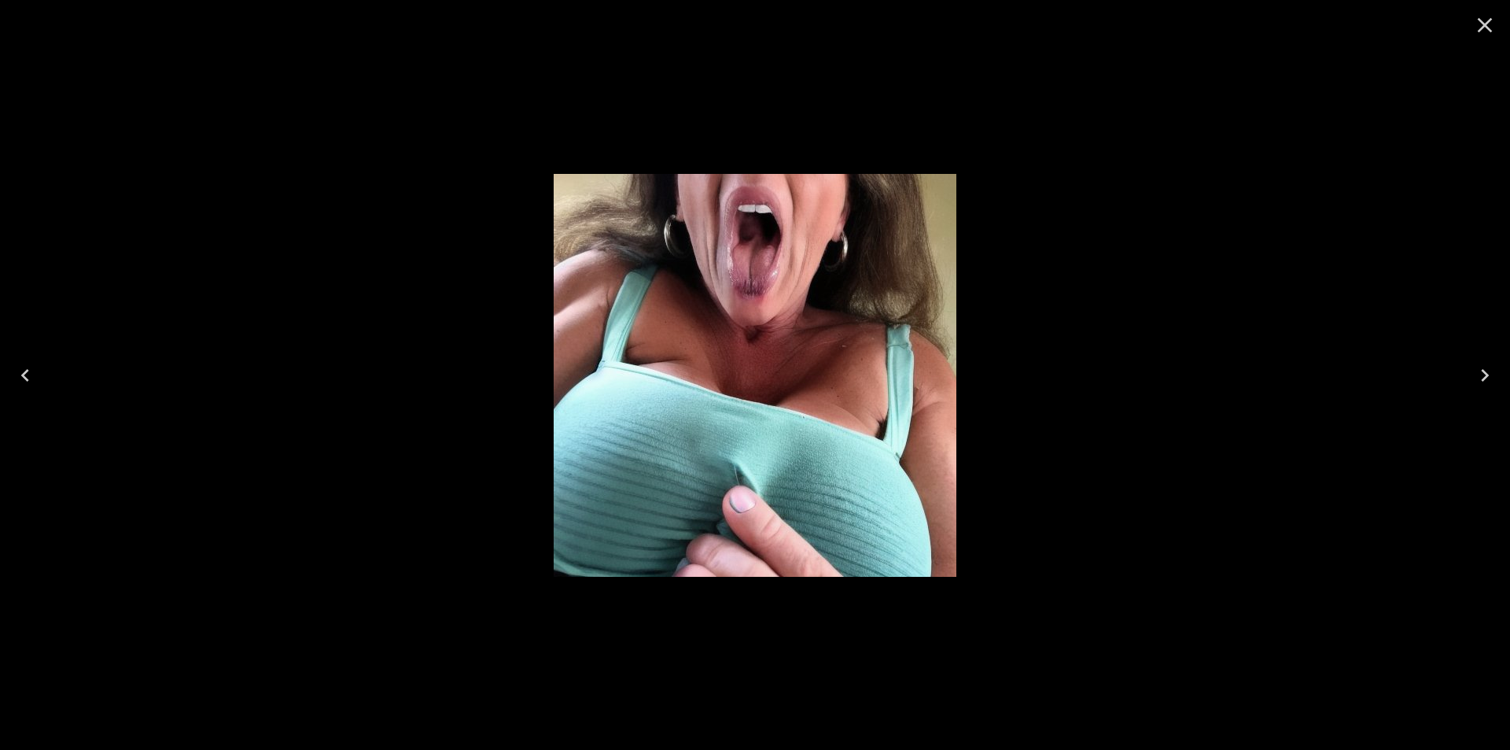
click at [1484, 380] on icon "Next" at bounding box center [1484, 375] width 25 height 25
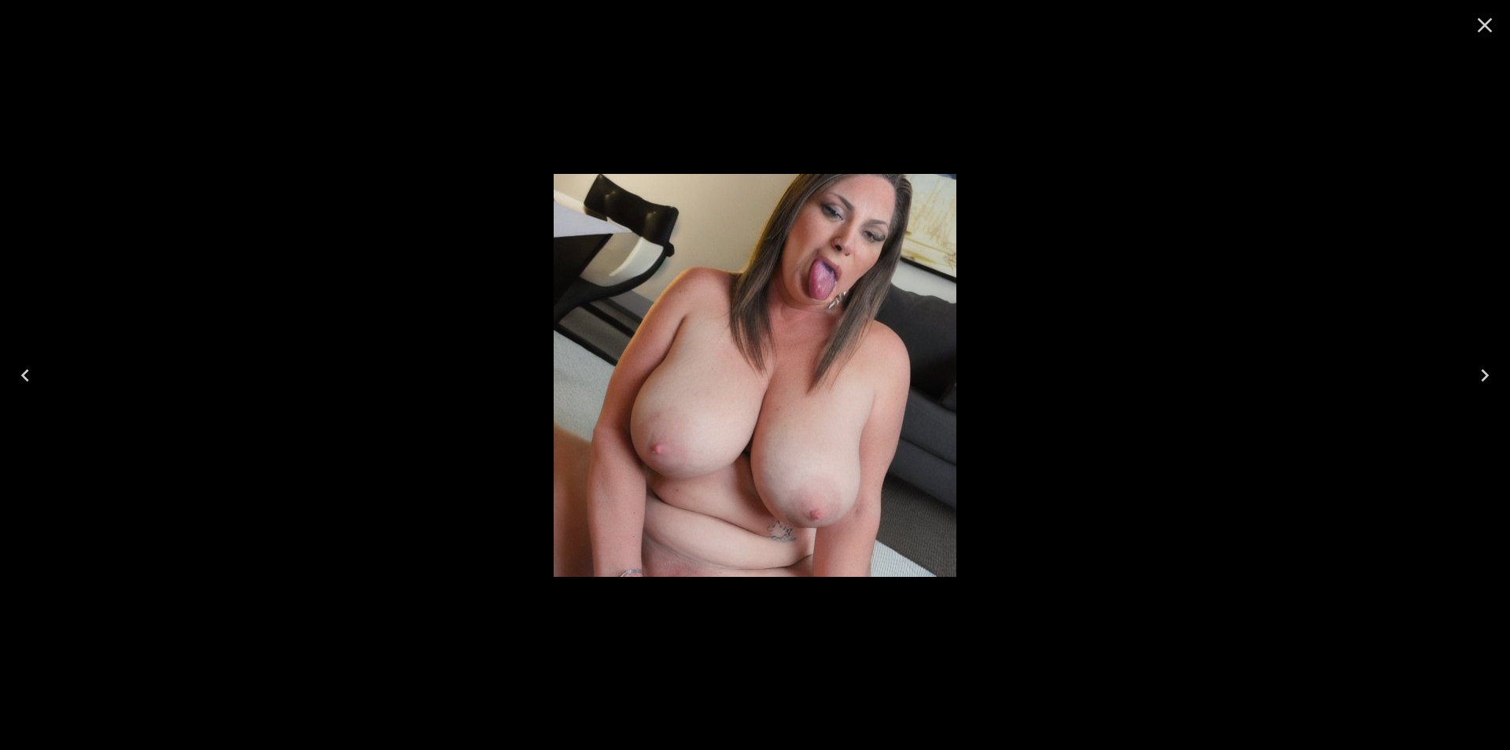
click at [1484, 380] on icon "Next" at bounding box center [1484, 375] width 25 height 25
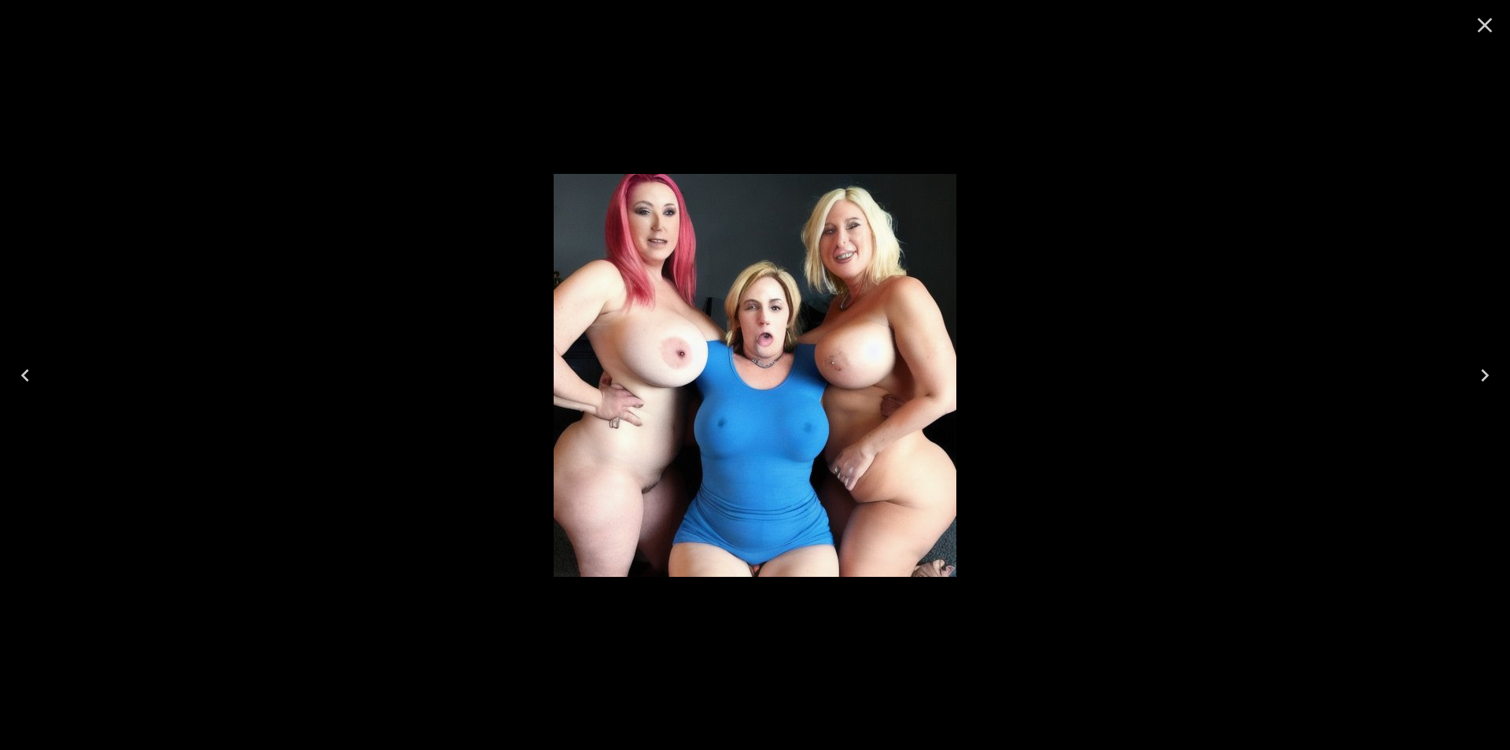
click at [1484, 380] on icon "Next" at bounding box center [1484, 375] width 25 height 25
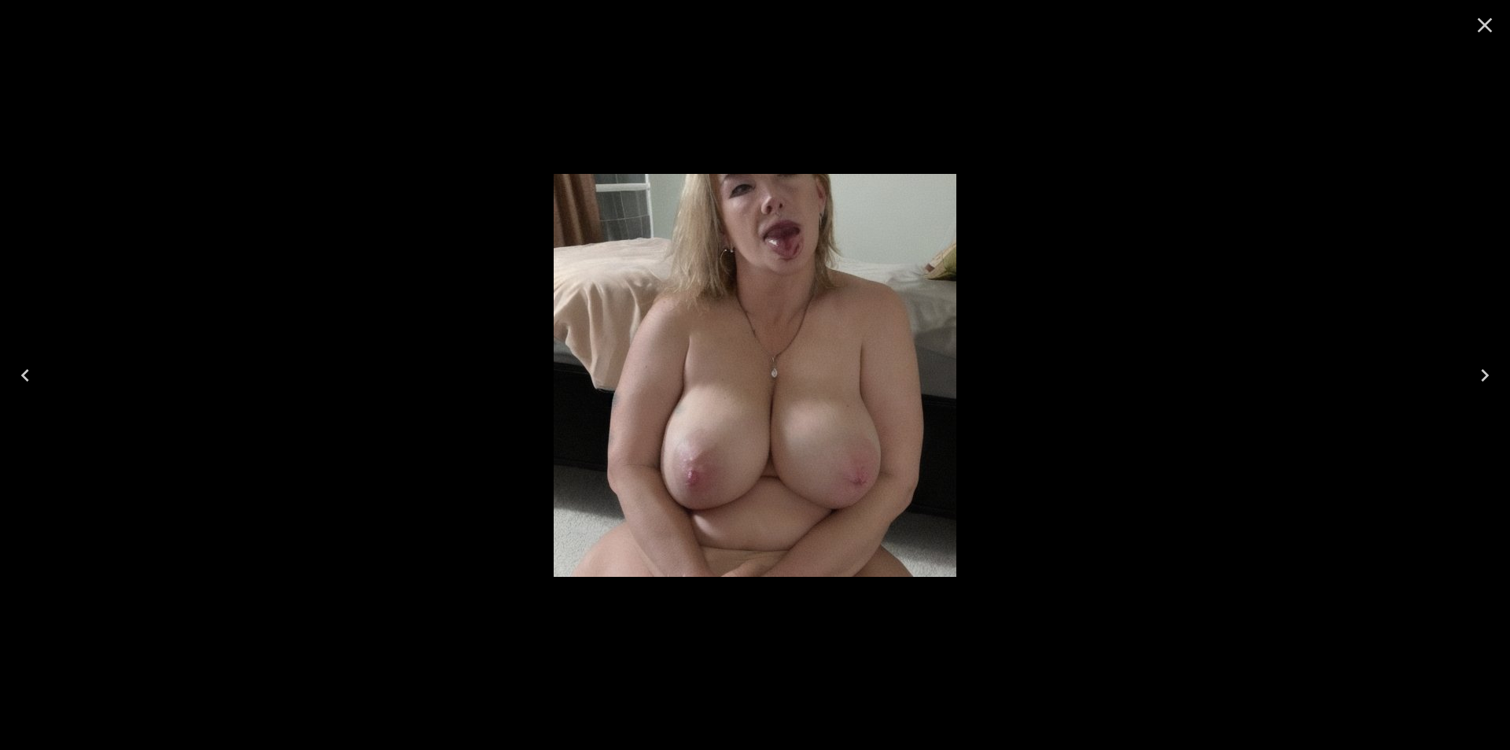
click at [1484, 380] on icon "Next" at bounding box center [1484, 375] width 25 height 25
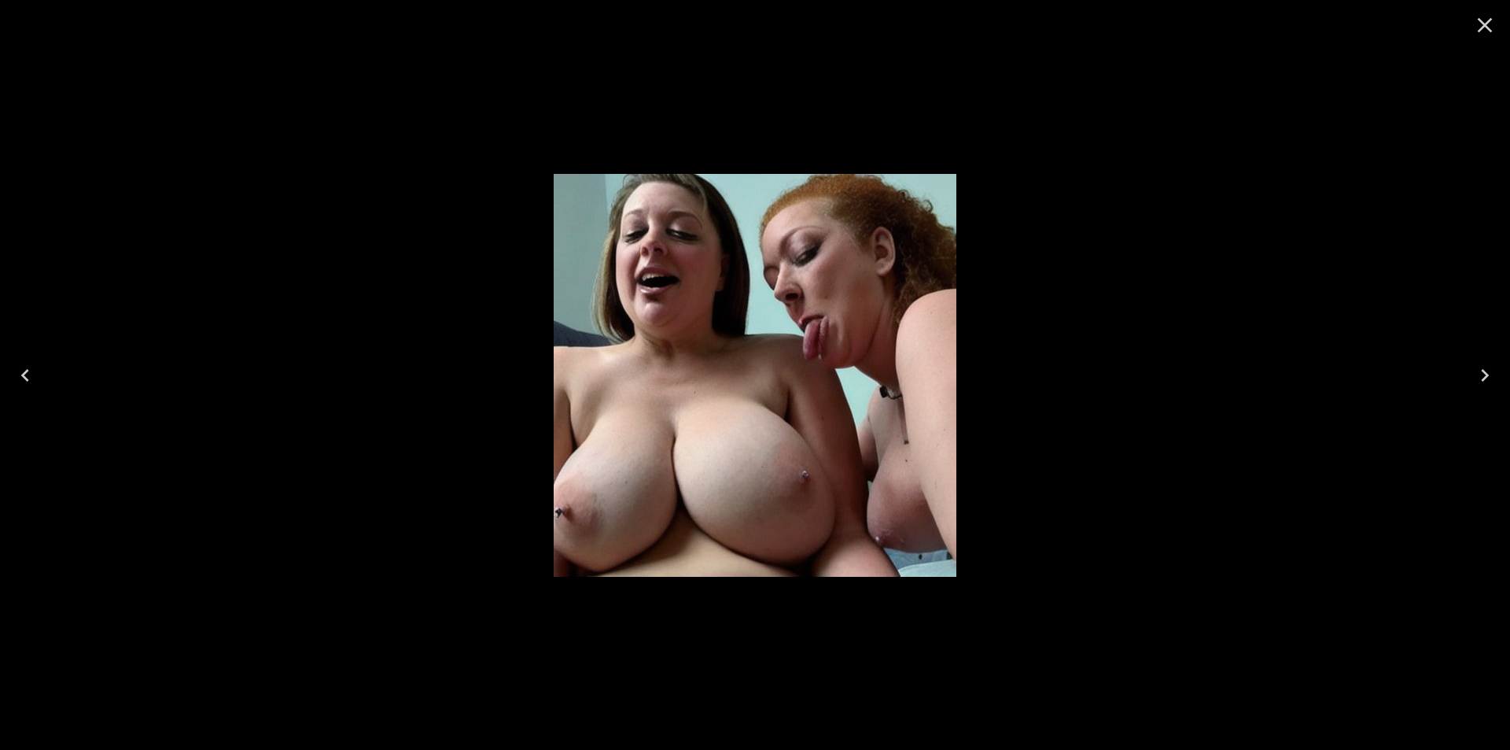
drag, startPoint x: 1495, startPoint y: 22, endPoint x: 1494, endPoint y: 30, distance: 7.9
click at [1494, 22] on icon "Close" at bounding box center [1484, 25] width 25 height 25
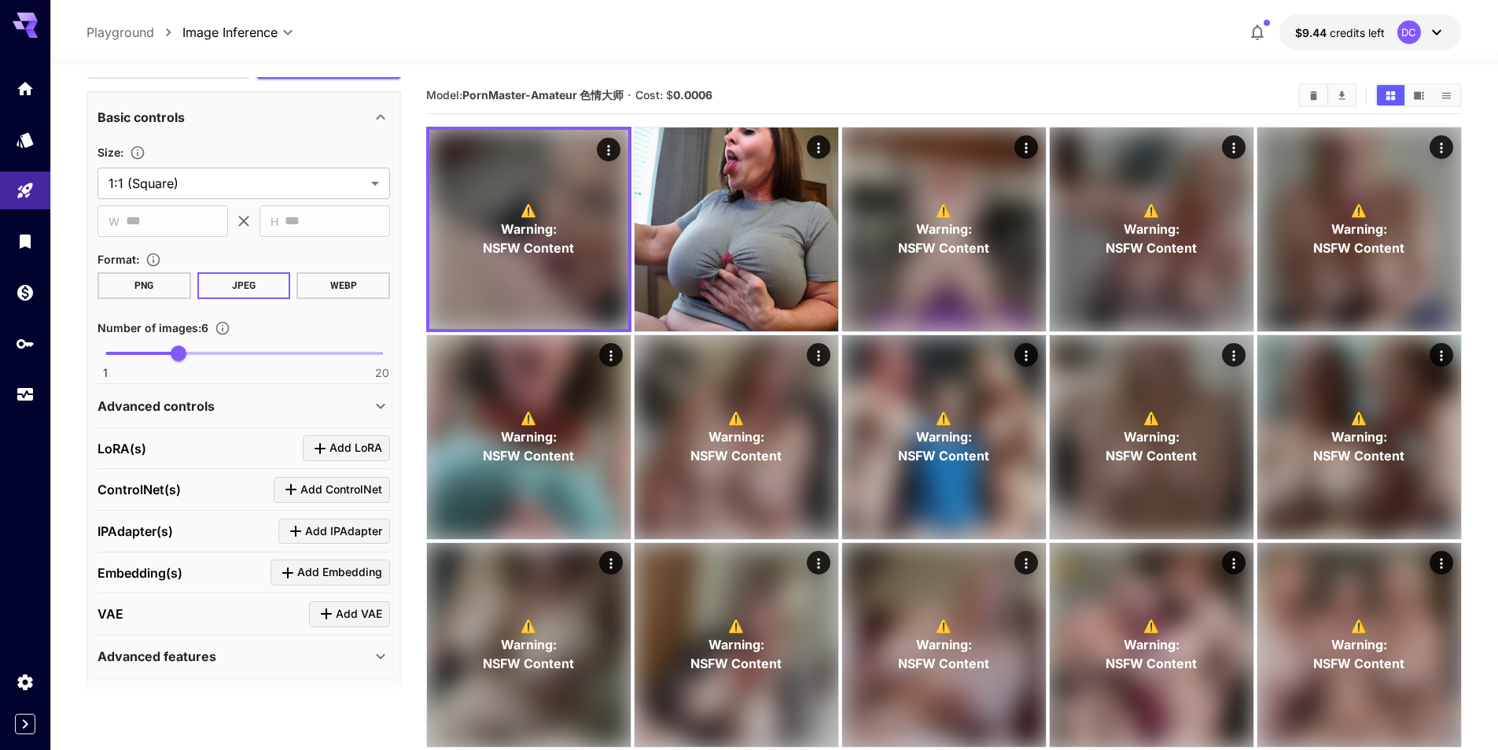
scroll to position [322, 0]
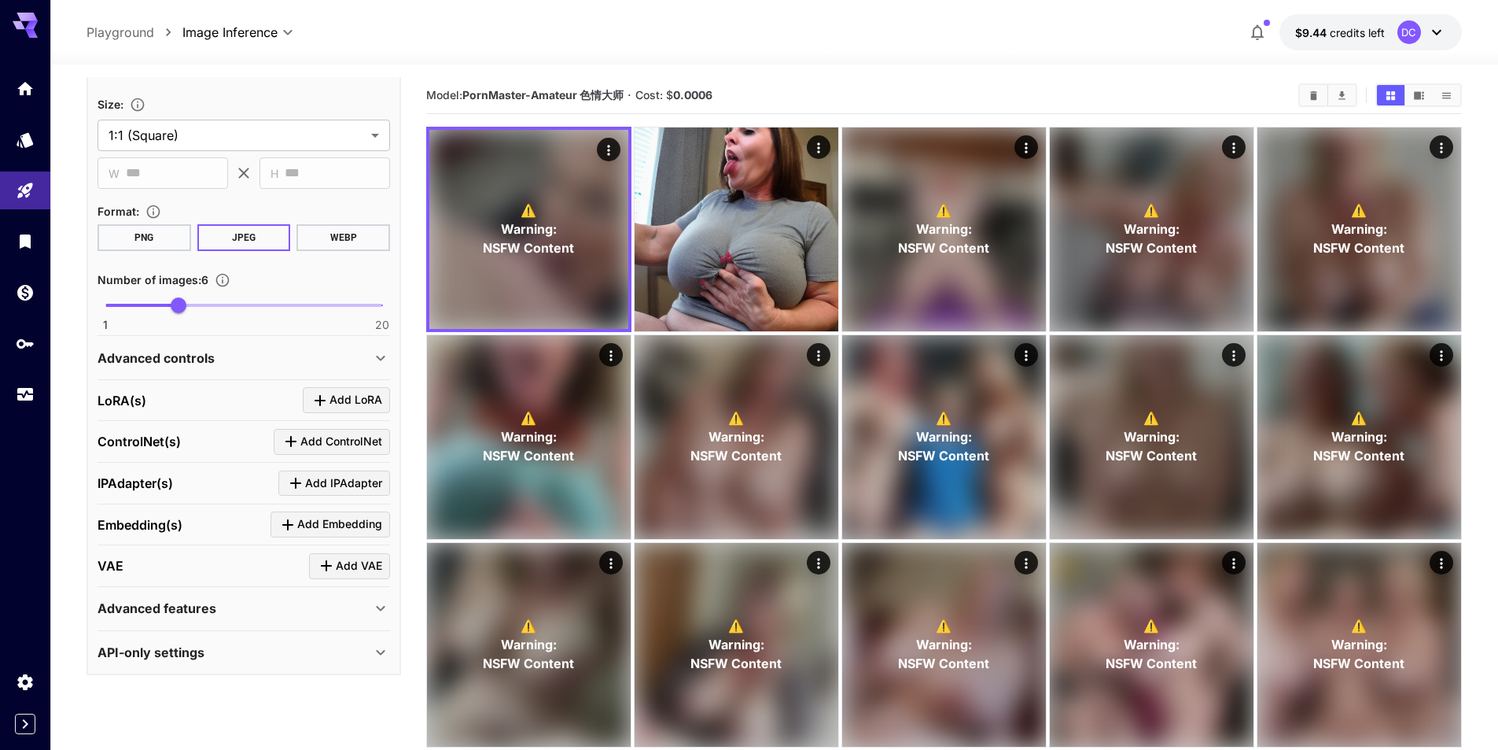
click at [233, 360] on div "Advanced controls" at bounding box center [235, 357] width 274 height 19
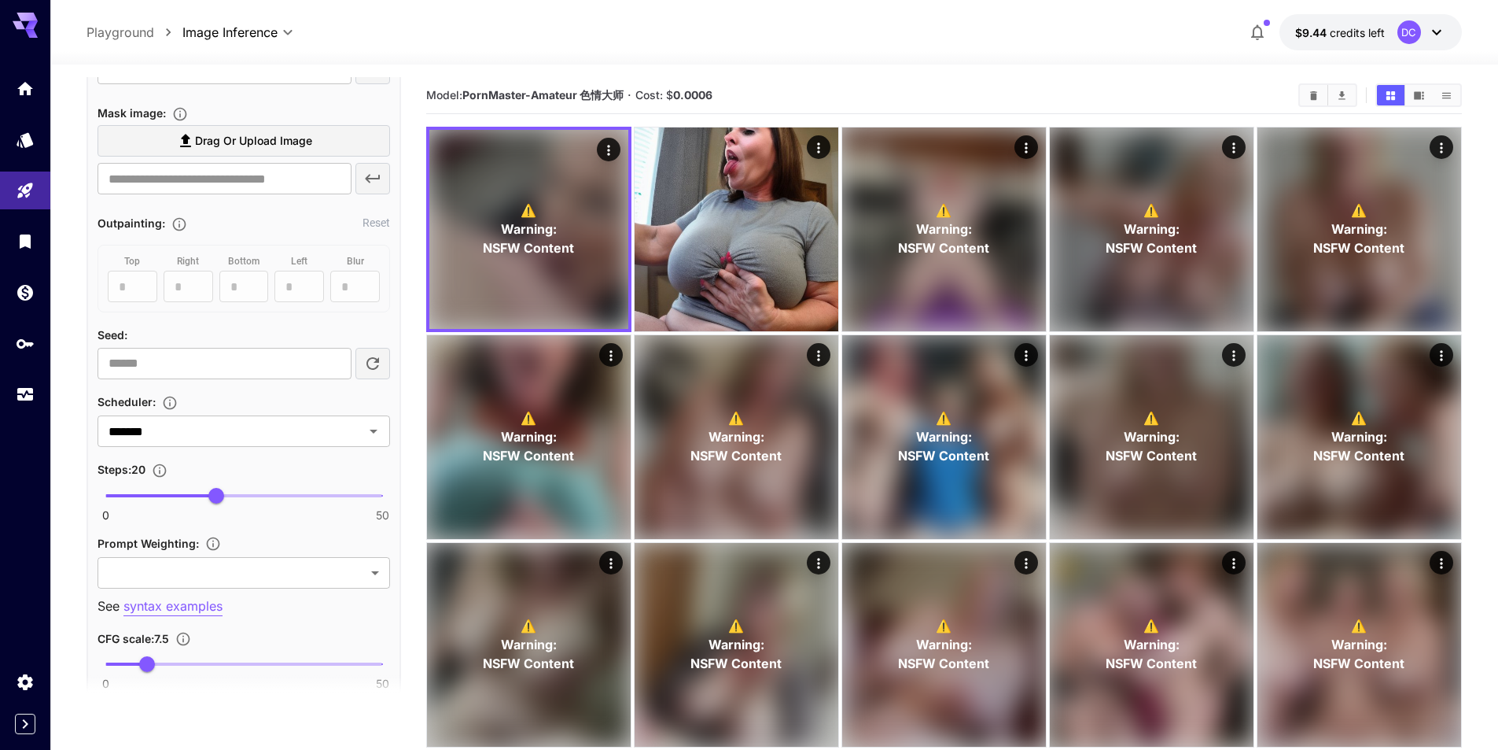
scroll to position [715, 0]
click at [300, 493] on span at bounding box center [243, 493] width 277 height 3
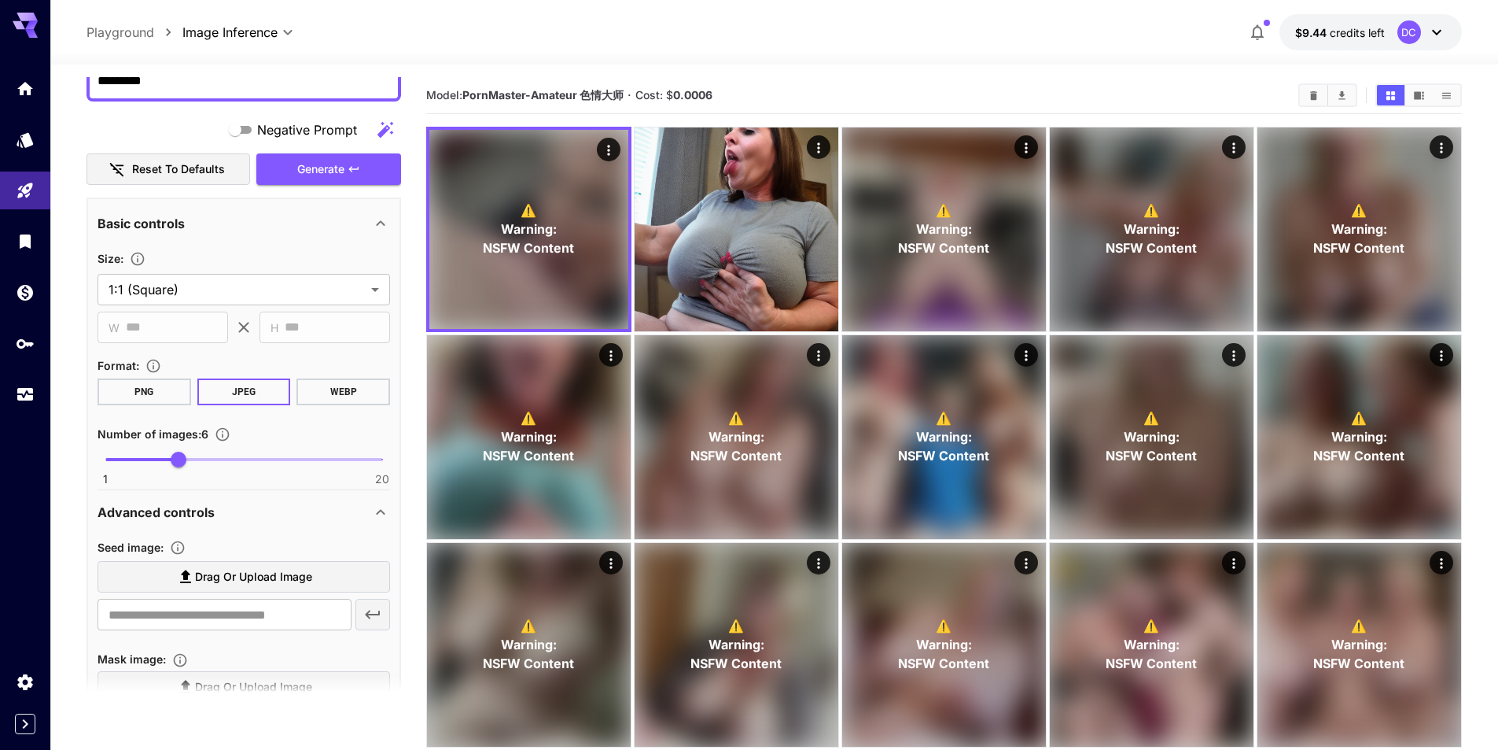
scroll to position [0, 0]
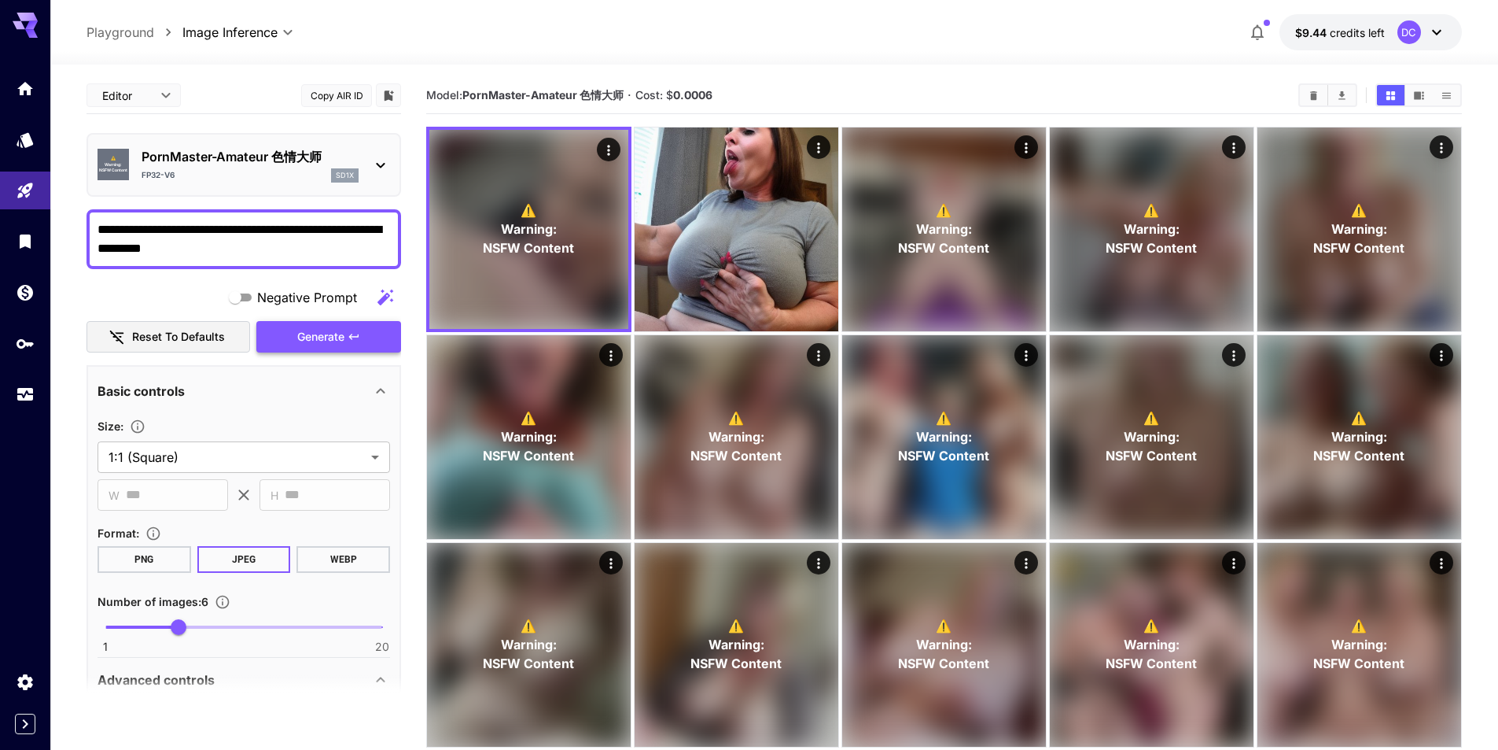
click at [302, 338] on span "Generate" at bounding box center [320, 337] width 47 height 20
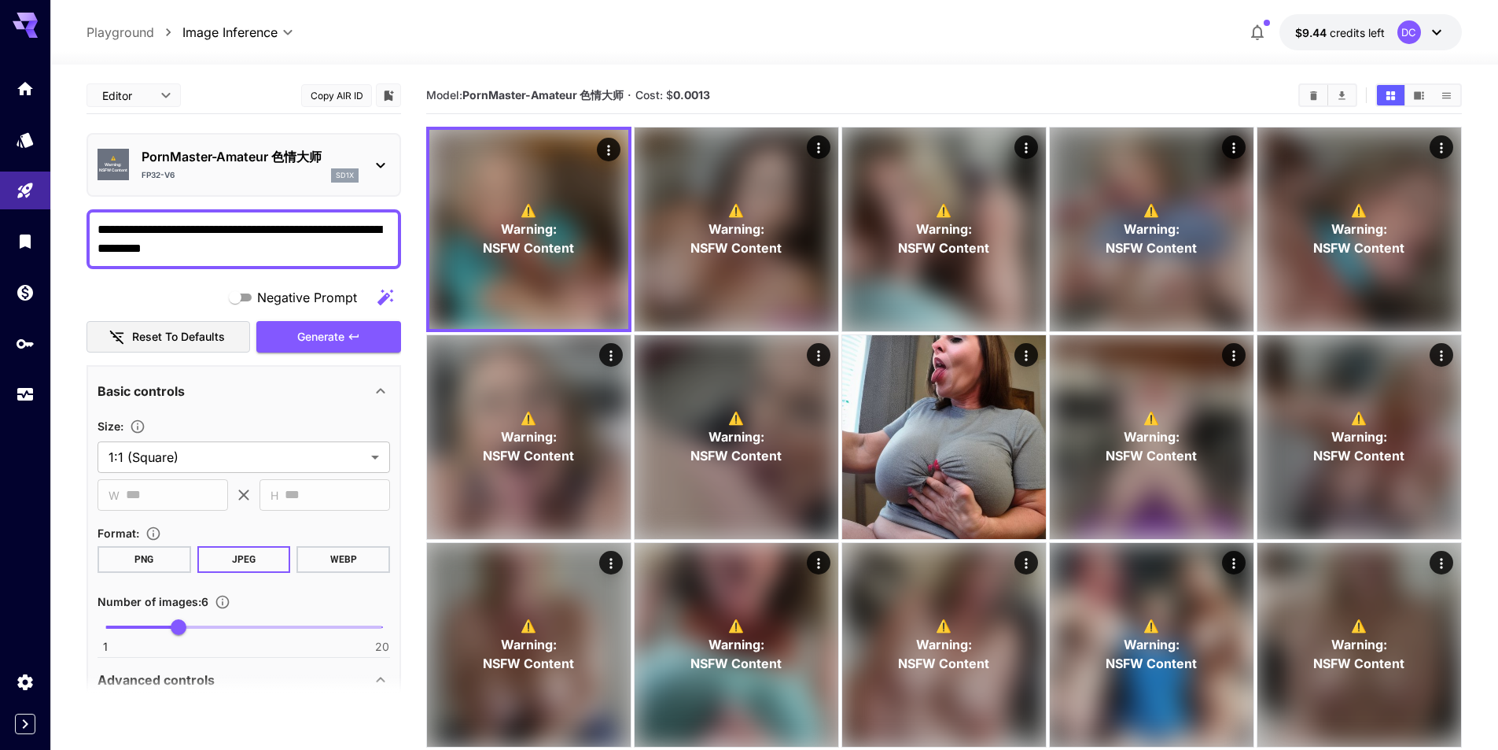
click at [0, 0] on icon "Open in fullscreen" at bounding box center [0, 0] width 0 height 0
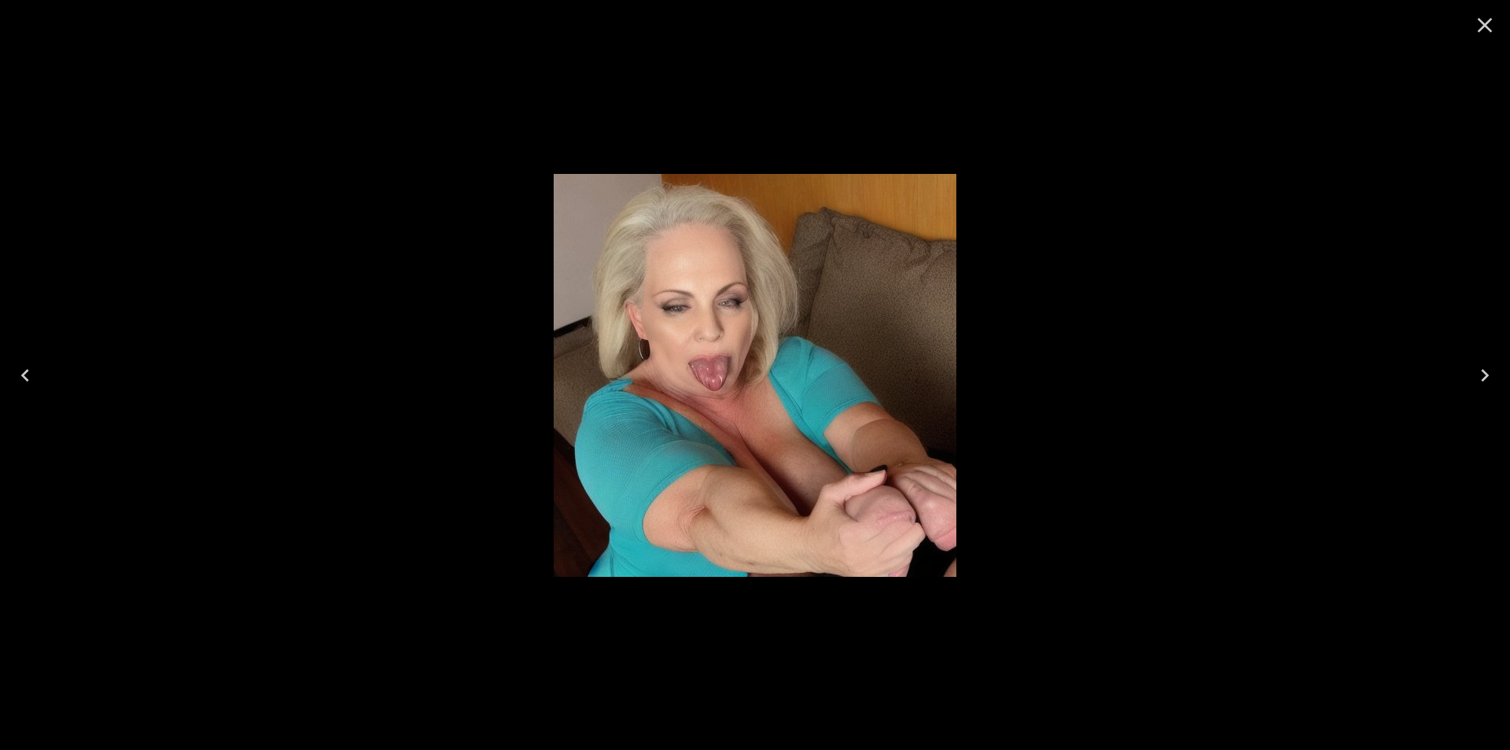
click at [1485, 371] on icon "Next" at bounding box center [1484, 375] width 25 height 25
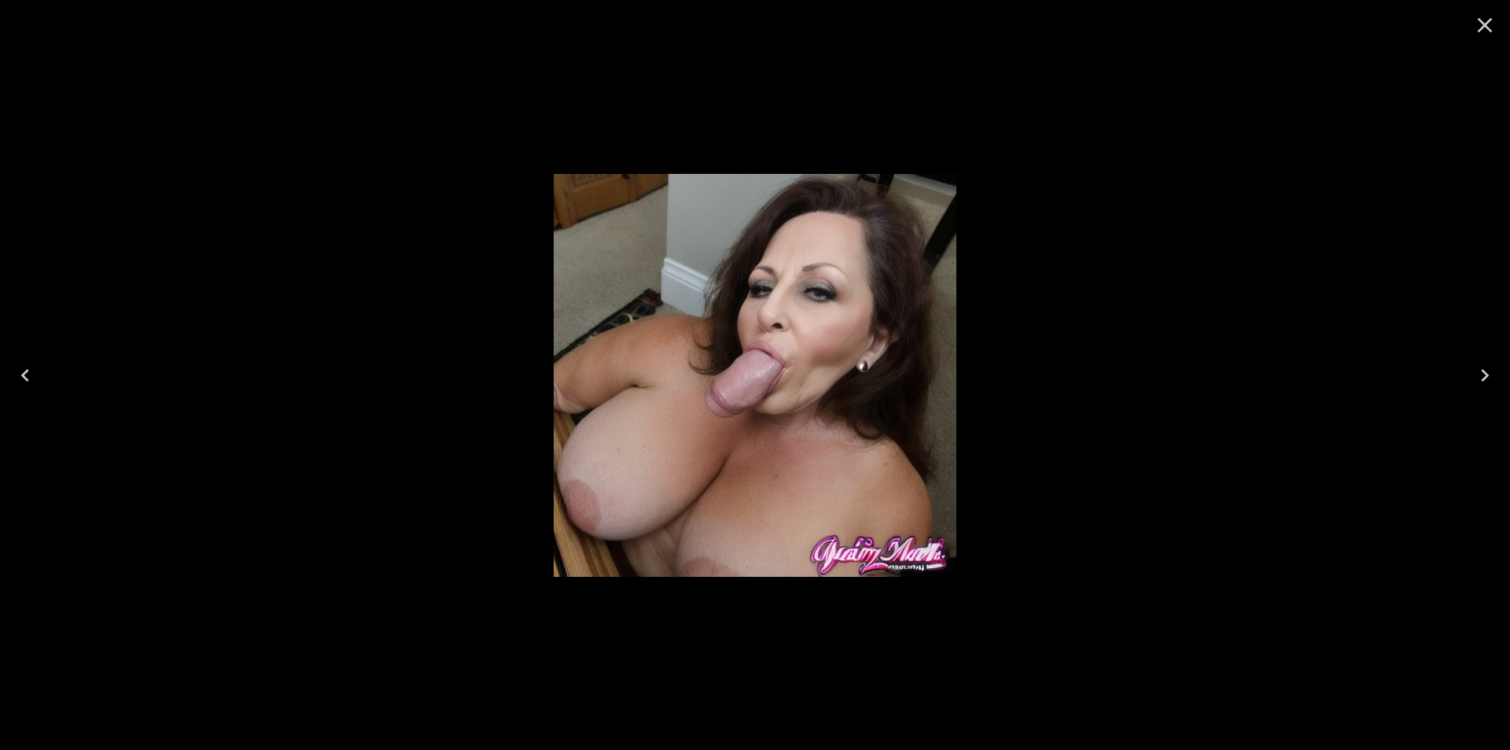
click at [1485, 371] on icon "Next" at bounding box center [1485, 375] width 8 height 13
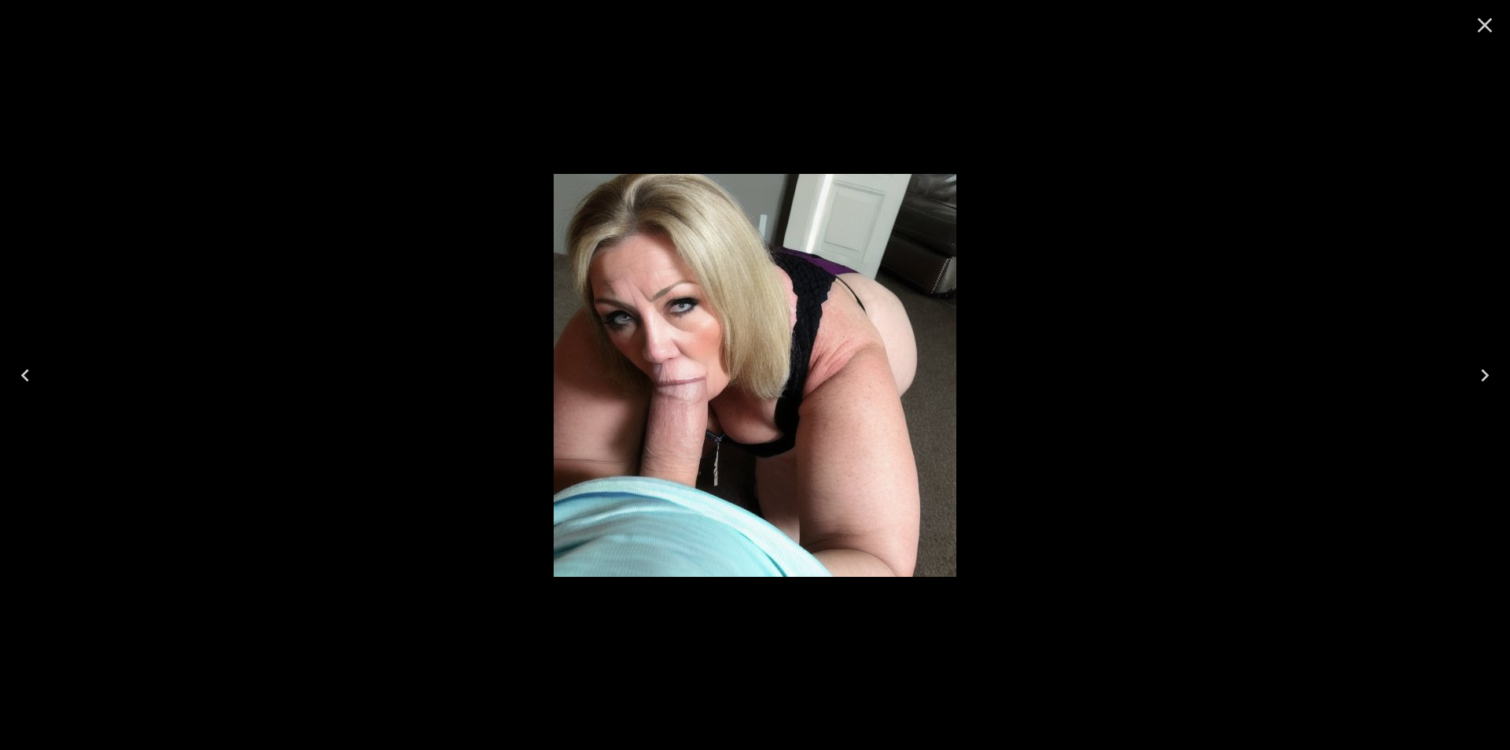
click at [1485, 371] on icon "Next" at bounding box center [1485, 375] width 8 height 13
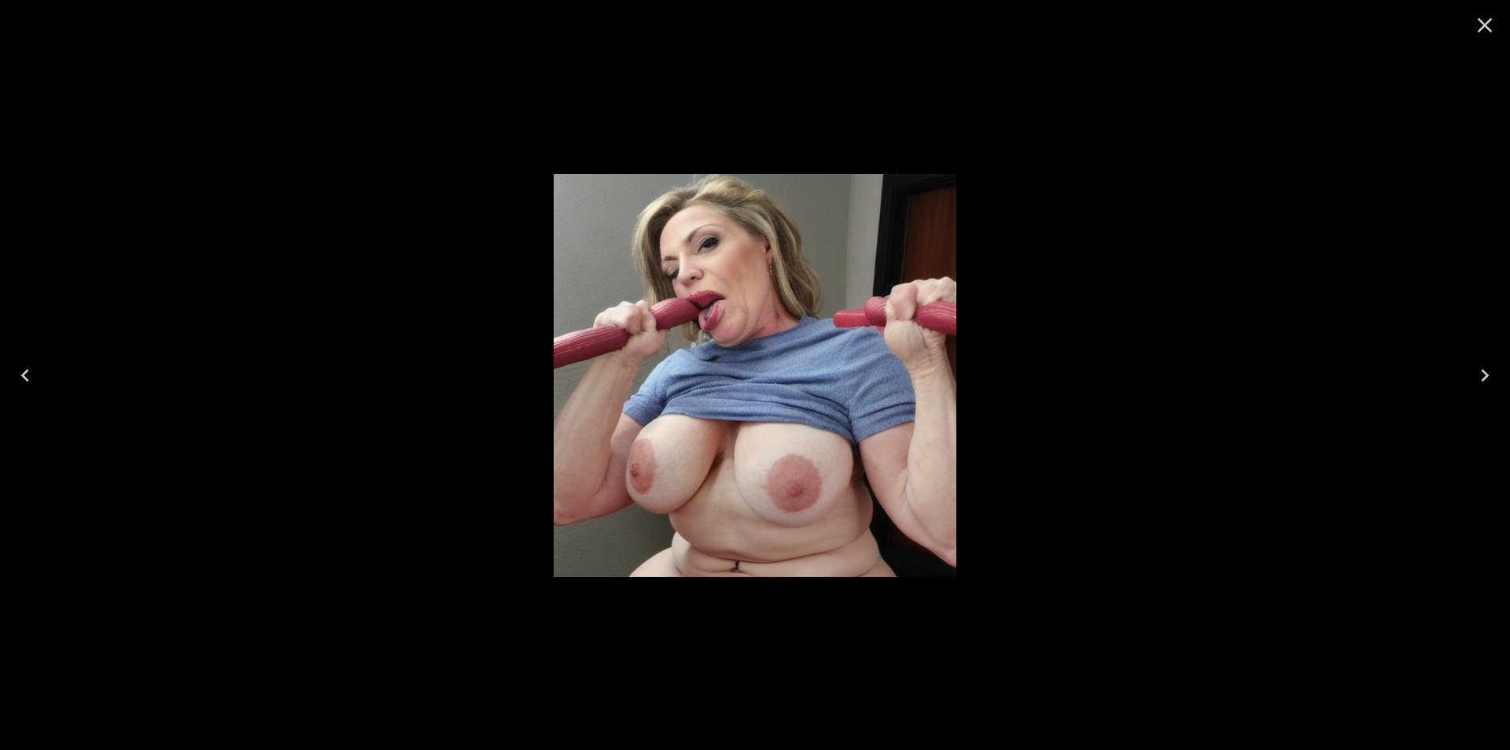
click at [1485, 371] on icon "Next" at bounding box center [1485, 375] width 8 height 13
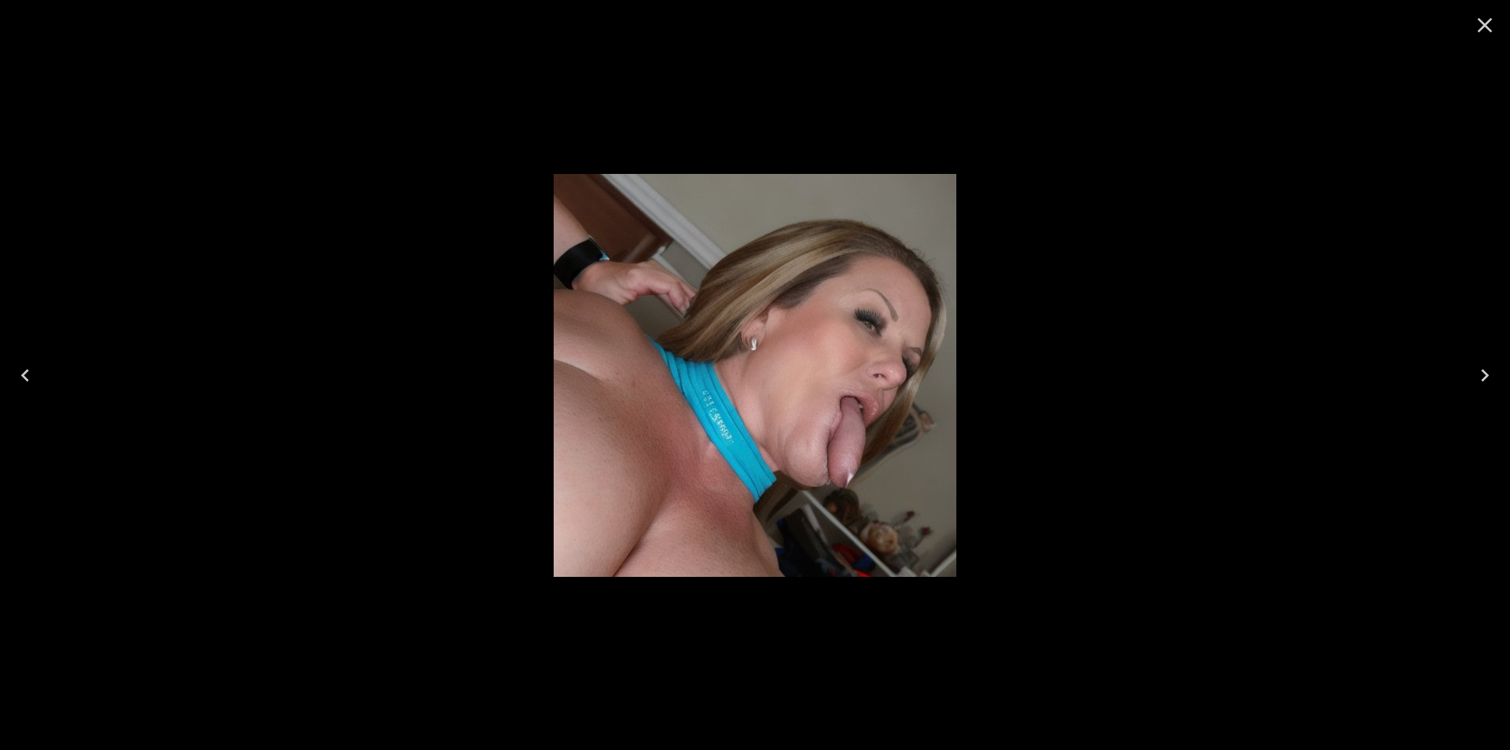
click at [1485, 371] on icon "Next" at bounding box center [1485, 375] width 8 height 13
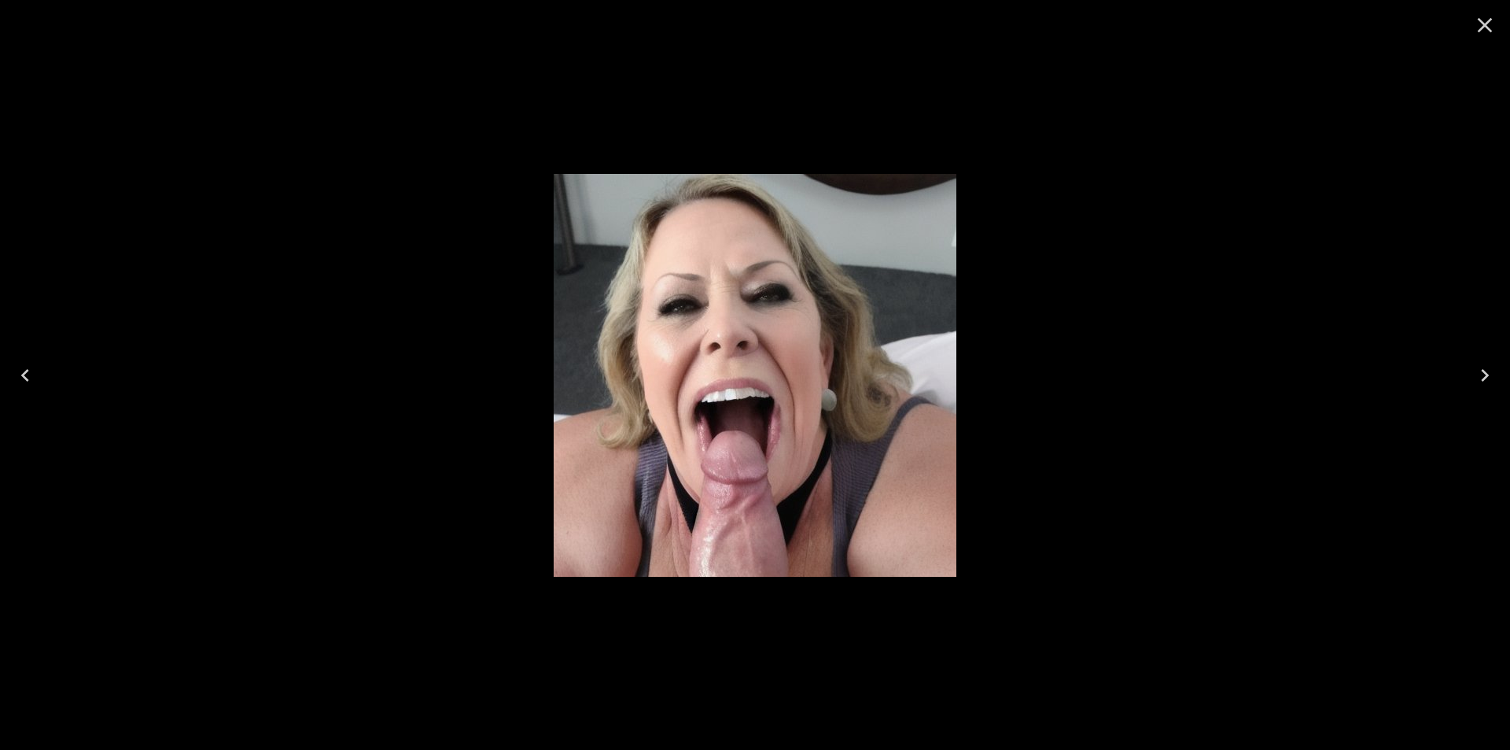
click at [1485, 371] on icon "Next" at bounding box center [1485, 375] width 8 height 13
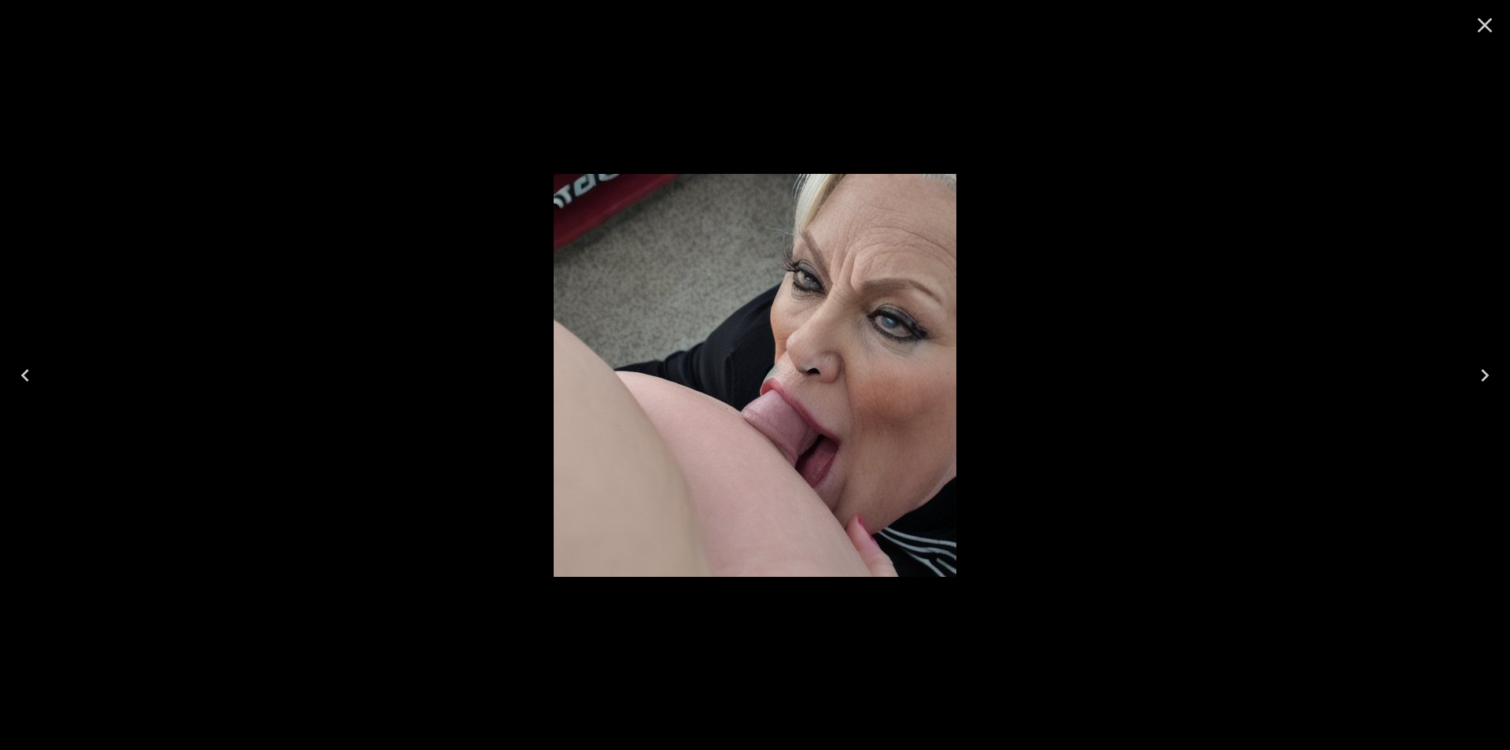
click at [1485, 371] on icon "Next" at bounding box center [1485, 375] width 8 height 13
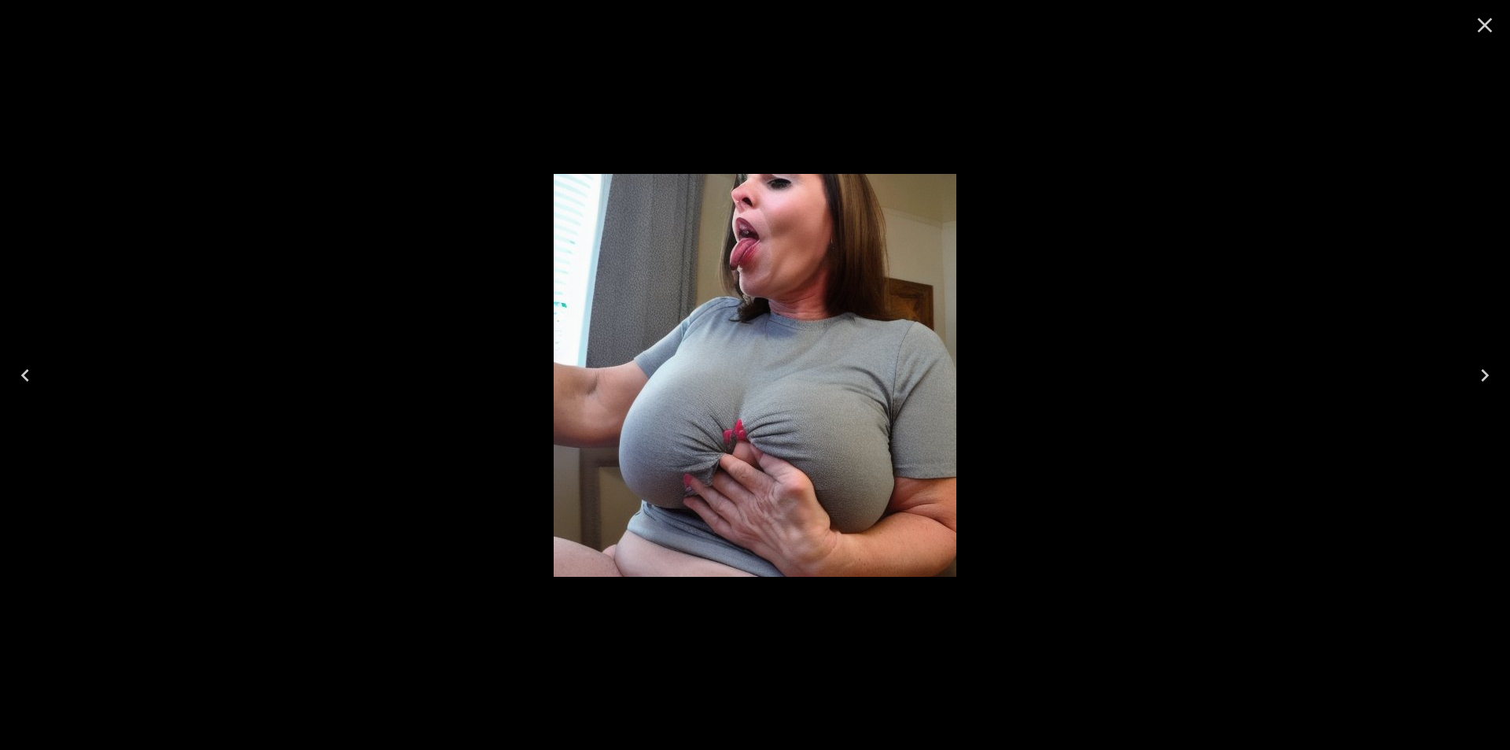
click at [1476, 30] on icon "Close" at bounding box center [1484, 25] width 25 height 25
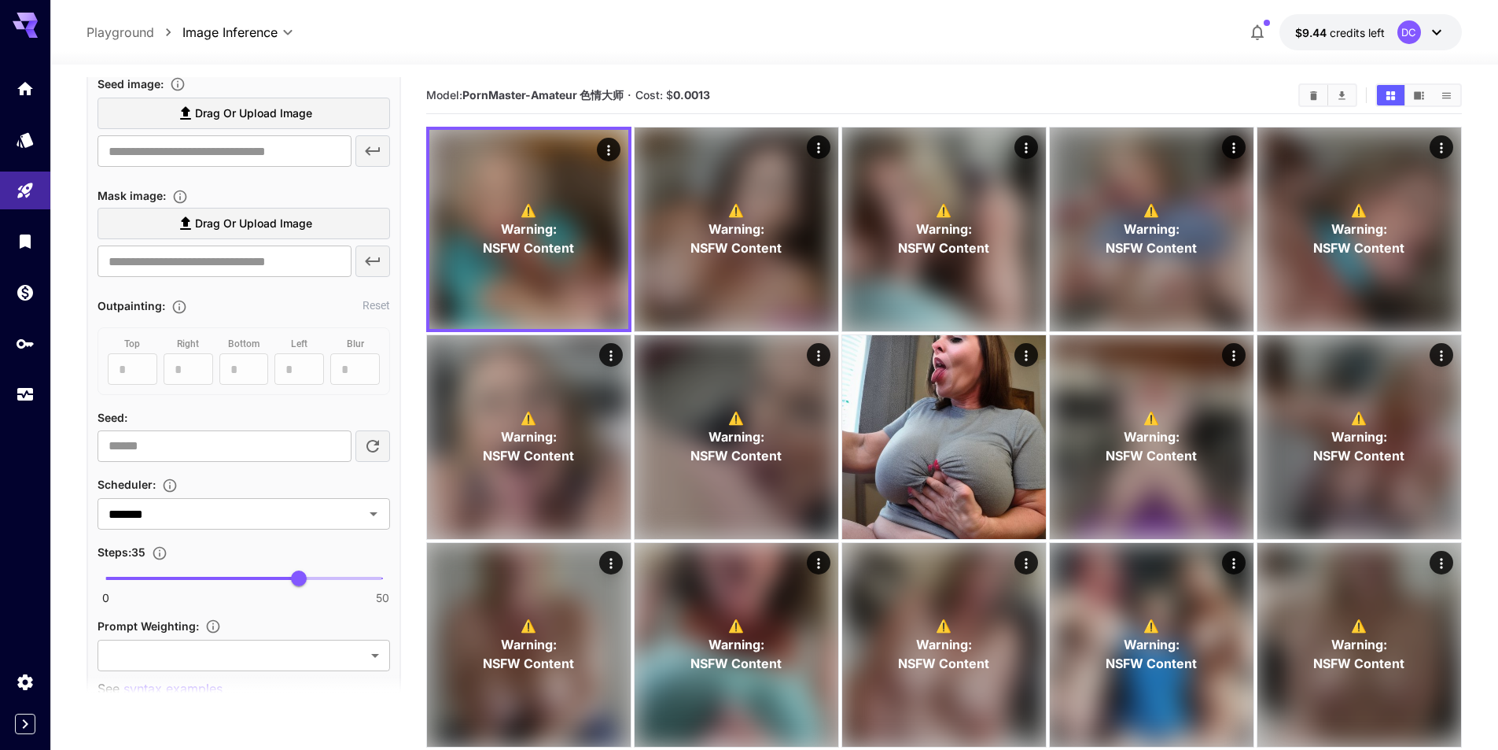
scroll to position [708, 0]
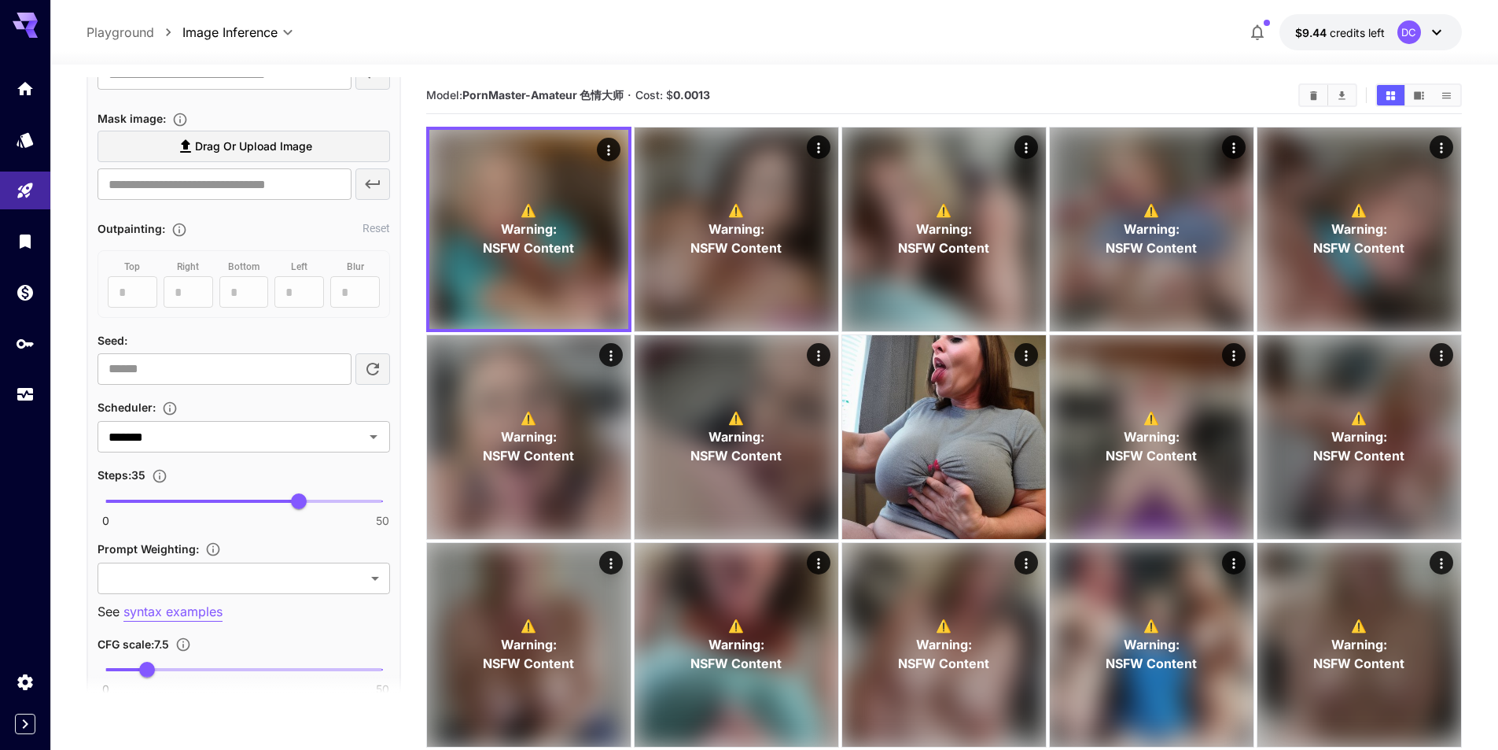
click at [263, 498] on span "0 50 35" at bounding box center [243, 501] width 277 height 24
type input "**"
click at [184, 665] on span "0 50 7.5" at bounding box center [243, 670] width 277 height 24
type input "****"
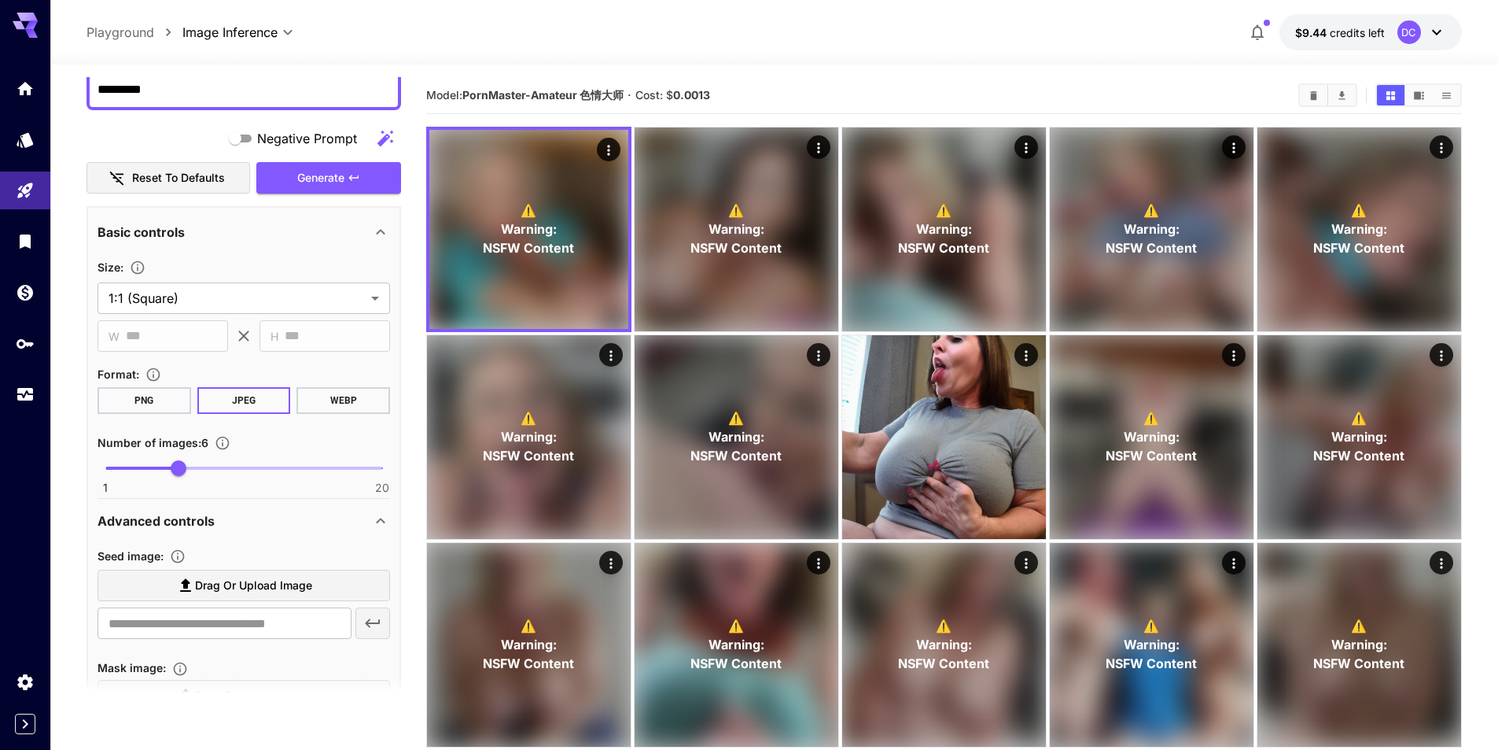
scroll to position [157, 0]
click at [317, 177] on span "Generate" at bounding box center [320, 180] width 47 height 20
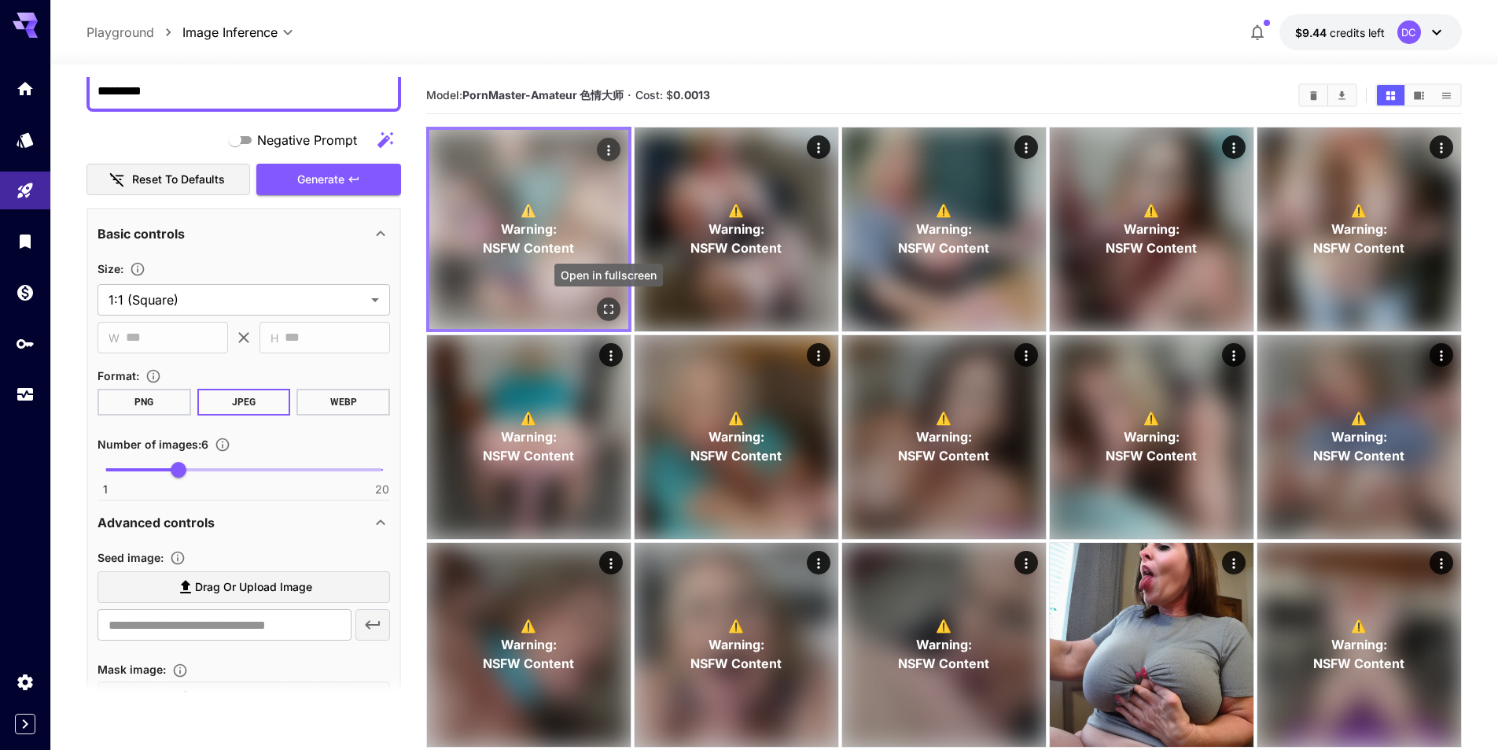
click at [610, 304] on icon "Open in fullscreen" at bounding box center [609, 309] width 16 height 16
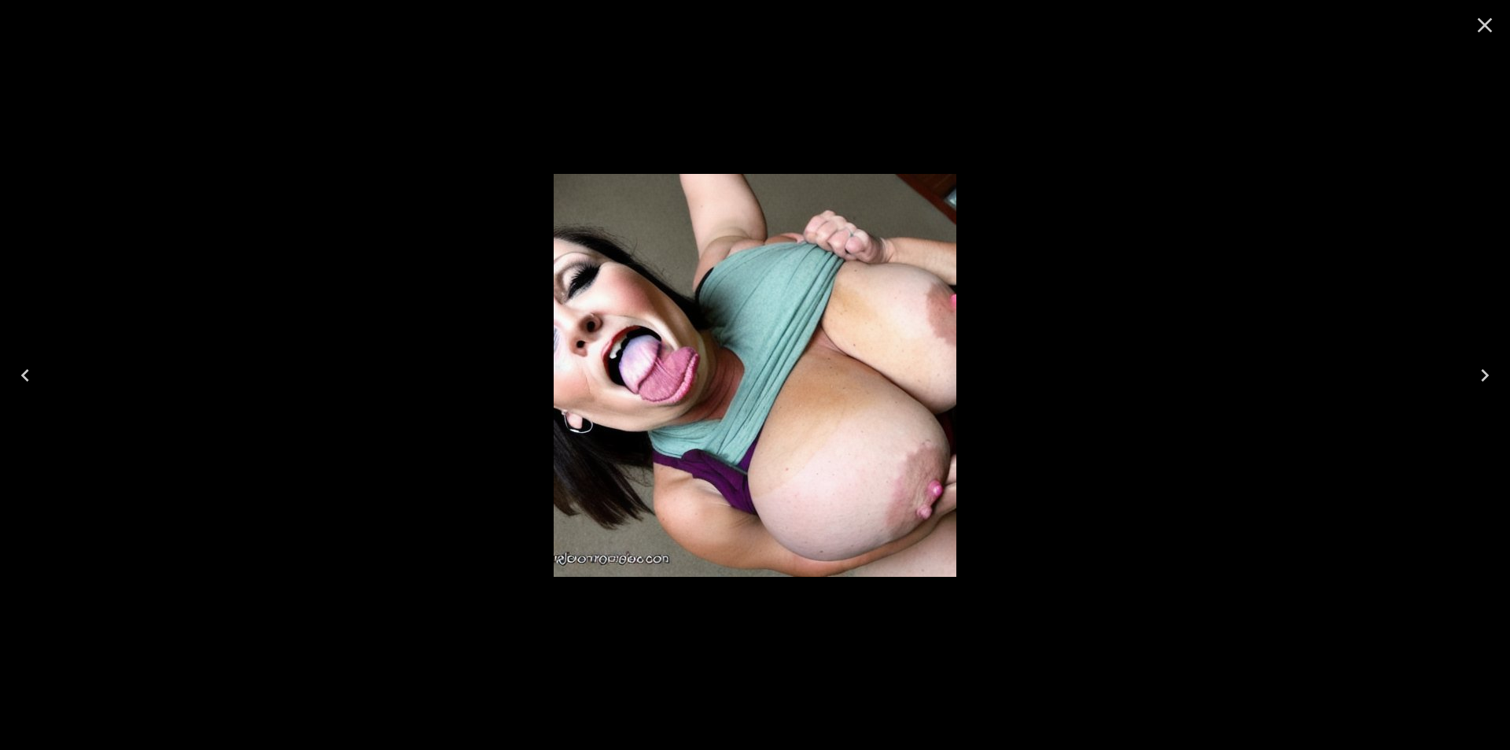
click at [1484, 372] on icon "Next" at bounding box center [1485, 375] width 8 height 13
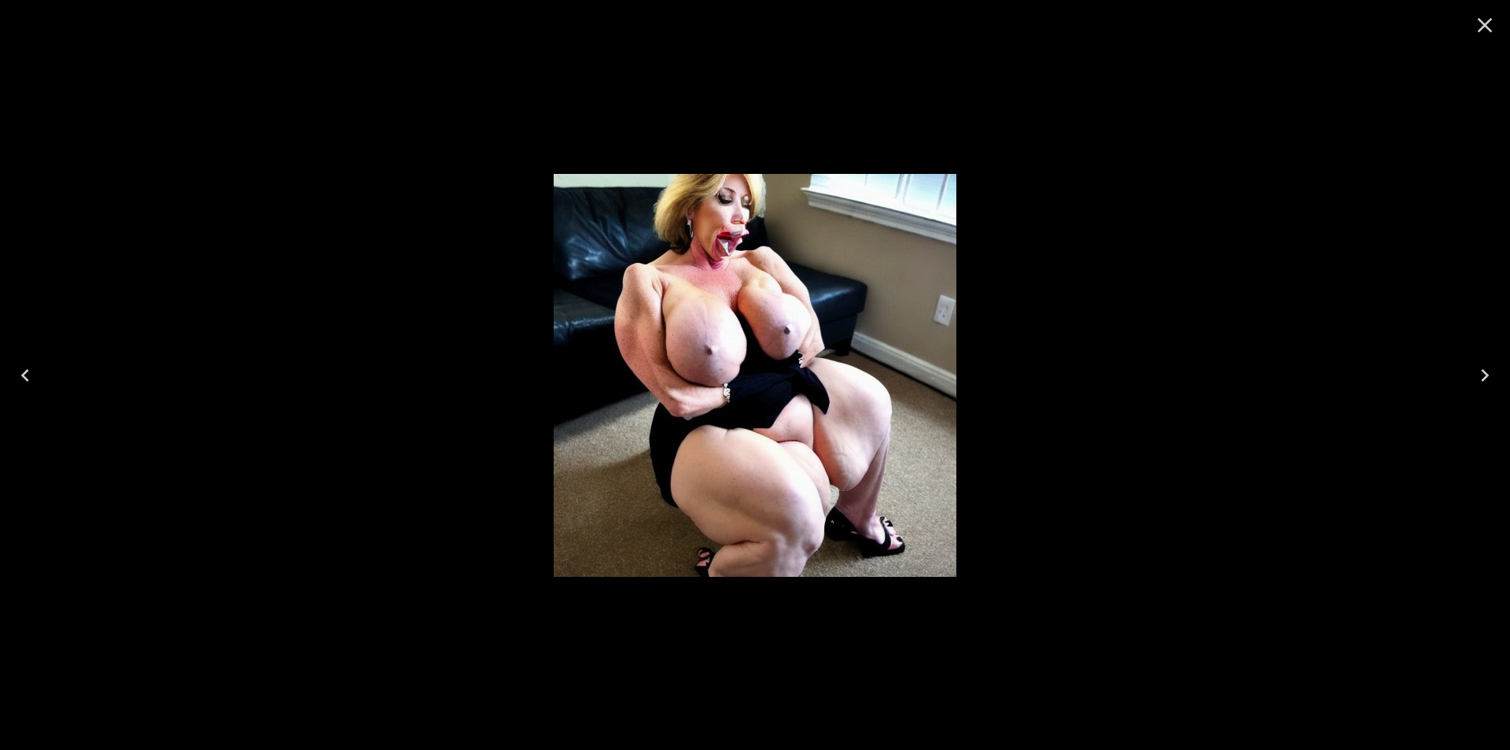
click at [1484, 372] on icon "Next" at bounding box center [1485, 375] width 8 height 13
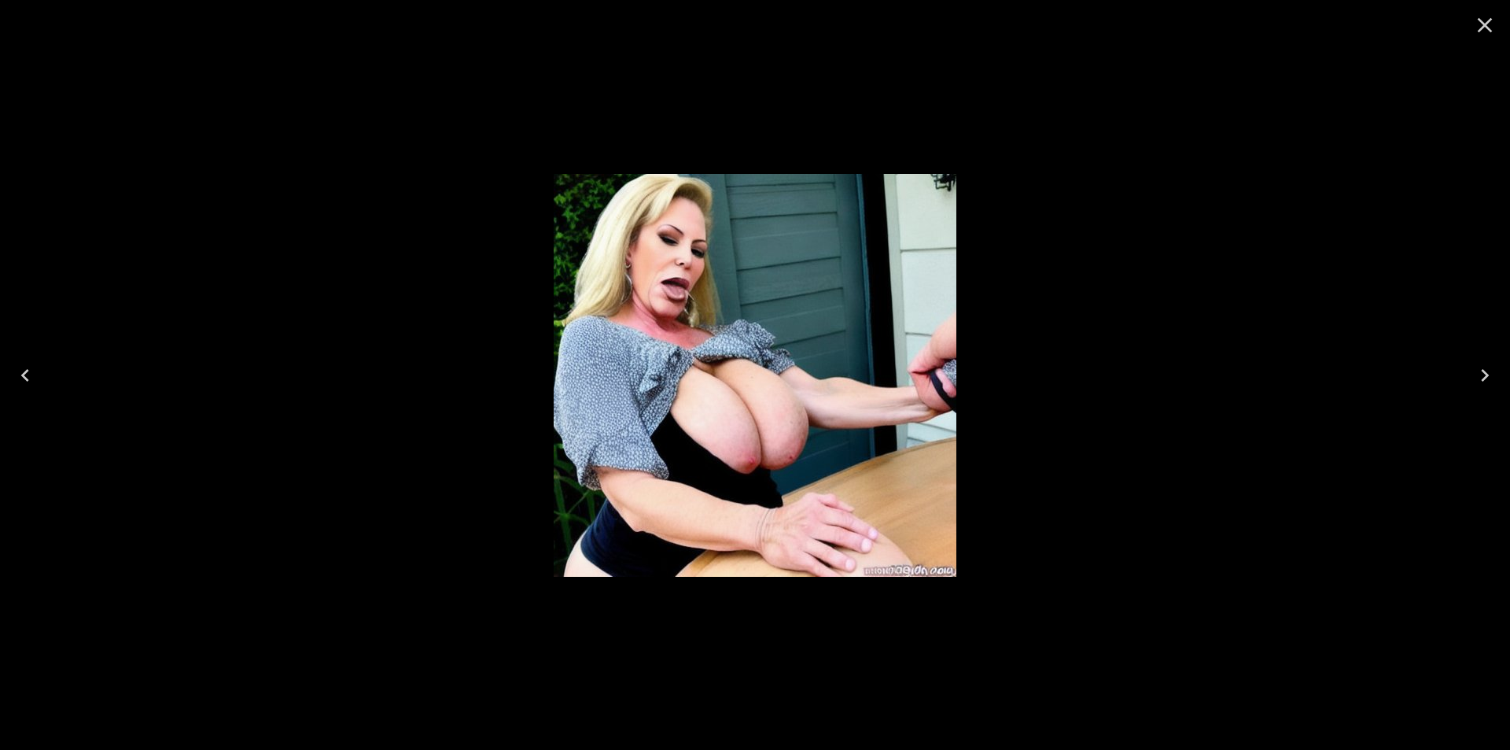
click at [1484, 372] on icon "Next" at bounding box center [1485, 375] width 8 height 13
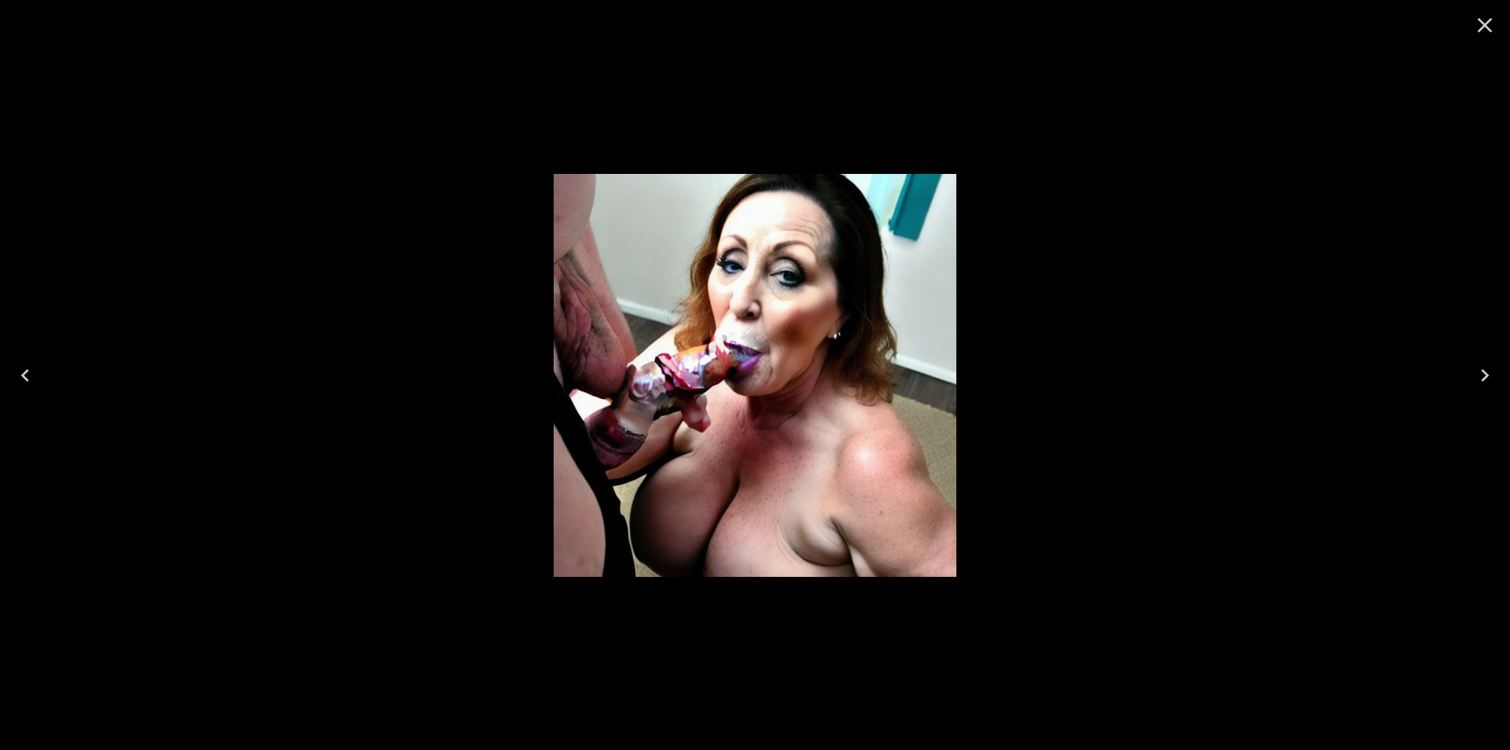
click at [1484, 372] on icon "Next" at bounding box center [1485, 375] width 8 height 13
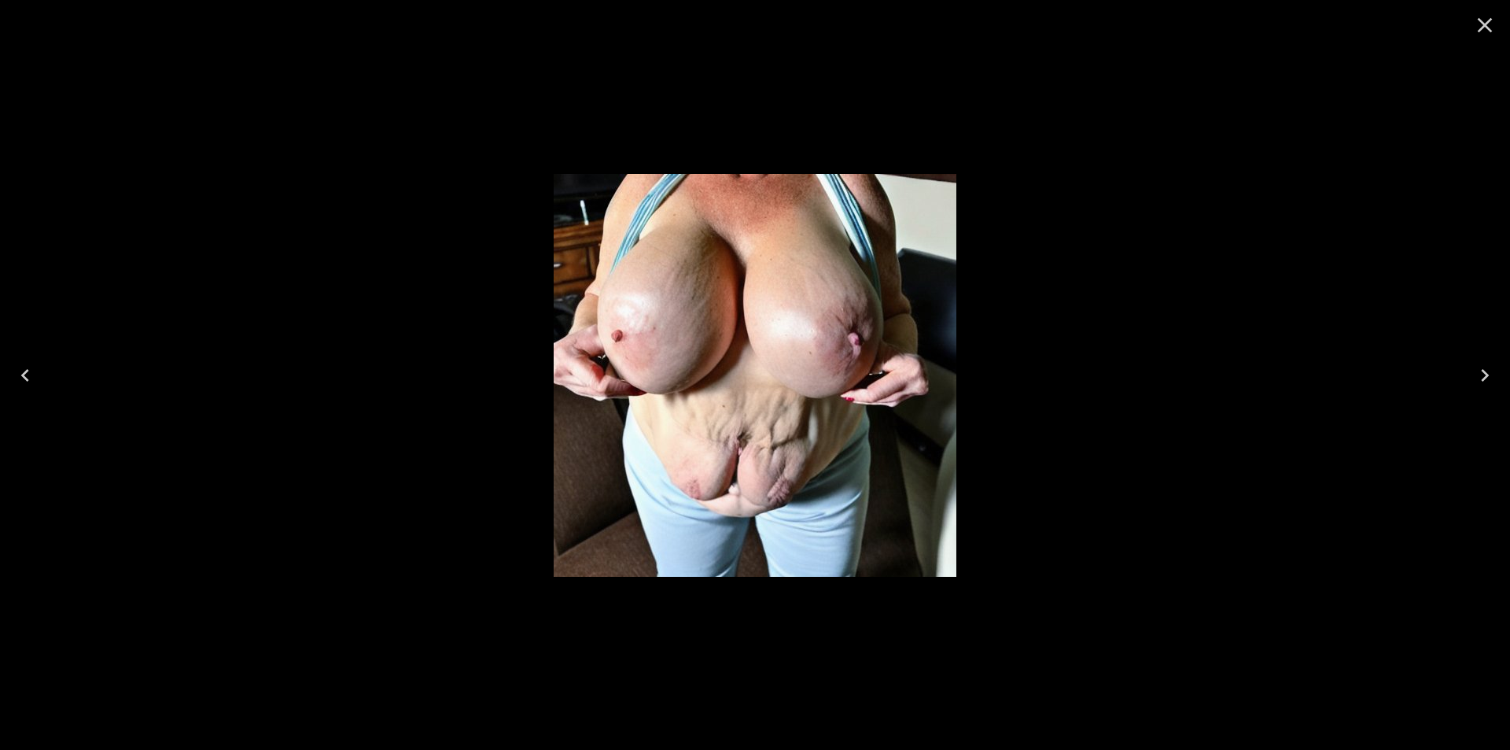
click at [1484, 372] on icon "Next" at bounding box center [1485, 375] width 8 height 13
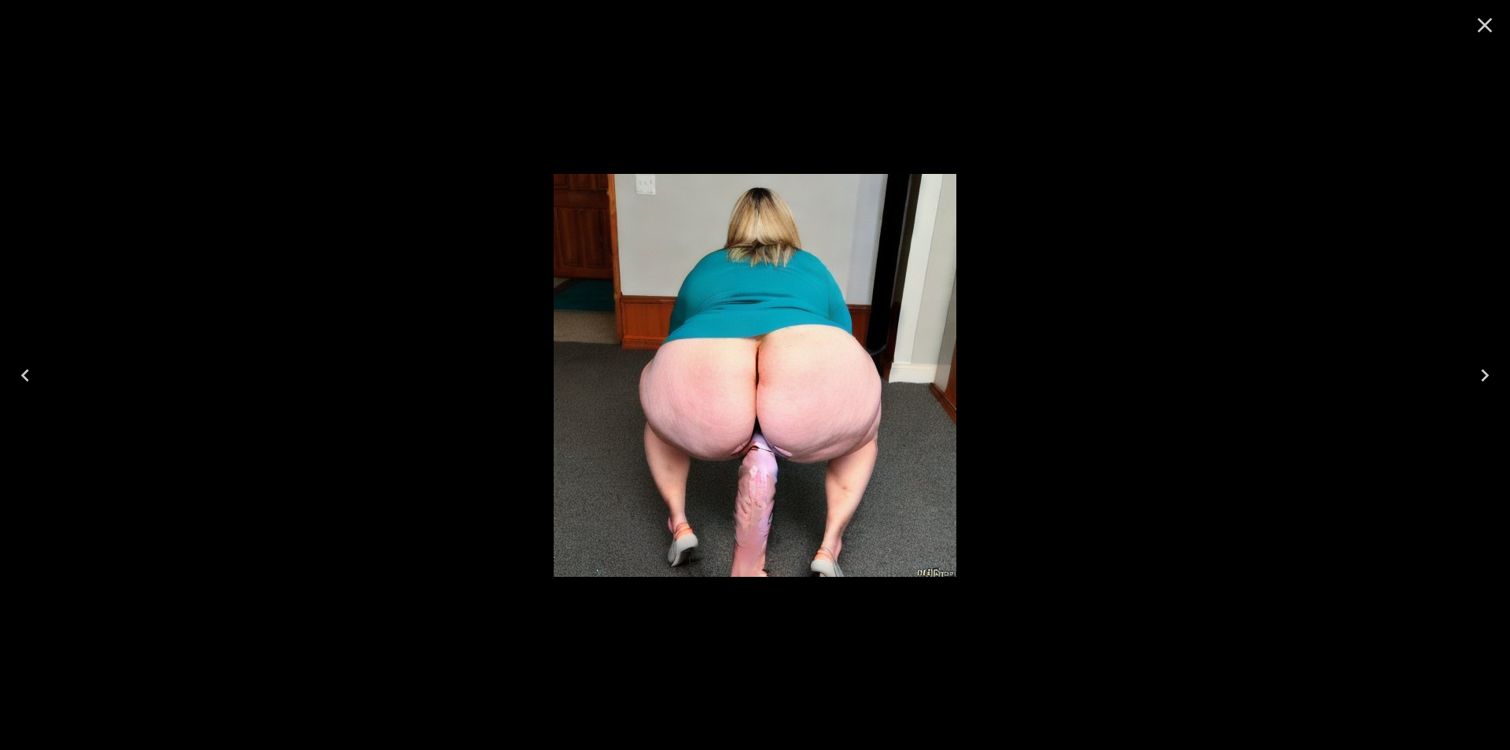
click at [1484, 372] on icon "Next" at bounding box center [1485, 375] width 8 height 13
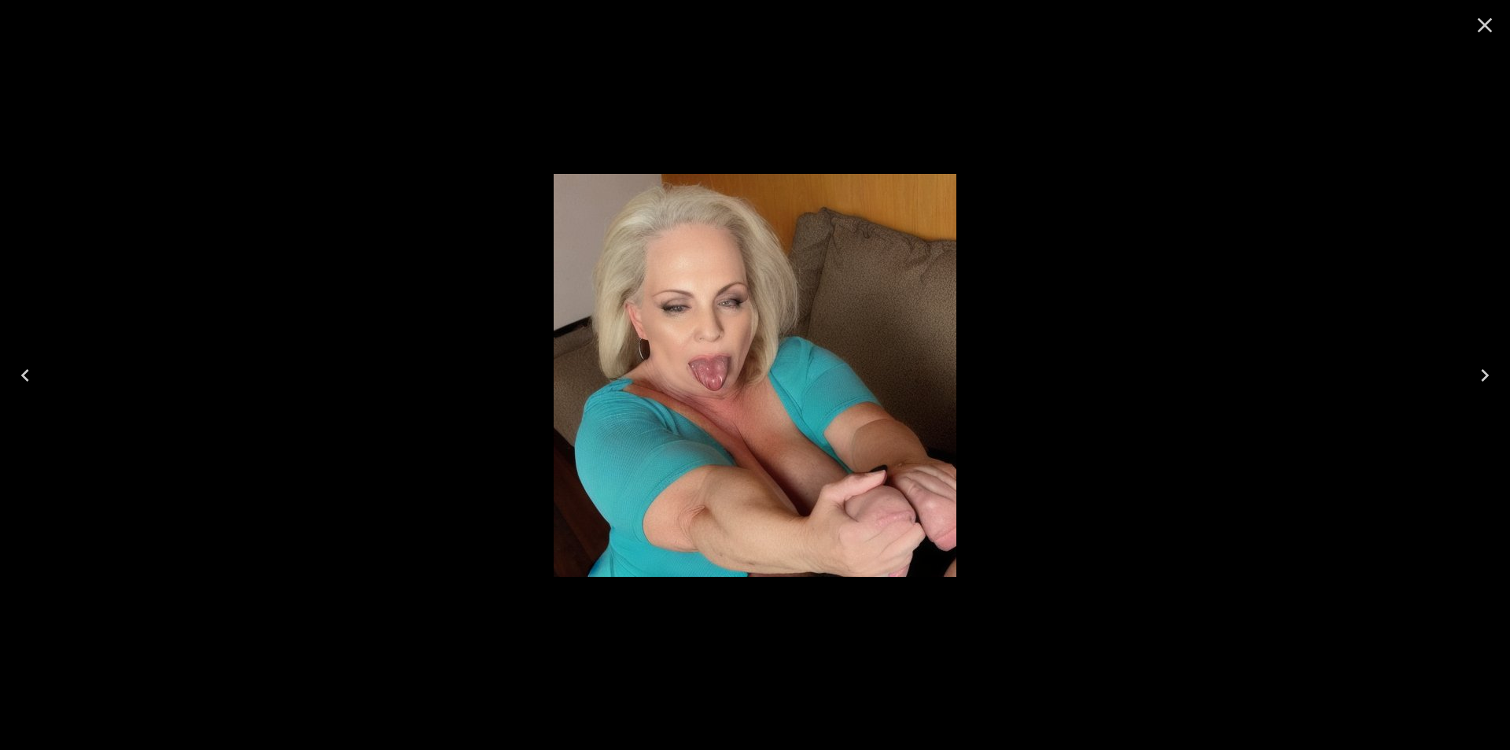
click at [1484, 372] on icon "Next" at bounding box center [1485, 375] width 8 height 13
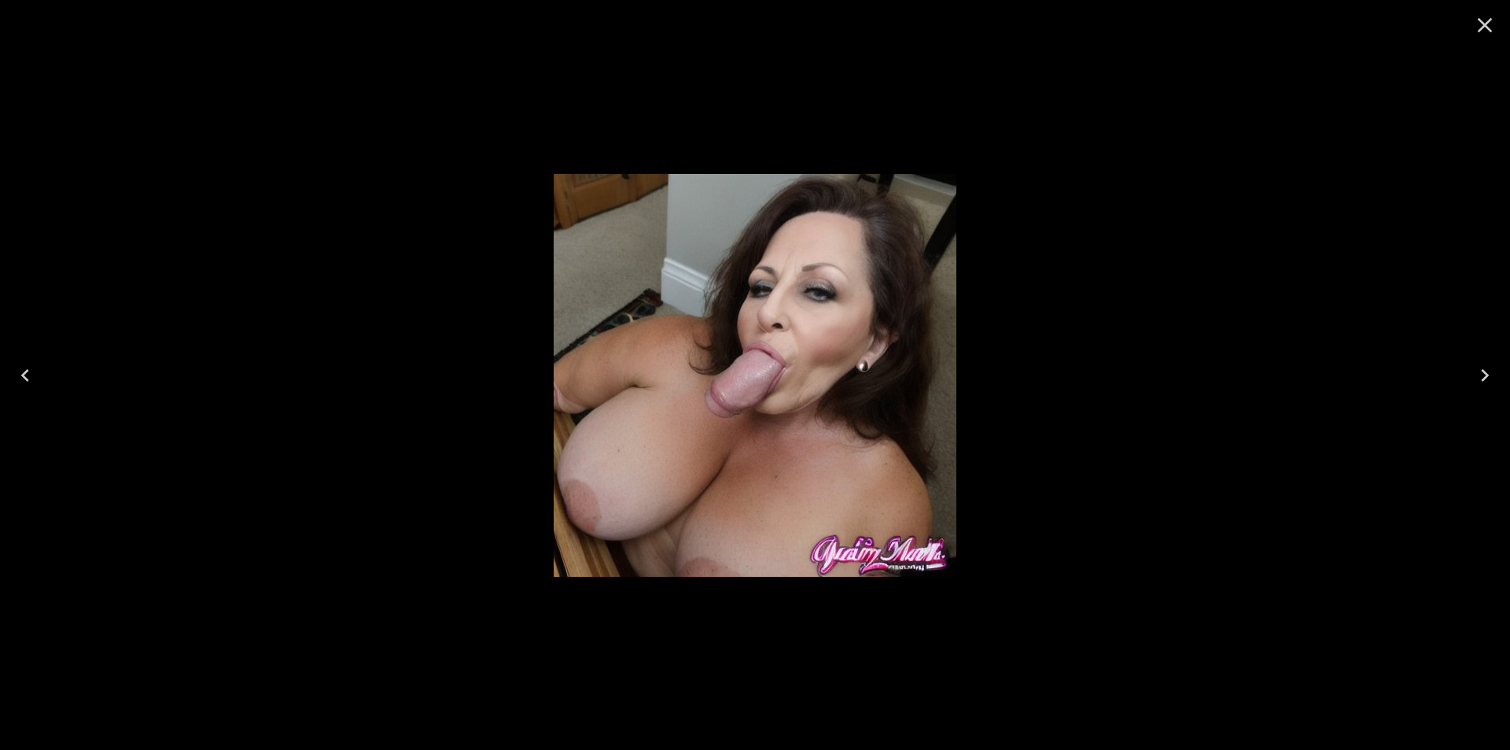
click at [1480, 24] on icon "Close" at bounding box center [1484, 25] width 25 height 25
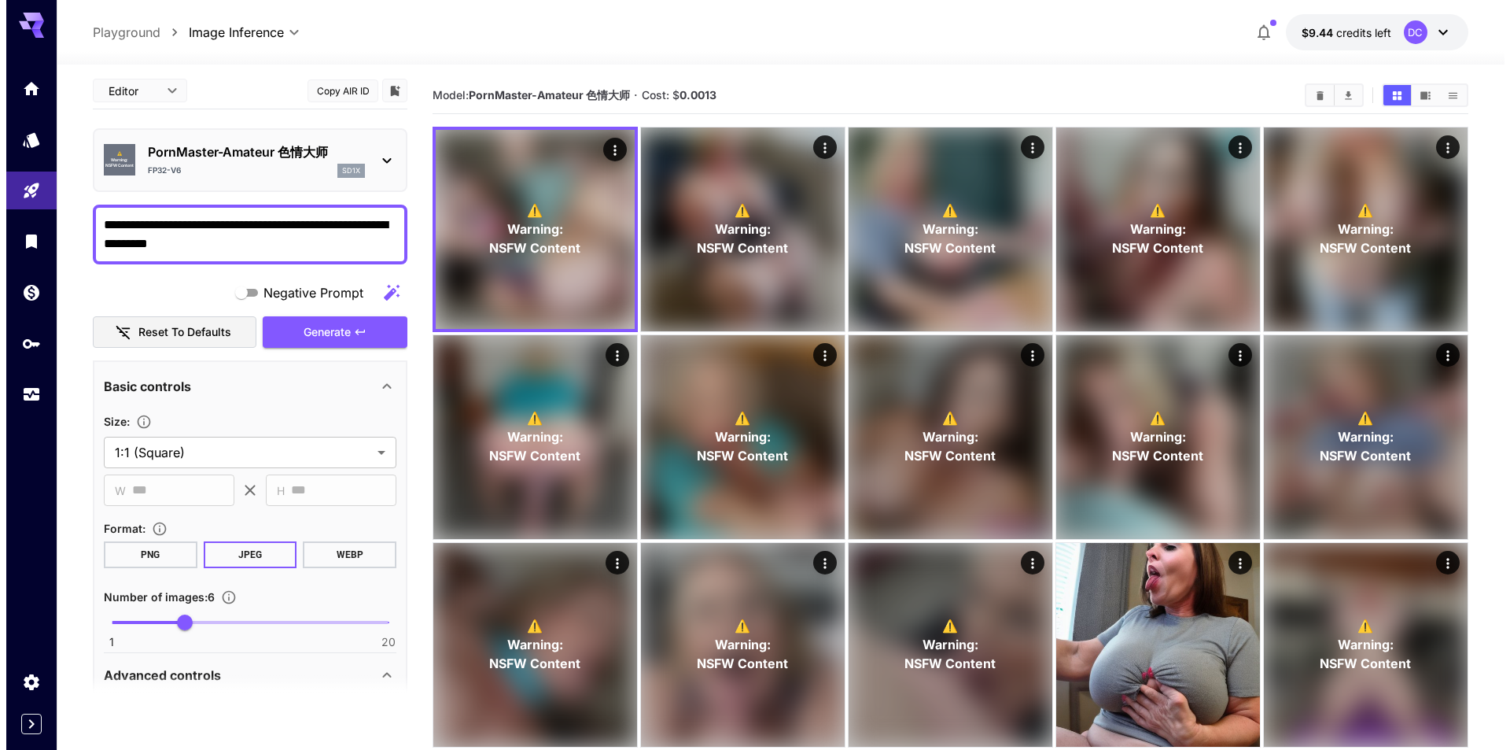
scroll to position [0, 0]
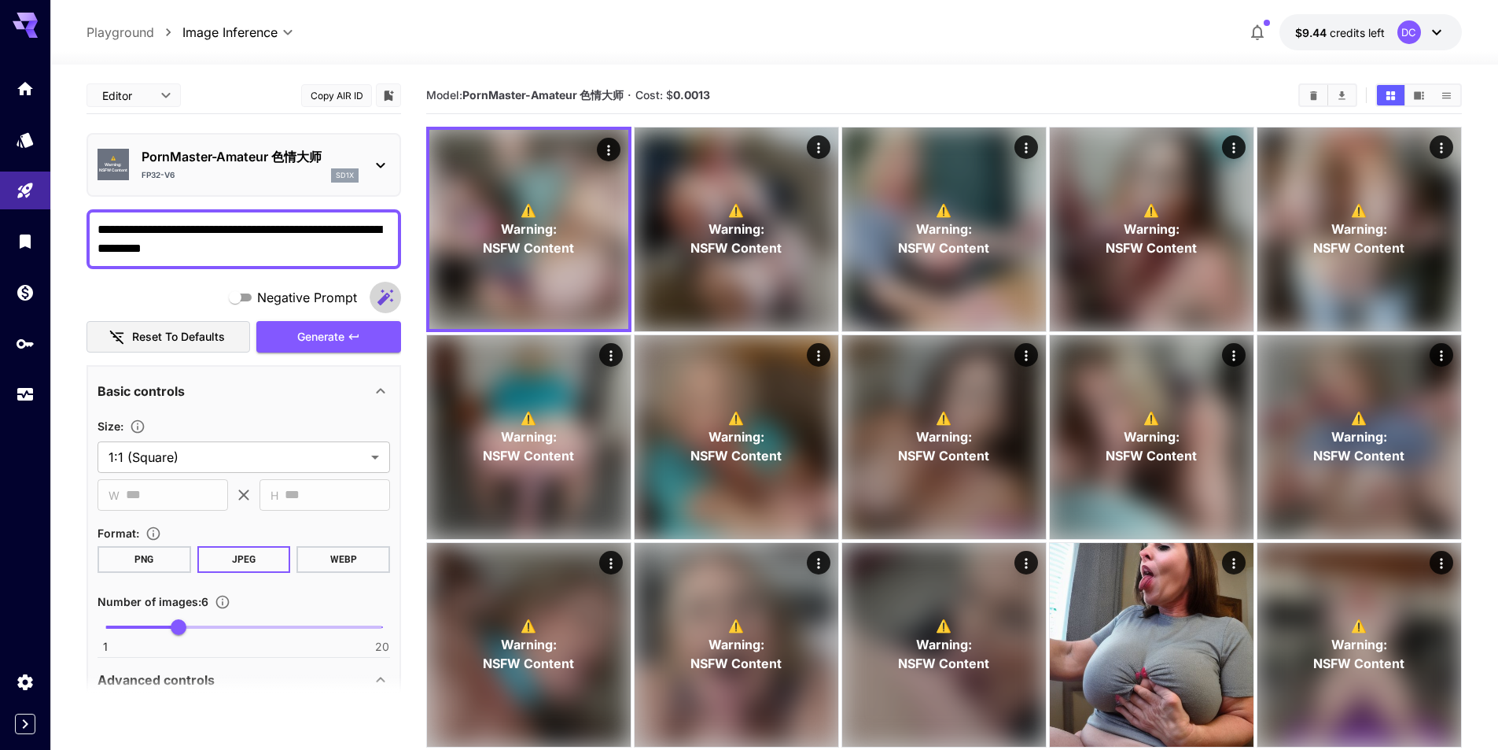
click at [387, 298] on icon "button" at bounding box center [386, 297] width 16 height 16
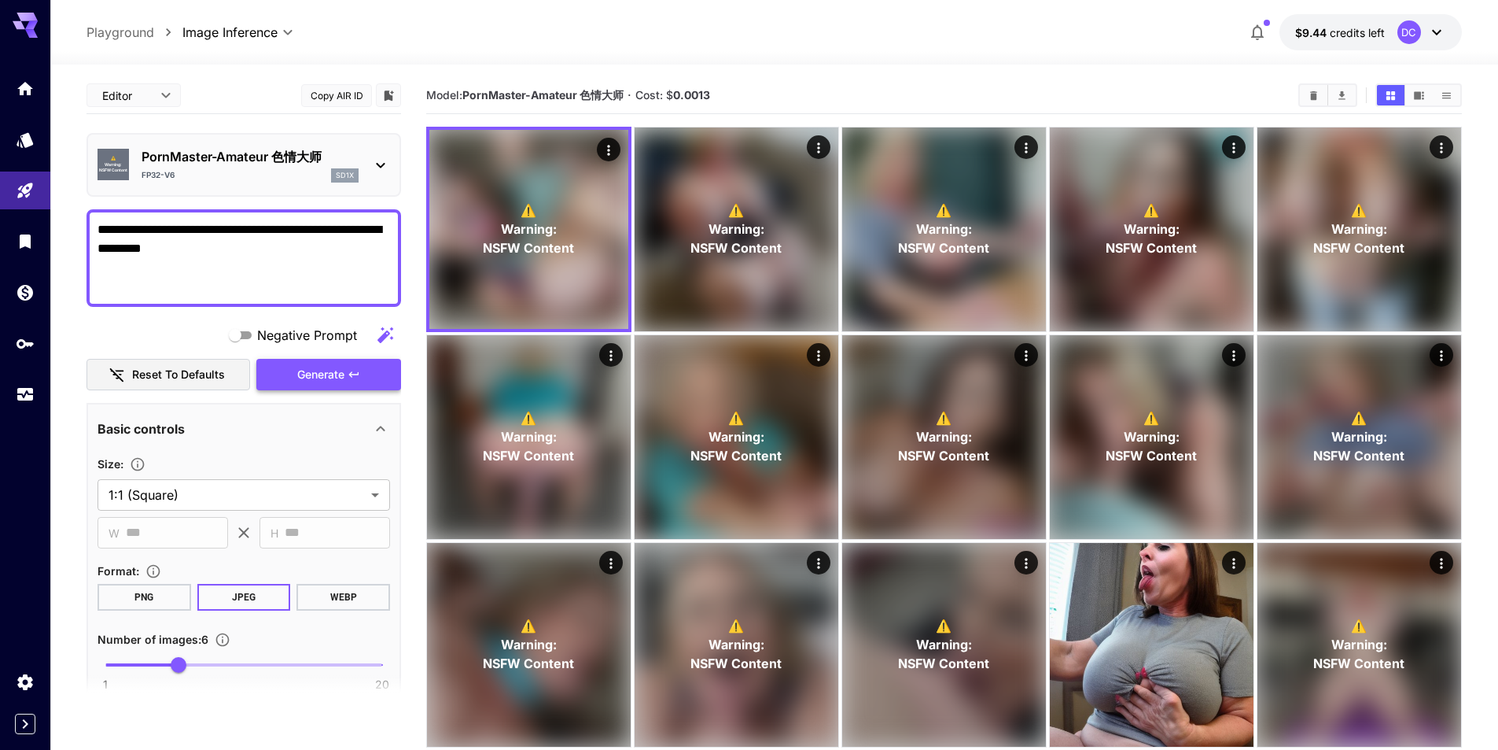
click at [302, 367] on span "Generate" at bounding box center [320, 375] width 47 height 20
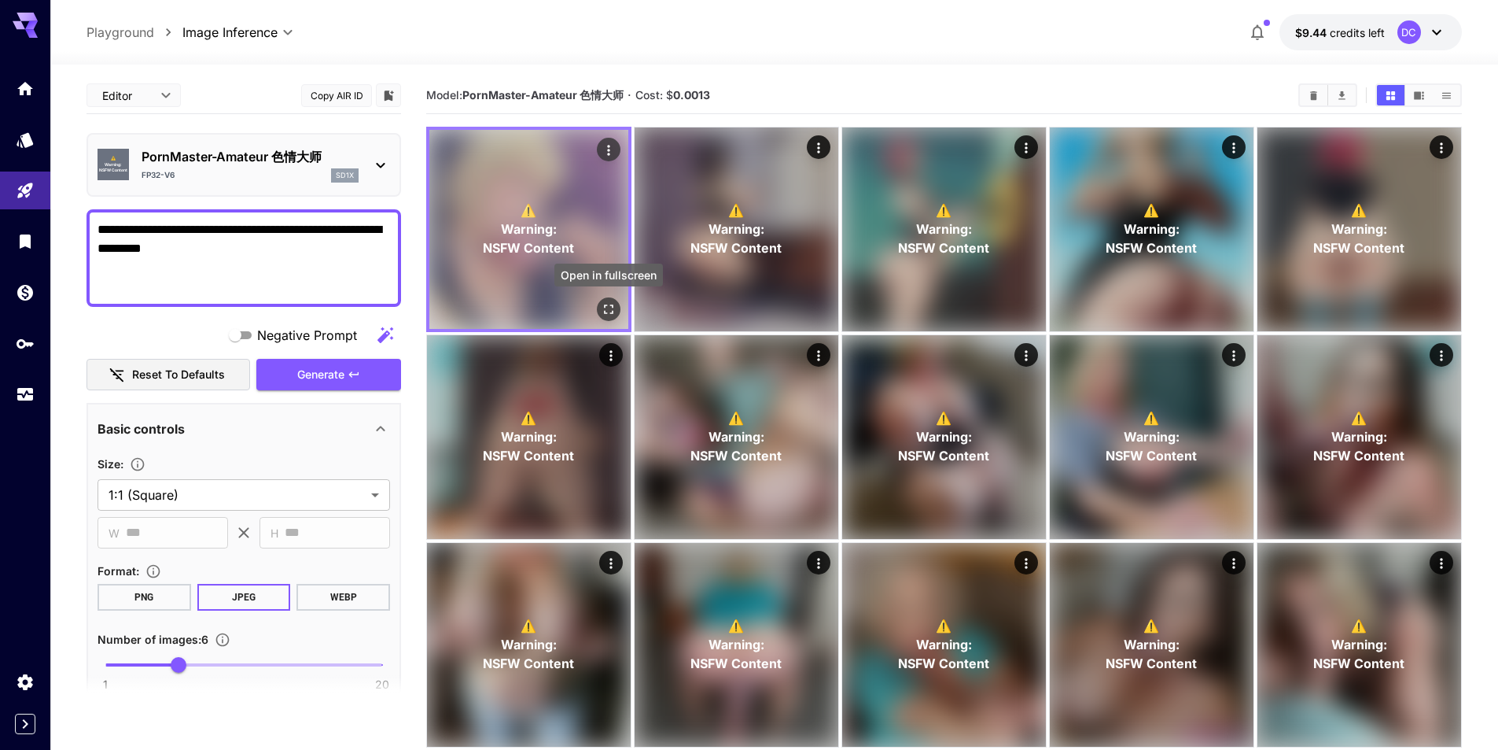
click at [604, 302] on icon "Open in fullscreen" at bounding box center [609, 309] width 16 height 16
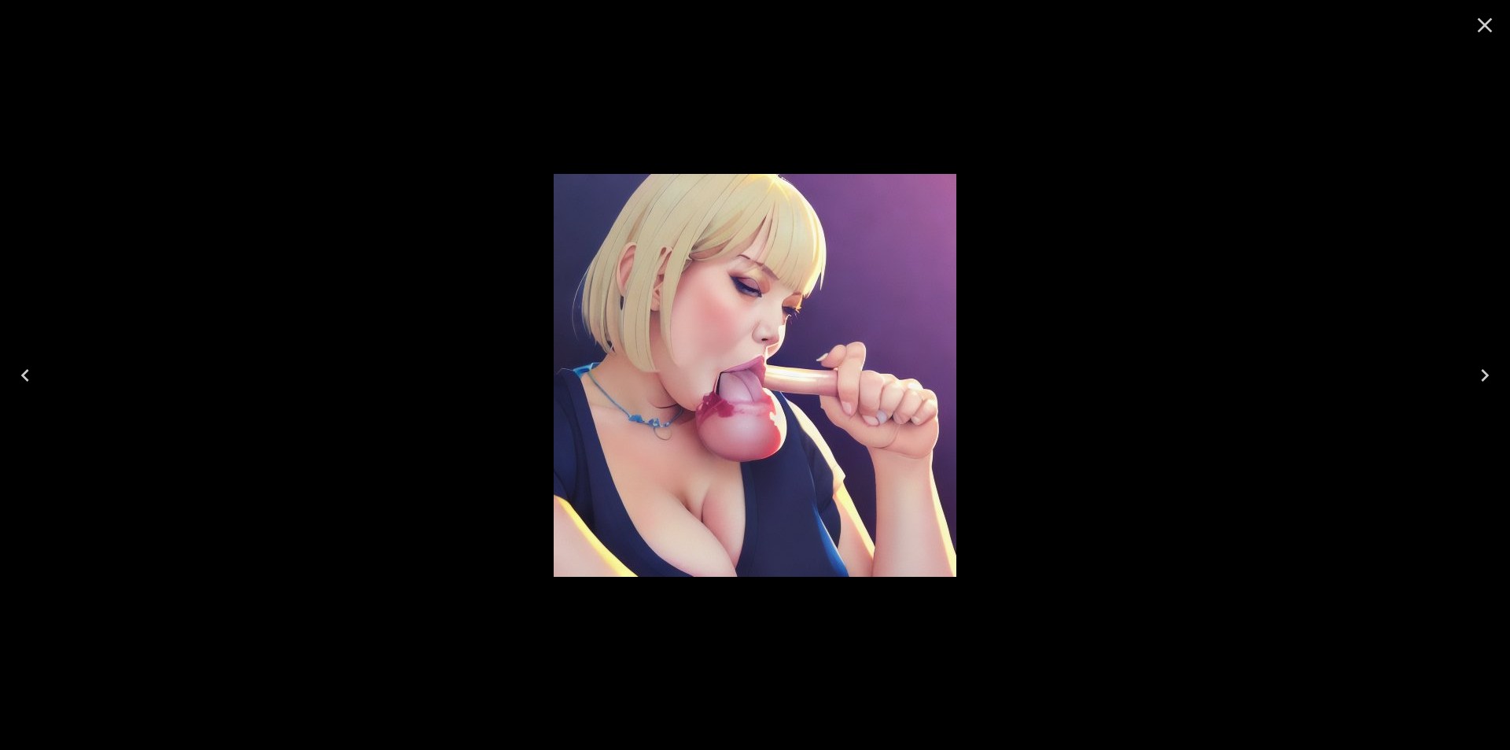
click at [1481, 378] on icon "Next" at bounding box center [1484, 375] width 25 height 25
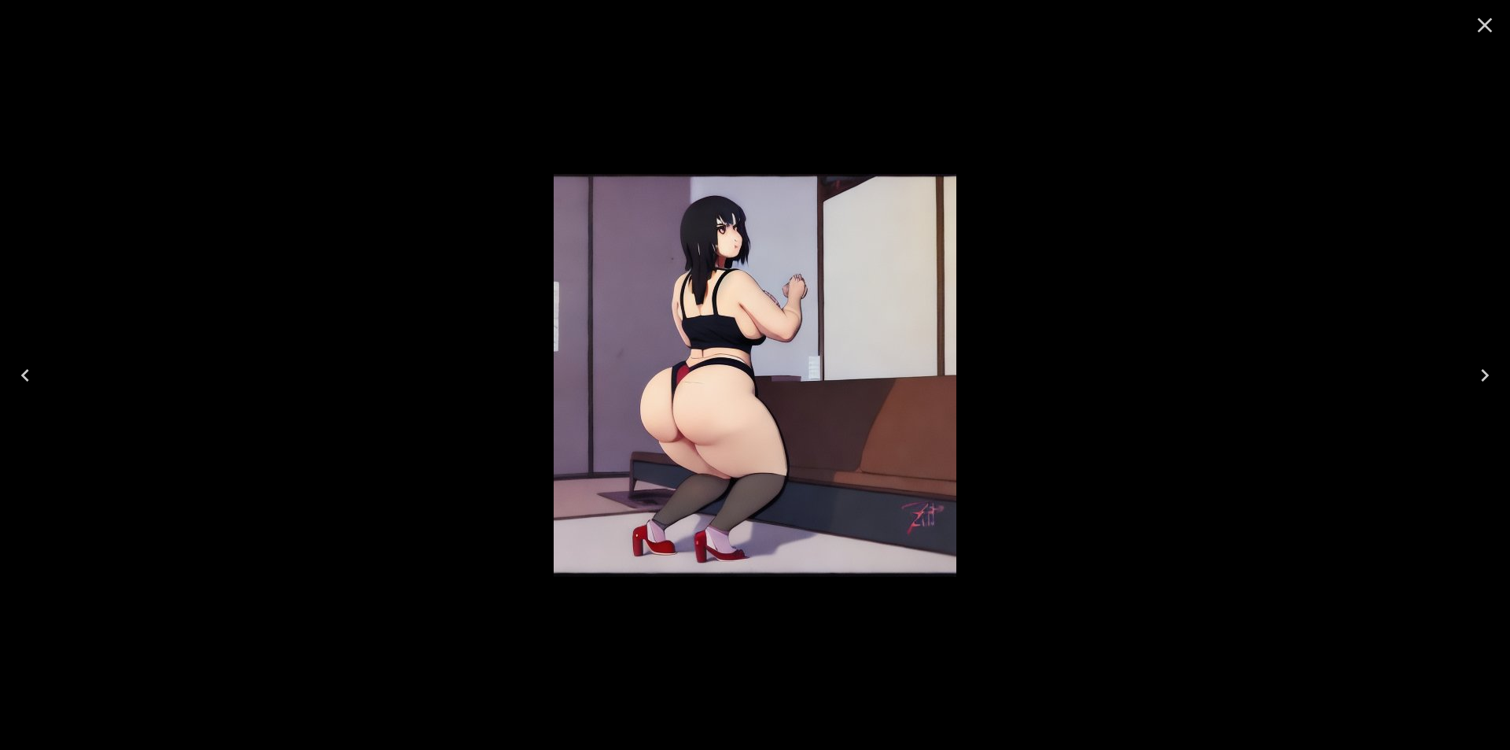
click at [1481, 378] on icon "Next" at bounding box center [1484, 375] width 25 height 25
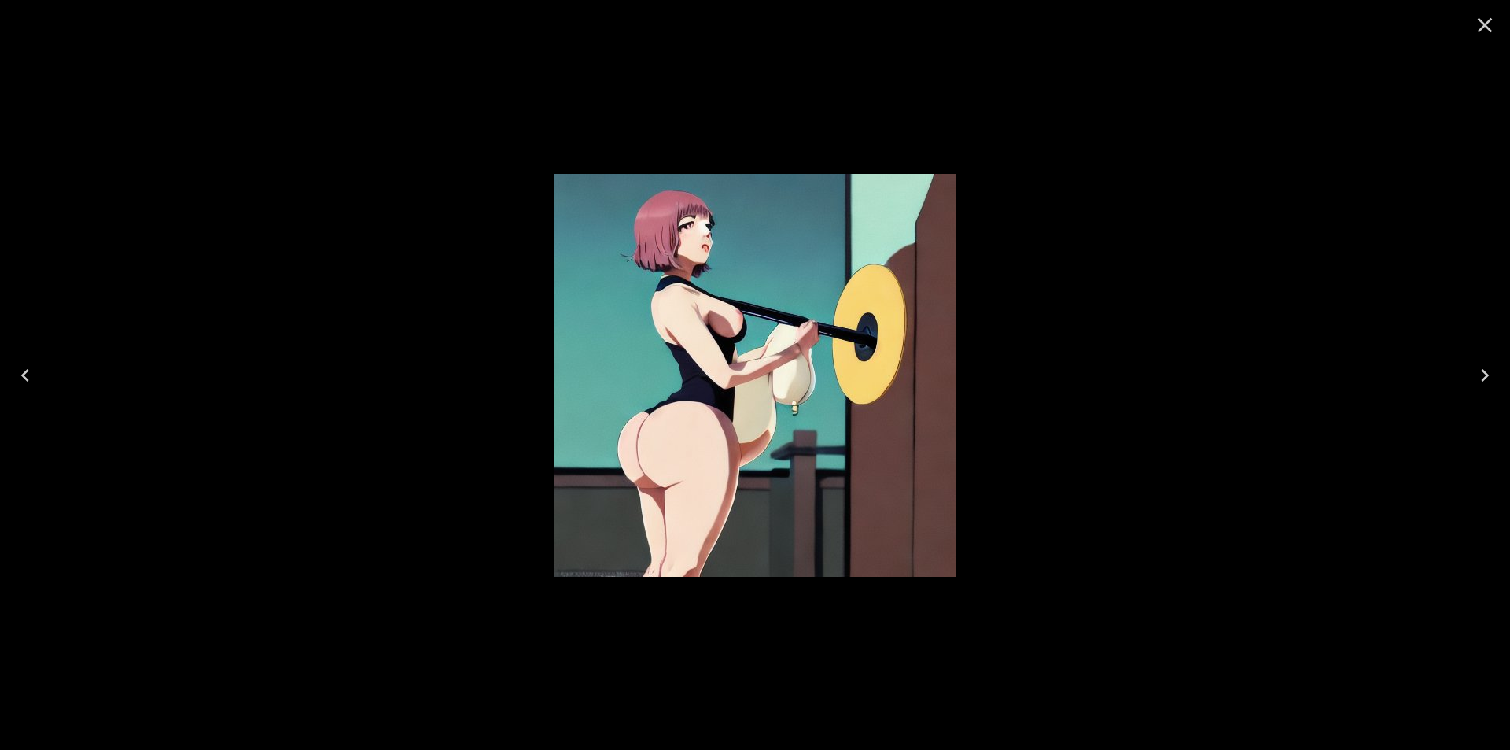
click at [1481, 378] on icon "Next" at bounding box center [1484, 375] width 25 height 25
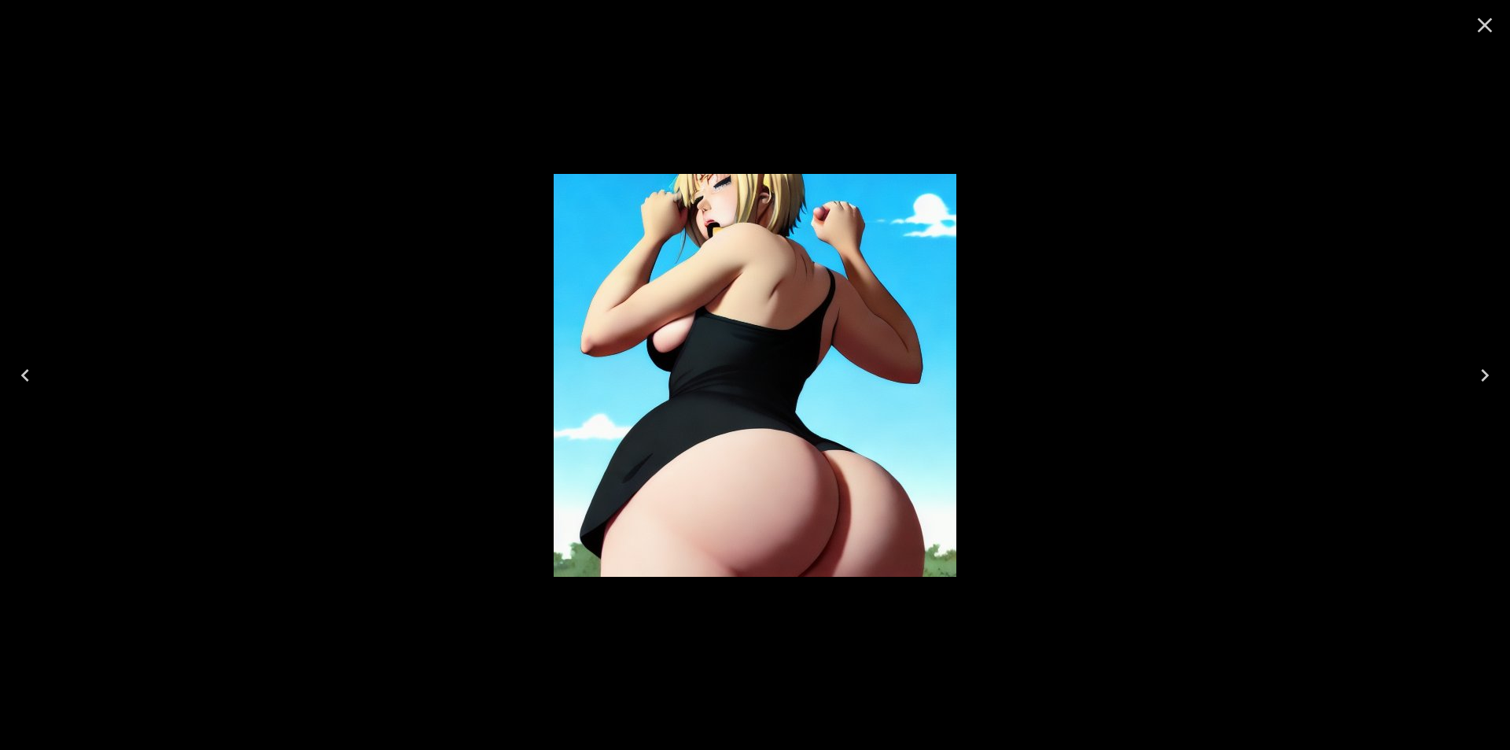
click at [1481, 378] on icon "Next" at bounding box center [1484, 375] width 25 height 25
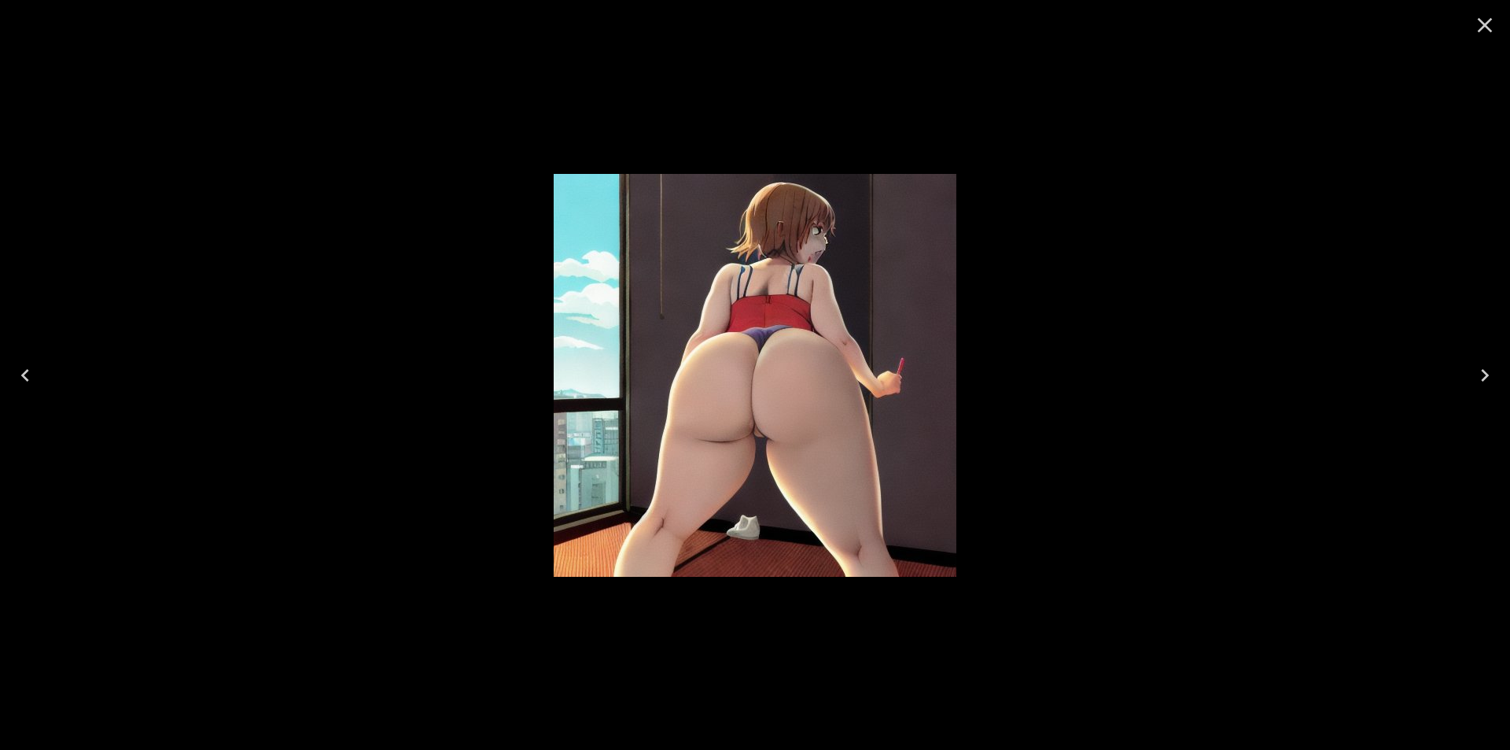
click at [1481, 378] on icon "Next" at bounding box center [1484, 375] width 25 height 25
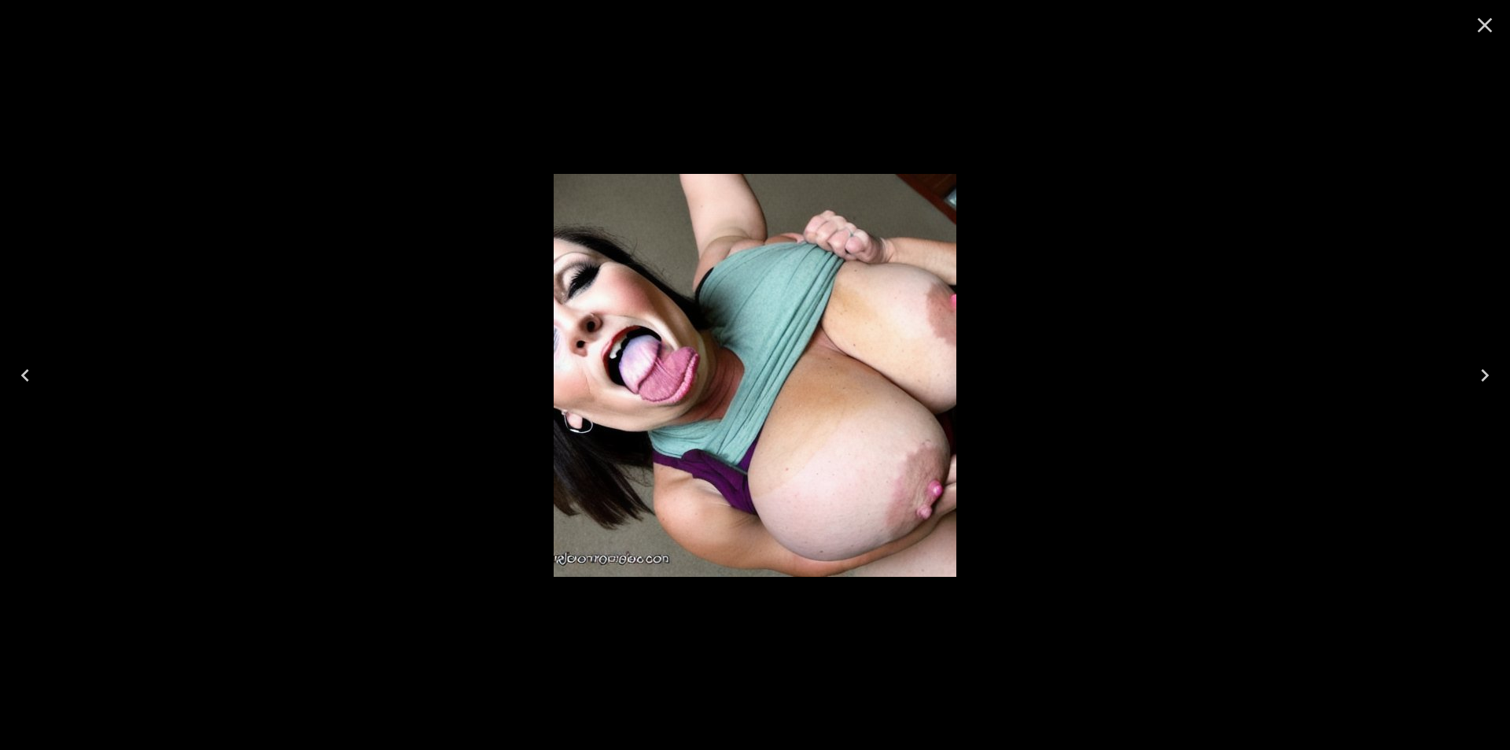
click at [1483, 20] on icon "Close" at bounding box center [1484, 25] width 25 height 25
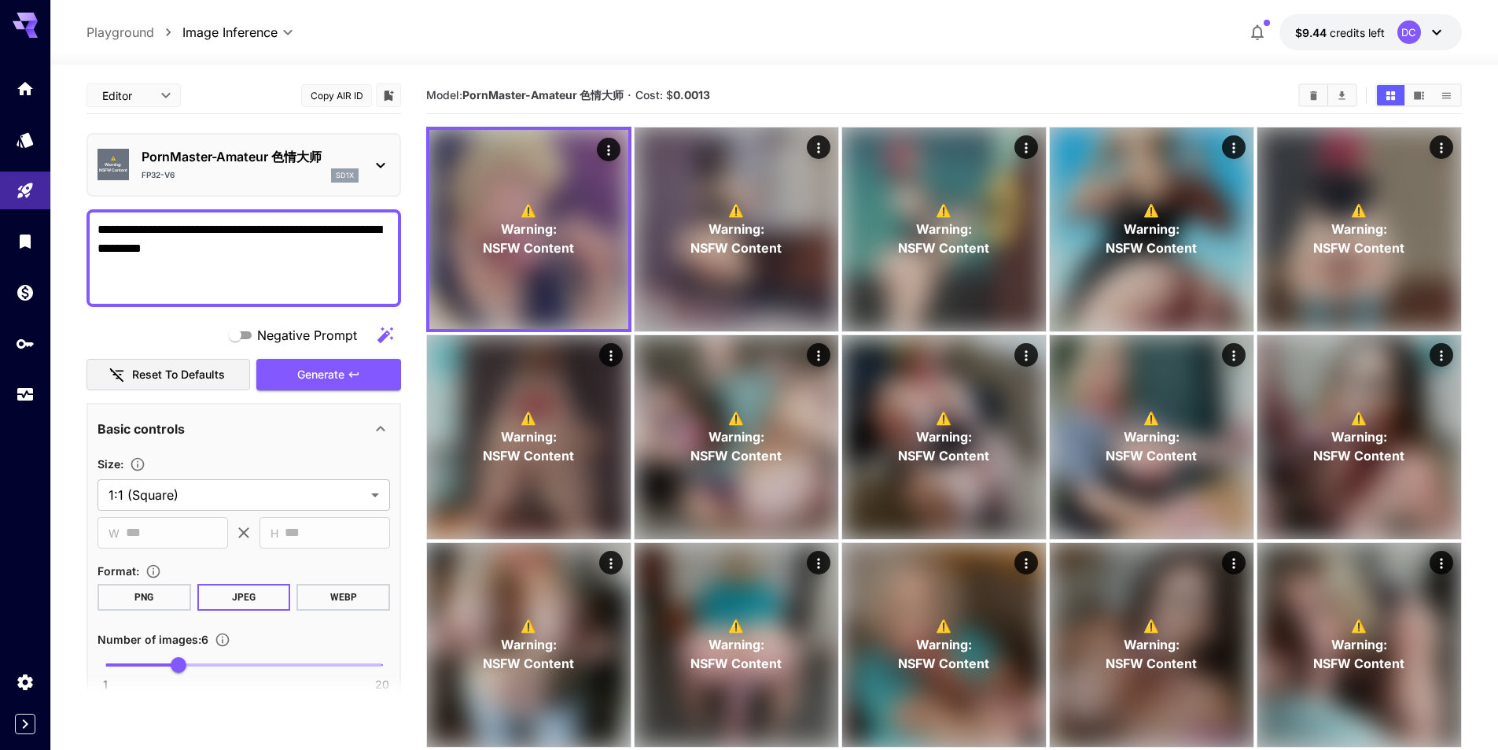
drag, startPoint x: 324, startPoint y: 282, endPoint x: 193, endPoint y: 246, distance: 136.0
click at [193, 246] on textarea "**********" at bounding box center [244, 258] width 293 height 76
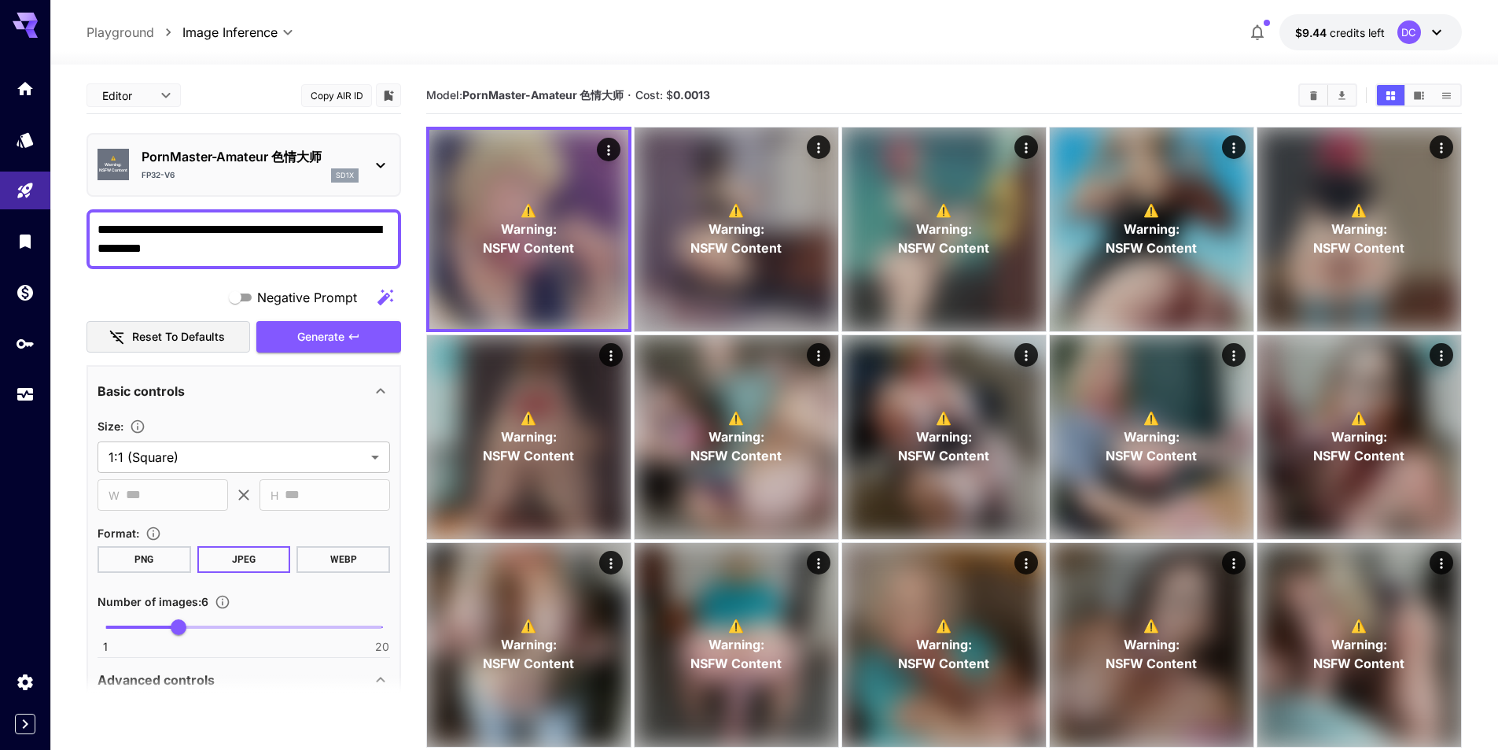
type textarea "**********"
click at [252, 157] on p "PornMaster-Amateur 色情大师" at bounding box center [250, 156] width 217 height 19
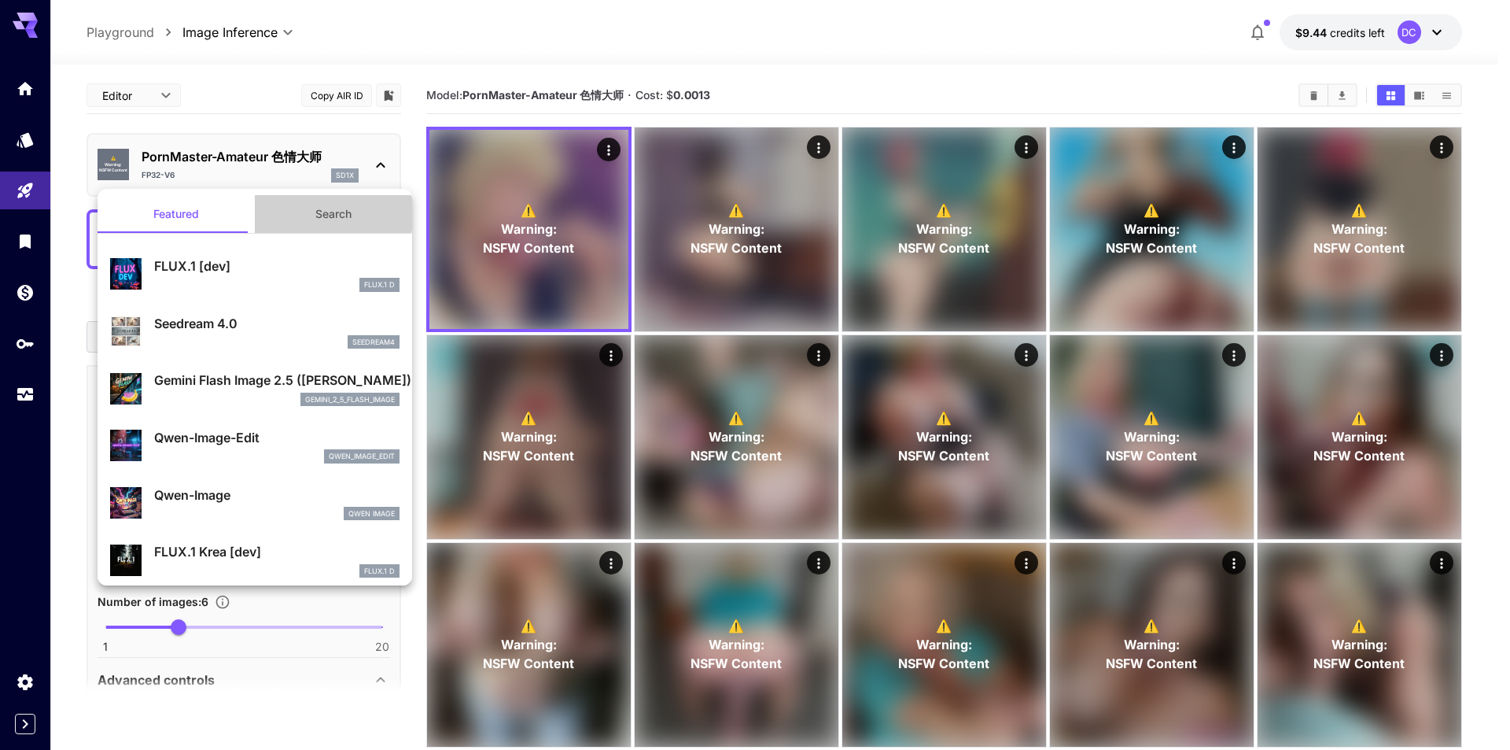
click at [326, 214] on button "Search" at bounding box center [333, 214] width 157 height 38
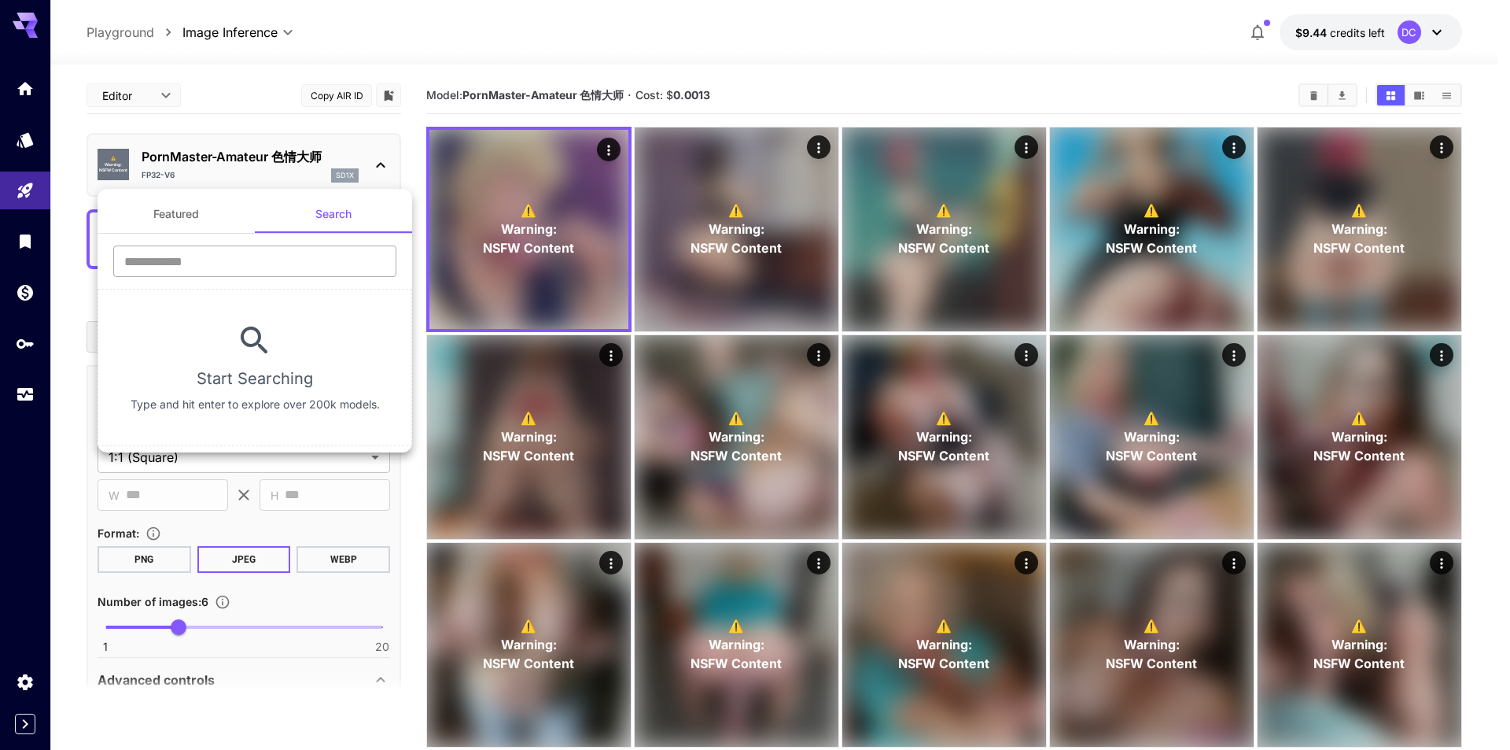
click at [241, 263] on input "text" at bounding box center [254, 260] width 283 height 31
type input "****"
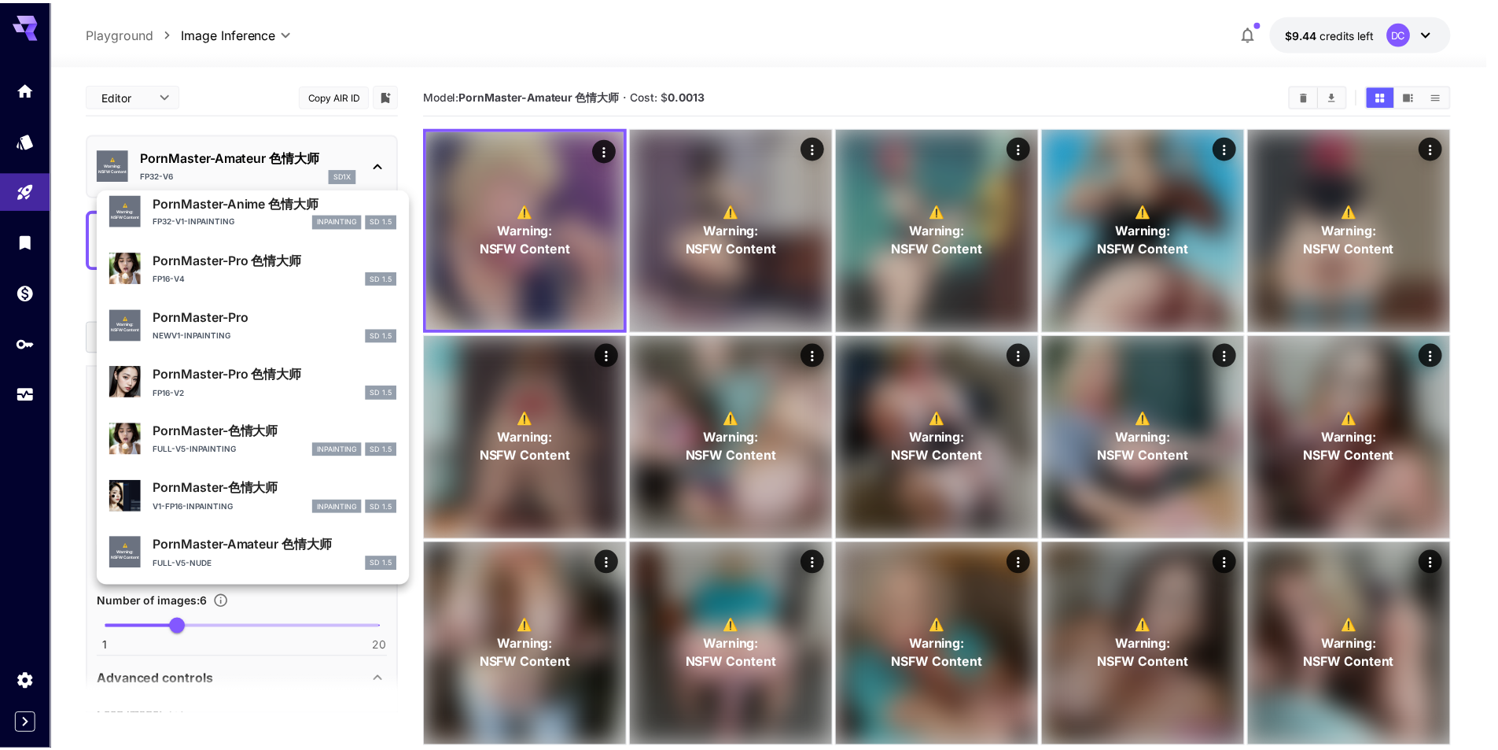
scroll to position [1431, 0]
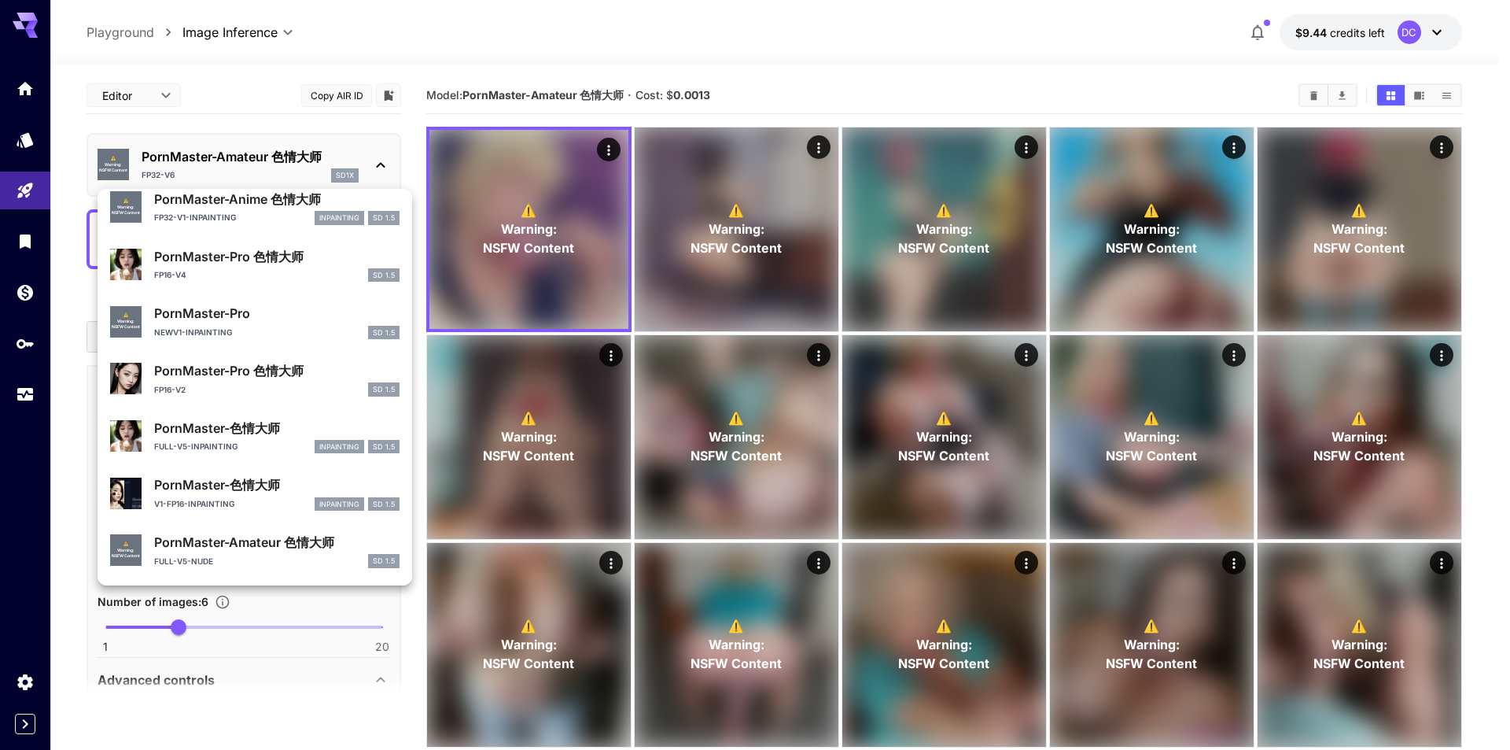
click at [18, 143] on div at bounding box center [755, 375] width 1510 height 750
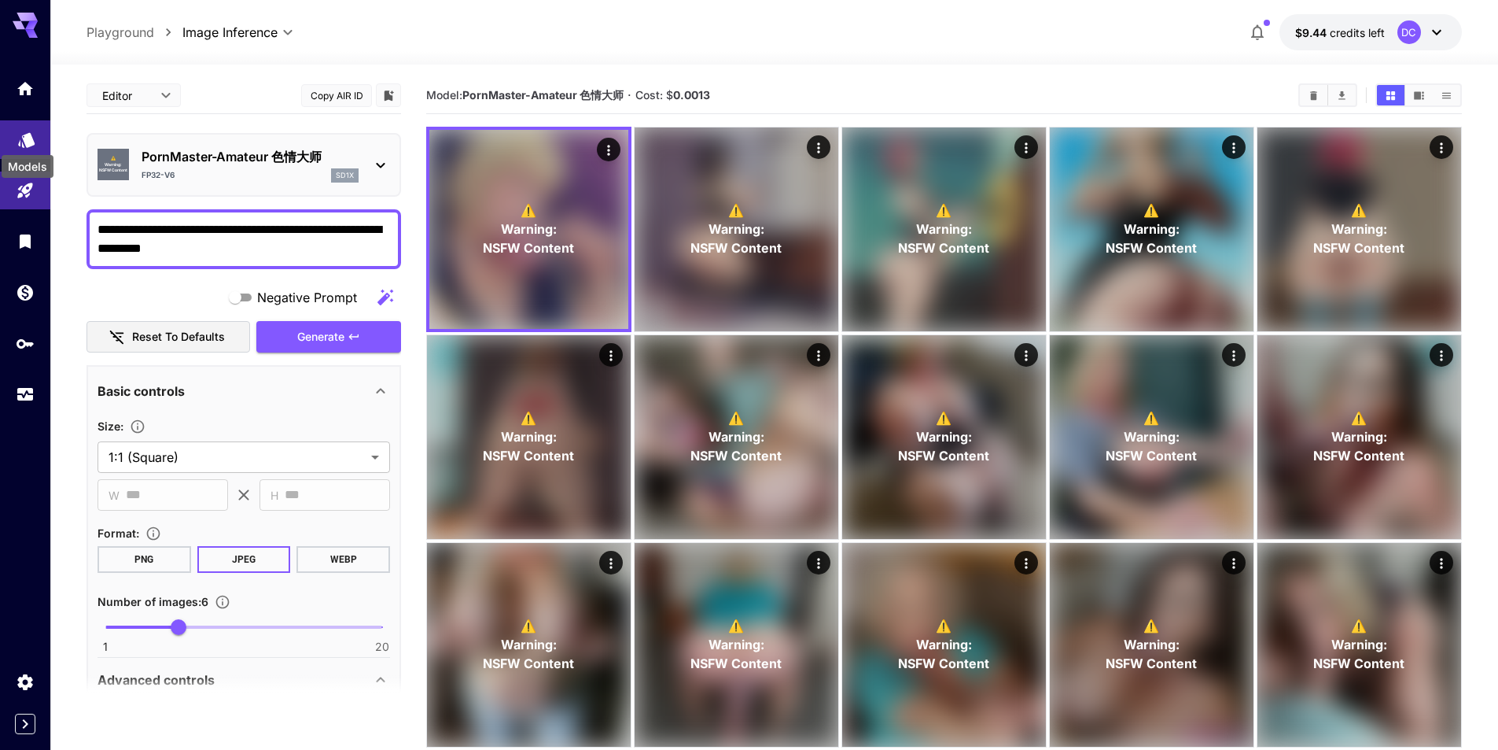
click at [20, 142] on icon "Models" at bounding box center [26, 134] width 19 height 19
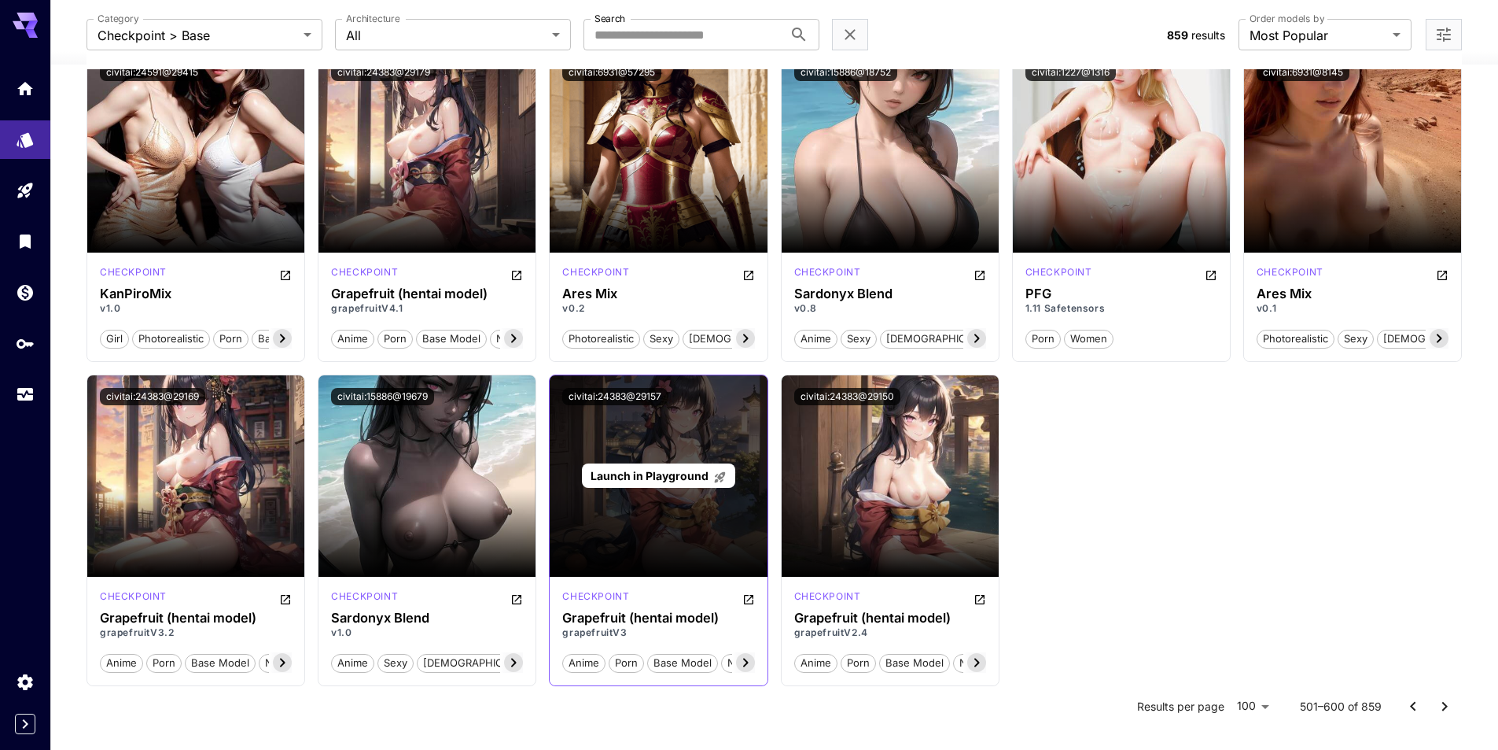
scroll to position [5054, 0]
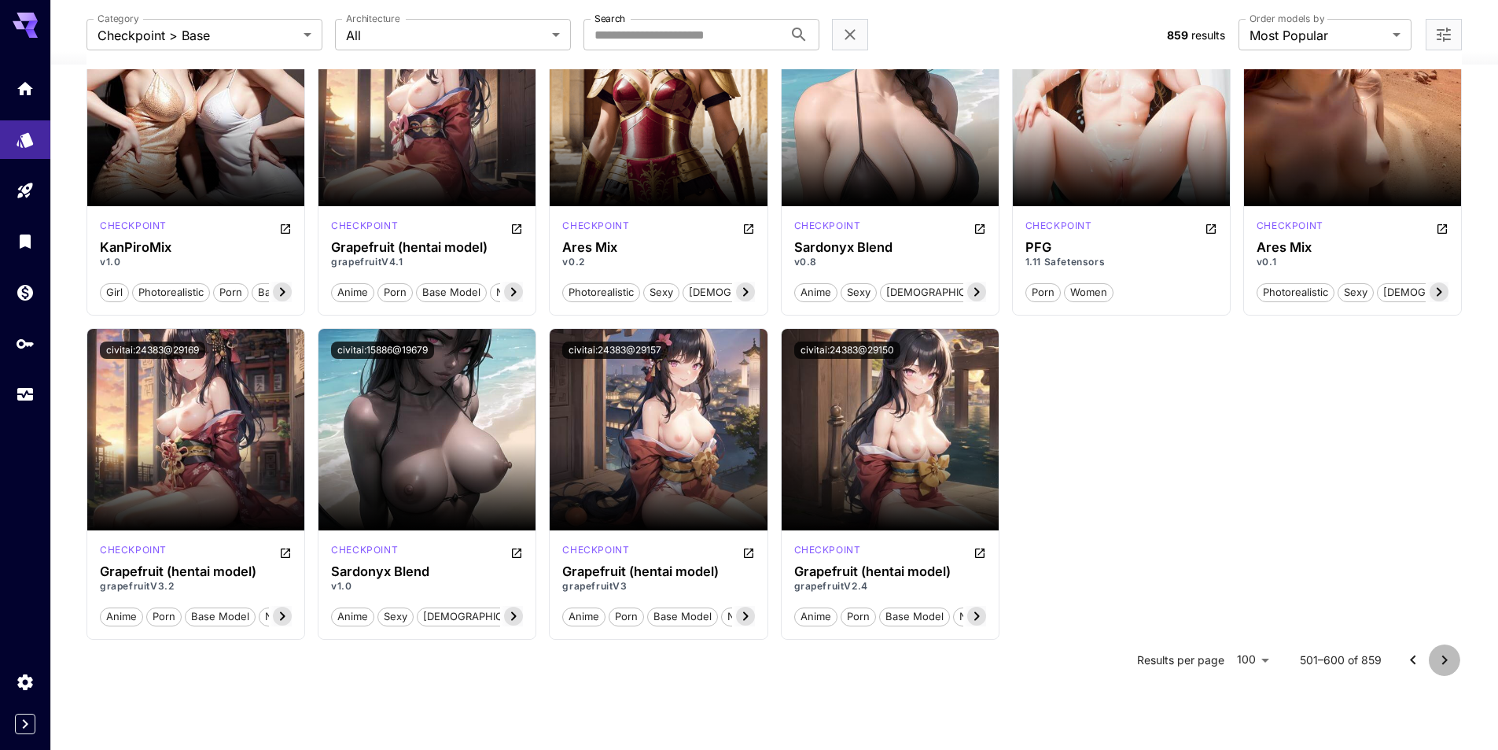
click at [1442, 651] on icon "Go to next page" at bounding box center [1444, 659] width 19 height 19
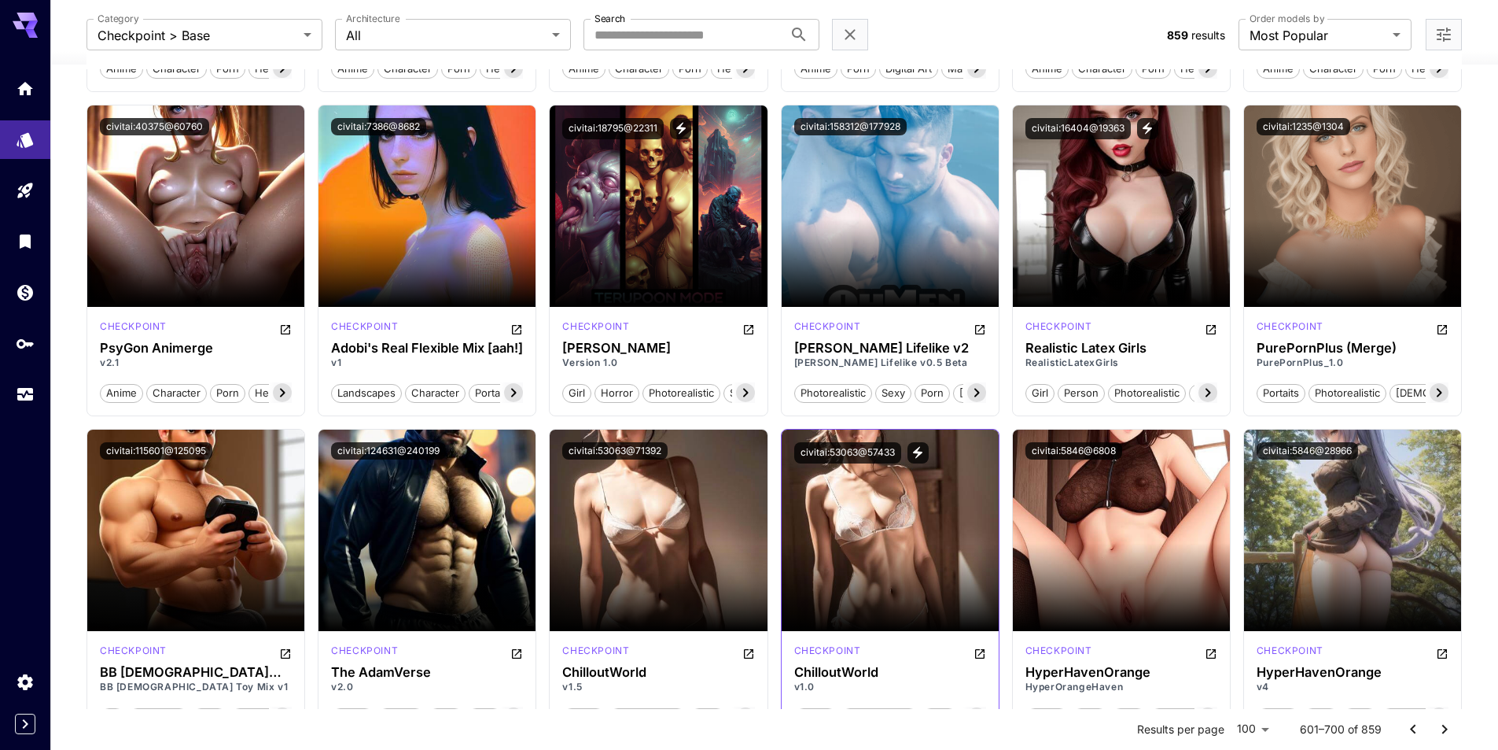
scroll to position [4837, 0]
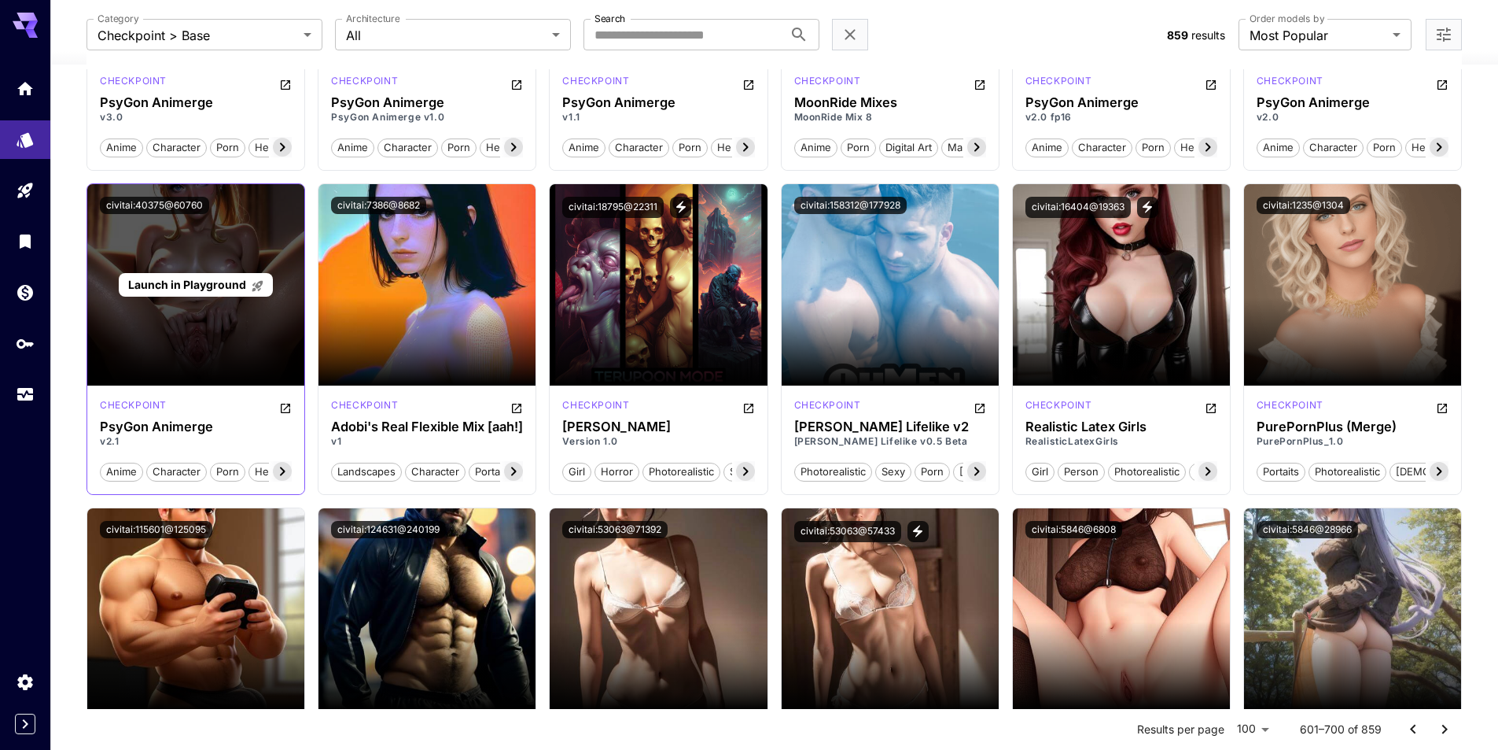
click at [186, 277] on p "Launch in Playground" at bounding box center [196, 284] width 136 height 17
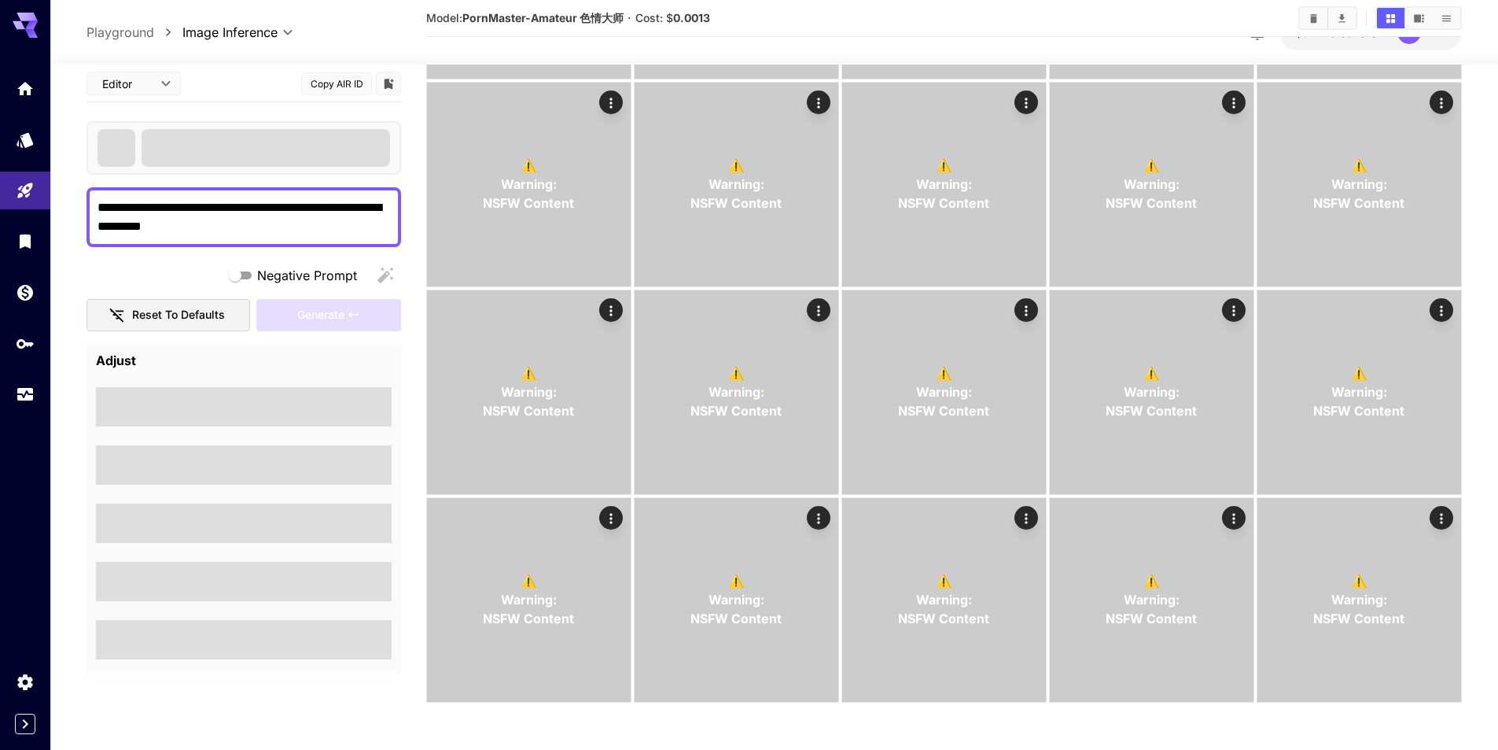
scroll to position [2329, 0]
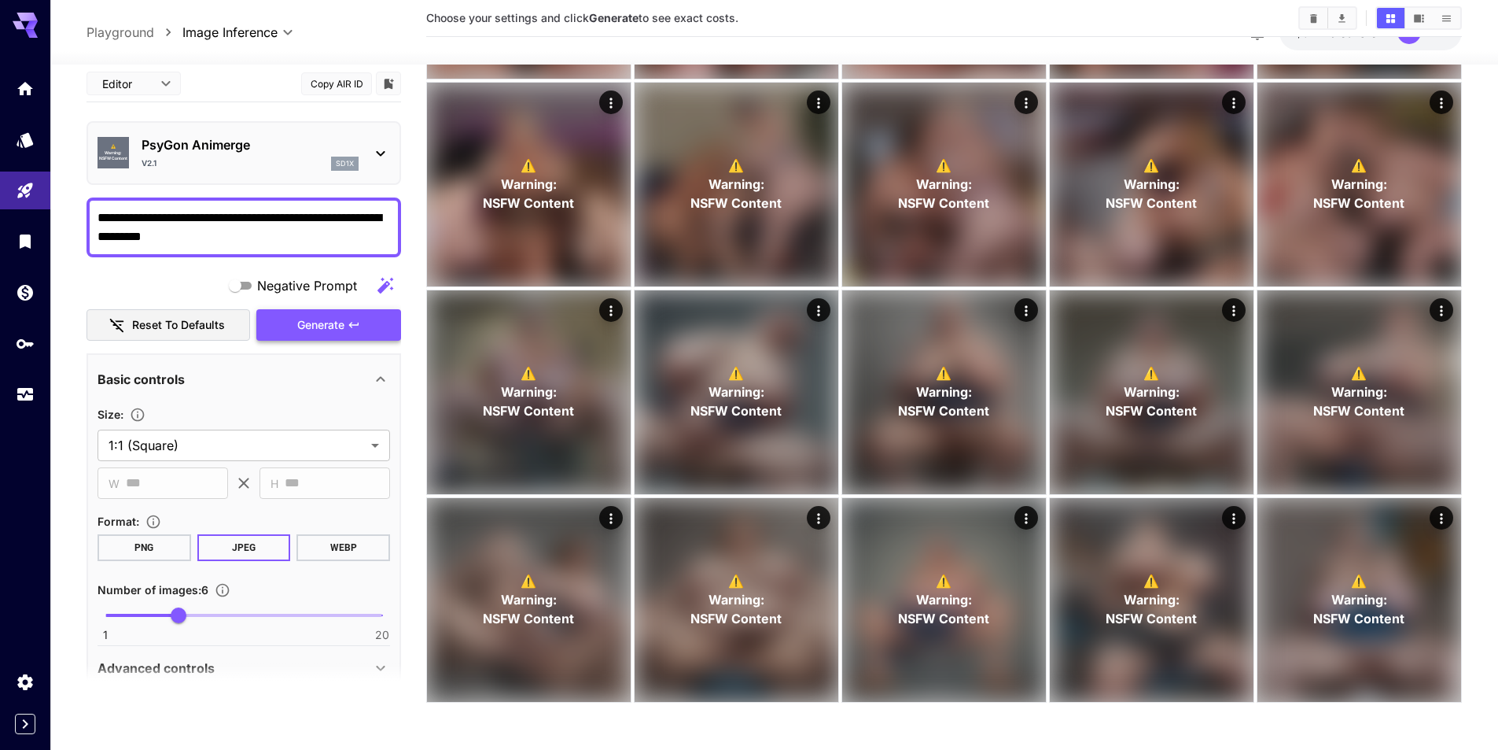
click at [337, 315] on div "Negative Prompt Reset to defaults Generate" at bounding box center [244, 306] width 315 height 72
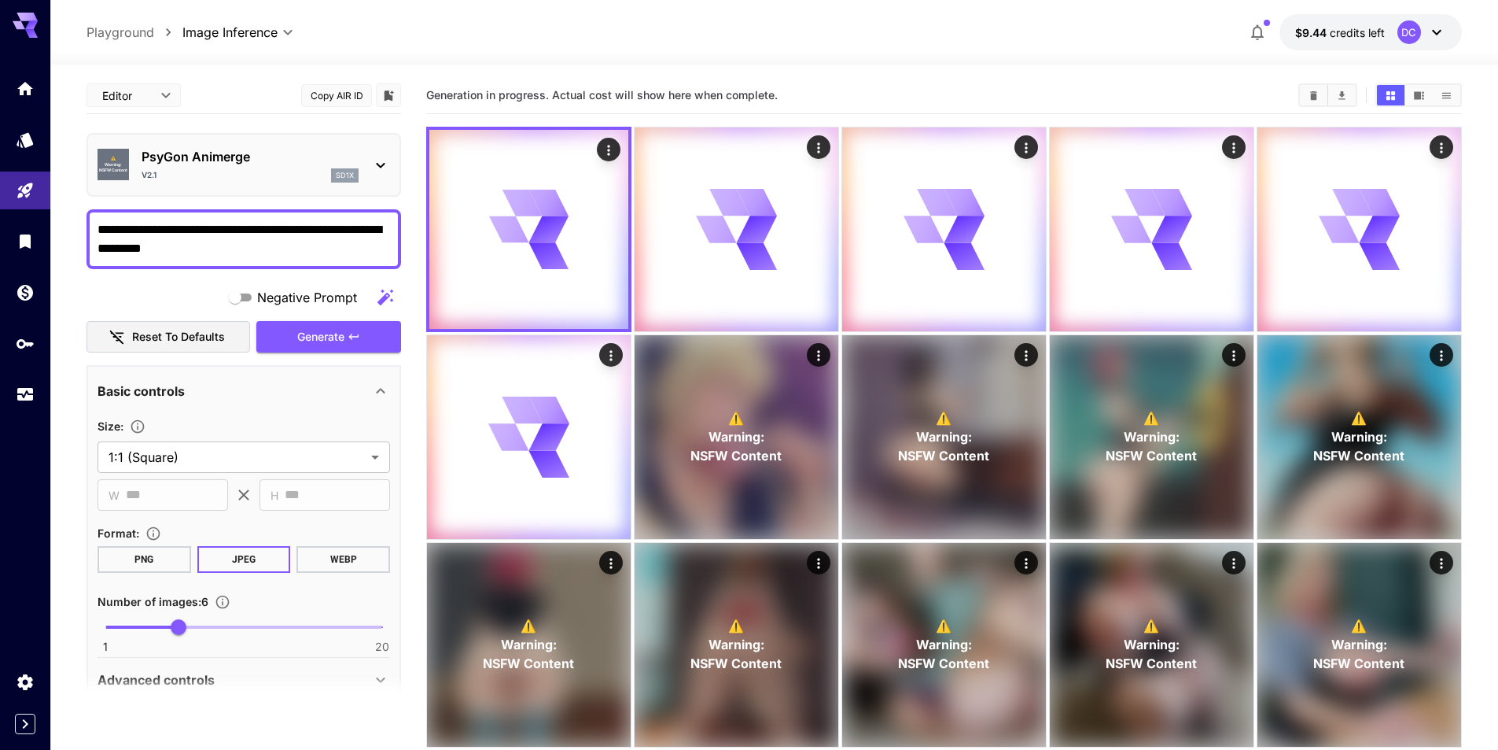
drag, startPoint x: 204, startPoint y: 249, endPoint x: 90, endPoint y: 229, distance: 116.5
click at [90, 229] on div "**********" at bounding box center [244, 239] width 315 height 60
type textarea "**********"
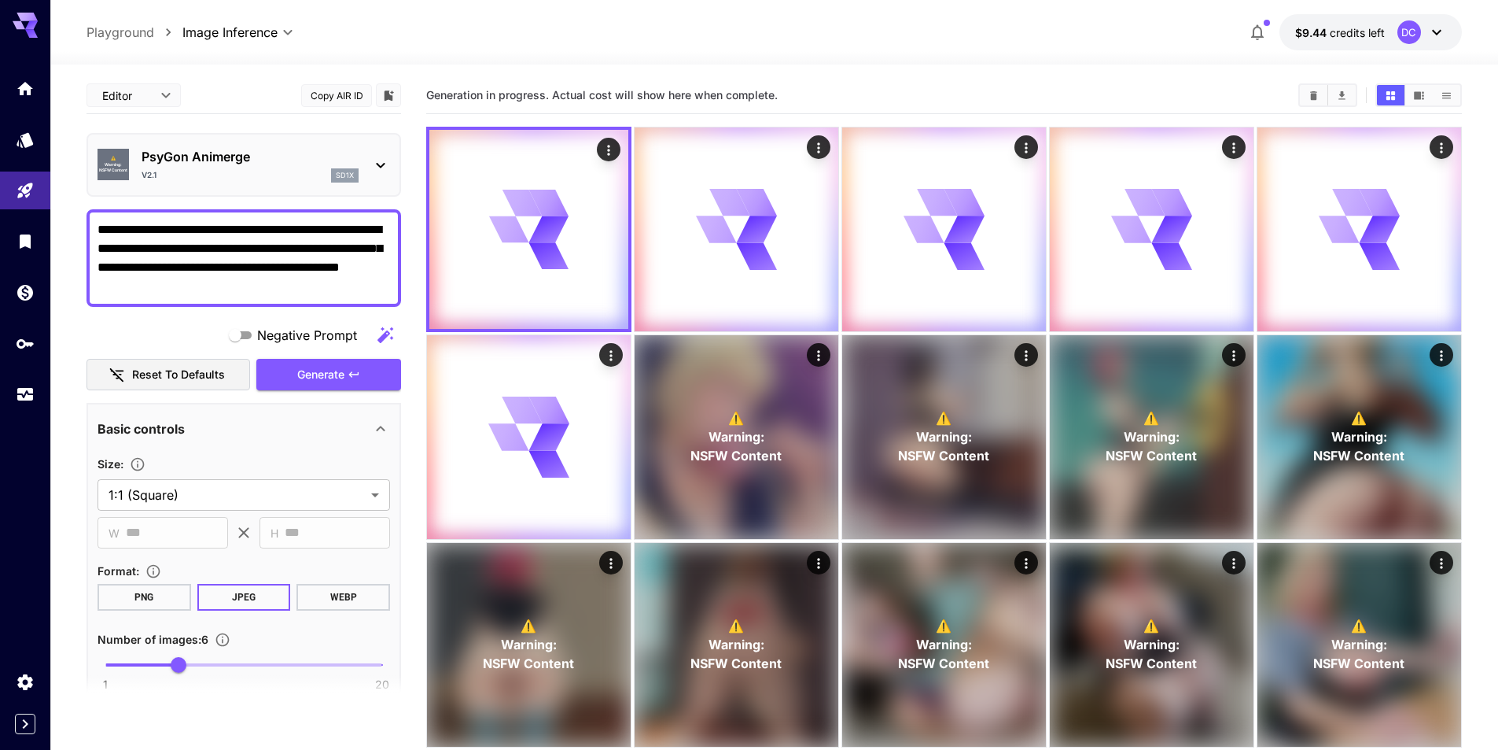
click at [330, 248] on textarea "**********" at bounding box center [244, 258] width 293 height 76
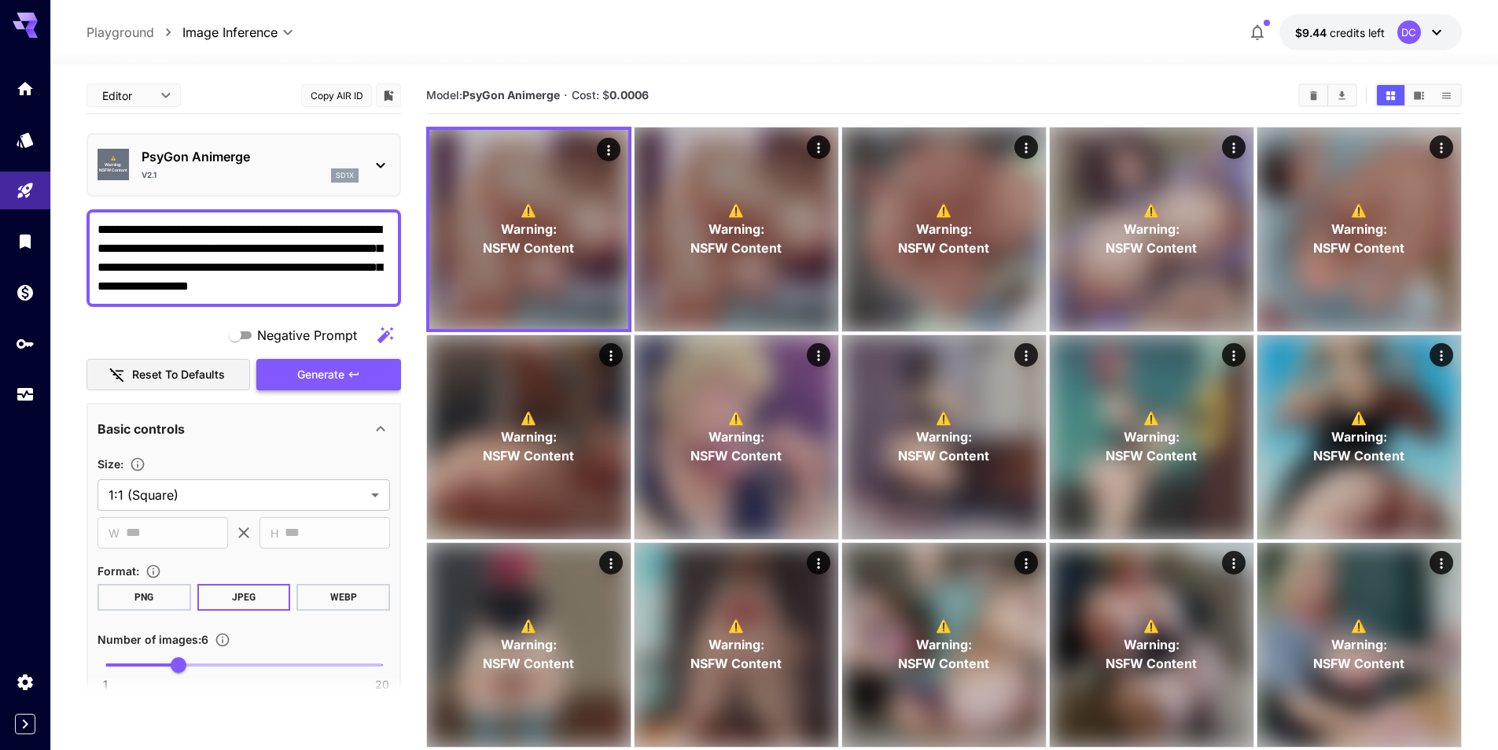
type textarea "**********"
click at [297, 375] on span "Generate" at bounding box center [320, 375] width 47 height 20
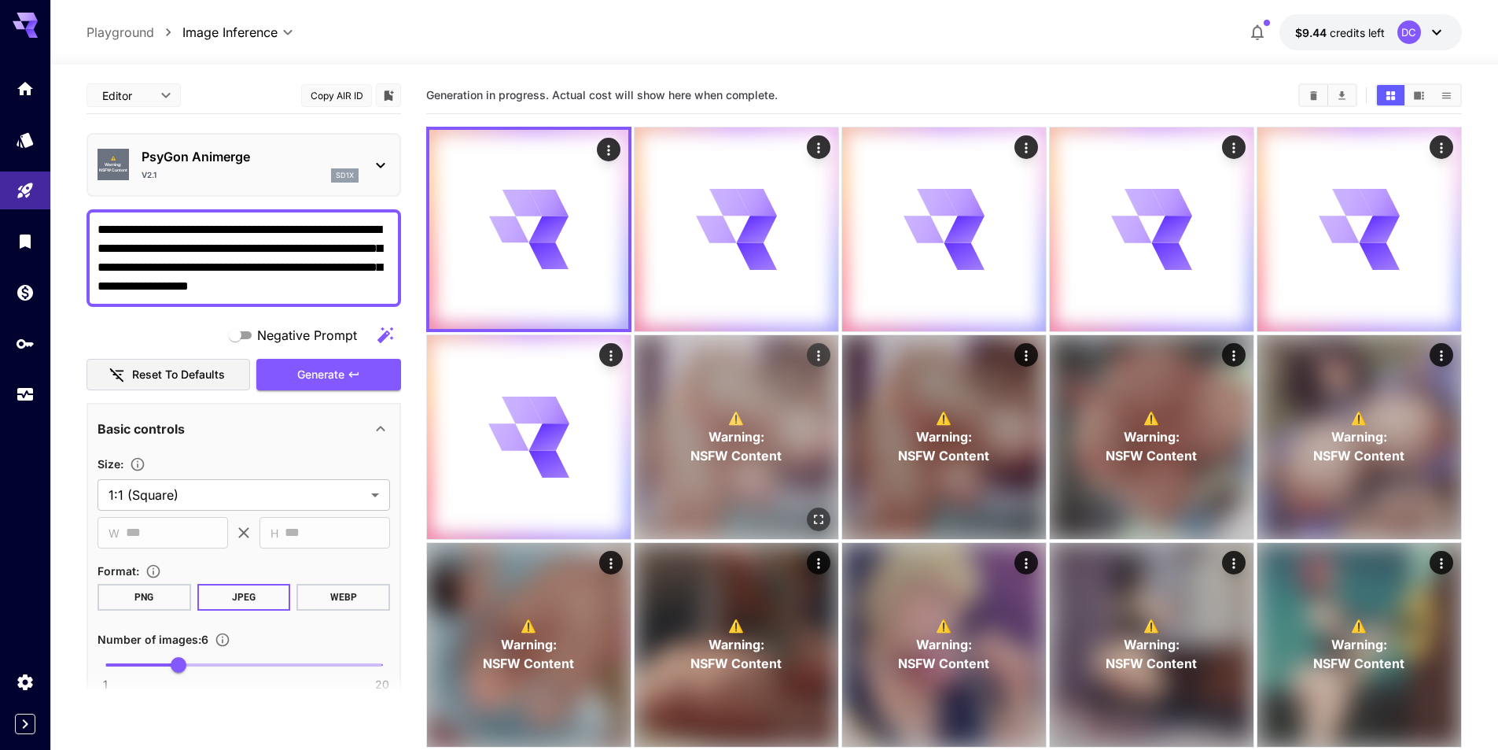
click at [823, 522] on icon "Open in fullscreen" at bounding box center [819, 519] width 16 height 16
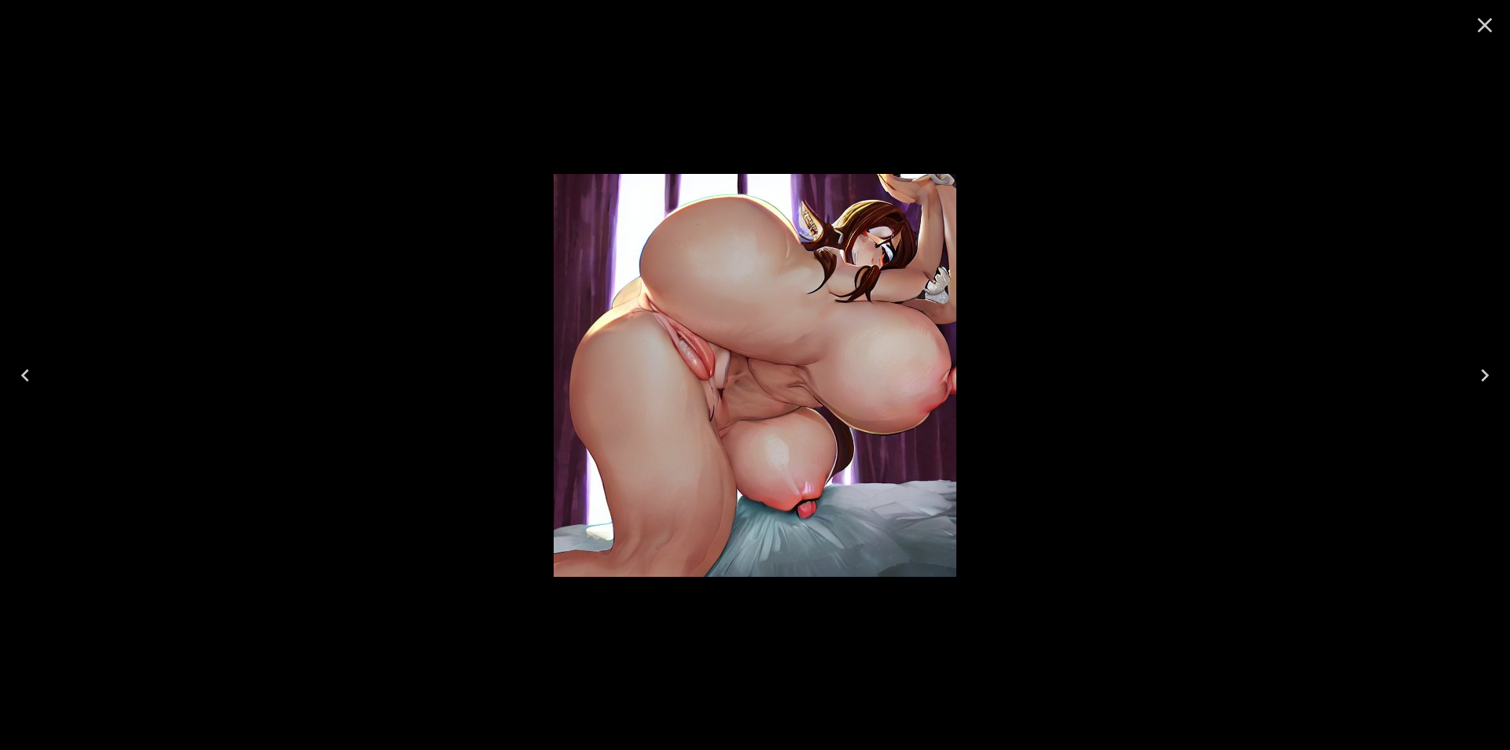
click at [1479, 387] on icon "Next" at bounding box center [1484, 375] width 25 height 25
click at [1480, 376] on icon "Next" at bounding box center [1484, 375] width 25 height 25
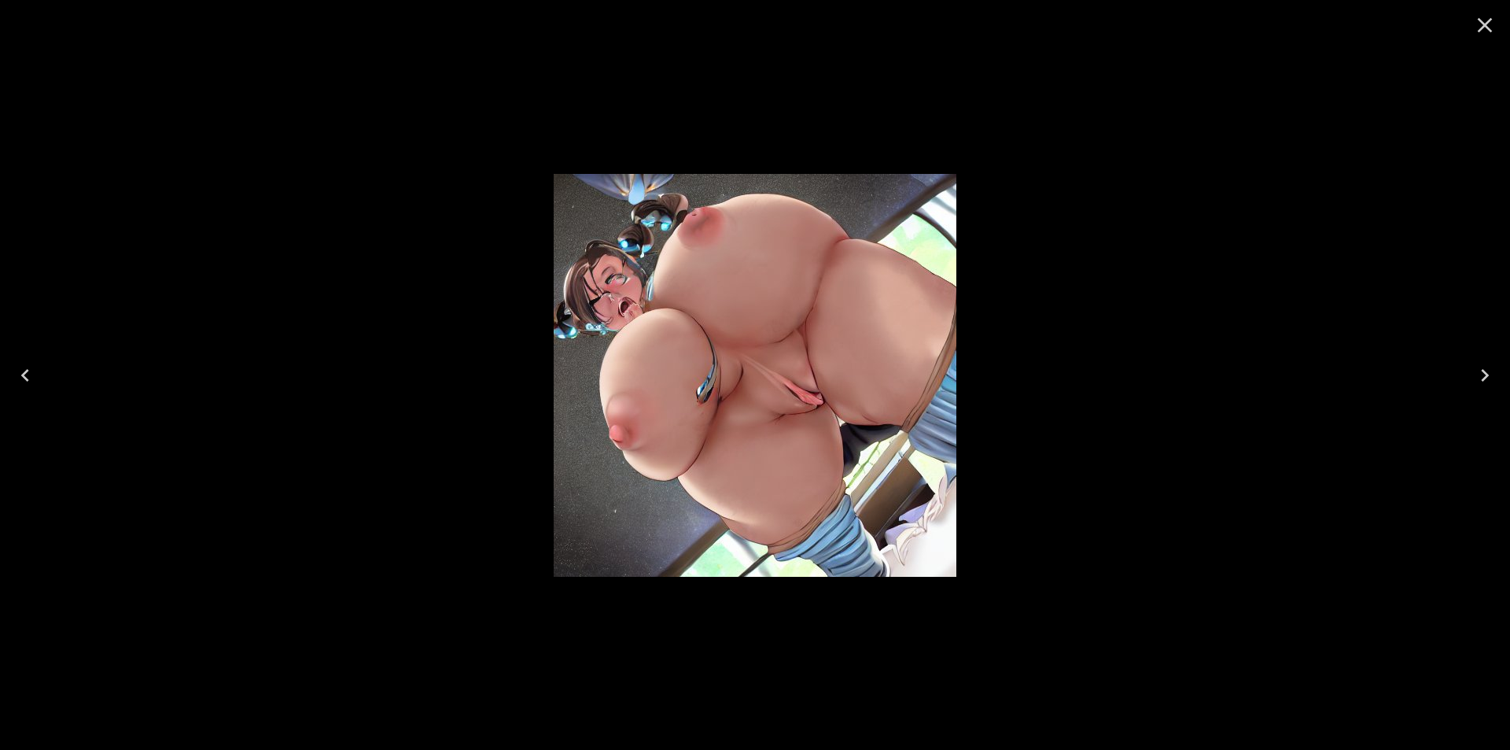
click at [1480, 376] on icon "Next" at bounding box center [1484, 375] width 25 height 25
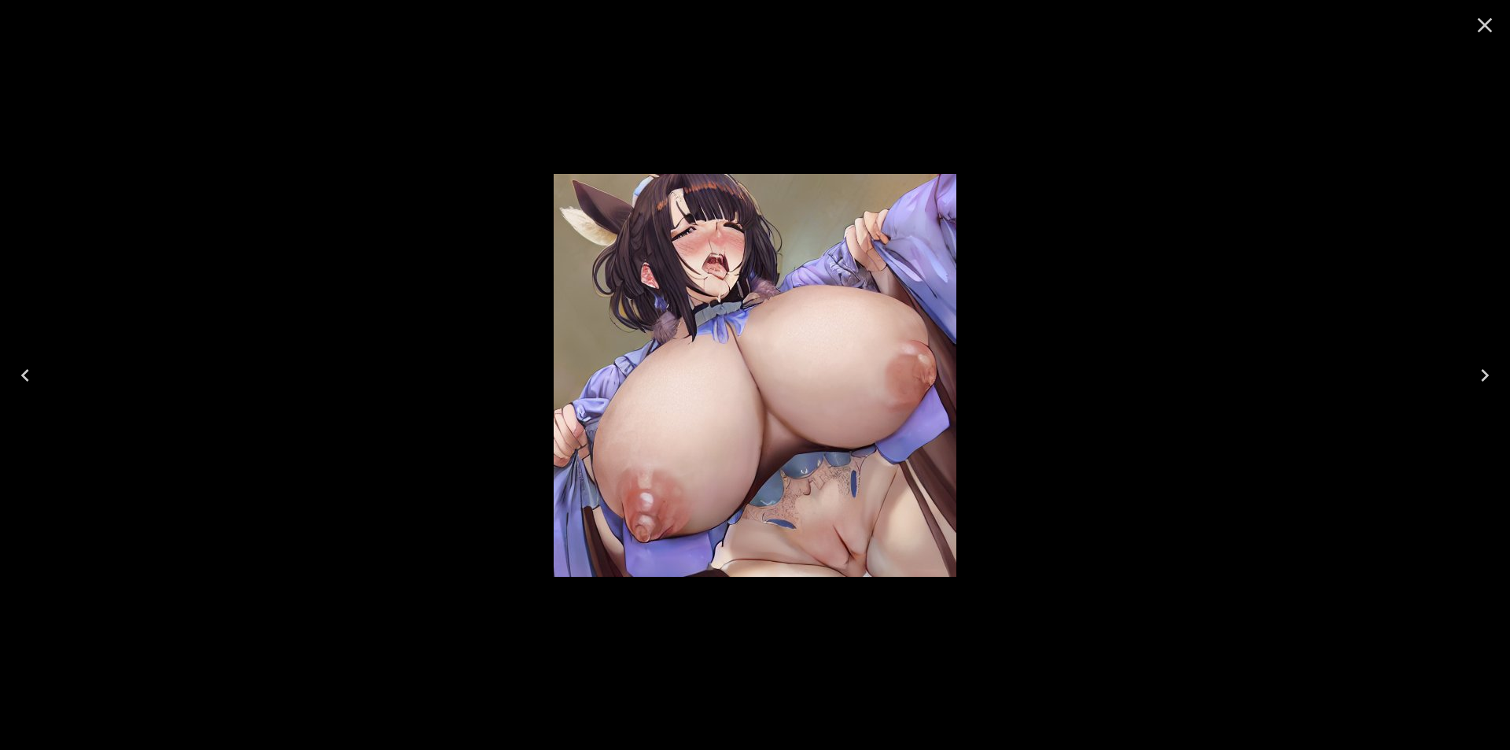
click at [1480, 376] on icon "Next" at bounding box center [1484, 375] width 25 height 25
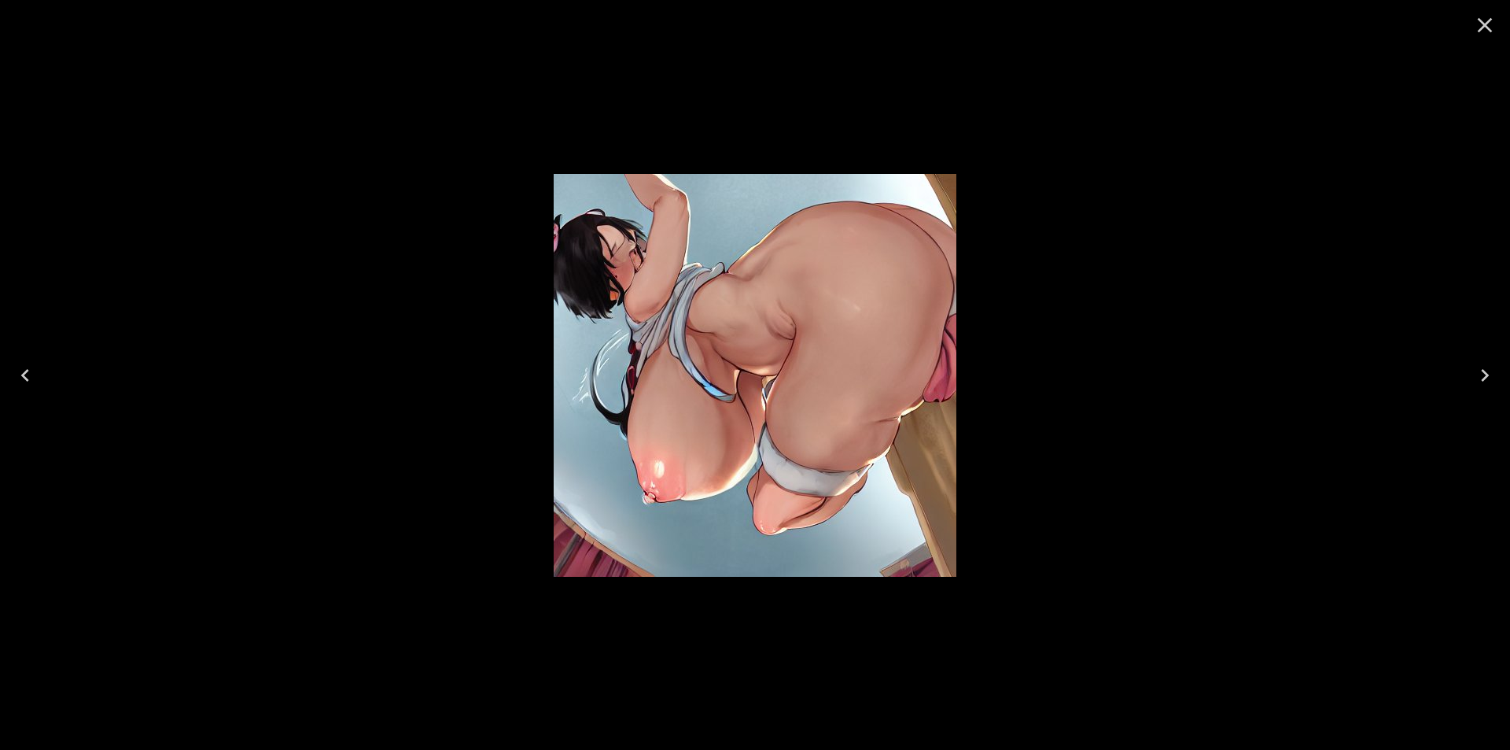
click at [1480, 376] on icon "Next" at bounding box center [1484, 375] width 25 height 25
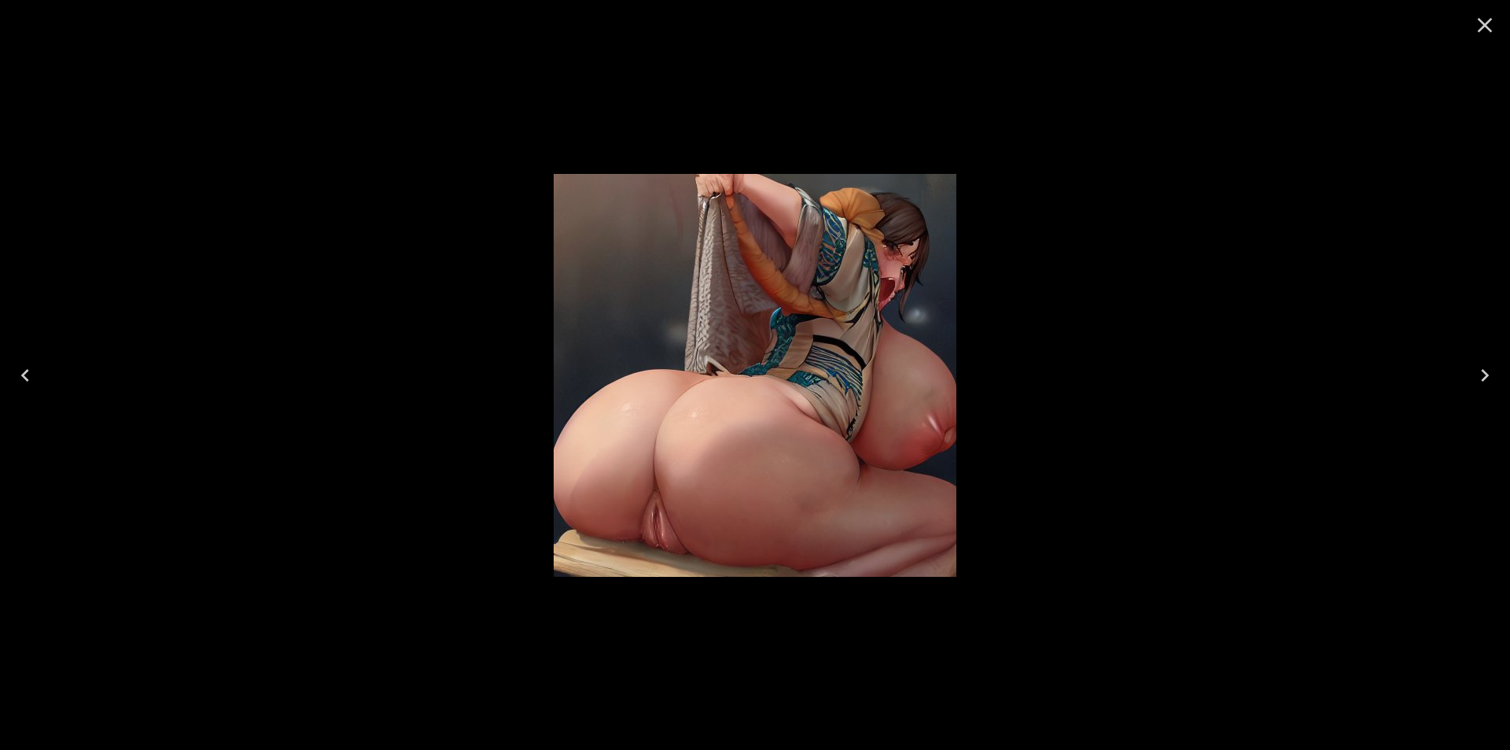
click at [1480, 376] on icon "Next" at bounding box center [1484, 375] width 25 height 25
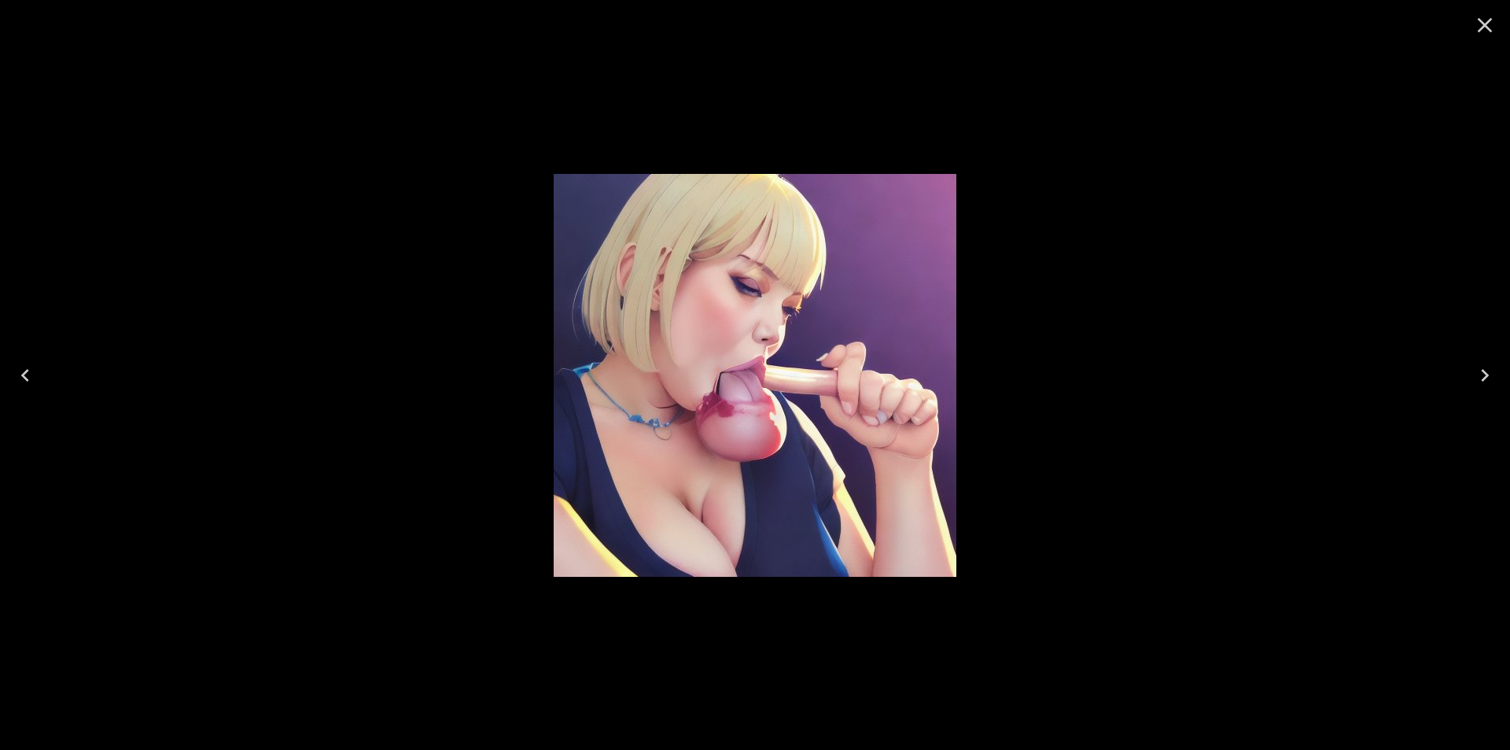
click at [1480, 376] on icon "Next" at bounding box center [1484, 375] width 25 height 25
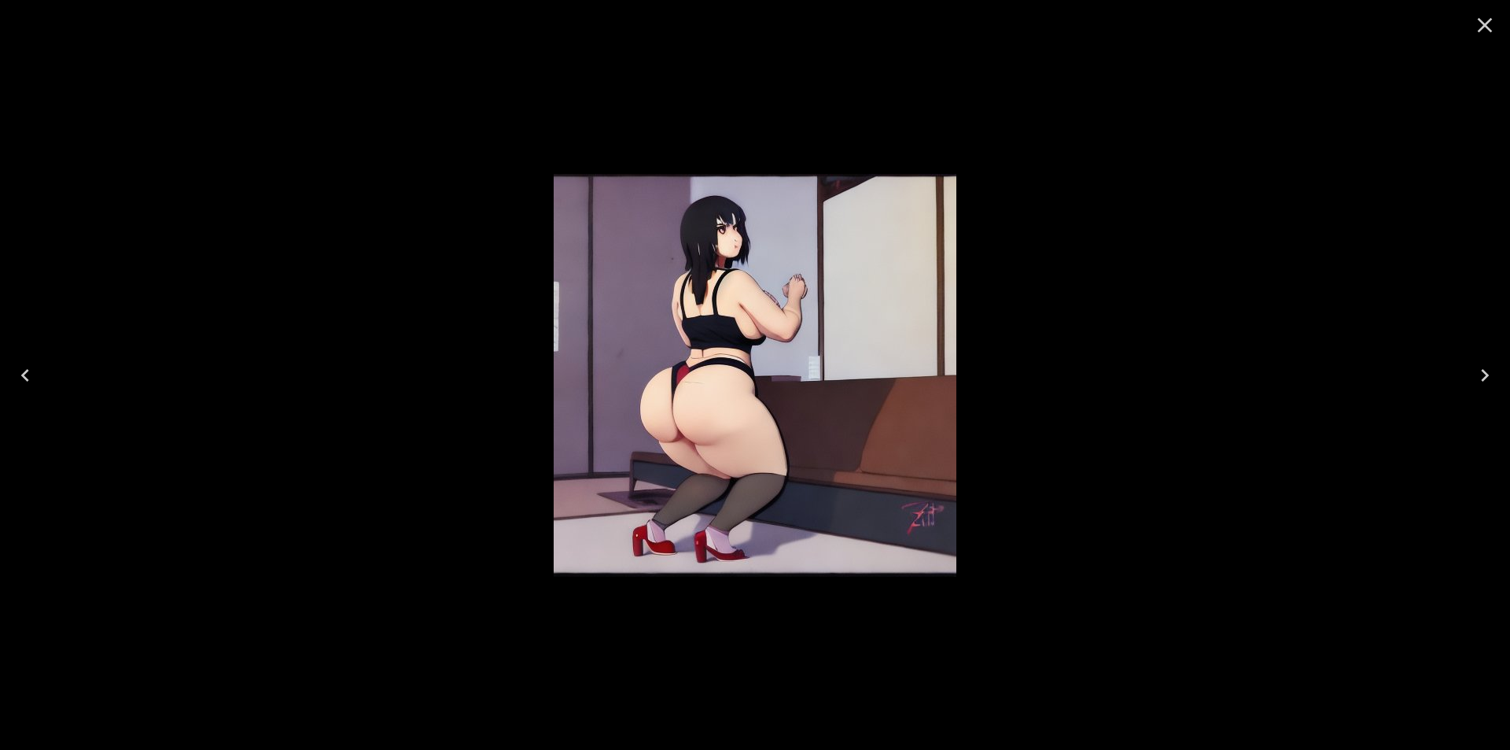
click at [1487, 26] on icon "Close" at bounding box center [1484, 25] width 25 height 25
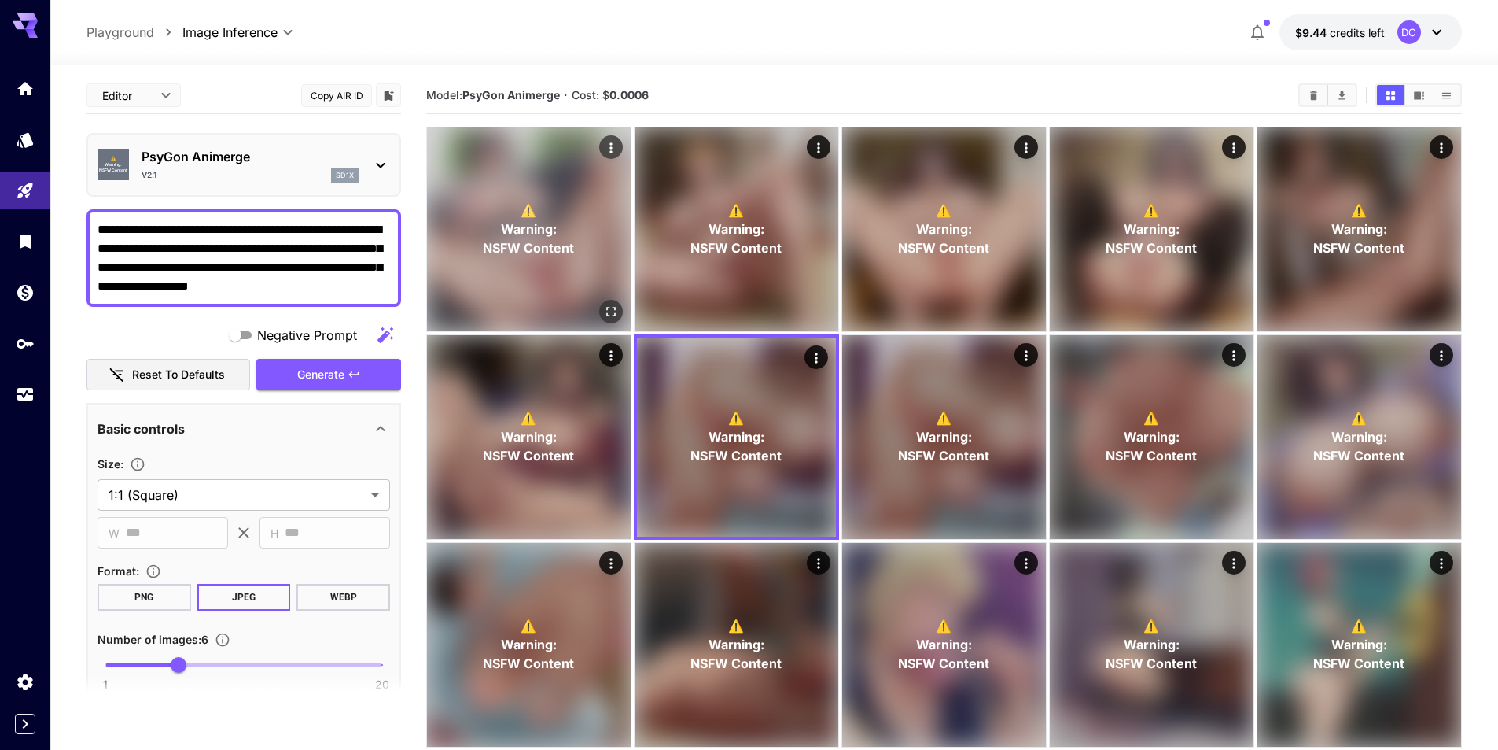
click at [619, 304] on button "Open in fullscreen" at bounding box center [611, 312] width 24 height 24
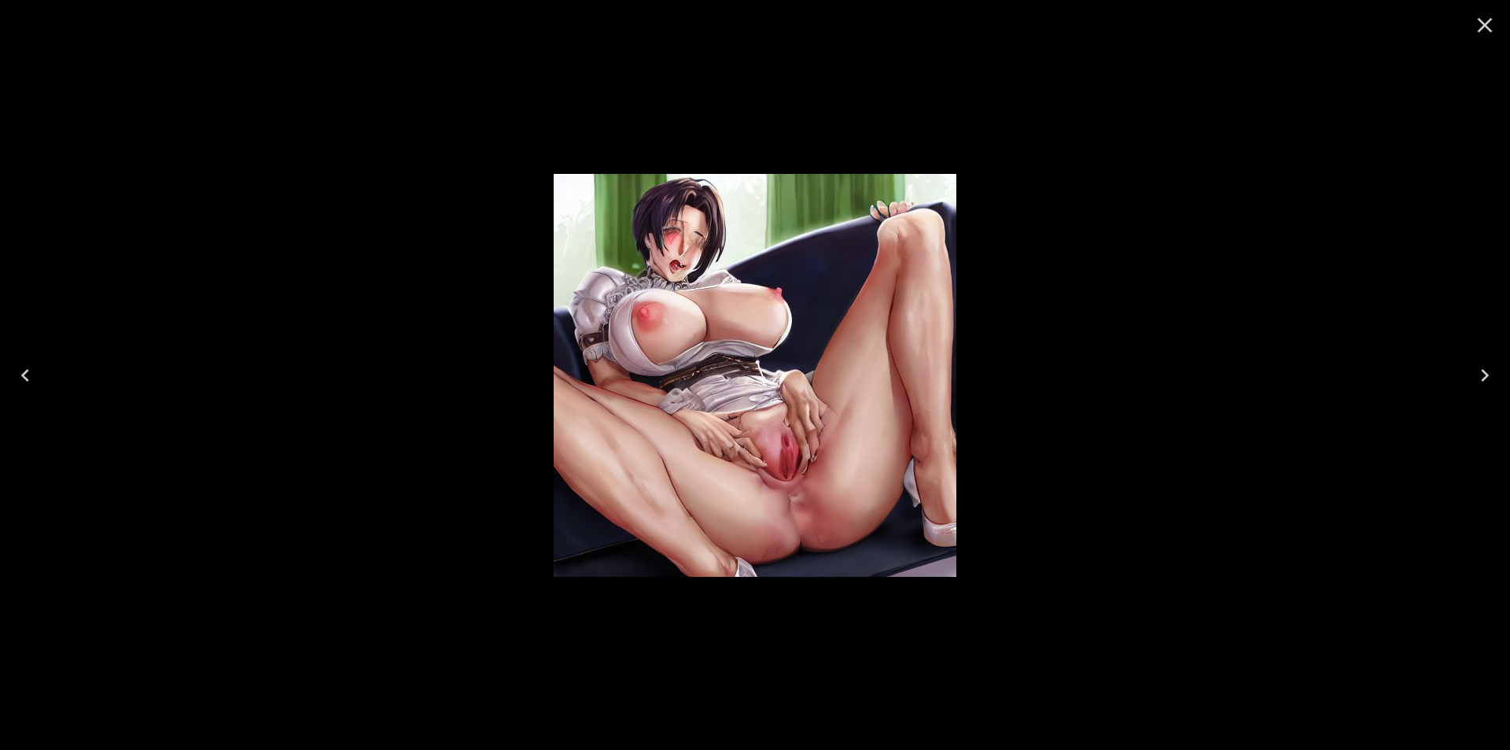
click at [1486, 368] on icon "Next" at bounding box center [1484, 375] width 25 height 25
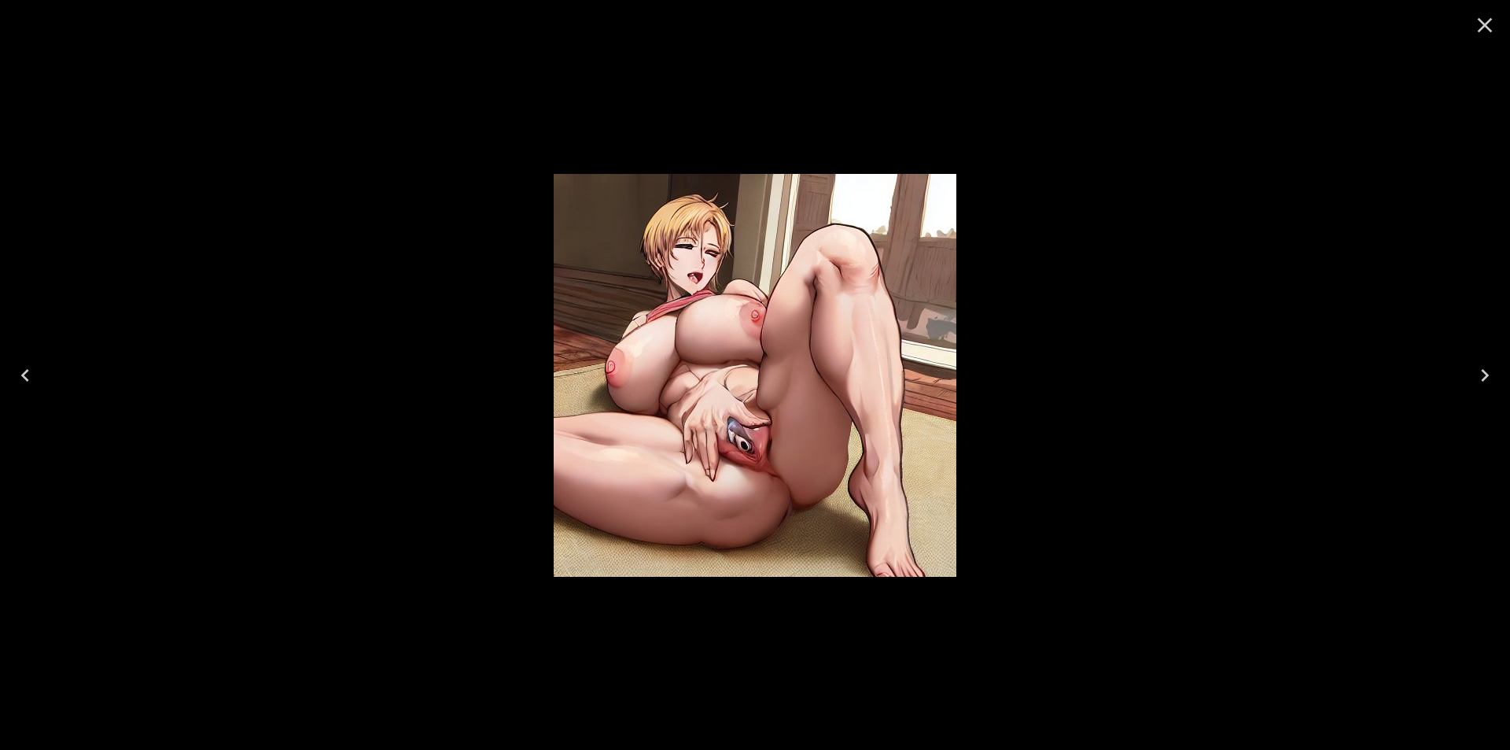
click at [1486, 370] on icon "Next" at bounding box center [1484, 375] width 25 height 25
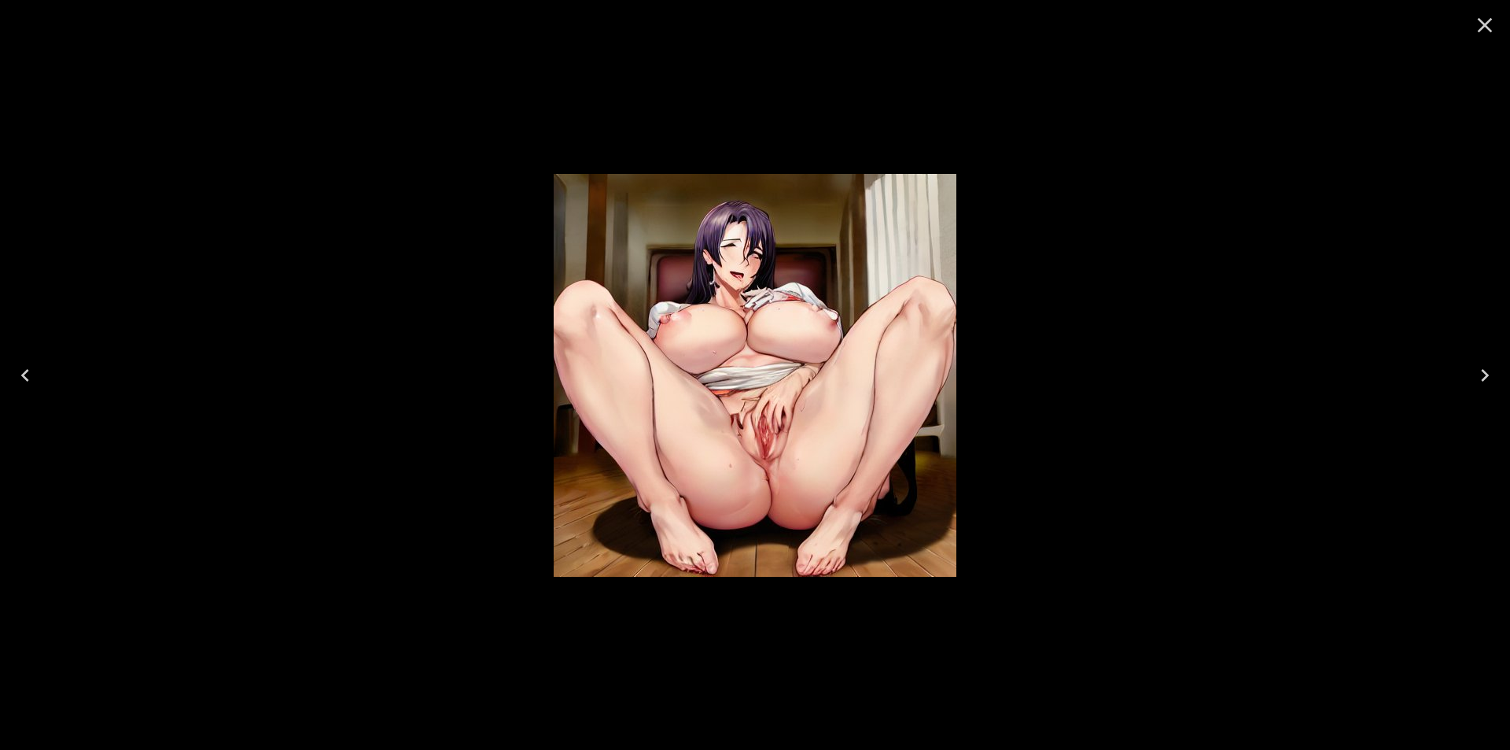
click at [1486, 370] on icon "Next" at bounding box center [1484, 375] width 25 height 25
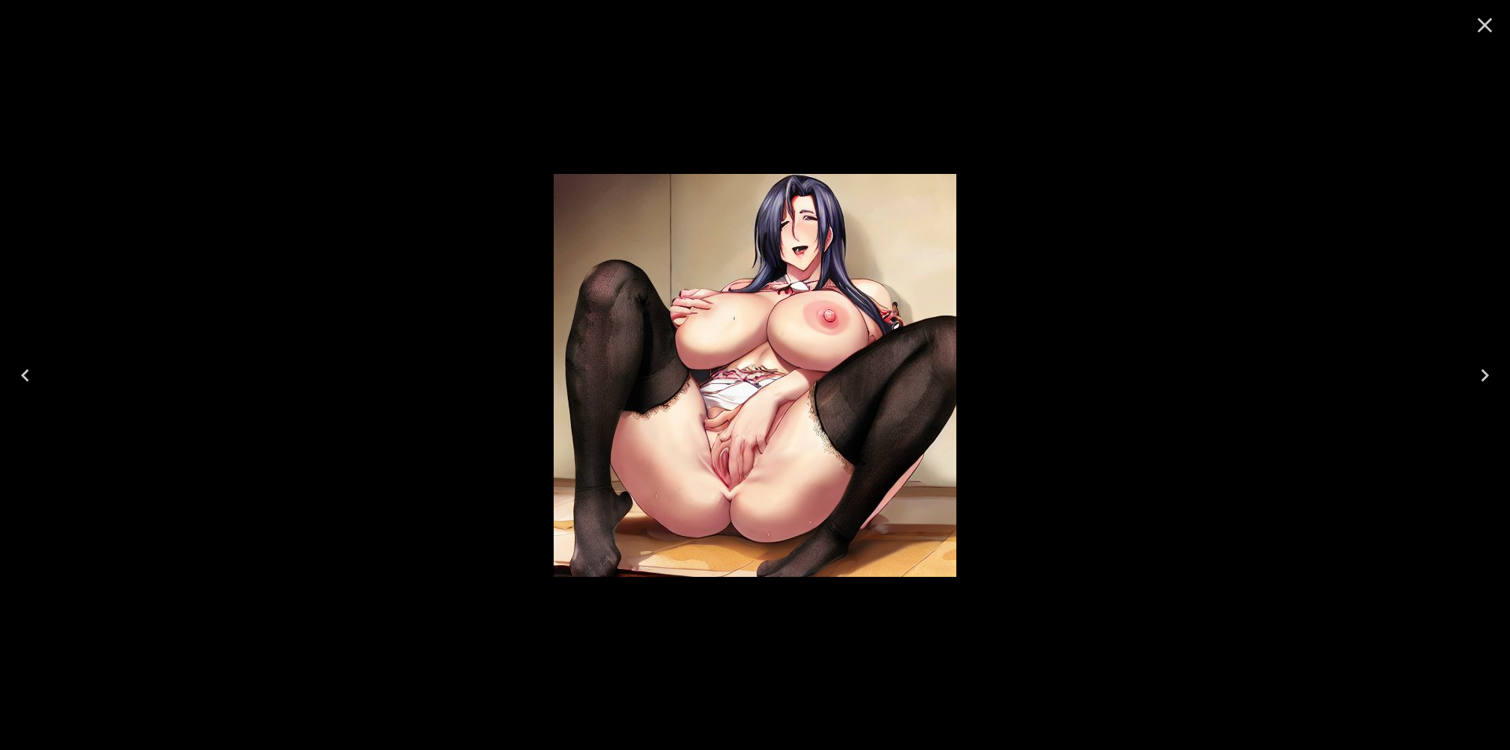
click at [1486, 370] on icon "Next" at bounding box center [1484, 375] width 25 height 25
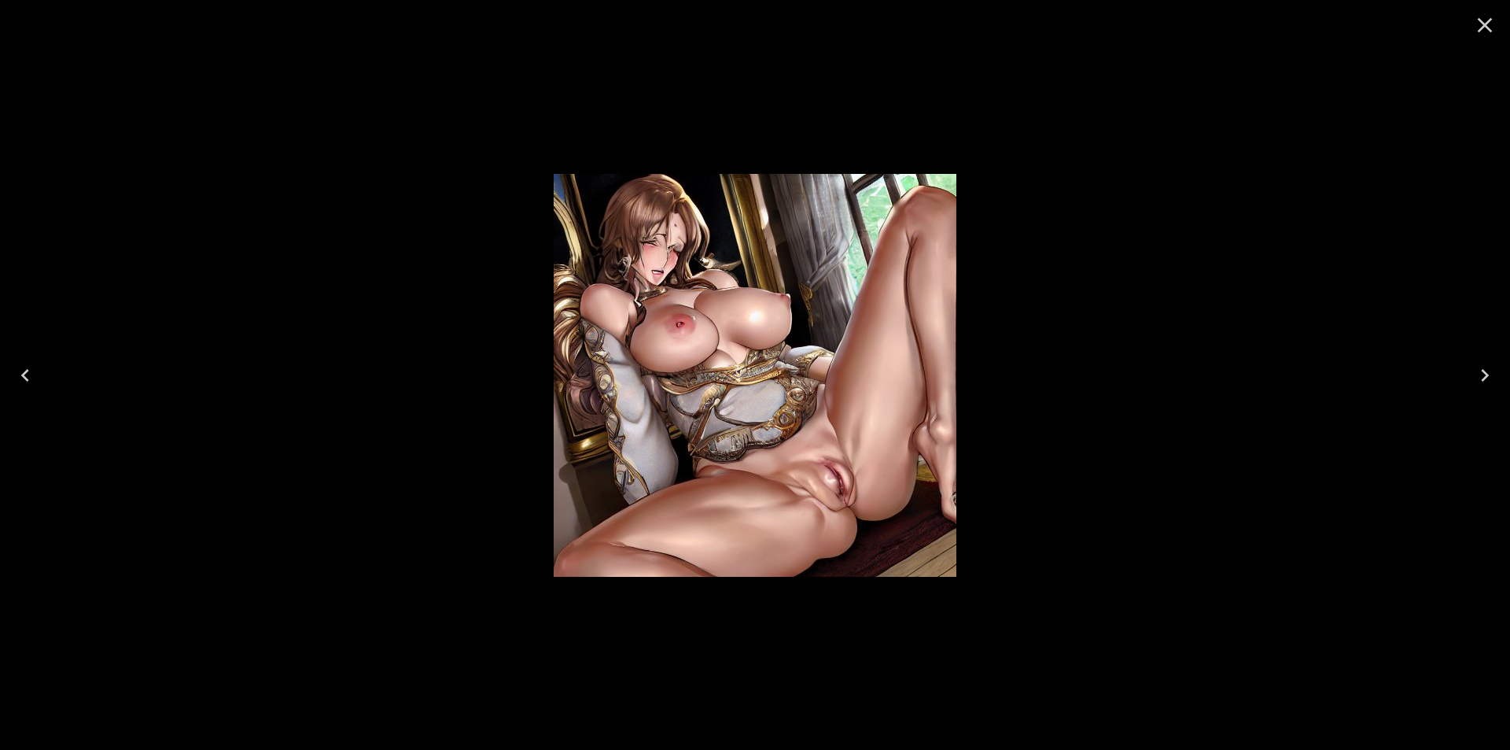
click at [1486, 370] on icon "Next" at bounding box center [1484, 375] width 25 height 25
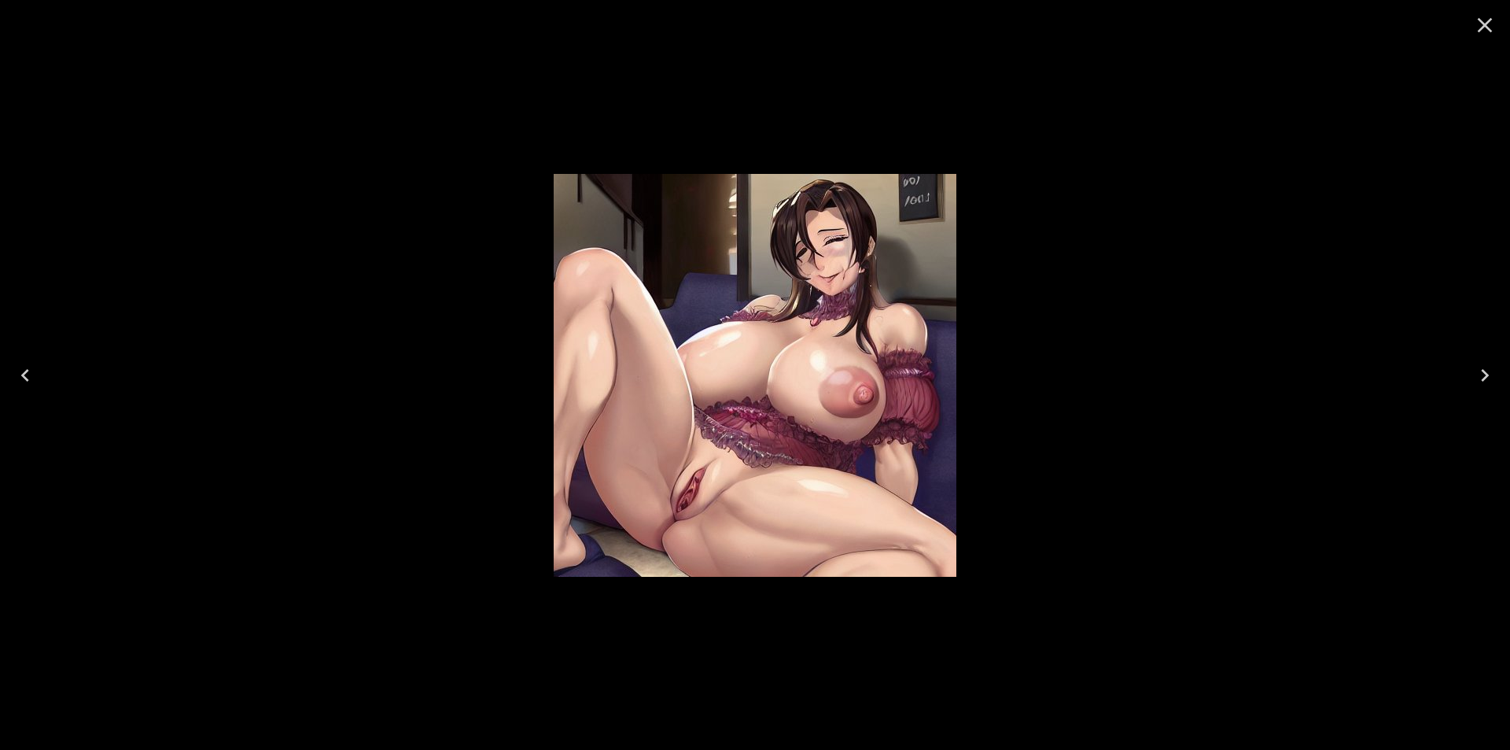
click at [1487, 369] on icon "Next" at bounding box center [1484, 375] width 25 height 25
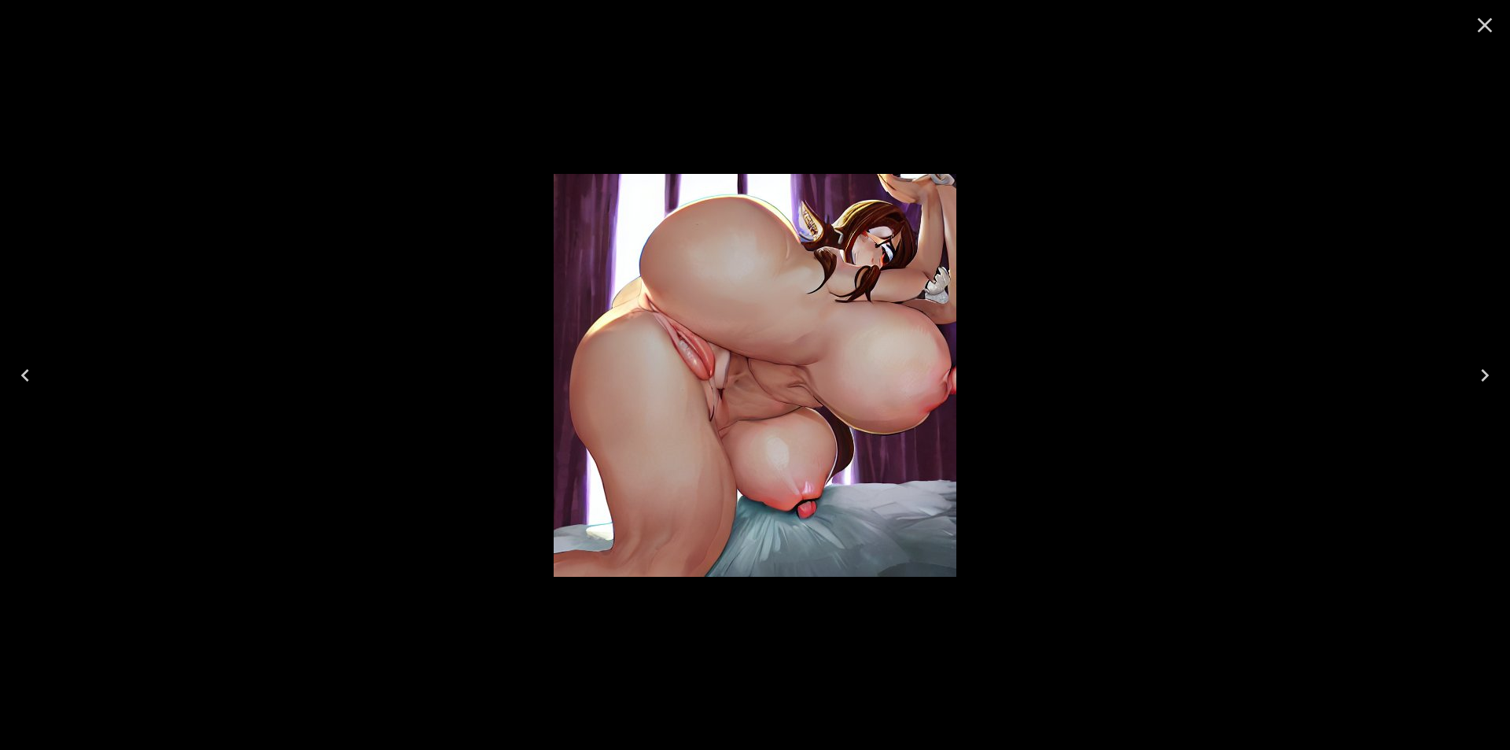
click at [1481, 18] on icon "Close" at bounding box center [1484, 25] width 25 height 25
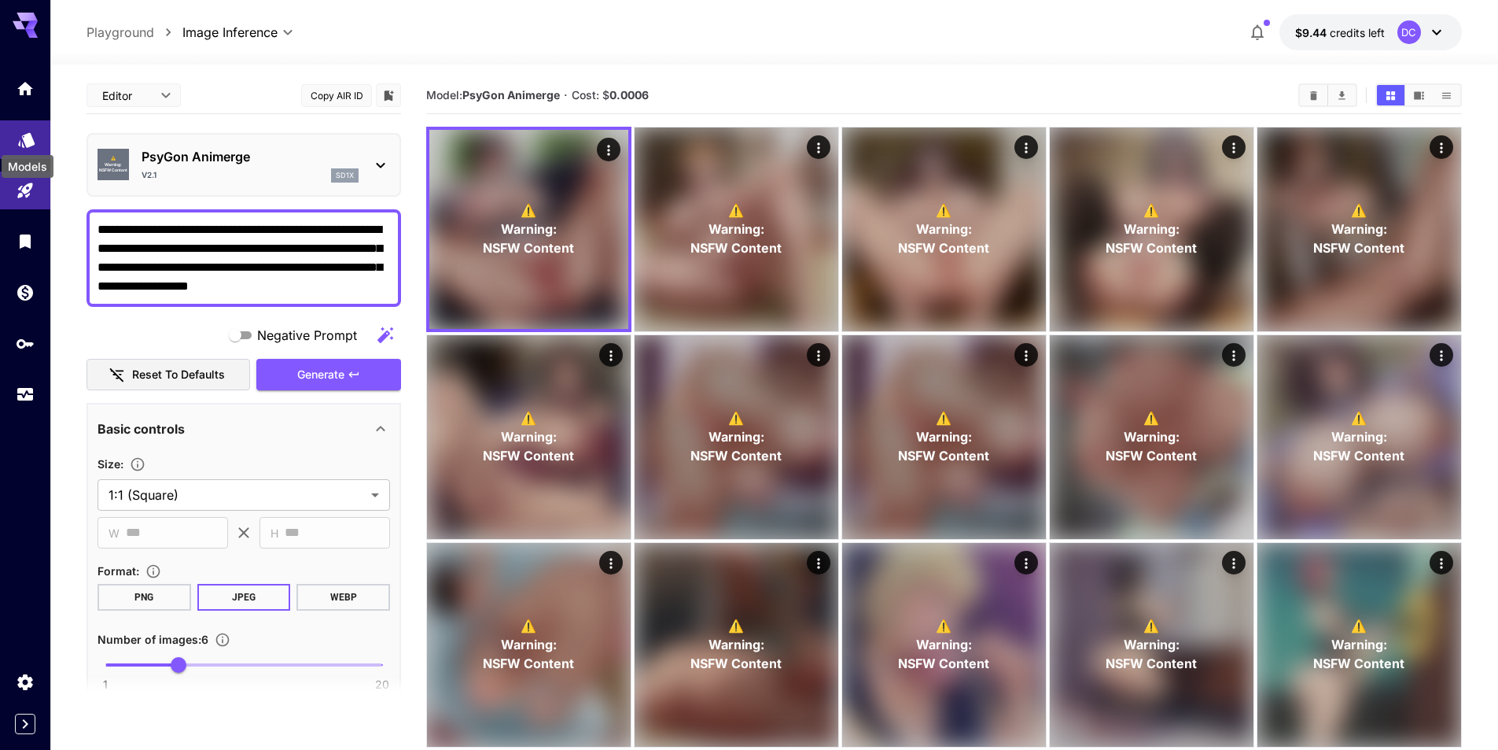
click at [22, 140] on icon "Models" at bounding box center [26, 134] width 17 height 15
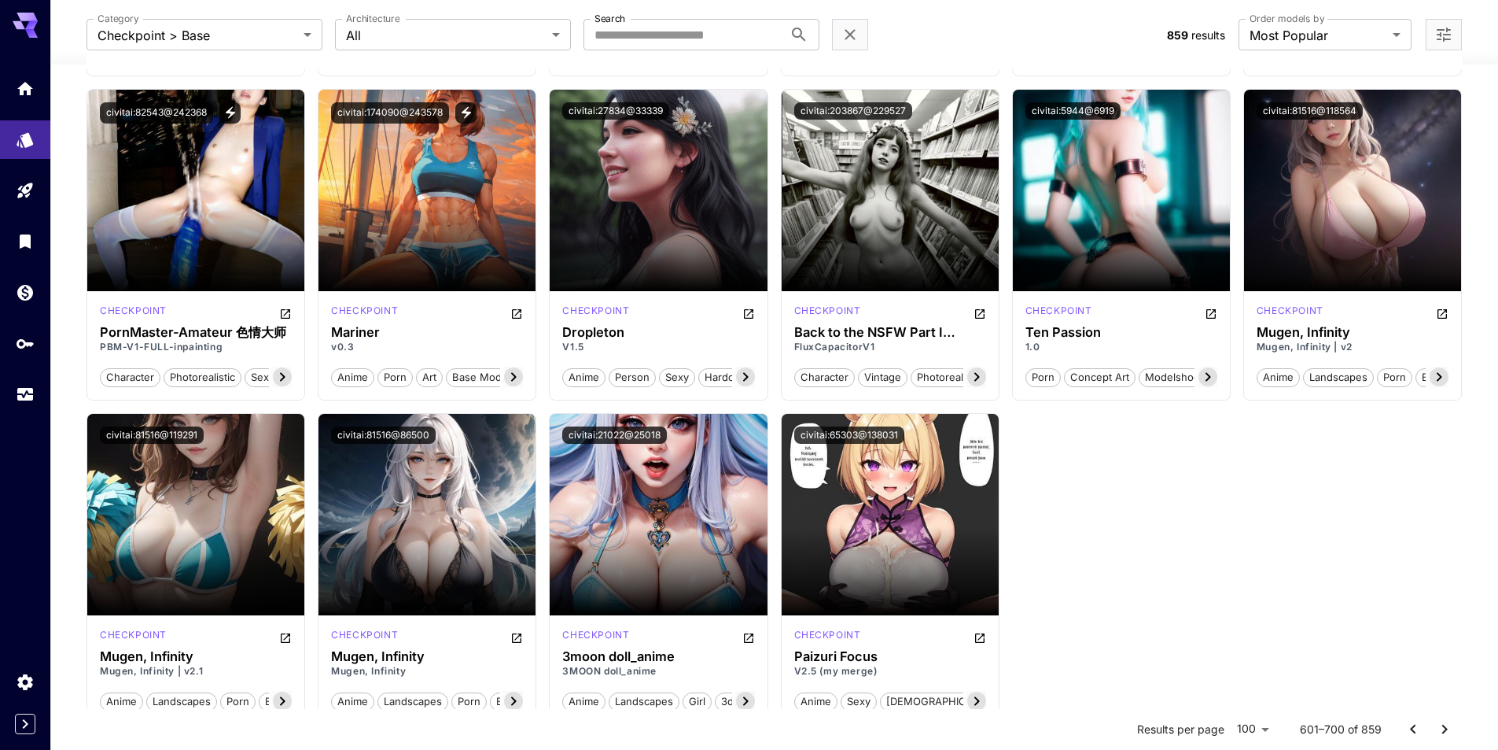
scroll to position [5054, 0]
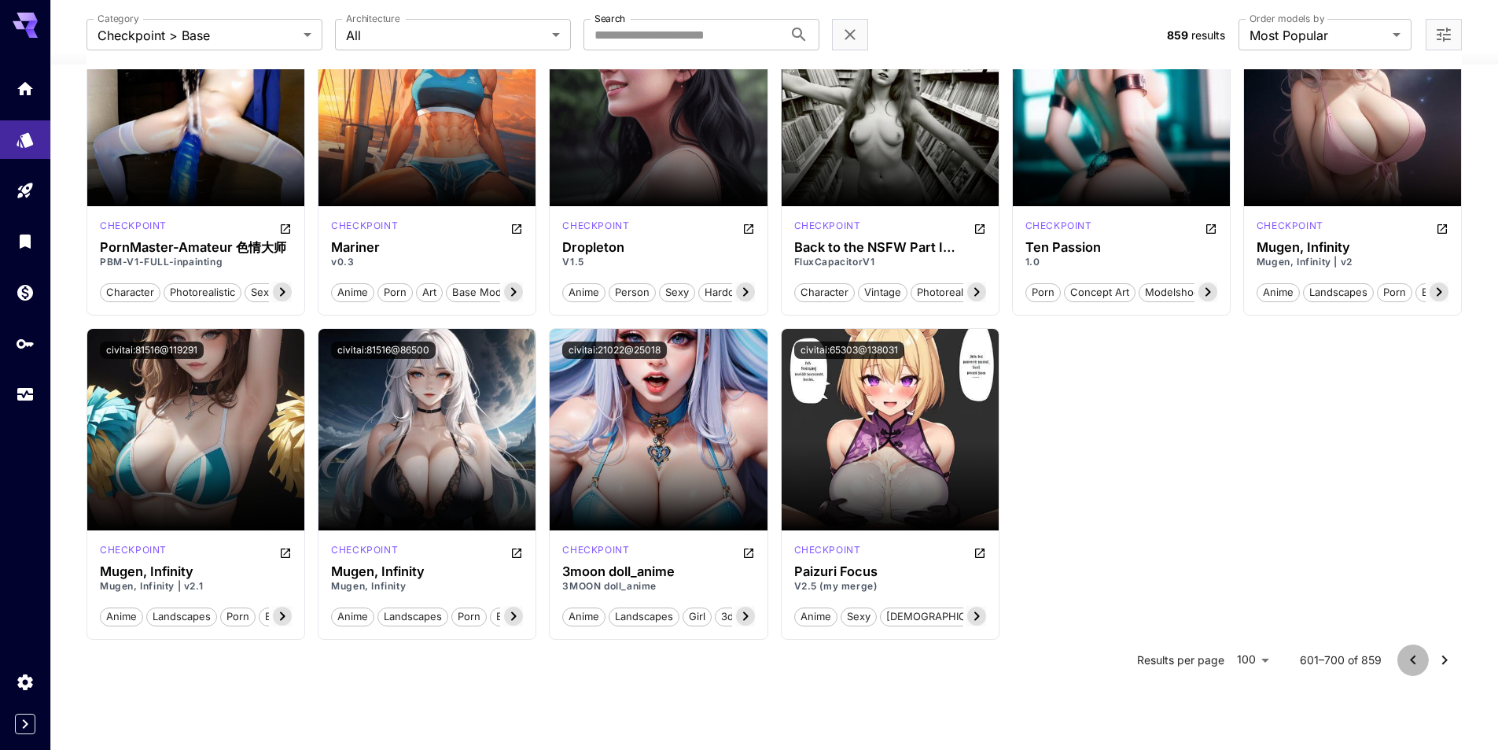
click at [1410, 660] on icon "Go to previous page" at bounding box center [1413, 659] width 19 height 19
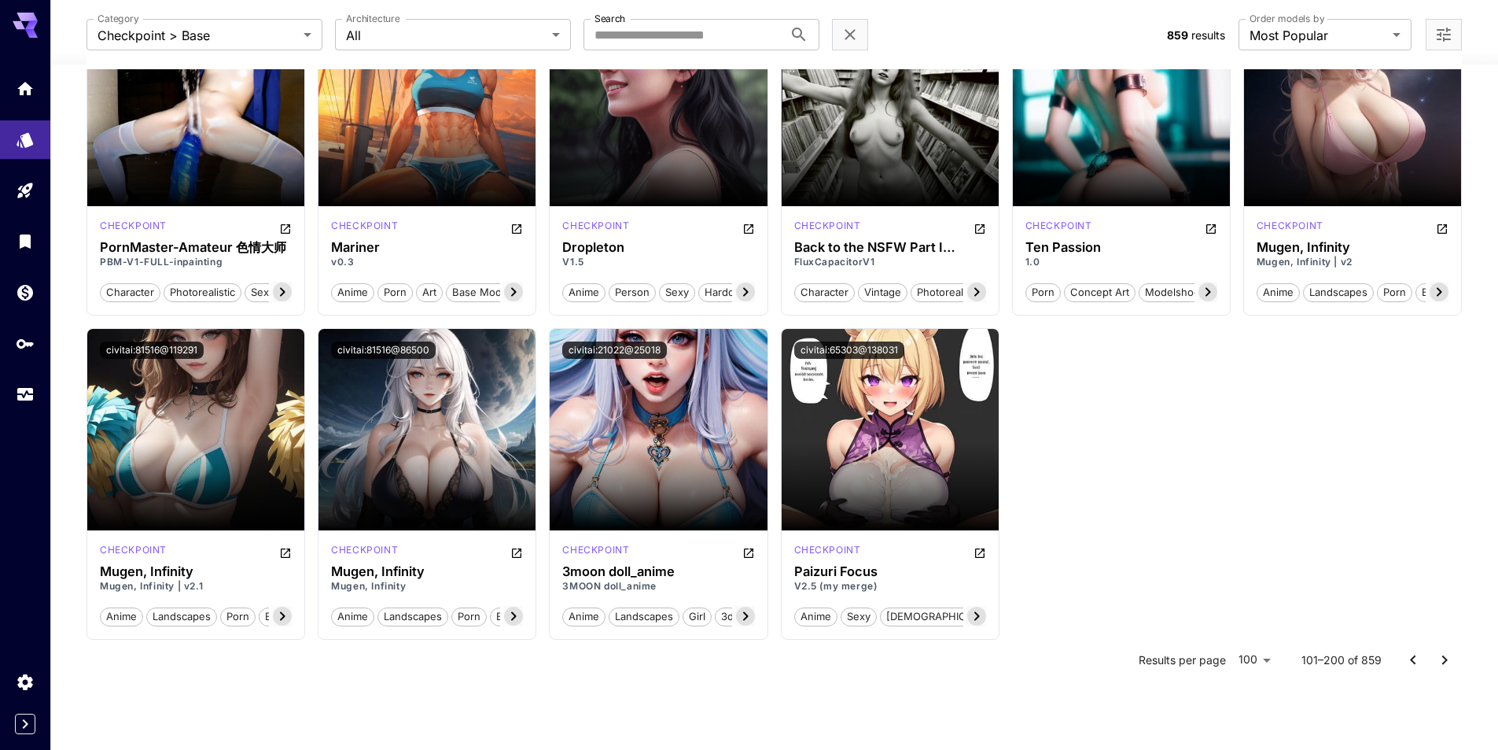
click at [1410, 660] on icon "Go to previous page" at bounding box center [1413, 659] width 19 height 19
click at [1410, 660] on div at bounding box center [1429, 659] width 63 height 31
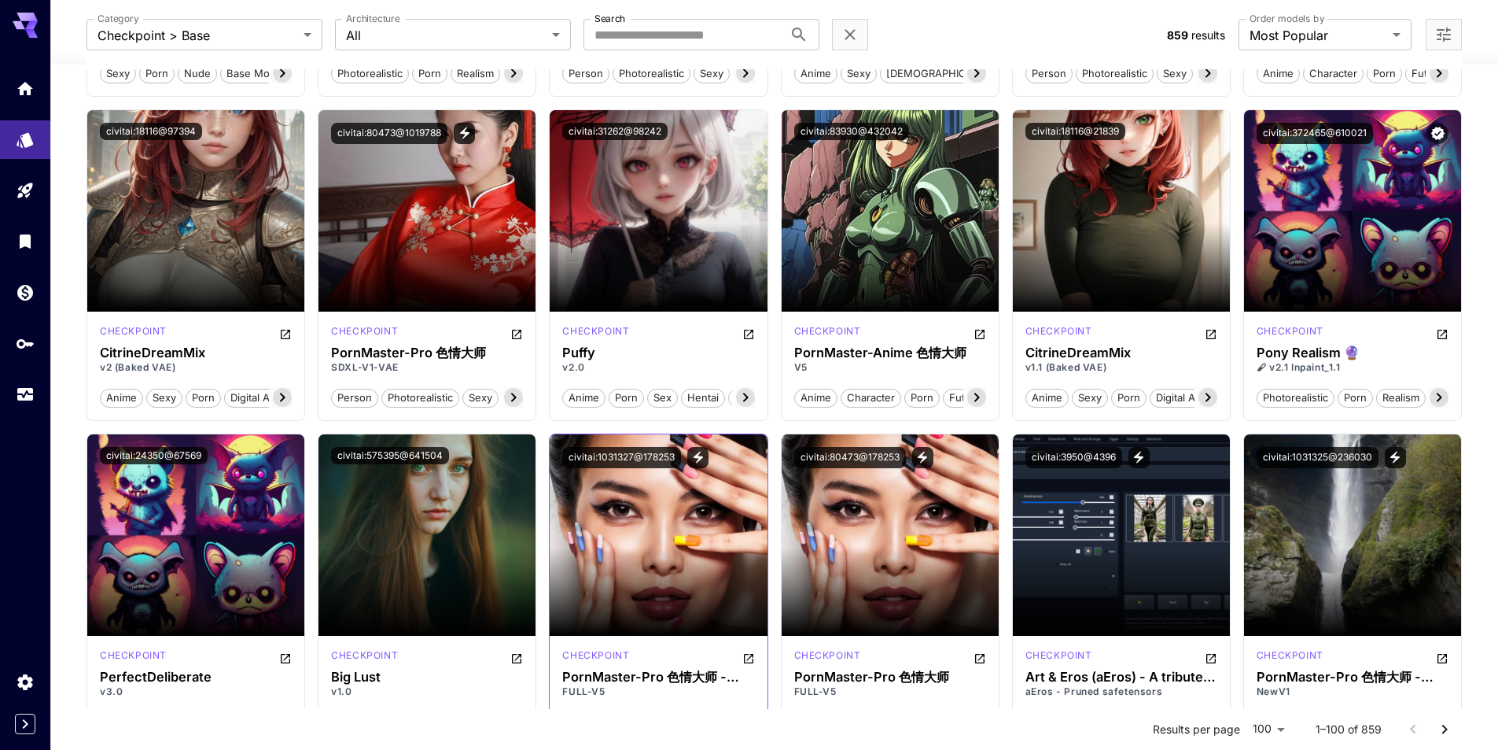
scroll to position [1180, 0]
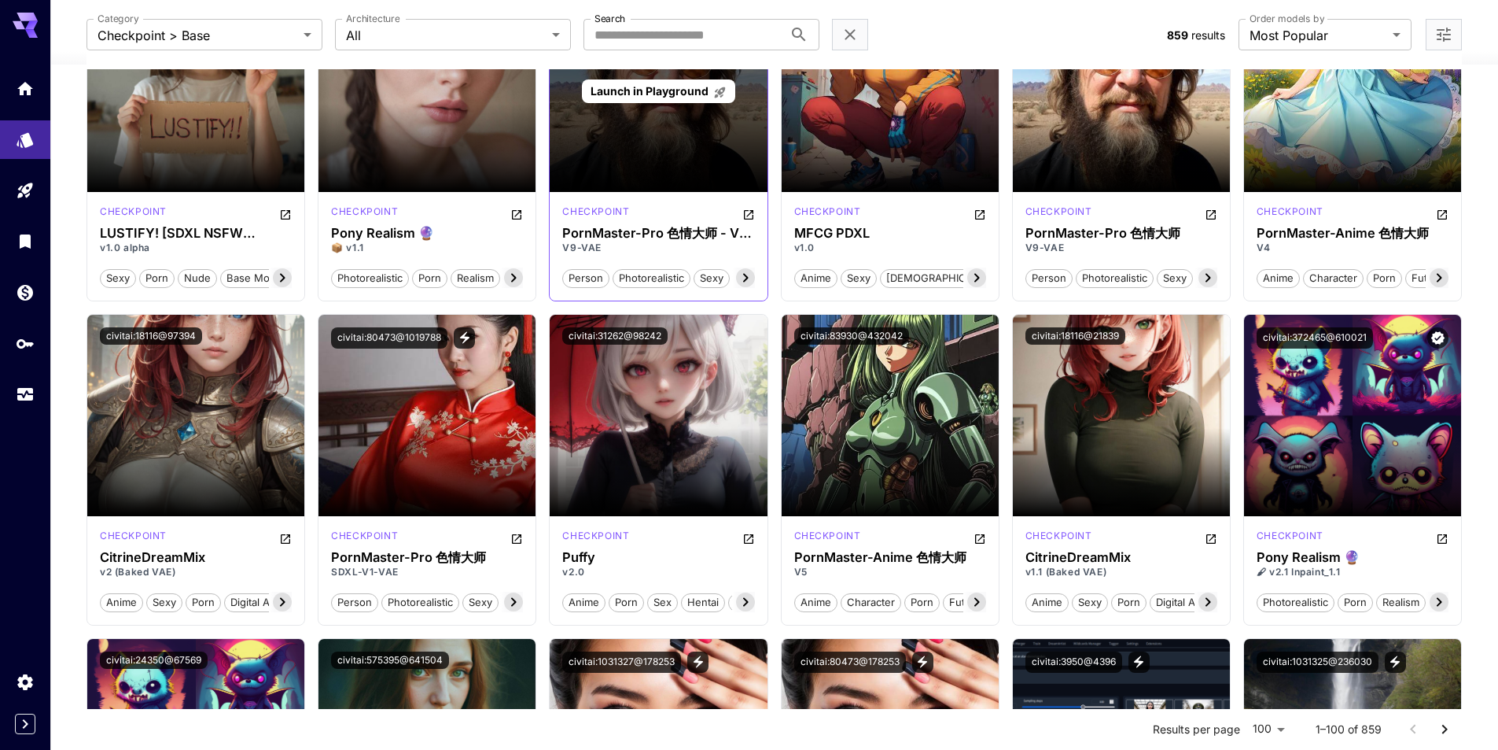
click at [652, 85] on span "Launch in Playground" at bounding box center [650, 90] width 118 height 13
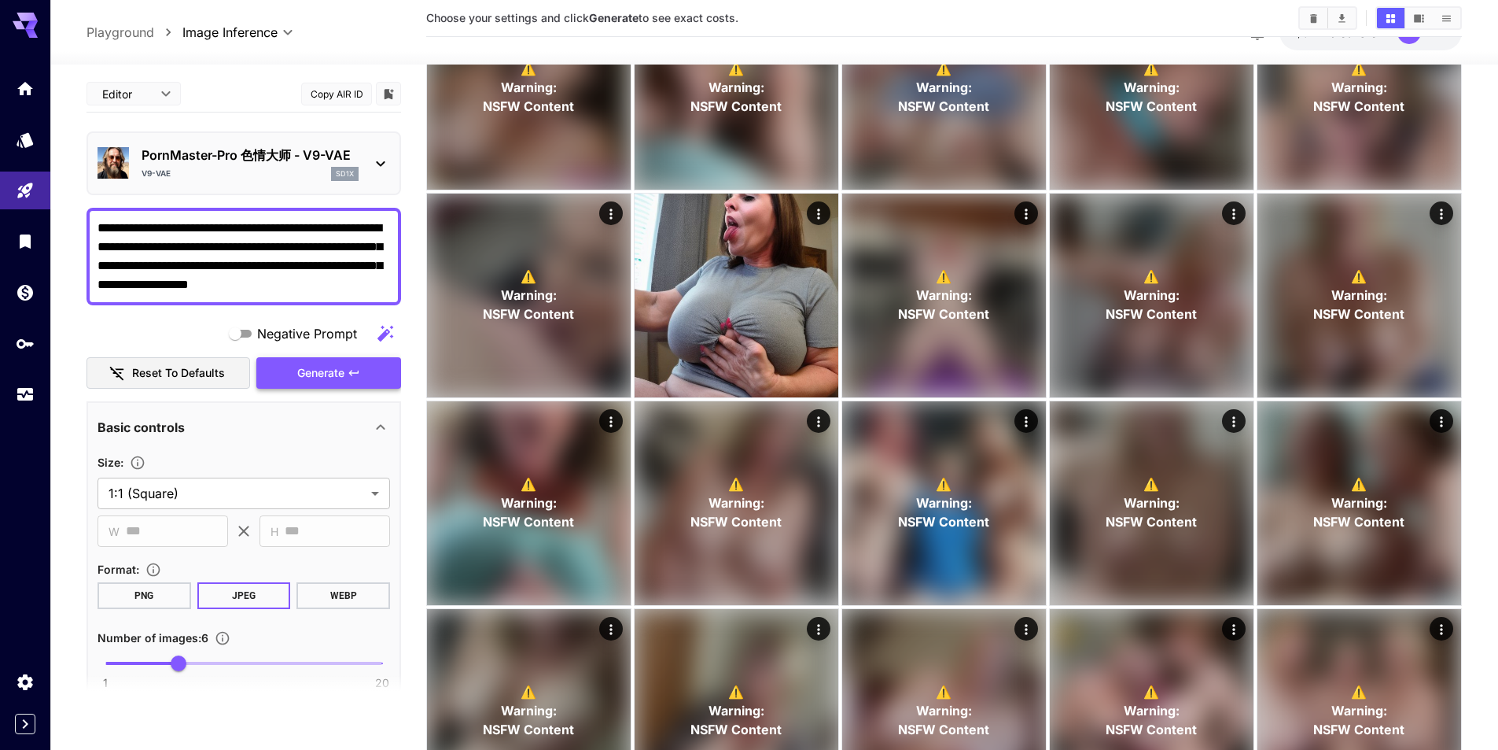
click at [313, 367] on span "Generate" at bounding box center [320, 373] width 47 height 20
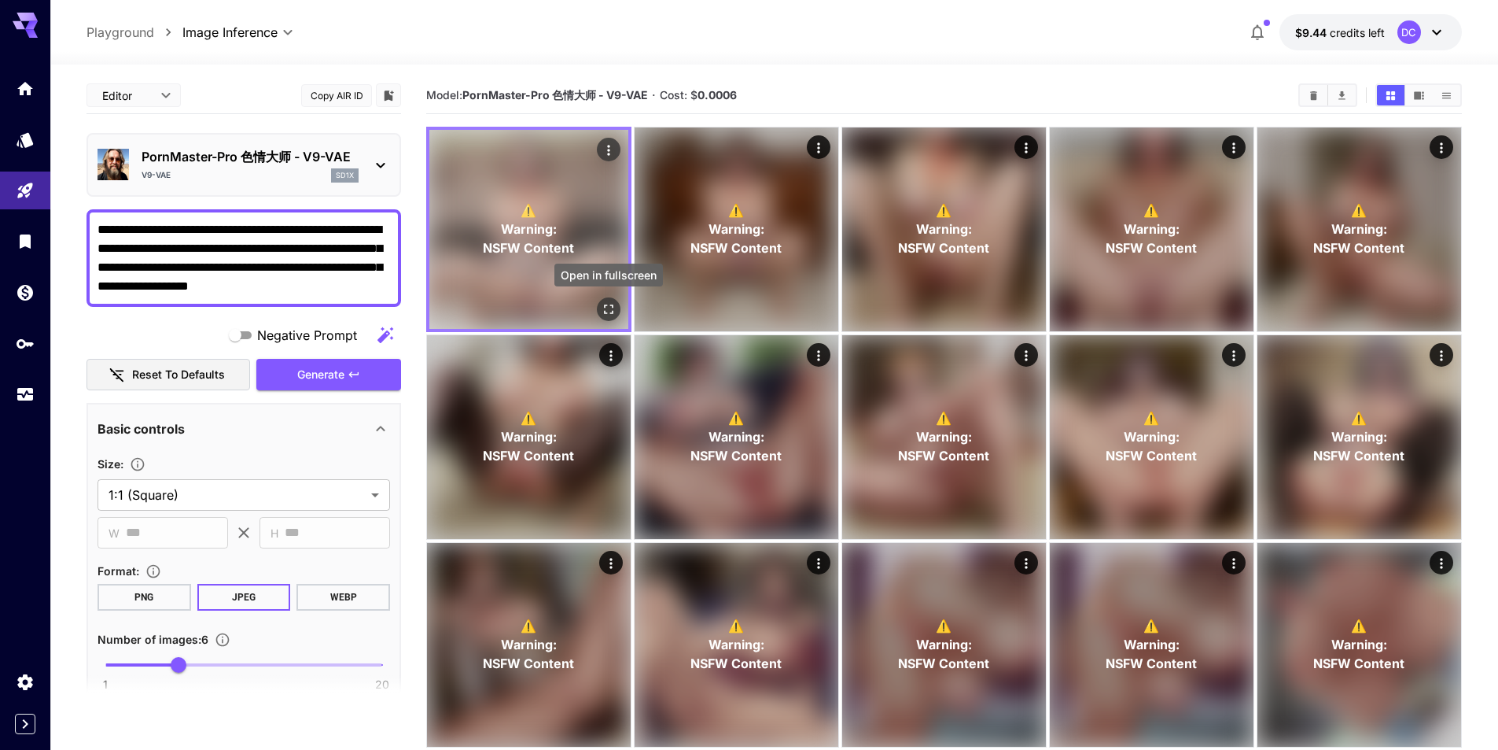
click at [607, 310] on icon "Open in fullscreen" at bounding box center [609, 309] width 16 height 16
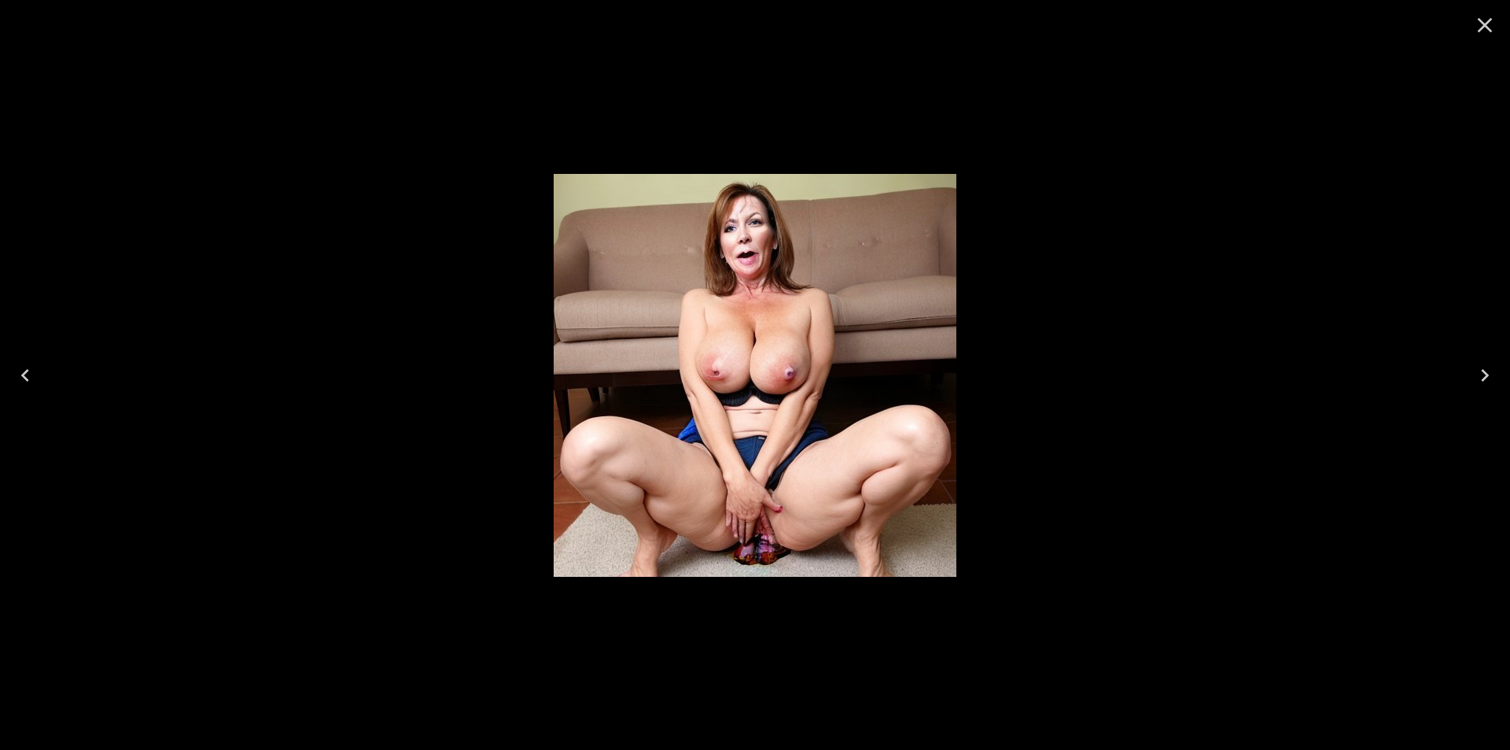
click at [1480, 377] on icon "Next" at bounding box center [1484, 375] width 25 height 25
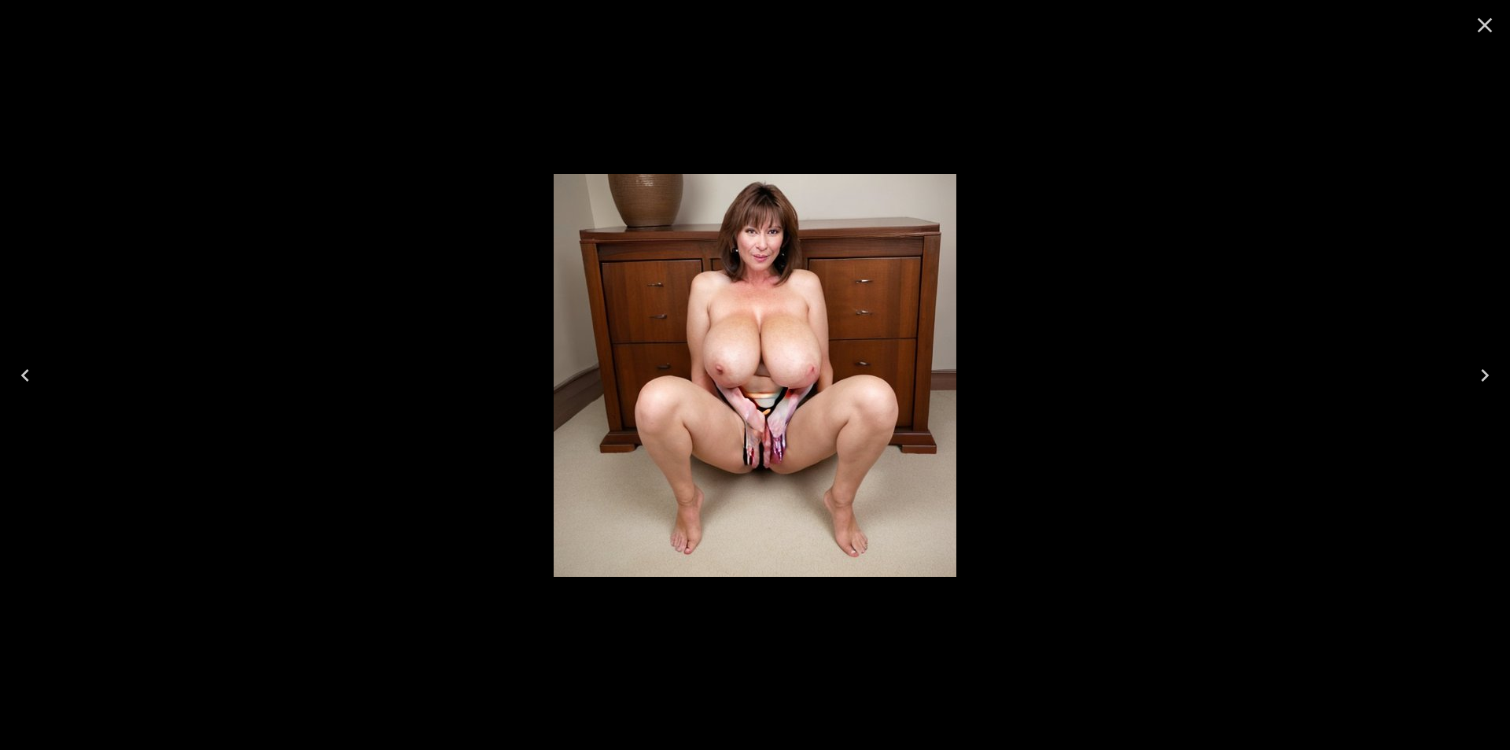
click at [1480, 377] on icon "Next" at bounding box center [1484, 375] width 25 height 25
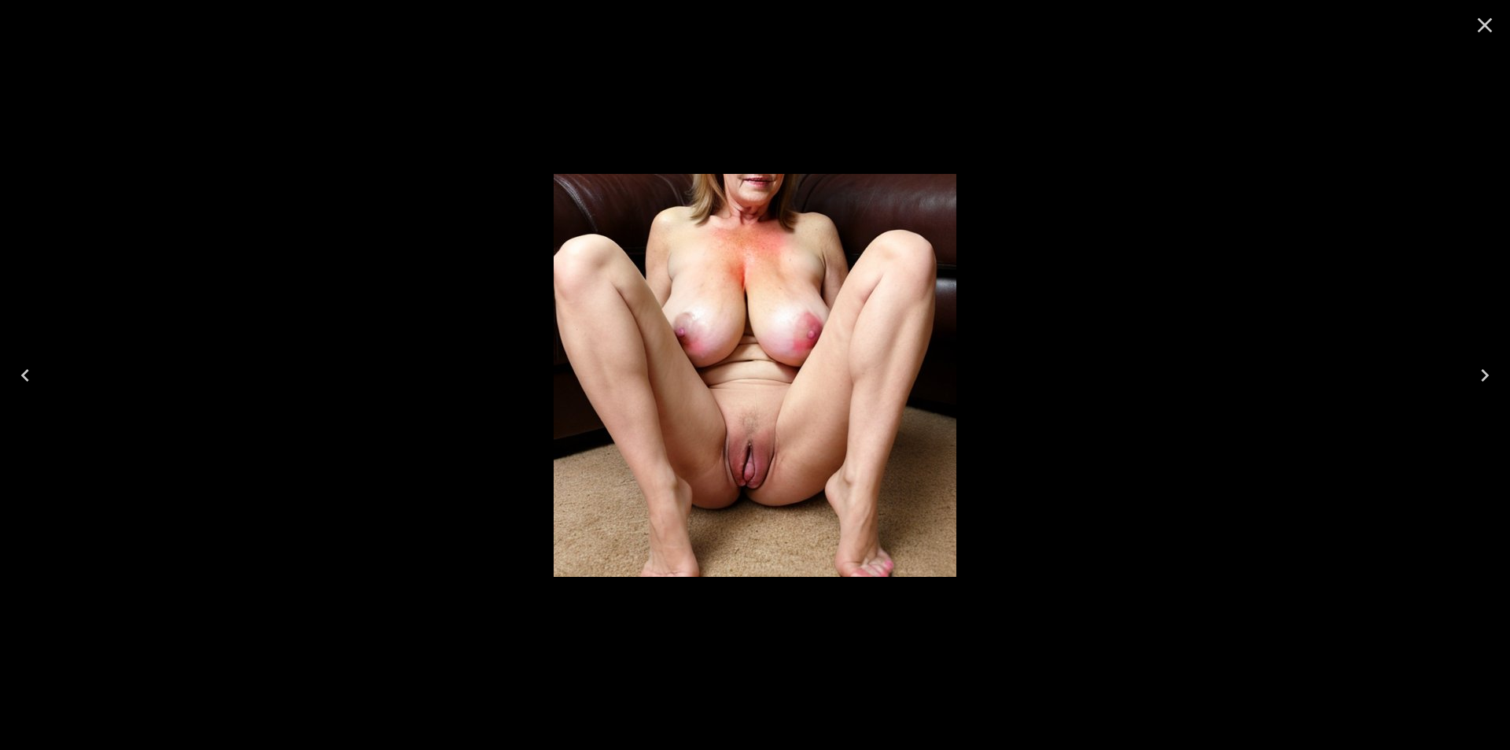
click at [1480, 377] on icon "Next" at bounding box center [1484, 375] width 25 height 25
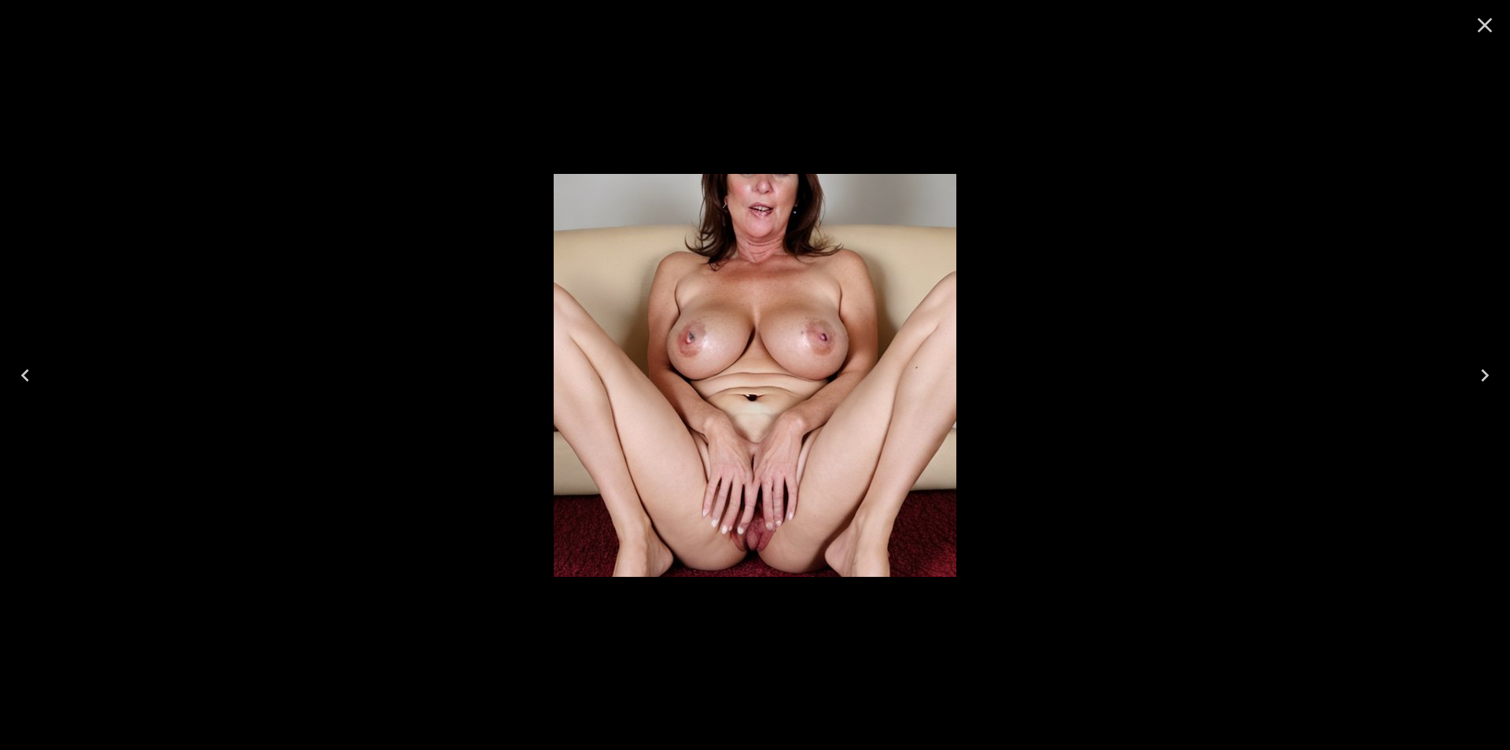
click at [1480, 377] on icon "Next" at bounding box center [1484, 375] width 25 height 25
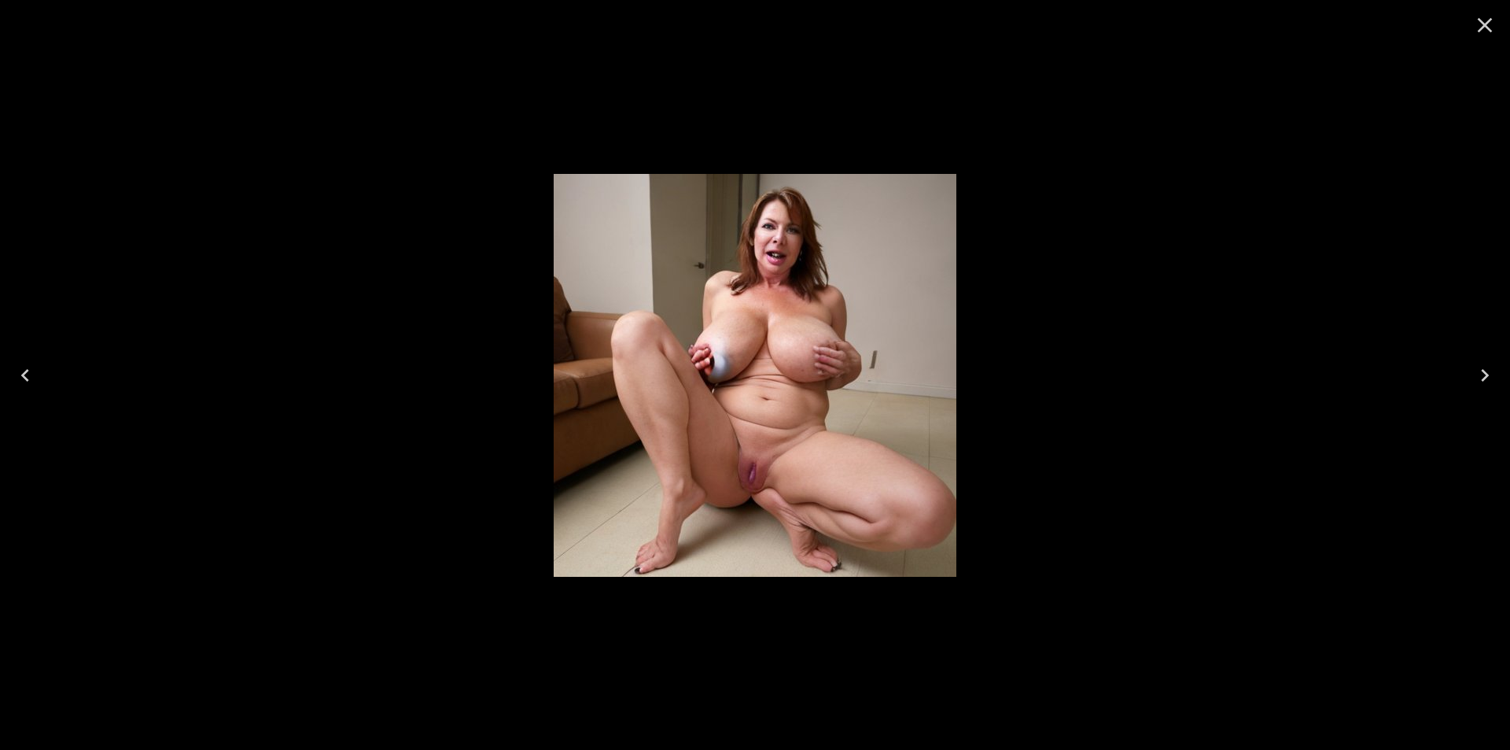
click at [1480, 377] on icon "Next" at bounding box center [1484, 375] width 25 height 25
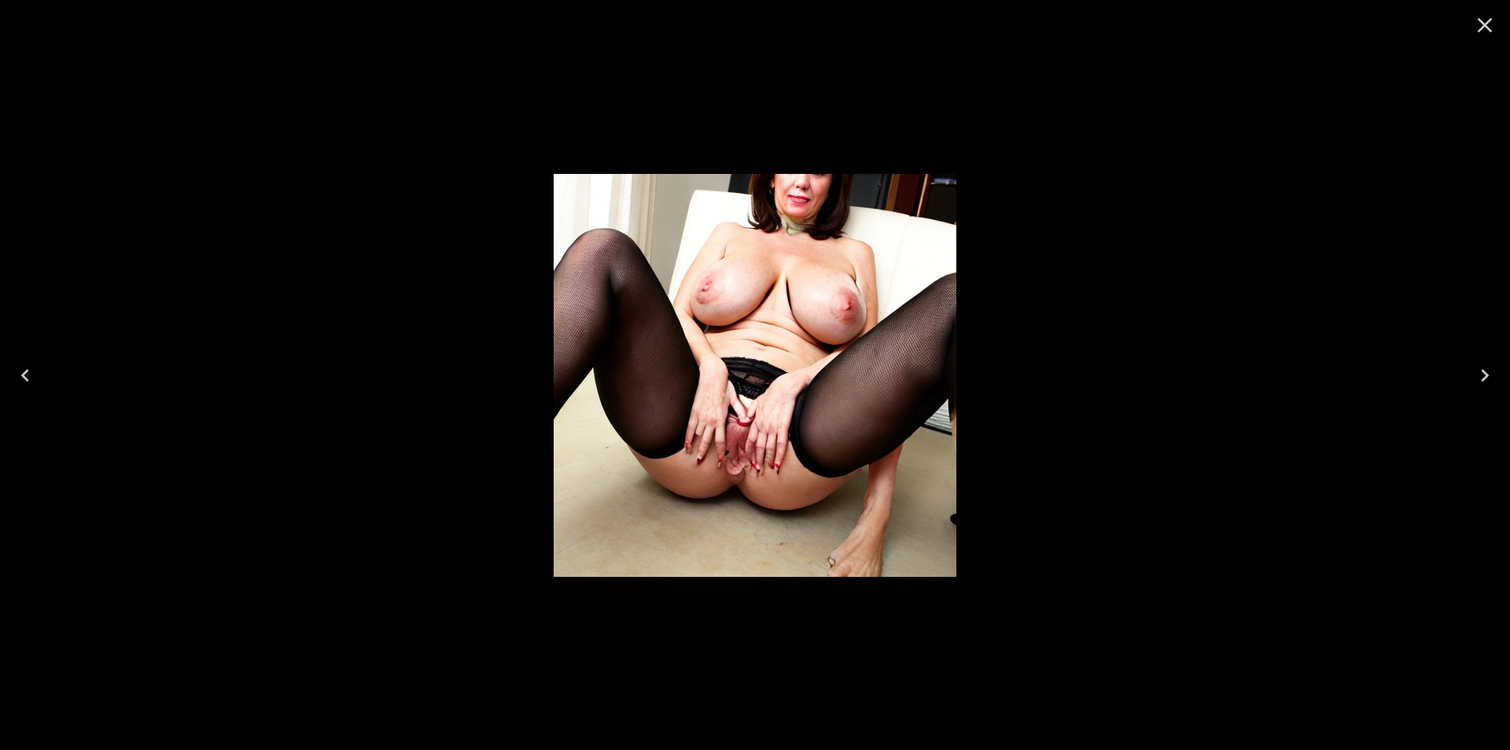
click at [1480, 377] on icon "Next" at bounding box center [1484, 375] width 25 height 25
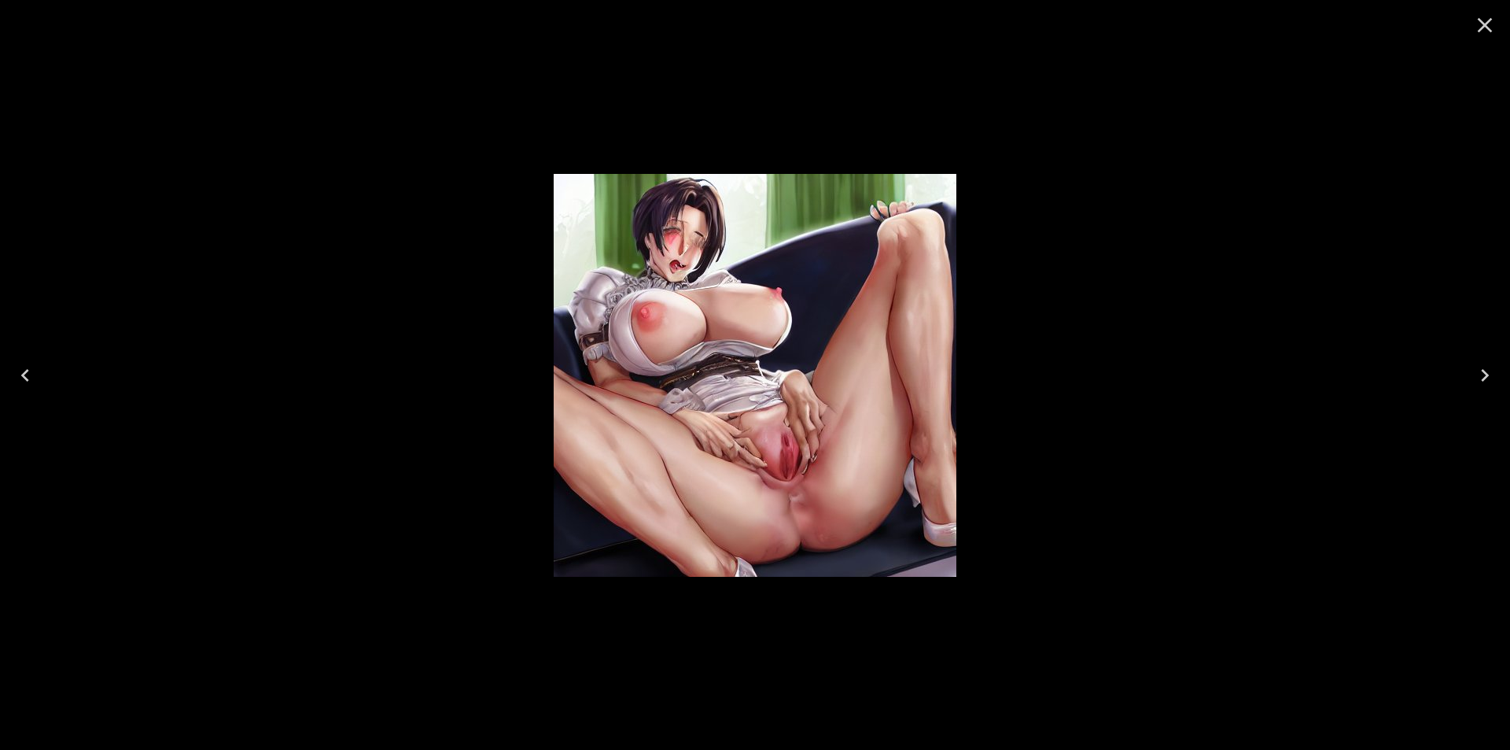
click at [1486, 22] on icon "Close" at bounding box center [1484, 25] width 25 height 25
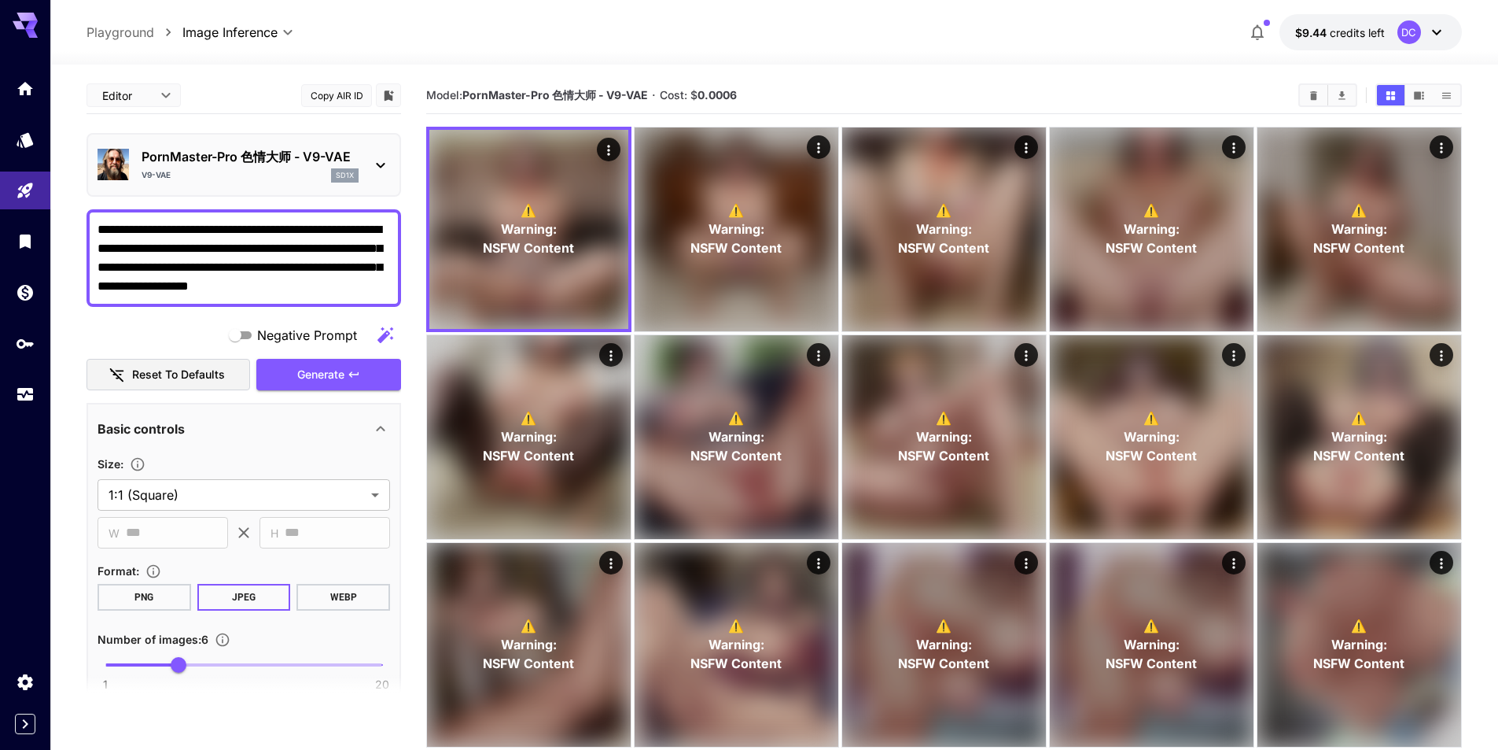
click at [248, 663] on span at bounding box center [243, 664] width 277 height 3
type input "**"
click at [320, 370] on span "Generate" at bounding box center [320, 375] width 47 height 20
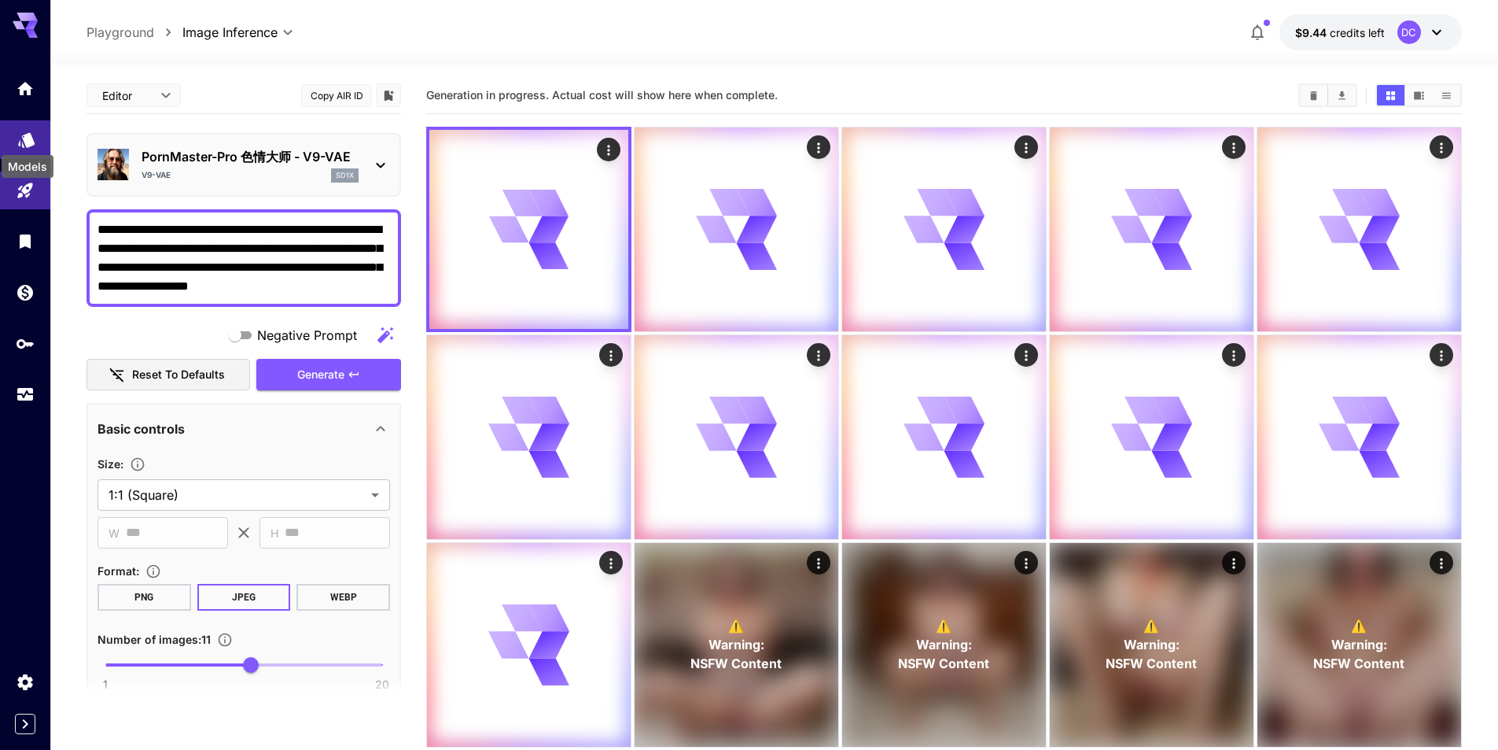
click at [22, 133] on icon "Models" at bounding box center [26, 134] width 17 height 15
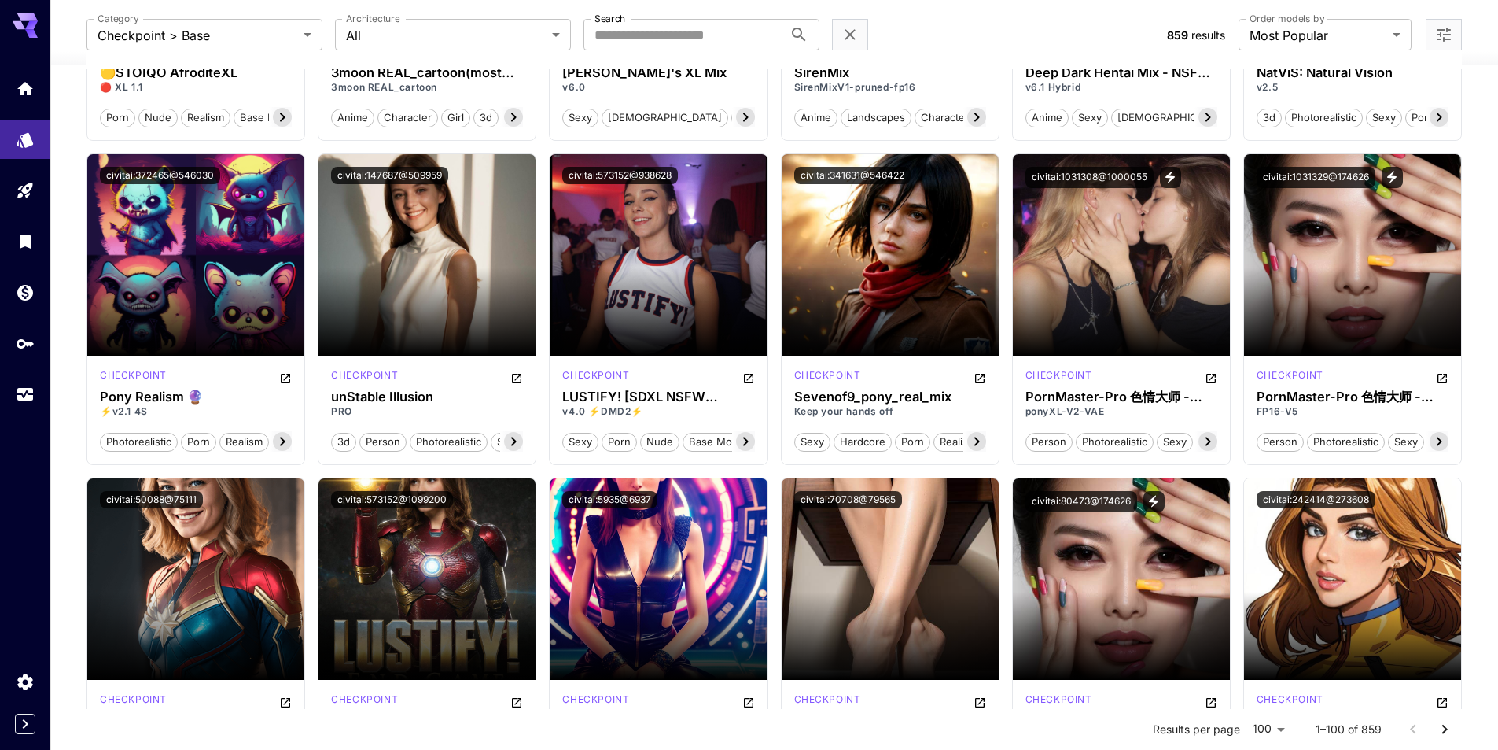
scroll to position [4011, 0]
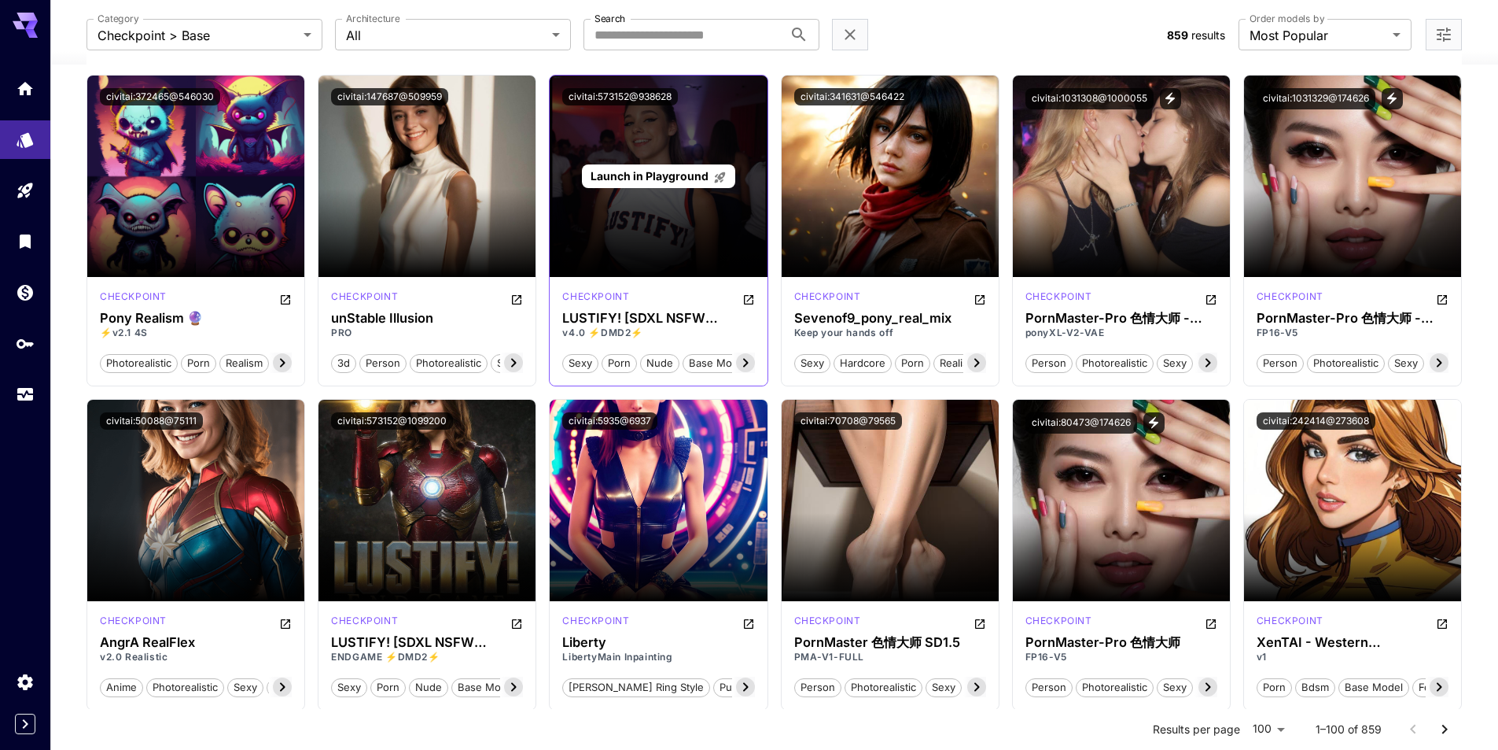
click at [639, 175] on span "Launch in Playground" at bounding box center [650, 175] width 118 height 13
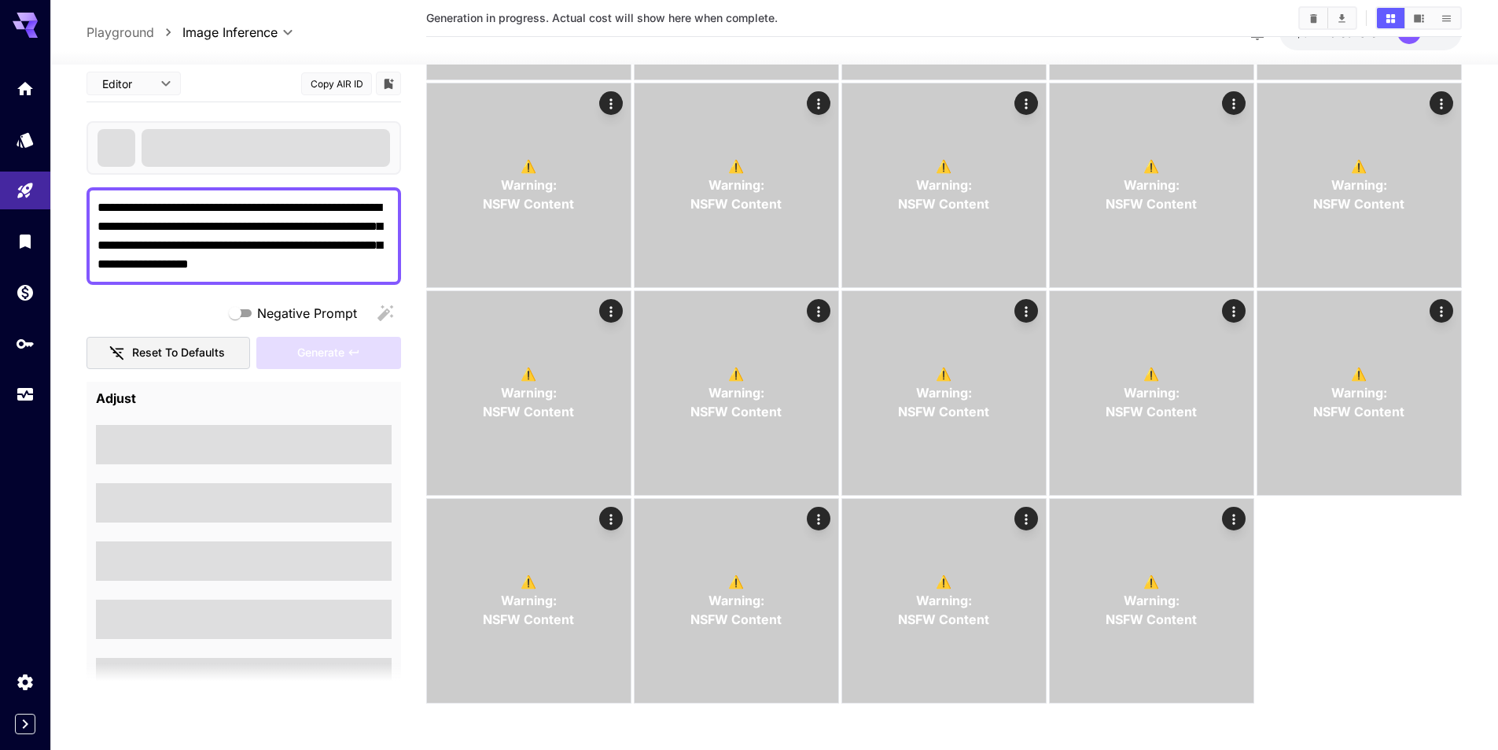
scroll to position [3575, 0]
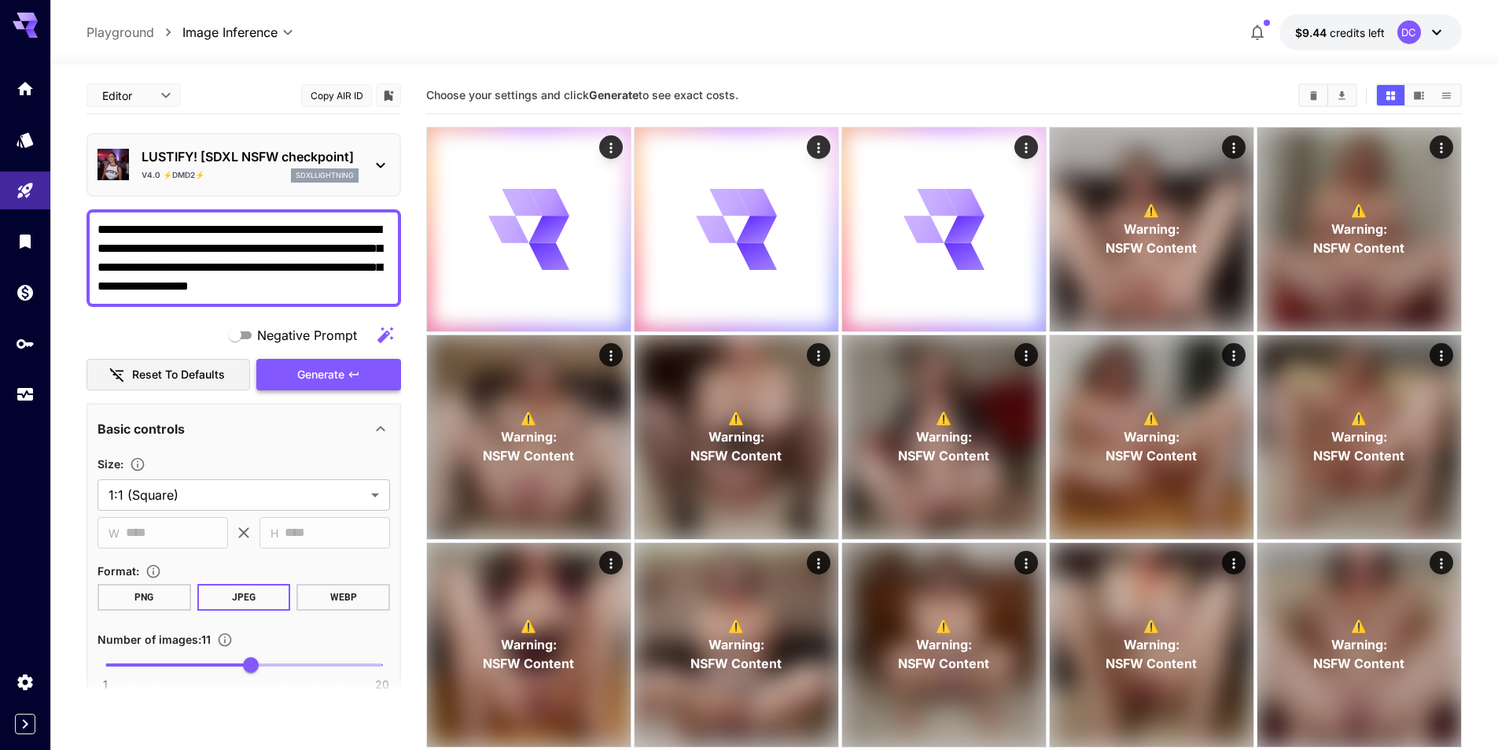
click at [330, 367] on span "Generate" at bounding box center [320, 375] width 47 height 20
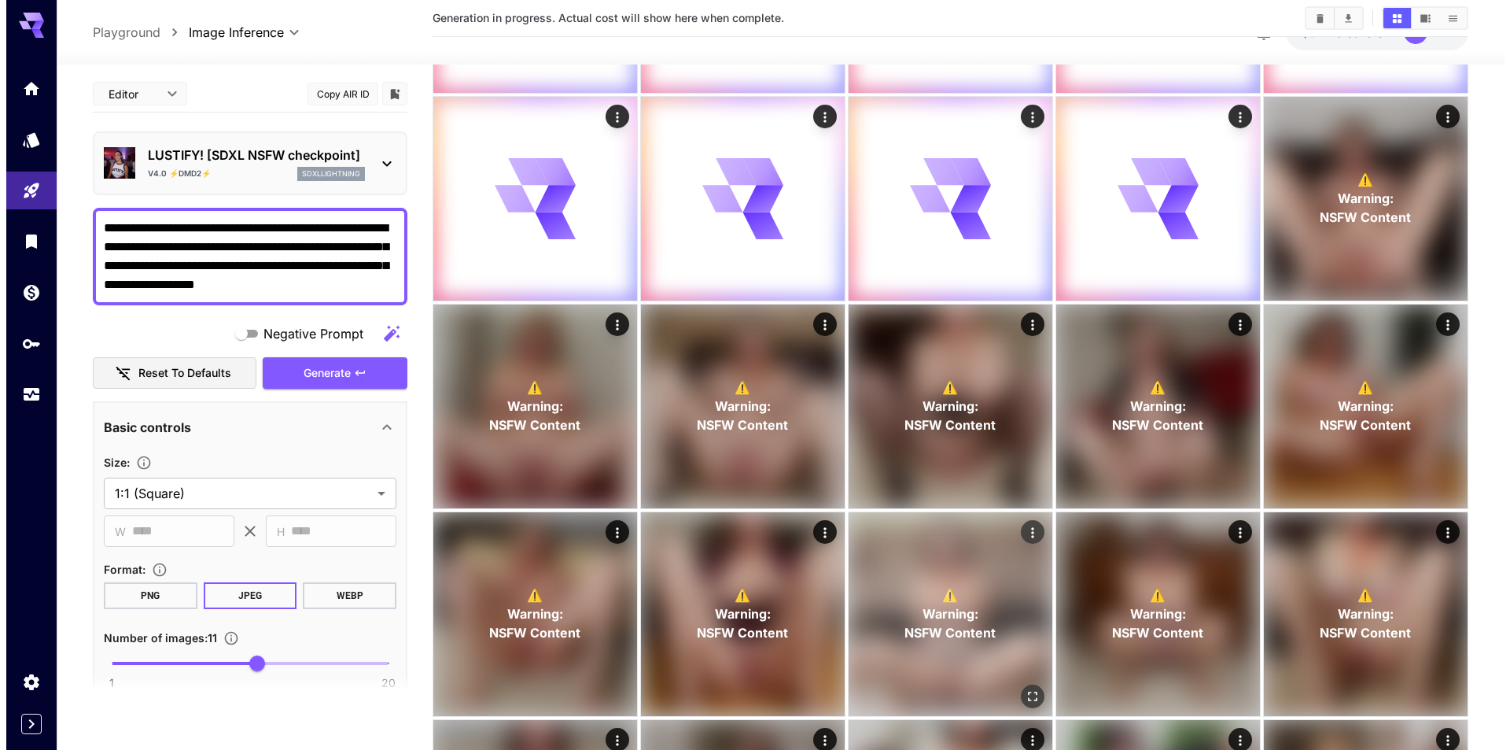
scroll to position [472, 0]
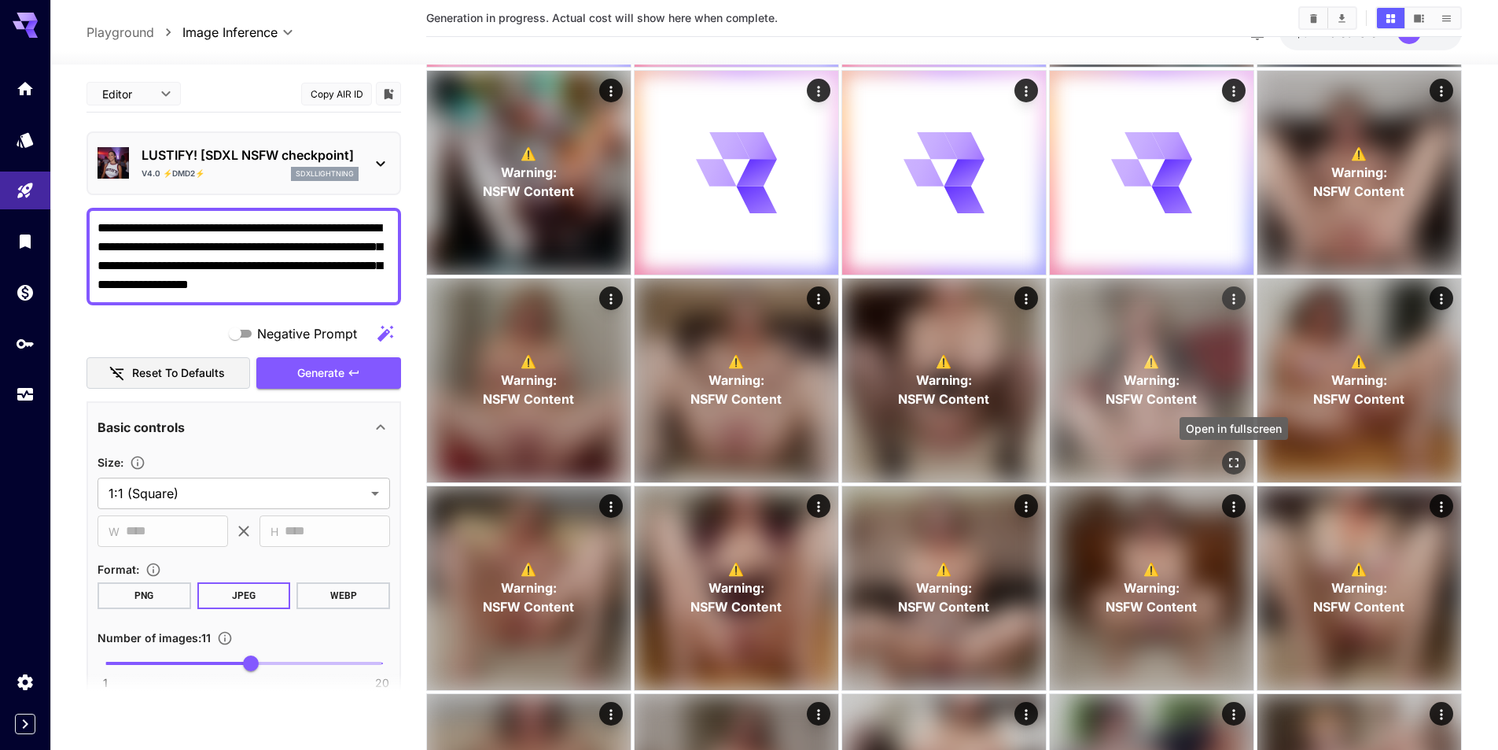
click at [1232, 455] on icon "Open in fullscreen" at bounding box center [1234, 463] width 16 height 16
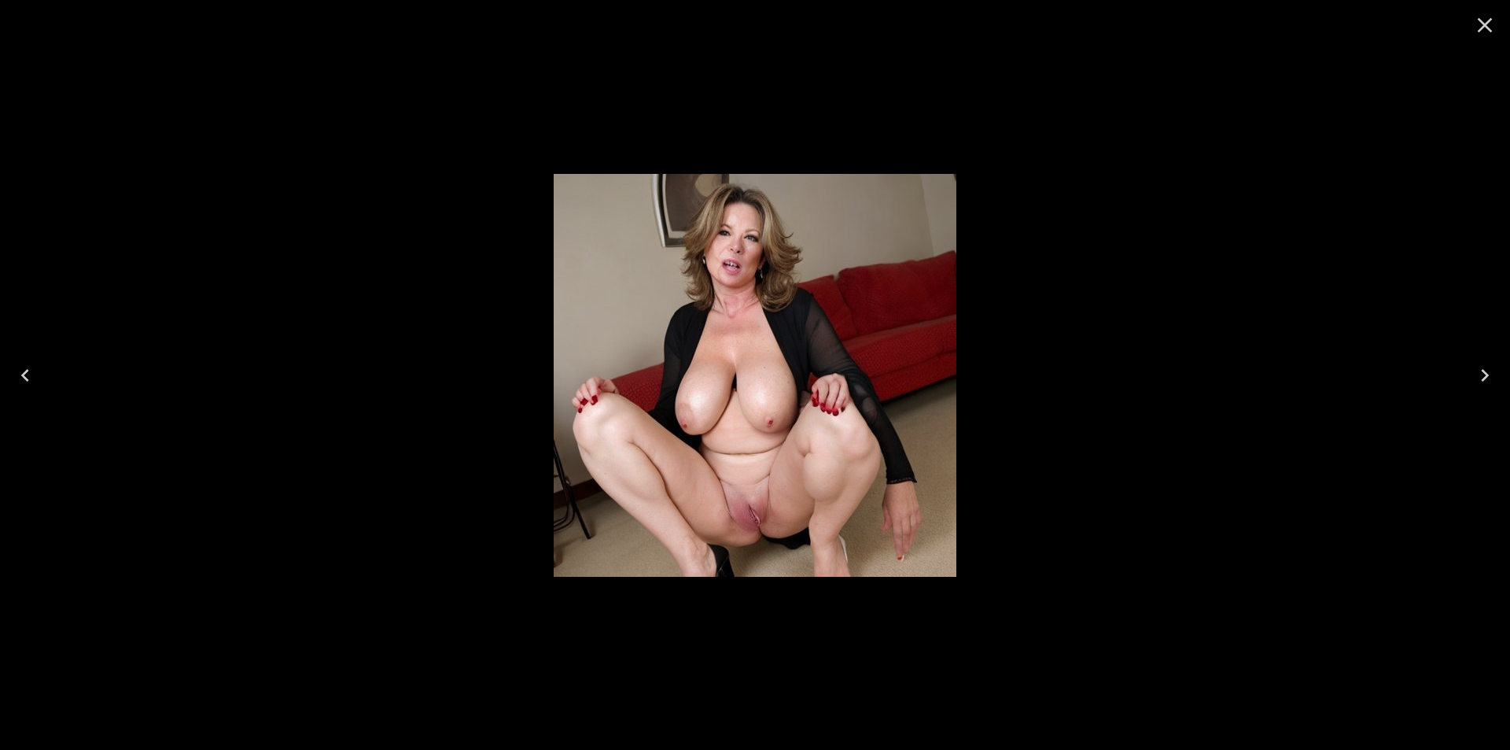
click at [1483, 376] on icon "Next" at bounding box center [1484, 375] width 25 height 25
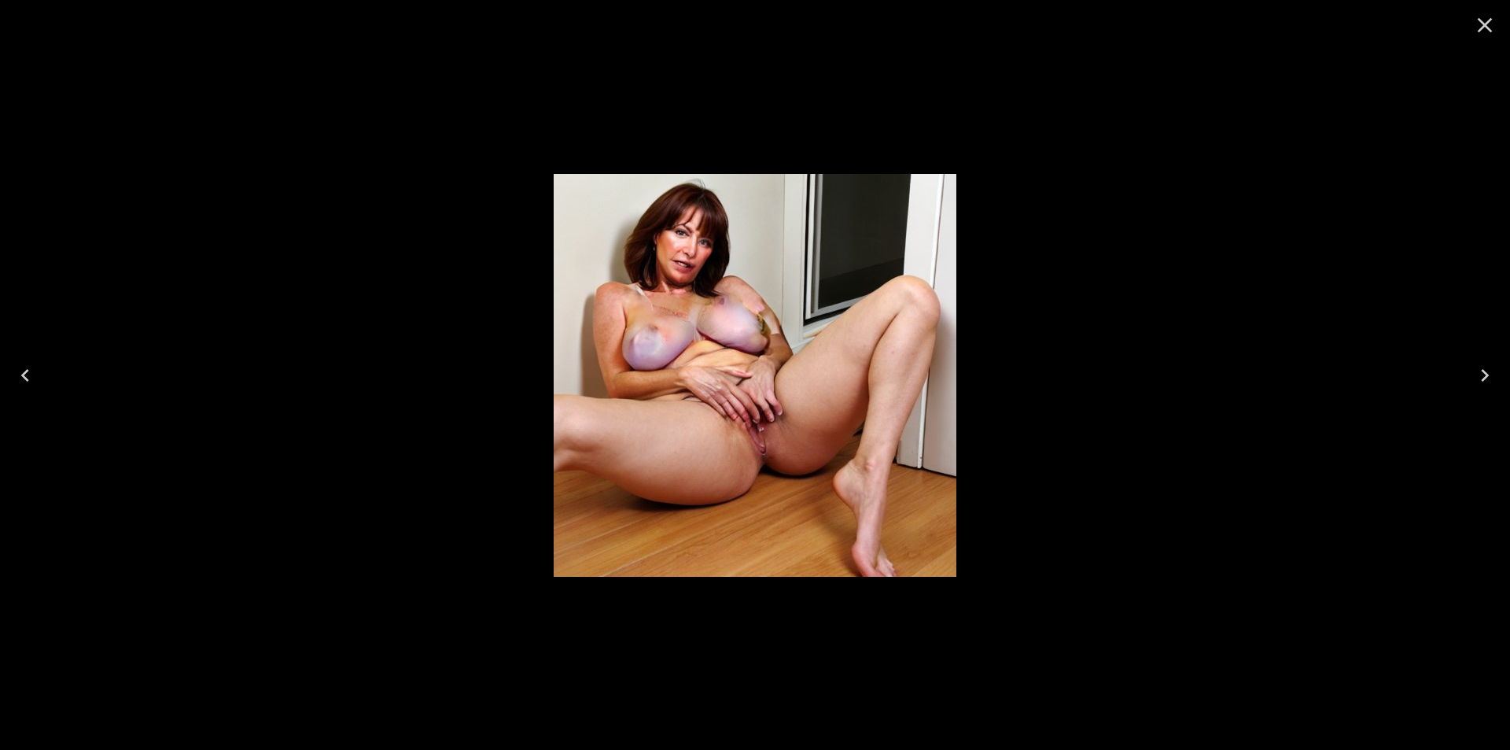
click at [1483, 376] on icon "Next" at bounding box center [1484, 375] width 25 height 25
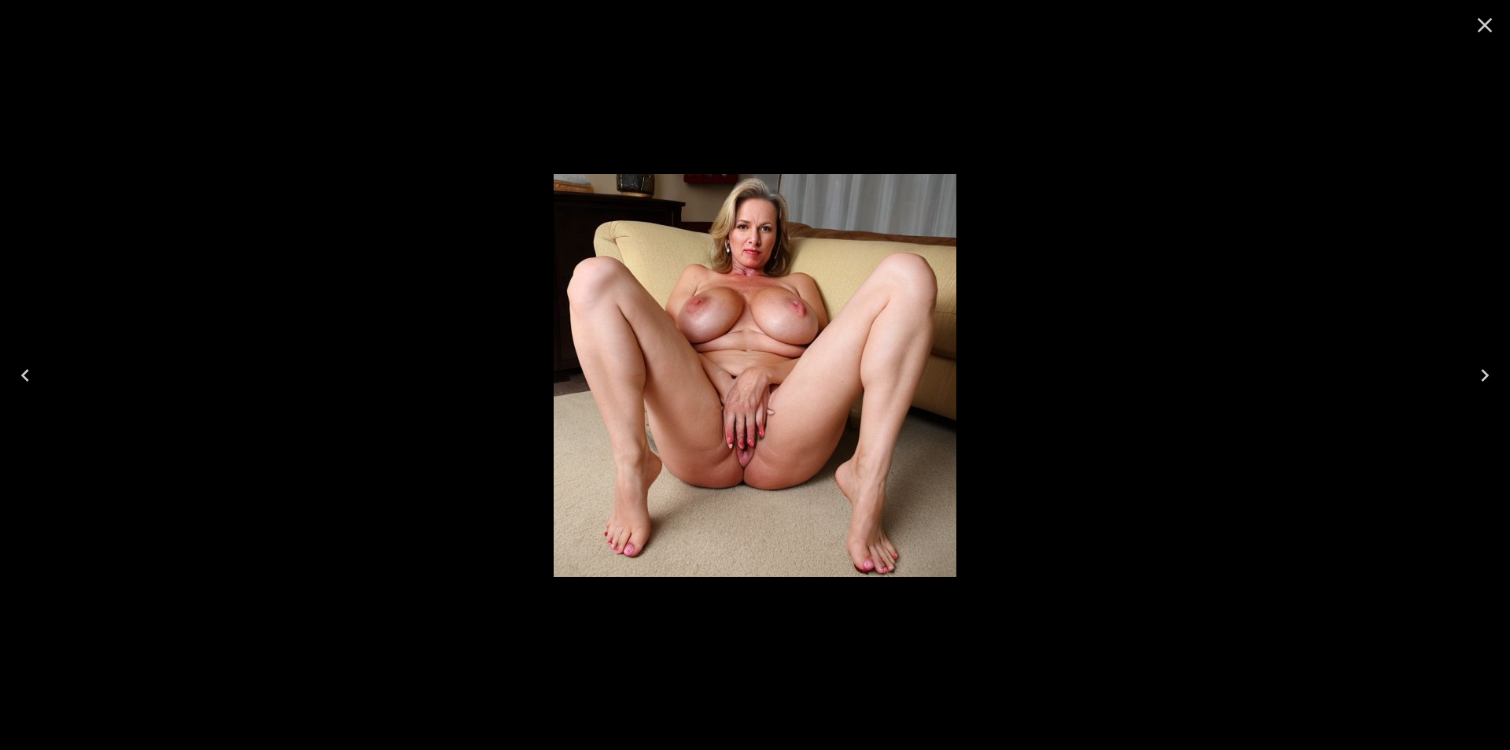
click at [1483, 376] on icon "Next" at bounding box center [1484, 375] width 25 height 25
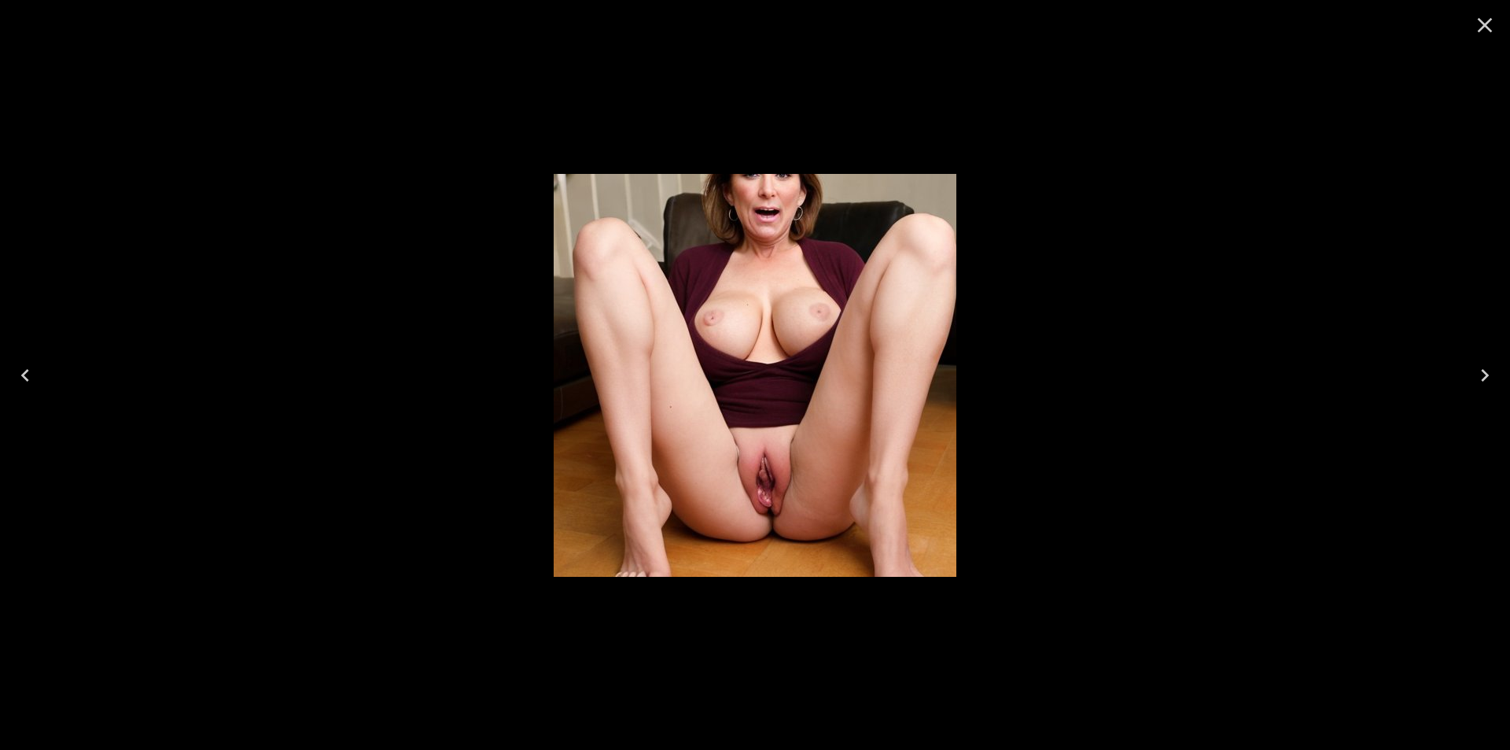
click at [1483, 376] on icon "Next" at bounding box center [1484, 375] width 25 height 25
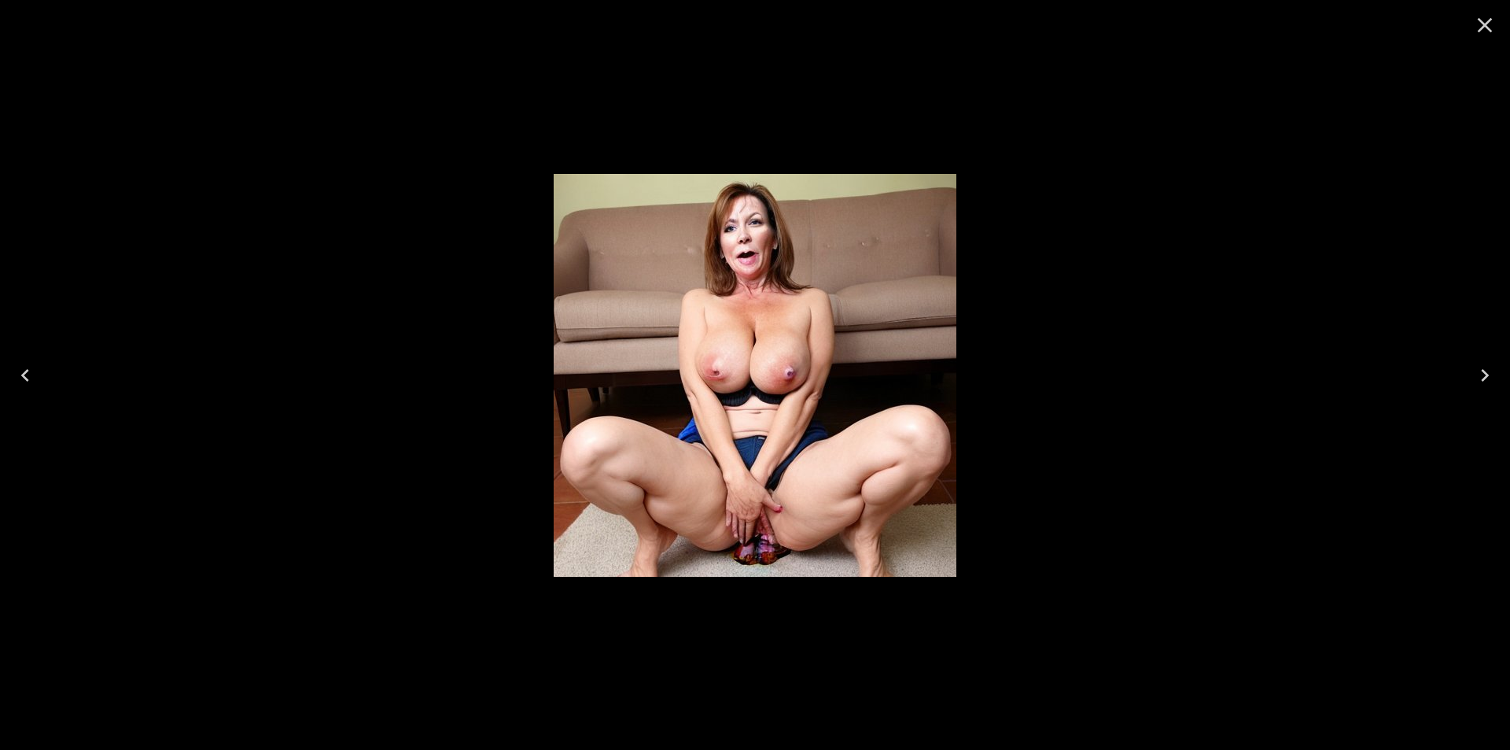
click at [1483, 376] on icon "Next" at bounding box center [1484, 375] width 25 height 25
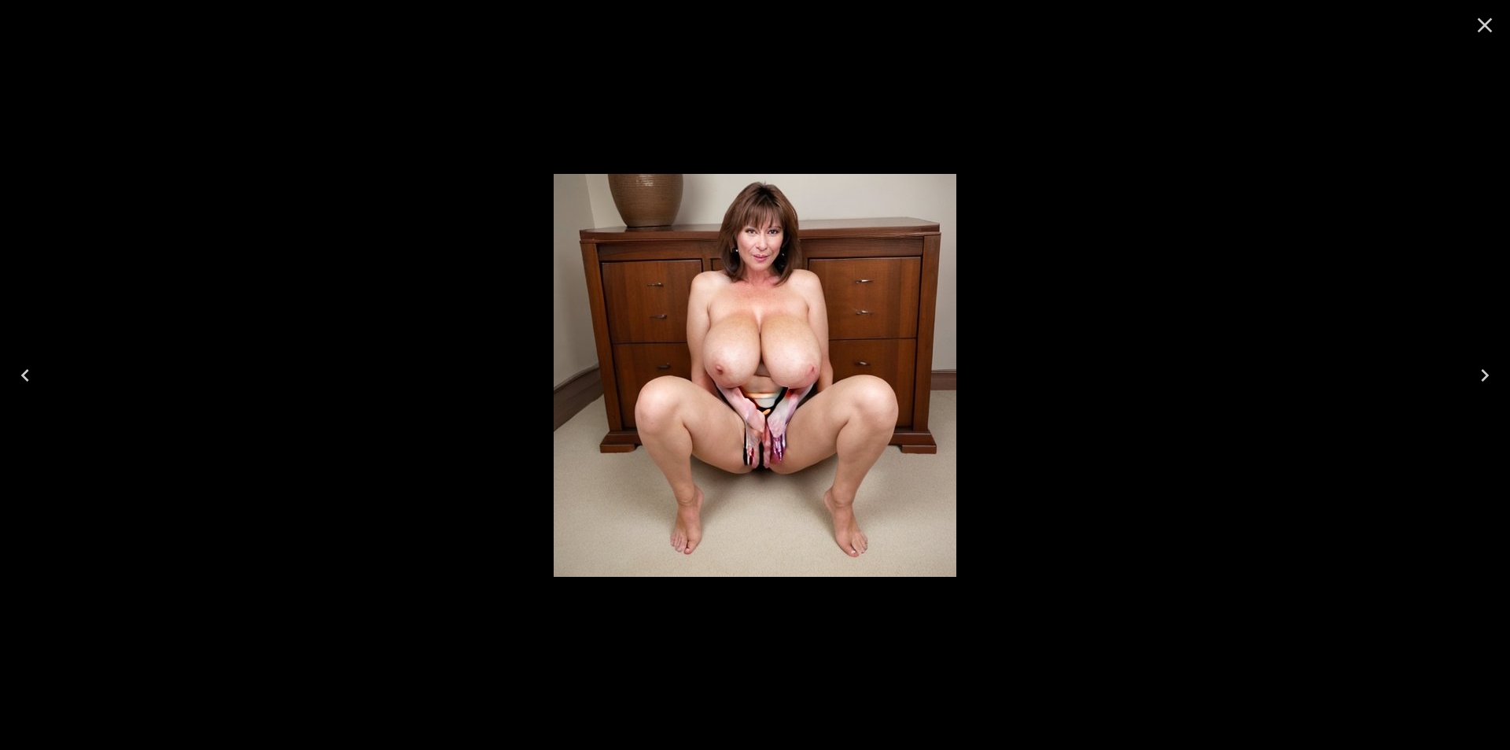
click at [1483, 376] on icon "Next" at bounding box center [1484, 375] width 25 height 25
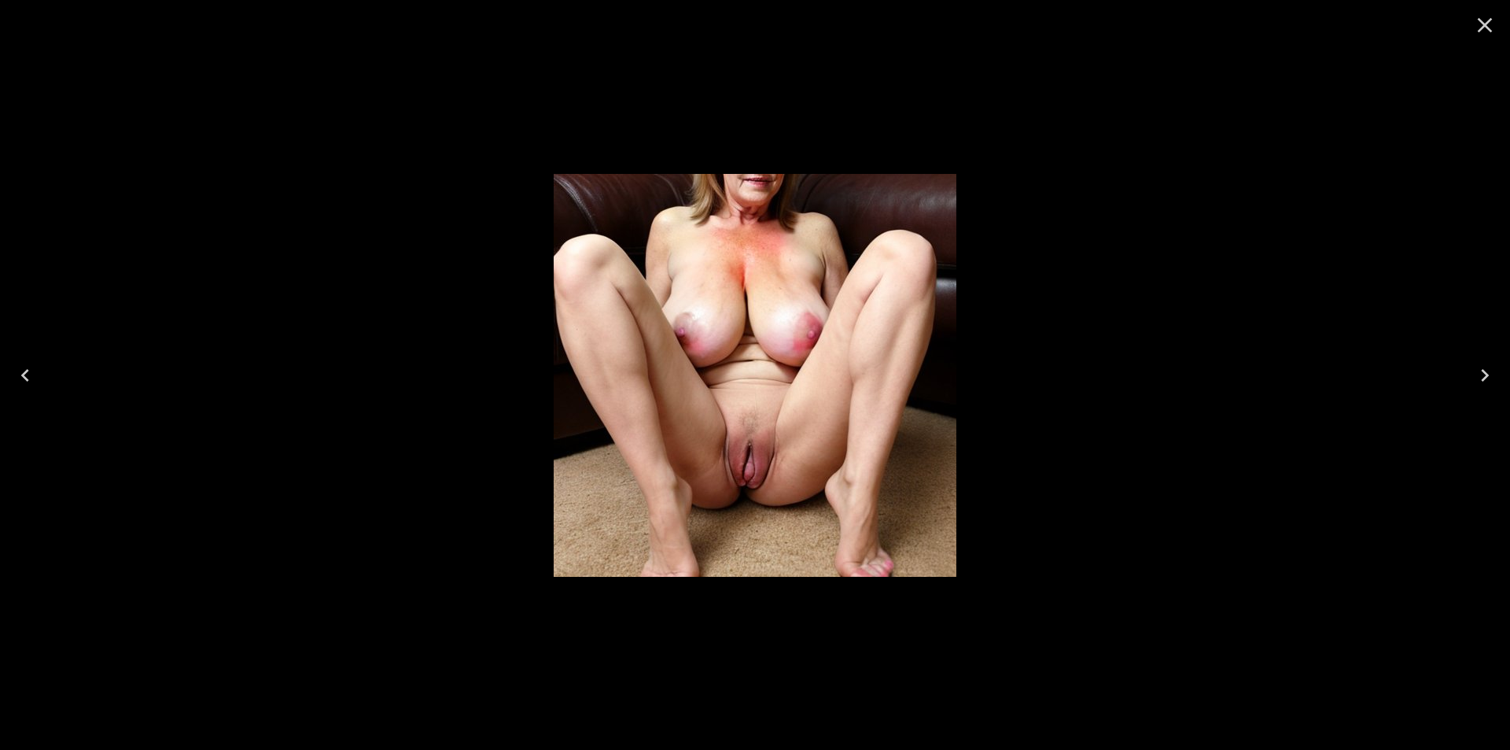
click at [1483, 376] on icon "Next" at bounding box center [1484, 375] width 25 height 25
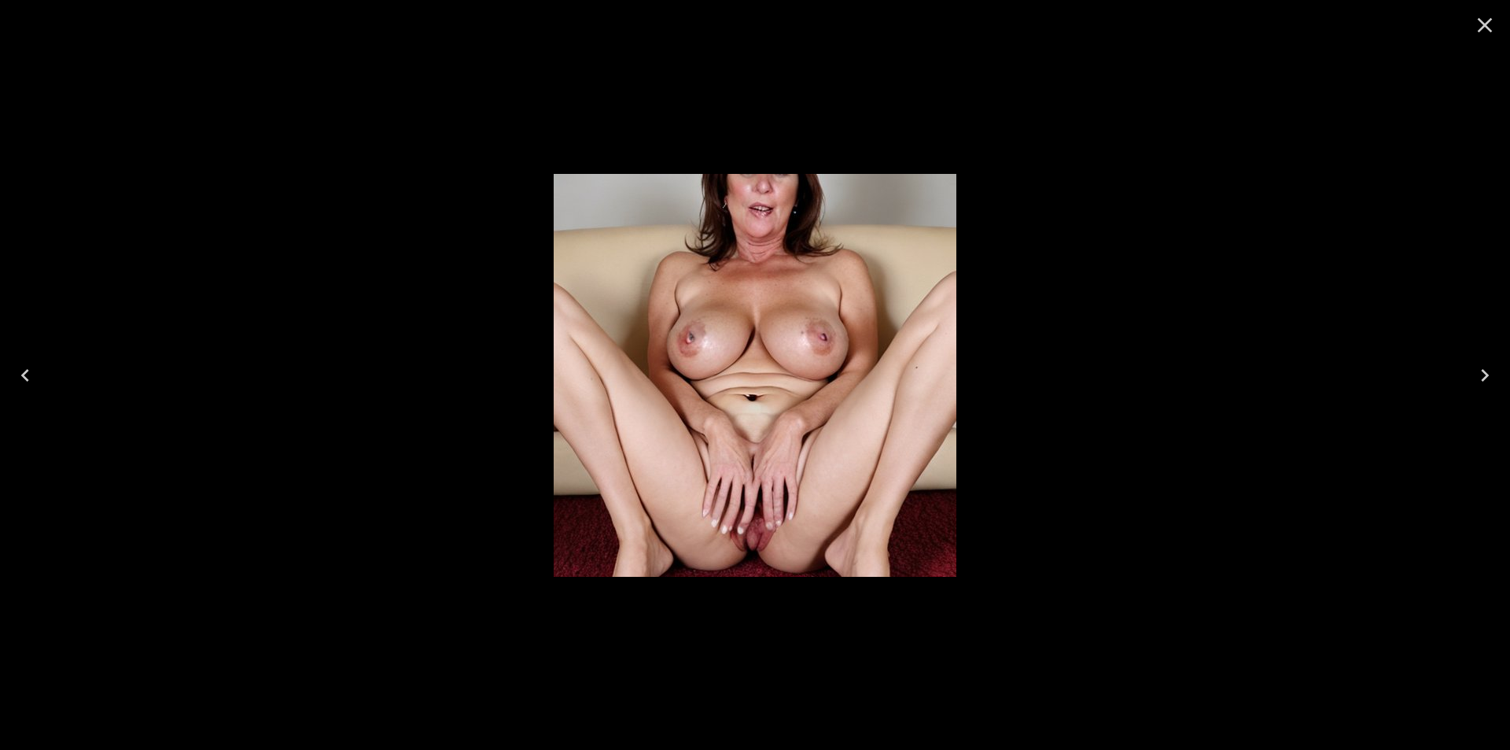
click at [1483, 376] on icon "Next" at bounding box center [1484, 375] width 25 height 25
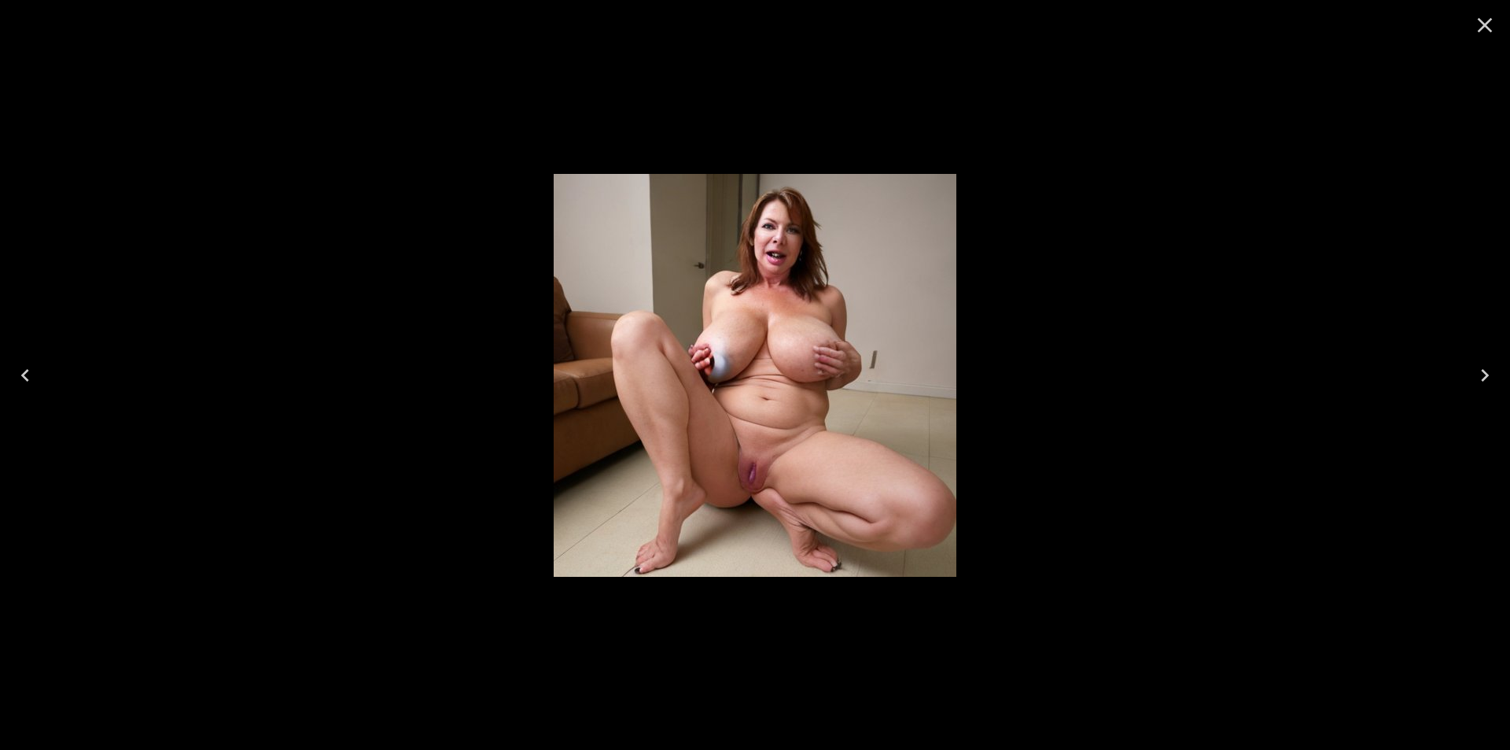
click at [17, 367] on icon "Previous" at bounding box center [25, 375] width 25 height 25
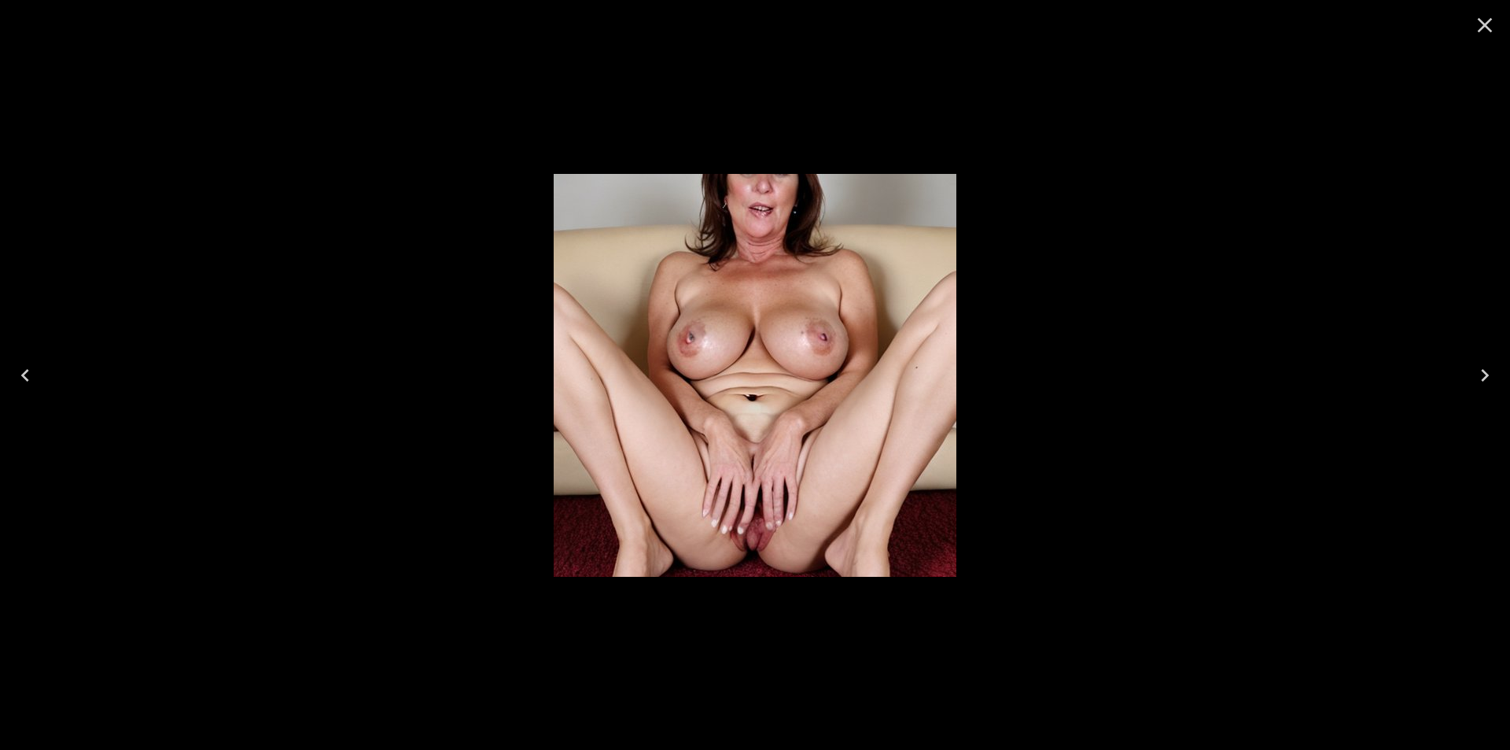
click at [17, 367] on icon "Previous" at bounding box center [25, 375] width 25 height 25
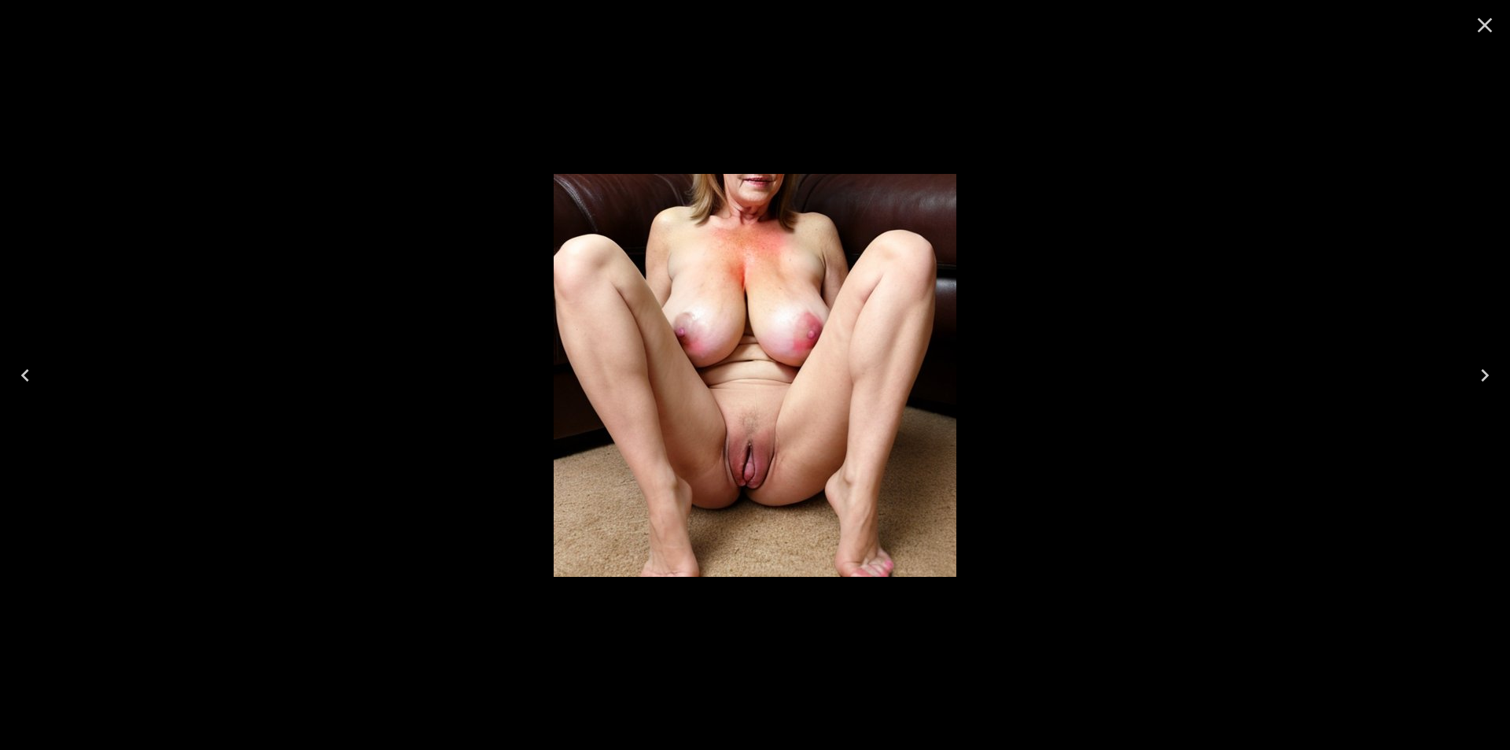
click at [22, 370] on icon "Previous" at bounding box center [25, 375] width 25 height 25
click at [23, 371] on icon "Previous" at bounding box center [25, 375] width 25 height 25
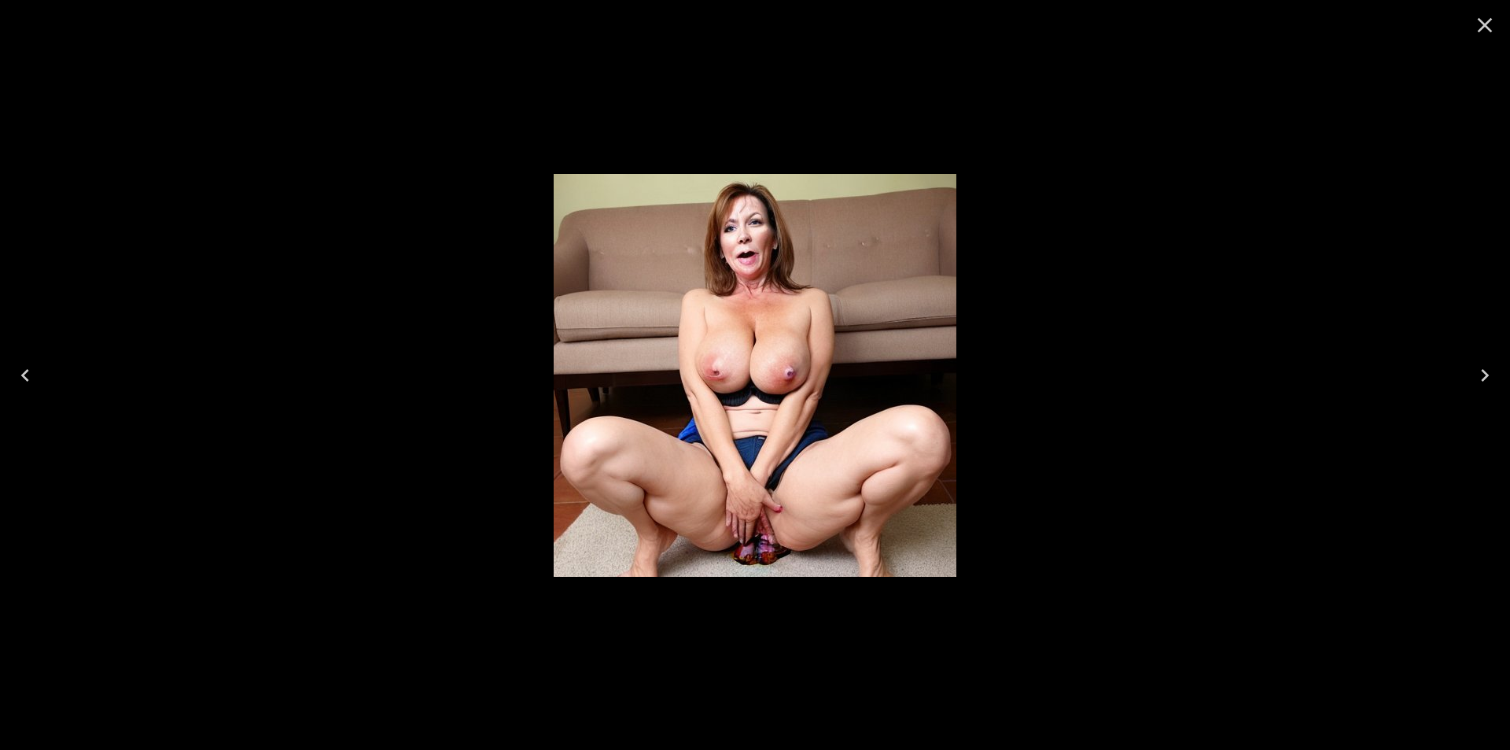
click at [23, 371] on icon "Previous" at bounding box center [25, 375] width 25 height 25
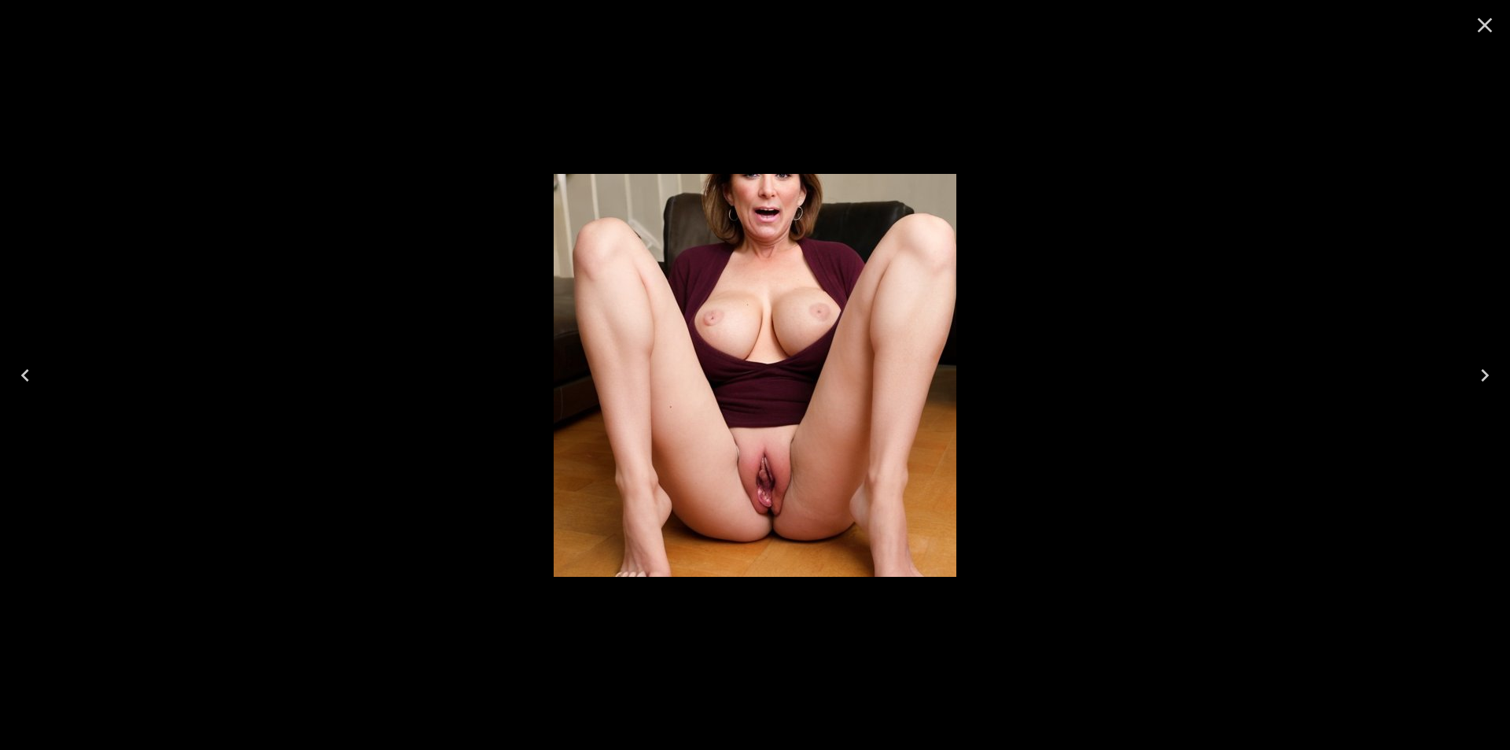
click at [23, 371] on icon "Previous" at bounding box center [25, 375] width 25 height 25
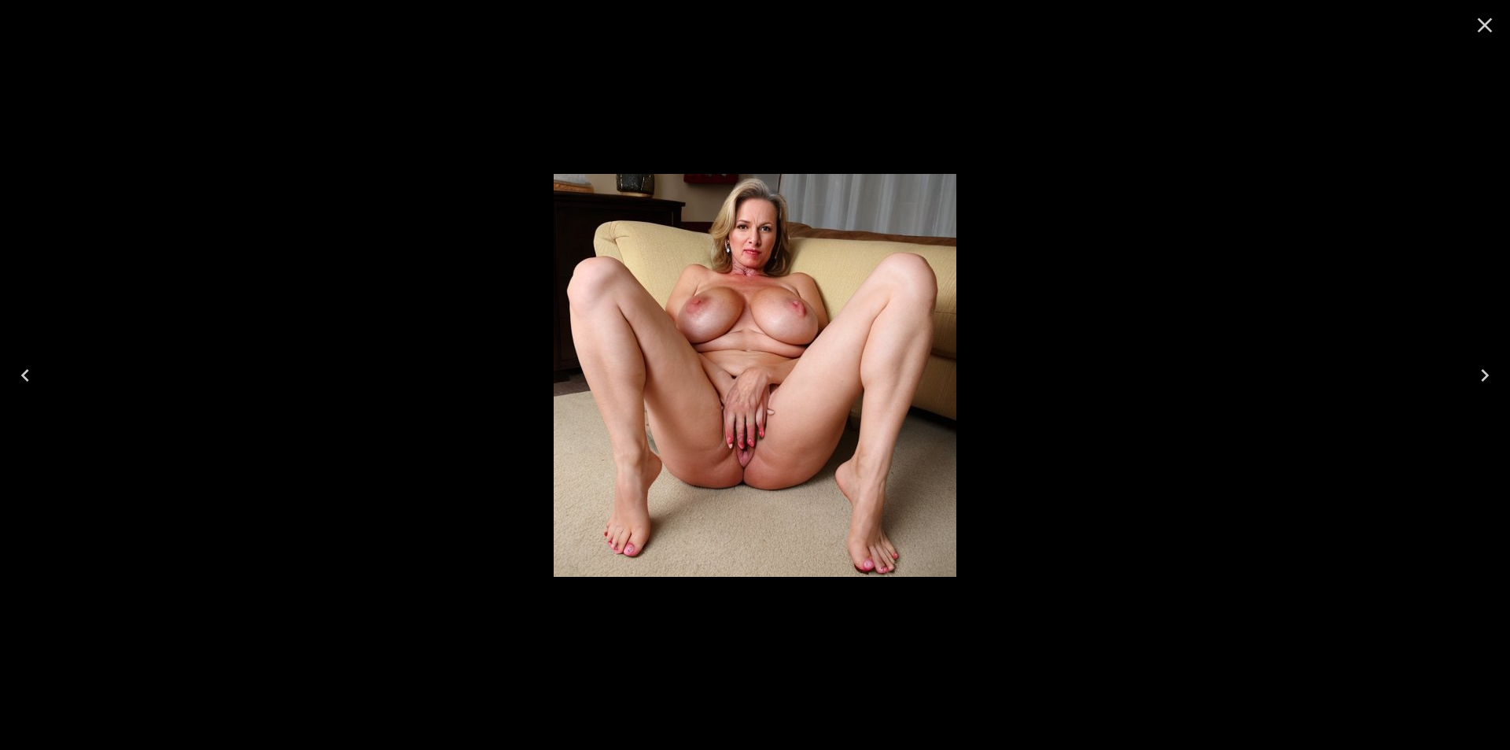
click at [23, 371] on icon "Previous" at bounding box center [25, 375] width 25 height 25
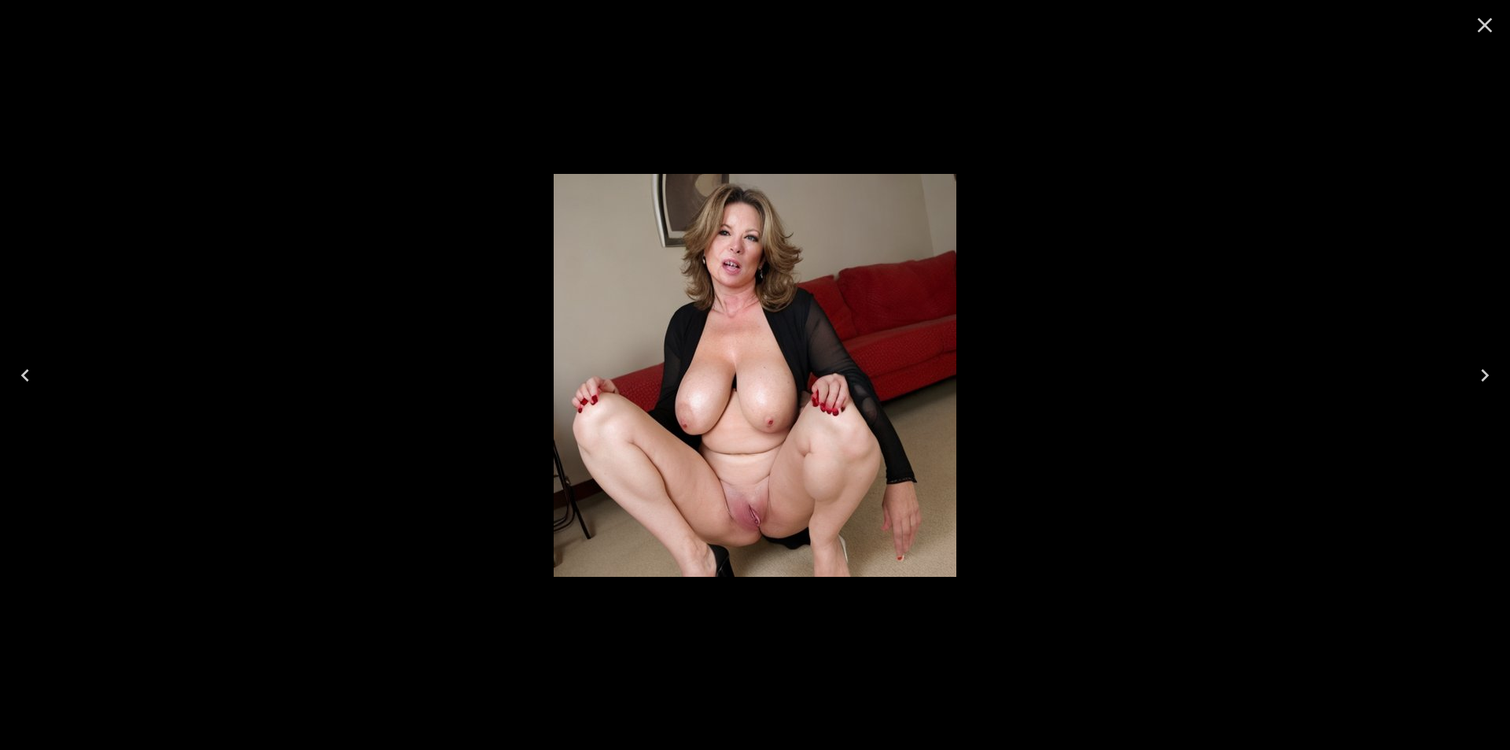
click at [24, 372] on icon "Previous" at bounding box center [25, 375] width 25 height 25
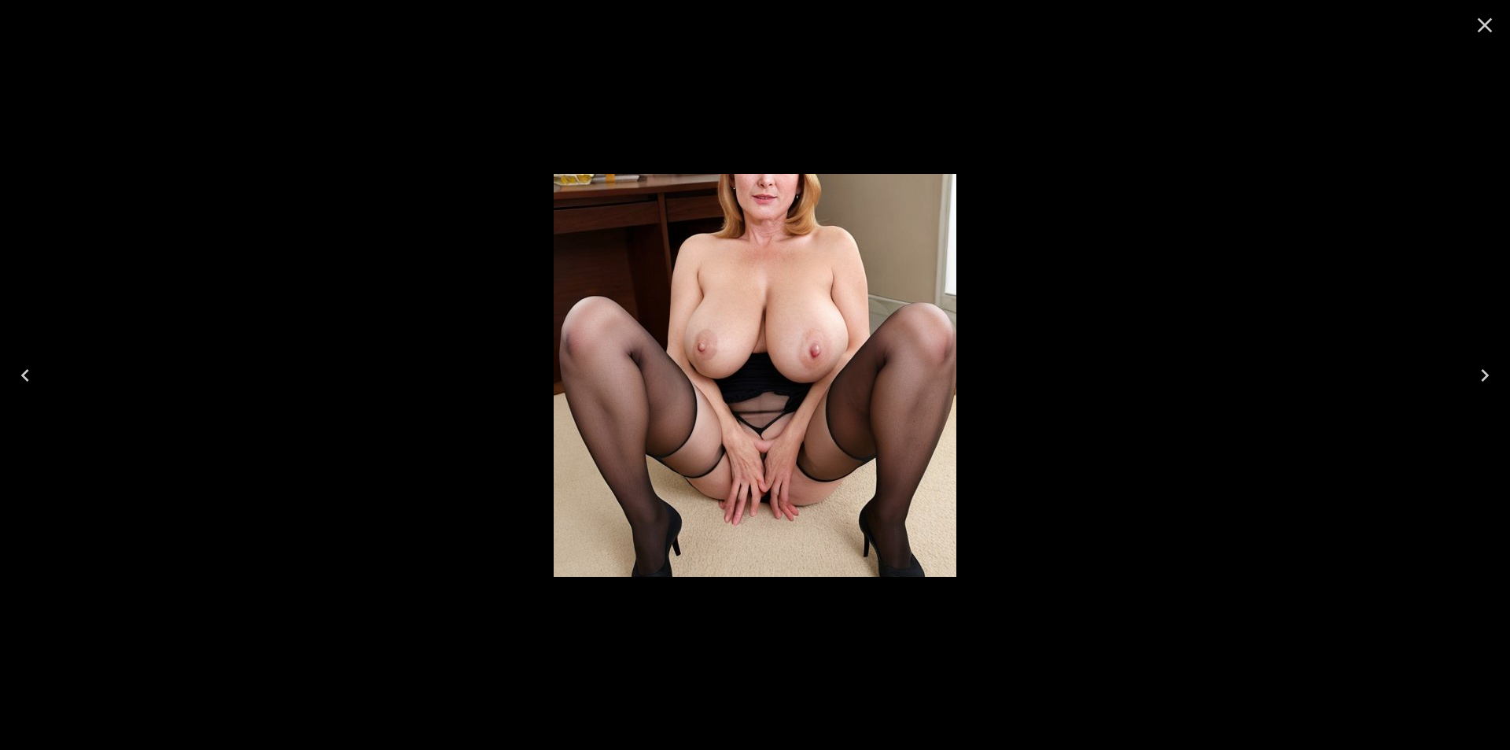
click at [24, 373] on icon "Previous" at bounding box center [25, 375] width 25 height 25
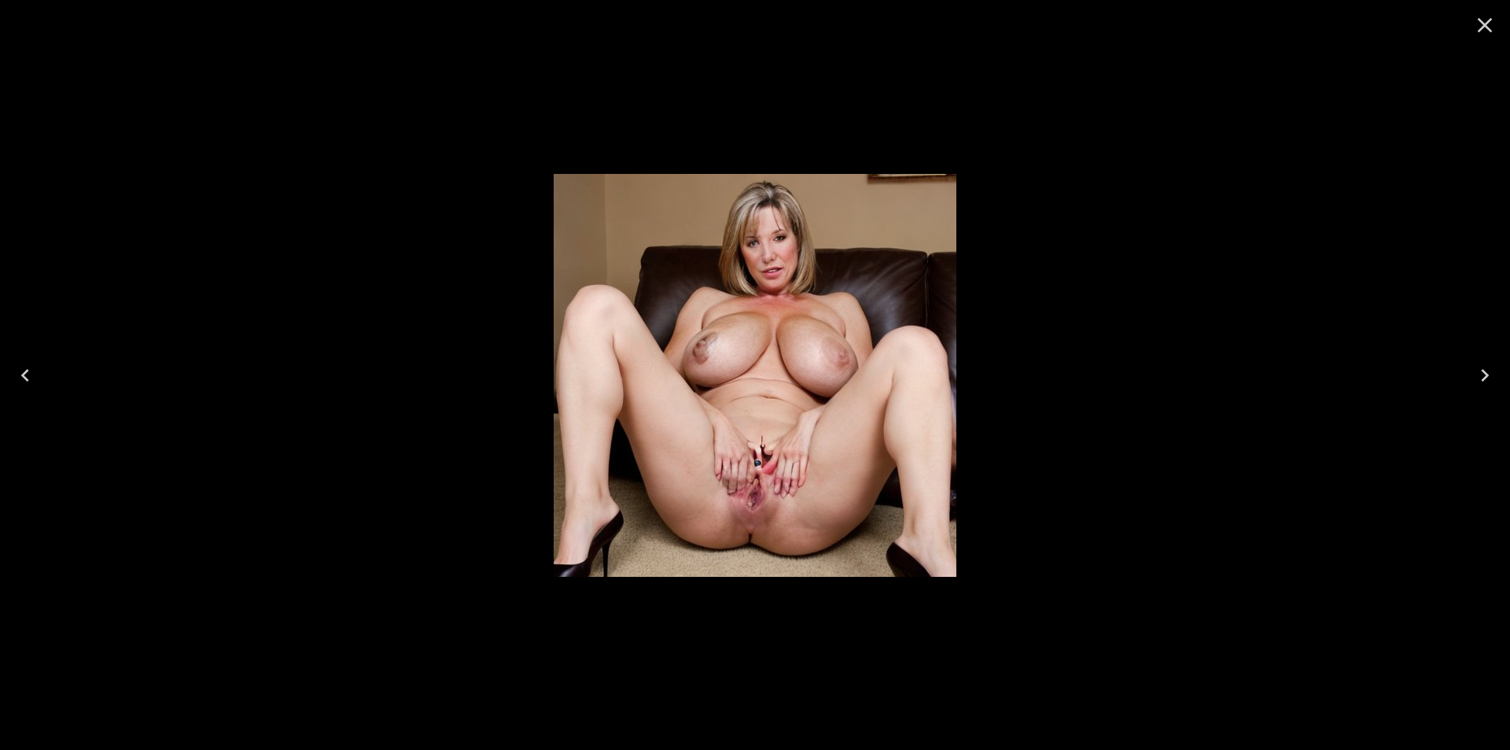
click at [25, 374] on icon "Previous" at bounding box center [25, 375] width 25 height 25
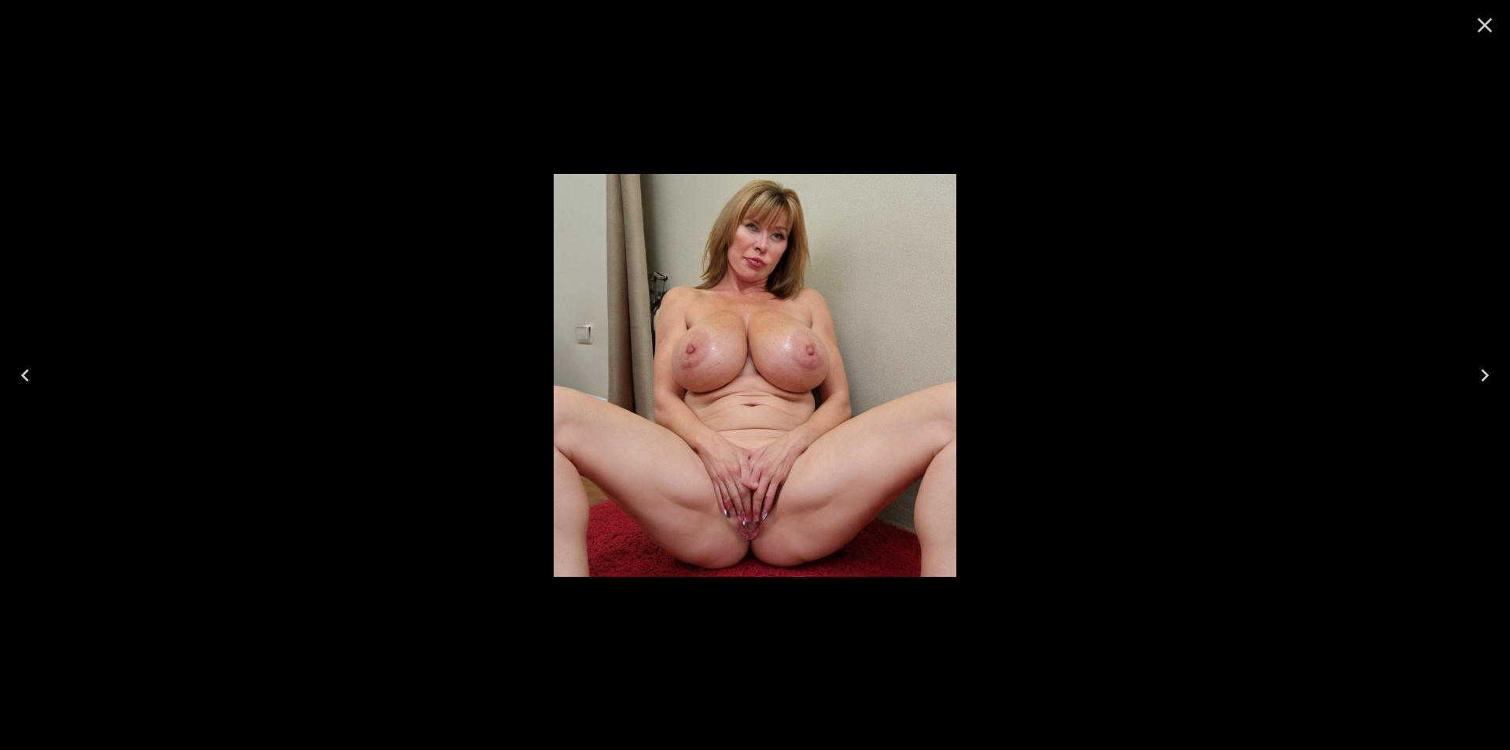
click at [27, 376] on icon "Previous" at bounding box center [25, 375] width 25 height 25
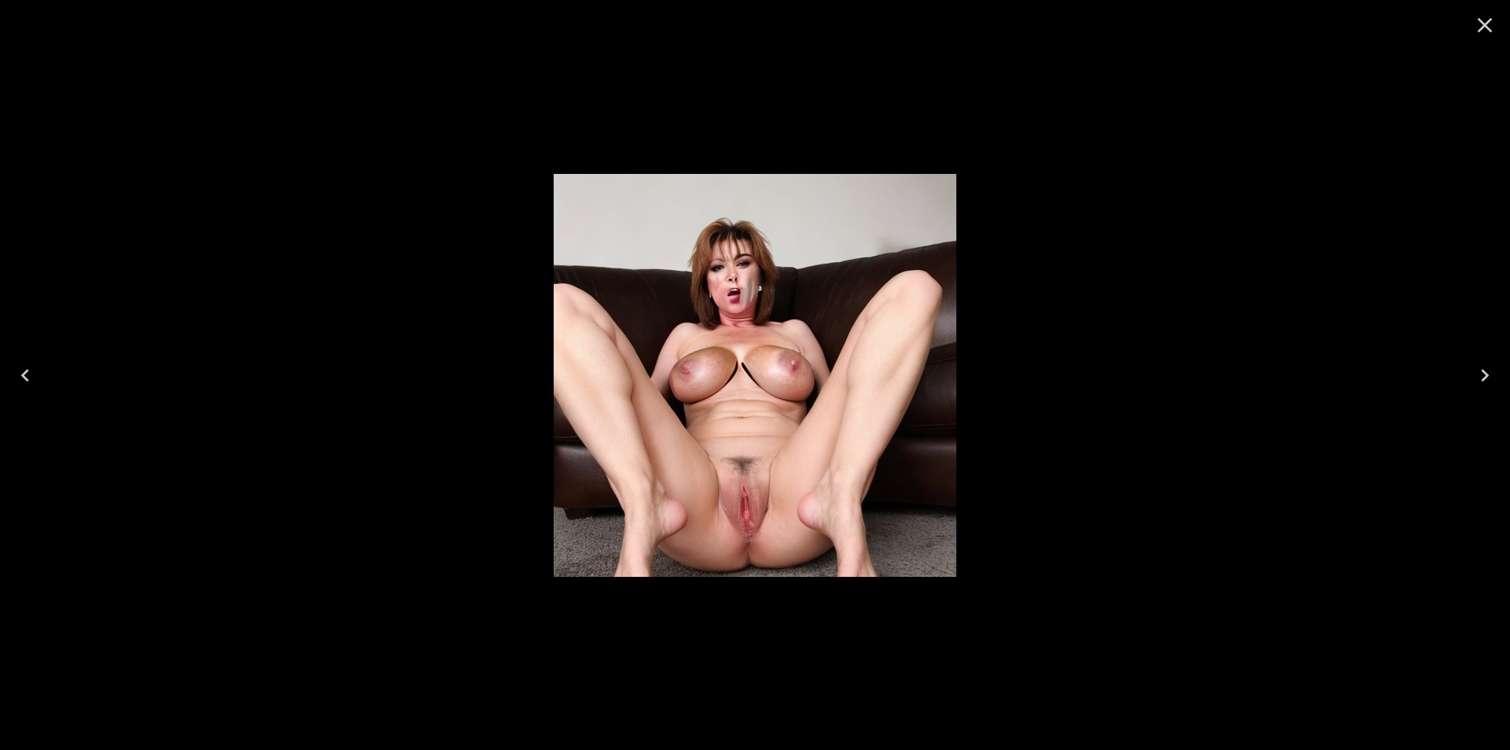
click at [27, 376] on icon "Previous" at bounding box center [25, 375] width 25 height 25
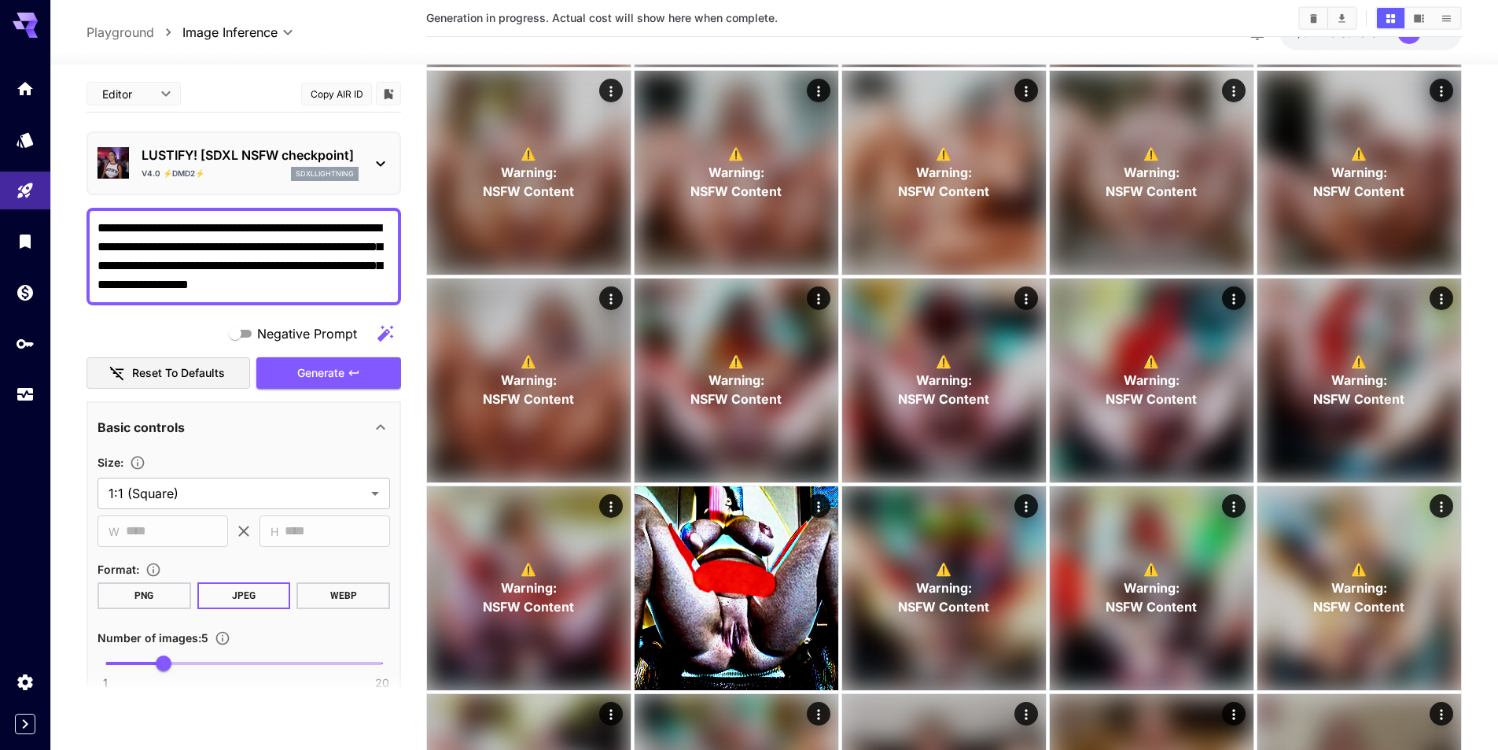
scroll to position [79, 0]
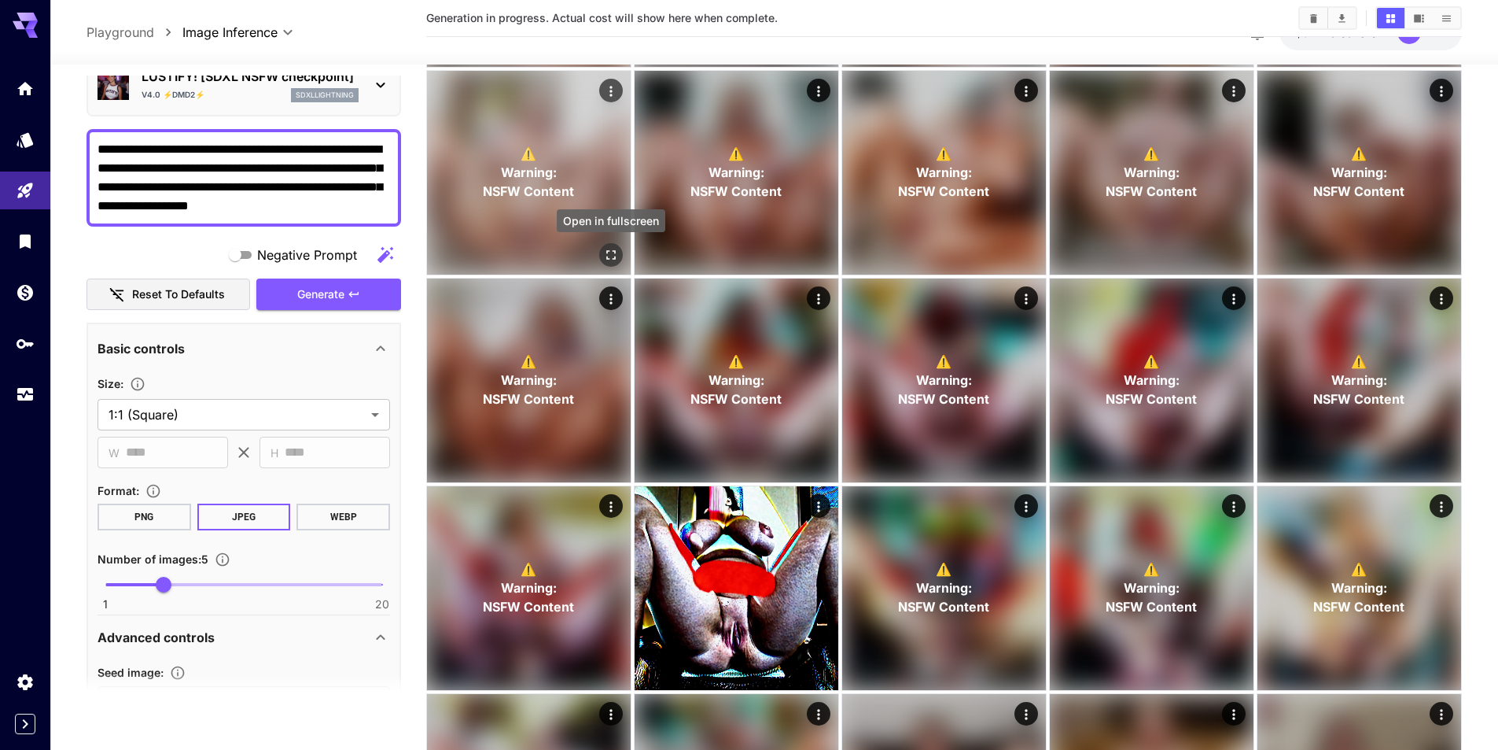
click at [617, 252] on icon "Open in fullscreen" at bounding box center [611, 255] width 16 height 16
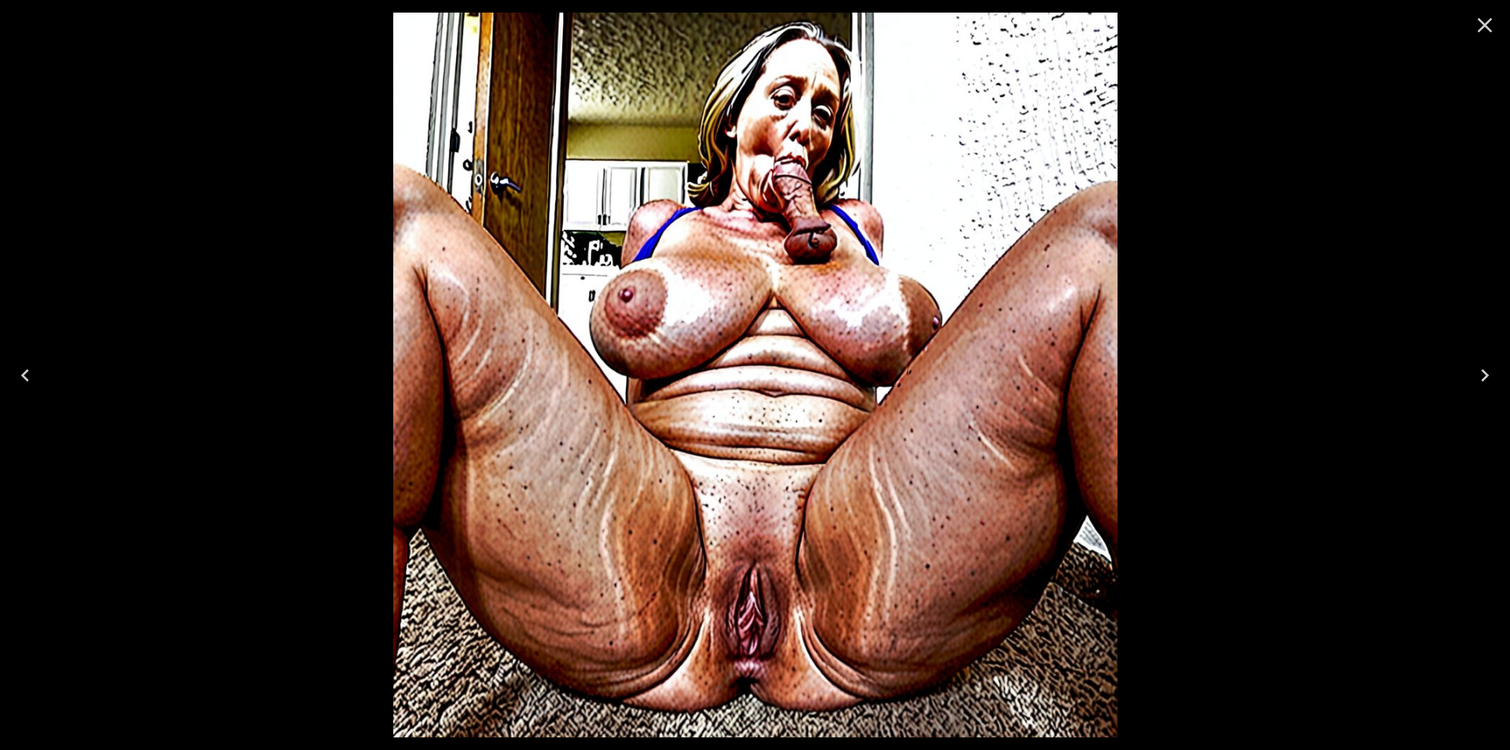
click at [1480, 378] on icon "Next" at bounding box center [1484, 375] width 25 height 25
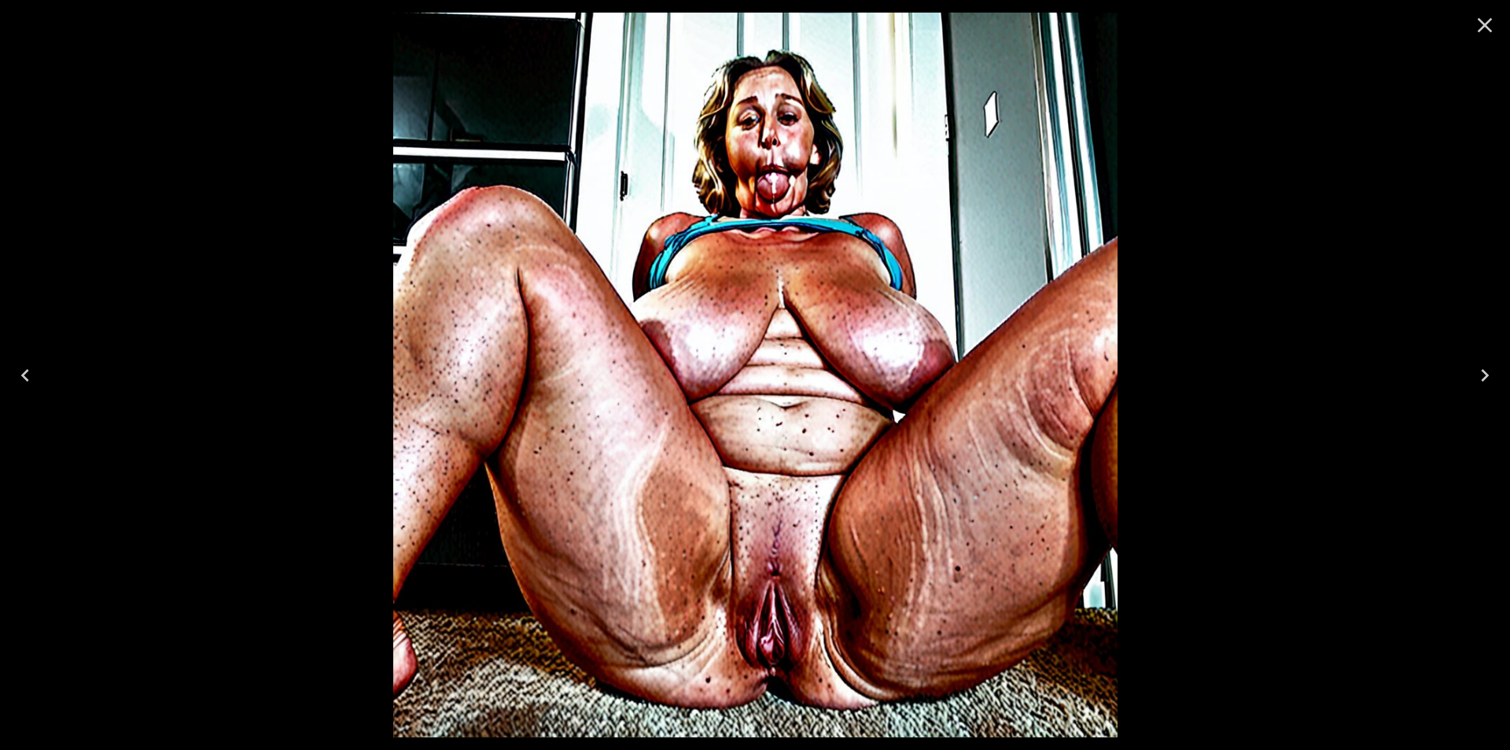
click at [1480, 378] on icon "Next" at bounding box center [1484, 375] width 25 height 25
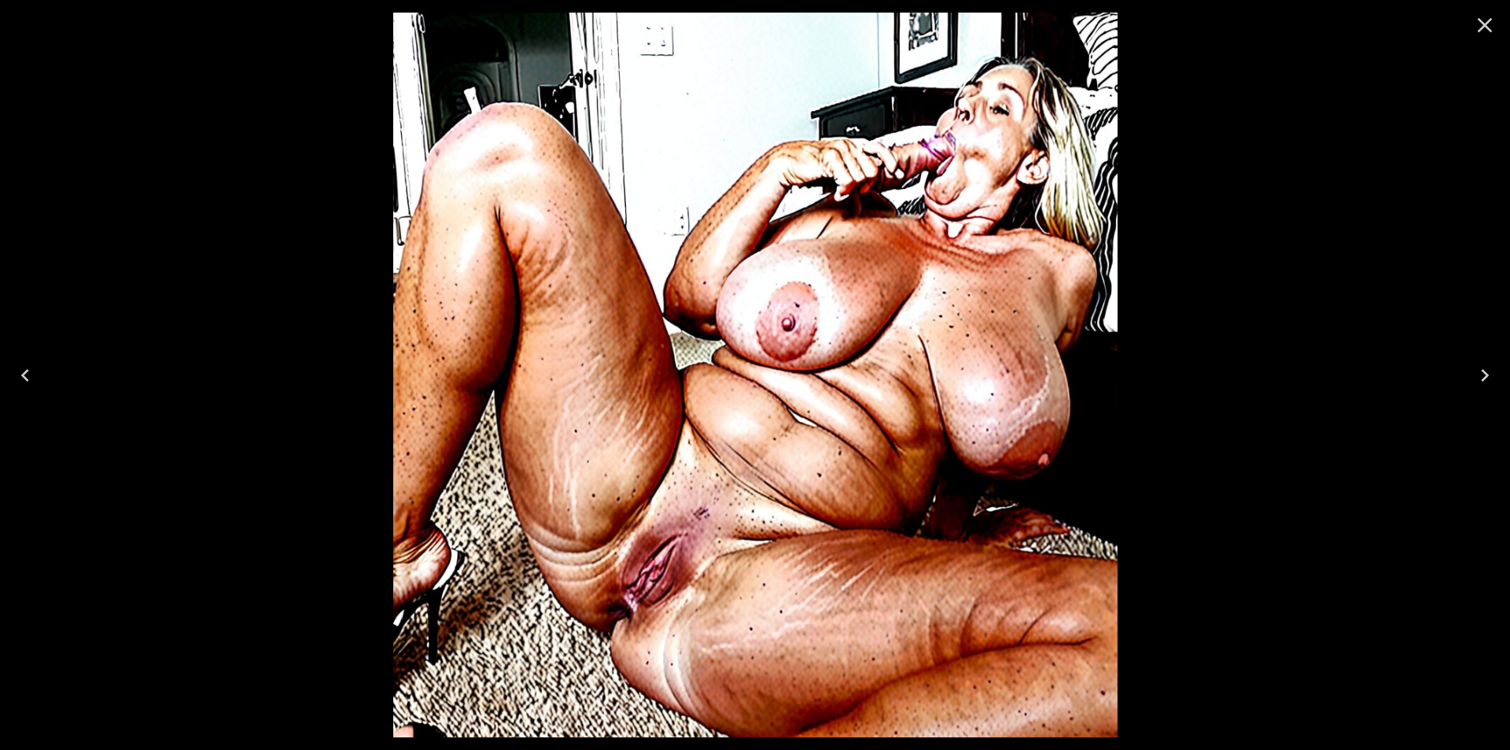
click at [1480, 378] on icon "Next" at bounding box center [1484, 375] width 25 height 25
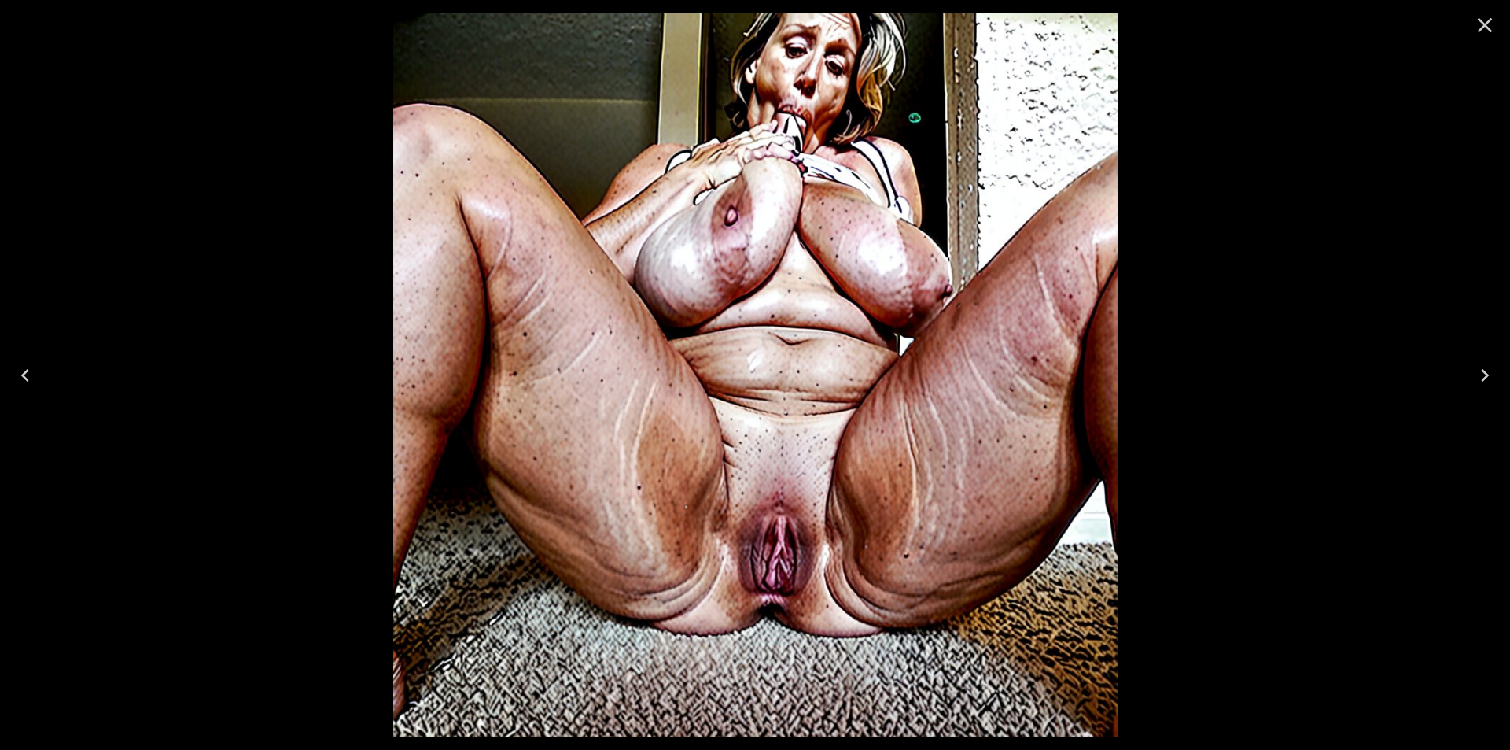
click at [1480, 378] on icon "Next" at bounding box center [1484, 375] width 25 height 25
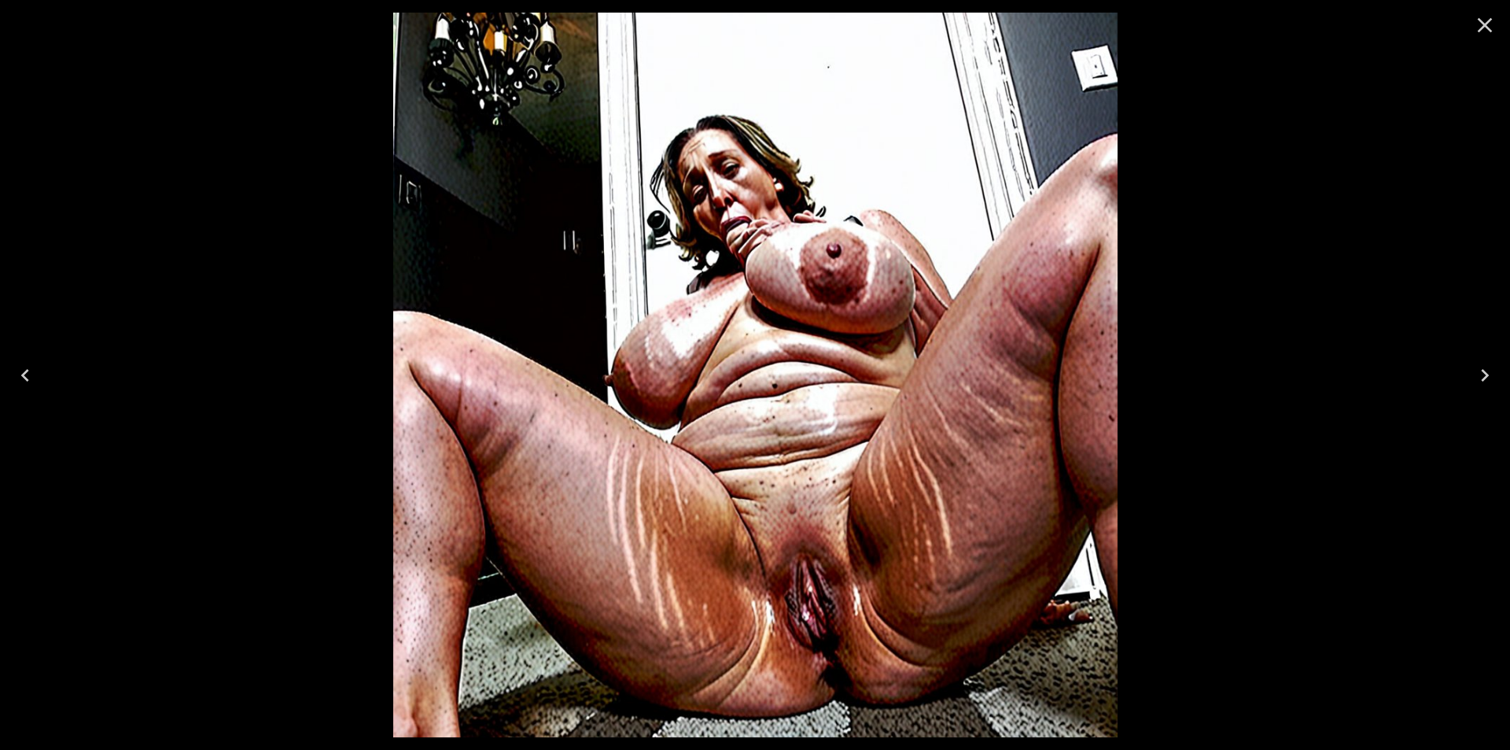
click at [1480, 378] on icon "Next" at bounding box center [1484, 375] width 25 height 25
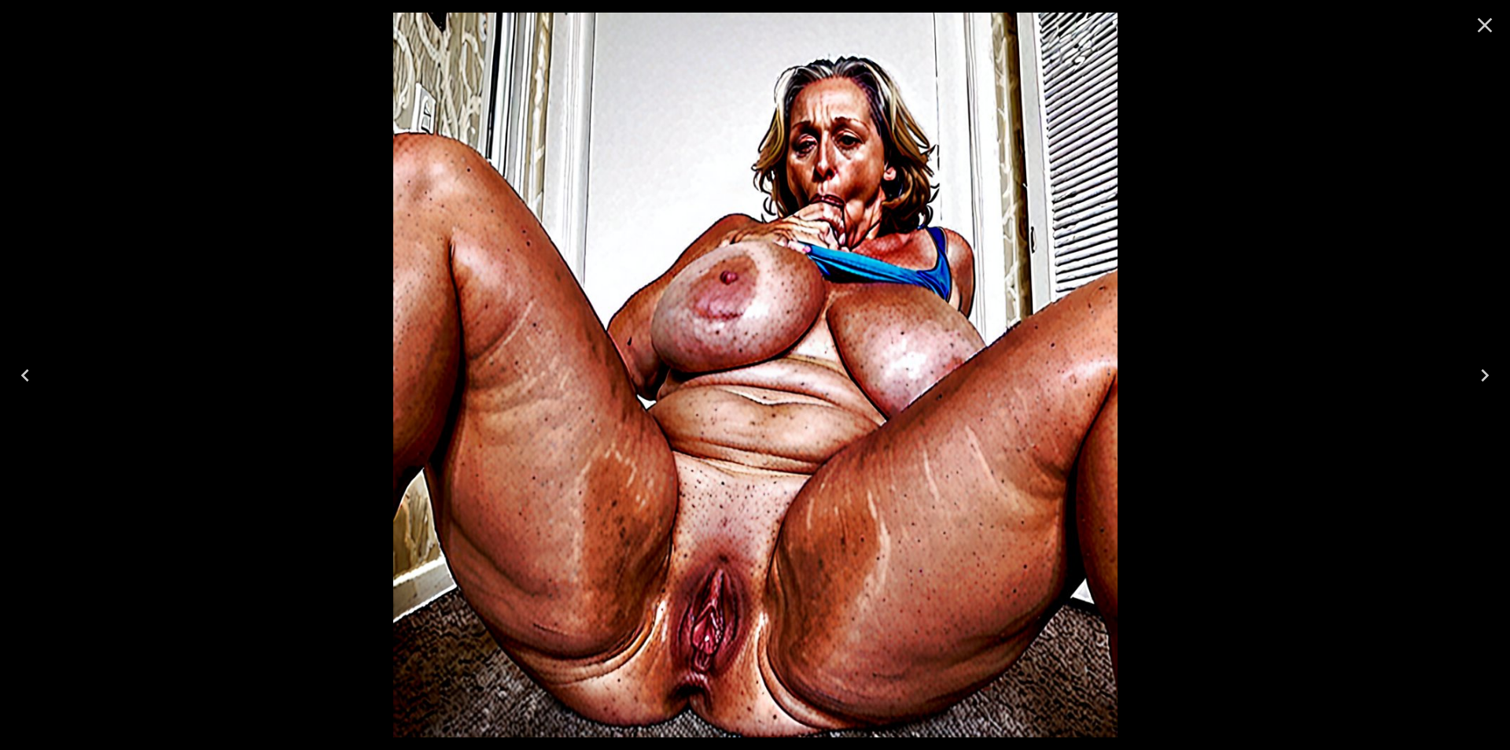
click at [1480, 378] on icon "Next" at bounding box center [1484, 375] width 25 height 25
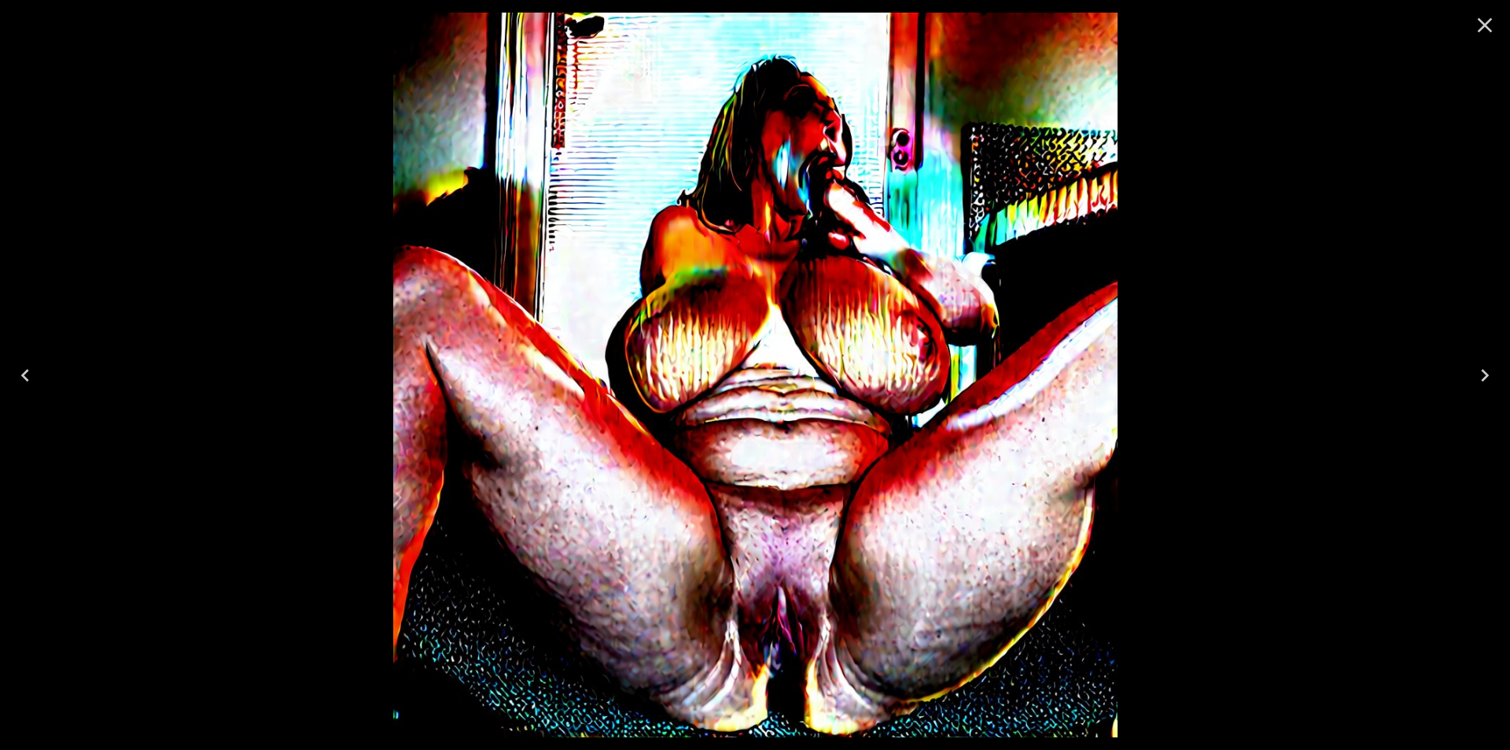
click at [22, 371] on icon "Previous" at bounding box center [25, 375] width 25 height 25
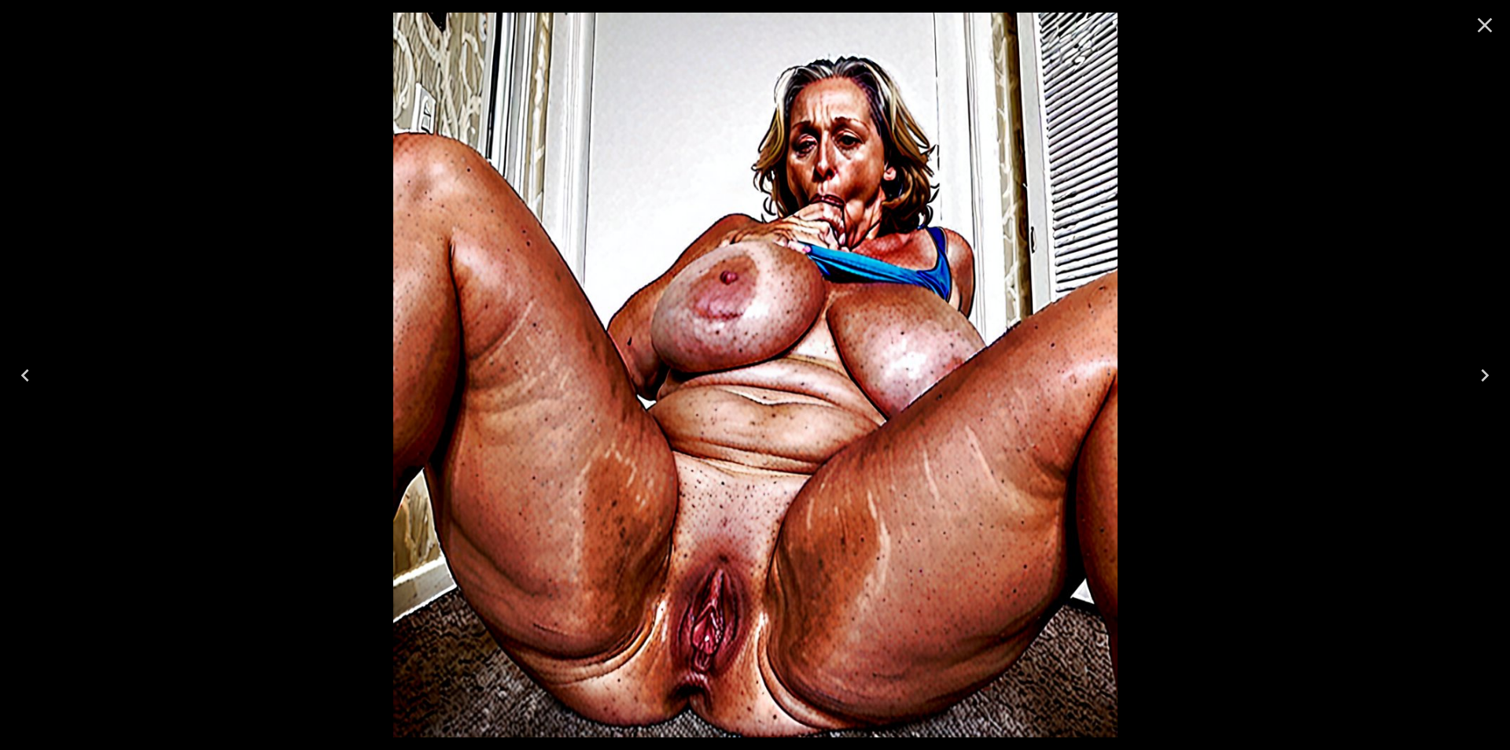
click at [22, 371] on icon "Previous" at bounding box center [25, 375] width 25 height 25
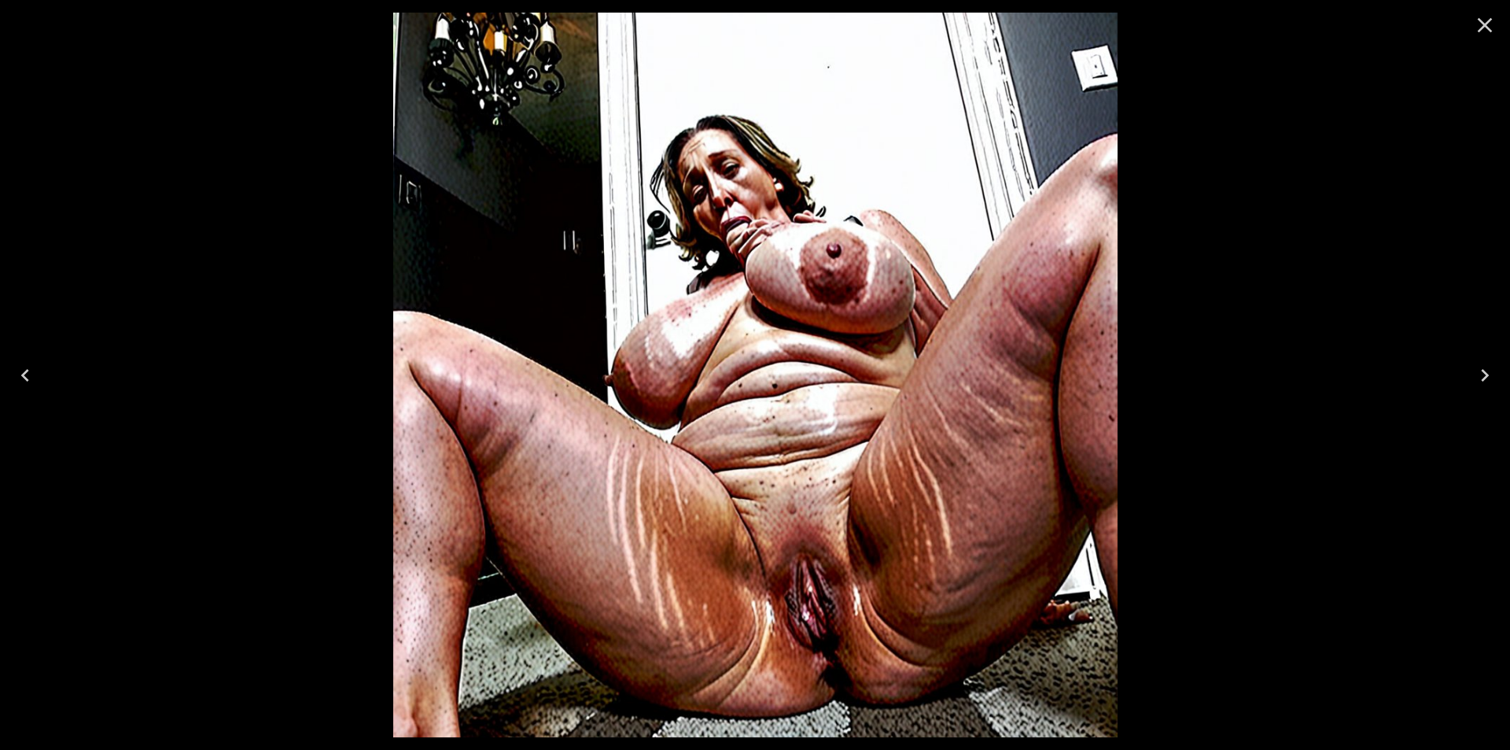
click at [22, 371] on icon "Previous" at bounding box center [25, 375] width 25 height 25
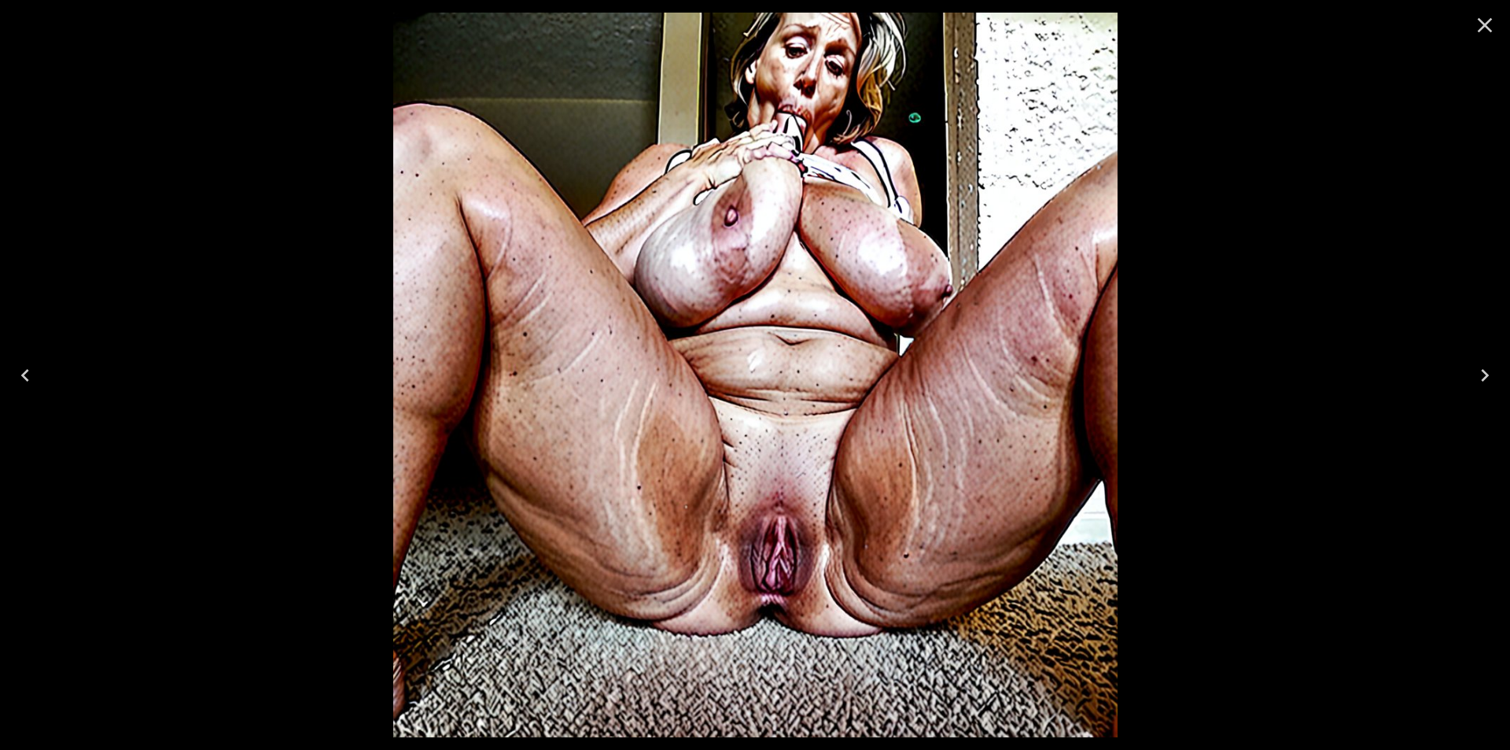
click at [22, 371] on icon "Previous" at bounding box center [25, 375] width 25 height 25
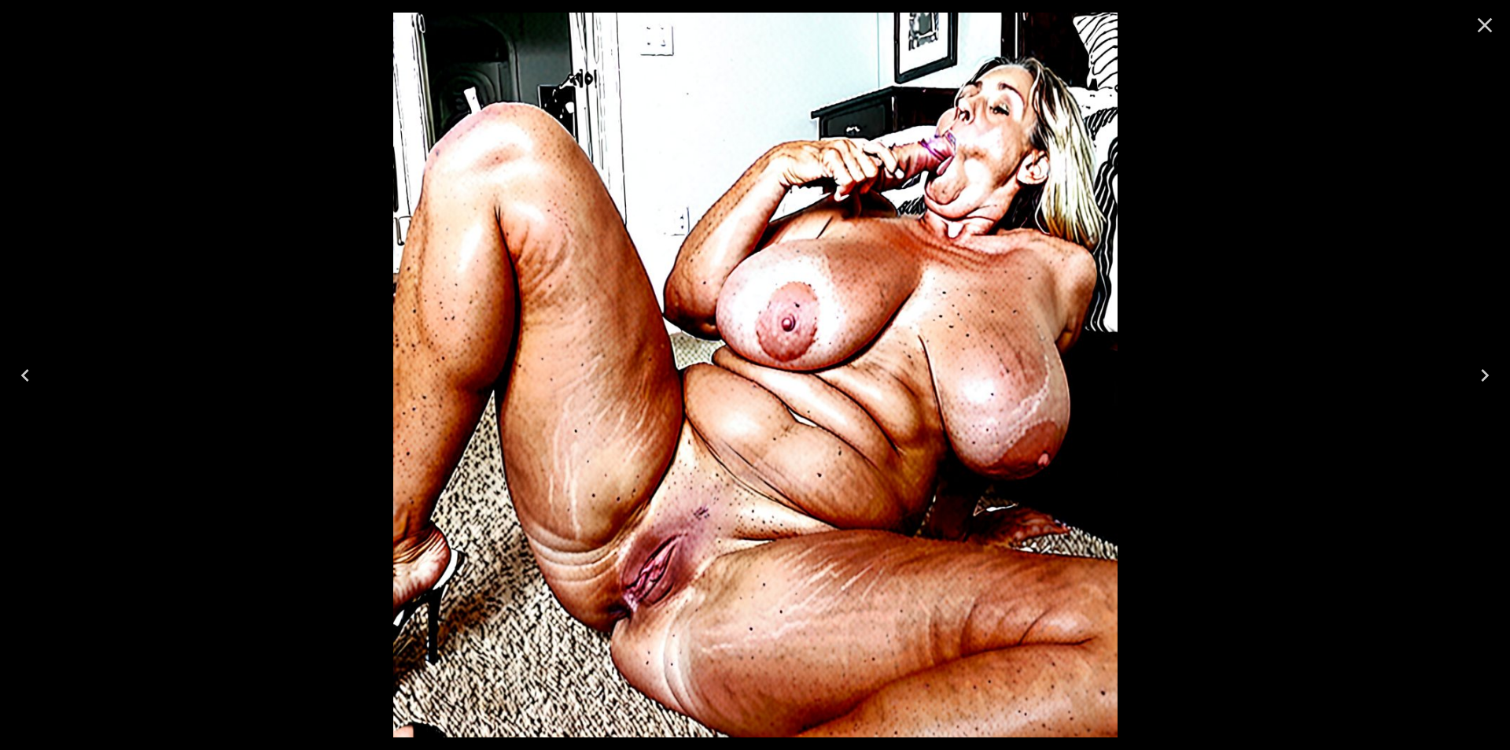
click at [22, 371] on icon "Previous" at bounding box center [25, 375] width 25 height 25
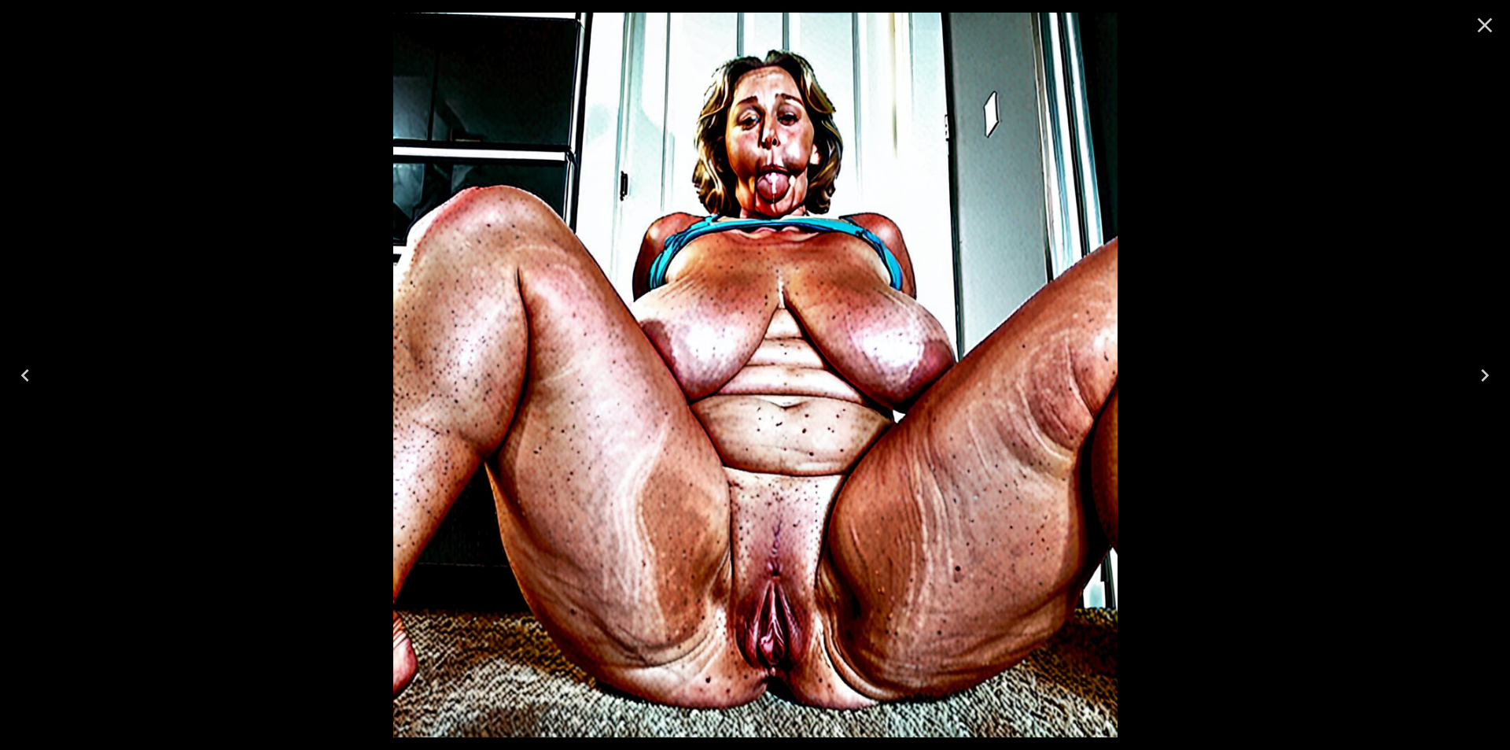
click at [22, 371] on icon "Previous" at bounding box center [25, 375] width 25 height 25
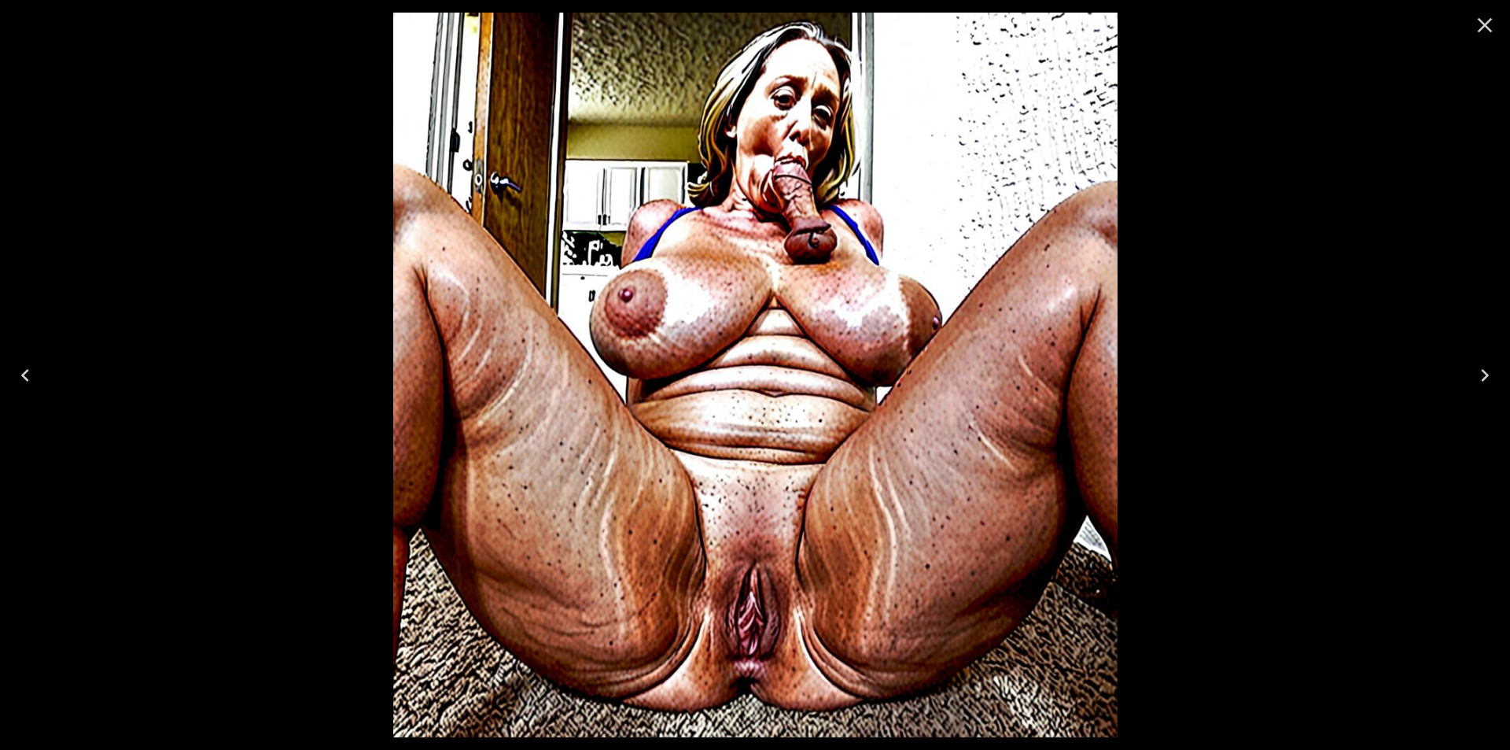
click at [22, 371] on icon "Previous" at bounding box center [25, 375] width 25 height 25
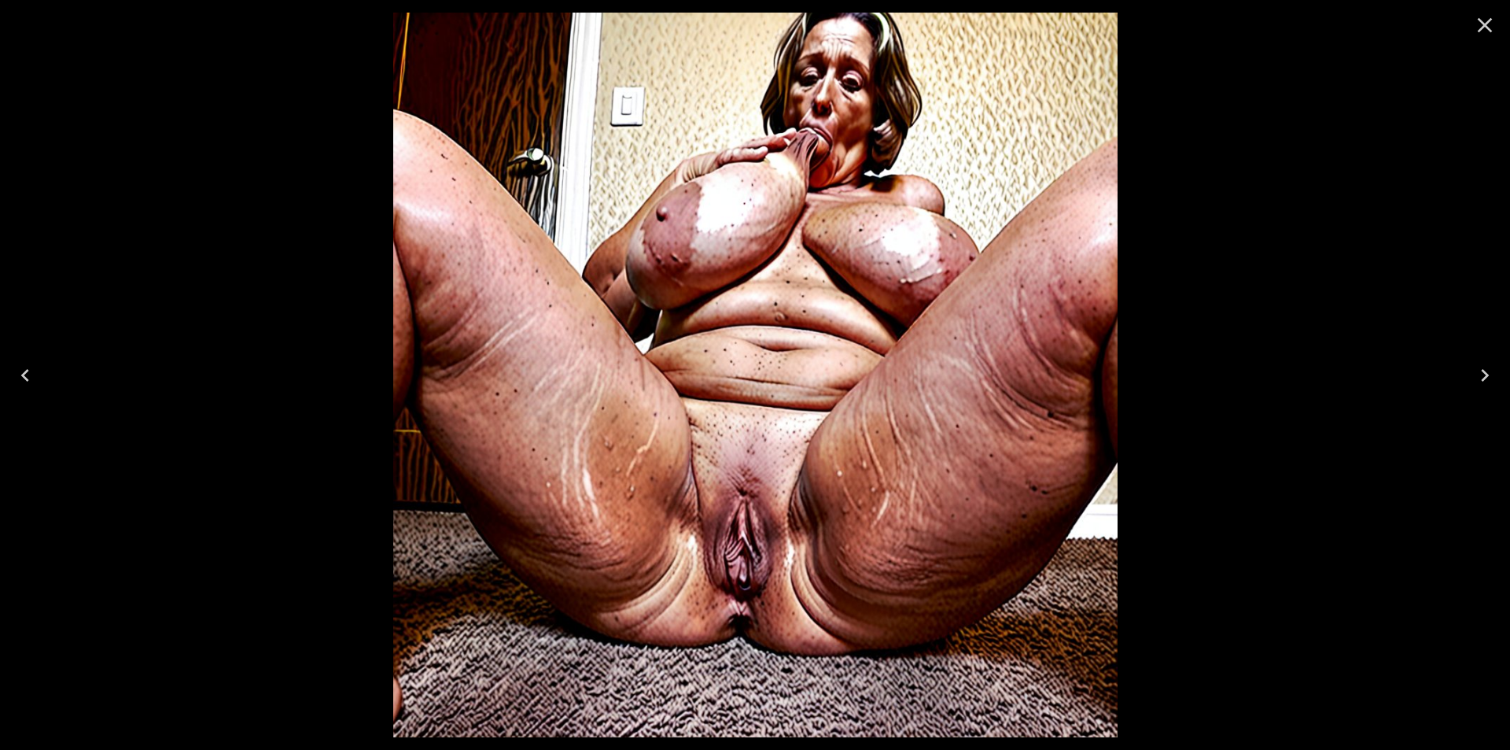
click at [22, 371] on icon "Previous" at bounding box center [25, 375] width 25 height 25
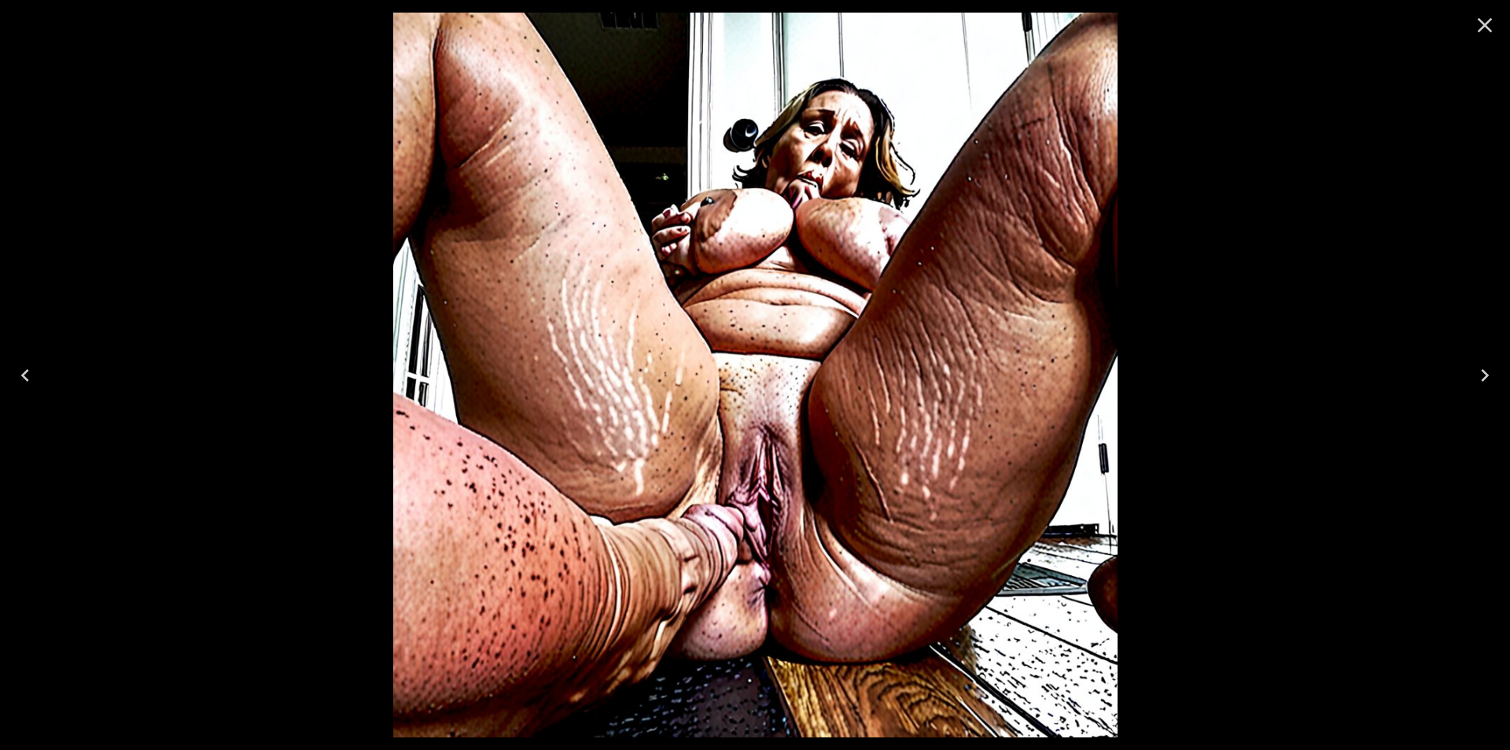
click at [22, 371] on icon "Previous" at bounding box center [25, 375] width 25 height 25
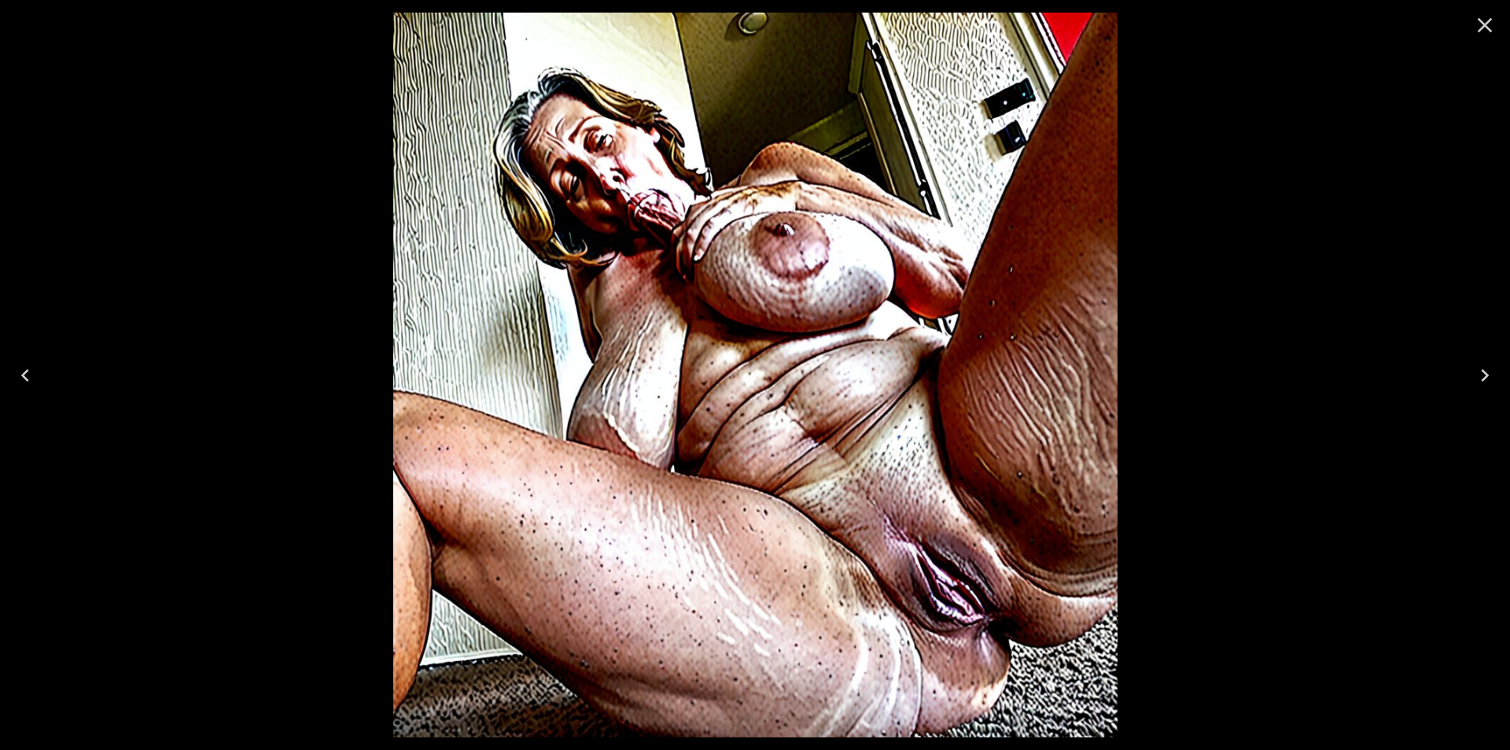
click at [22, 371] on icon "Previous" at bounding box center [25, 375] width 25 height 25
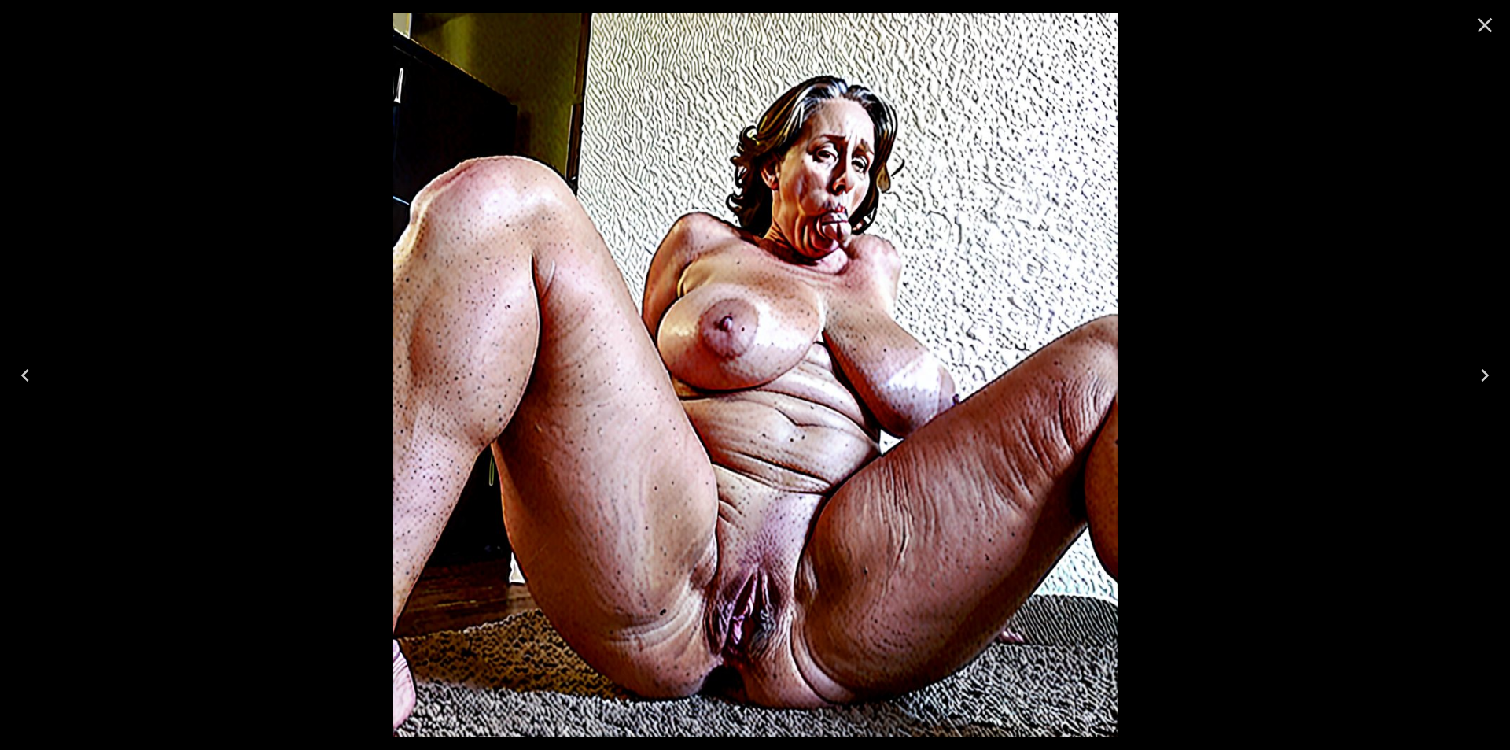
click at [22, 371] on icon "Previous" at bounding box center [25, 375] width 25 height 25
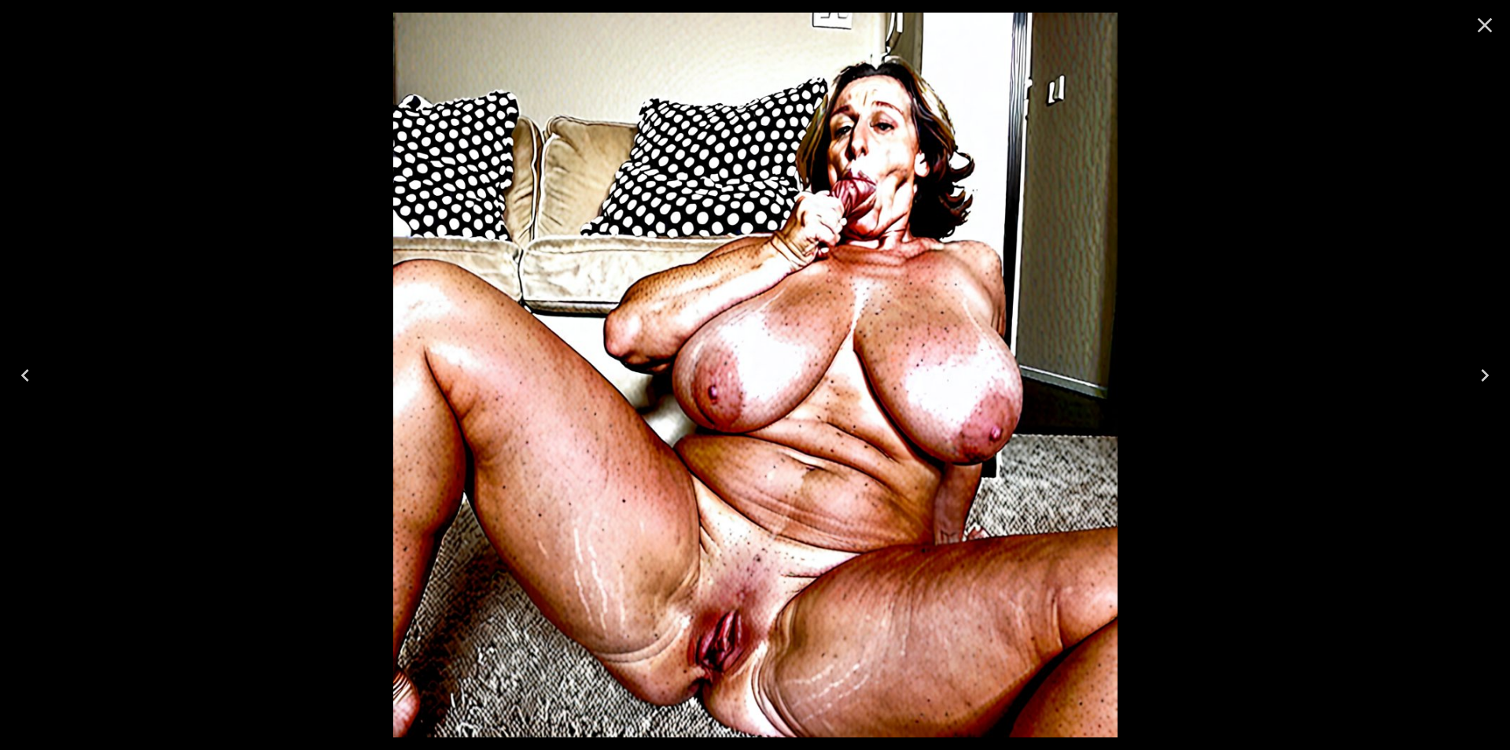
click at [22, 371] on icon "Previous" at bounding box center [25, 375] width 25 height 25
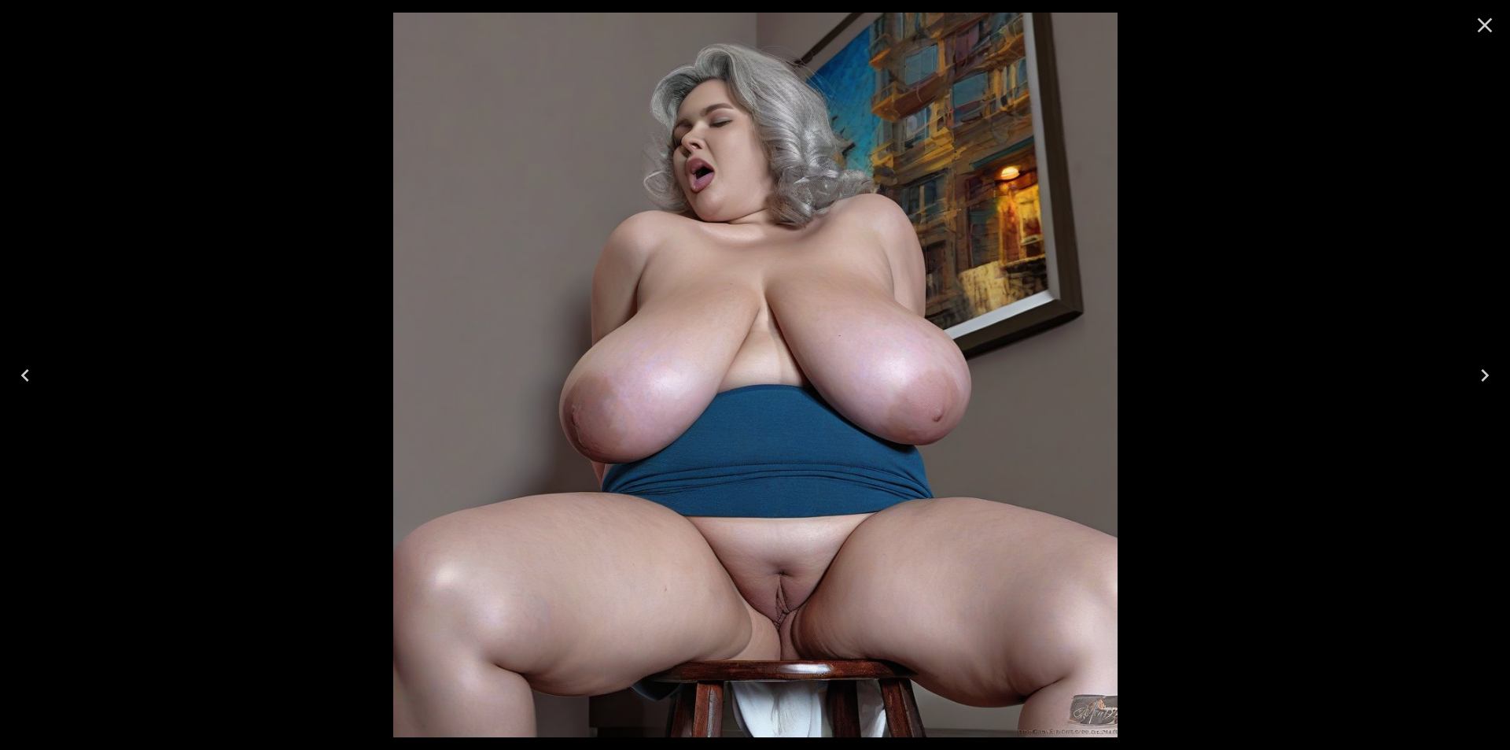
click at [1486, 28] on icon "Close" at bounding box center [1484, 25] width 25 height 25
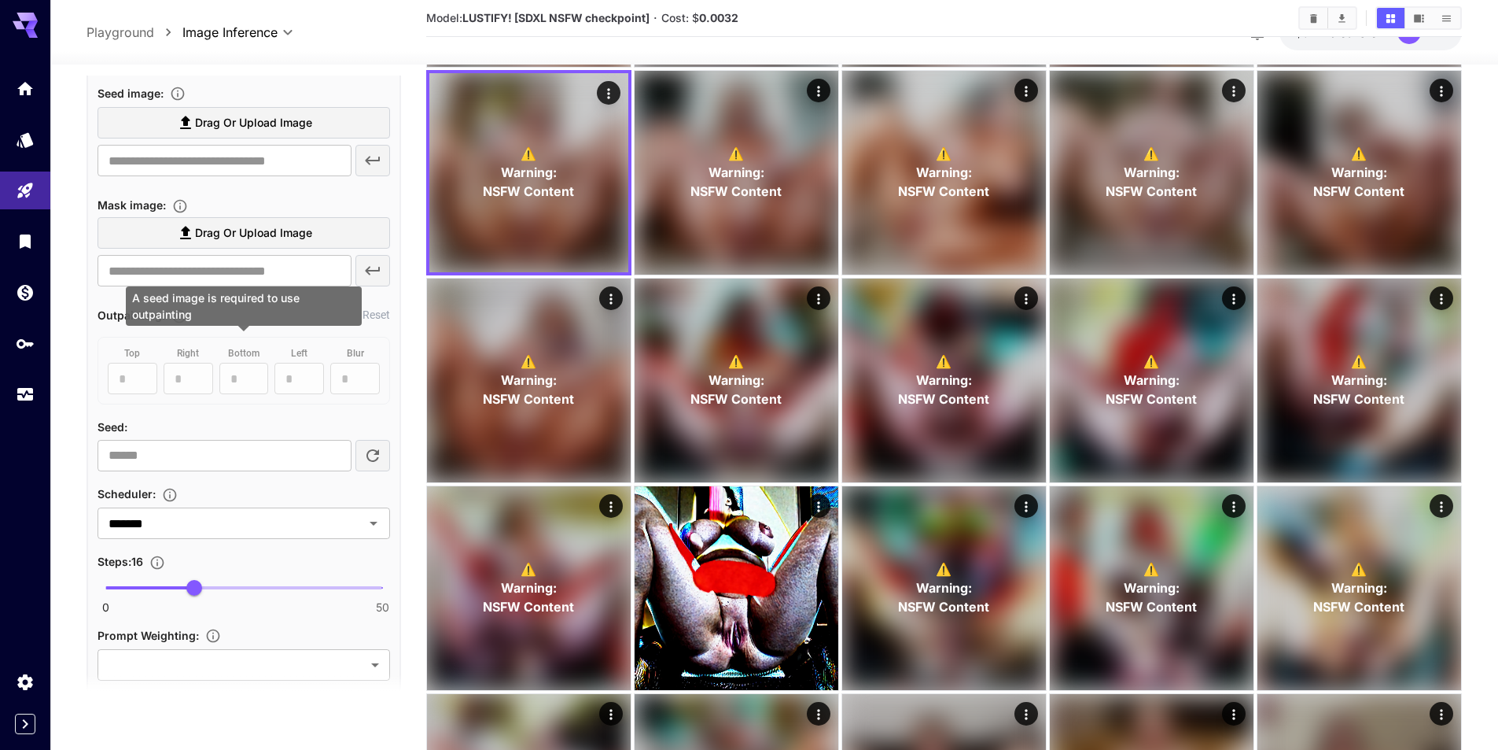
scroll to position [787, 0]
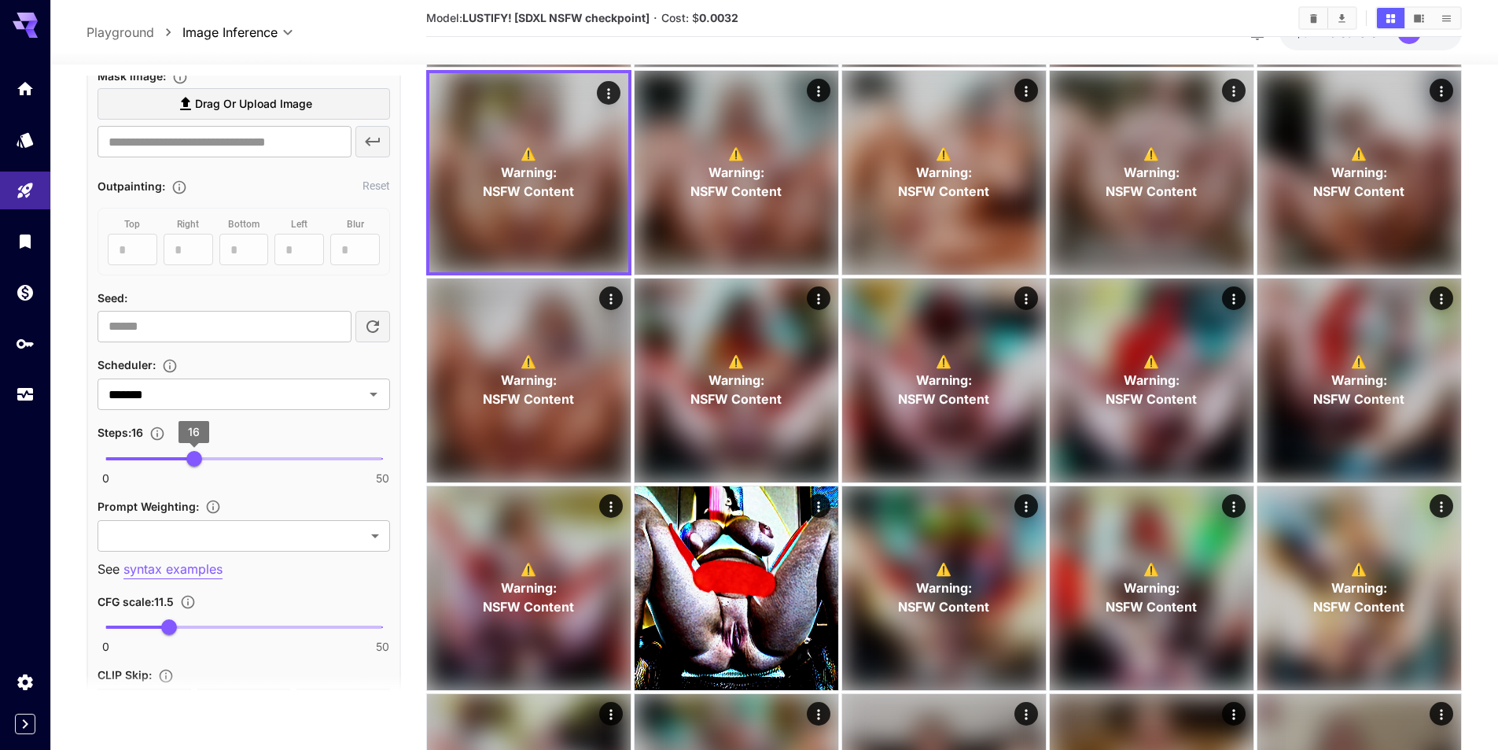
click at [202, 455] on span "16" at bounding box center [194, 459] width 16 height 16
type input "**"
click at [376, 395] on icon "Open" at bounding box center [373, 394] width 19 height 19
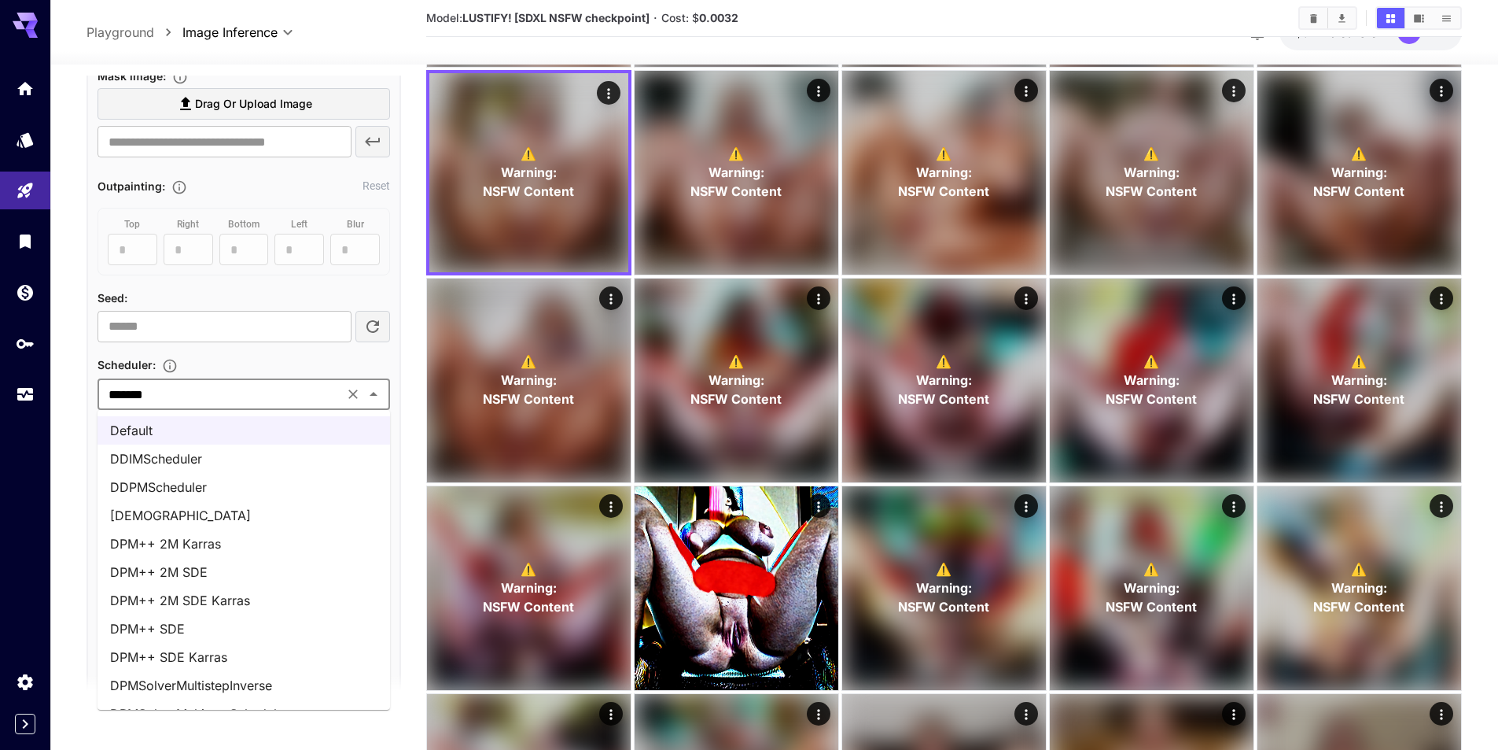
click at [224, 455] on li "DDIMScheduler" at bounding box center [244, 458] width 293 height 28
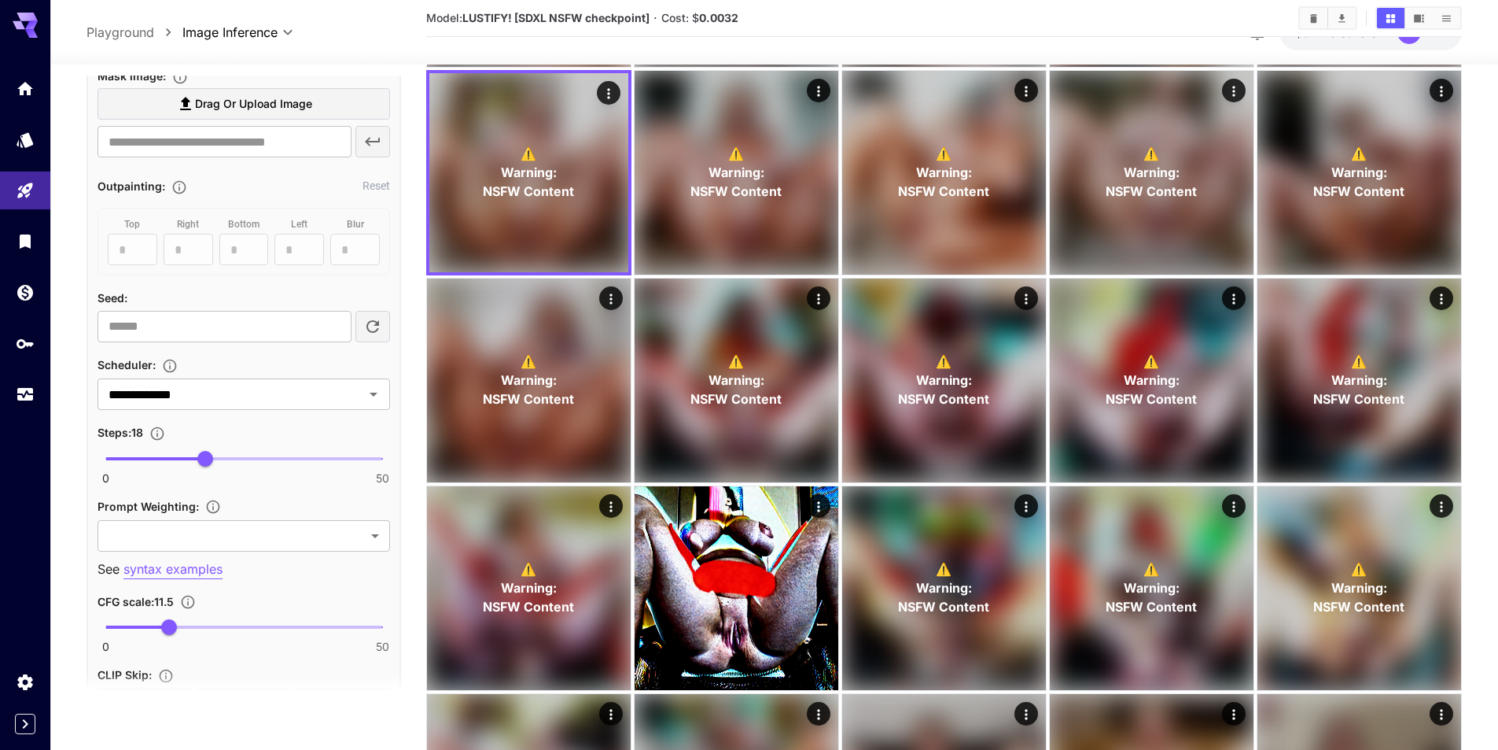
click at [267, 425] on div "Steps : 18" at bounding box center [244, 431] width 293 height 19
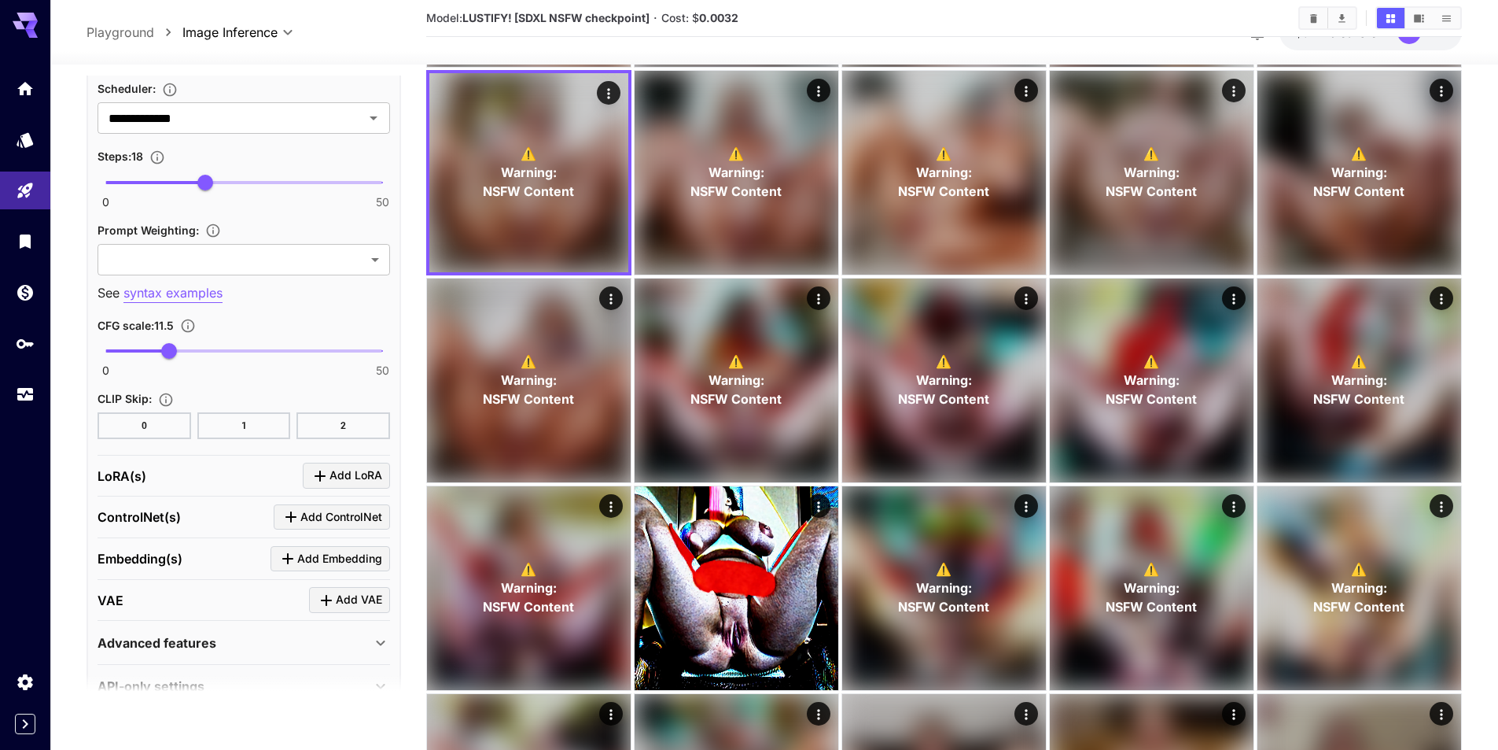
scroll to position [1098, 0]
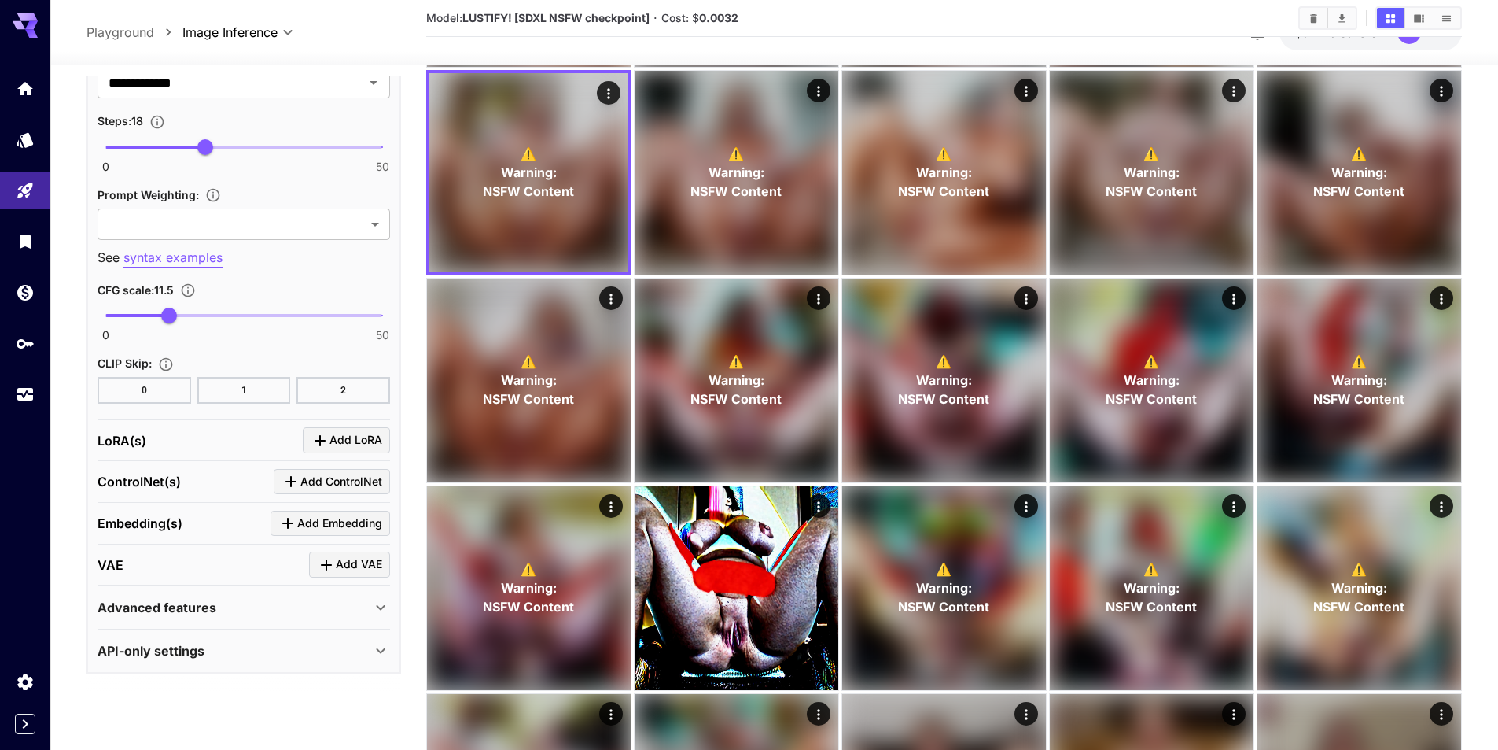
click at [152, 313] on span "0 50 11.5" at bounding box center [243, 316] width 277 height 24
type input "***"
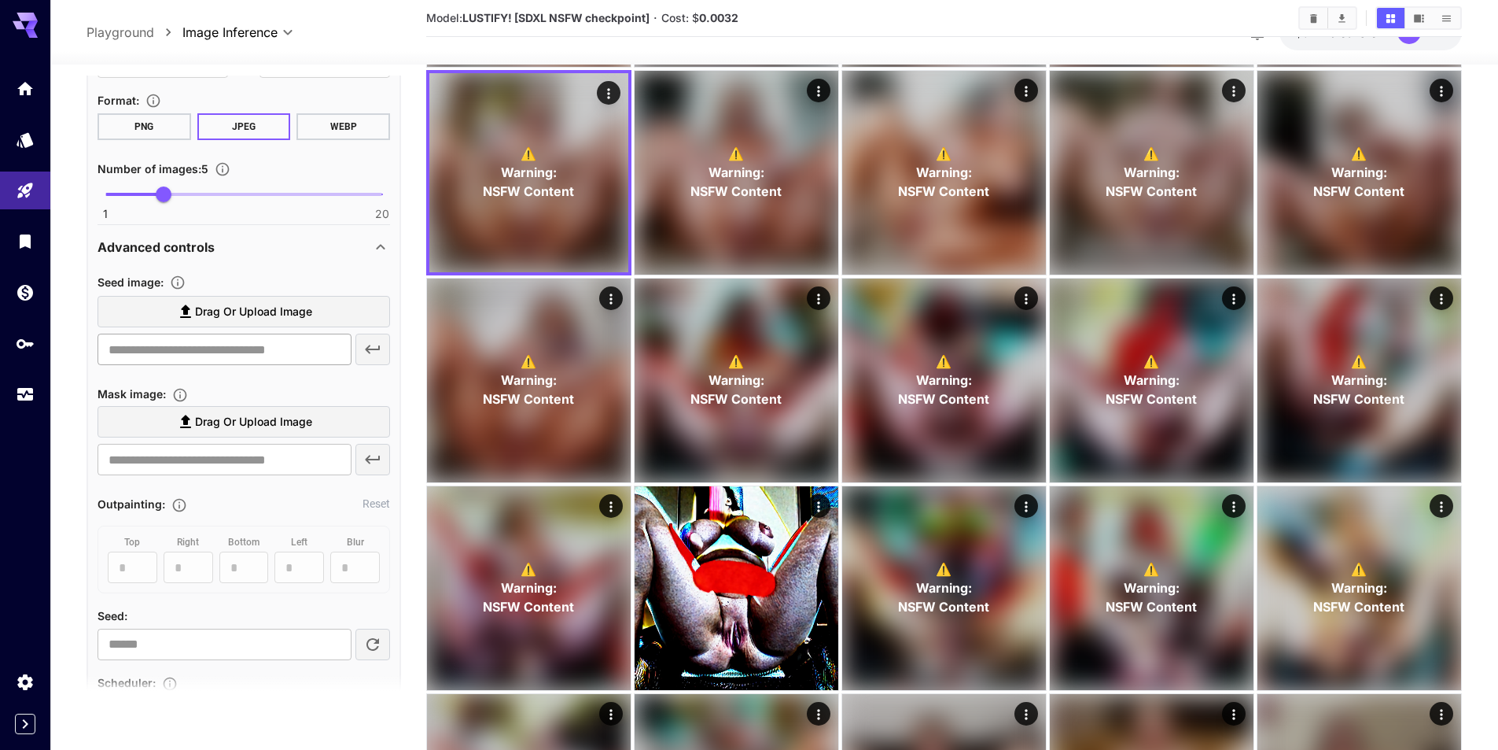
scroll to position [0, 0]
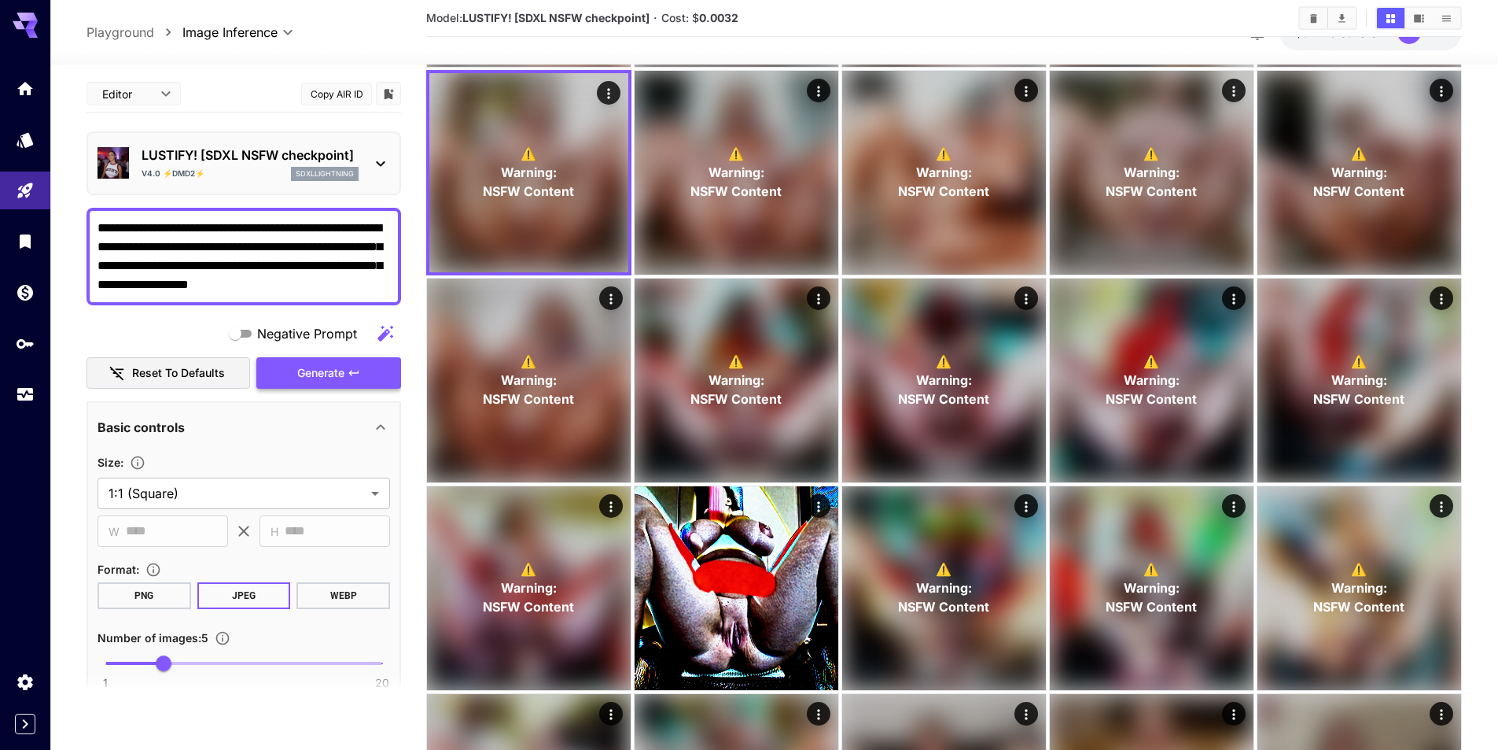
click at [325, 374] on span "Generate" at bounding box center [320, 373] width 47 height 20
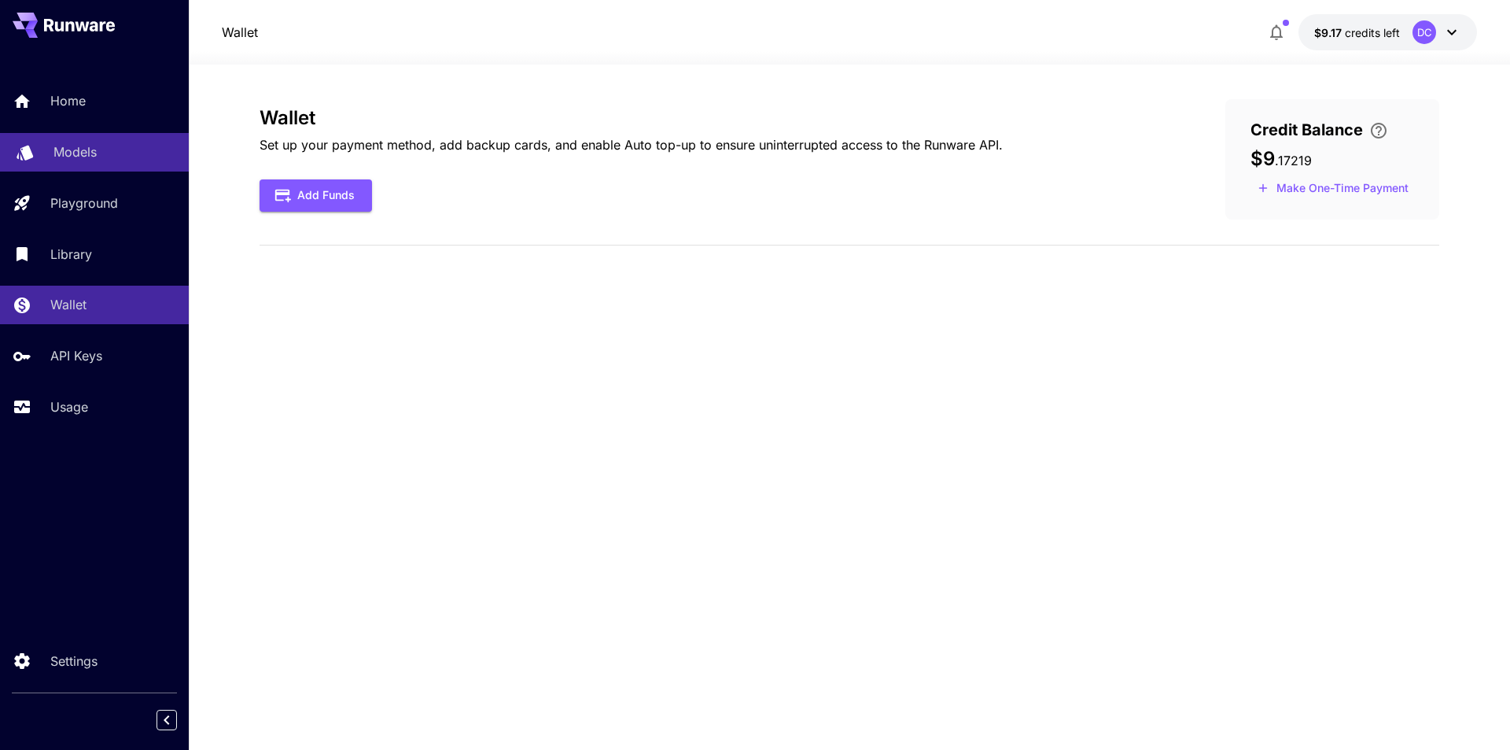
click at [73, 155] on p "Models" at bounding box center [74, 151] width 43 height 19
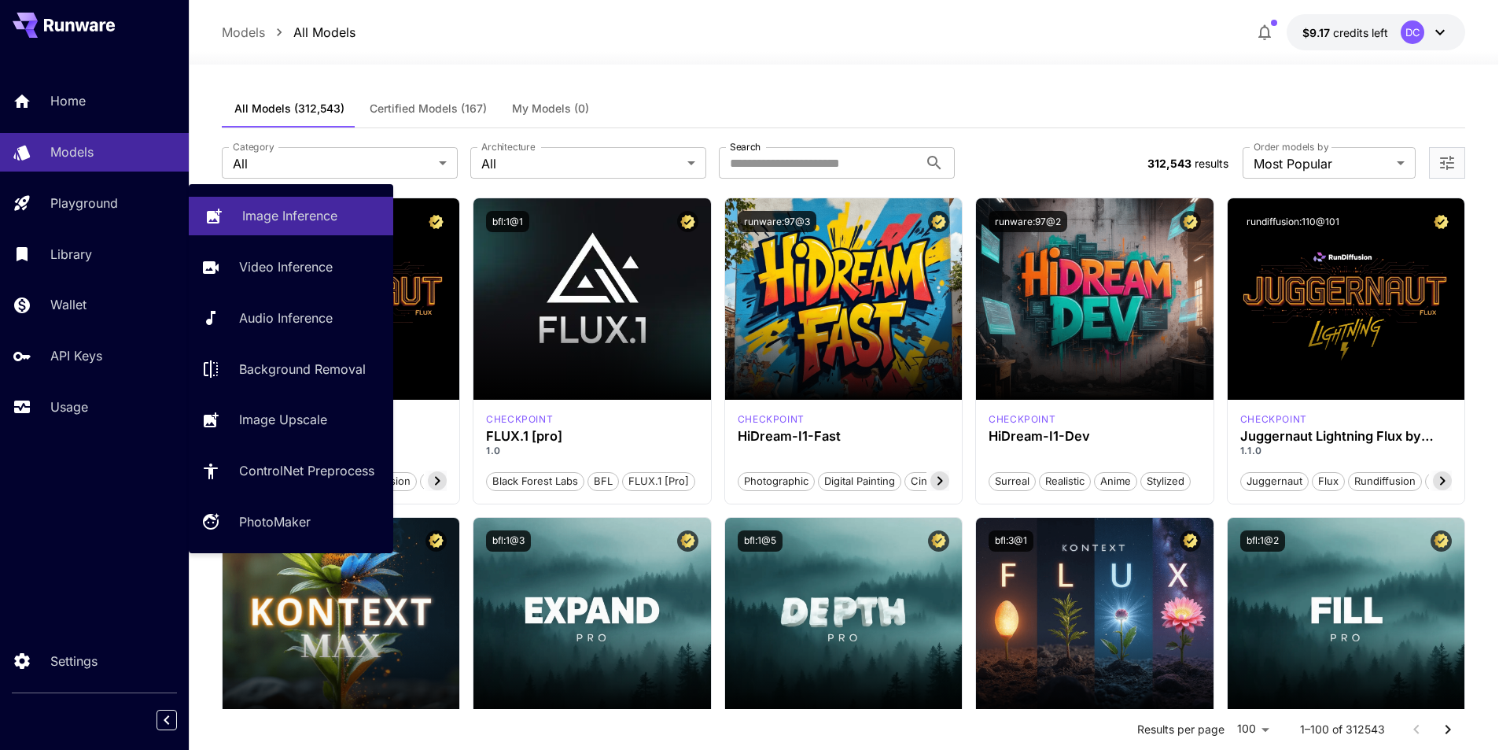
click at [263, 212] on p "Image Inference" at bounding box center [289, 215] width 95 height 19
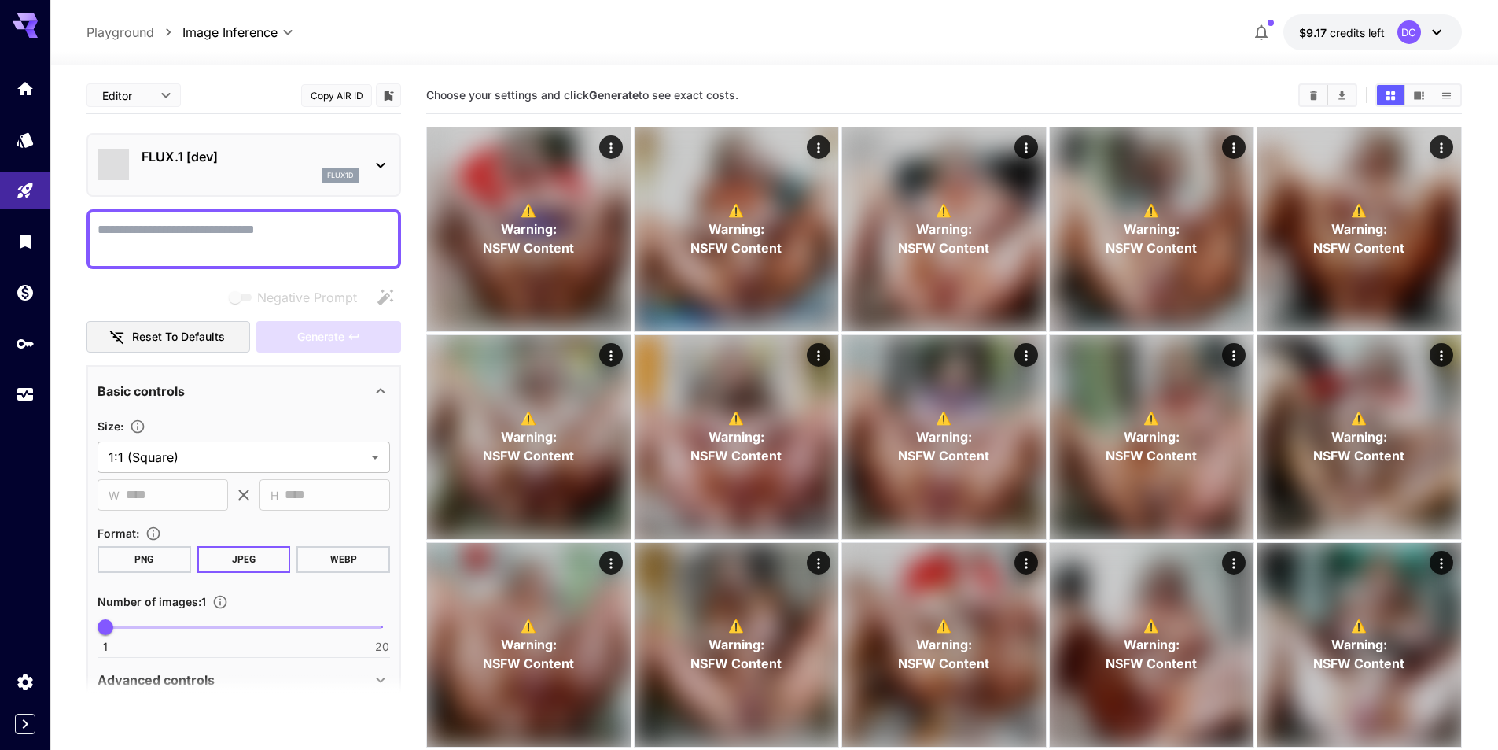
type input "**********"
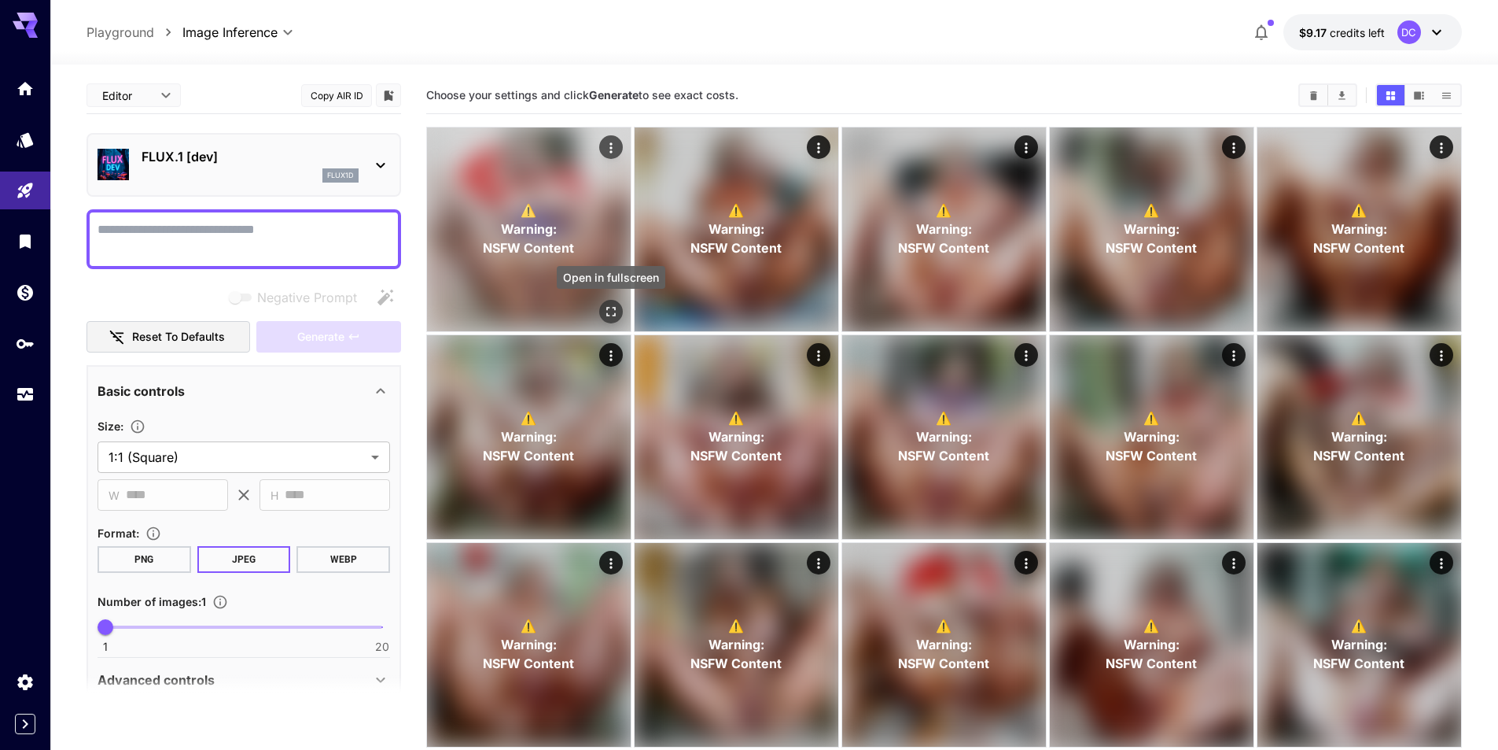
click at [605, 305] on icon "Open in fullscreen" at bounding box center [611, 312] width 16 height 16
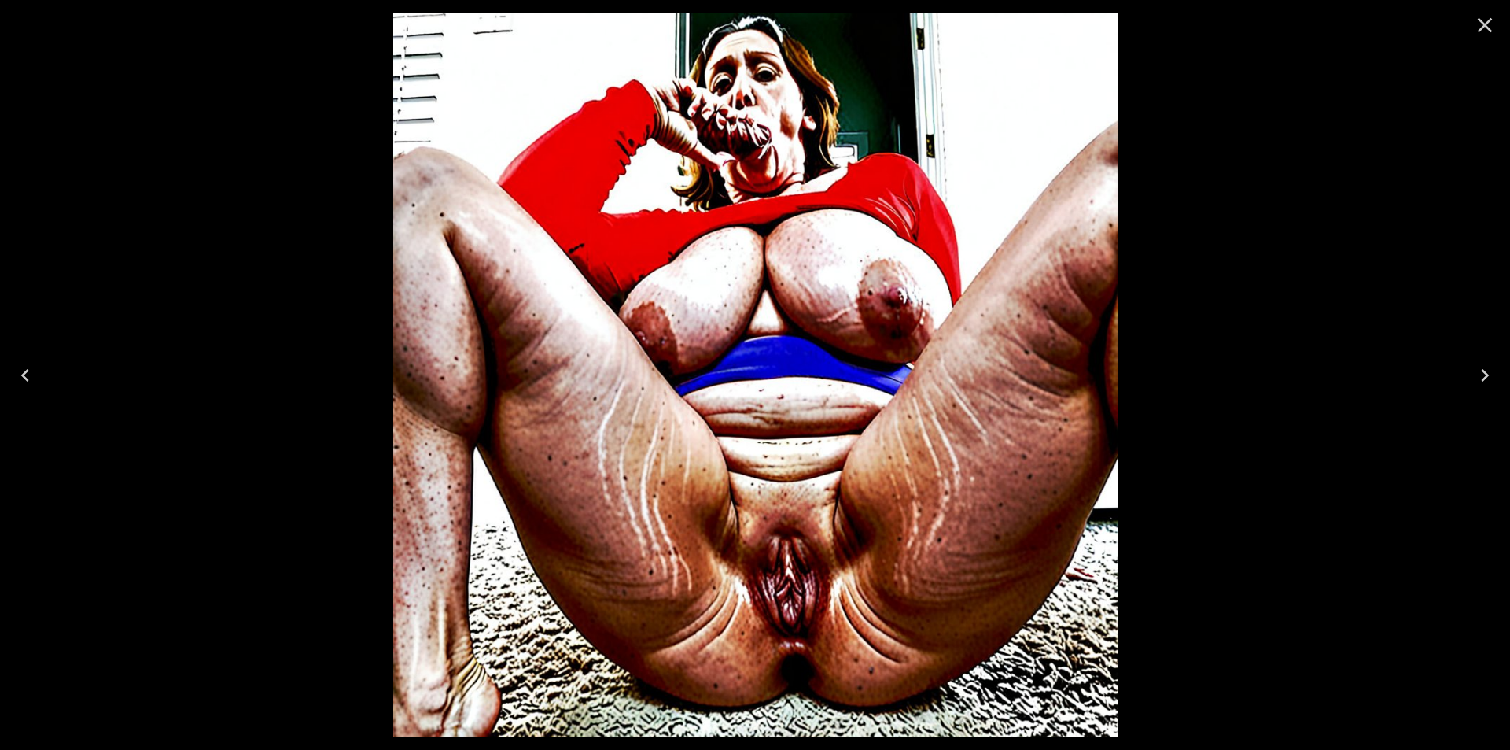
click at [1485, 26] on icon "Close" at bounding box center [1485, 25] width 15 height 15
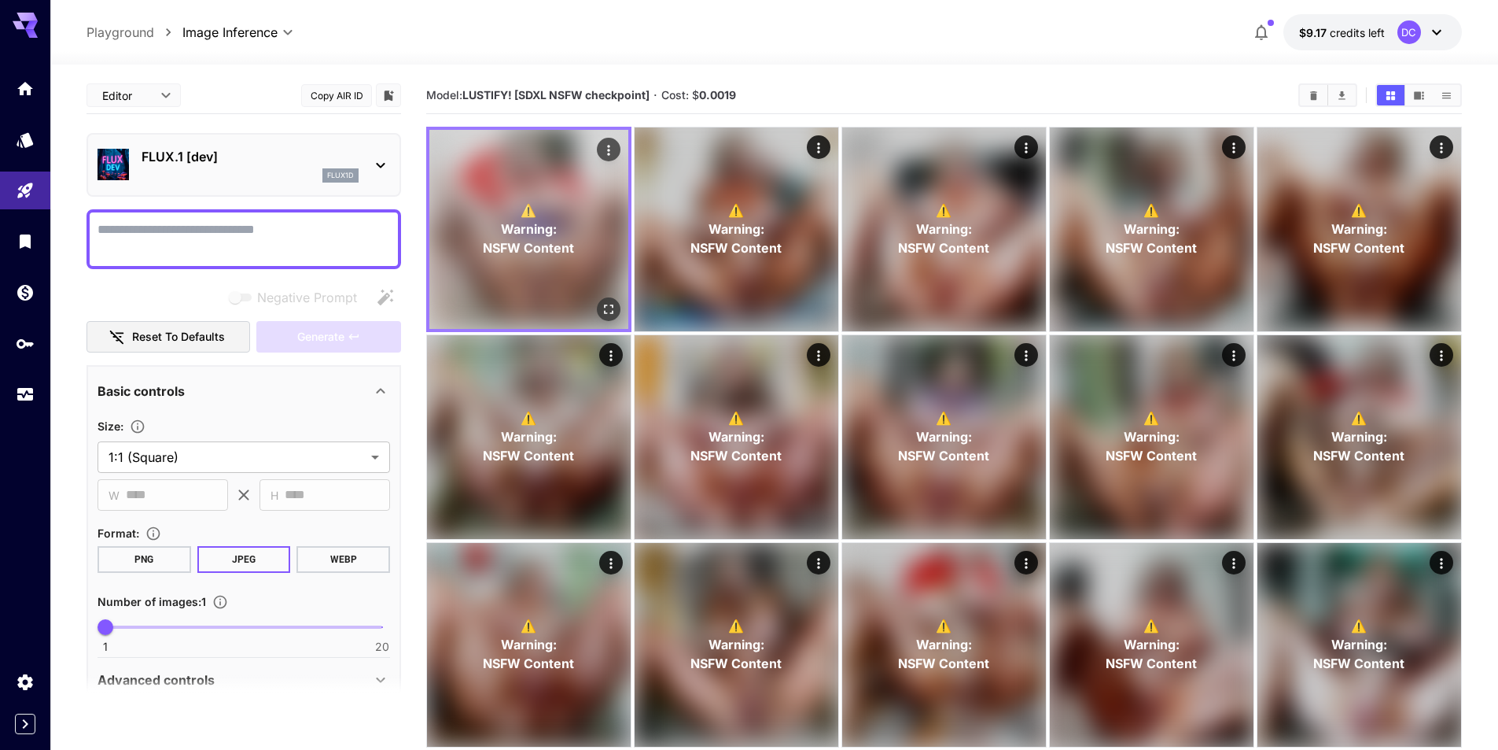
click at [603, 149] on icon "Actions" at bounding box center [609, 150] width 16 height 16
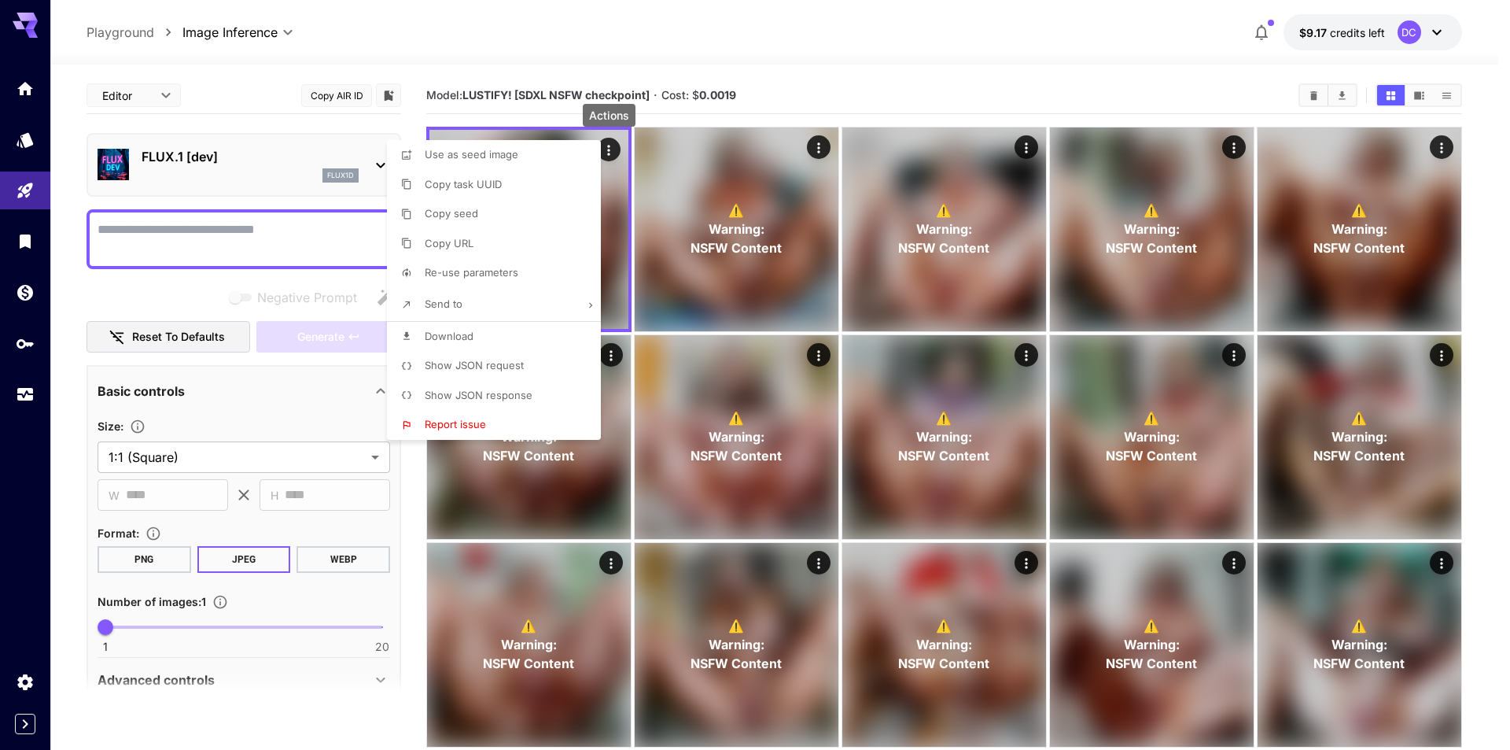
click at [449, 271] on span "Re-use parameters" at bounding box center [472, 272] width 94 height 13
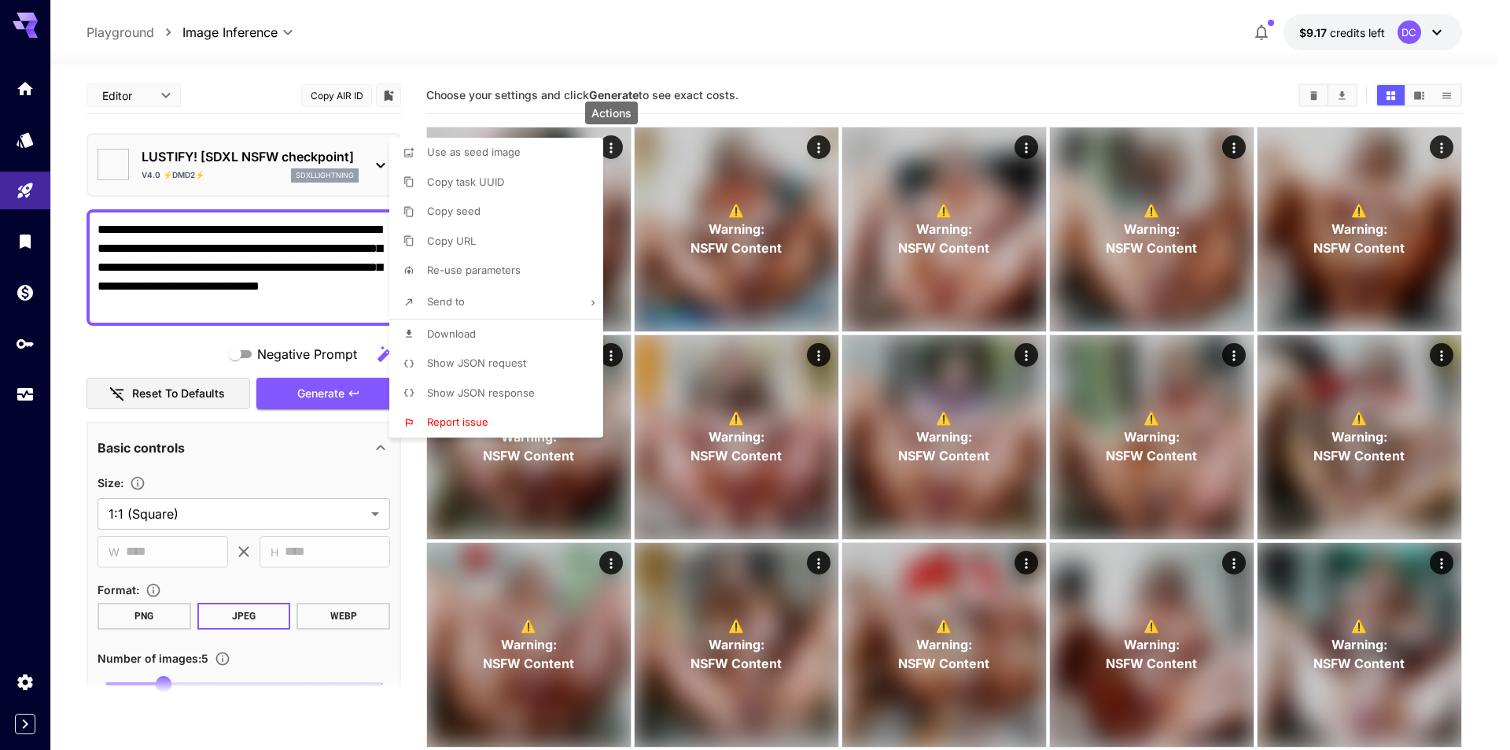
type textarea "**********"
type input "**********"
click at [436, 297] on span "Send to" at bounding box center [446, 301] width 38 height 13
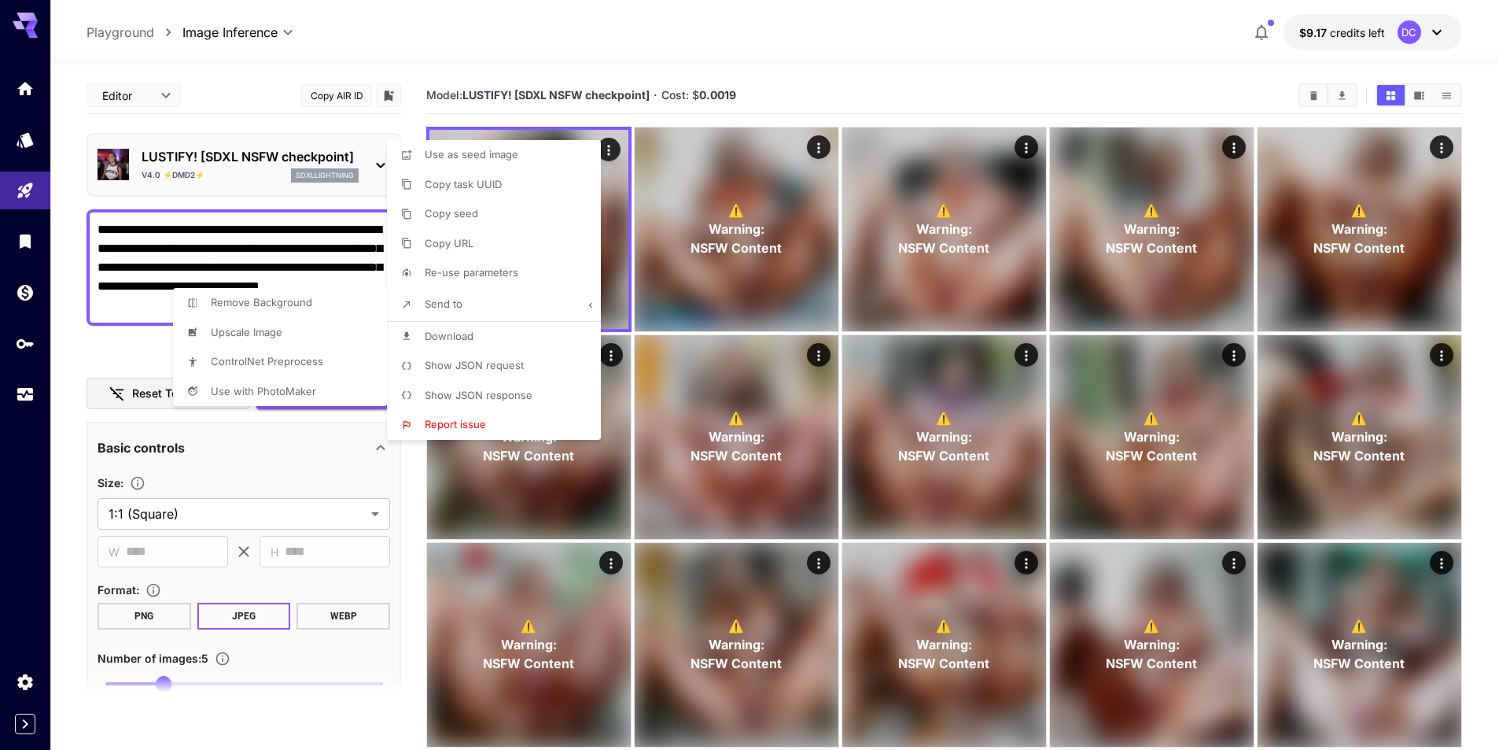
click at [120, 345] on div at bounding box center [755, 375] width 1510 height 750
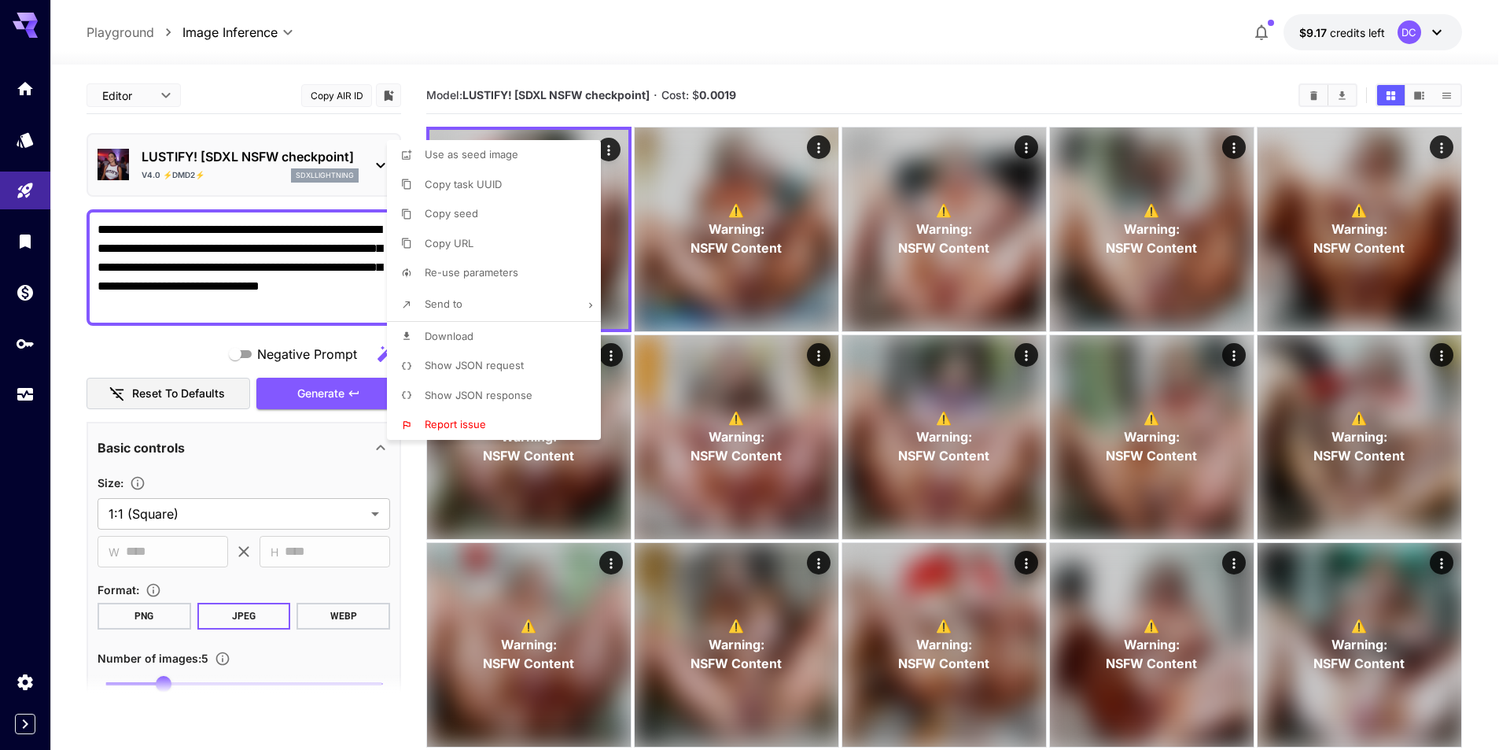
click at [319, 392] on div at bounding box center [755, 375] width 1510 height 750
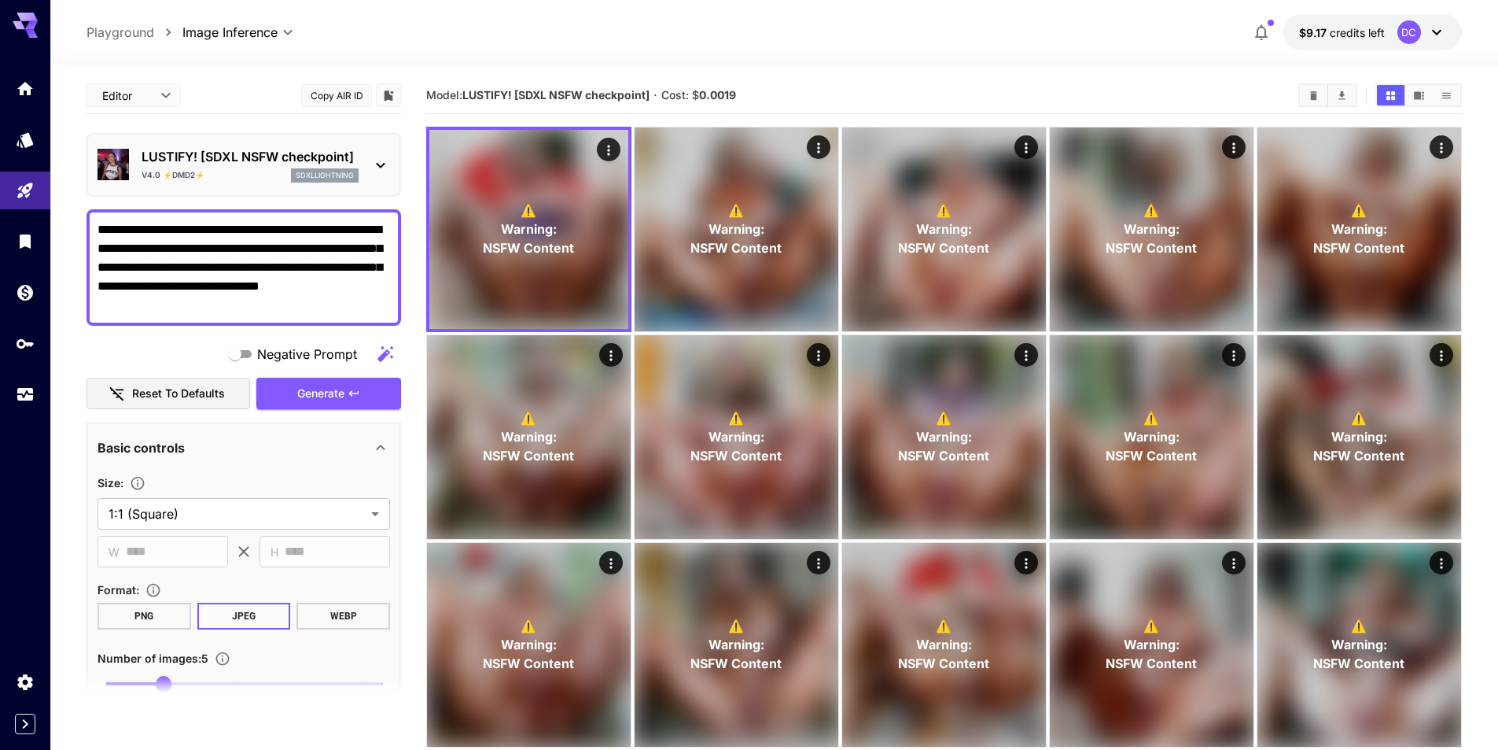
click at [319, 392] on span "Generate" at bounding box center [320, 394] width 47 height 20
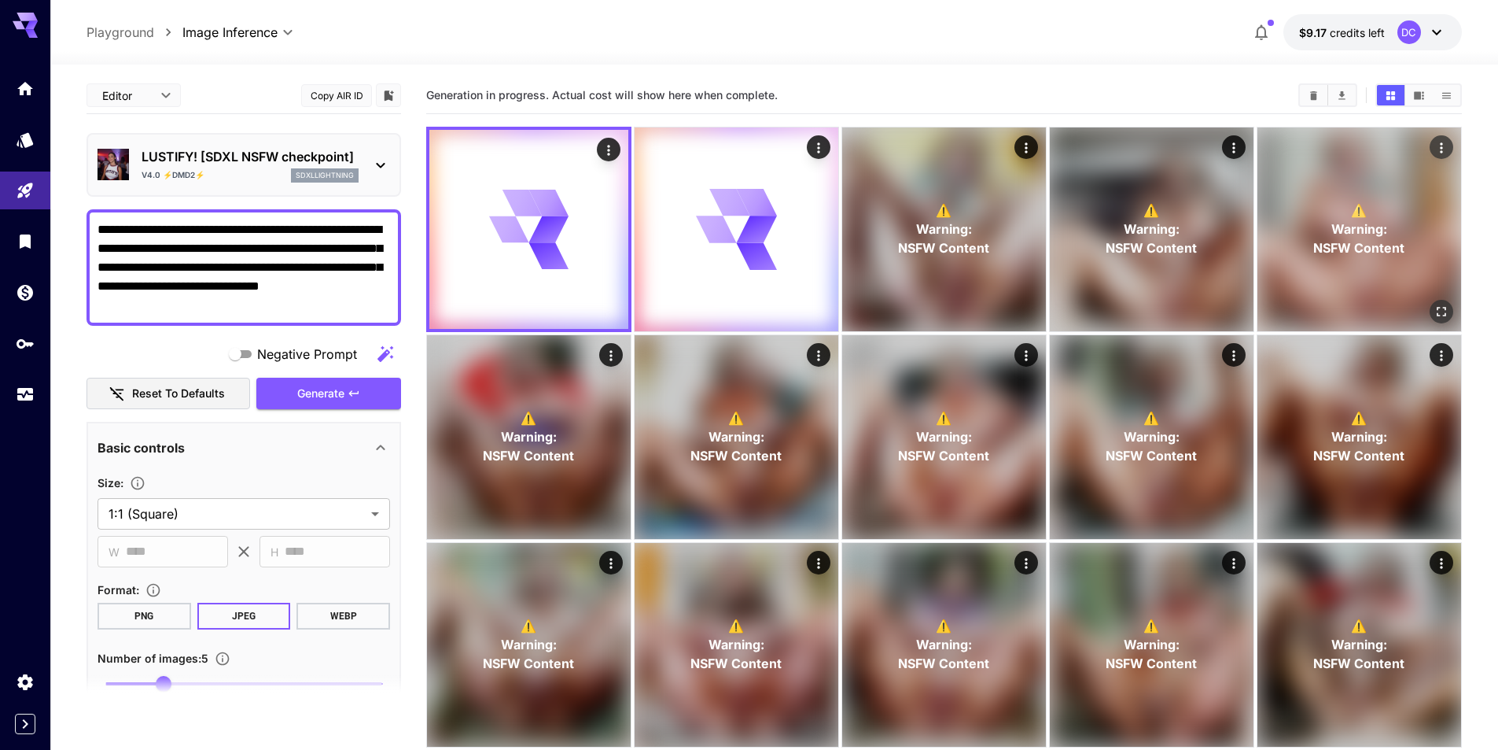
click at [1450, 312] on button "Open in fullscreen" at bounding box center [1442, 312] width 24 height 24
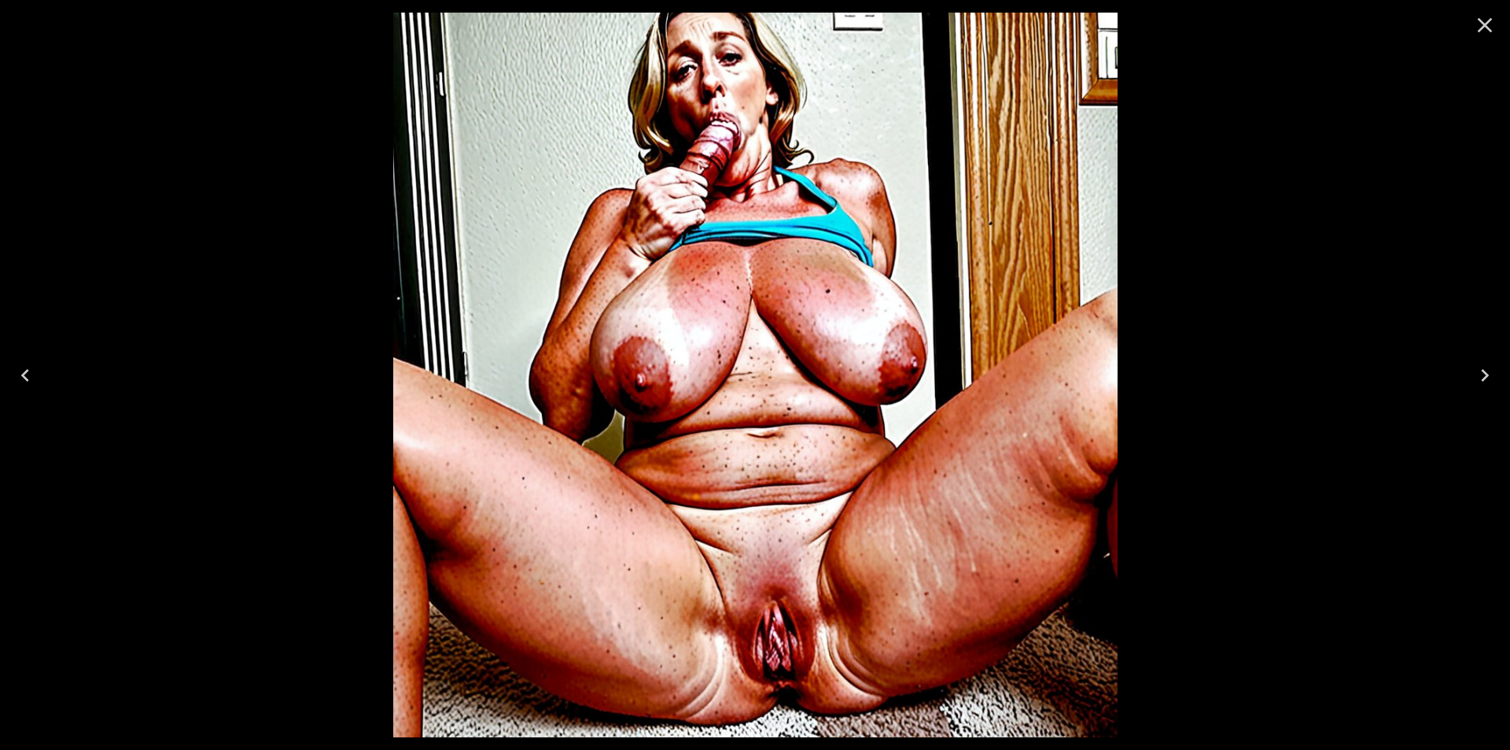
click at [19, 377] on icon "Previous" at bounding box center [25, 375] width 25 height 25
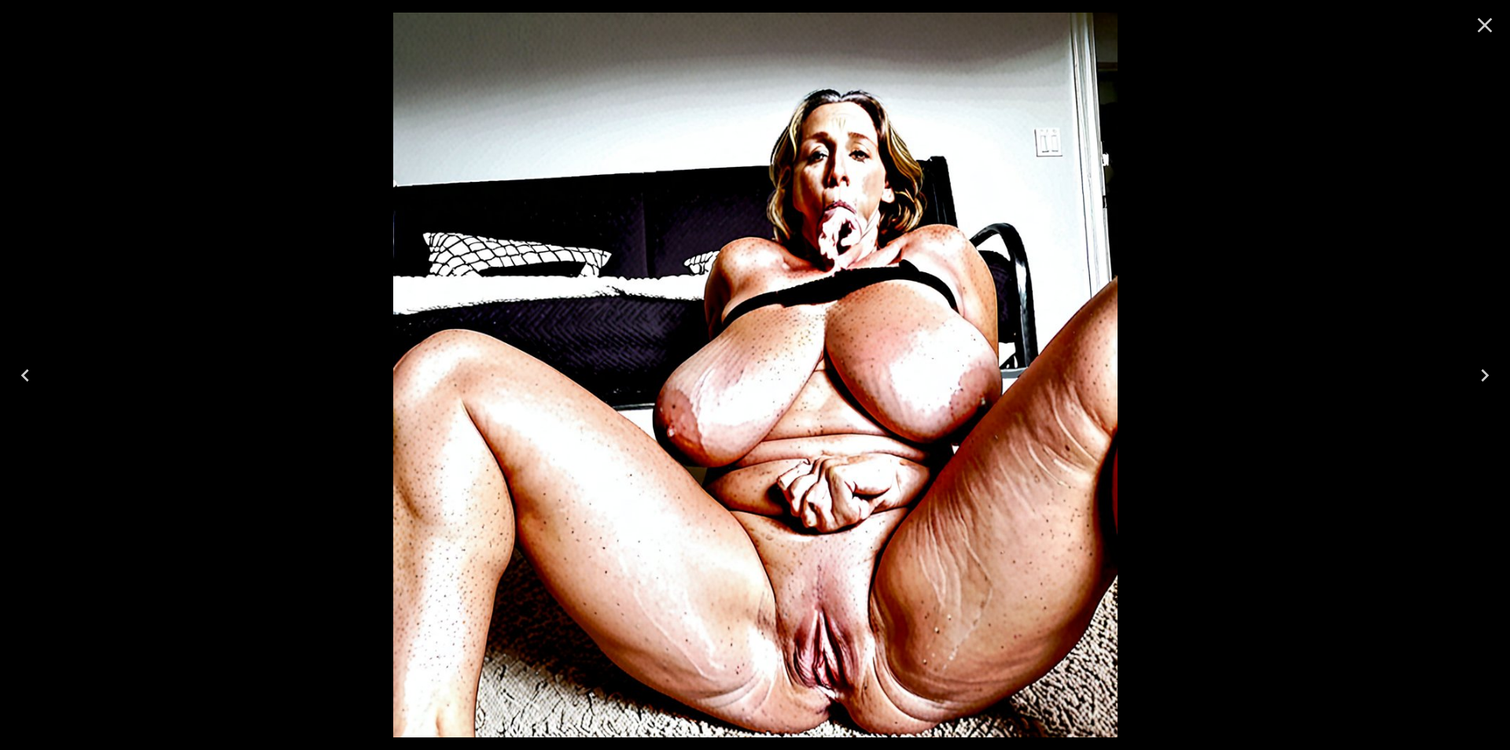
click at [19, 377] on icon "Previous" at bounding box center [25, 375] width 25 height 25
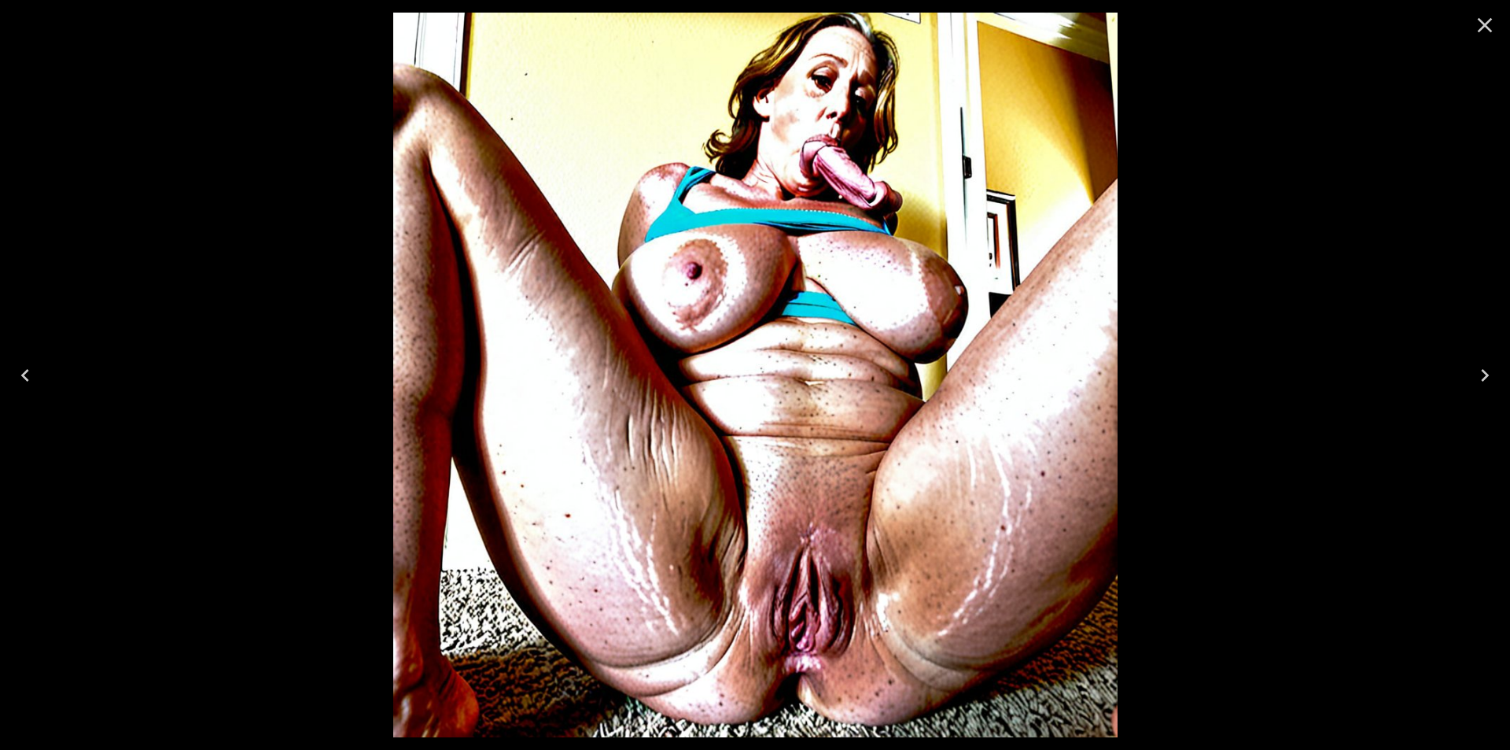
click at [19, 377] on icon "Previous" at bounding box center [25, 375] width 25 height 25
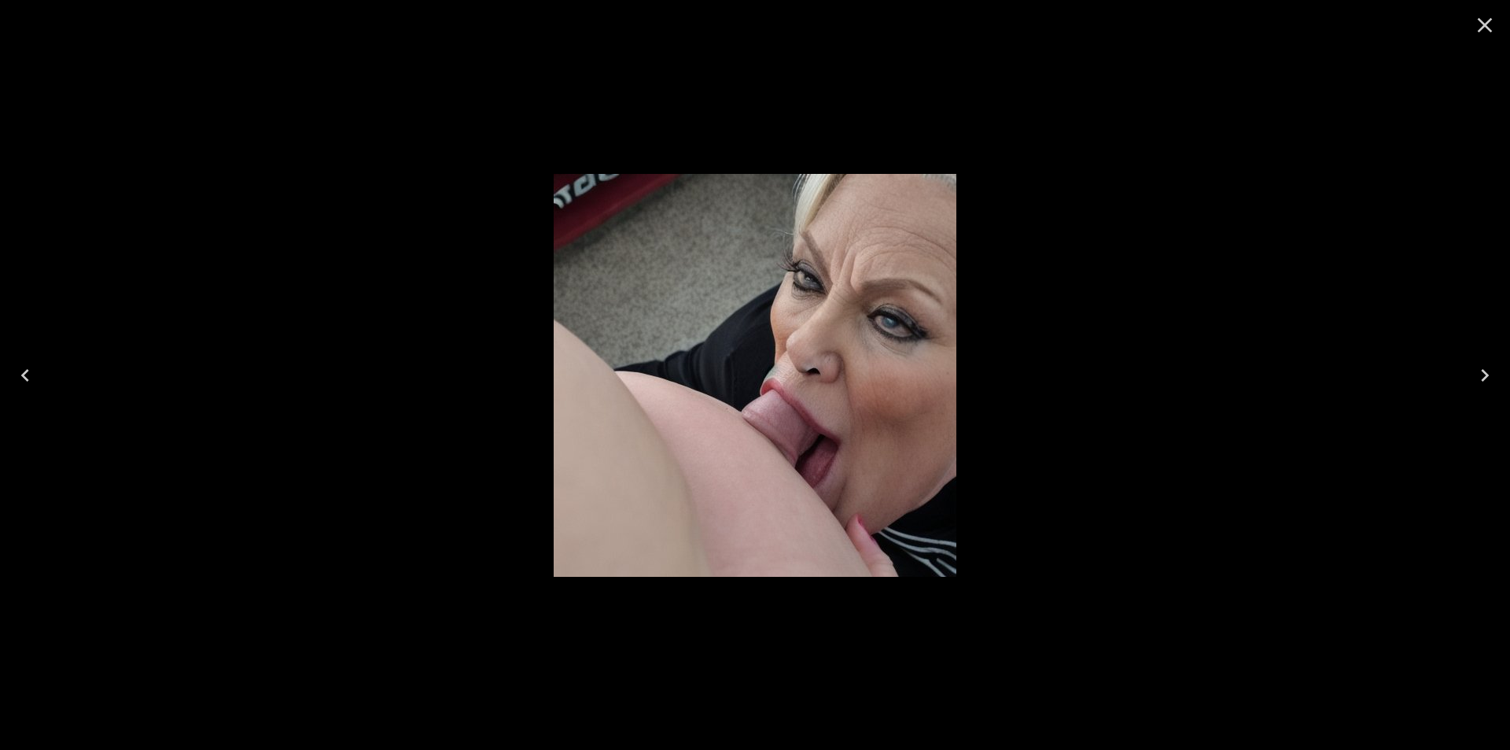
click at [1494, 373] on icon "Next" at bounding box center [1484, 375] width 25 height 25
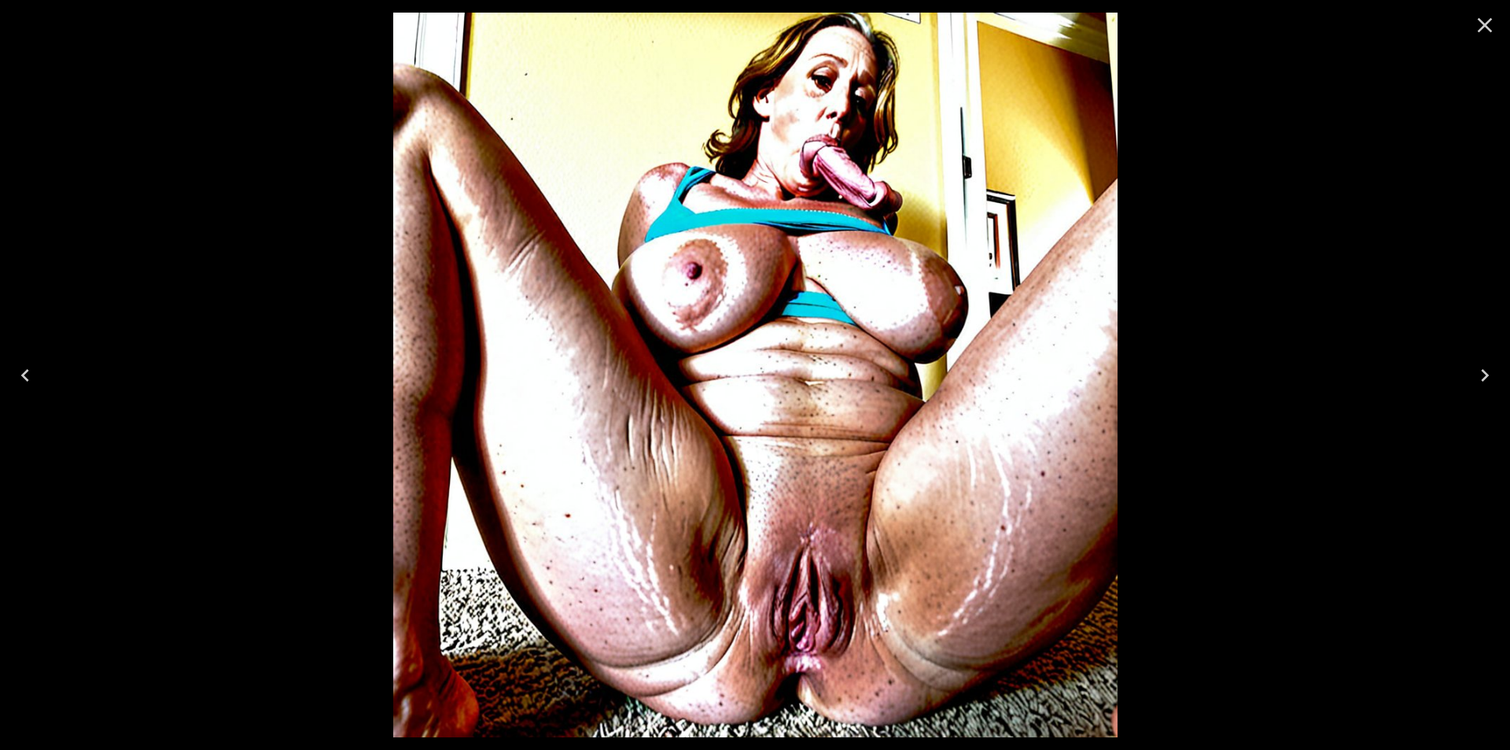
click at [1493, 373] on icon "Next" at bounding box center [1484, 375] width 25 height 25
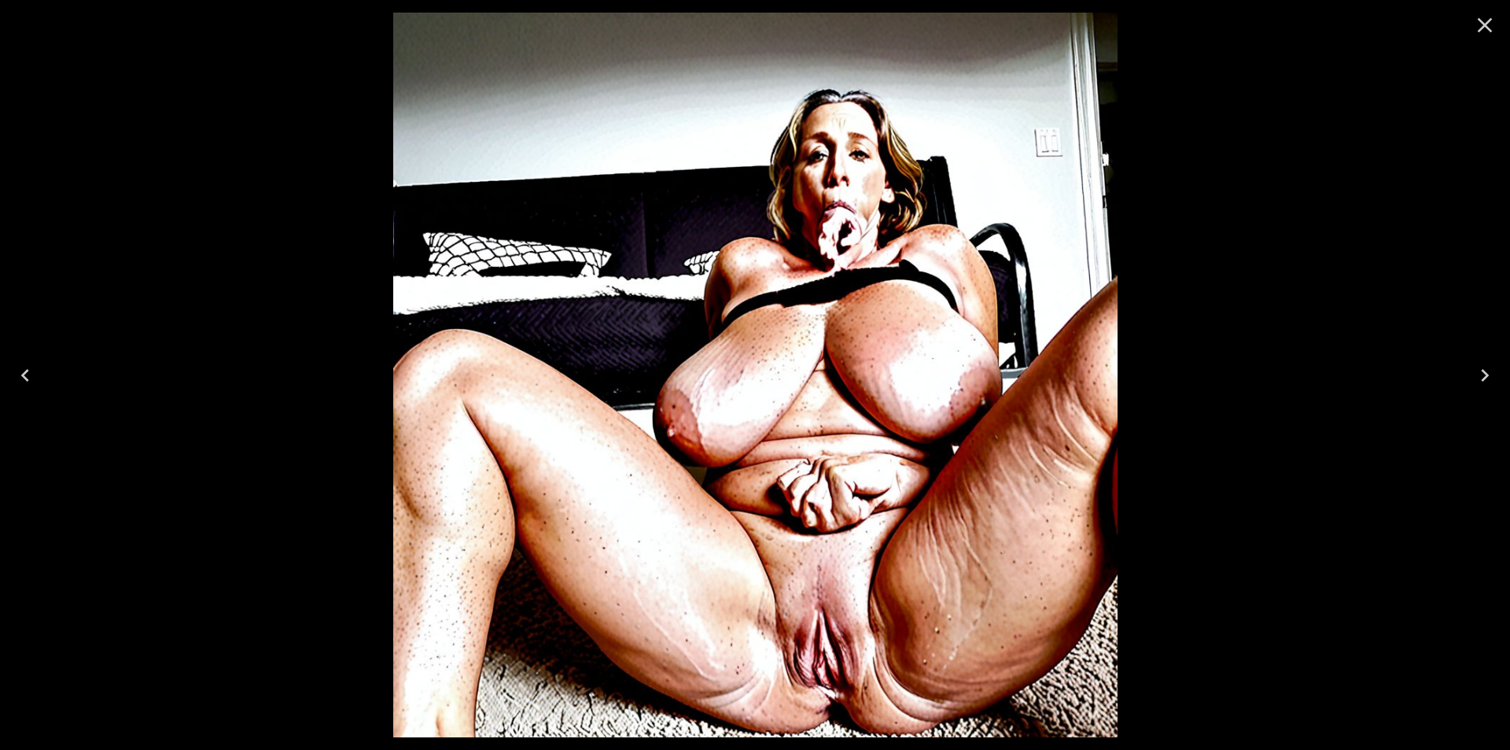
click at [1483, 374] on icon "Next" at bounding box center [1484, 375] width 25 height 25
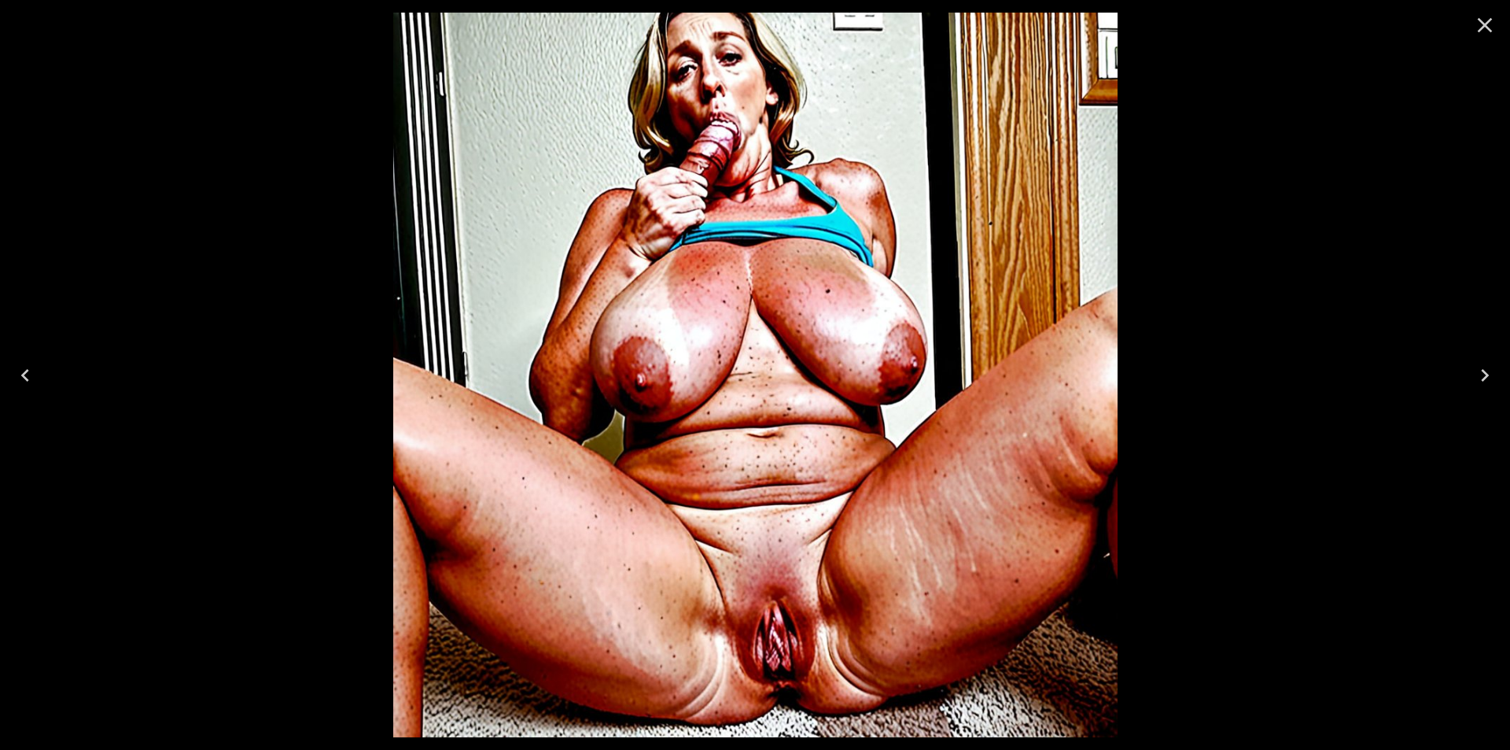
click at [1483, 374] on icon "Next" at bounding box center [1484, 375] width 25 height 25
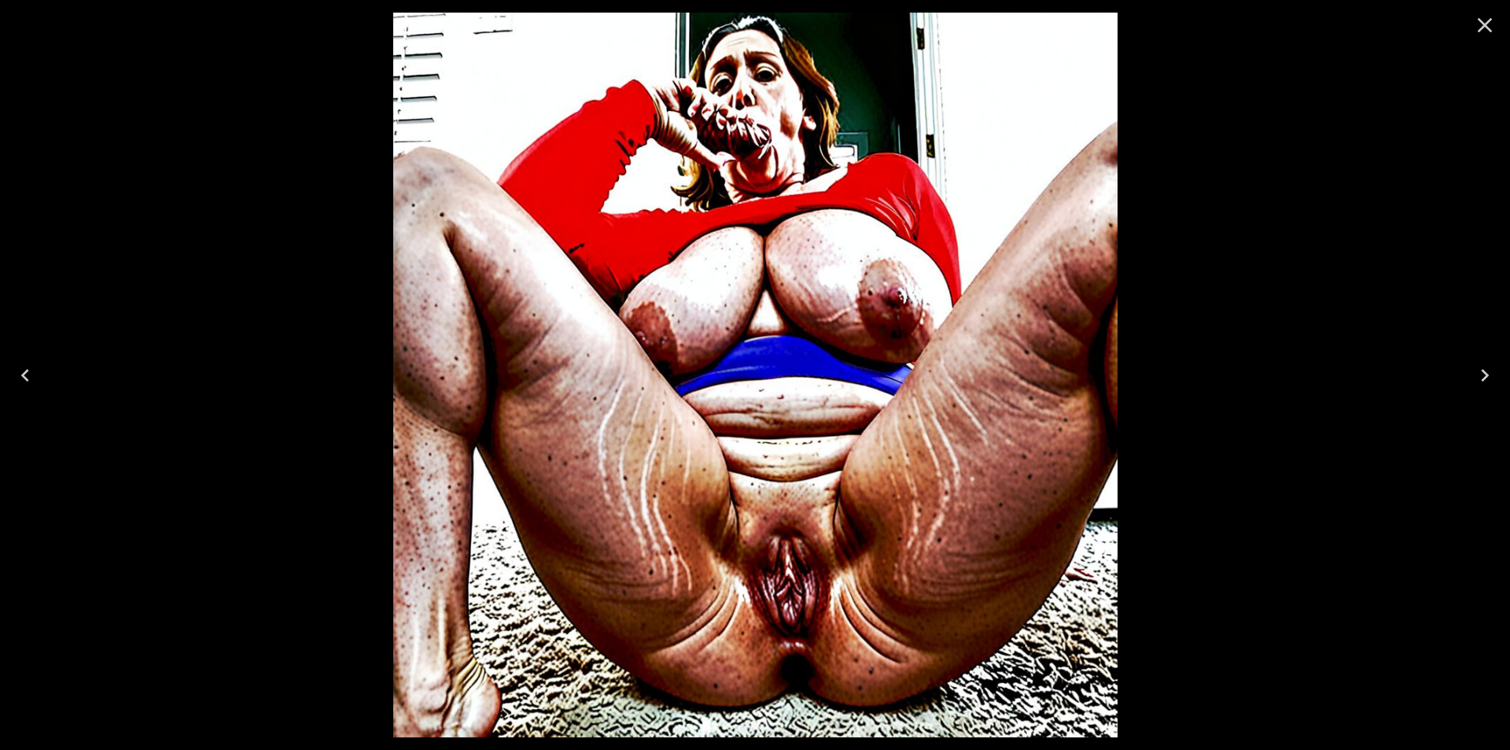
click at [1483, 374] on icon "Next" at bounding box center [1484, 375] width 25 height 25
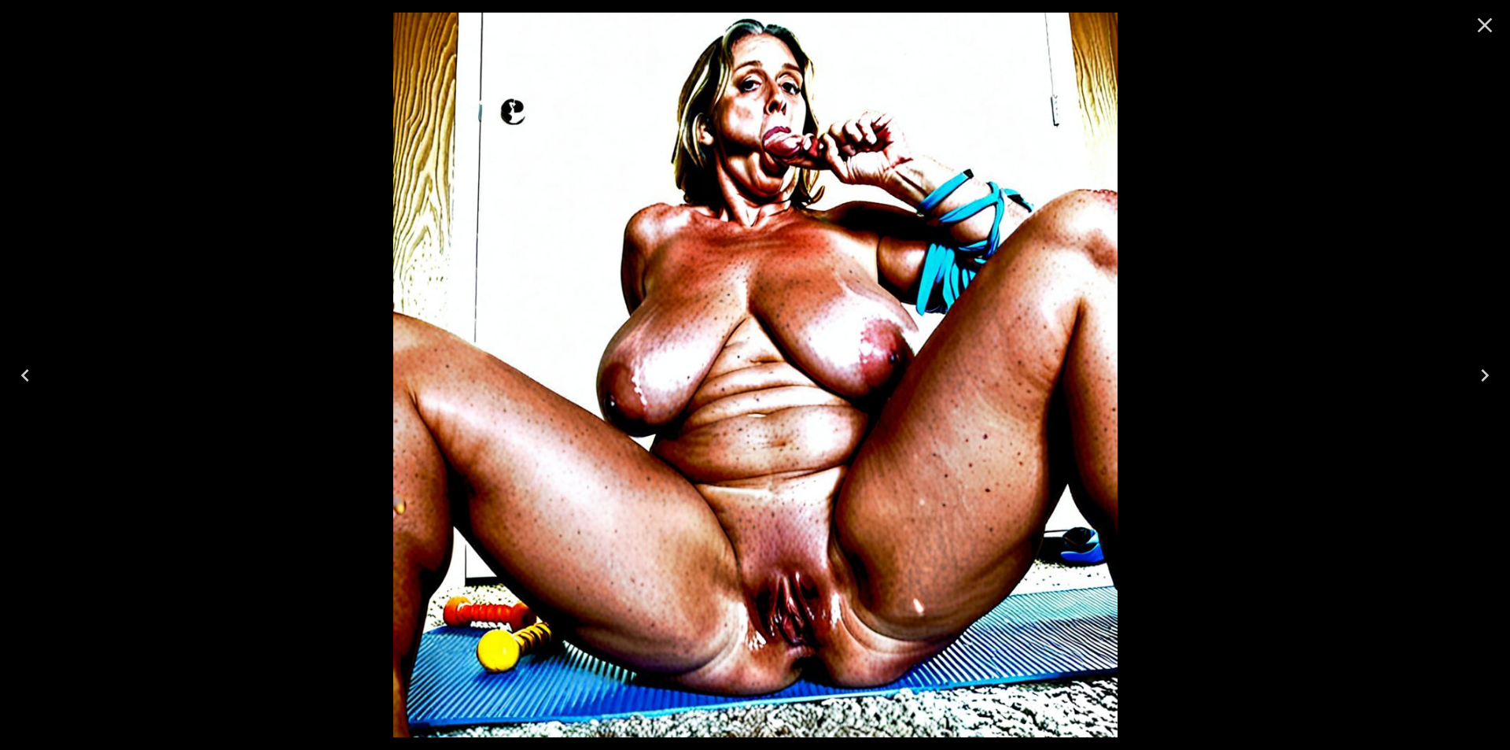
click at [1483, 374] on icon "Next" at bounding box center [1484, 375] width 25 height 25
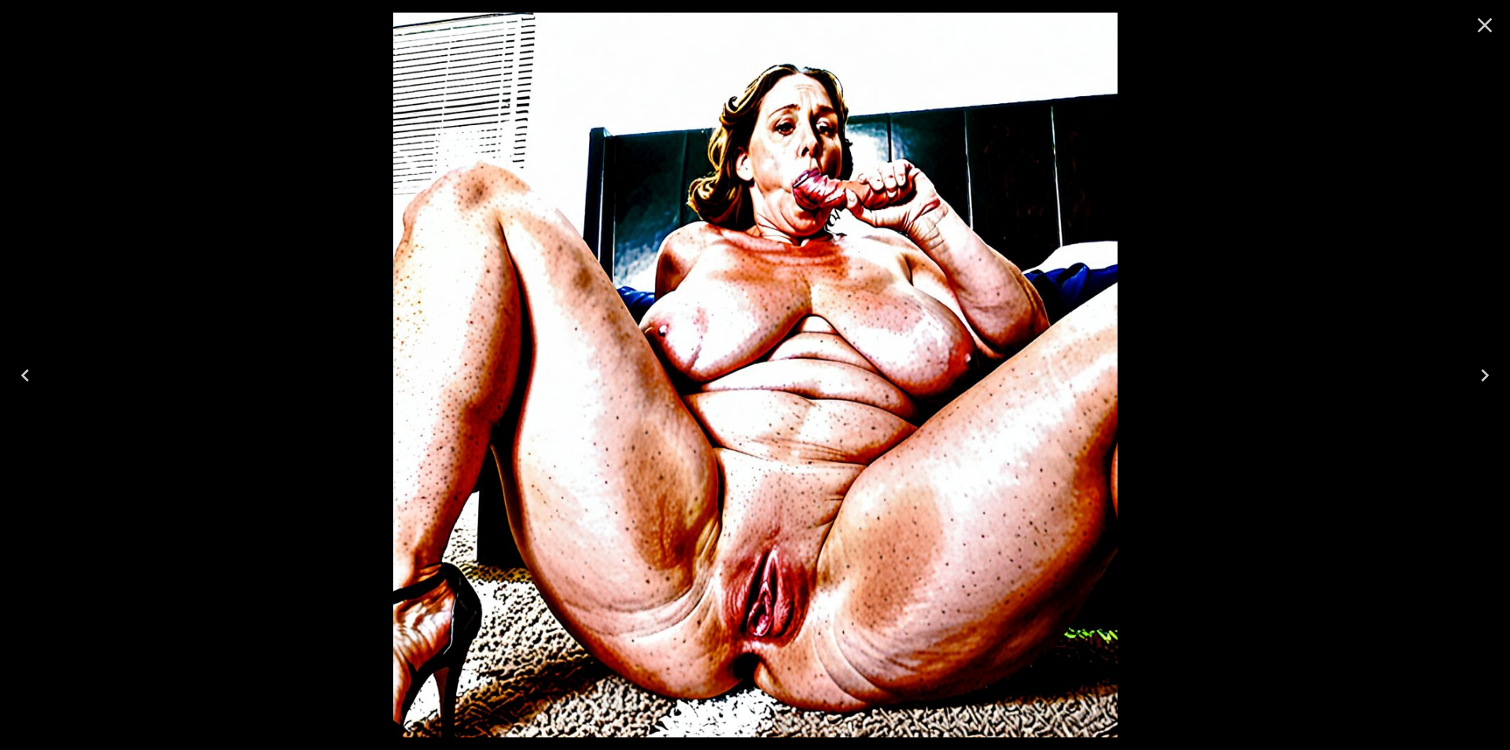
click at [1483, 374] on icon "Next" at bounding box center [1484, 375] width 25 height 25
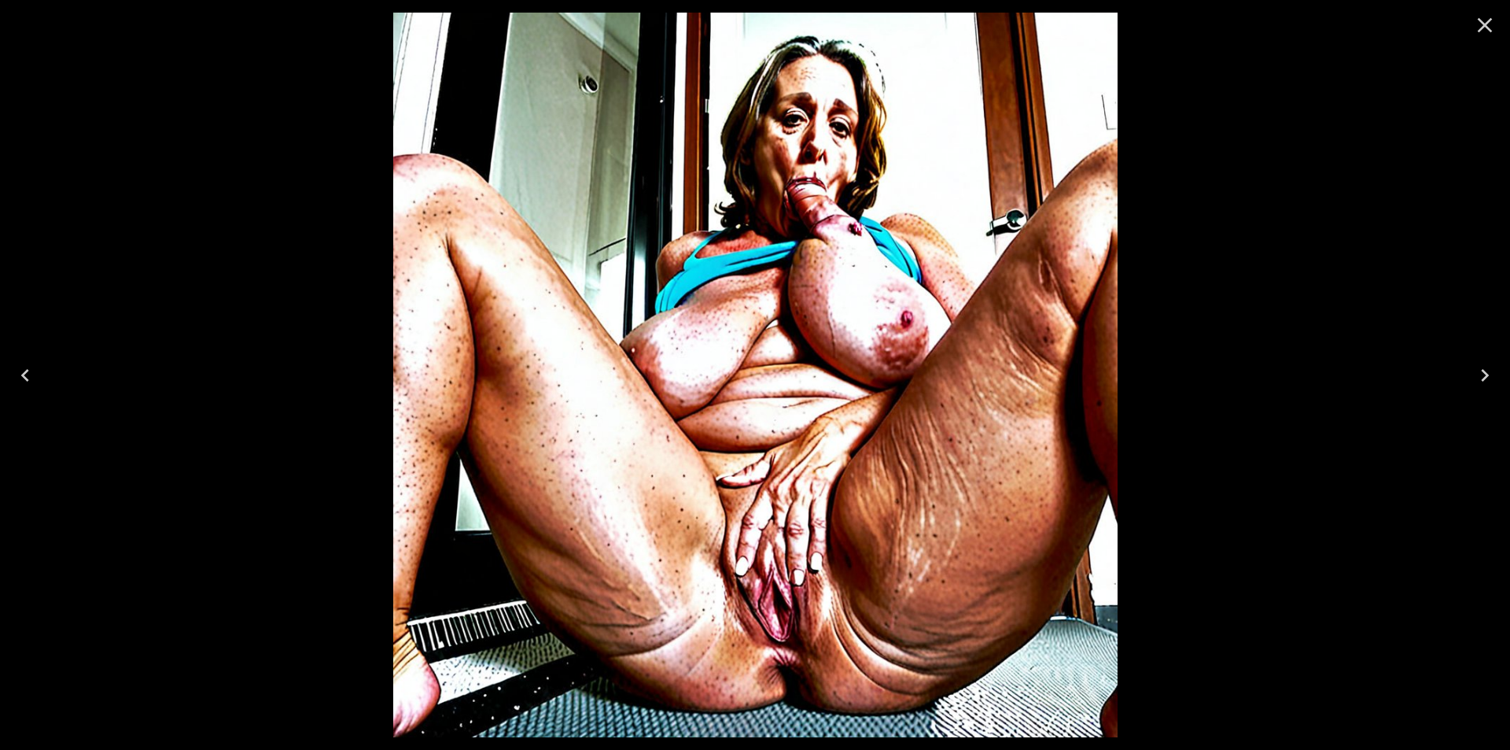
click at [1483, 374] on icon "Next" at bounding box center [1484, 375] width 25 height 25
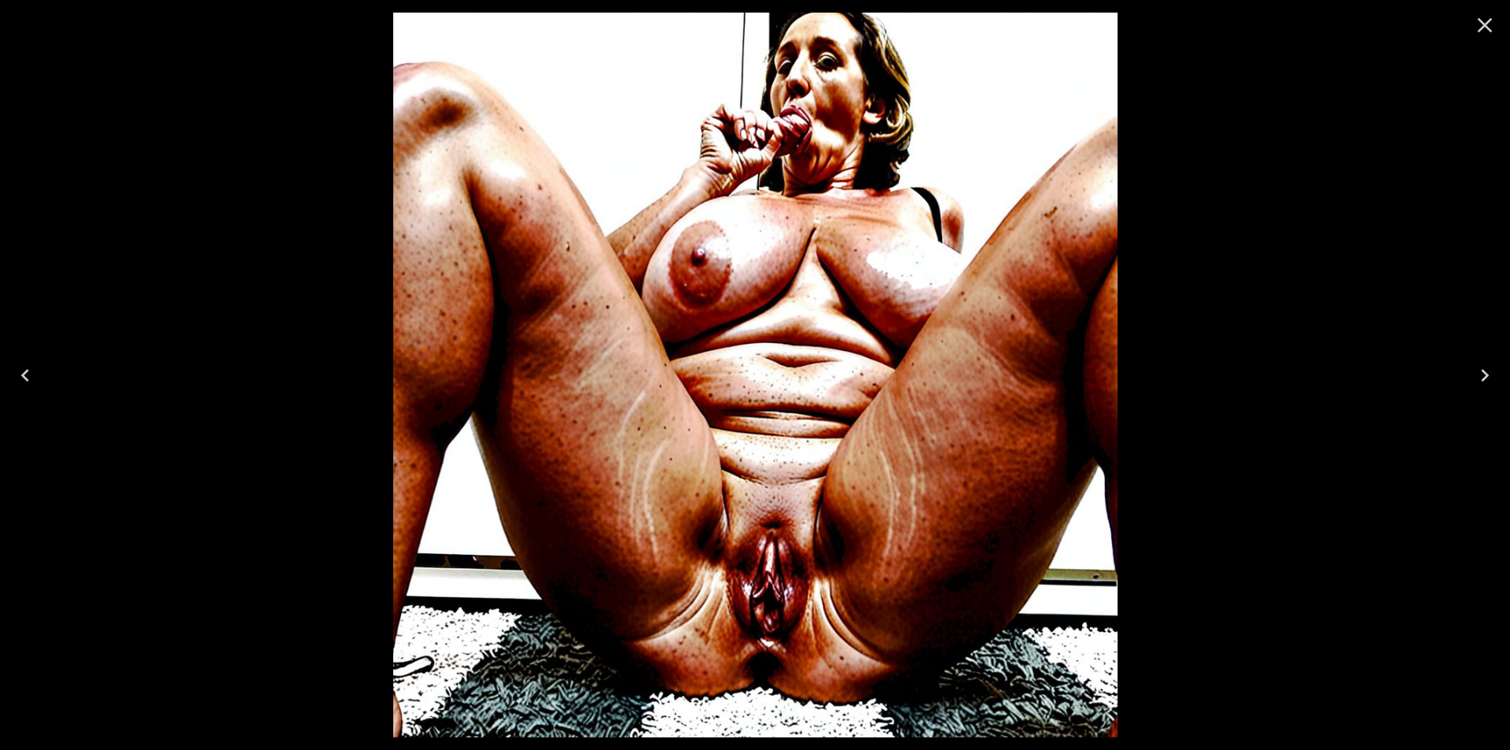
click at [1483, 374] on icon "Next" at bounding box center [1484, 375] width 25 height 25
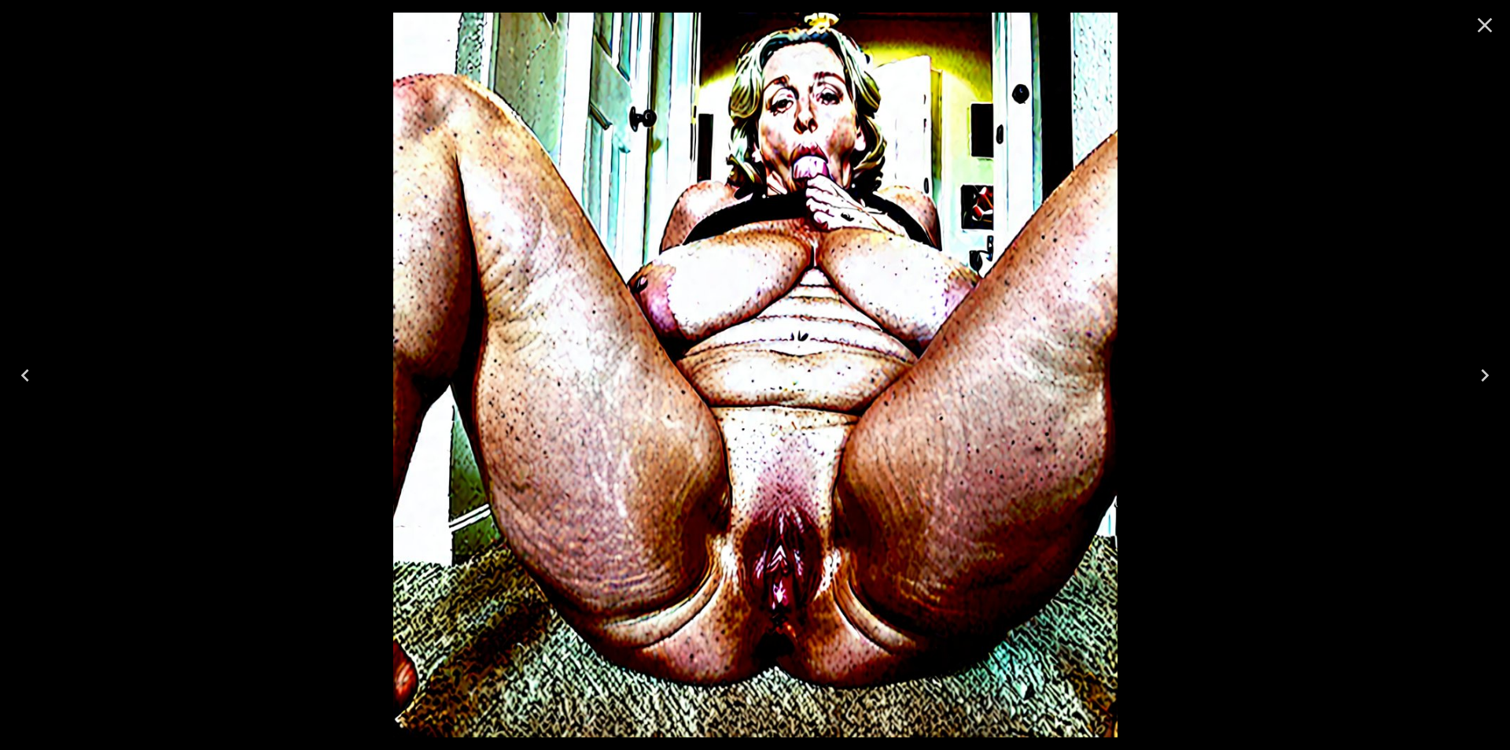
click at [1483, 374] on icon "Next" at bounding box center [1484, 375] width 25 height 25
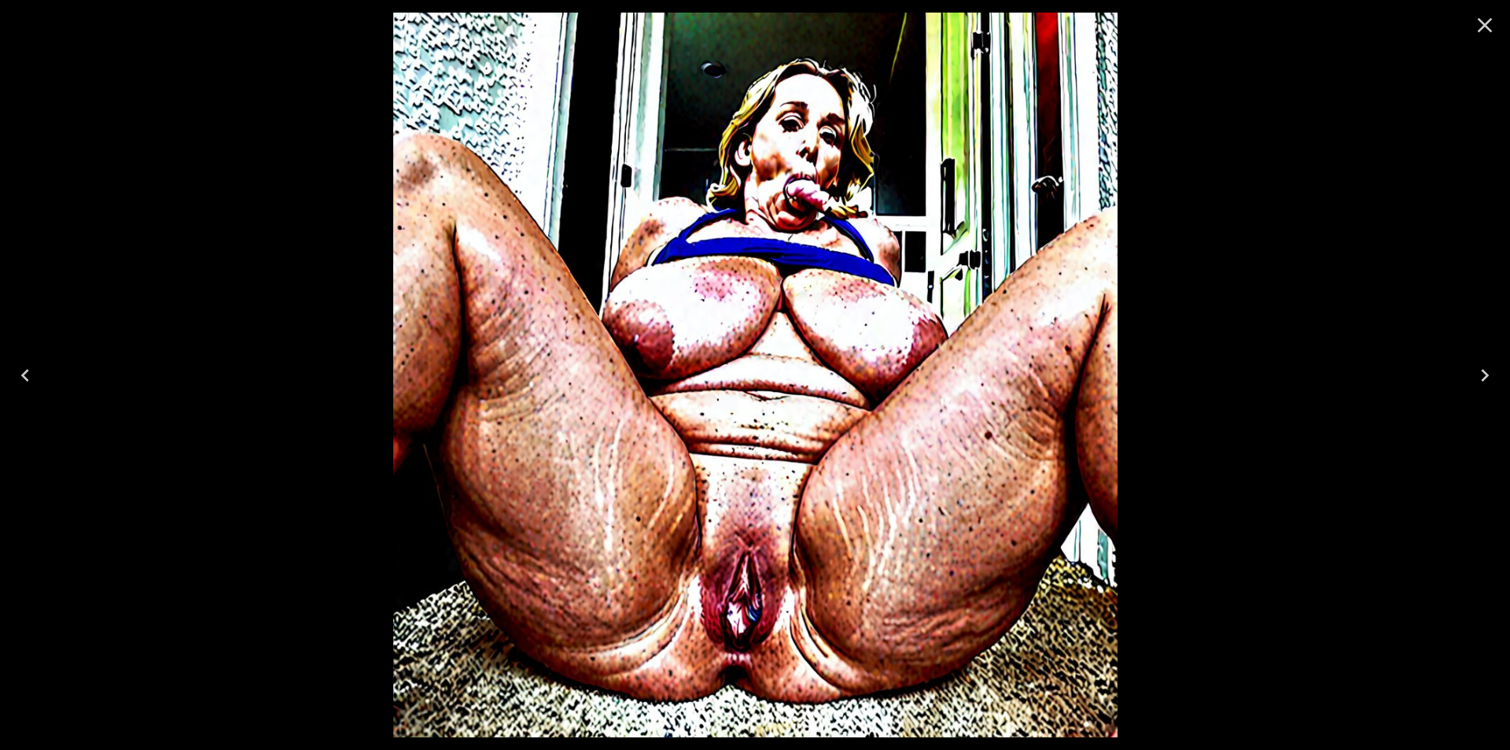
click at [1483, 374] on icon "Next" at bounding box center [1484, 375] width 25 height 25
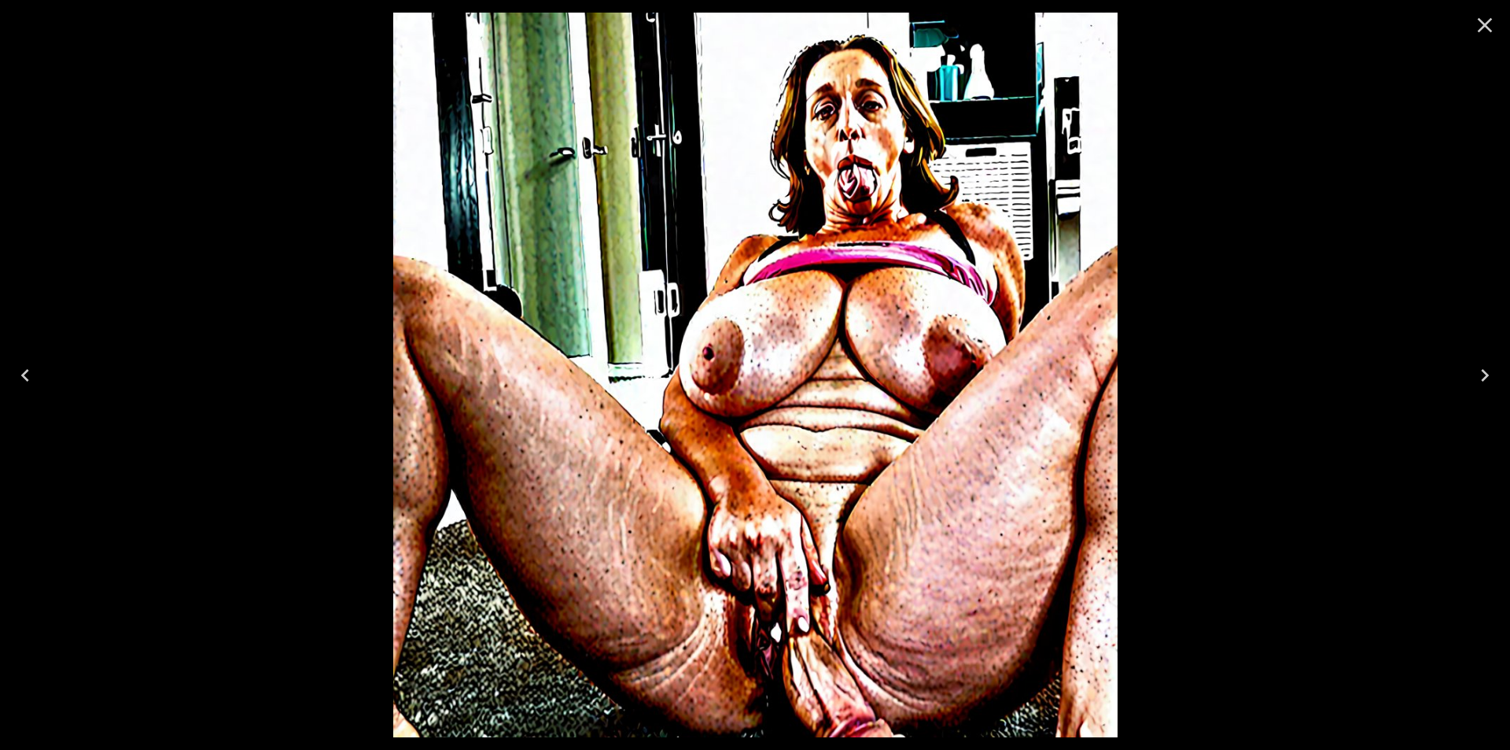
click at [1483, 374] on icon "Next" at bounding box center [1484, 375] width 25 height 25
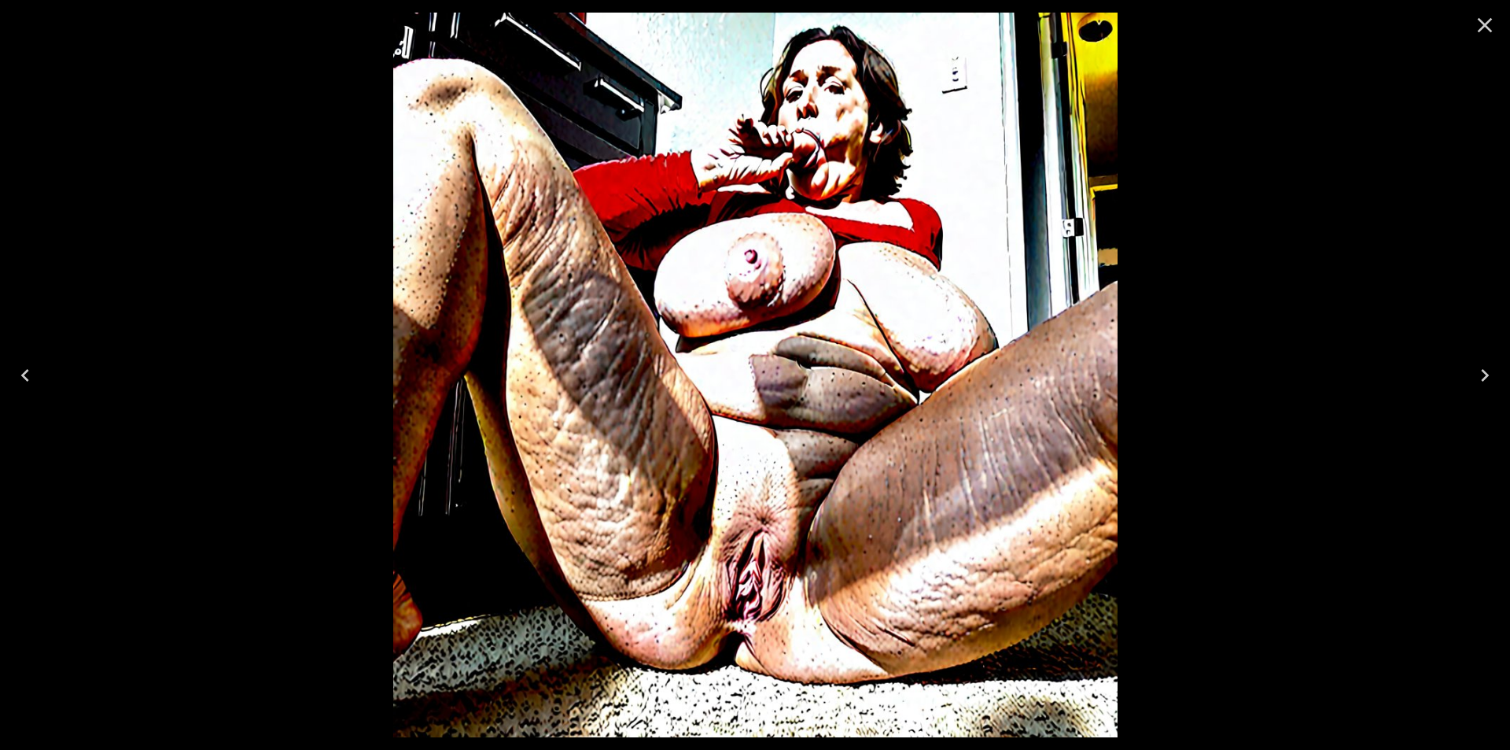
click at [1483, 374] on icon "Next" at bounding box center [1484, 375] width 25 height 25
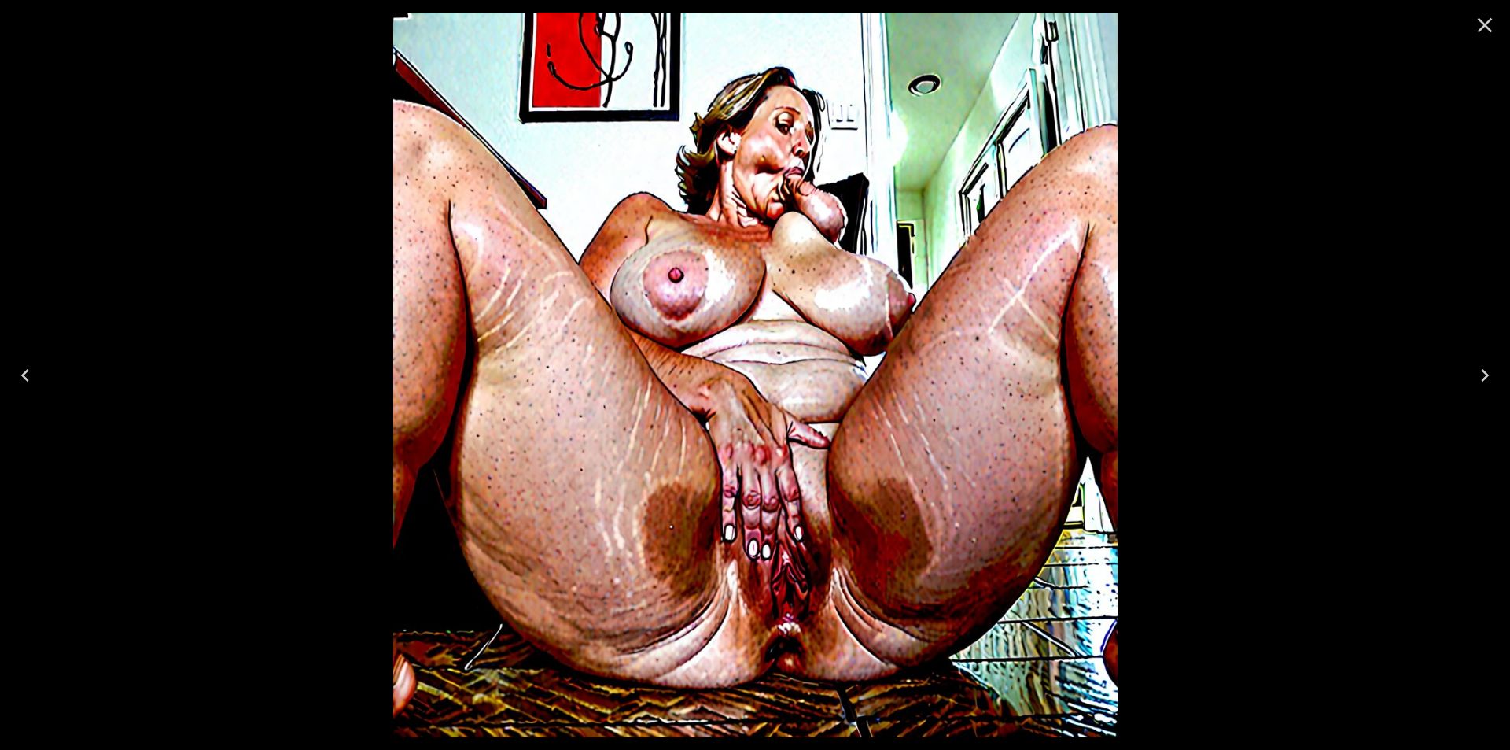
click at [1483, 374] on icon "Next" at bounding box center [1484, 375] width 25 height 25
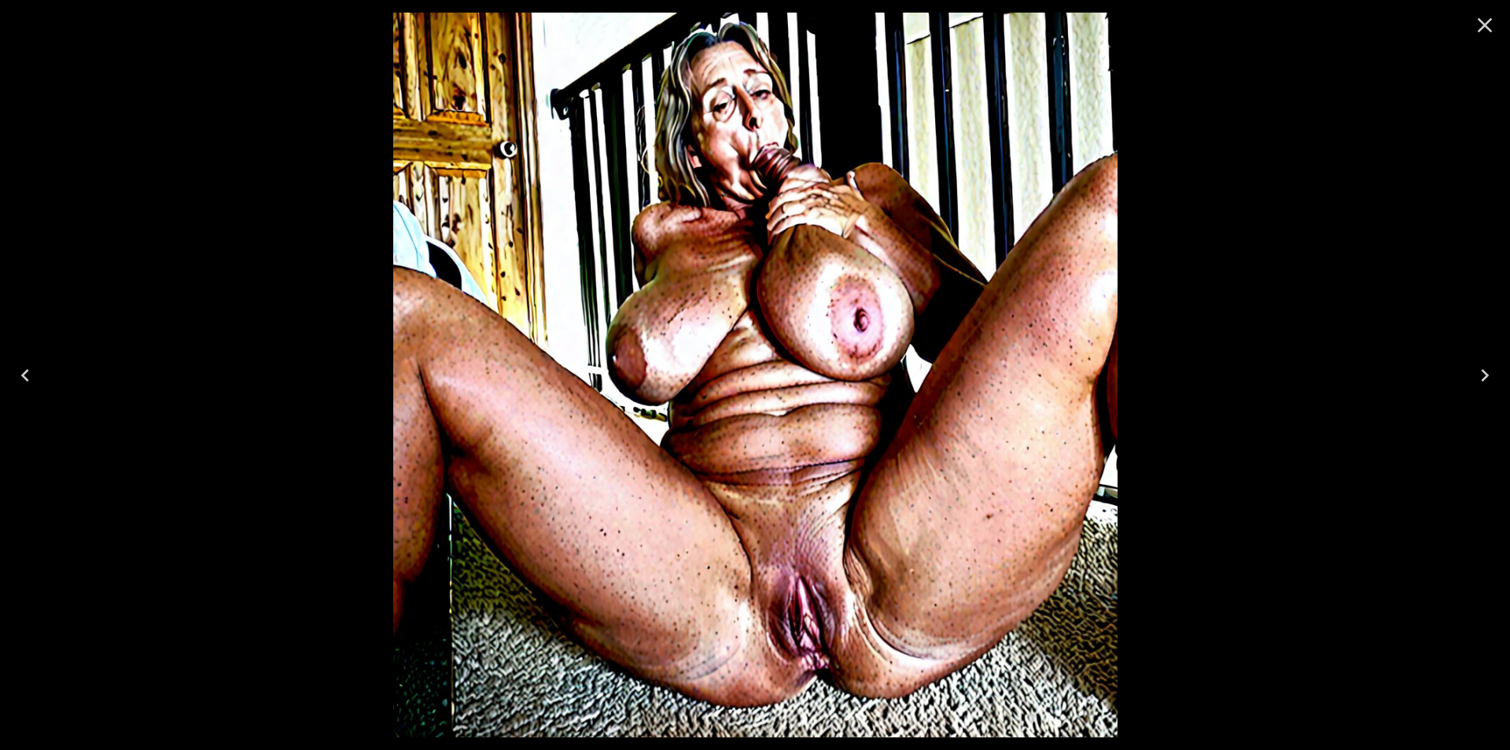
click at [1483, 374] on icon "Next" at bounding box center [1484, 375] width 25 height 25
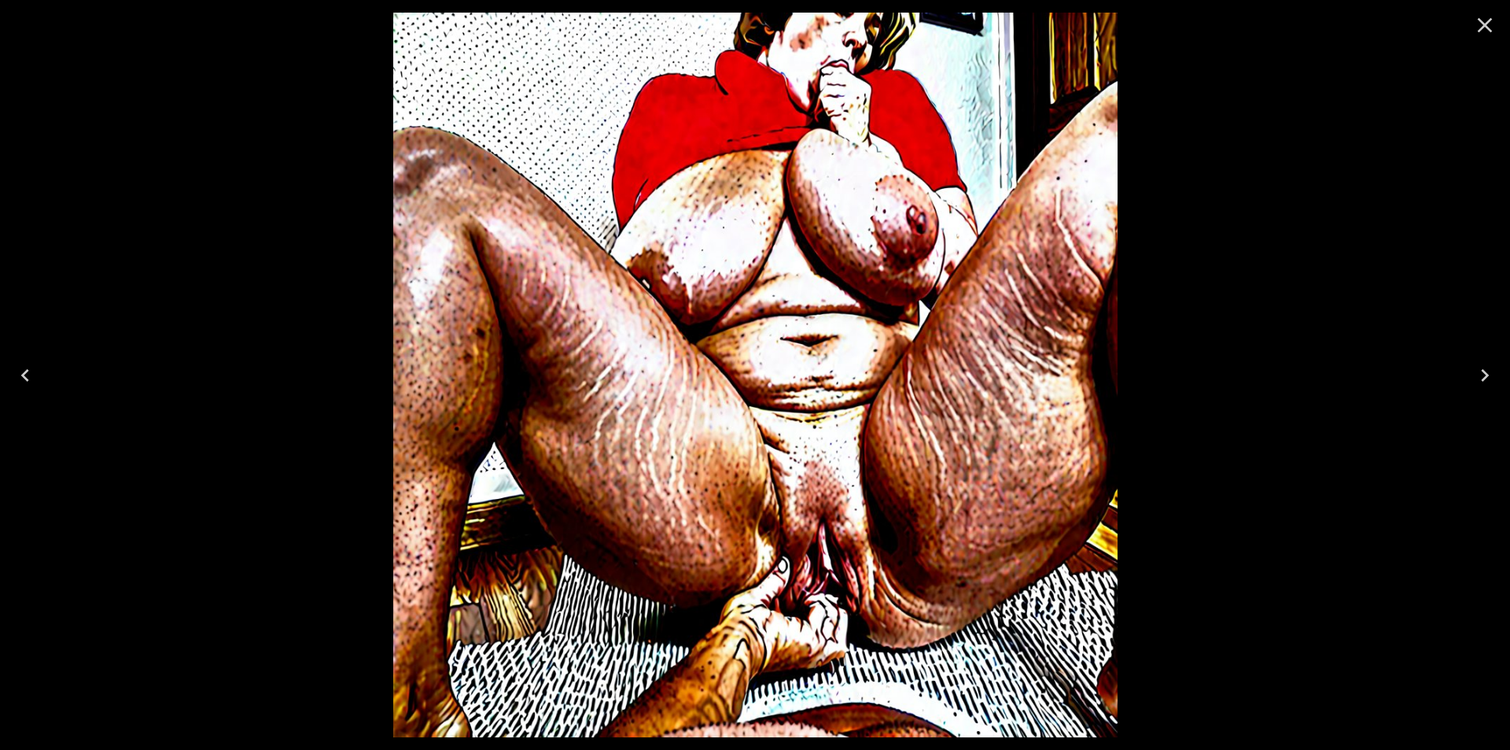
click at [1483, 374] on icon "Next" at bounding box center [1484, 375] width 25 height 25
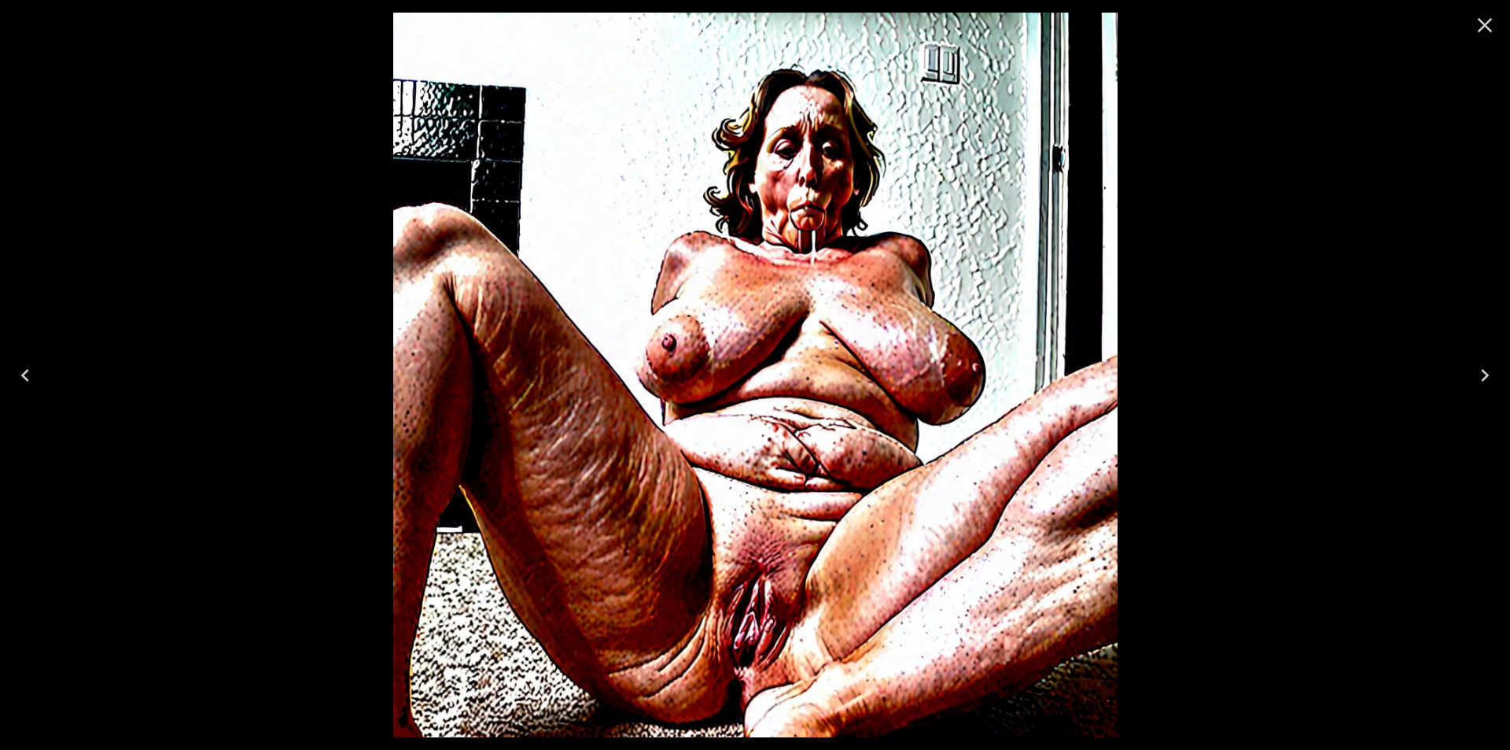
click at [1483, 374] on icon "Next" at bounding box center [1484, 375] width 25 height 25
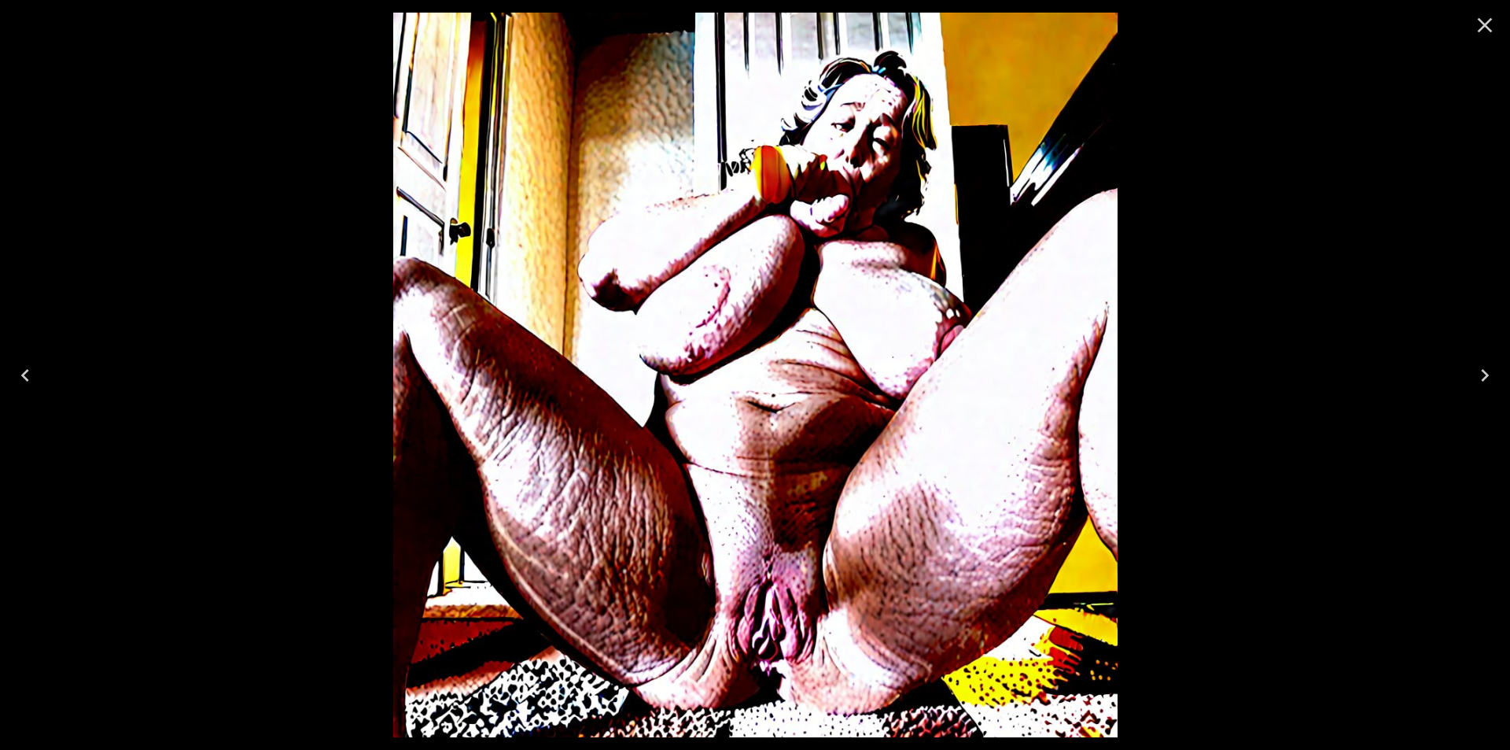
click at [1483, 374] on icon "Next" at bounding box center [1484, 375] width 25 height 25
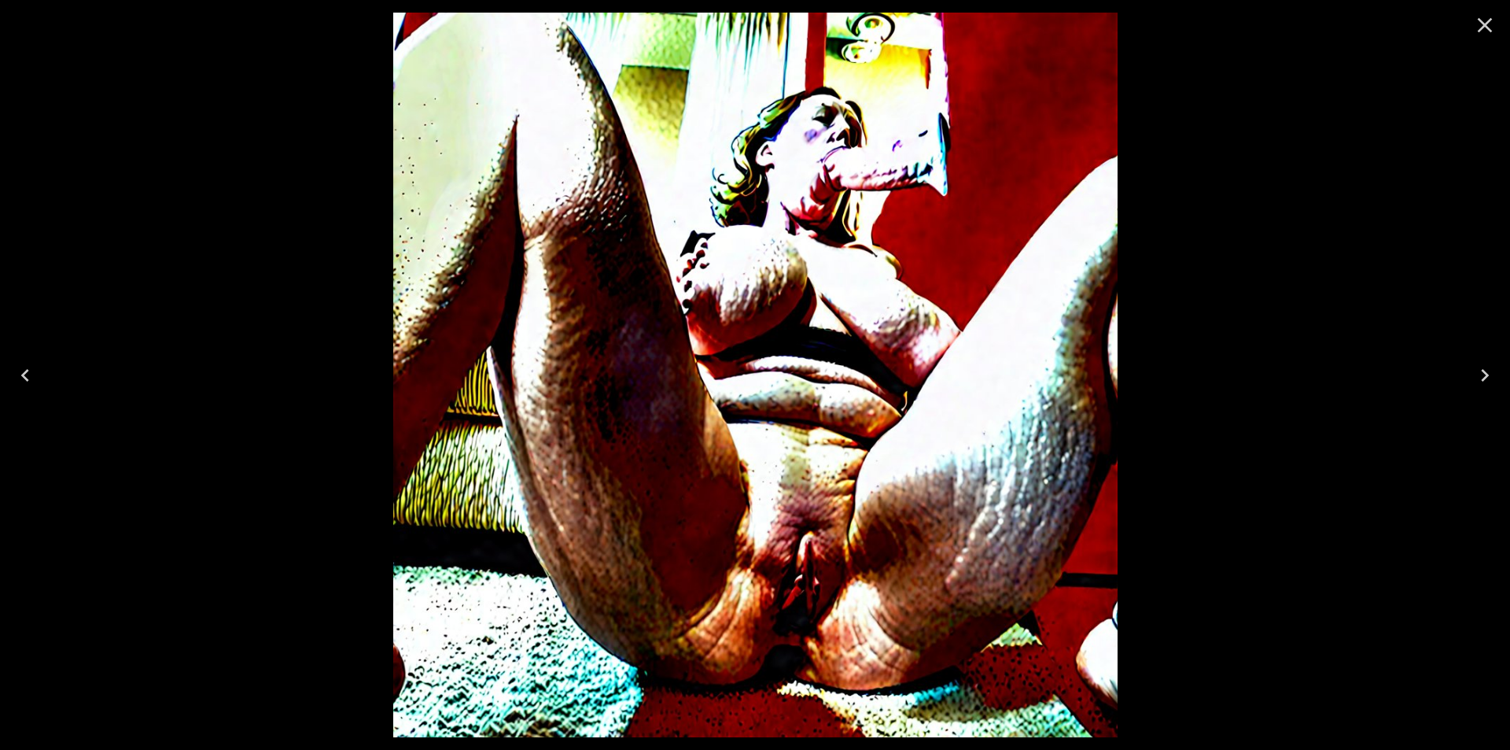
click at [1483, 374] on icon "Next" at bounding box center [1484, 375] width 25 height 25
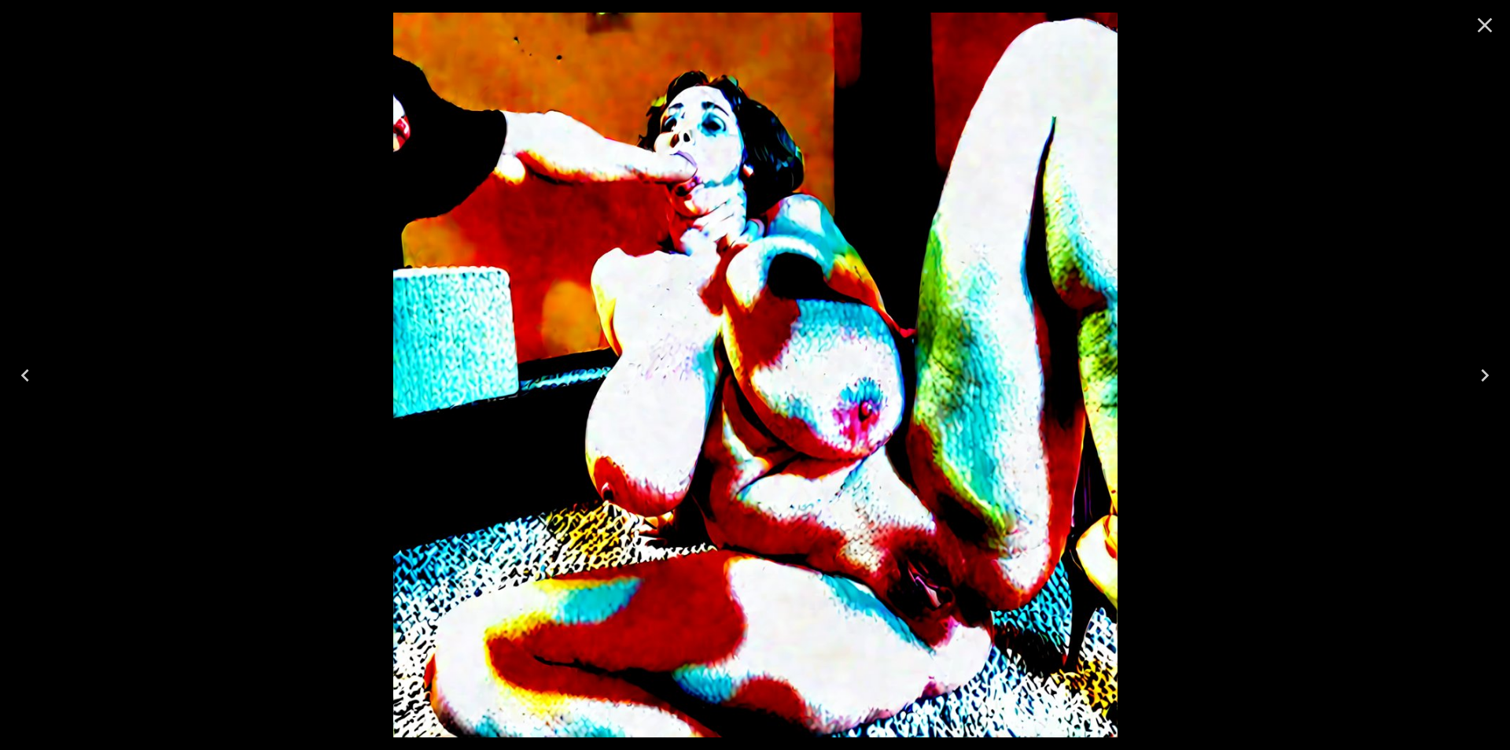
click at [1483, 374] on icon "Next" at bounding box center [1484, 375] width 25 height 25
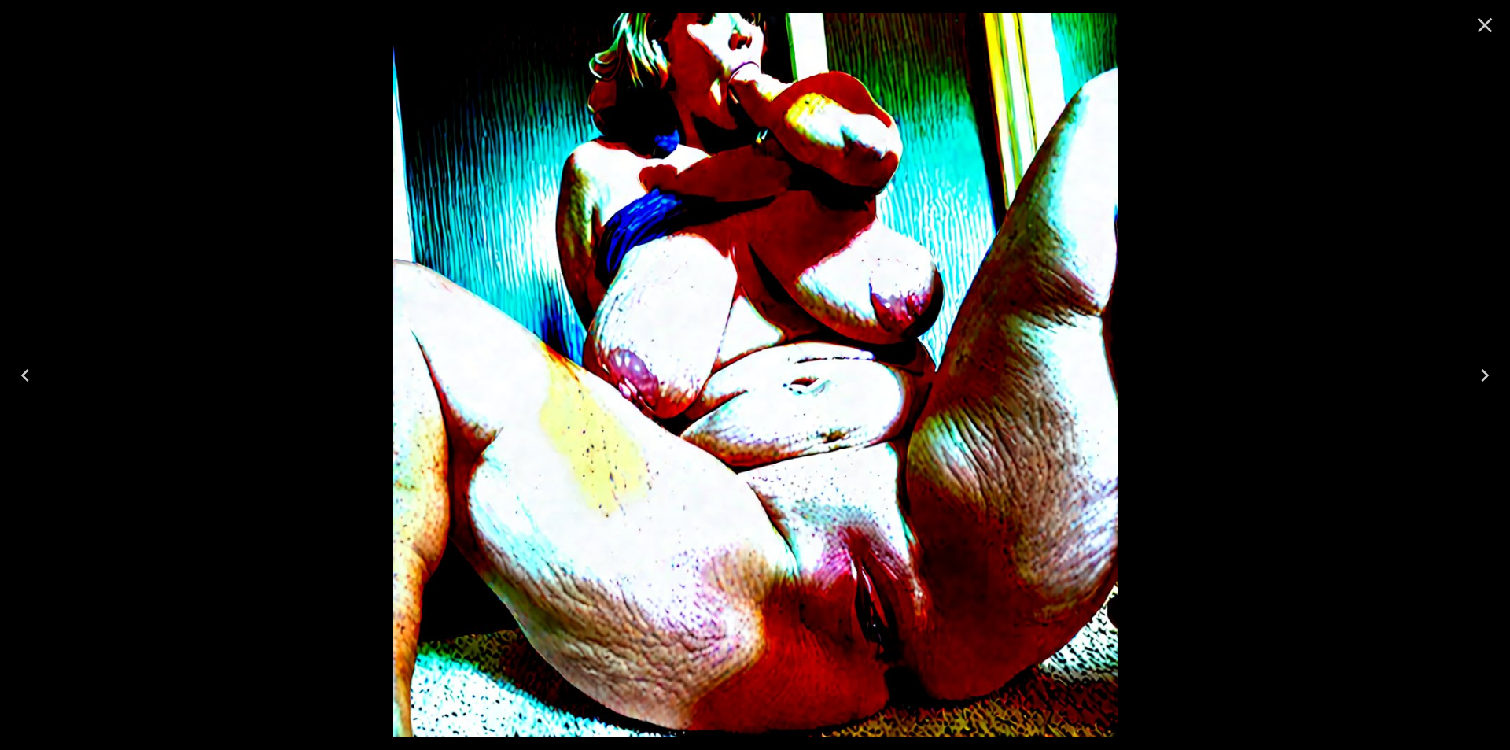
click at [1483, 374] on icon "Next" at bounding box center [1484, 375] width 25 height 25
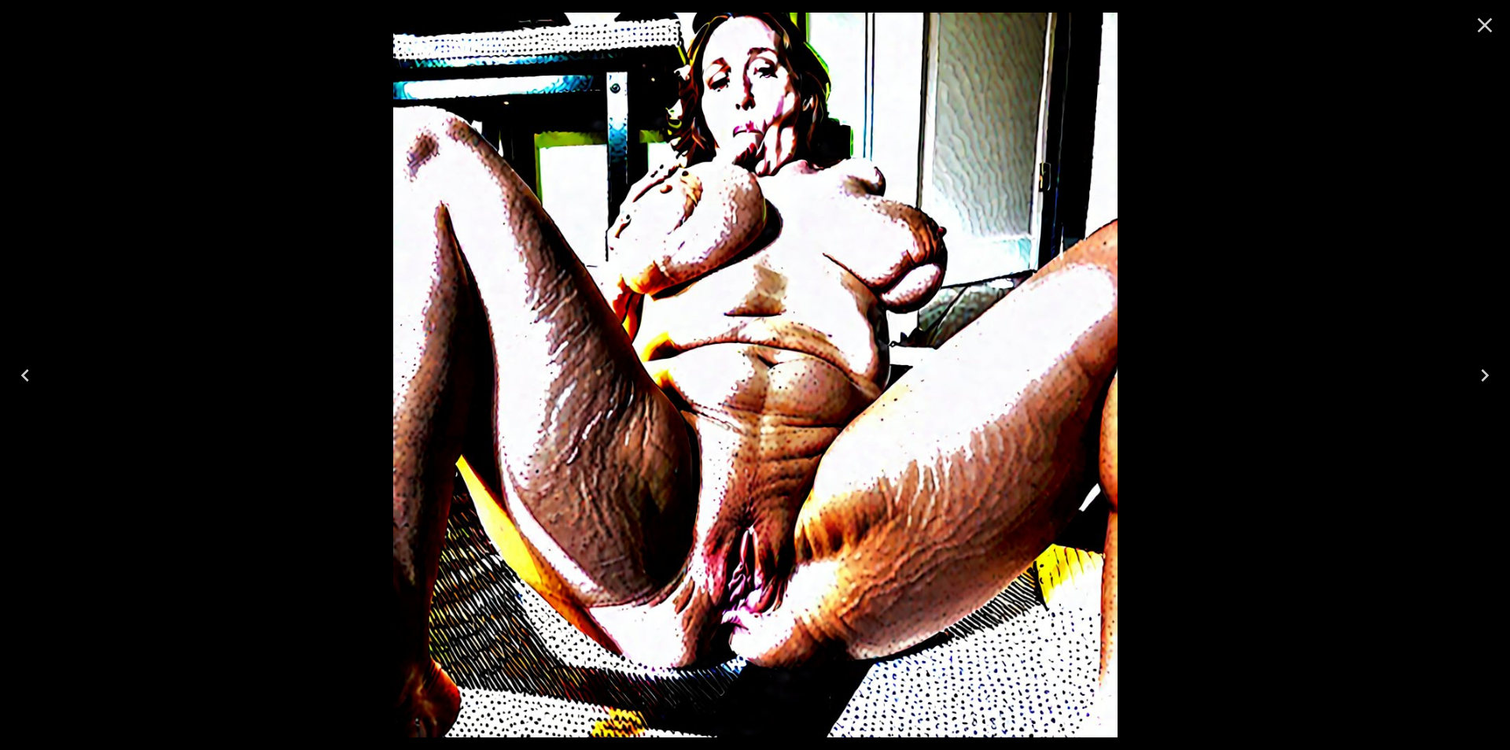
click at [1483, 374] on icon "Next" at bounding box center [1484, 375] width 25 height 25
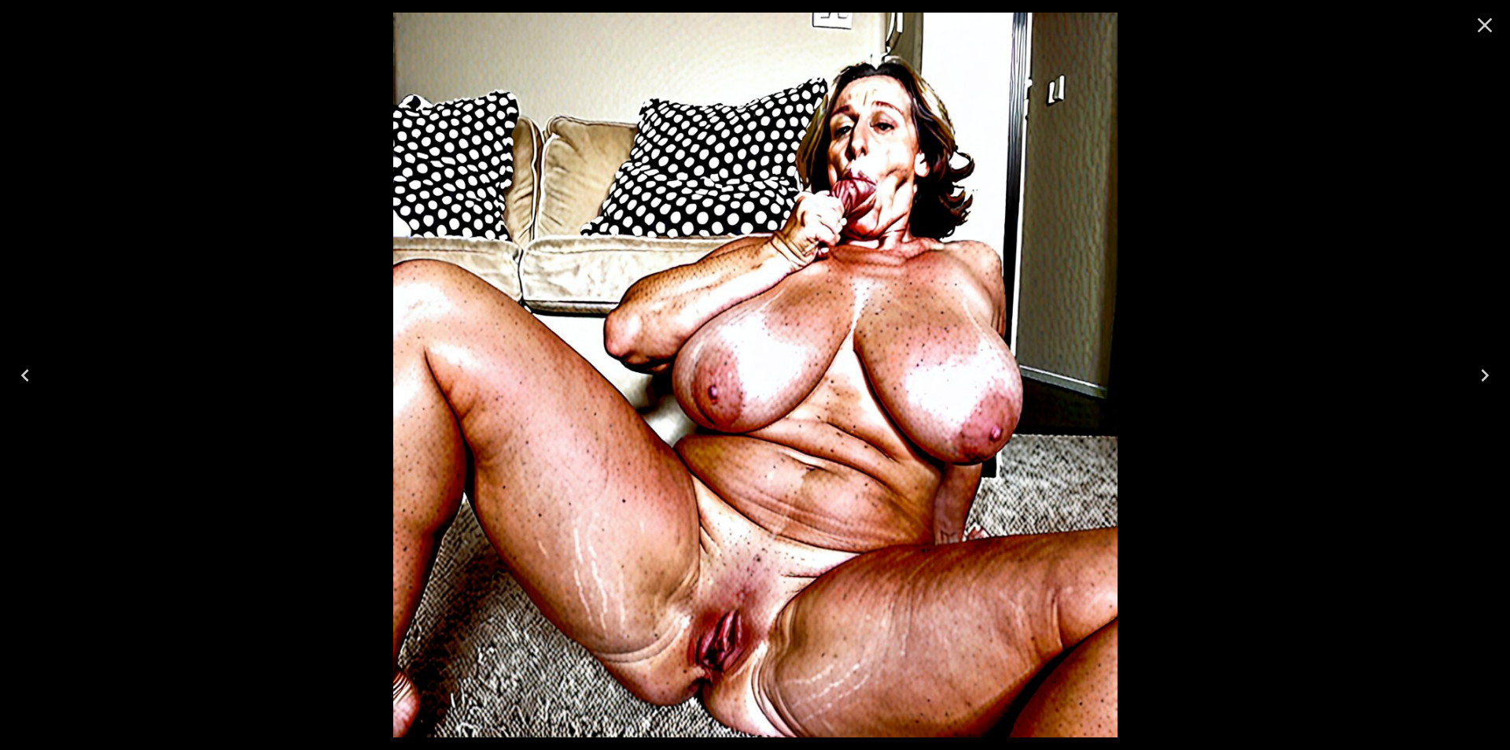
click at [1483, 374] on icon "Next" at bounding box center [1484, 375] width 25 height 25
